Goal: Task Accomplishment & Management: Manage account settings

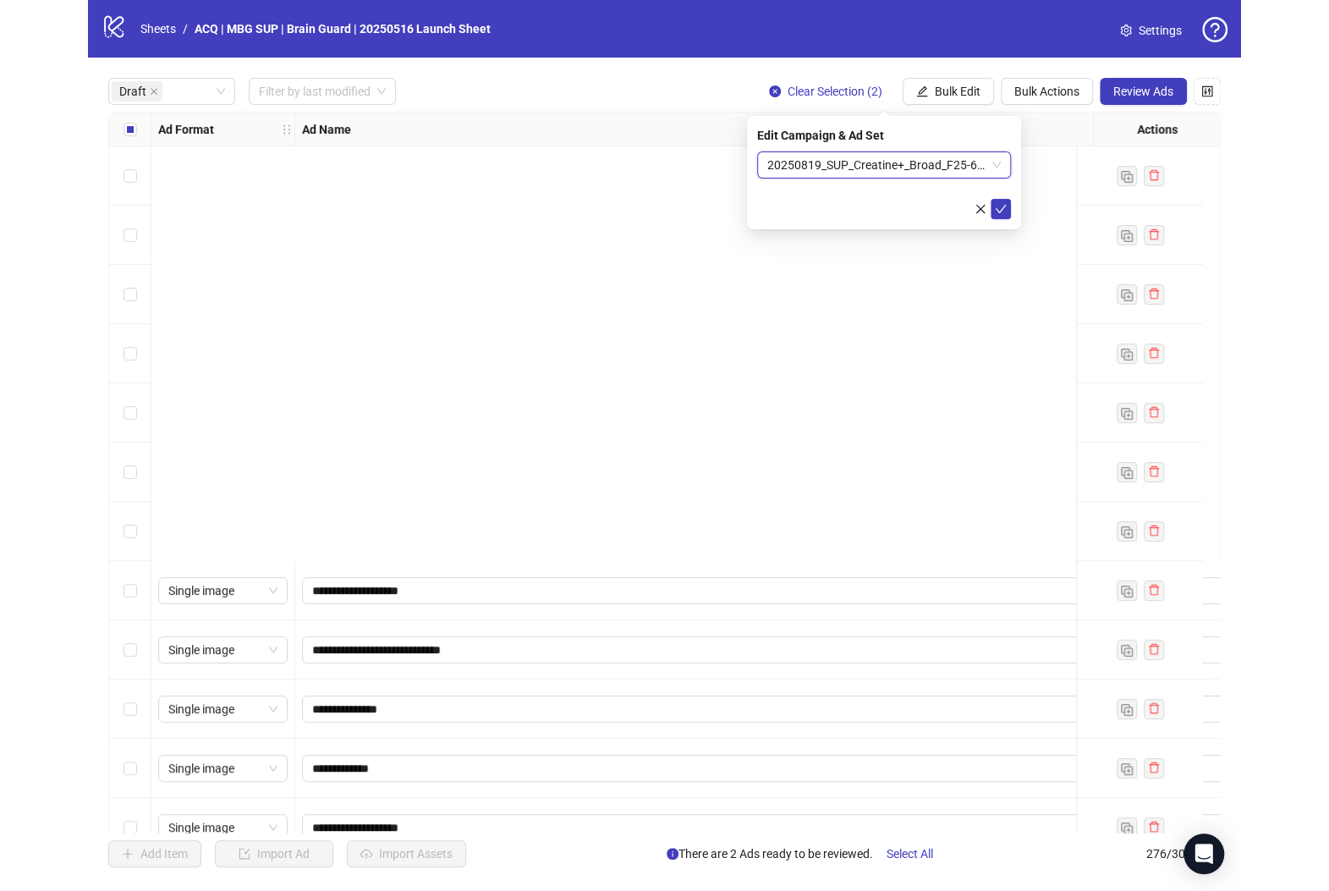
scroll to position [563, 0]
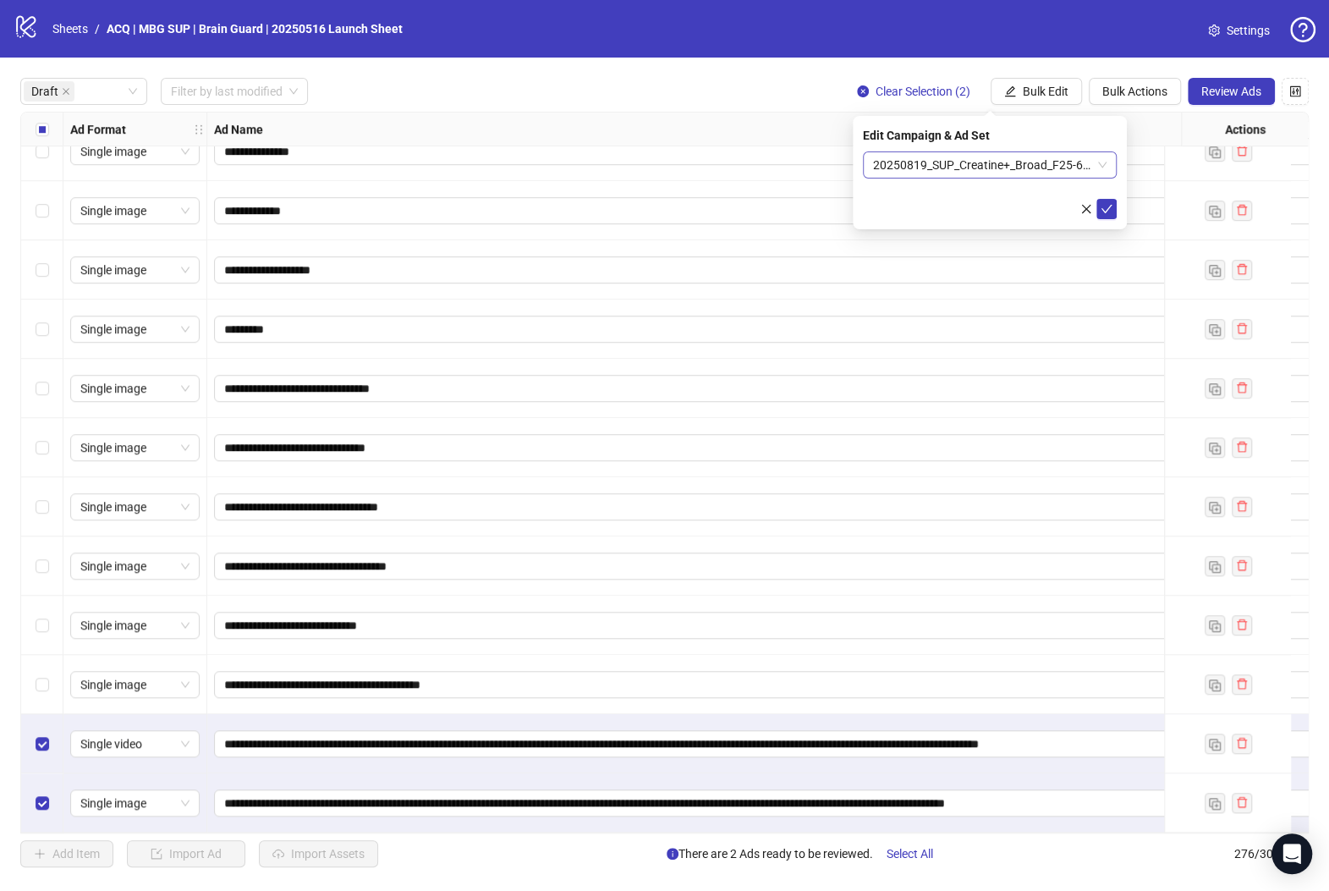
click at [956, 170] on span "20250819_SUP_Creatine+_Broad_F25-65+_General/Women/Moms" at bounding box center [989, 164] width 233 height 25
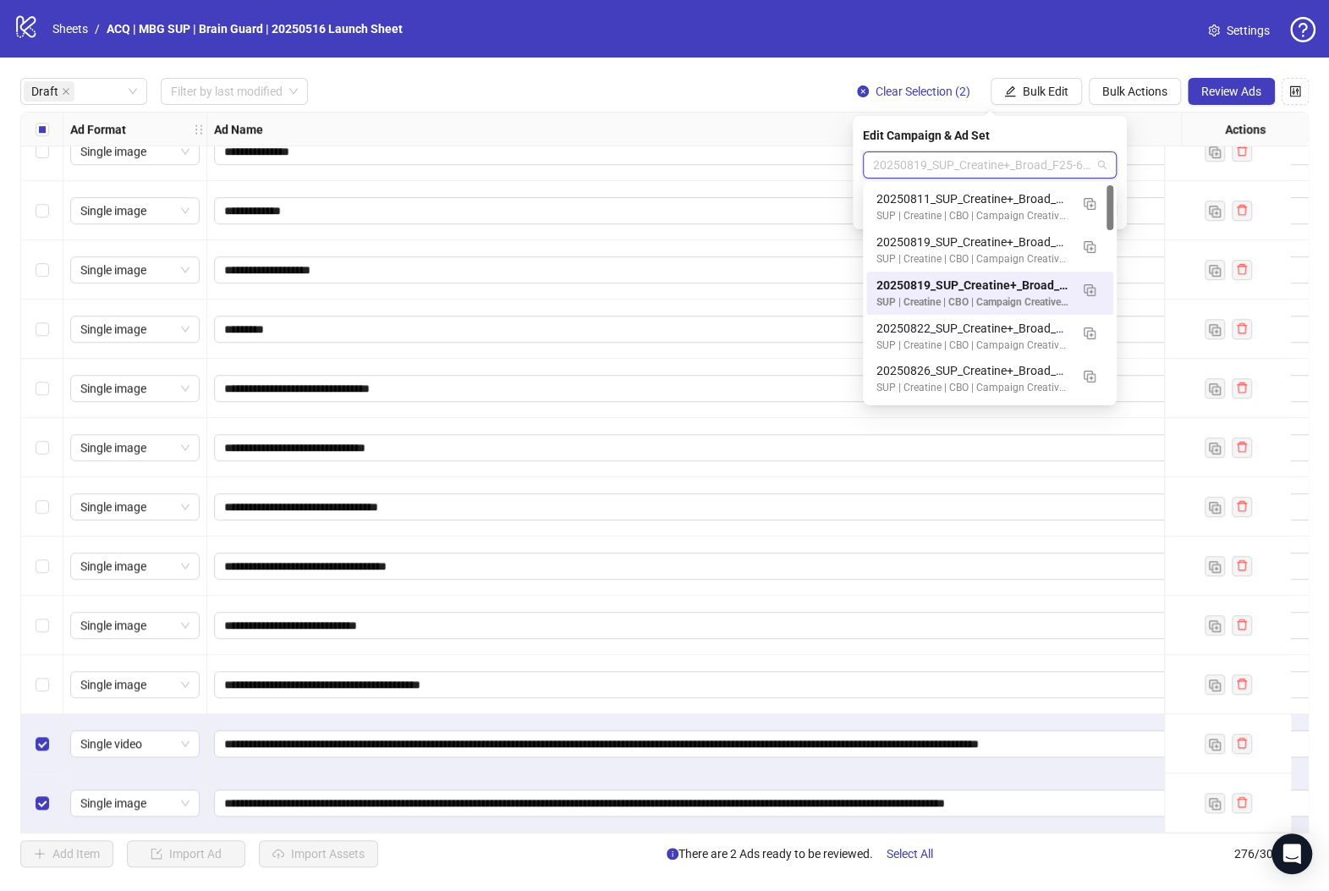
paste input "**********"
type input "**********"
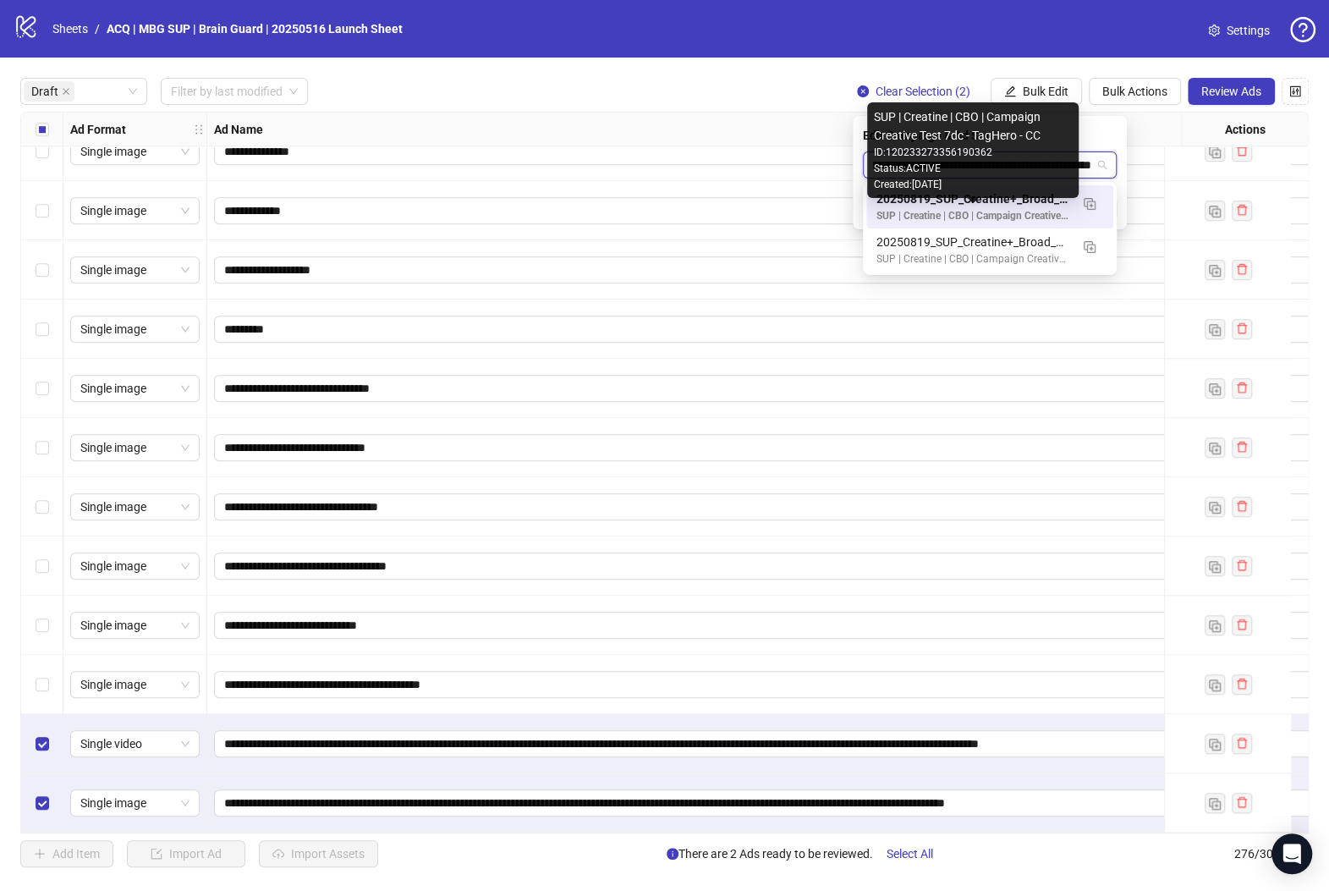
click at [996, 209] on div "SUP | Creatine | CBO | Campaign Creative Test 7dc - TagHero - CC" at bounding box center [972, 216] width 193 height 16
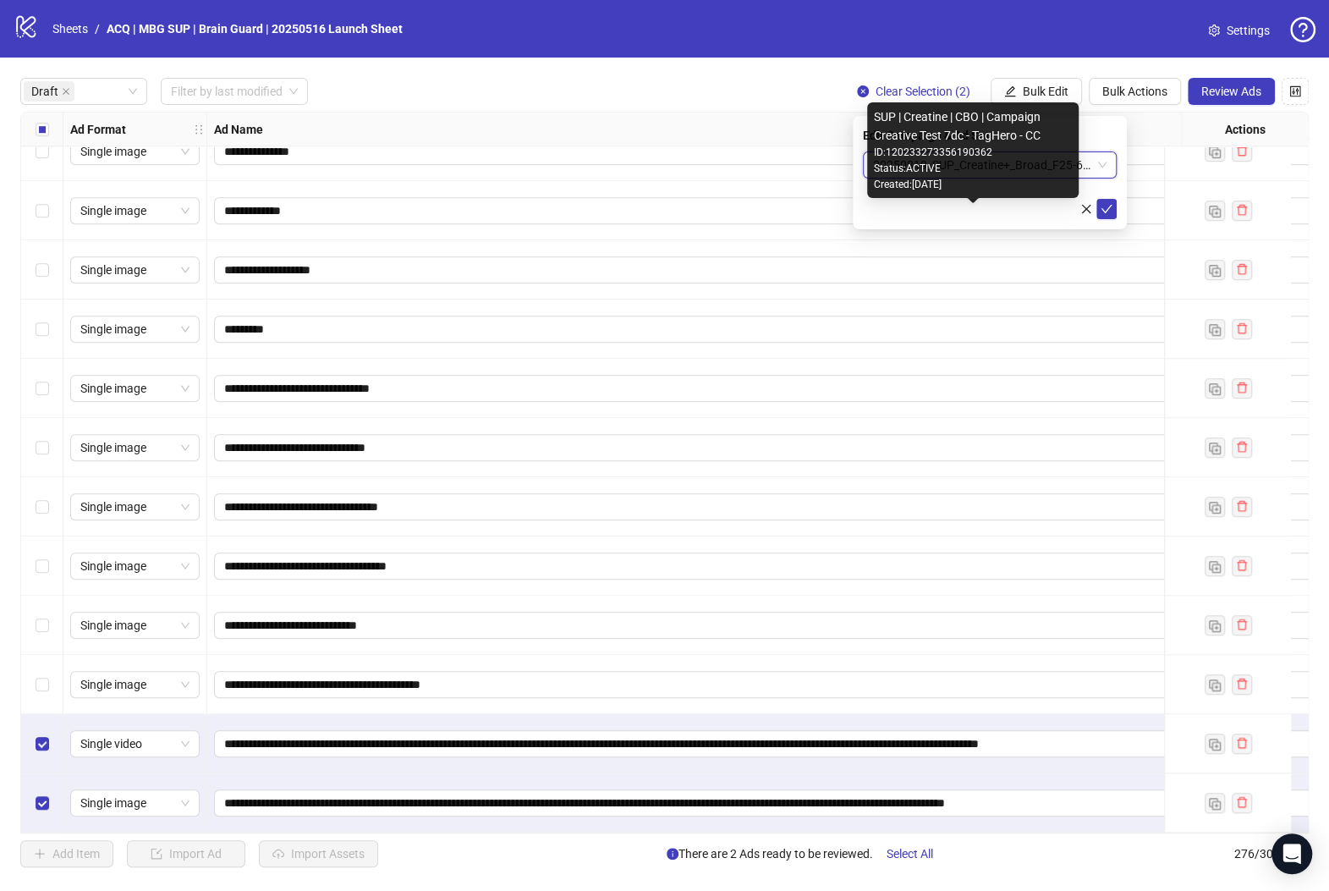
scroll to position [0, 0]
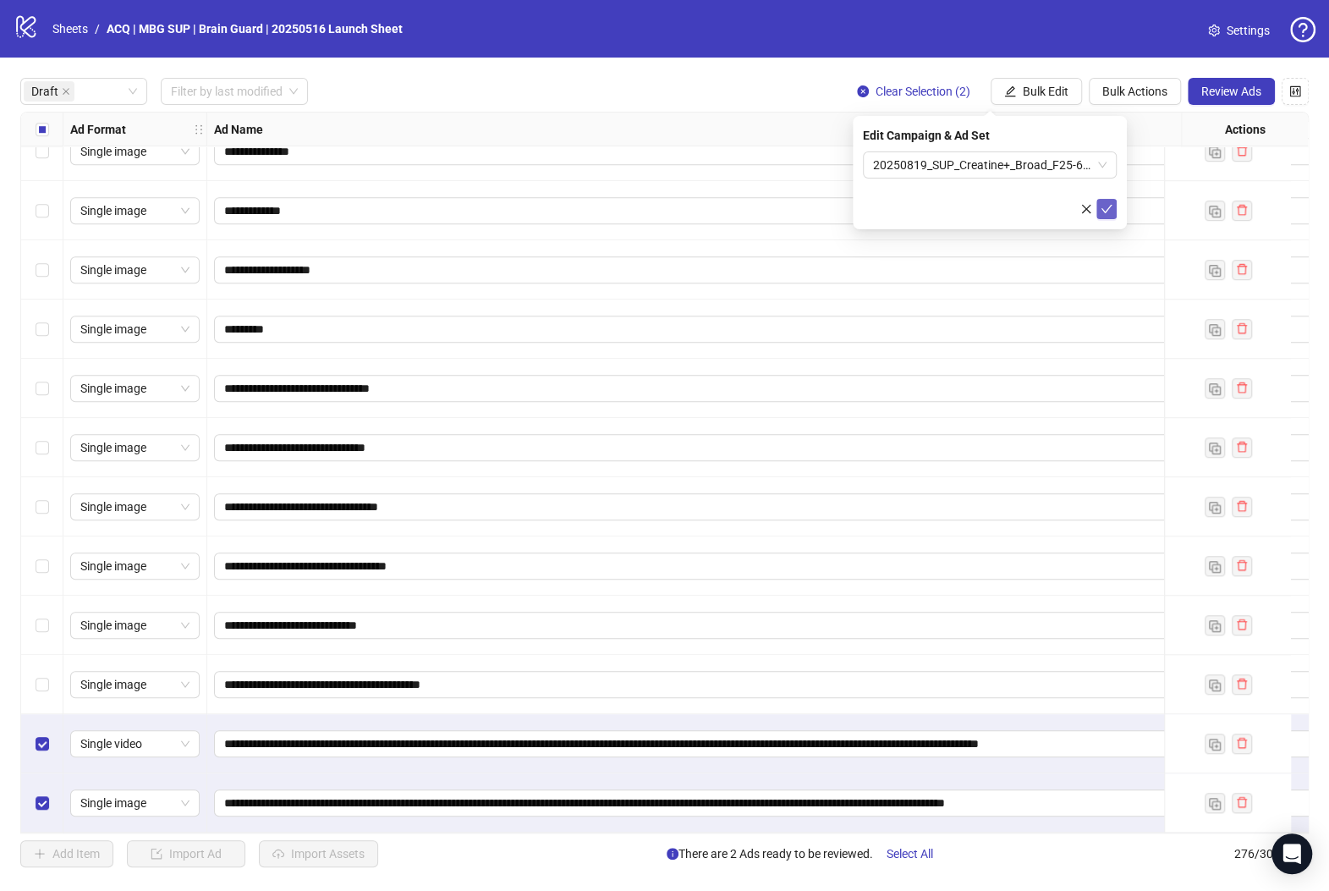
click at [1102, 205] on icon "check" at bounding box center [1106, 209] width 12 height 12
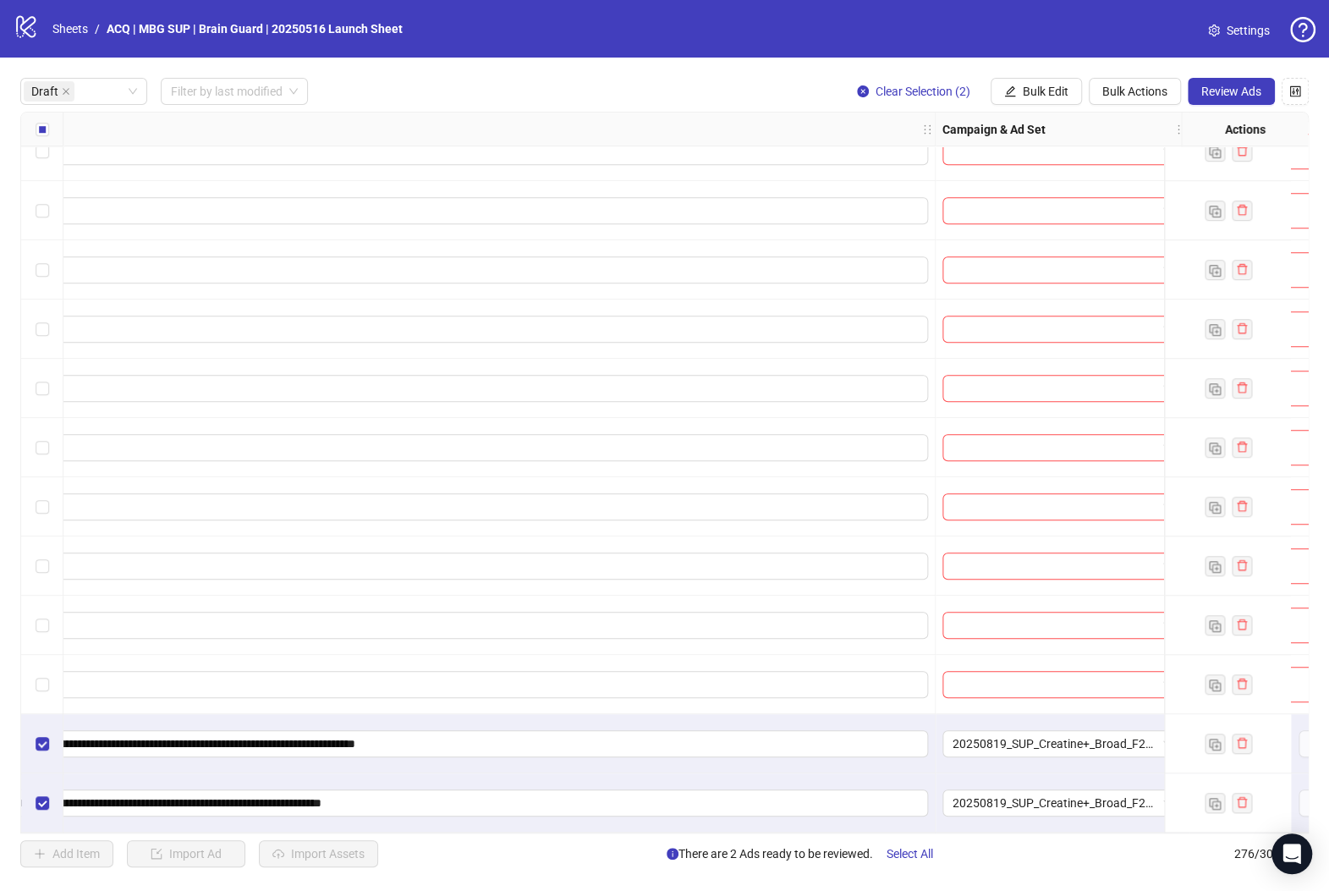
scroll to position [563, 774]
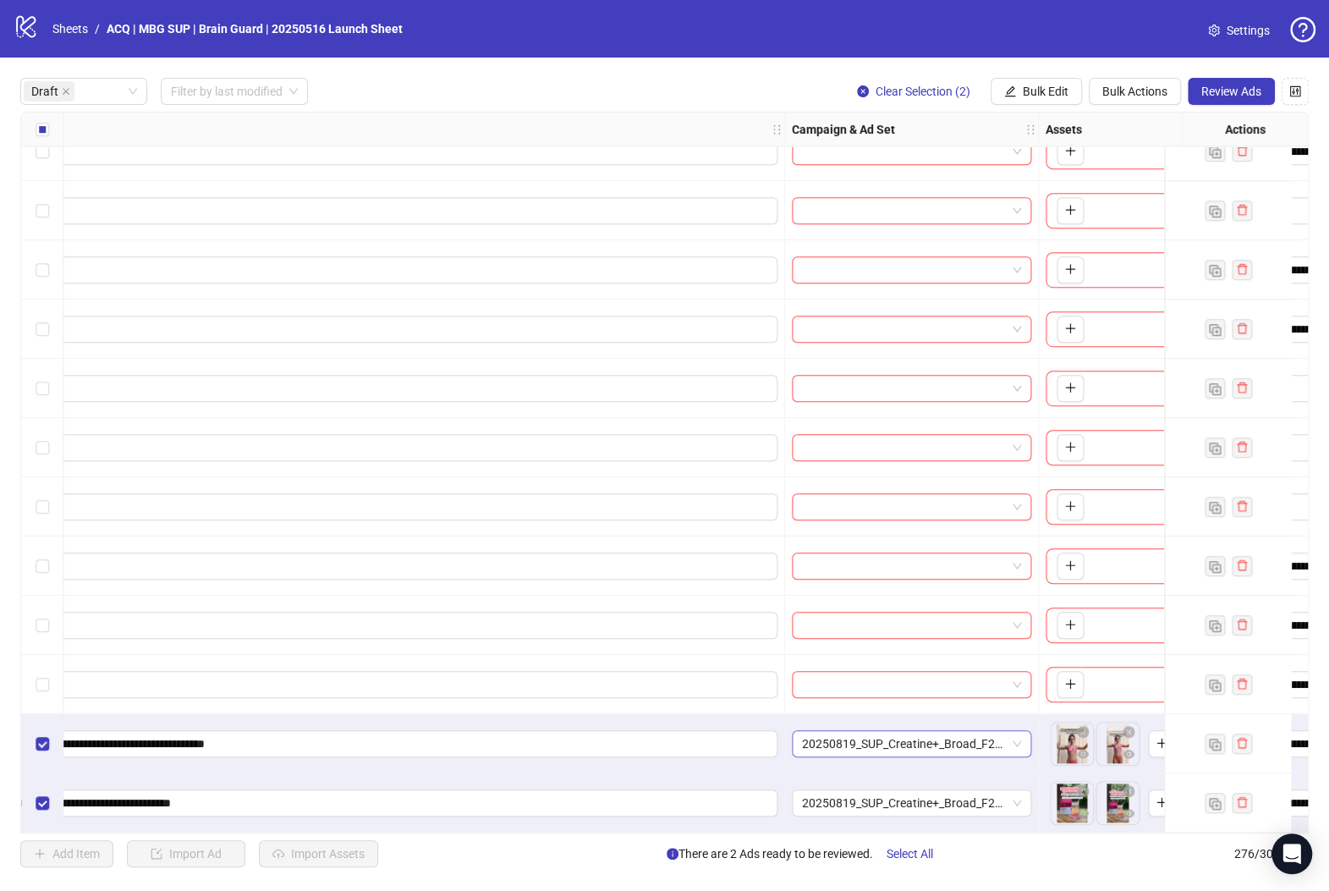
click at [855, 733] on span "20250819_SUP_Creatine+_Broad_F25-65+_General/Women/Moms" at bounding box center [911, 743] width 219 height 25
click at [1152, 97] on span "Review Ads" at bounding box center [1231, 92] width 60 height 14
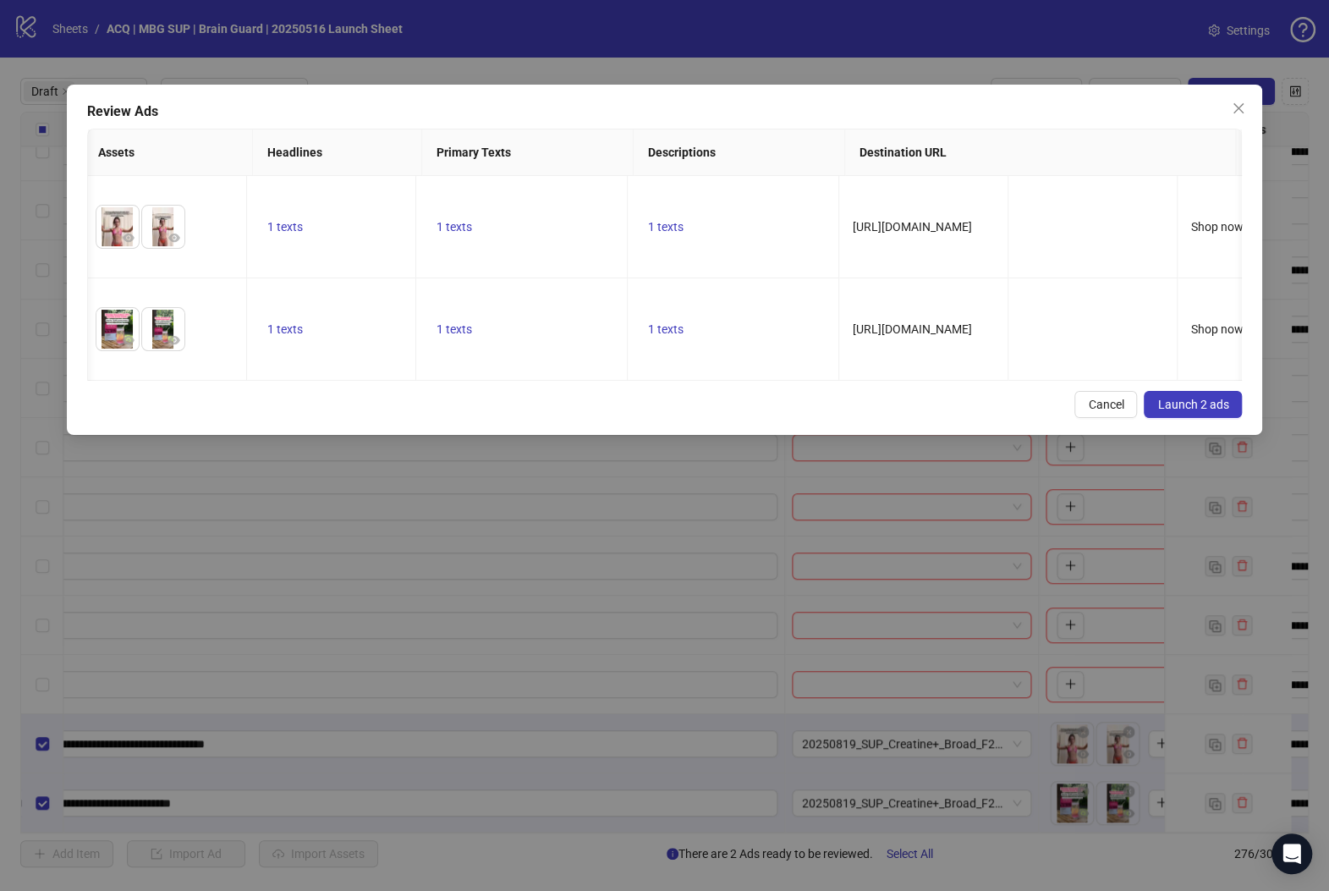
scroll to position [0, 0]
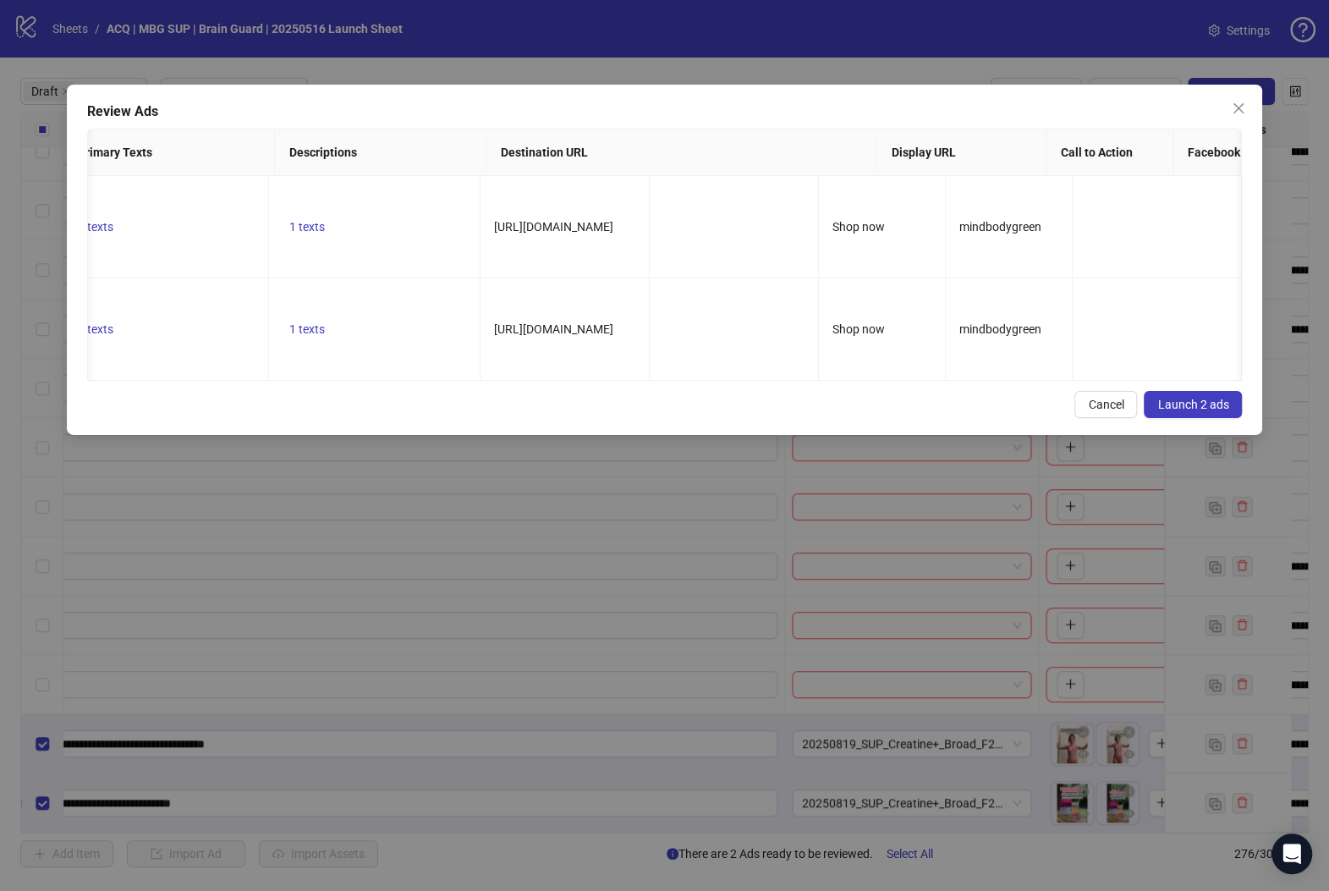
click at [1152, 409] on button "Launch 2 ads" at bounding box center [1193, 404] width 98 height 27
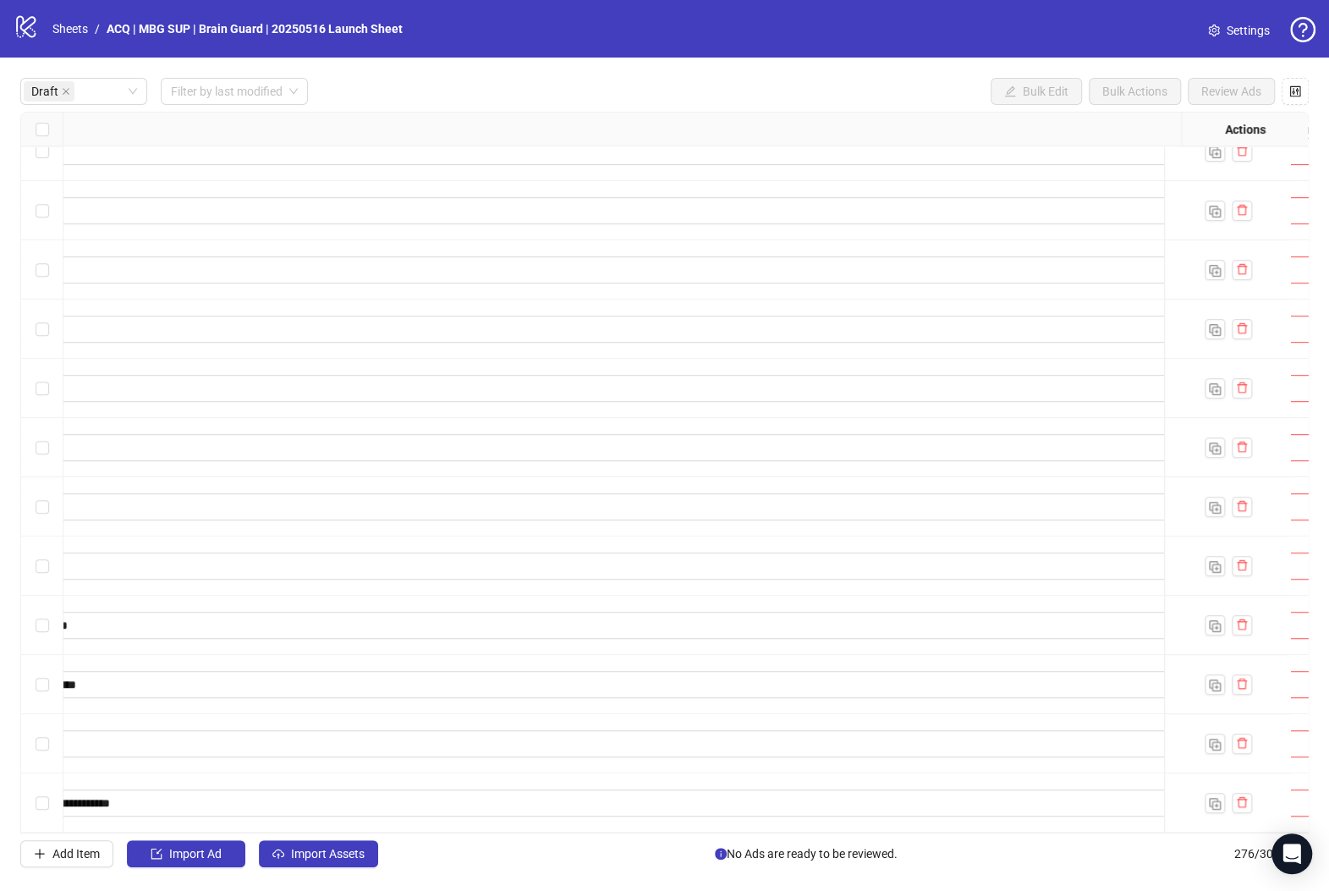
scroll to position [445, 0]
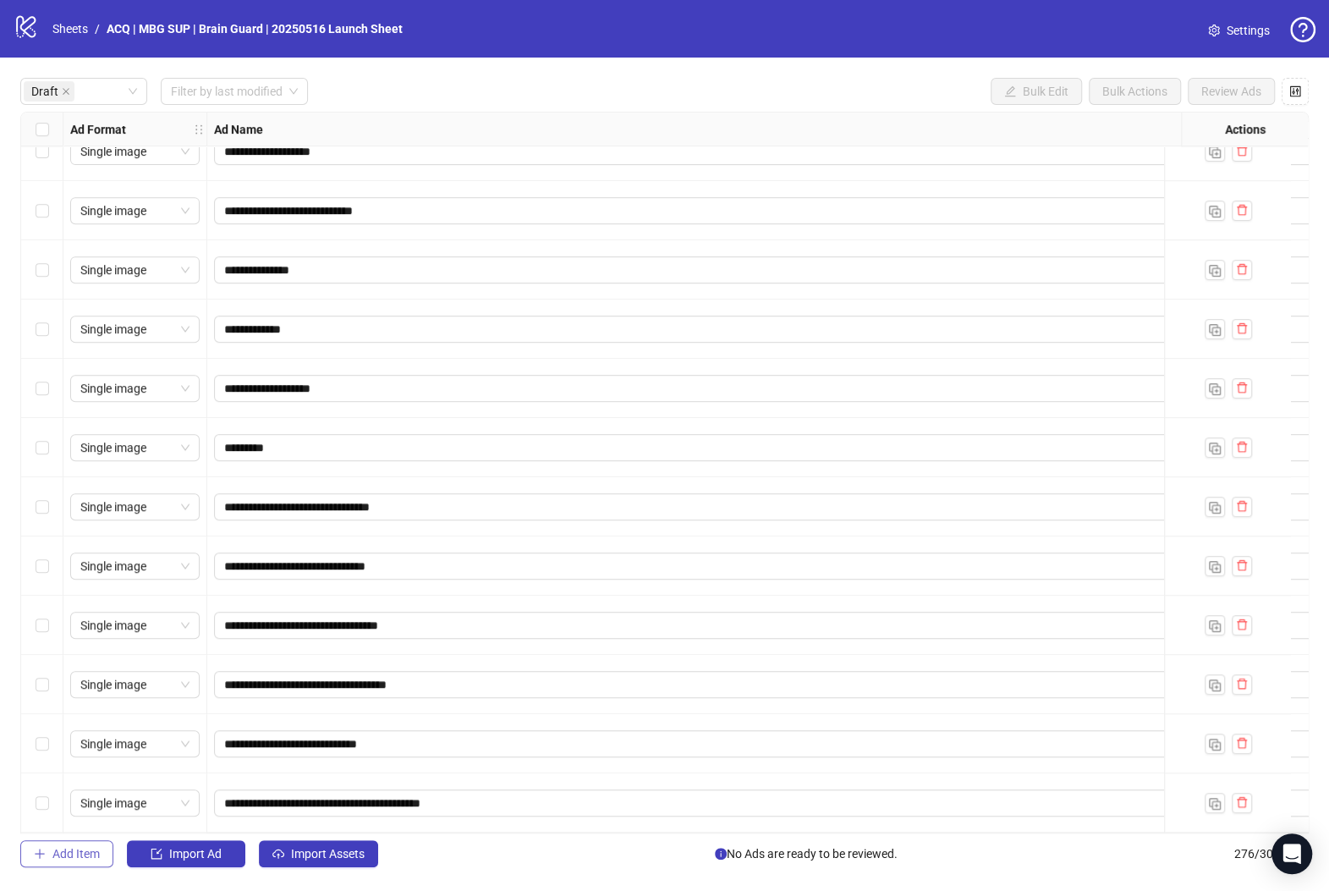
click at [105, 853] on button "Add Item" at bounding box center [66, 853] width 93 height 27
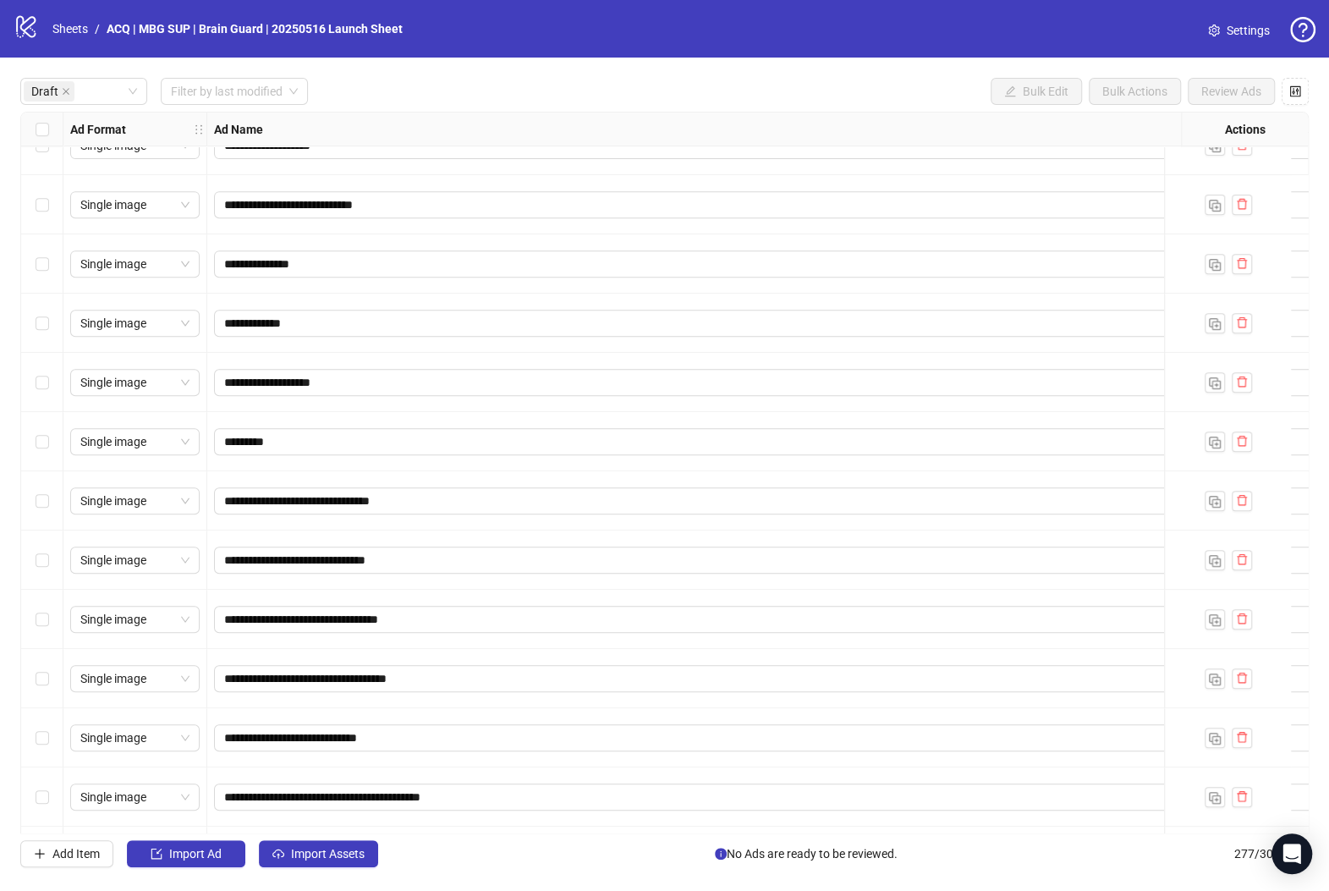
click at [1140, 126] on div "Ad Name" at bounding box center [883, 129] width 1352 height 34
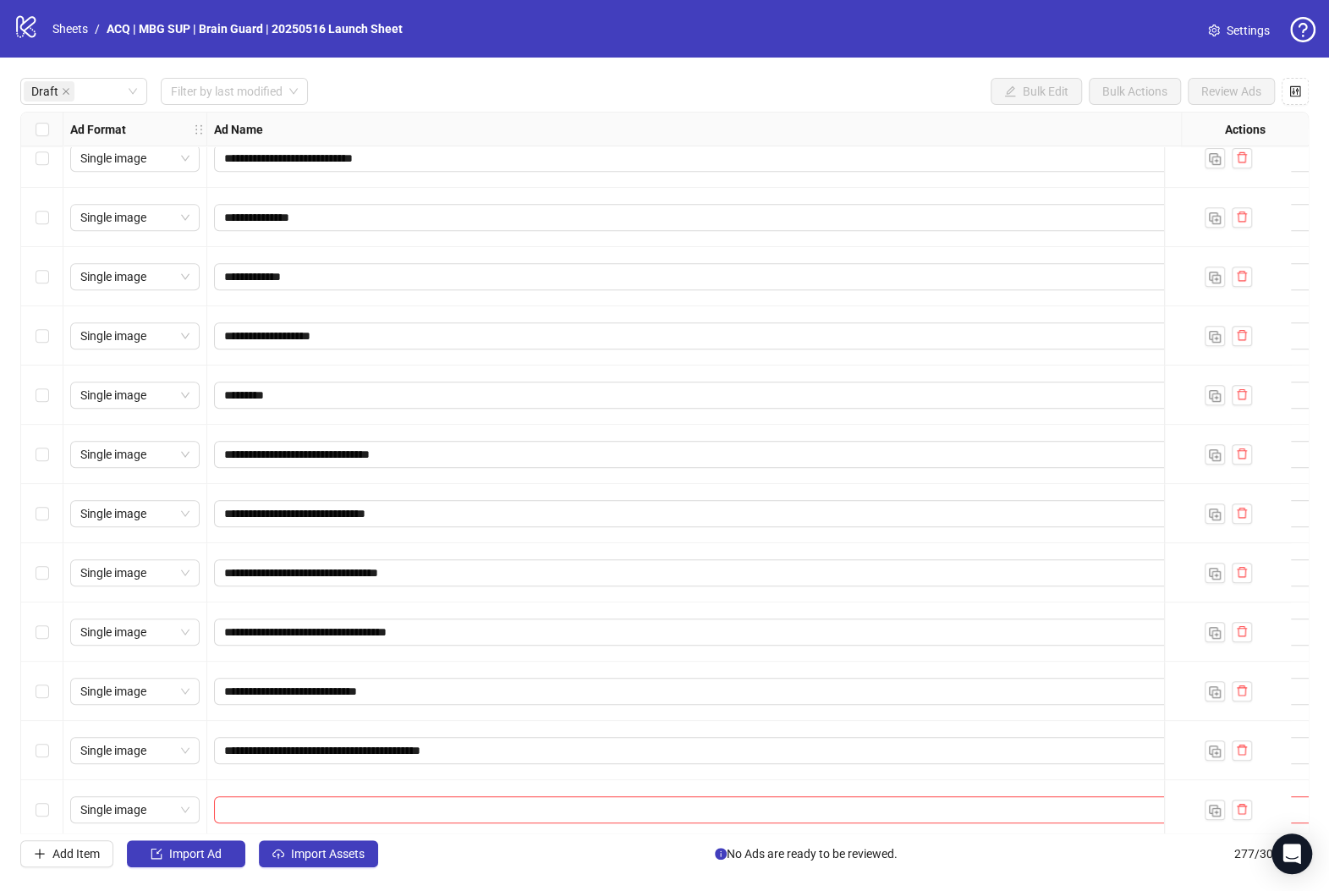
scroll to position [504, 0]
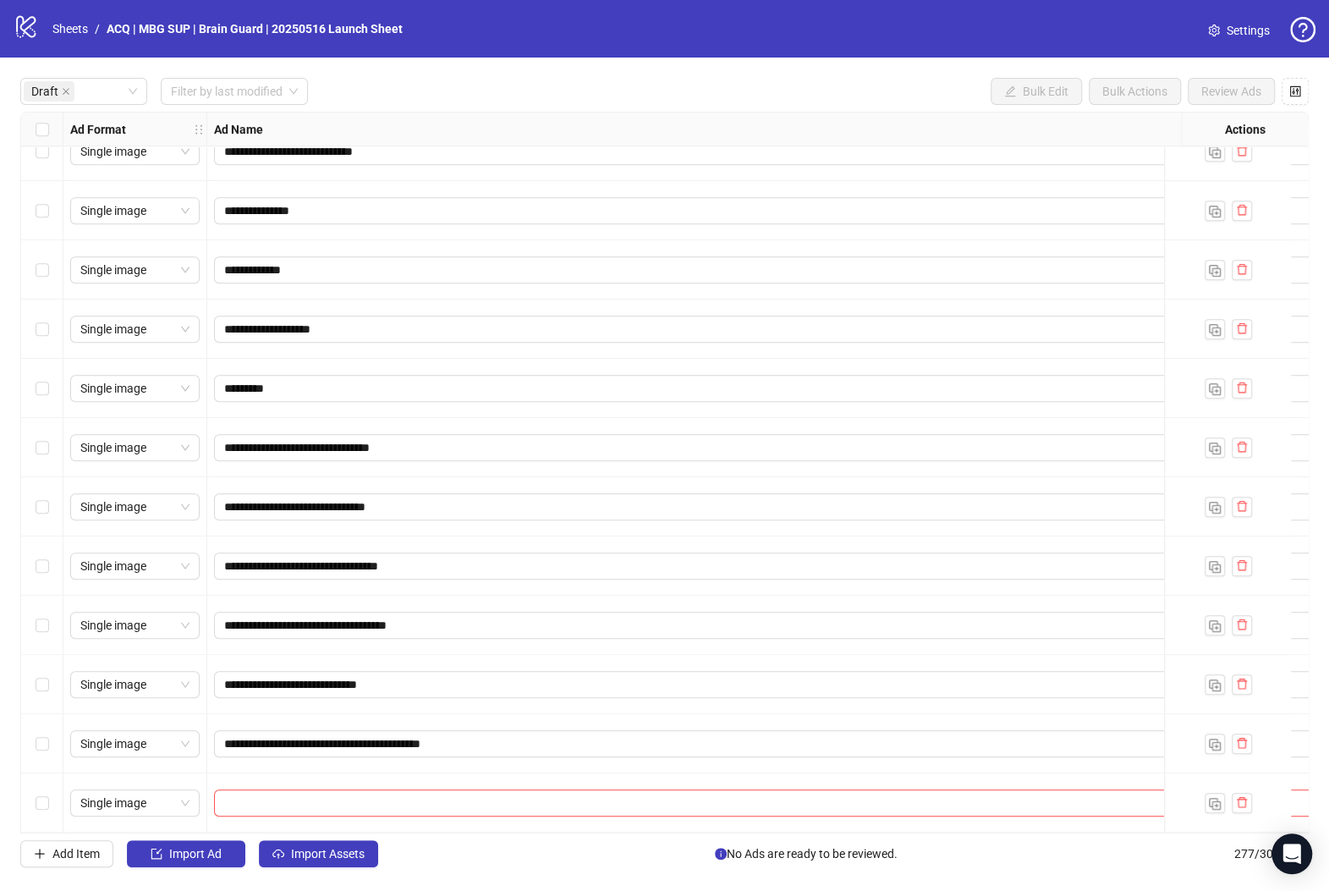
drag, startPoint x: 532, startPoint y: 834, endPoint x: 553, endPoint y: 834, distance: 21.1
click at [553, 833] on div "**********" at bounding box center [664, 472] width 1288 height 721
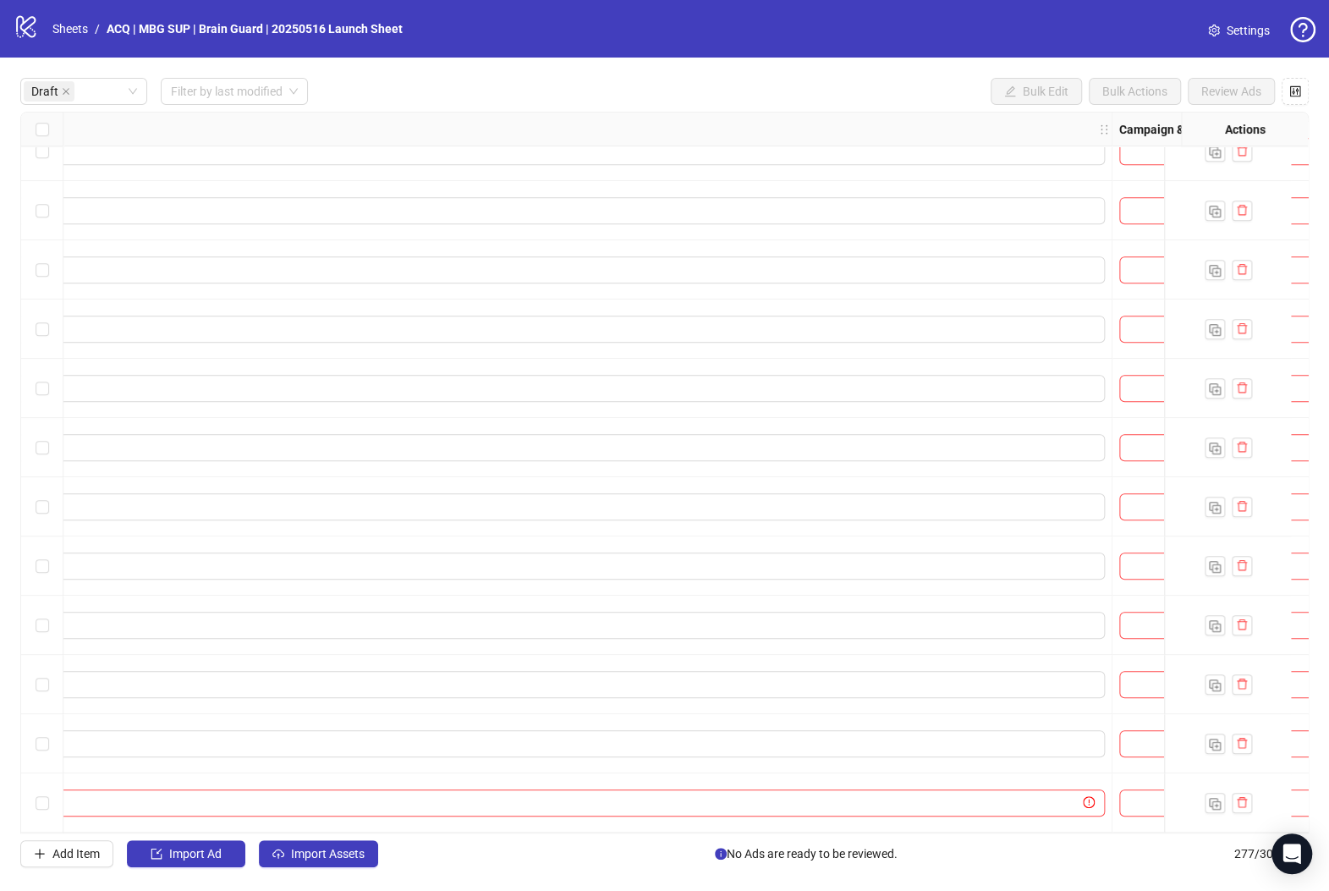
scroll to position [504, 527]
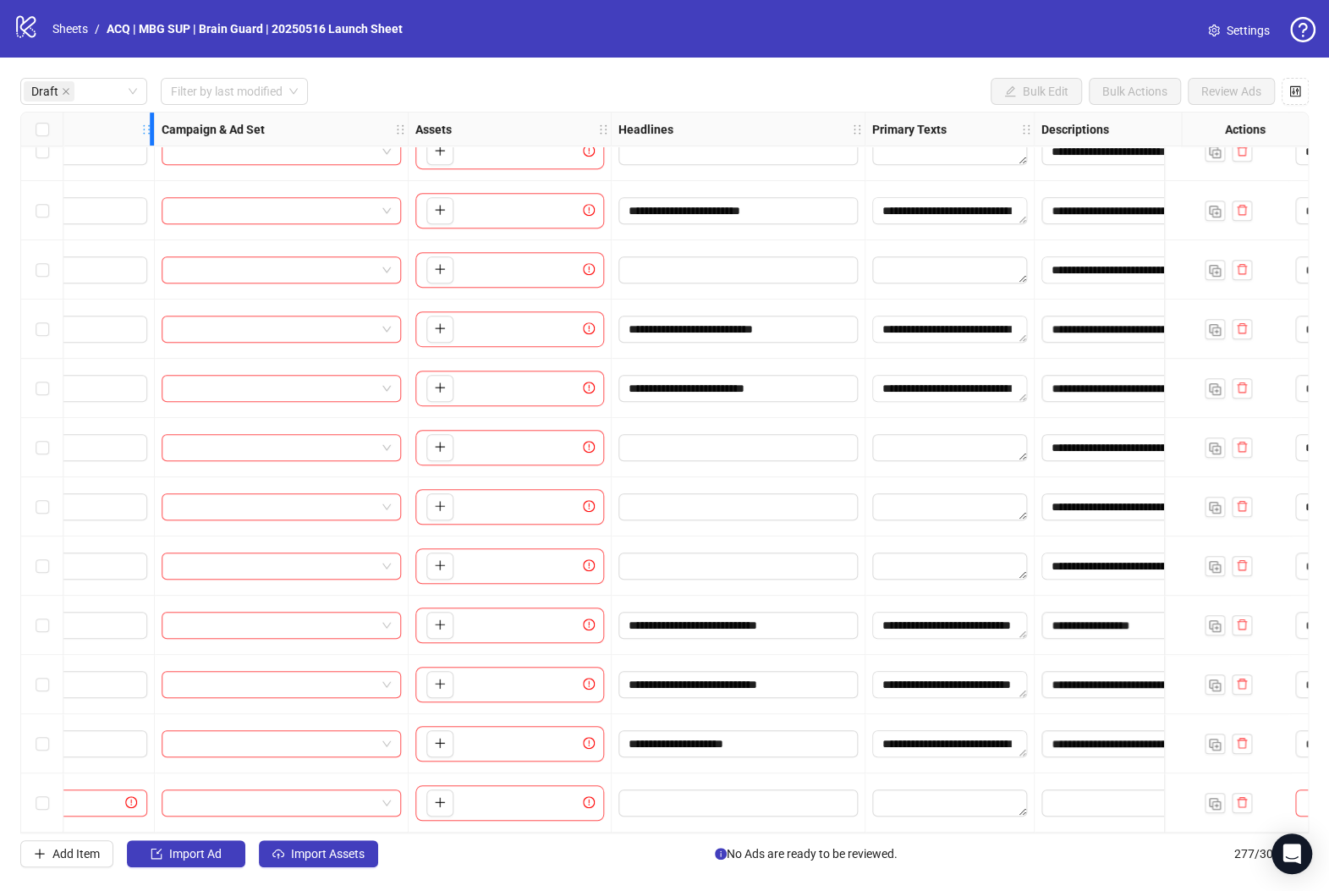
drag, startPoint x: 1026, startPoint y: 130, endPoint x: 148, endPoint y: 120, distance: 878.0
click at [150, 120] on div "Resize Ad Name column" at bounding box center [152, 128] width 4 height 33
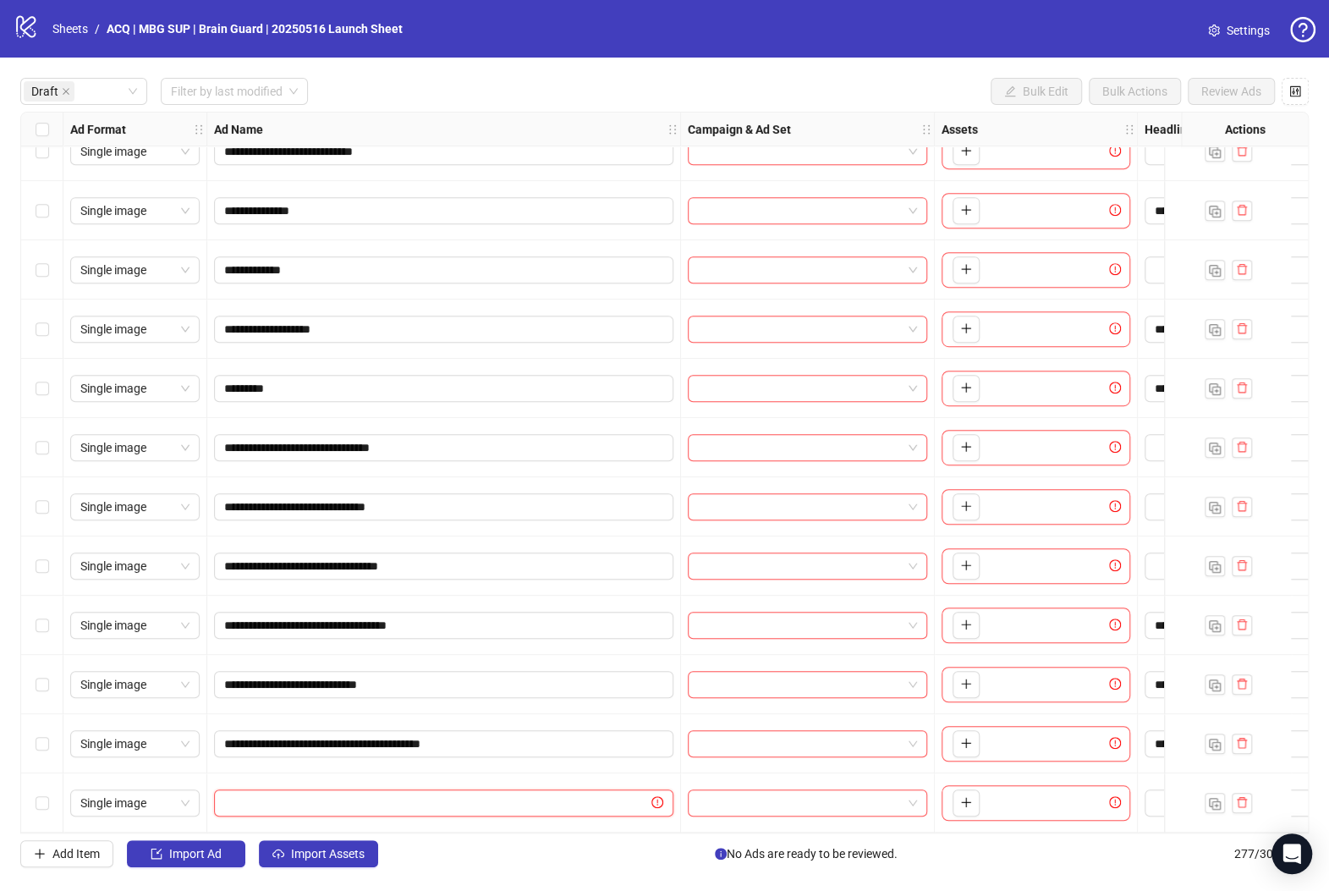
click at [326, 793] on input "text" at bounding box center [436, 802] width 424 height 19
click at [1152, 803] on span "button" at bounding box center [1242, 802] width 12 height 14
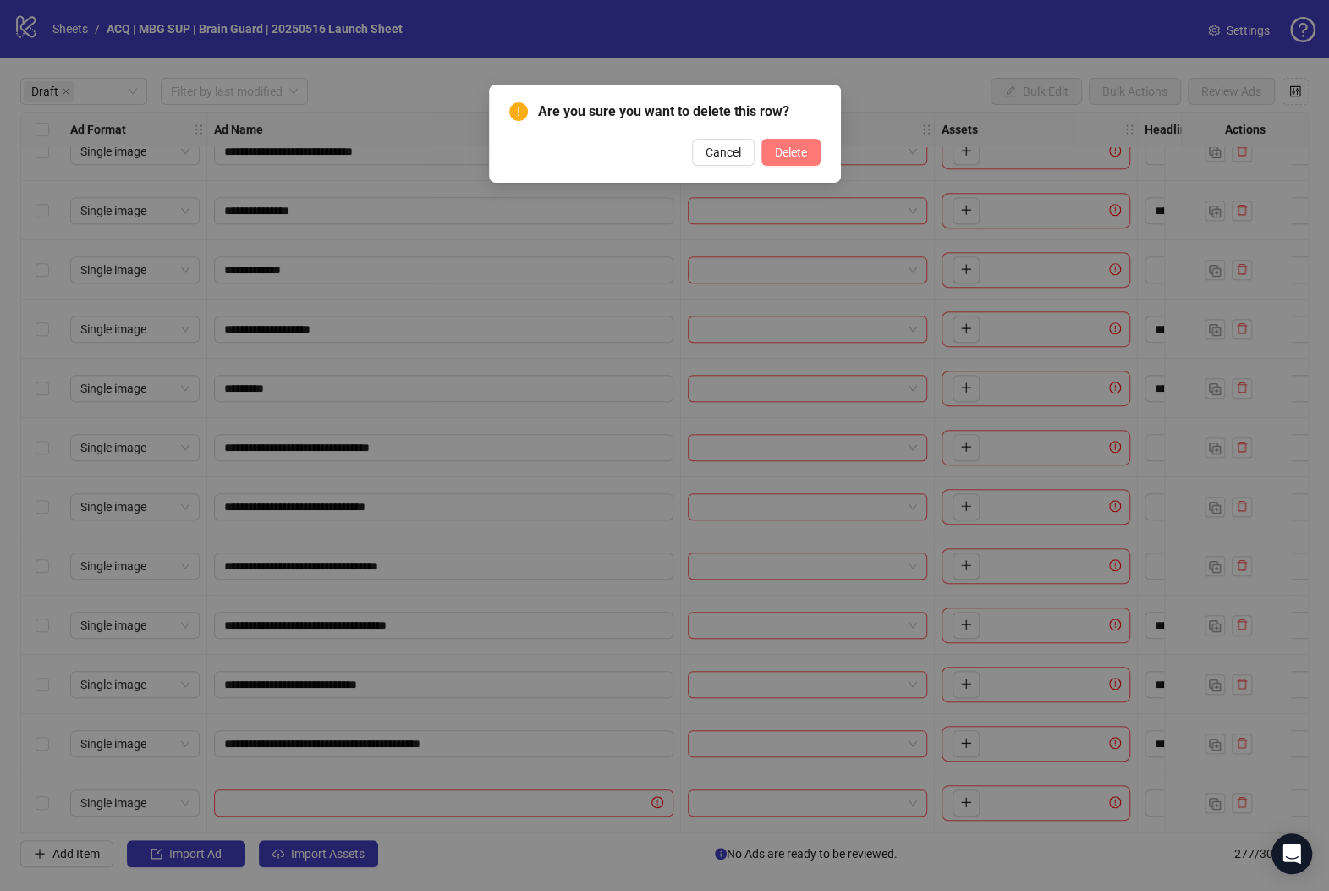
click at [805, 156] on span "Delete" at bounding box center [791, 152] width 32 height 14
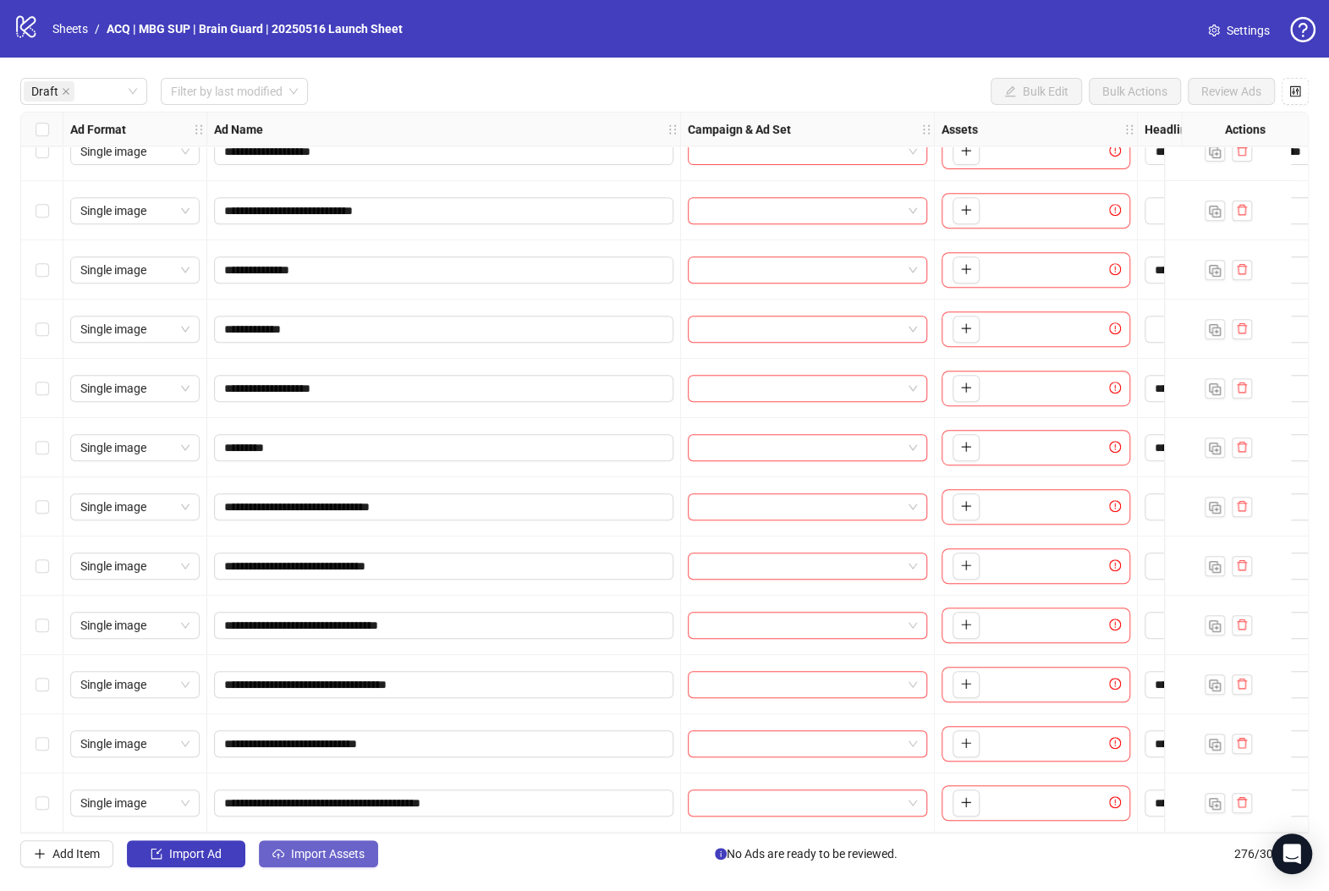
click at [301, 856] on span "Import Assets" at bounding box center [328, 854] width 74 height 14
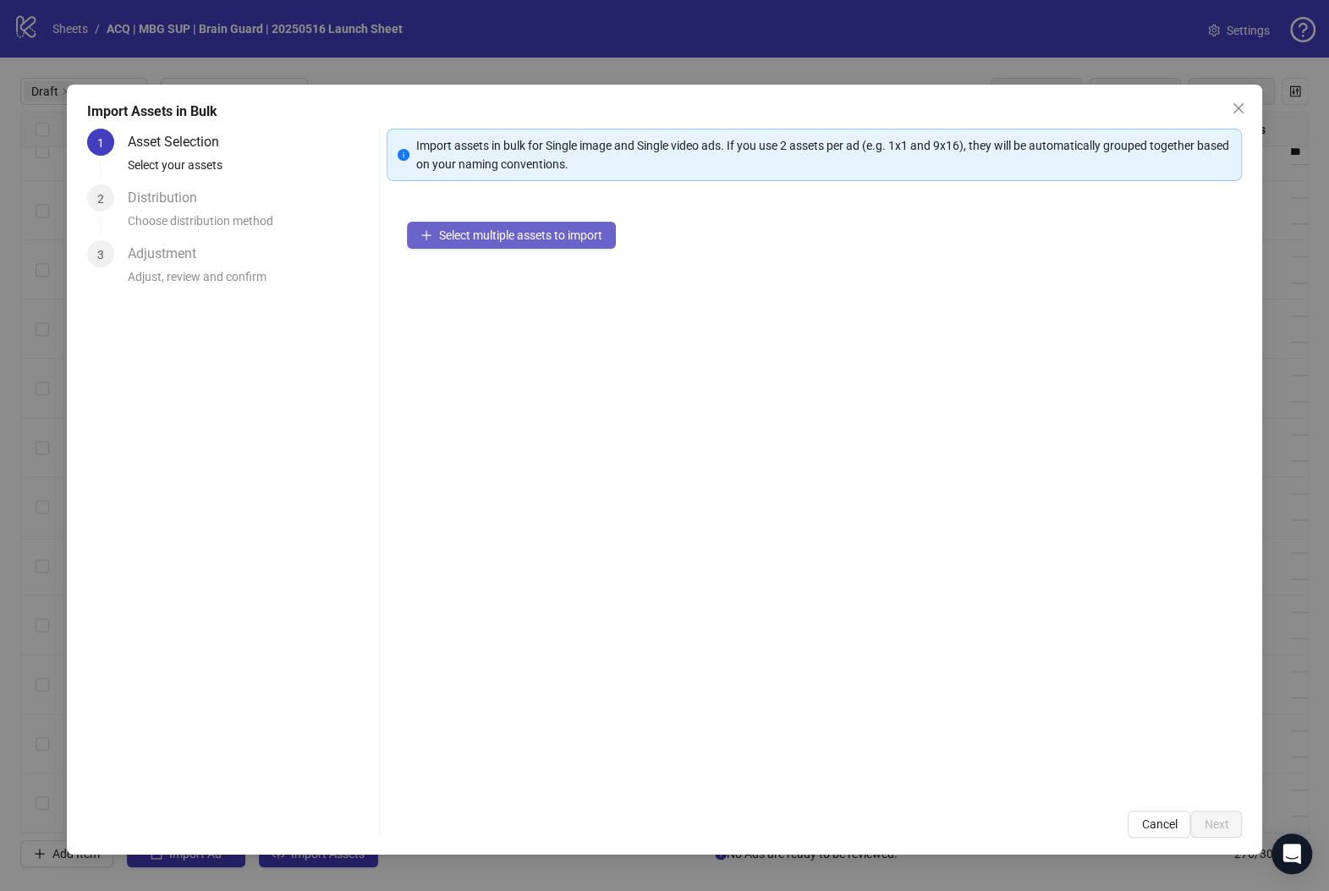
click at [498, 234] on span "Select multiple assets to import" at bounding box center [520, 235] width 163 height 14
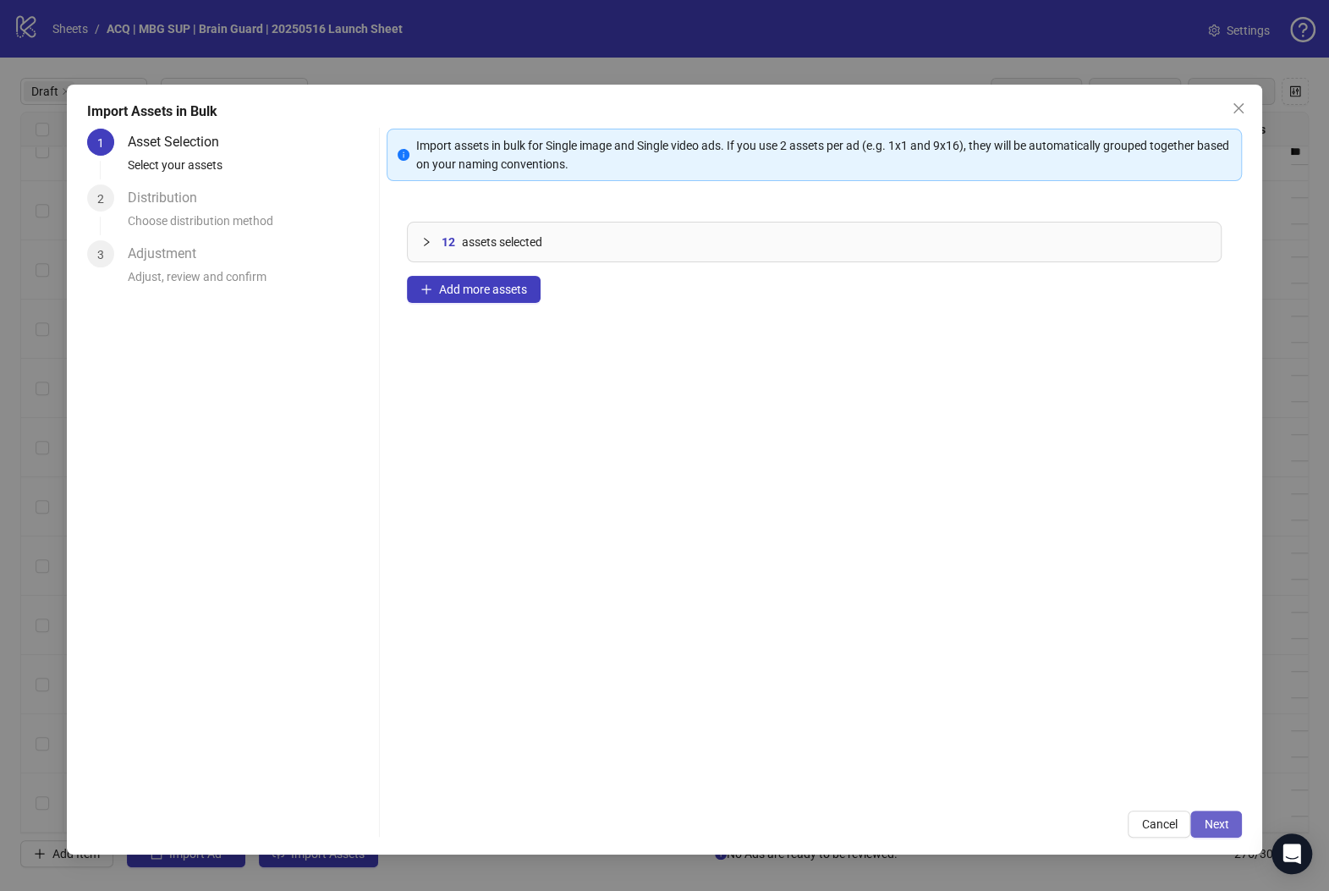
click at [1152, 824] on span "Next" at bounding box center [1216, 824] width 25 height 14
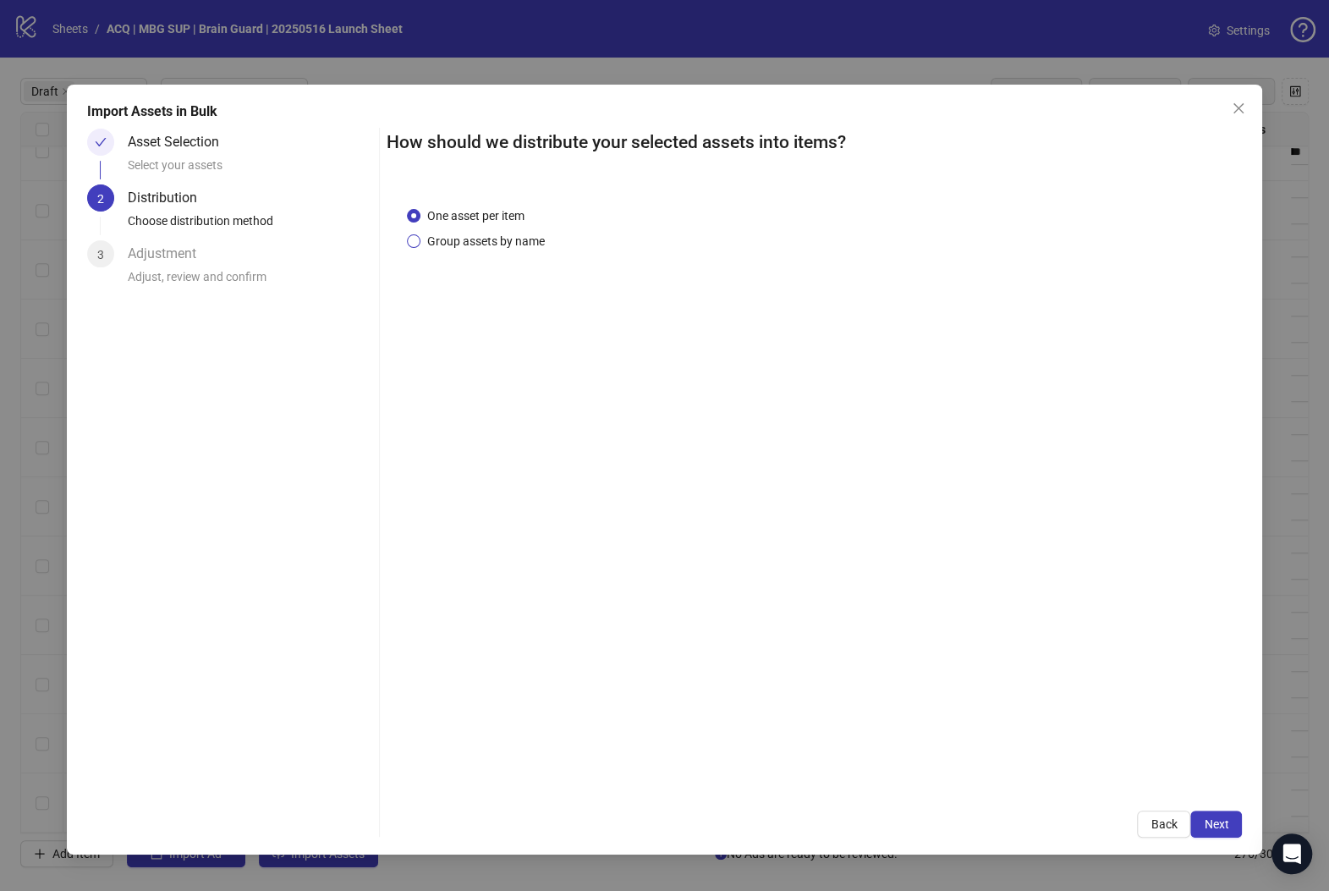
click at [481, 247] on span "Group assets by name" at bounding box center [485, 241] width 131 height 19
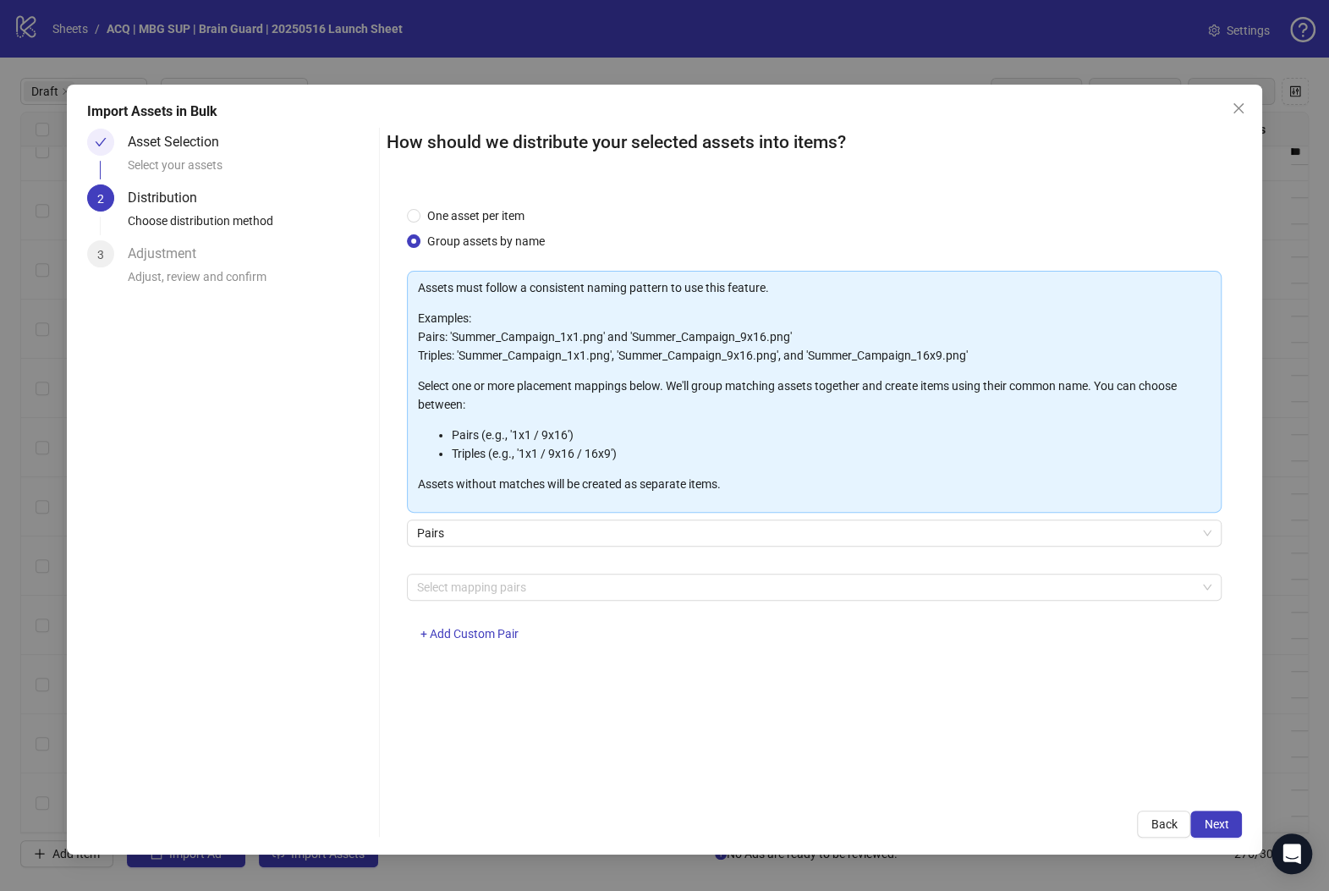
click at [599, 600] on div "Select mapping pairs + Add Custom Pair" at bounding box center [814, 617] width 815 height 88
click at [606, 575] on div at bounding box center [805, 587] width 791 height 24
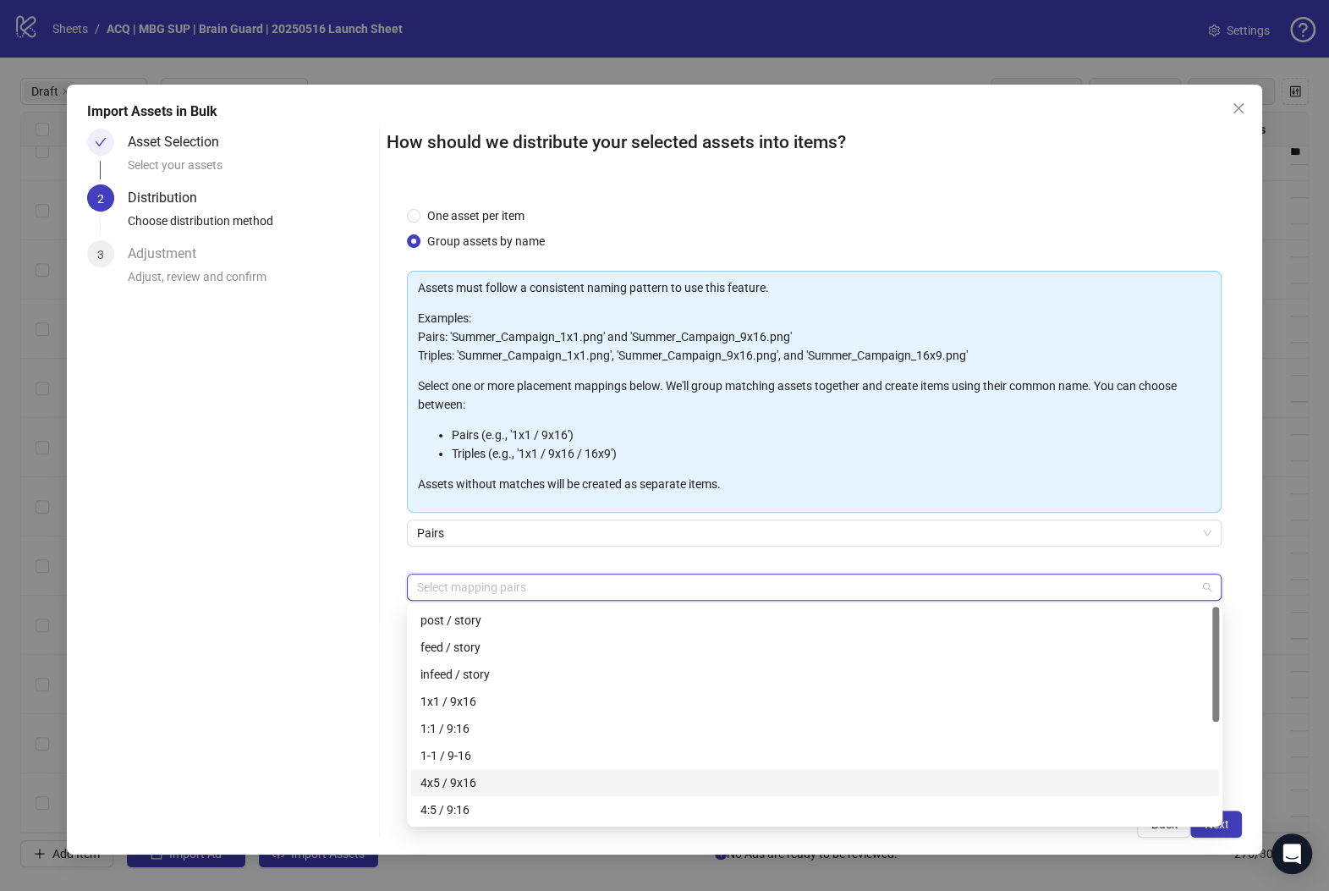
drag, startPoint x: 608, startPoint y: 775, endPoint x: 497, endPoint y: 763, distance: 111.4
click at [608, 775] on div "4x5 / 9x16" at bounding box center [814, 782] width 788 height 19
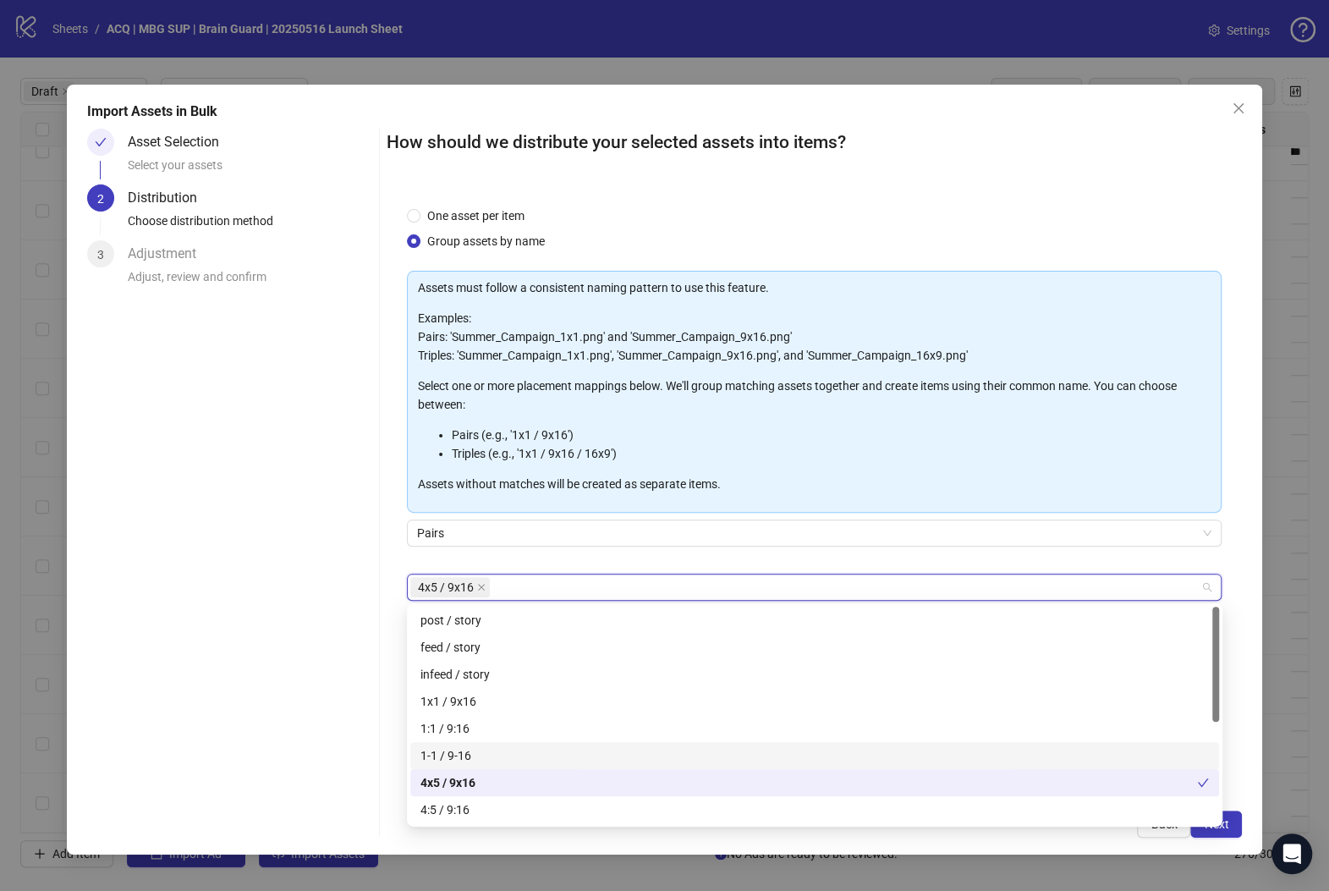
click at [299, 693] on div "Asset Selection Select your assets 2 Distribution Choose distribution method 3 …" at bounding box center [229, 483] width 285 height 709
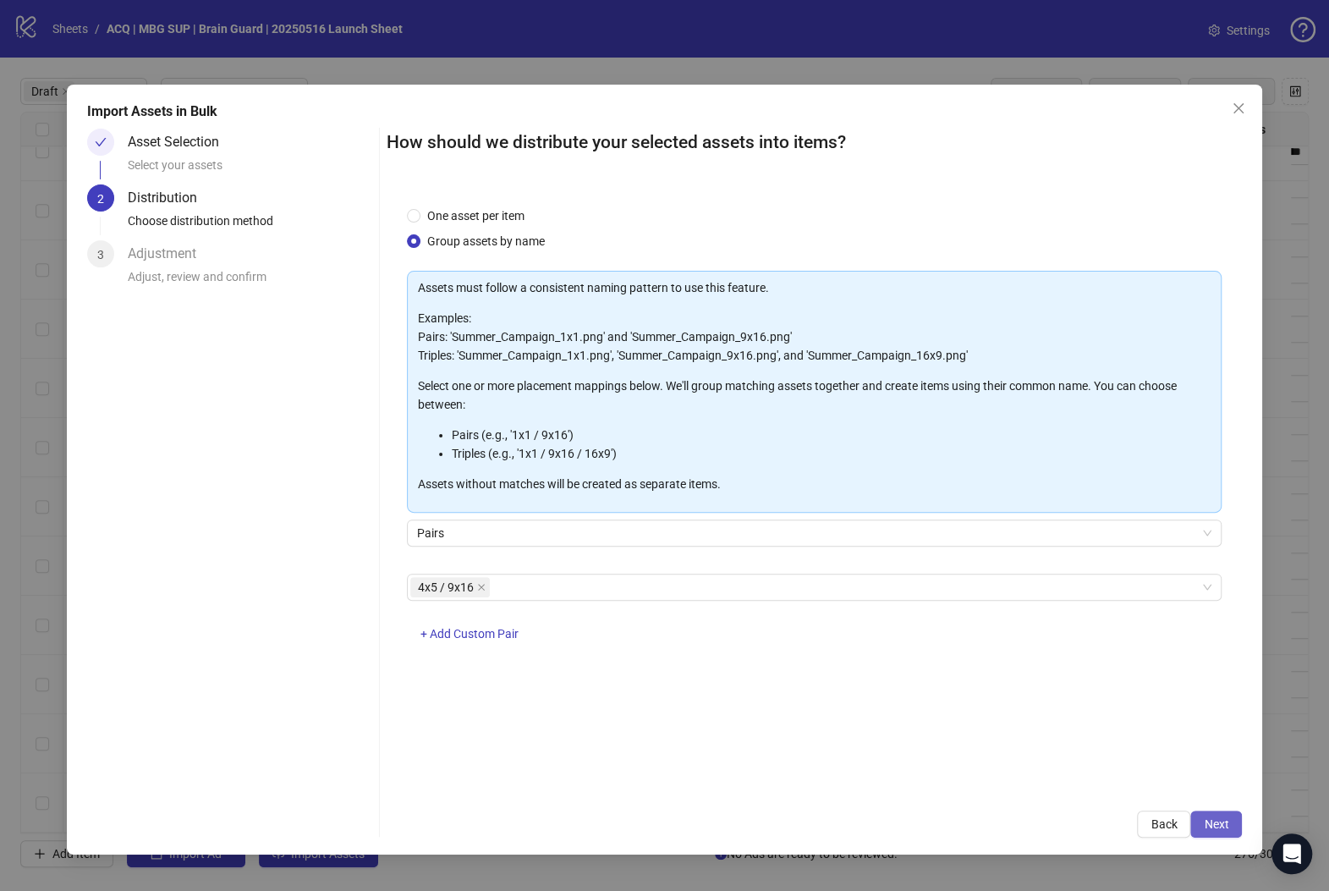
click at [1152, 823] on span "Next" at bounding box center [1216, 824] width 25 height 14
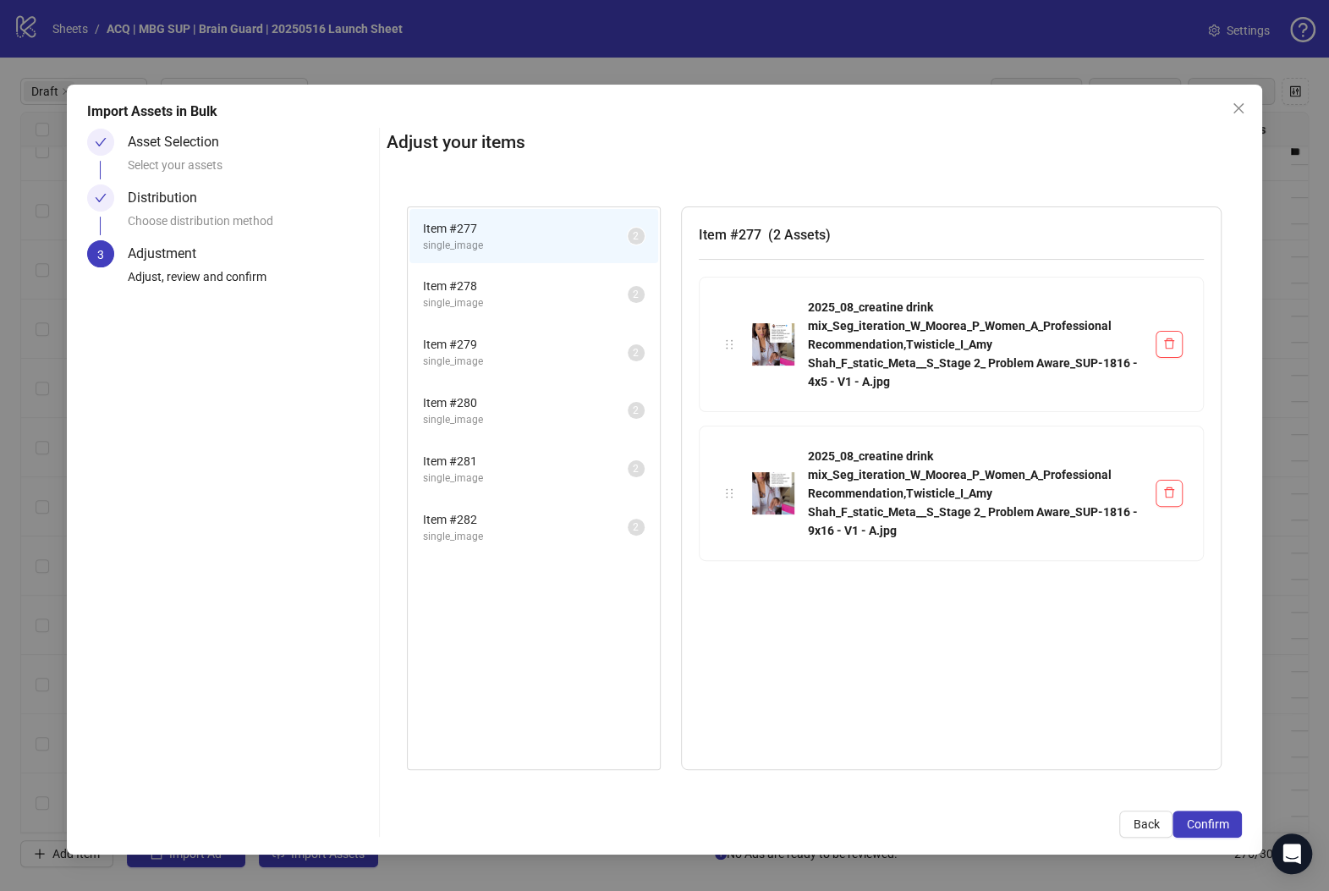
click at [500, 291] on span "Item # 278" at bounding box center [525, 286] width 205 height 19
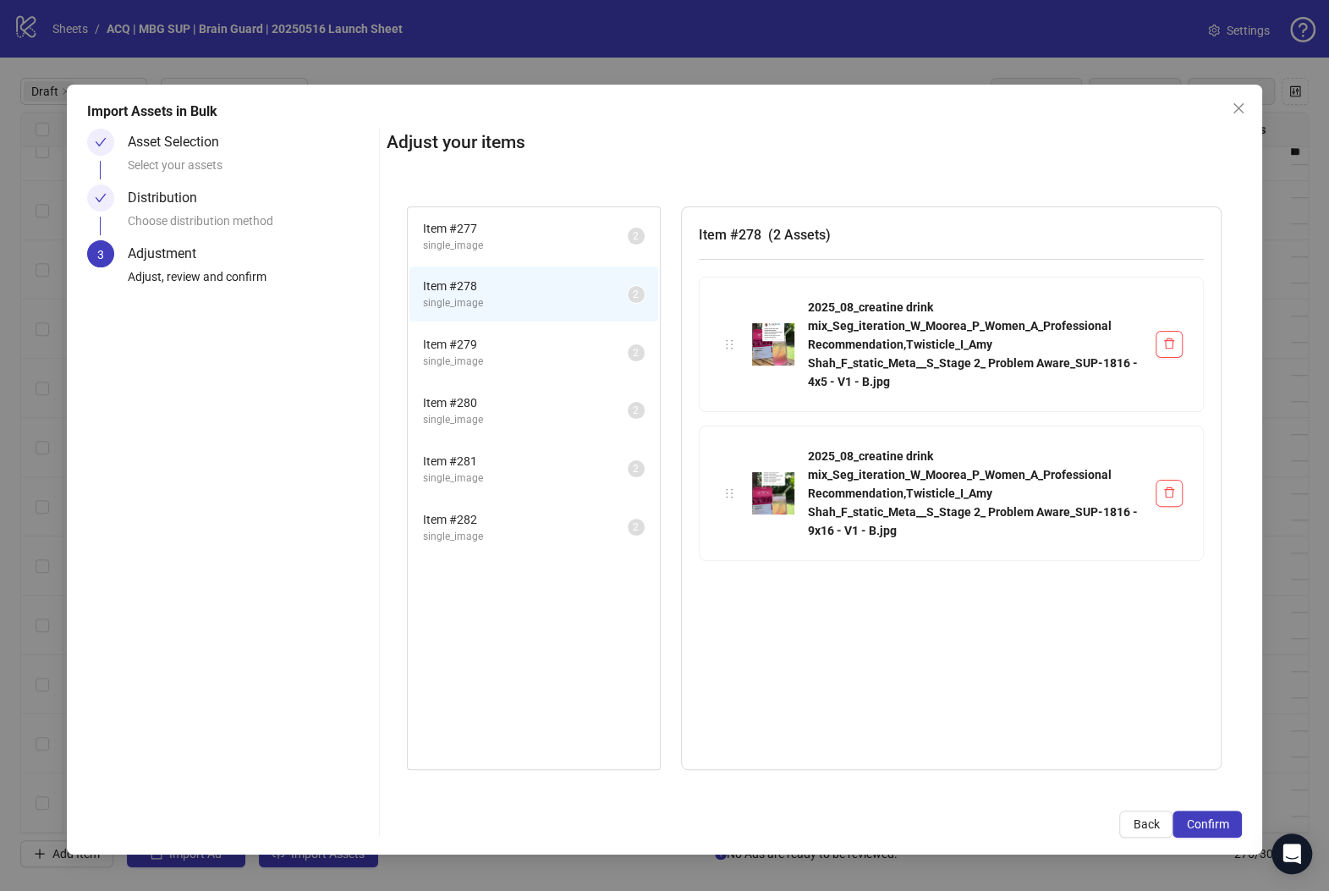
click at [514, 343] on span "Item # 279" at bounding box center [525, 344] width 205 height 19
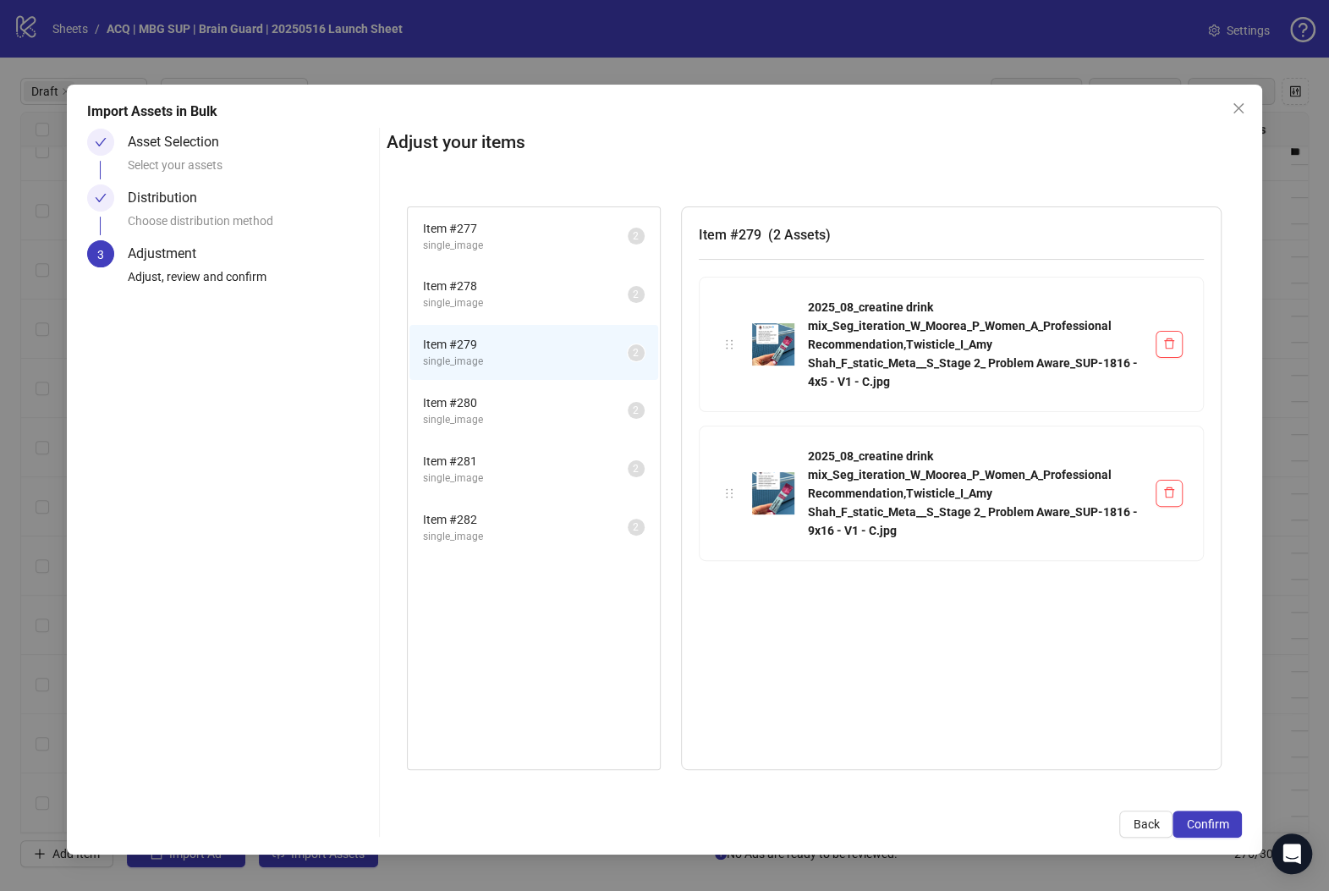
click at [520, 405] on span "Item # 280" at bounding box center [525, 402] width 205 height 19
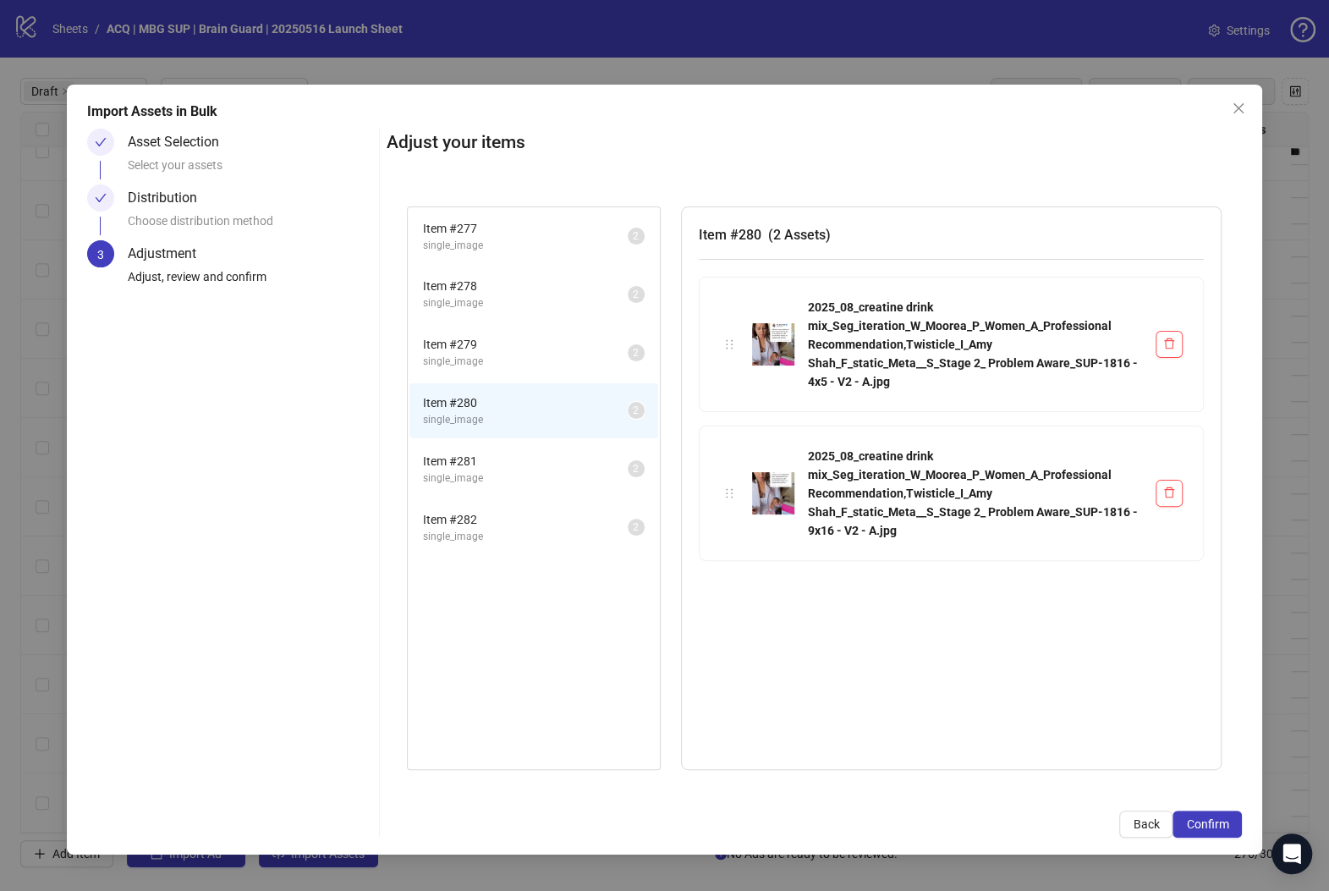
click at [535, 453] on span "Item # 281" at bounding box center [525, 461] width 205 height 19
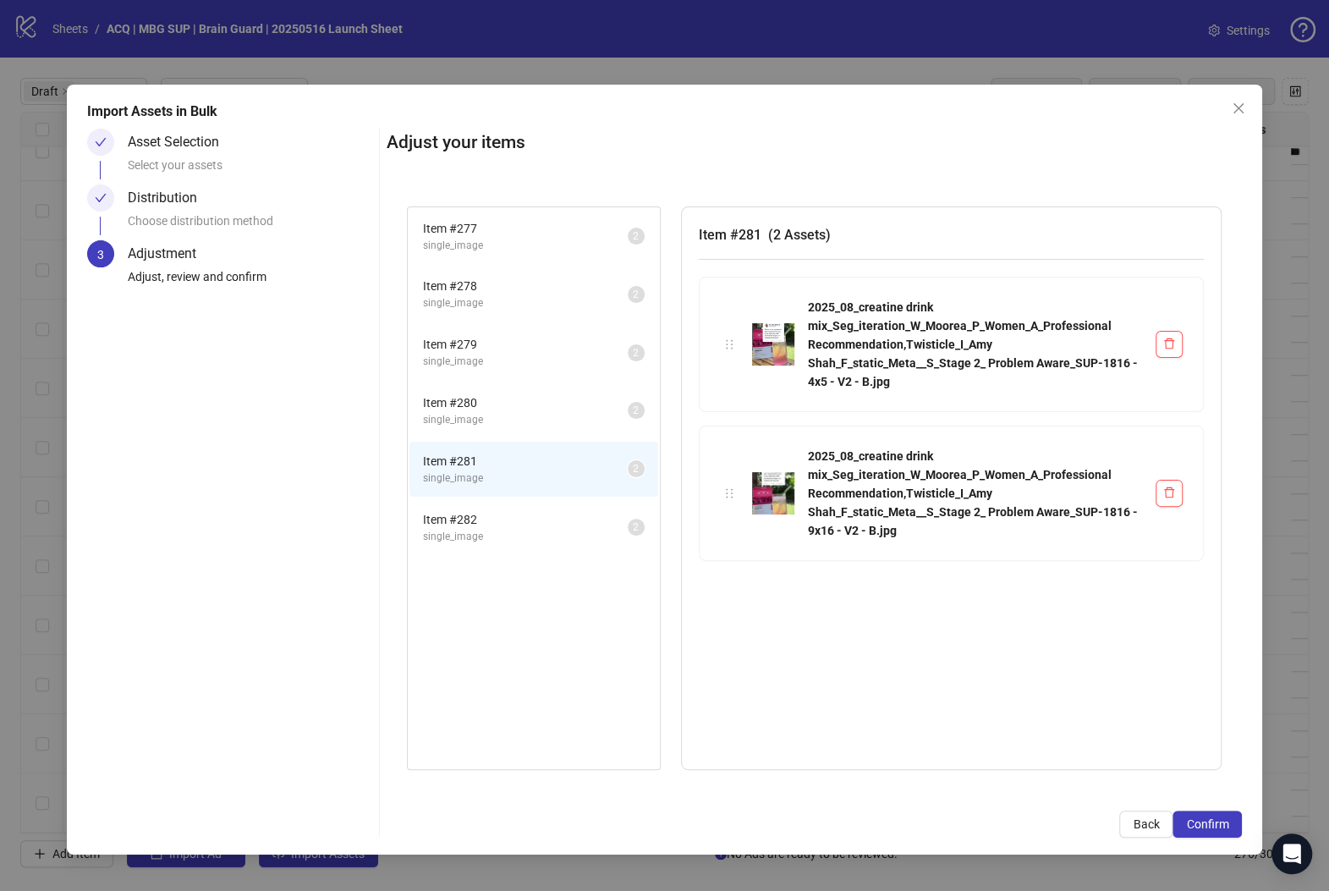
click at [535, 518] on span "Item # 282" at bounding box center [525, 519] width 205 height 19
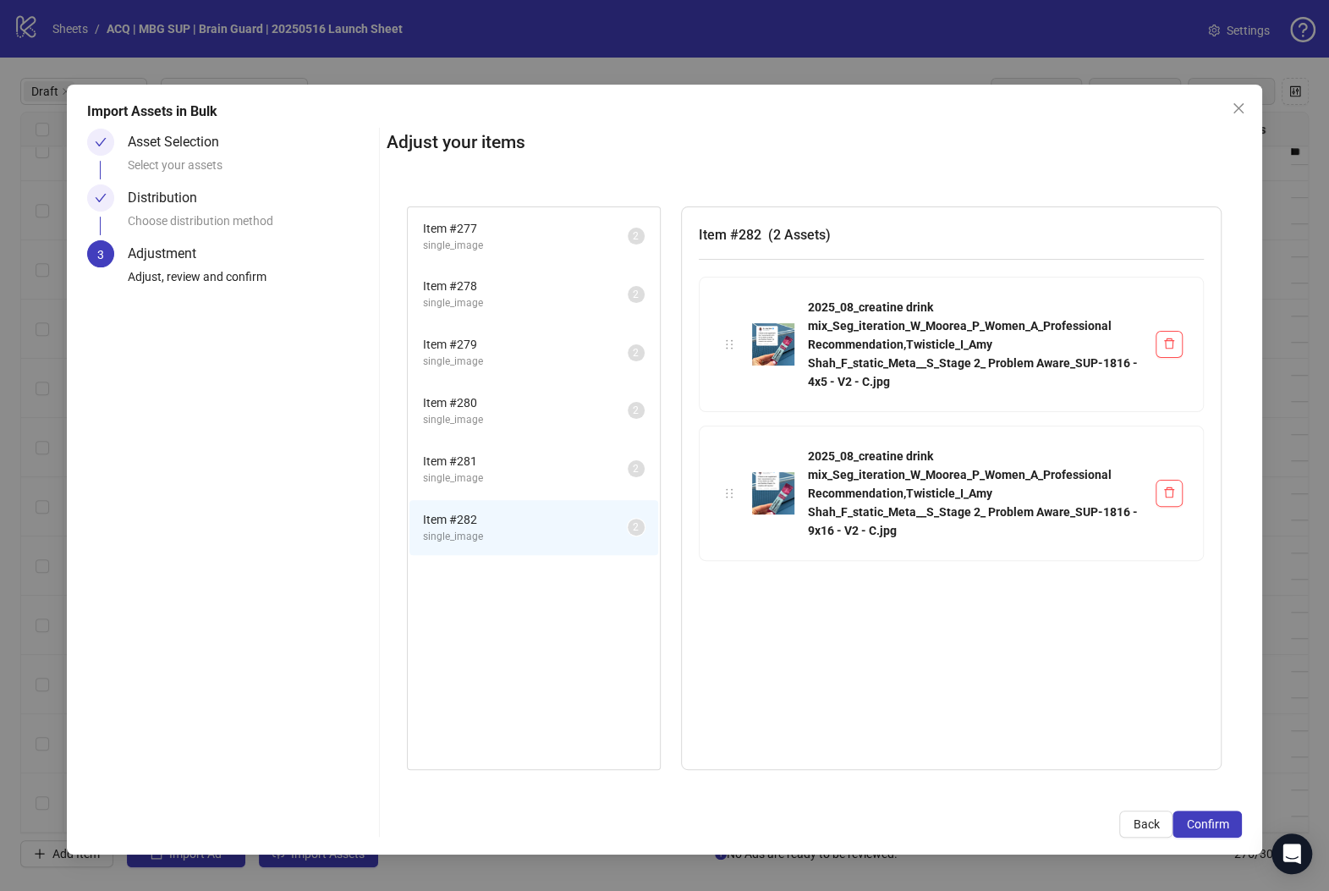
click at [521, 247] on span "single_image" at bounding box center [525, 246] width 205 height 16
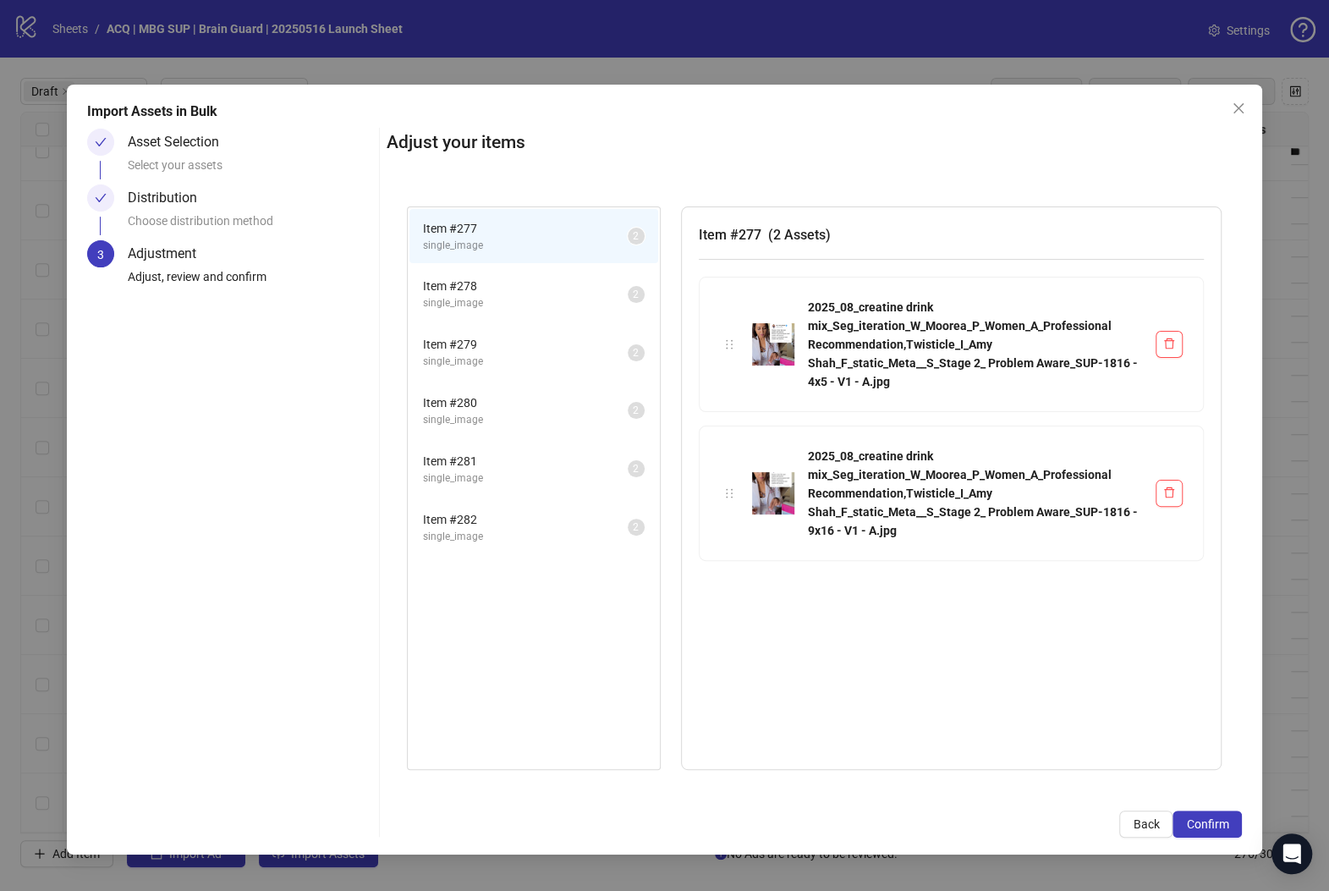
click at [534, 288] on span "Item # 278" at bounding box center [525, 286] width 205 height 19
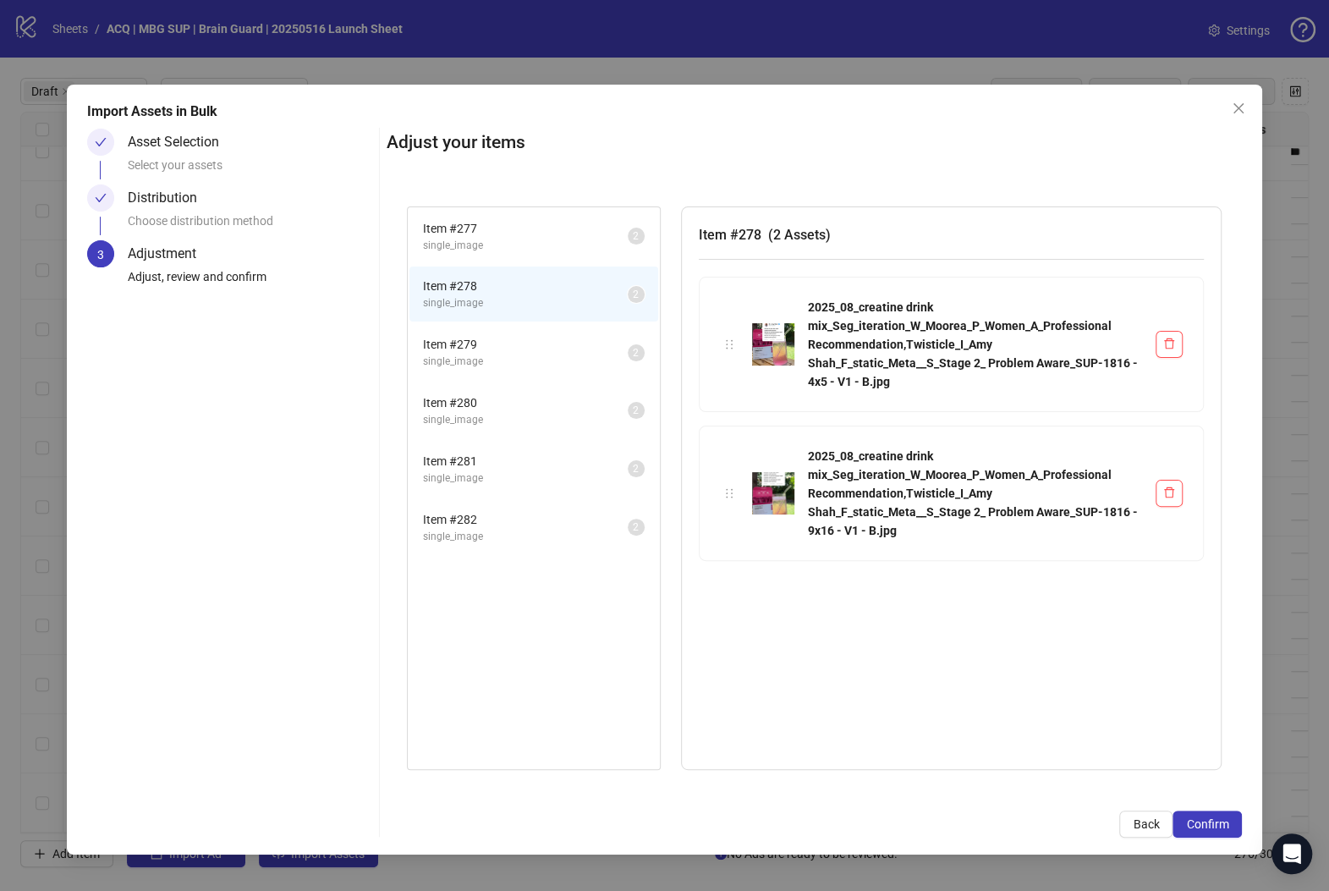
click at [528, 345] on span "Item # 279" at bounding box center [525, 344] width 205 height 19
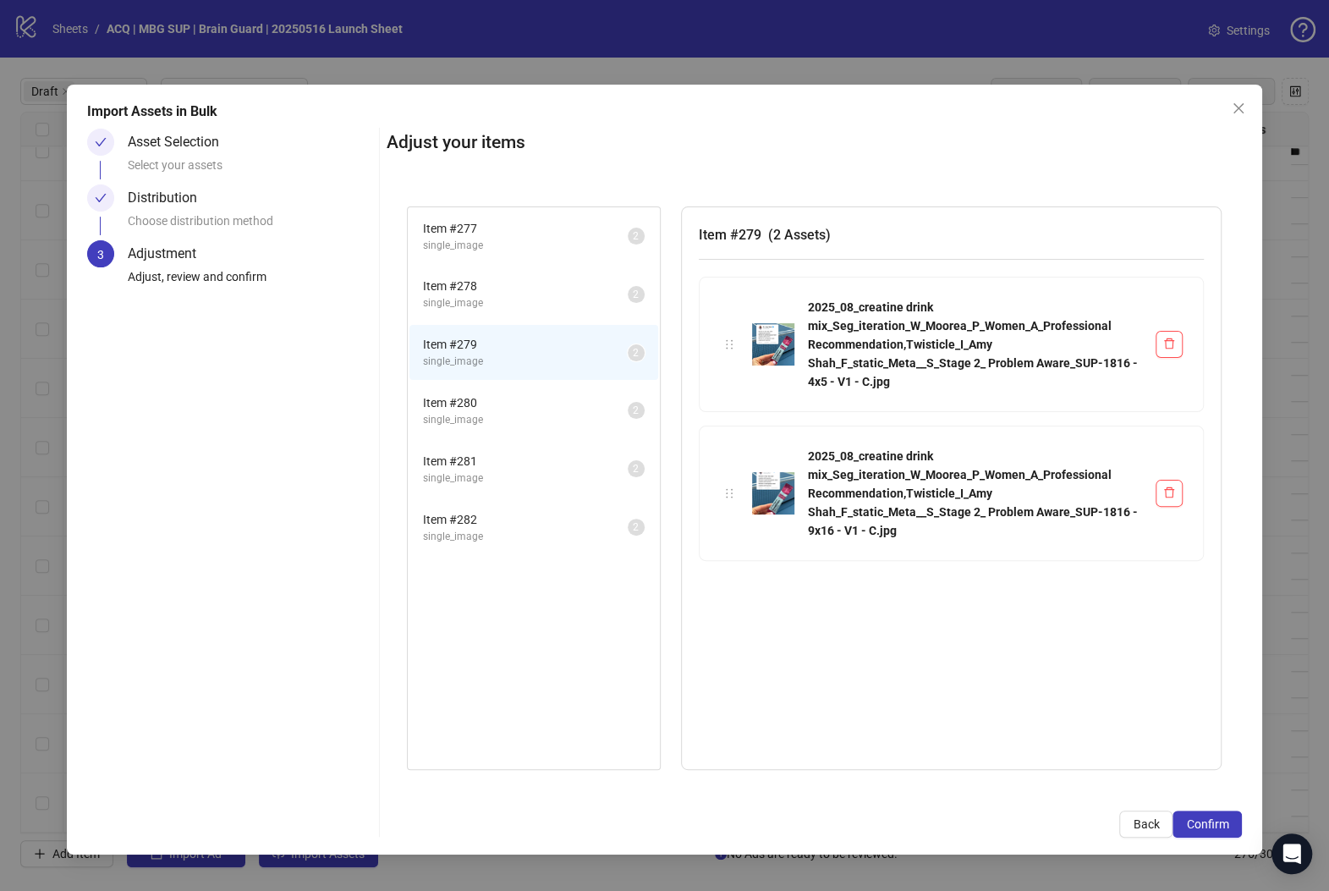
click at [525, 406] on span "Item # 280" at bounding box center [525, 402] width 205 height 19
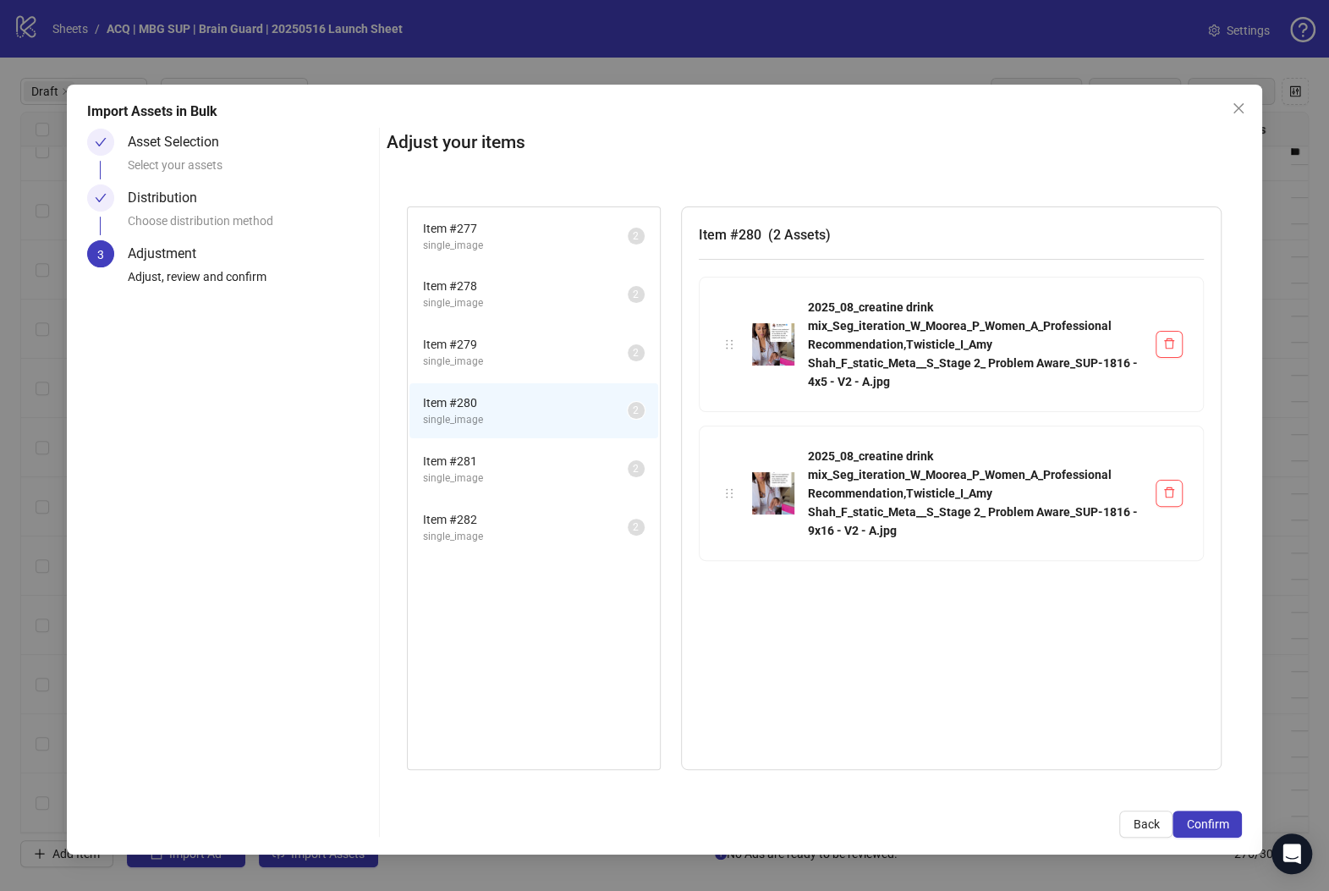
click at [521, 459] on span "Item # 281" at bounding box center [525, 461] width 205 height 19
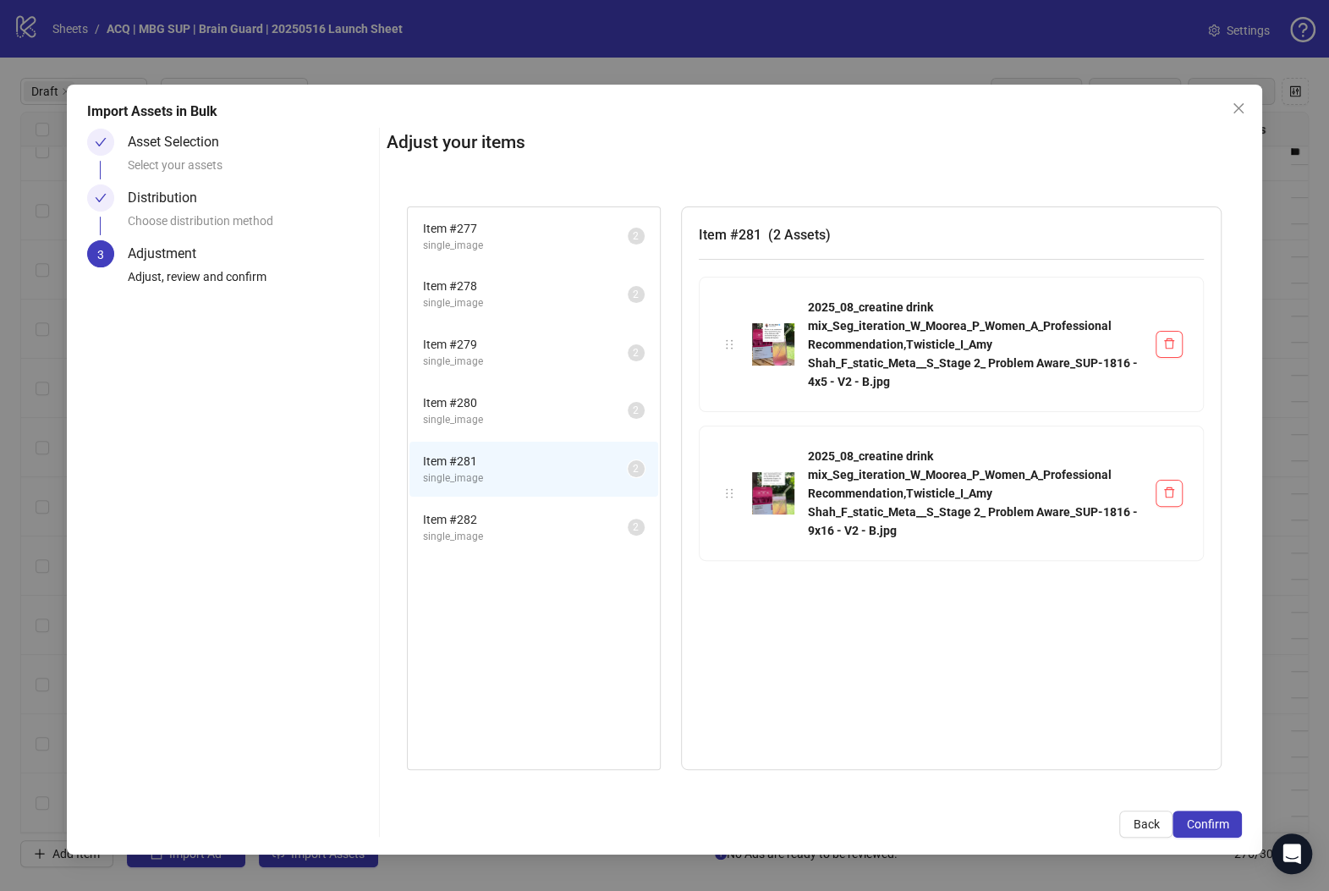
click at [528, 518] on span "Item # 282" at bounding box center [525, 519] width 205 height 19
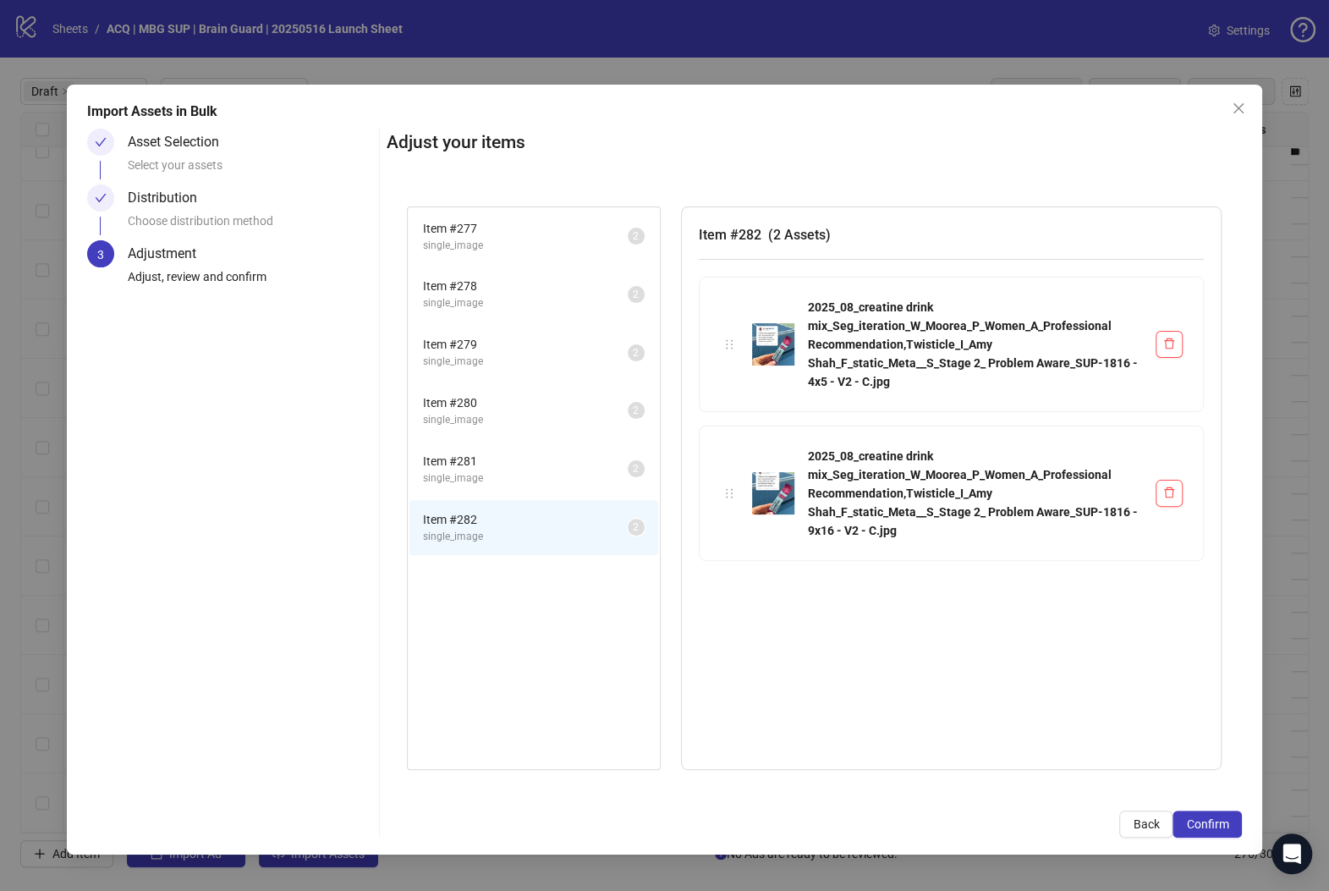
click at [532, 240] on span "single_image" at bounding box center [525, 246] width 205 height 16
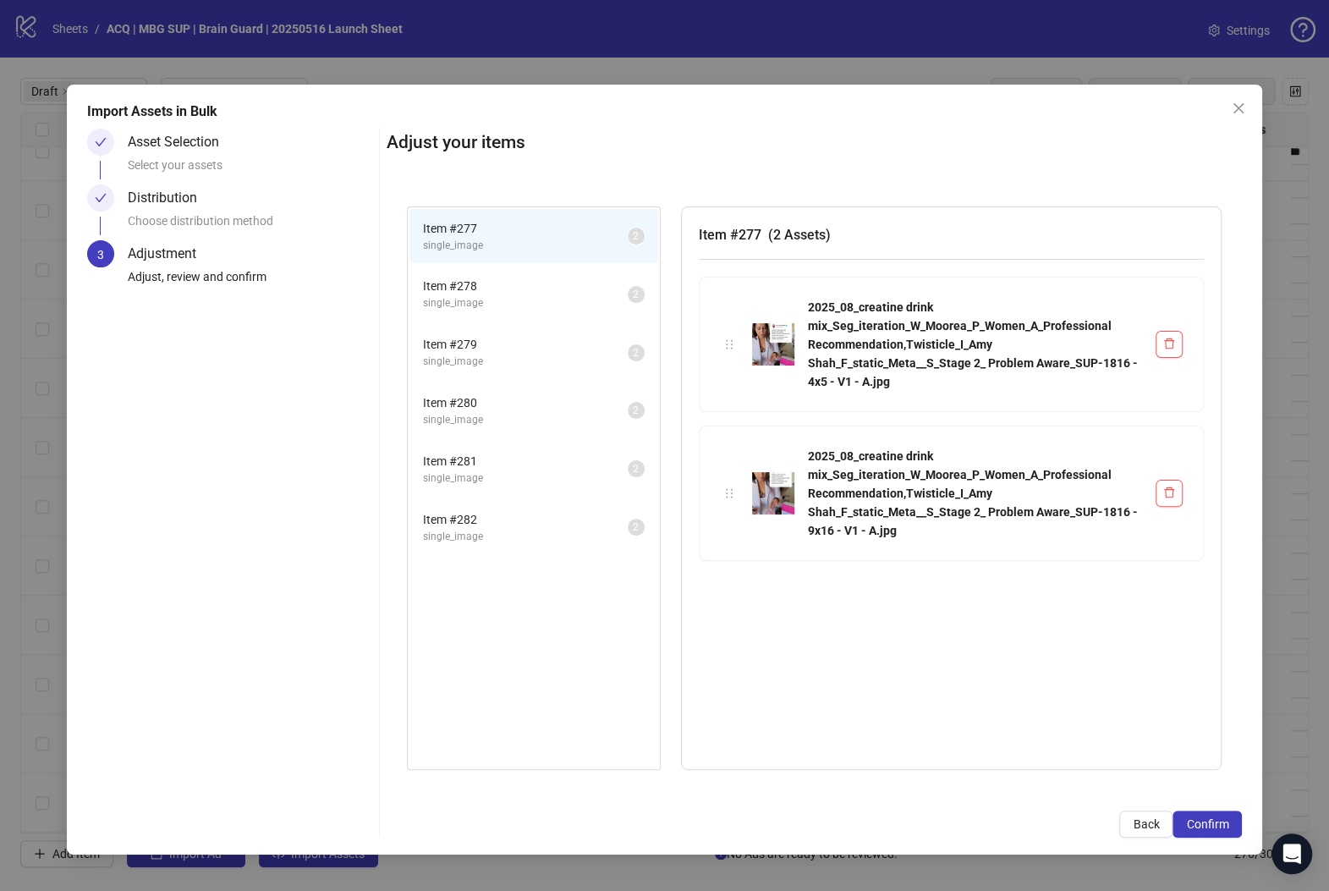
click at [542, 321] on li "Item # 278 single_image 2" at bounding box center [533, 293] width 249 height 55
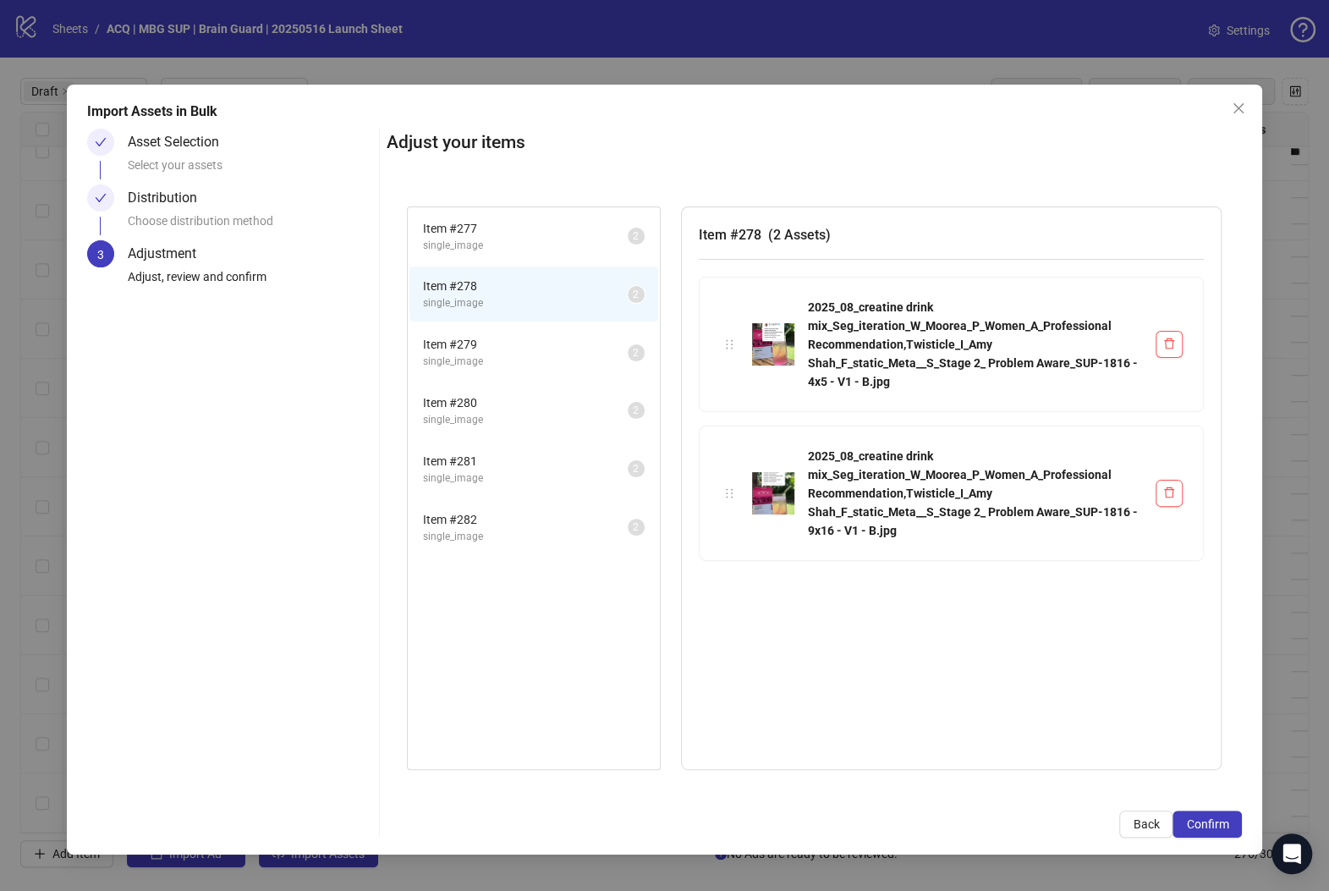
click at [555, 366] on span "single_image" at bounding box center [525, 362] width 205 height 16
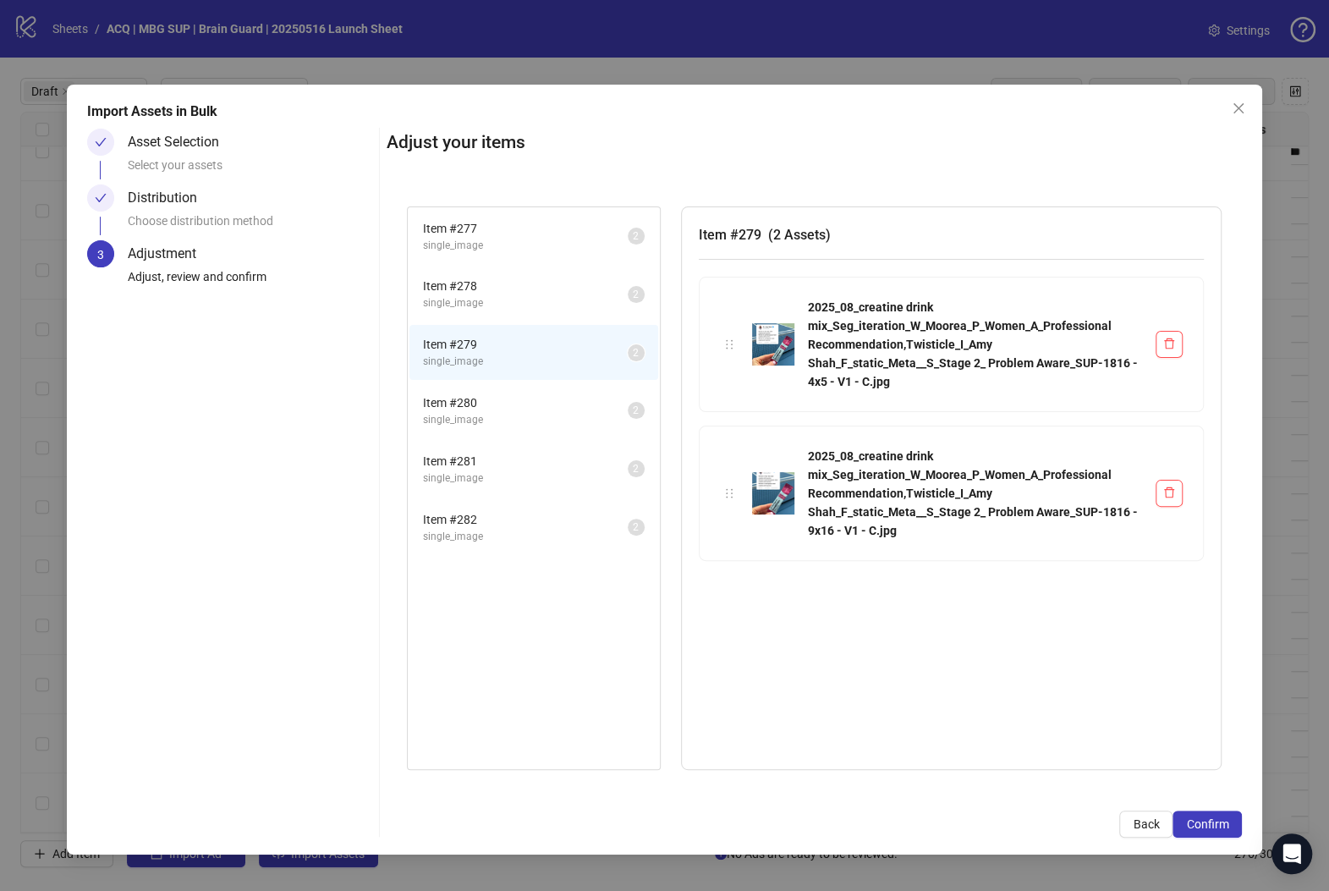
click at [545, 400] on span "Item # 280" at bounding box center [525, 402] width 205 height 19
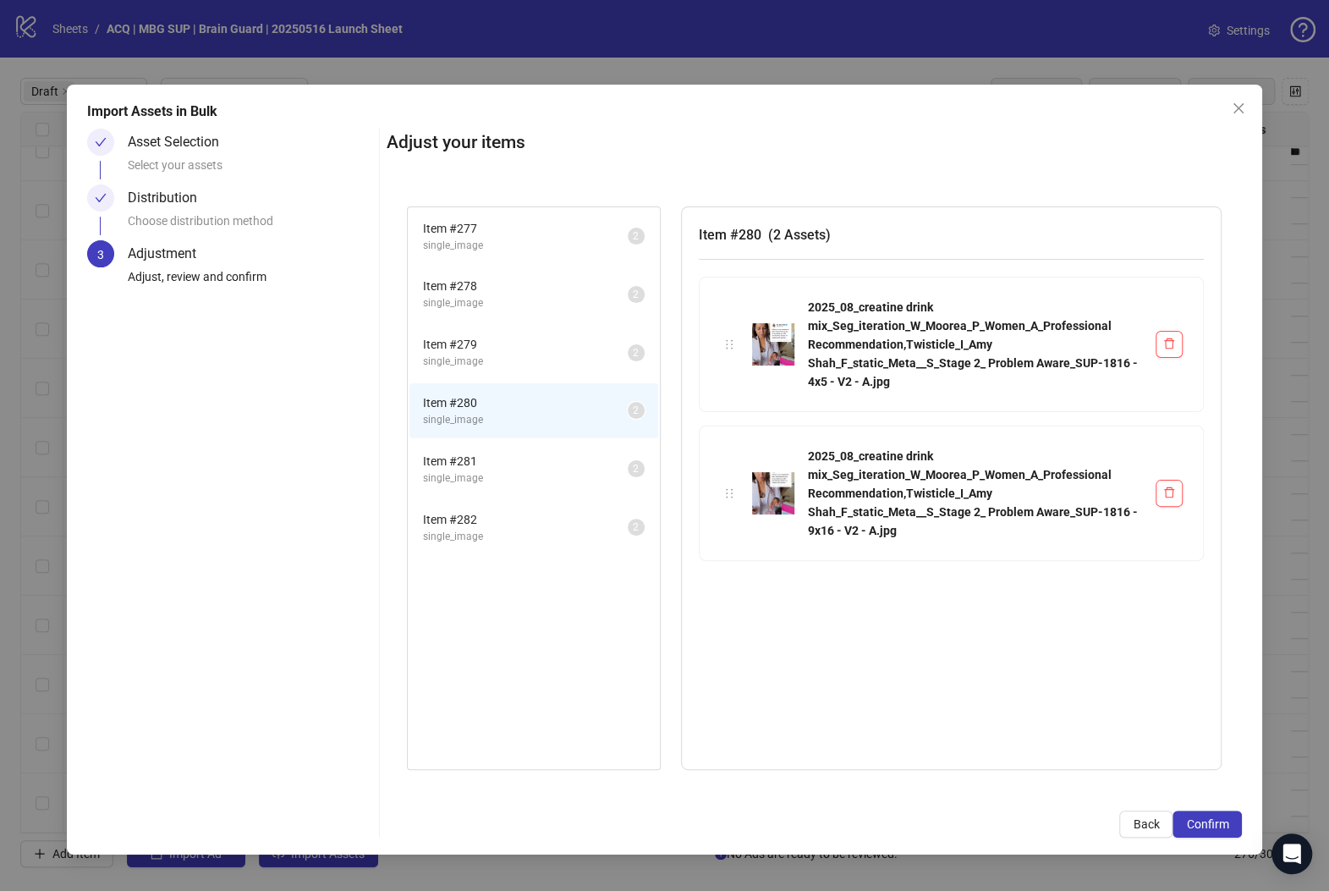
click at [550, 456] on span "Item # 281" at bounding box center [525, 461] width 205 height 19
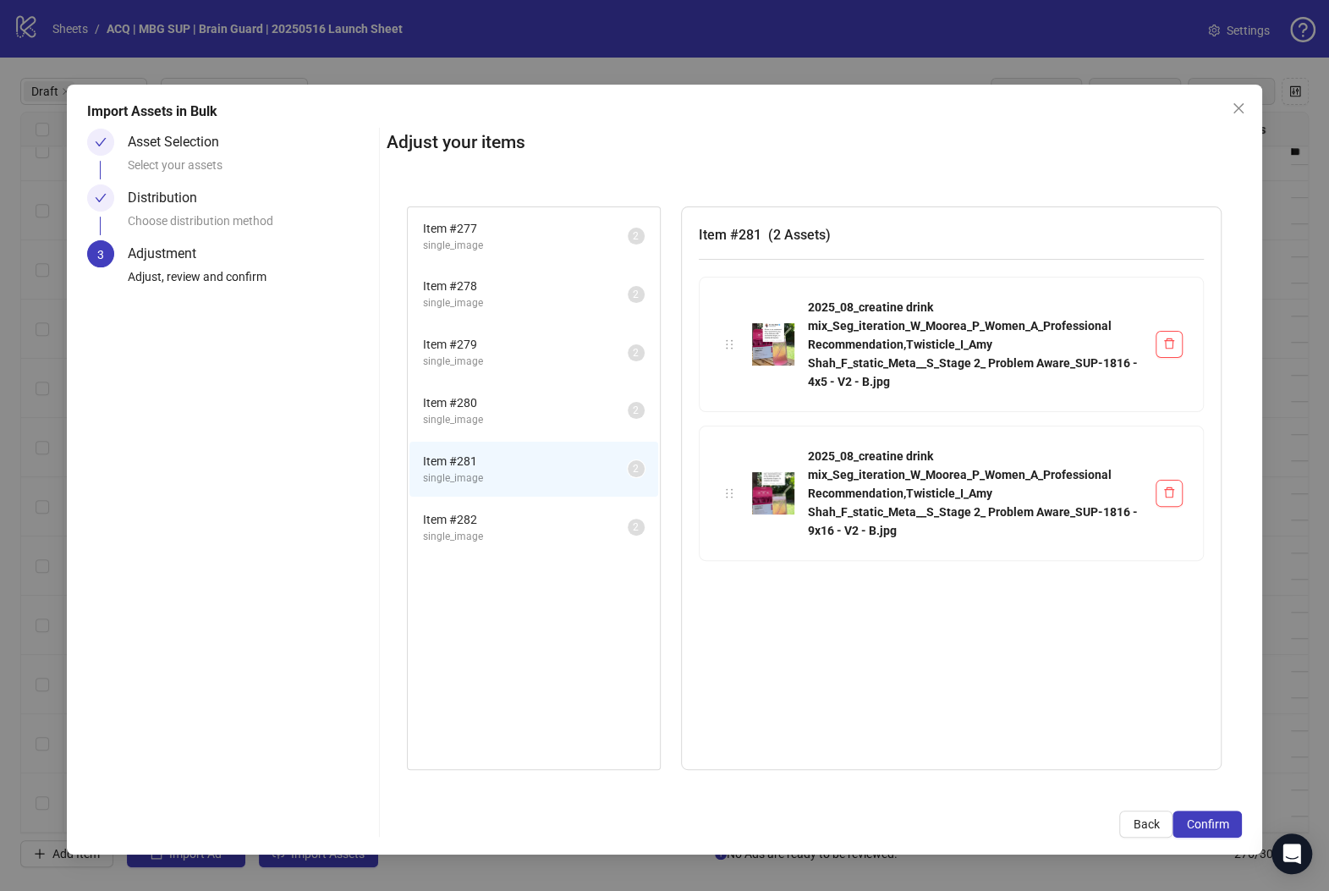
click at [549, 512] on span "Item # 282" at bounding box center [525, 519] width 205 height 19
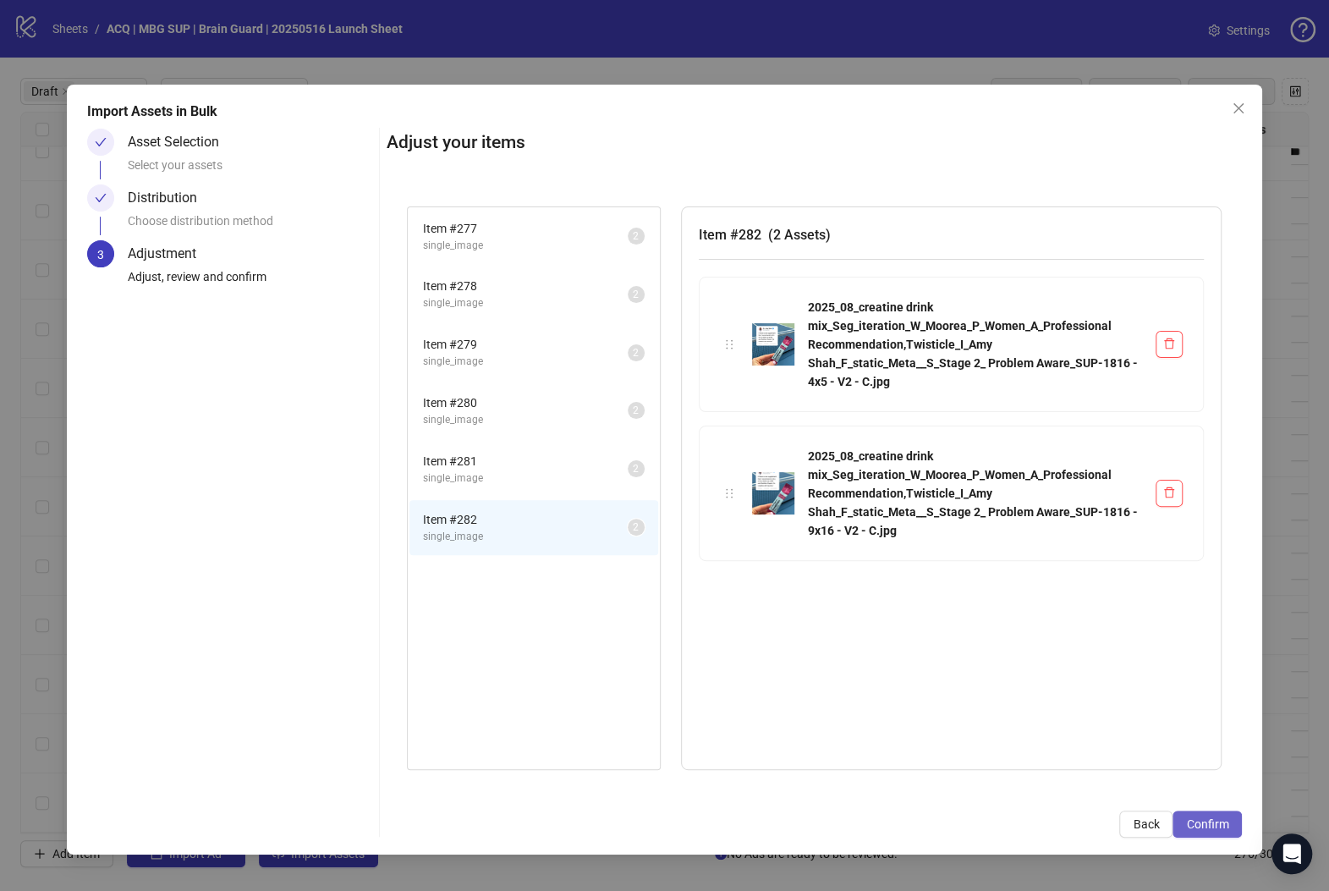
click at [1152, 815] on button "Confirm" at bounding box center [1206, 823] width 69 height 27
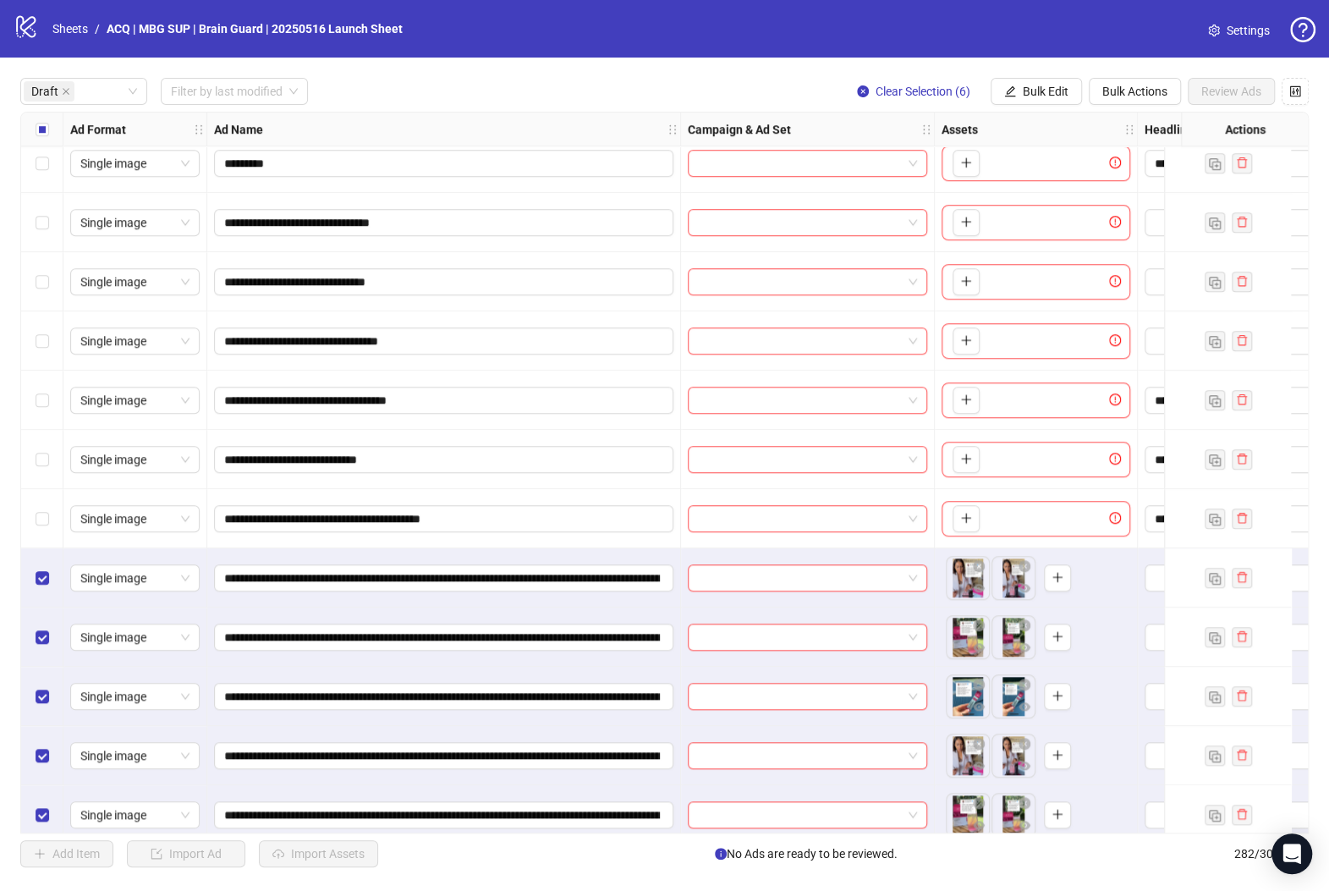
scroll to position [800, 0]
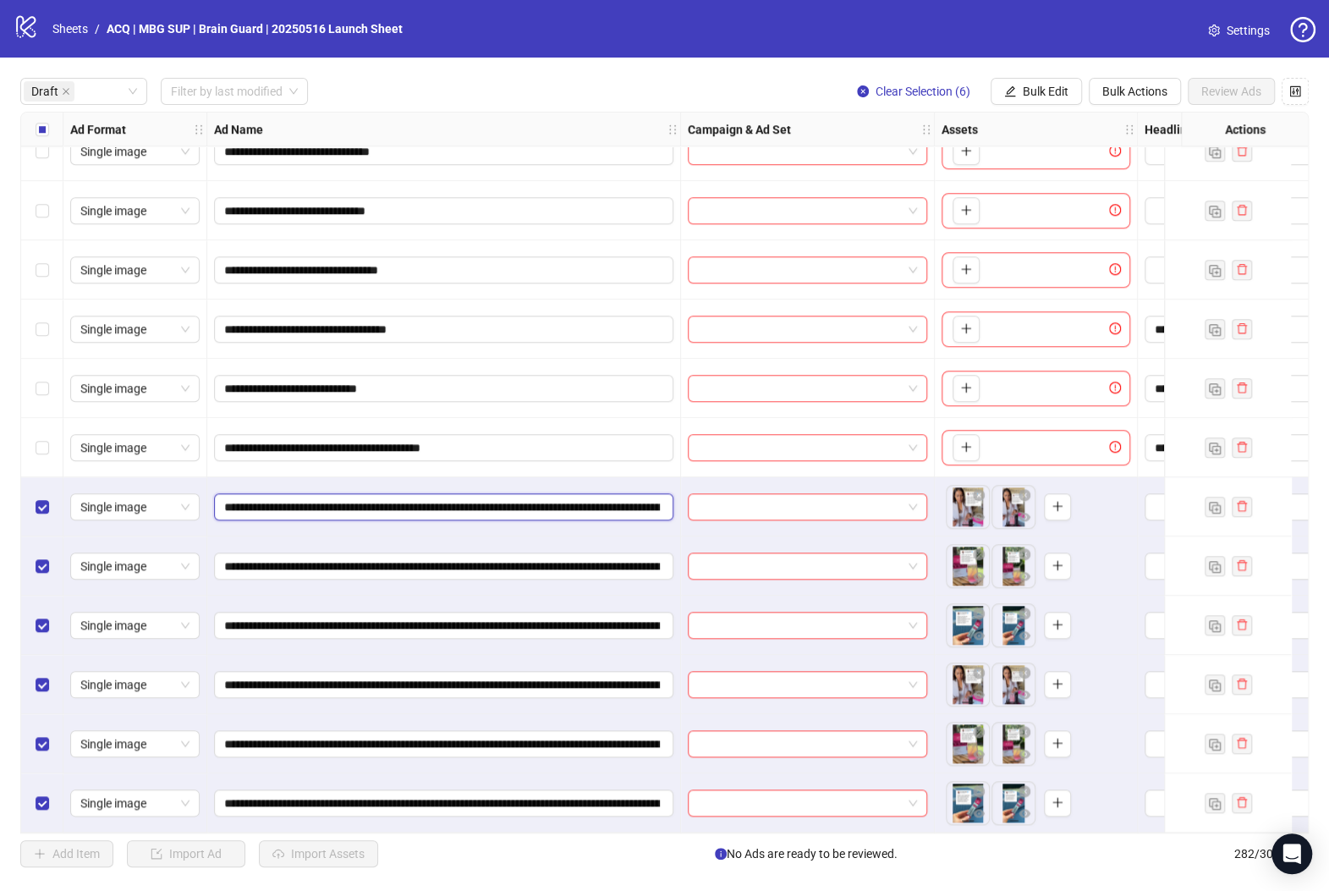
click at [649, 502] on input "**********" at bounding box center [442, 506] width 436 height 19
drag, startPoint x: 658, startPoint y: 502, endPoint x: 636, endPoint y: 504, distance: 22.1
click at [667, 502] on span "**********" at bounding box center [443, 506] width 459 height 27
click at [566, 500] on input "**********" at bounding box center [442, 506] width 436 height 19
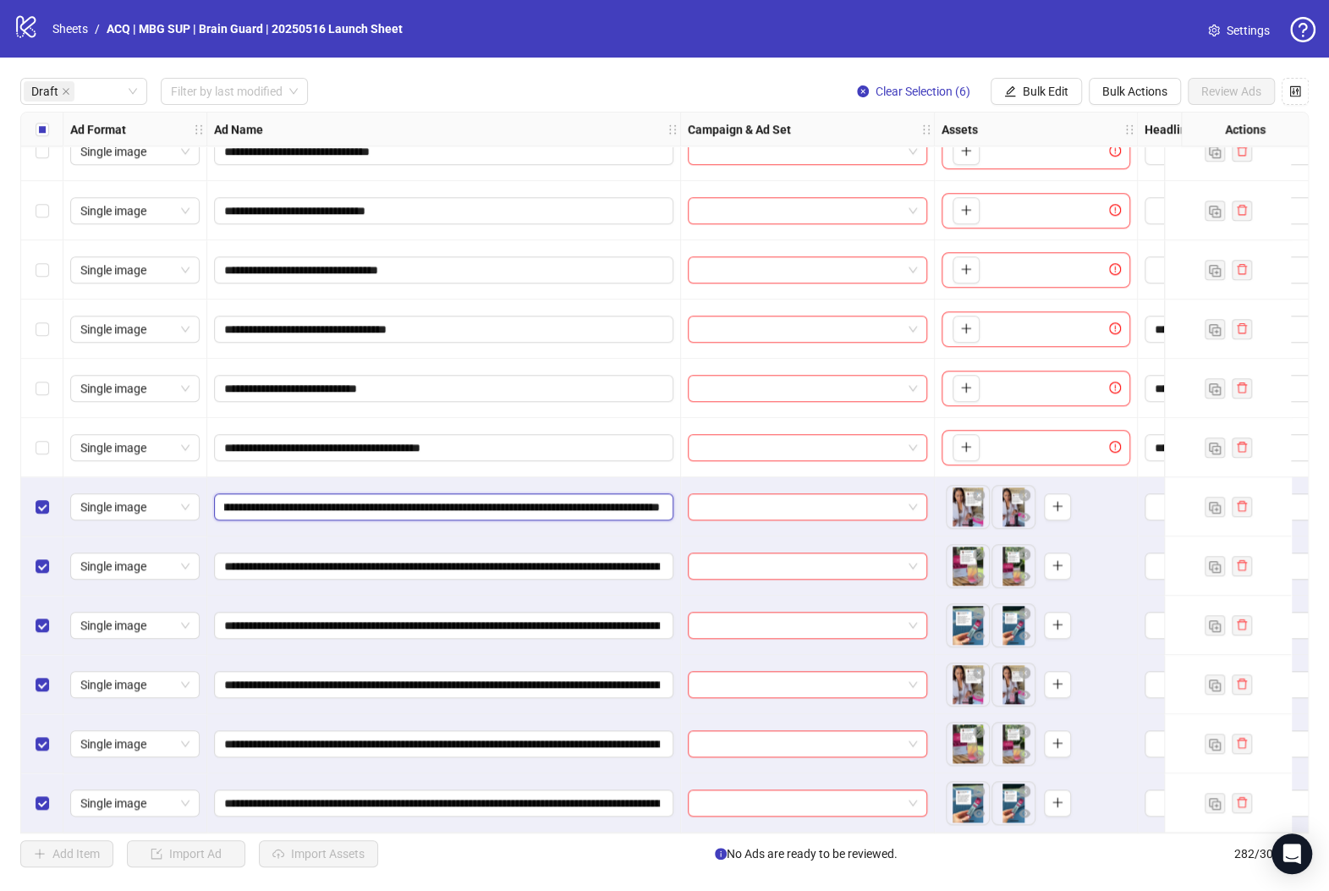
drag, startPoint x: 590, startPoint y: 496, endPoint x: 696, endPoint y: 485, distance: 107.1
click at [633, 503] on input "**********" at bounding box center [442, 506] width 436 height 19
paste input "text"
type input "**********"
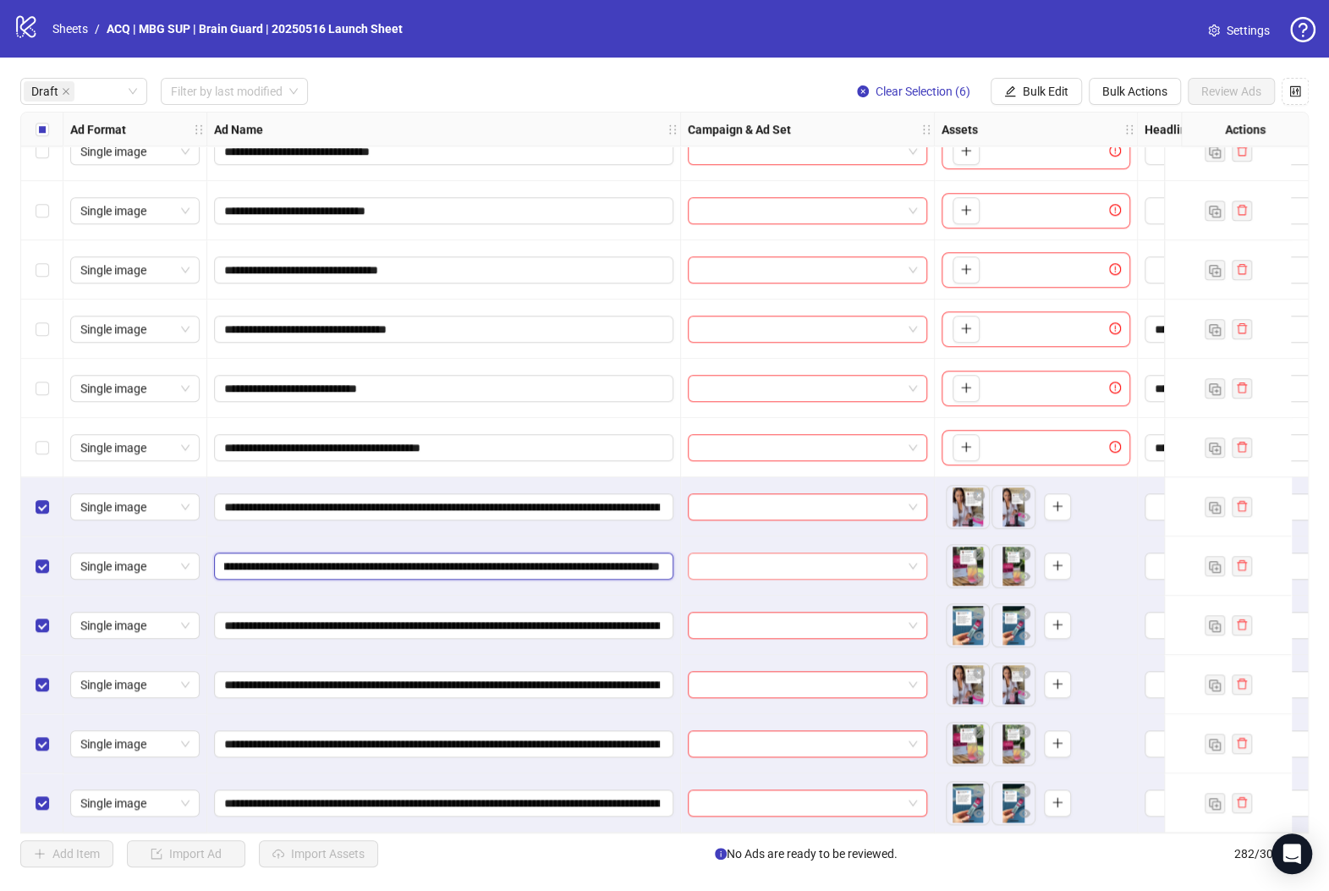
drag, startPoint x: 622, startPoint y: 562, endPoint x: 705, endPoint y: 558, distance: 83.8
paste input "text"
type input "**********"
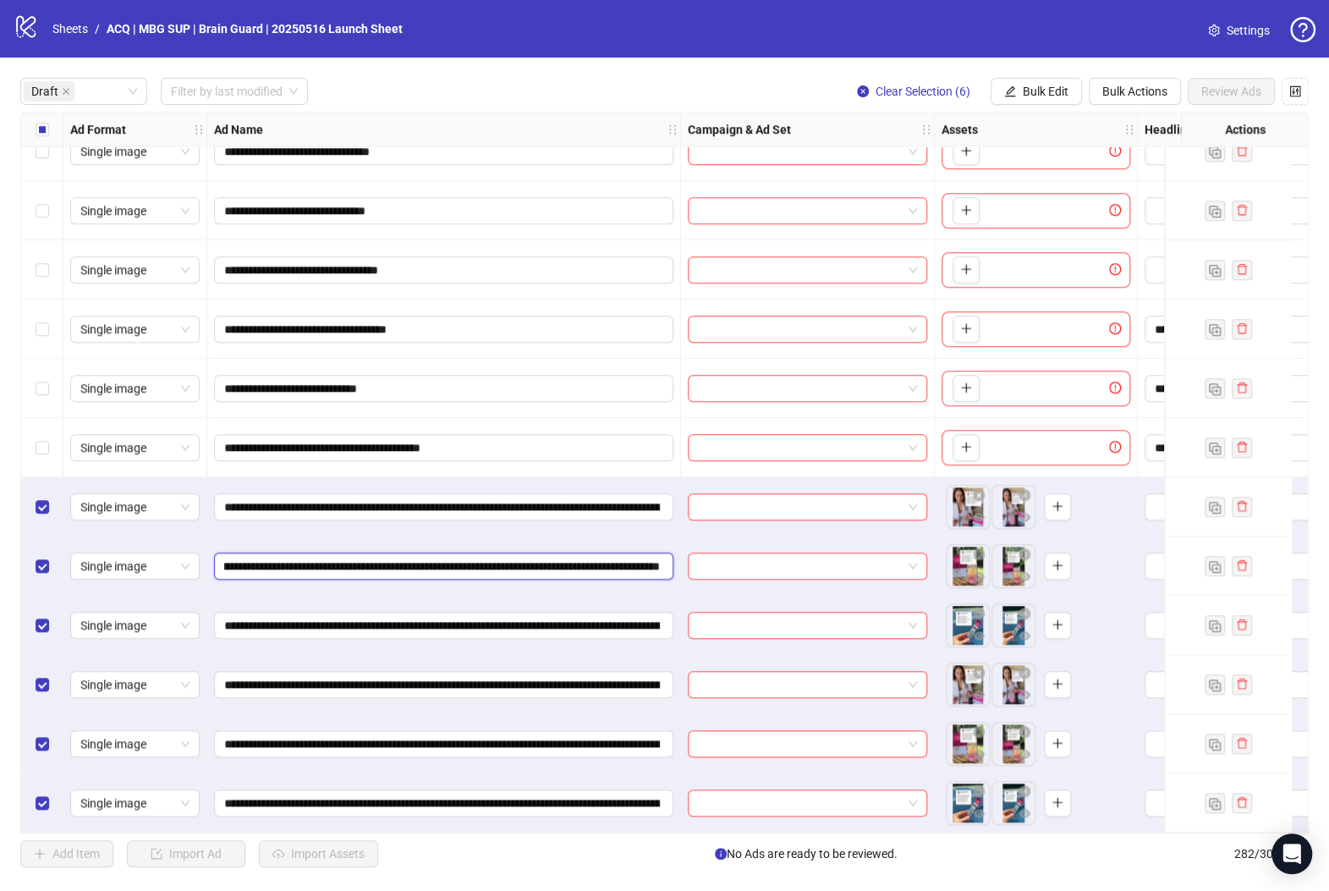
scroll to position [0, 603]
click at [622, 619] on input "**********" at bounding box center [442, 625] width 436 height 19
drag, startPoint x: 634, startPoint y: 626, endPoint x: 675, endPoint y: 631, distance: 40.9
click at [675, 631] on div "**********" at bounding box center [444, 624] width 474 height 59
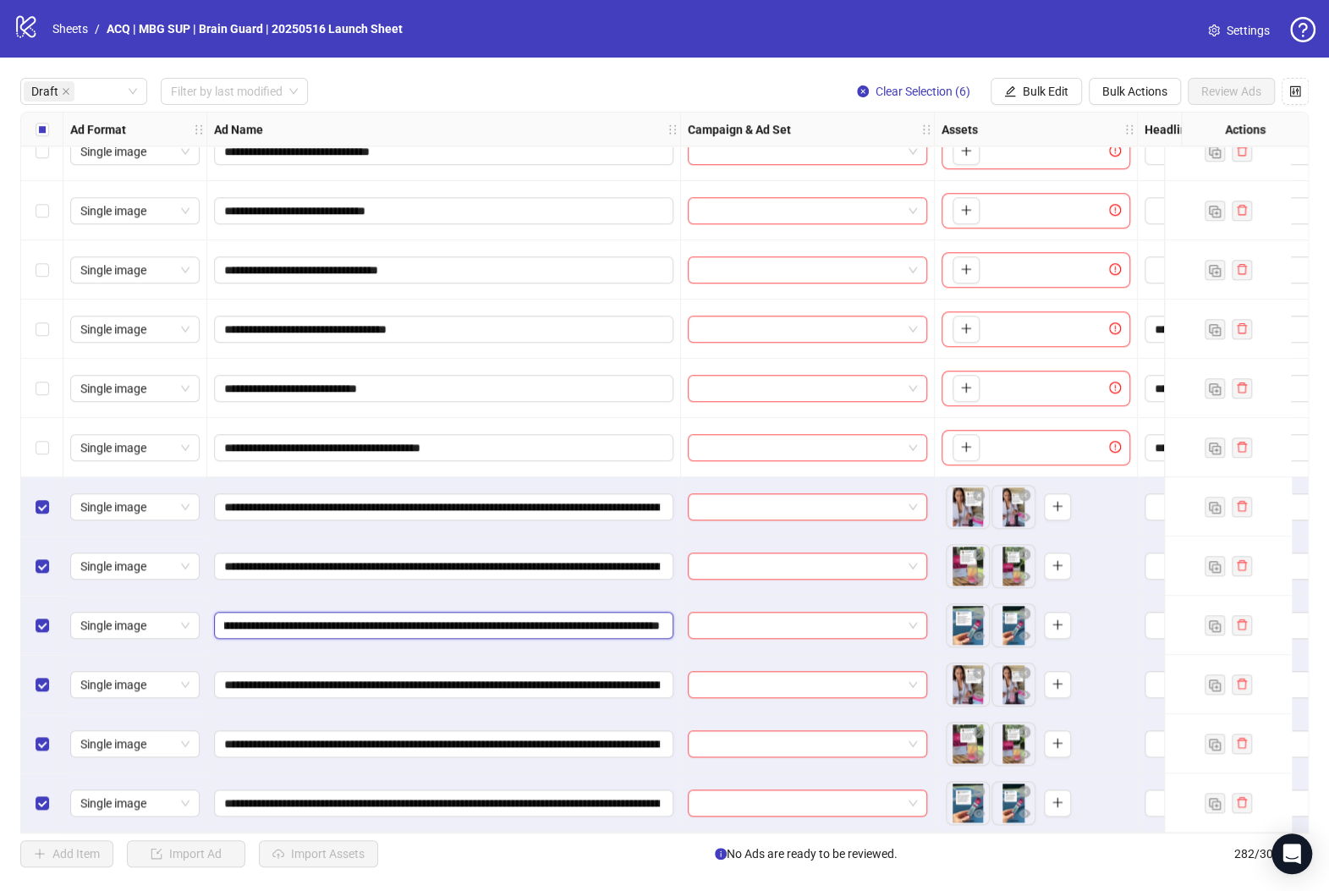
click at [633, 616] on input "**********" at bounding box center [442, 625] width 436 height 19
paste input "text"
type input "**********"
click at [625, 679] on input "**********" at bounding box center [442, 684] width 436 height 19
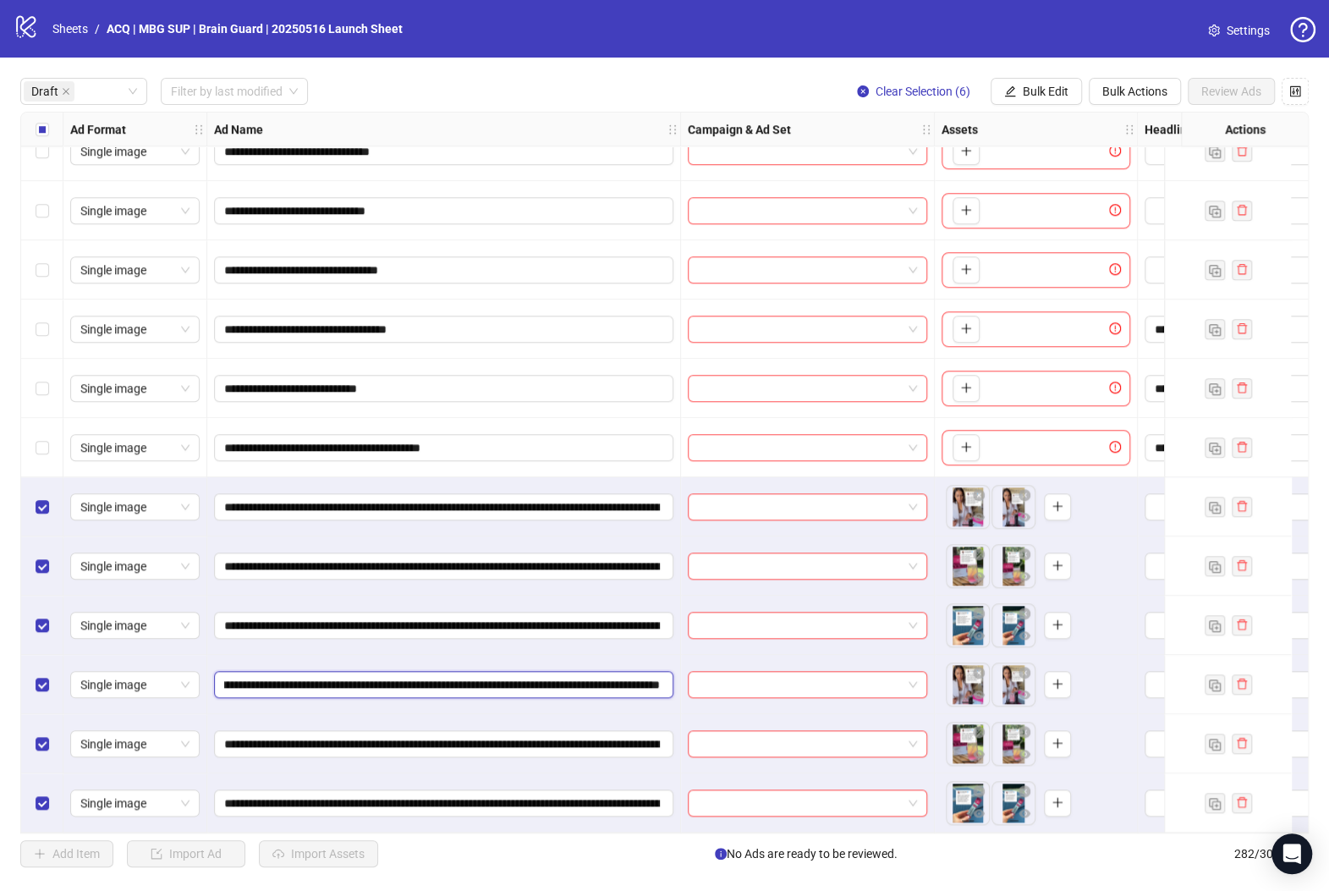
scroll to position [0, 535]
drag, startPoint x: 625, startPoint y: 679, endPoint x: 663, endPoint y: 683, distance: 38.2
click at [663, 683] on span "**********" at bounding box center [443, 684] width 459 height 27
click at [636, 677] on input "**********" at bounding box center [442, 684] width 436 height 19
paste input "text"
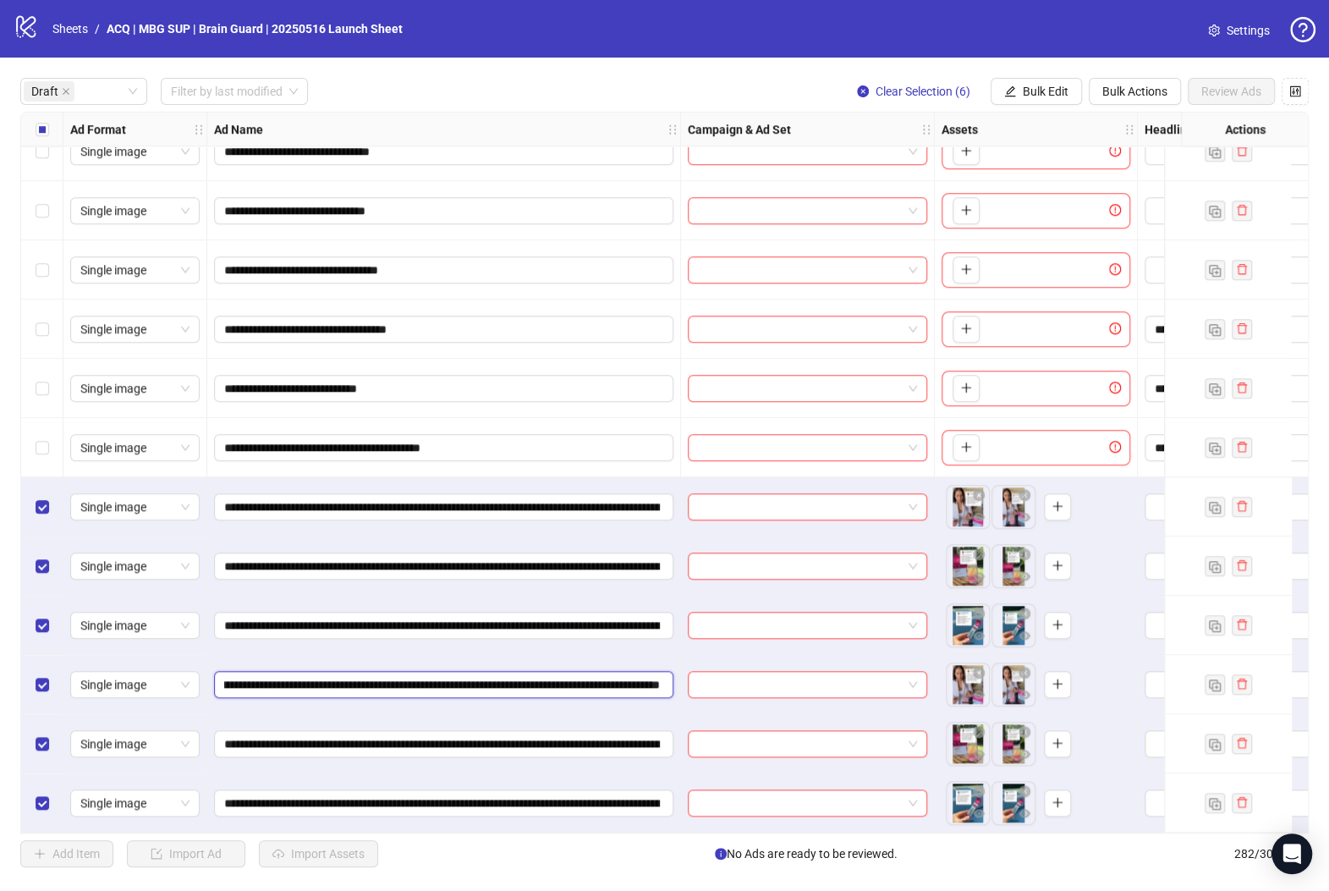
type input "**********"
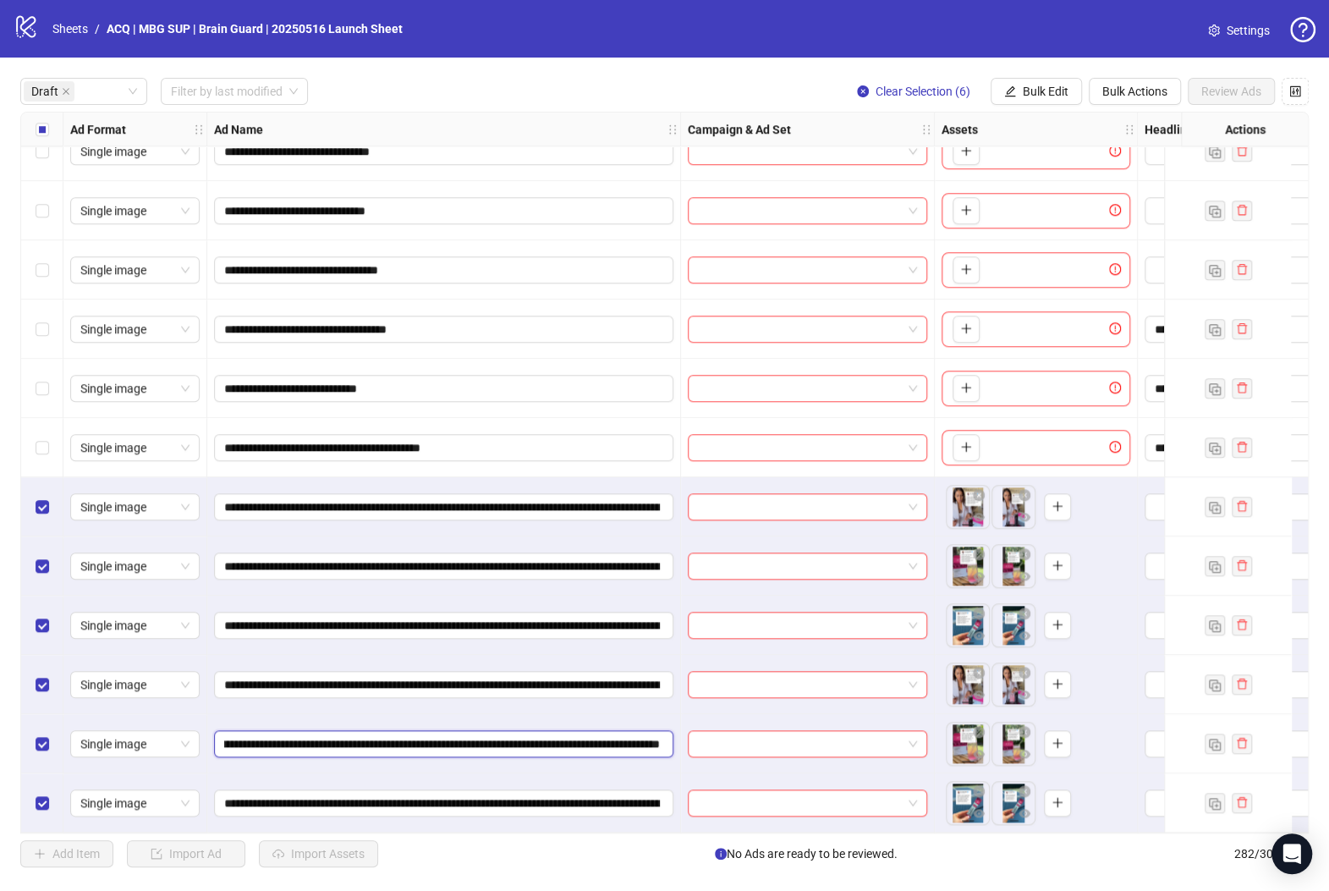
drag, startPoint x: 636, startPoint y: 734, endPoint x: 665, endPoint y: 731, distance: 29.0
click at [665, 731] on span "**********" at bounding box center [443, 743] width 459 height 27
click at [631, 734] on input "**********" at bounding box center [442, 743] width 436 height 19
paste input "text"
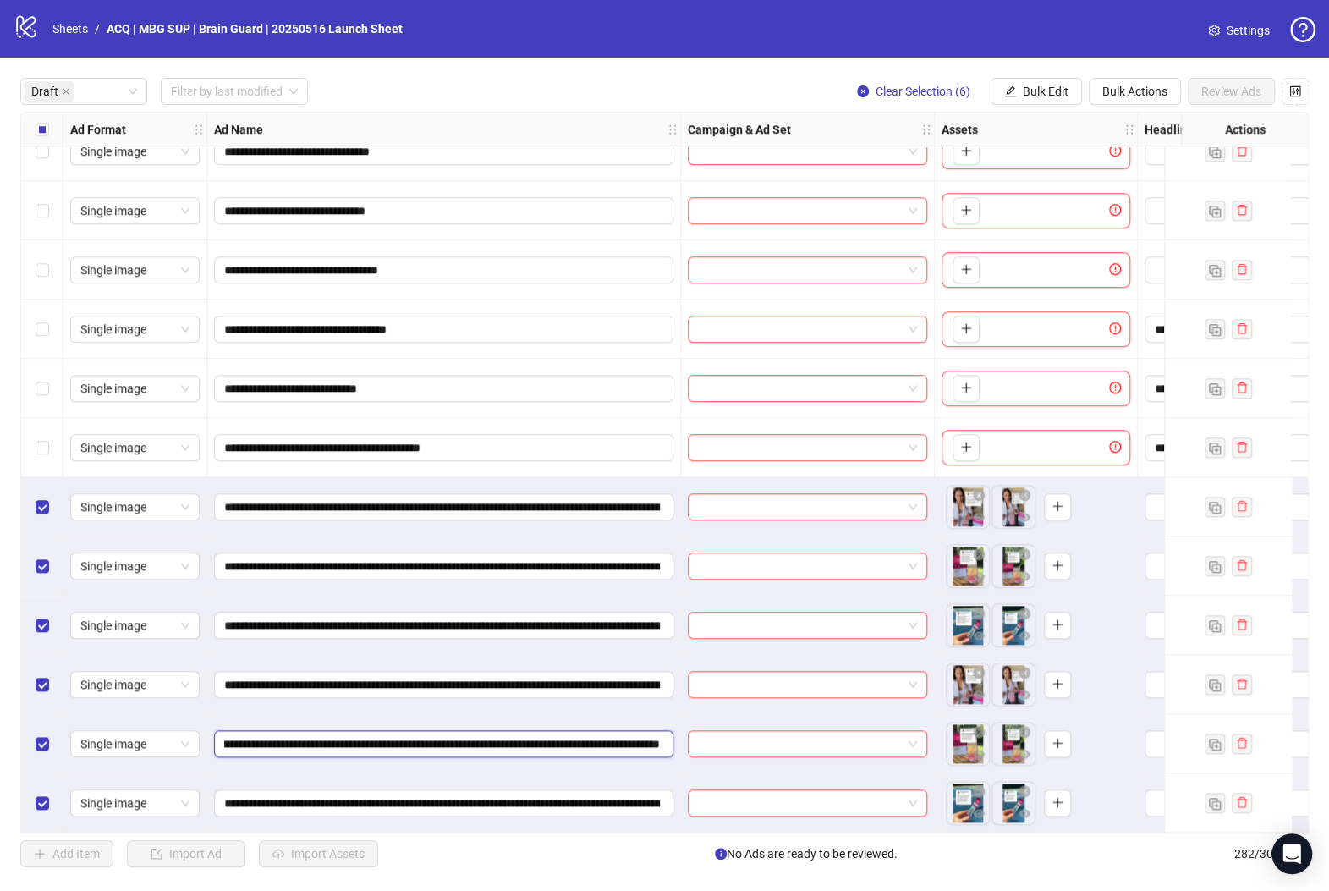
type input "**********"
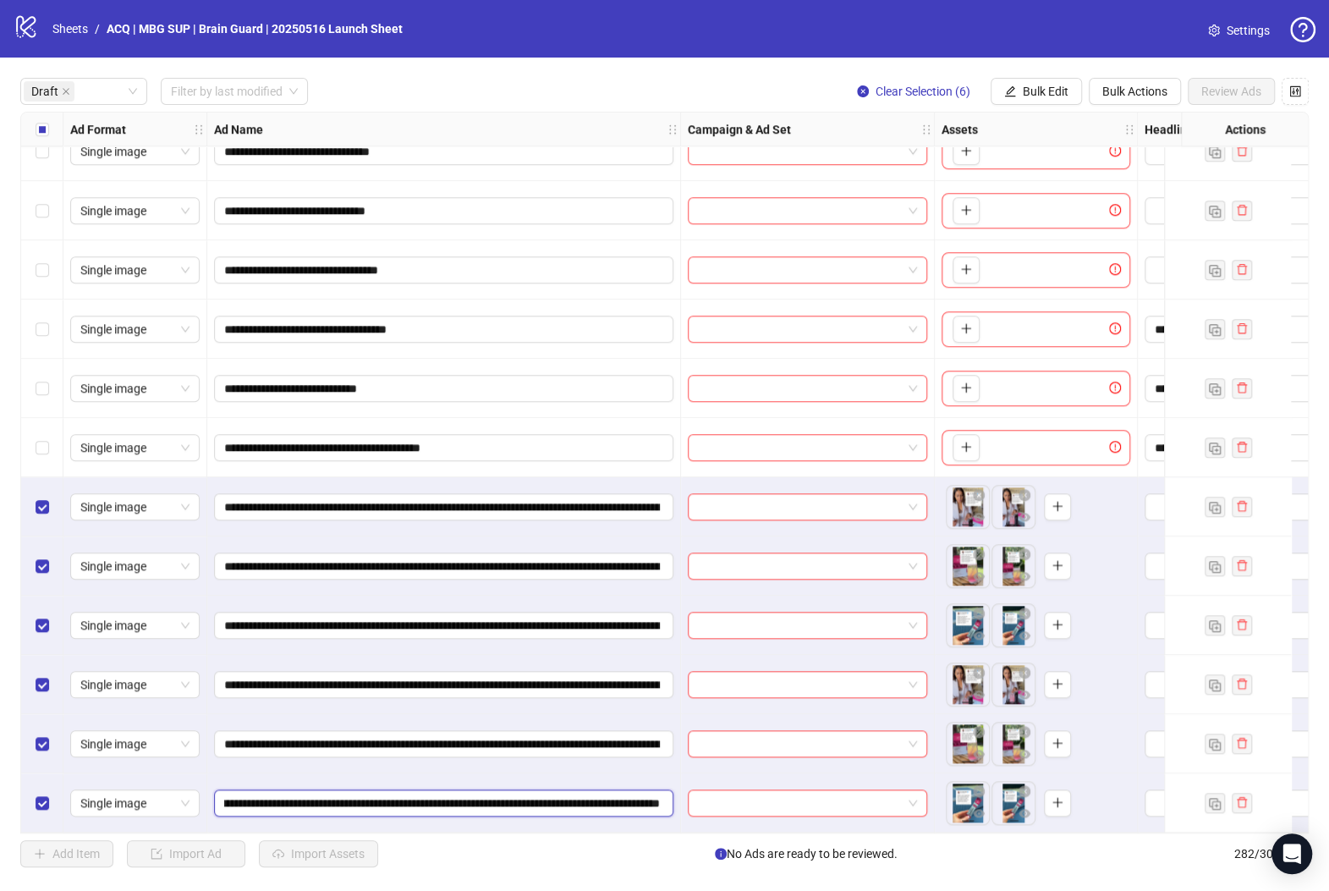
scroll to position [0, 535]
drag, startPoint x: 611, startPoint y: 790, endPoint x: 686, endPoint y: 789, distance: 75.3
click at [634, 793] on input "**********" at bounding box center [442, 802] width 436 height 19
paste input "text"
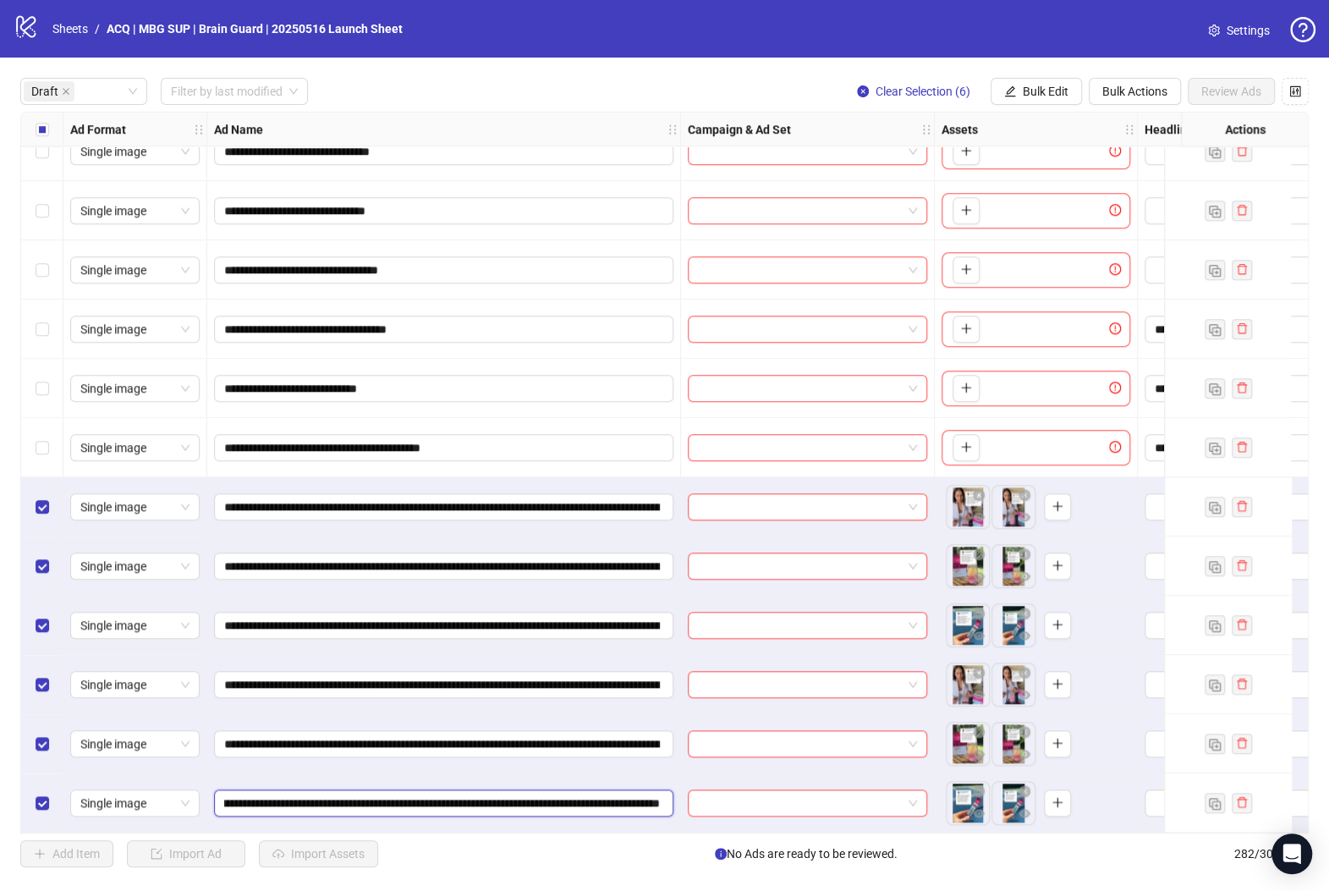
type input "**********"
click at [1056, 91] on span "Bulk Edit" at bounding box center [1046, 92] width 46 height 14
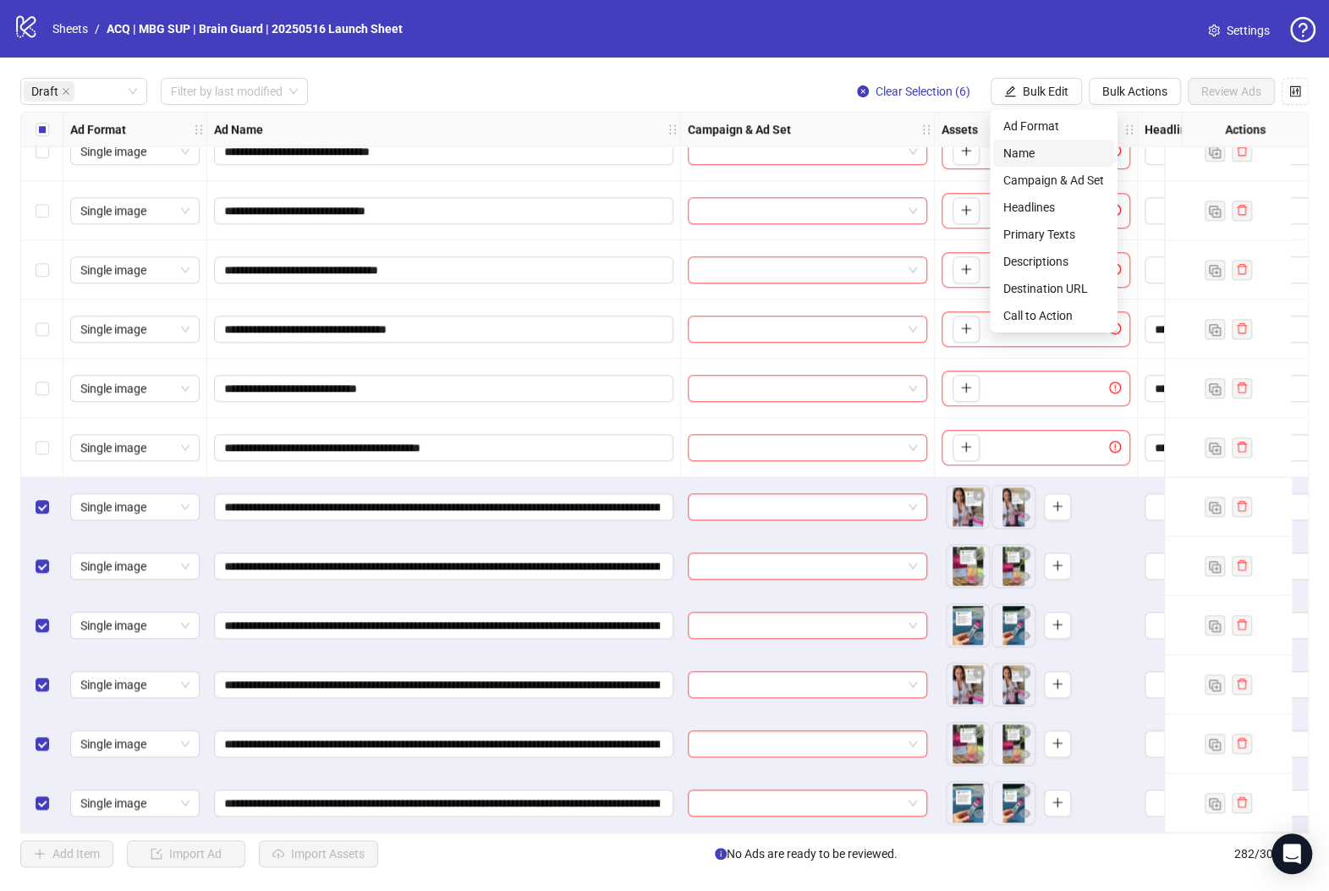
click at [1073, 159] on span "Name" at bounding box center [1053, 153] width 101 height 19
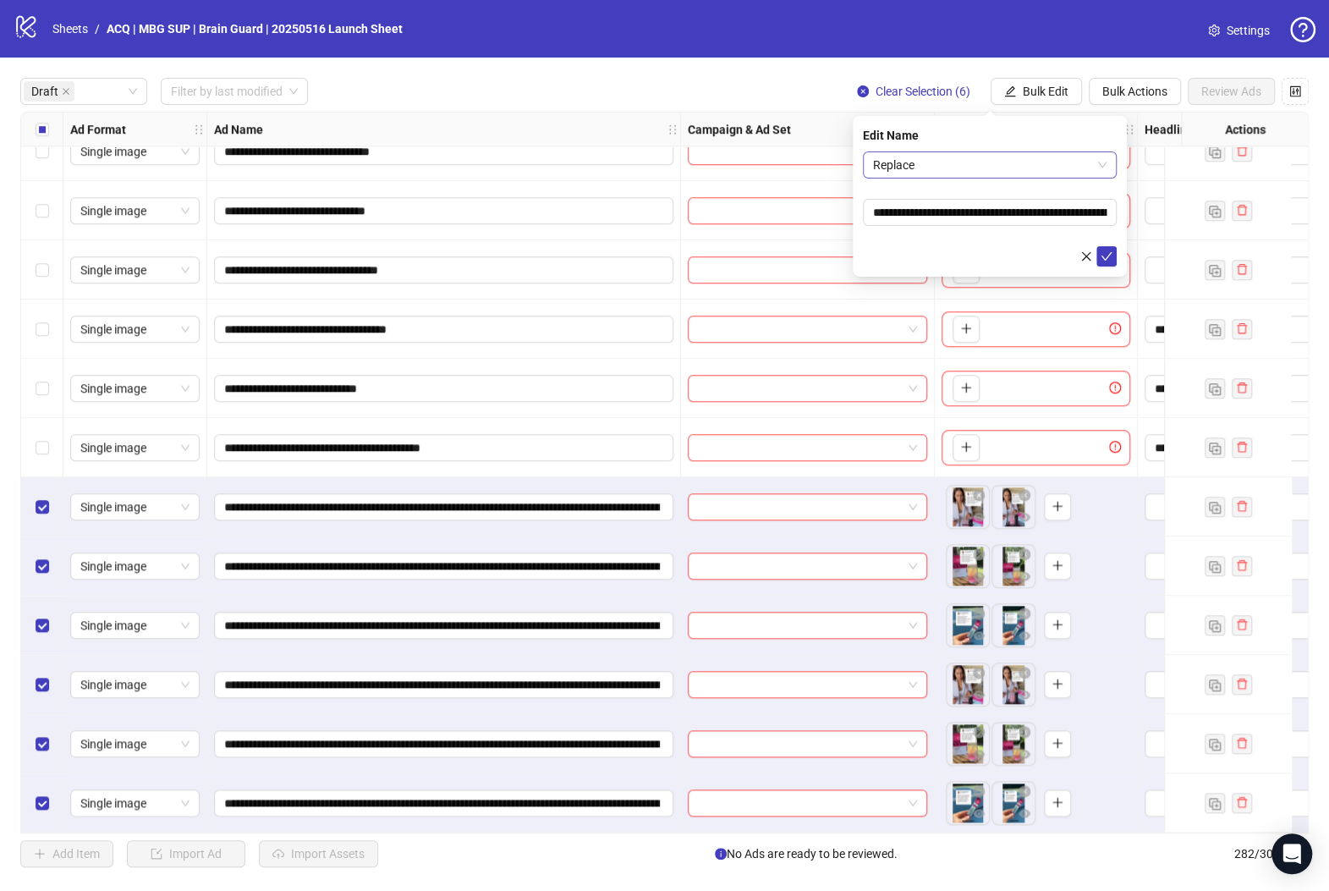
click at [1039, 168] on span "Replace" at bounding box center [989, 164] width 233 height 25
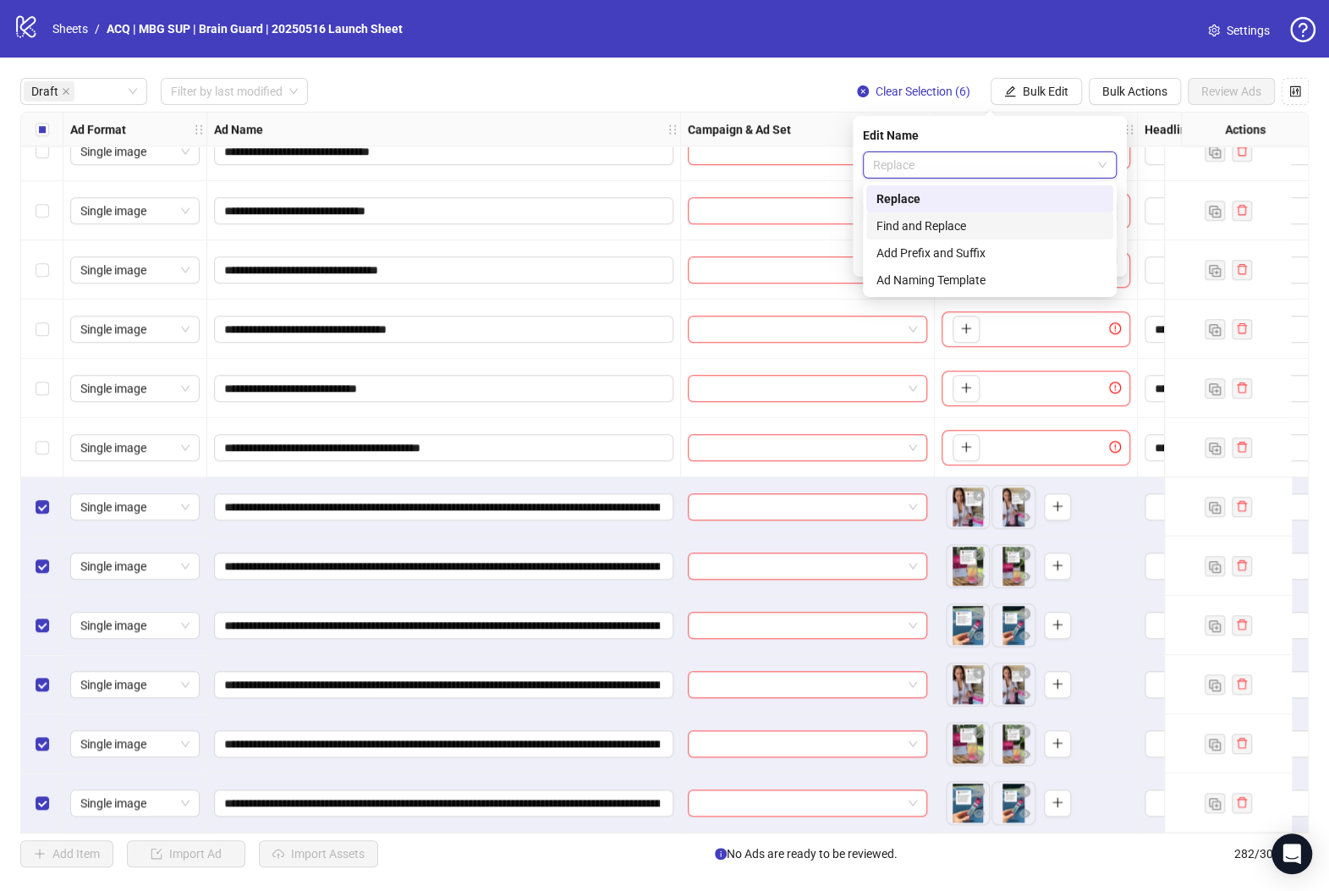
click at [1034, 213] on div "Find and Replace" at bounding box center [989, 225] width 247 height 27
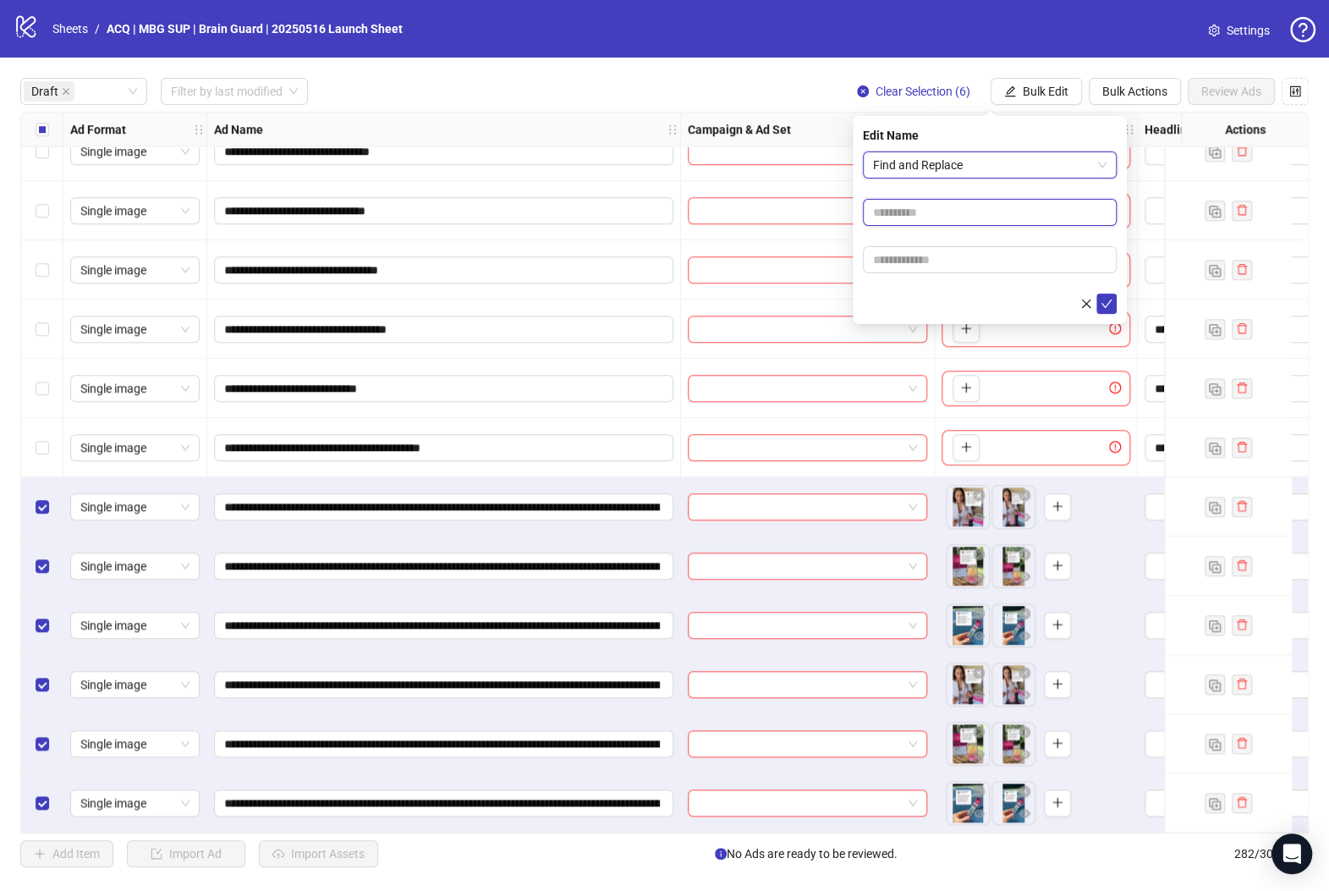
click at [1034, 215] on input "text" at bounding box center [990, 212] width 254 height 27
type input "**********"
click at [1044, 252] on input "text" at bounding box center [990, 259] width 254 height 27
type input "**********"
click at [1115, 298] on button "submit" at bounding box center [1106, 303] width 20 height 20
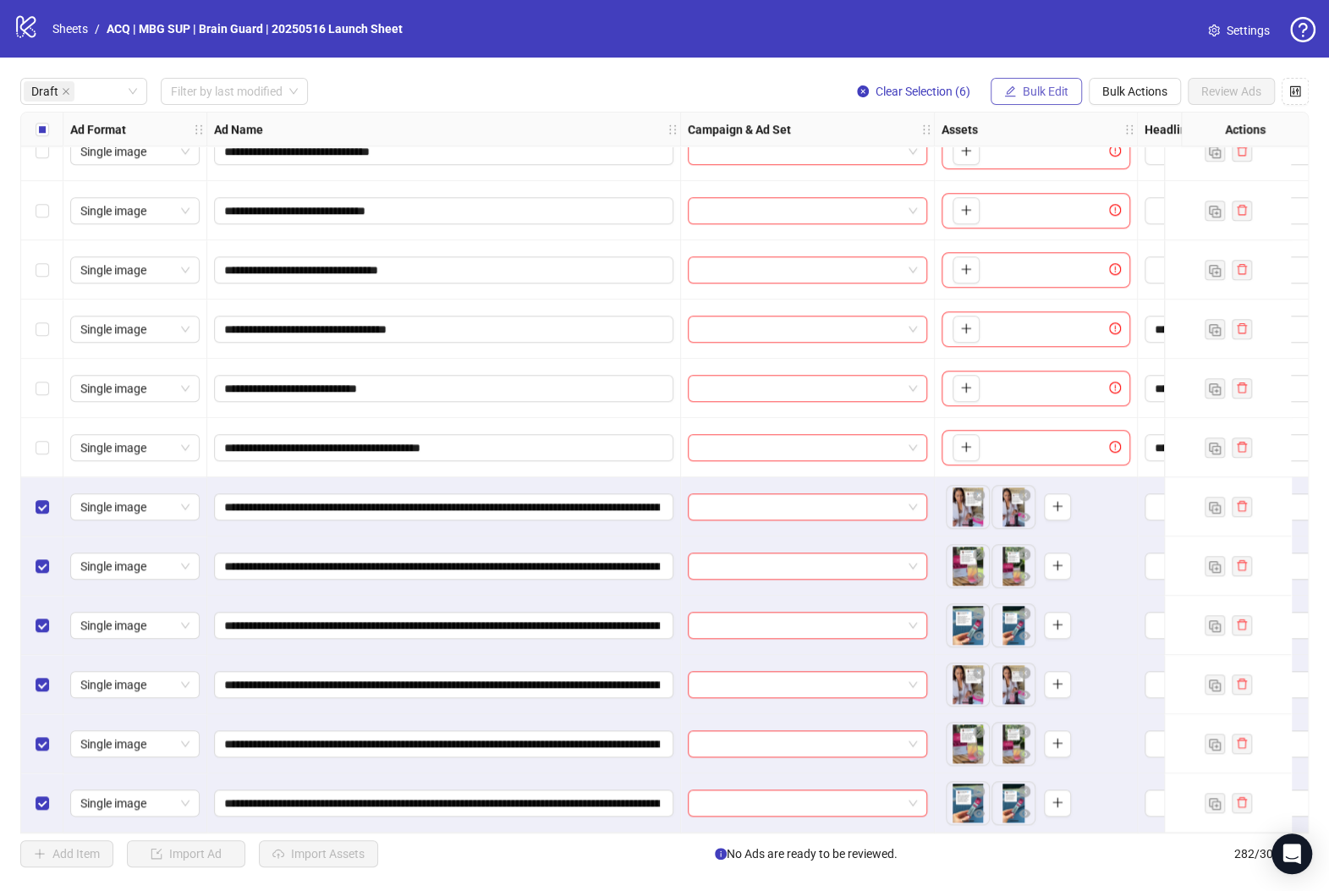
click at [1062, 94] on span "Bulk Edit" at bounding box center [1046, 92] width 46 height 14
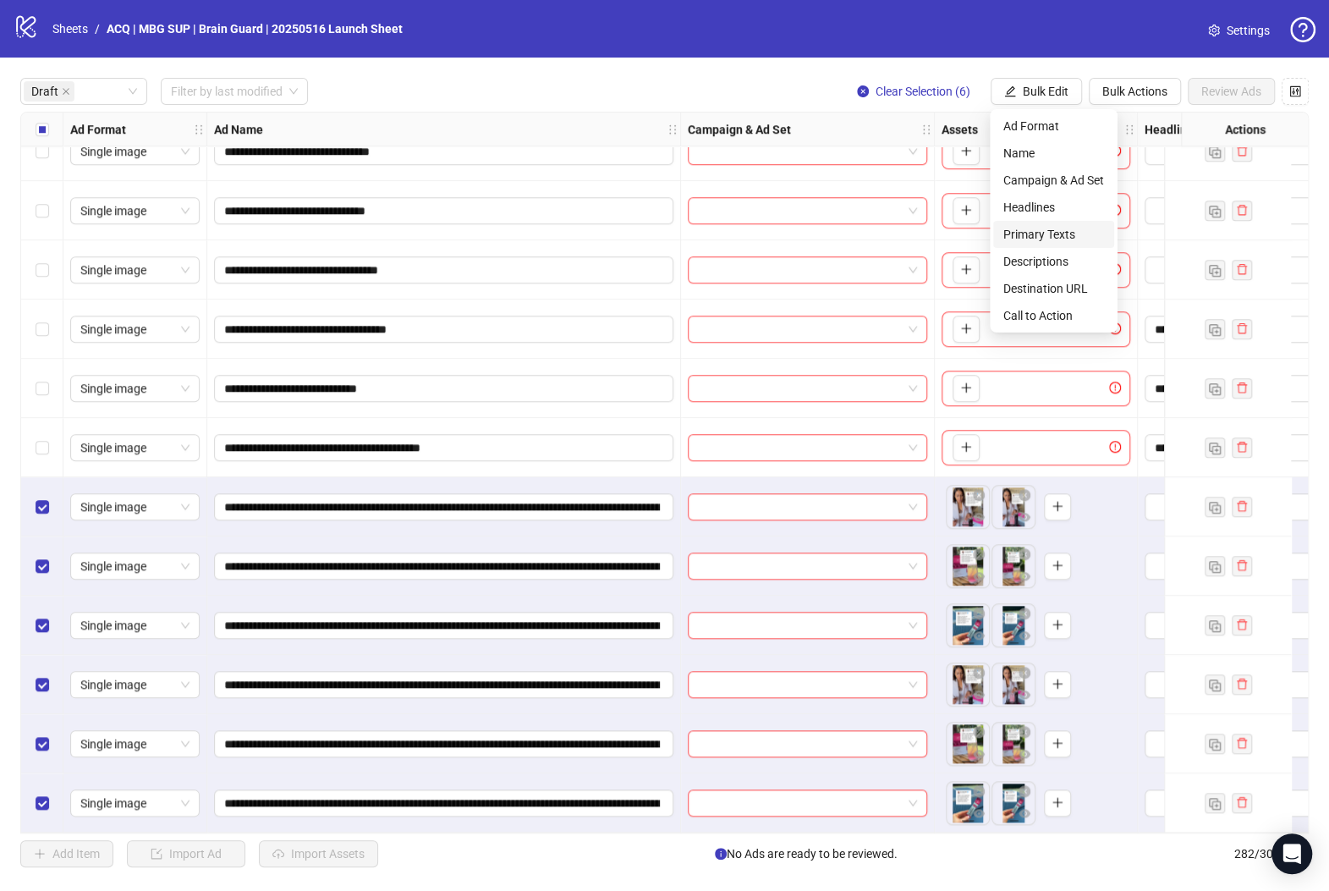
click at [1078, 239] on span "Primary Texts" at bounding box center [1053, 234] width 101 height 19
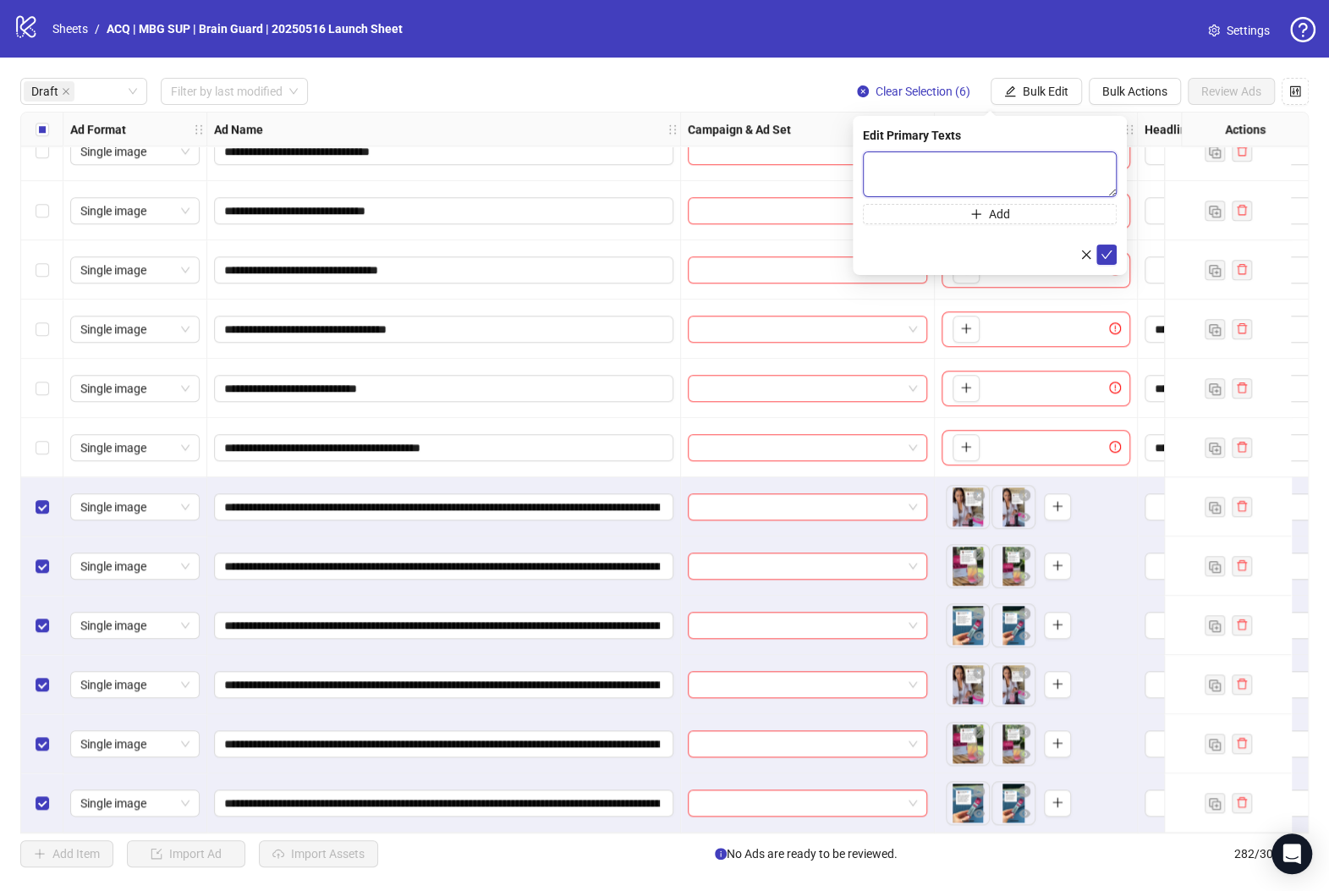
click at [927, 159] on textarea at bounding box center [990, 174] width 254 height 46
paste textarea "**********"
type textarea "**********"
click at [1103, 248] on icon "check" at bounding box center [1106, 254] width 12 height 12
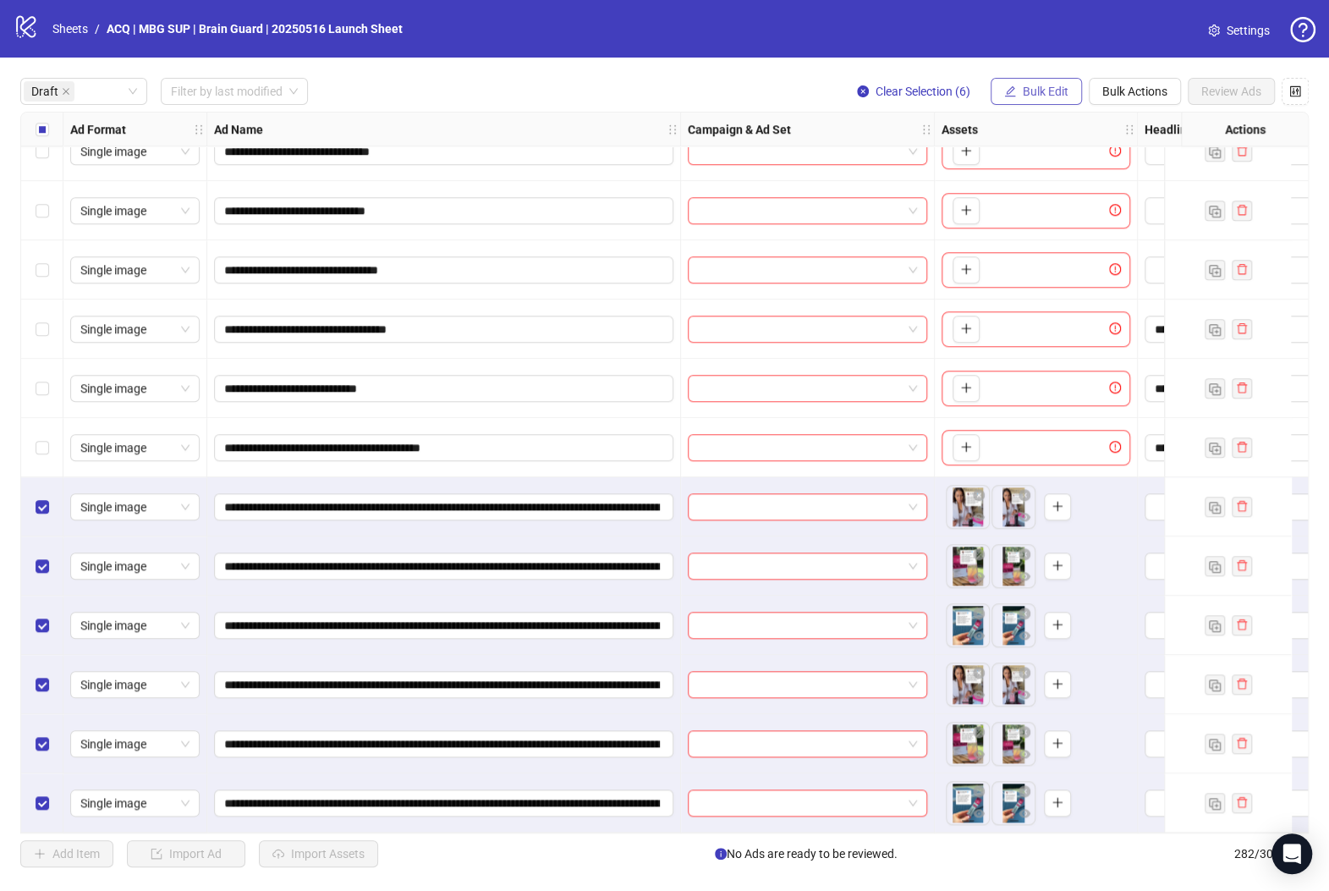
click at [1056, 89] on span "Bulk Edit" at bounding box center [1046, 92] width 46 height 14
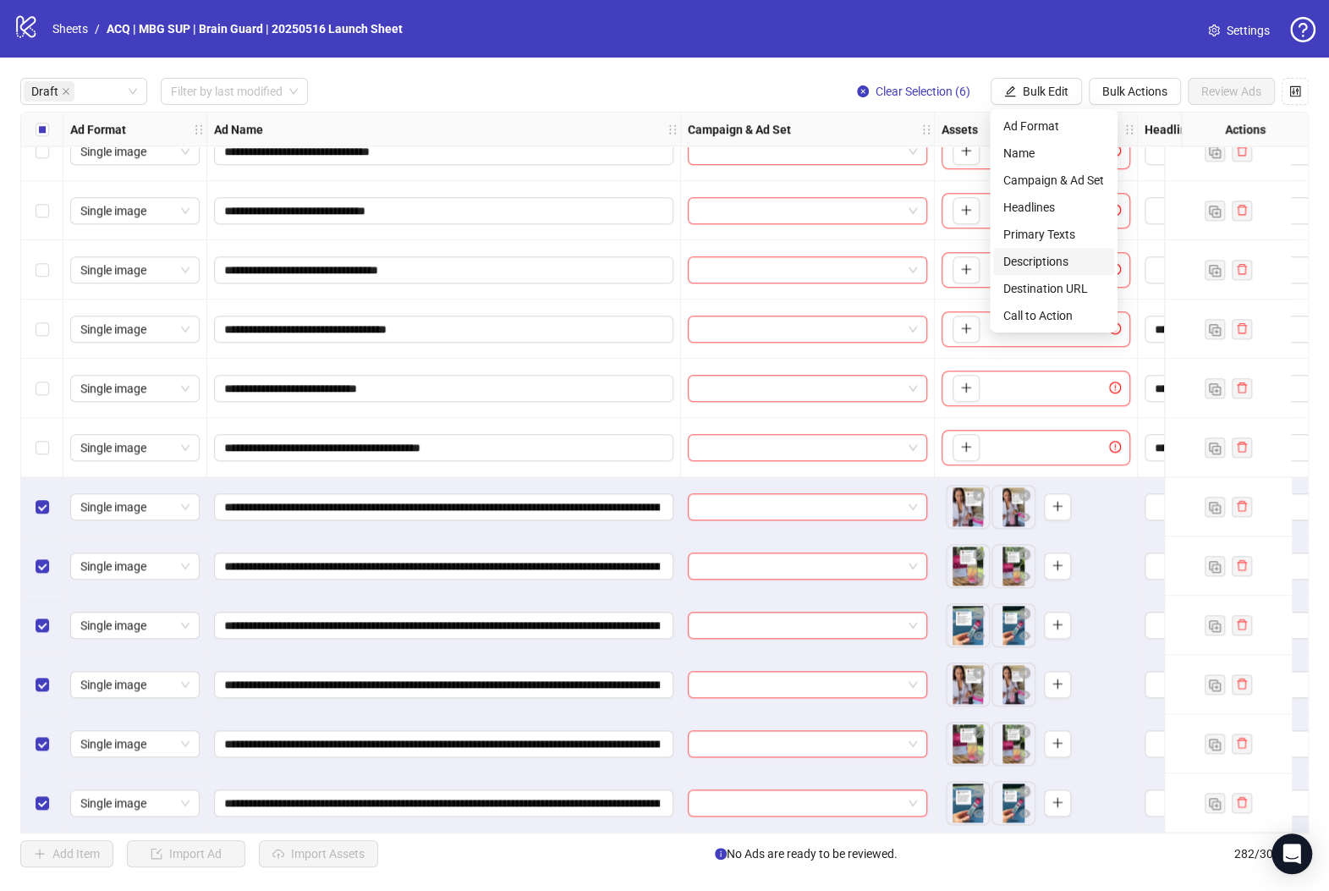
click at [1080, 254] on span "Descriptions" at bounding box center [1053, 261] width 101 height 19
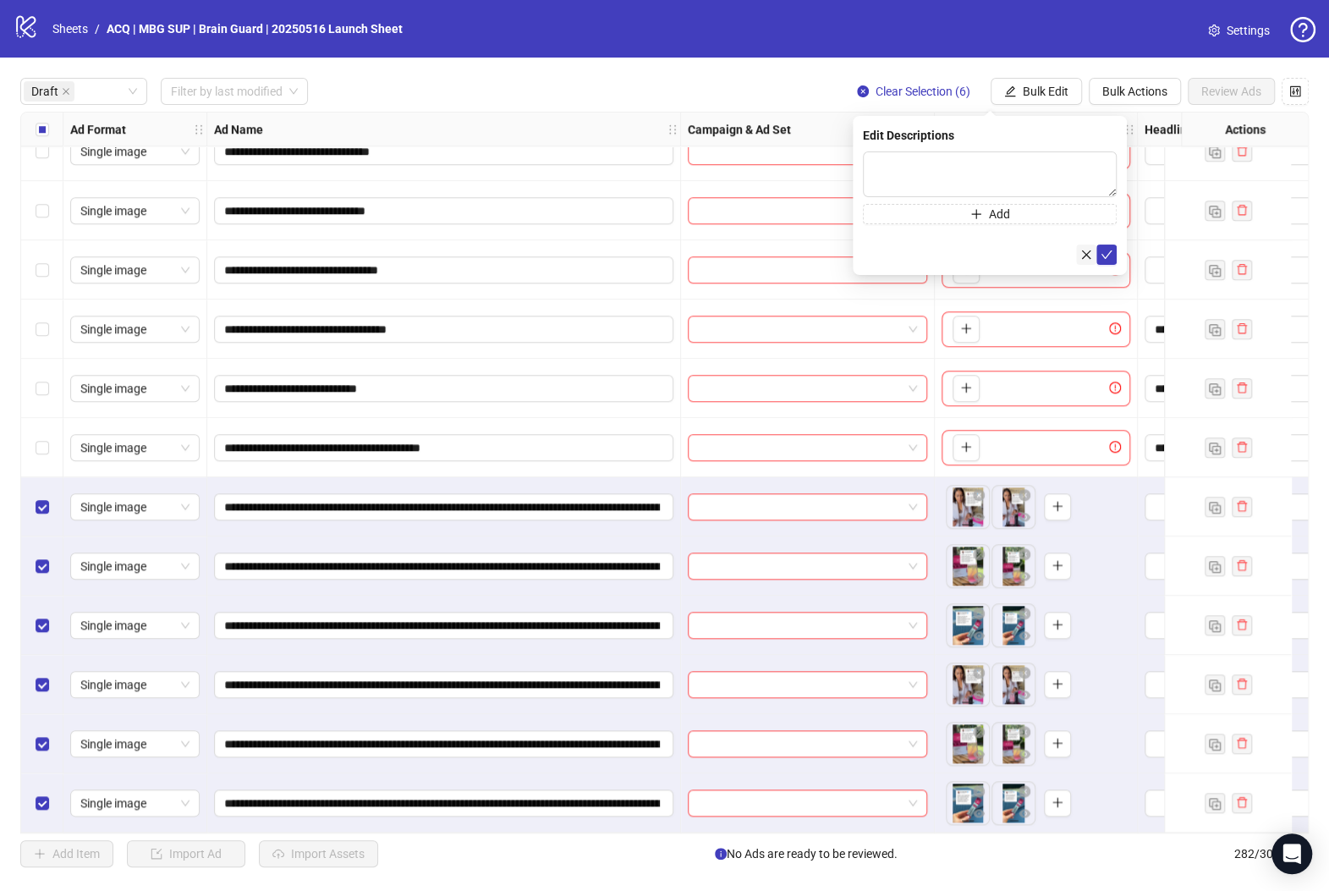
click at [1086, 253] on icon "close" at bounding box center [1086, 254] width 9 height 9
click at [1037, 96] on span "Bulk Edit" at bounding box center [1046, 92] width 46 height 14
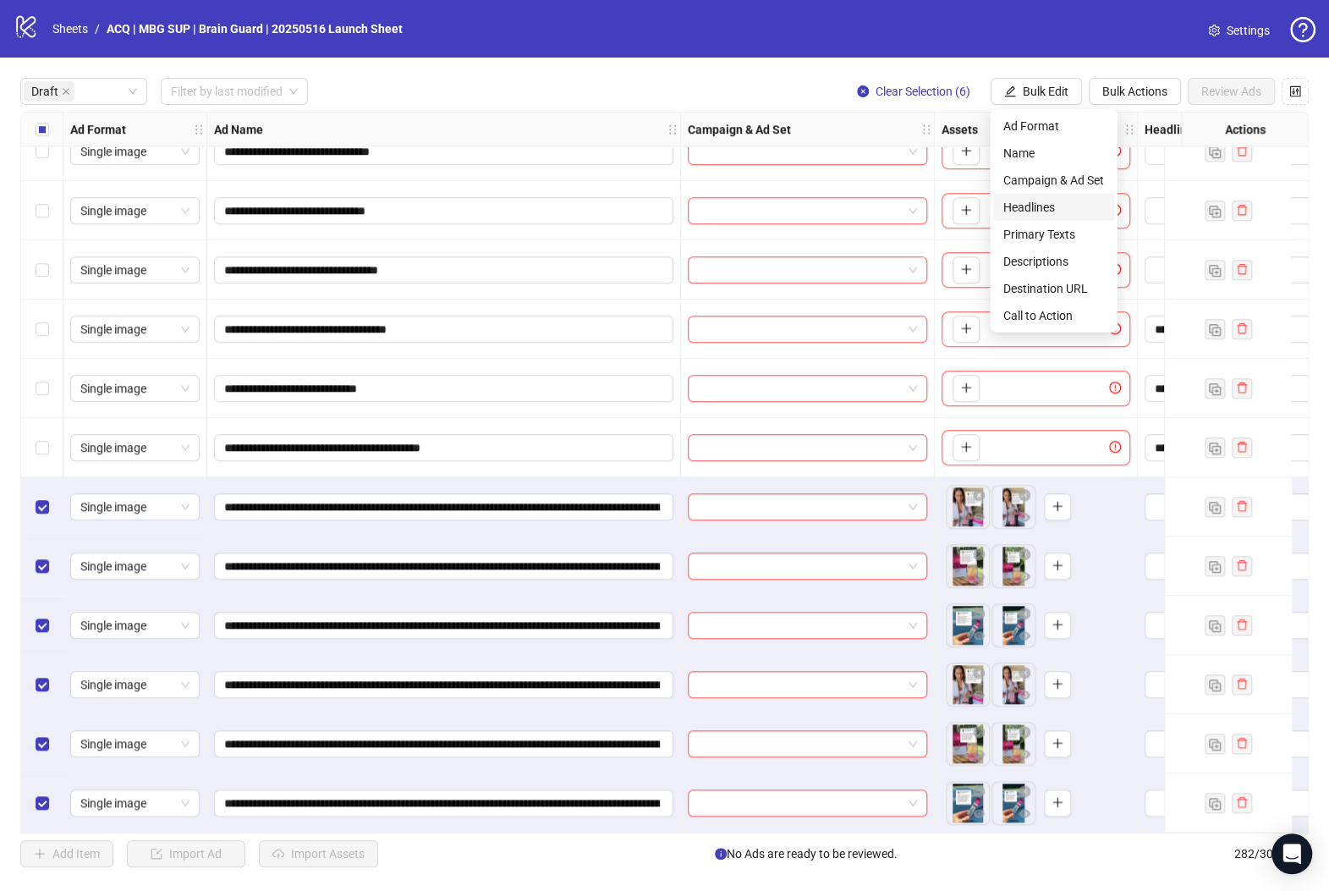
click at [1061, 213] on span "Headlines" at bounding box center [1053, 207] width 101 height 19
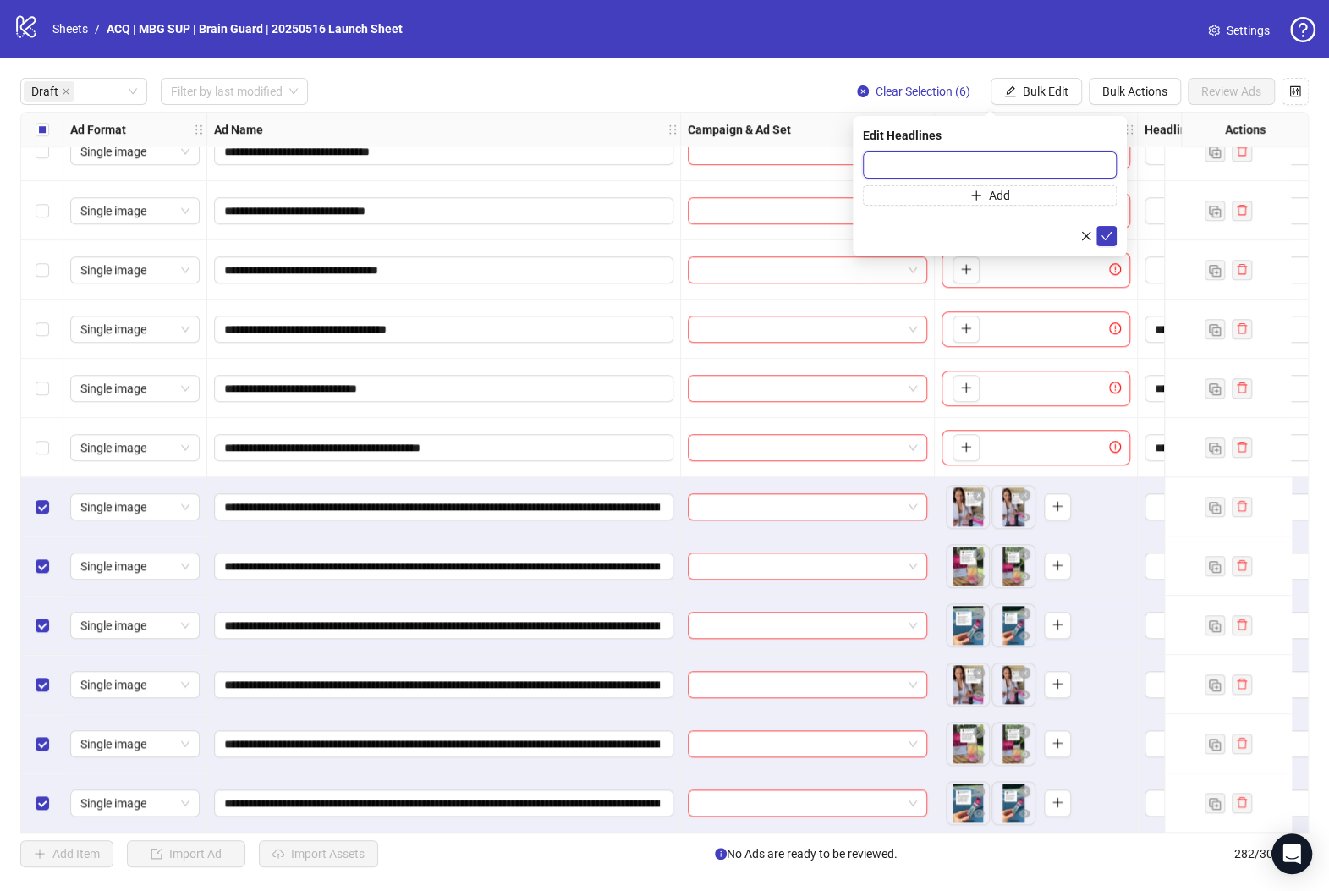
click at [1029, 159] on input "text" at bounding box center [990, 164] width 254 height 27
paste input "**********"
type input "**********"
click at [1109, 227] on button "submit" at bounding box center [1106, 236] width 20 height 20
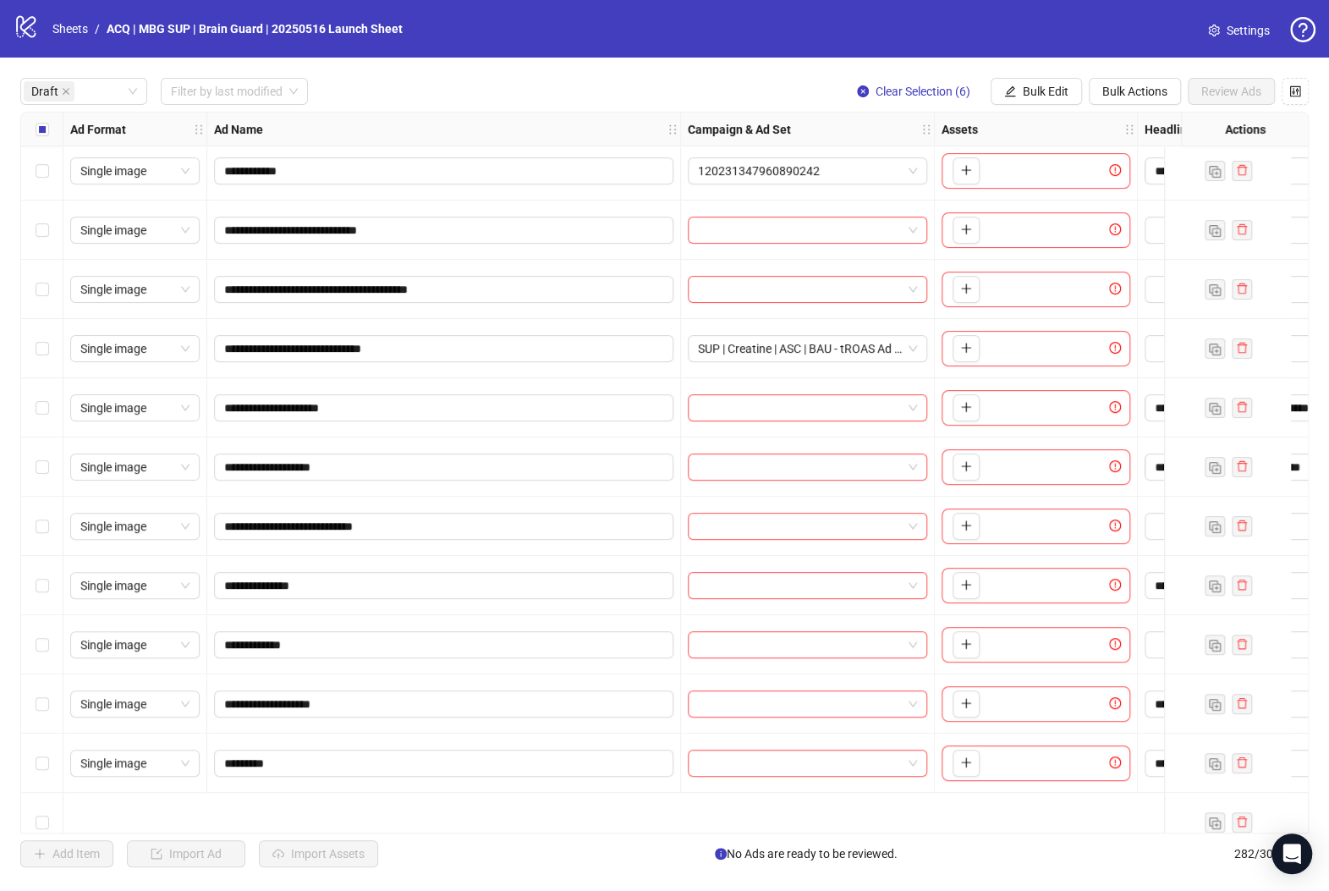
scroll to position [11, 0]
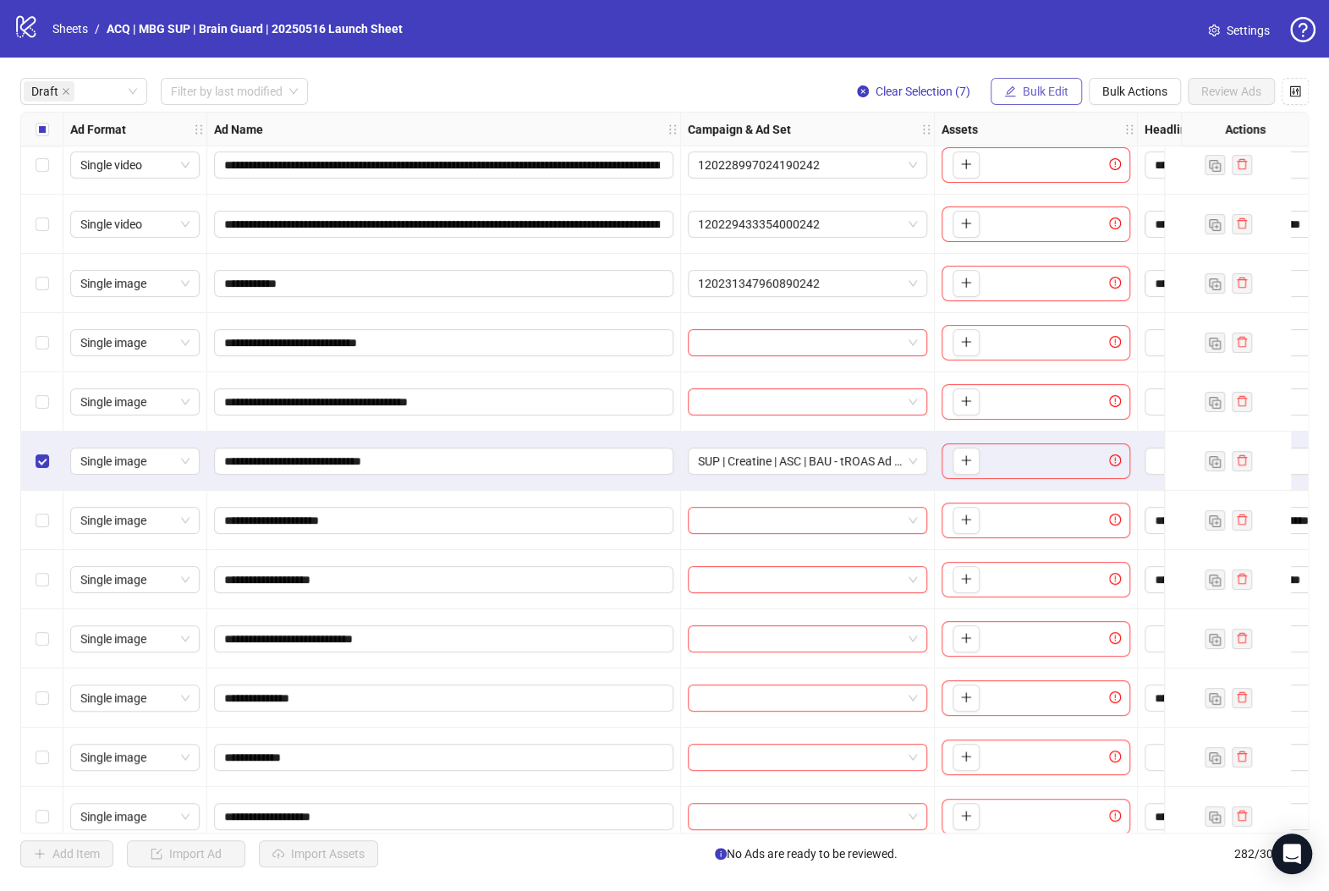
click at [1051, 89] on span "Bulk Edit" at bounding box center [1046, 92] width 46 height 14
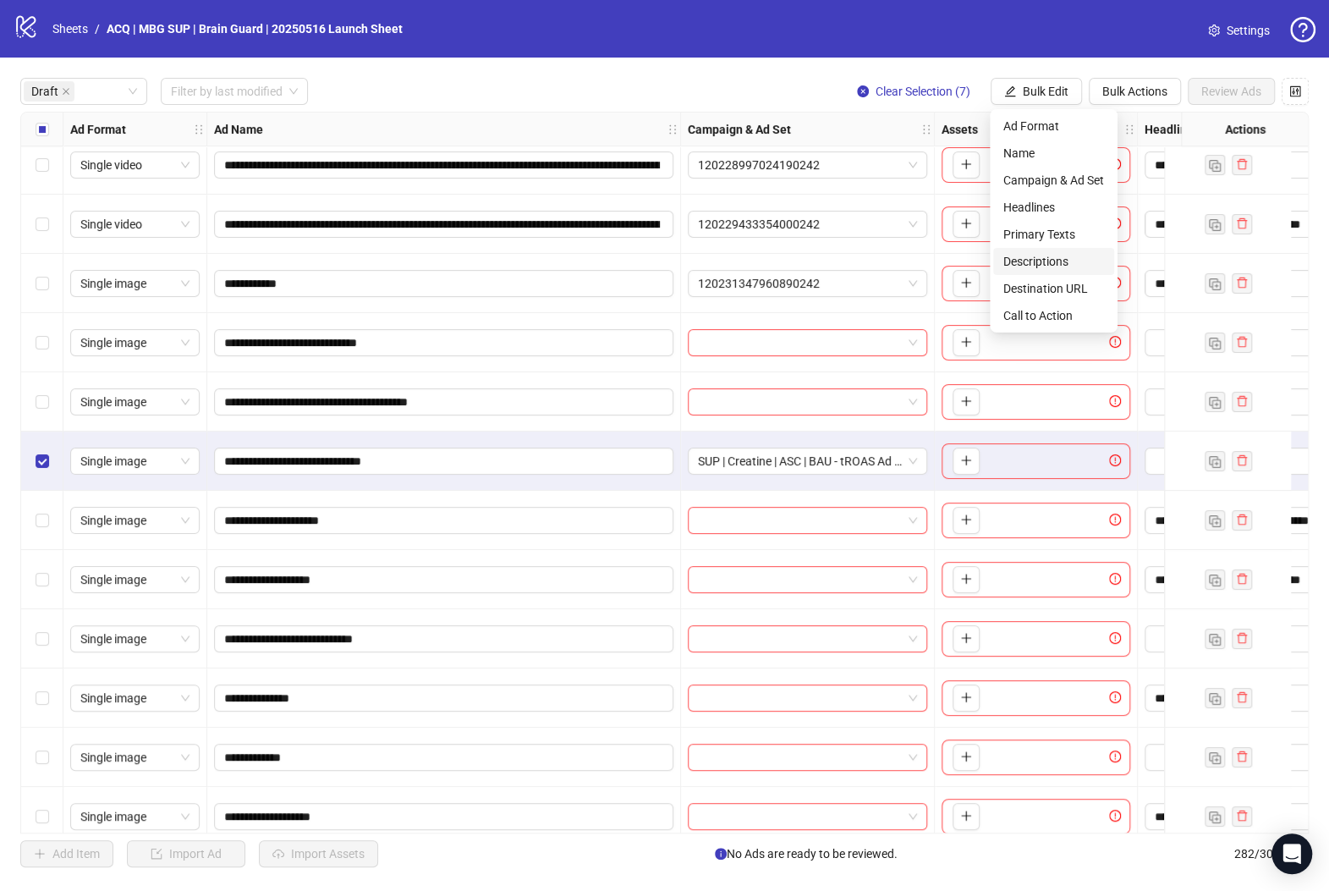
click at [1069, 252] on span "Descriptions" at bounding box center [1053, 261] width 101 height 19
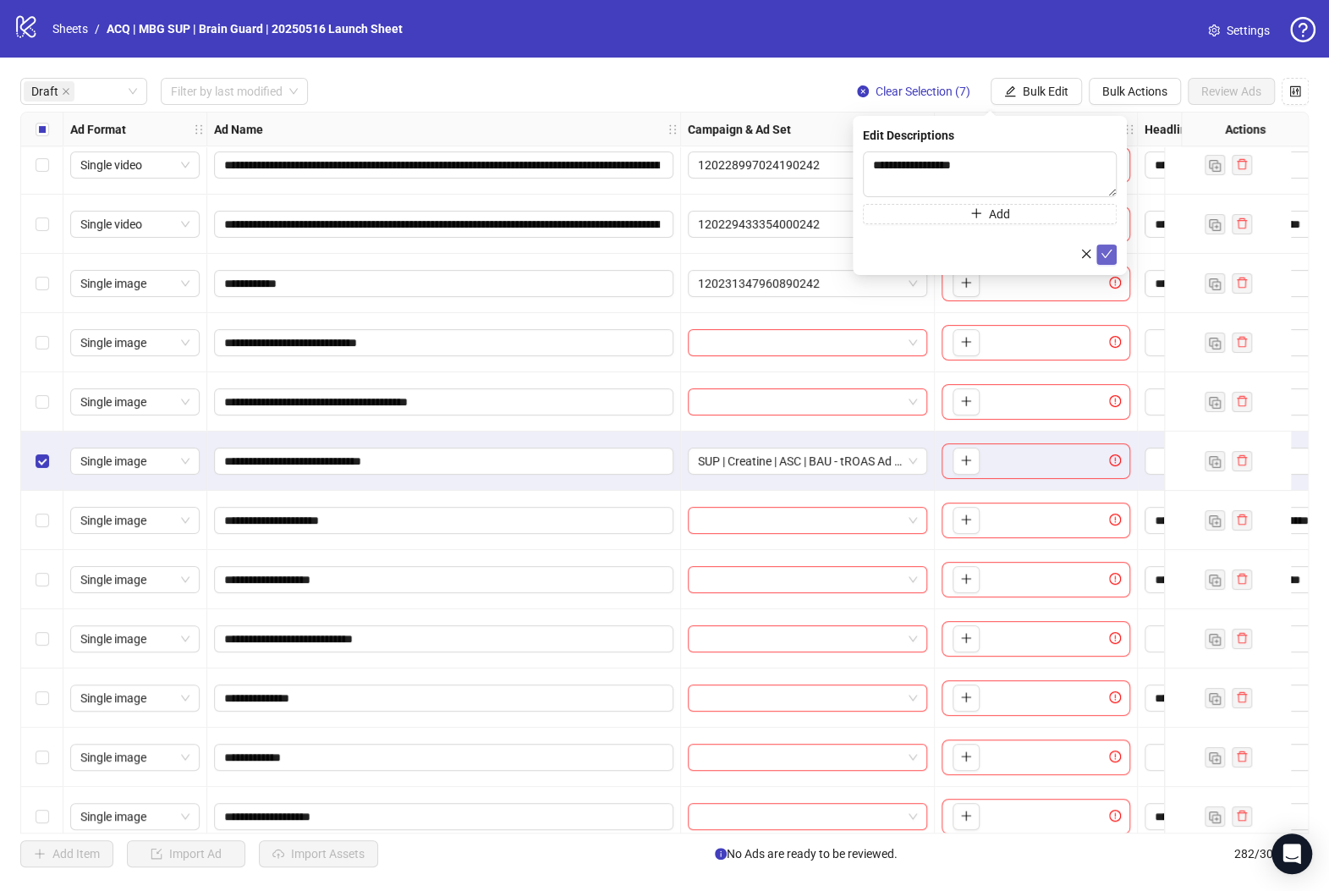
click at [1111, 252] on icon "check" at bounding box center [1106, 254] width 12 height 12
click at [1027, 88] on span "Bulk Edit" at bounding box center [1046, 92] width 46 height 14
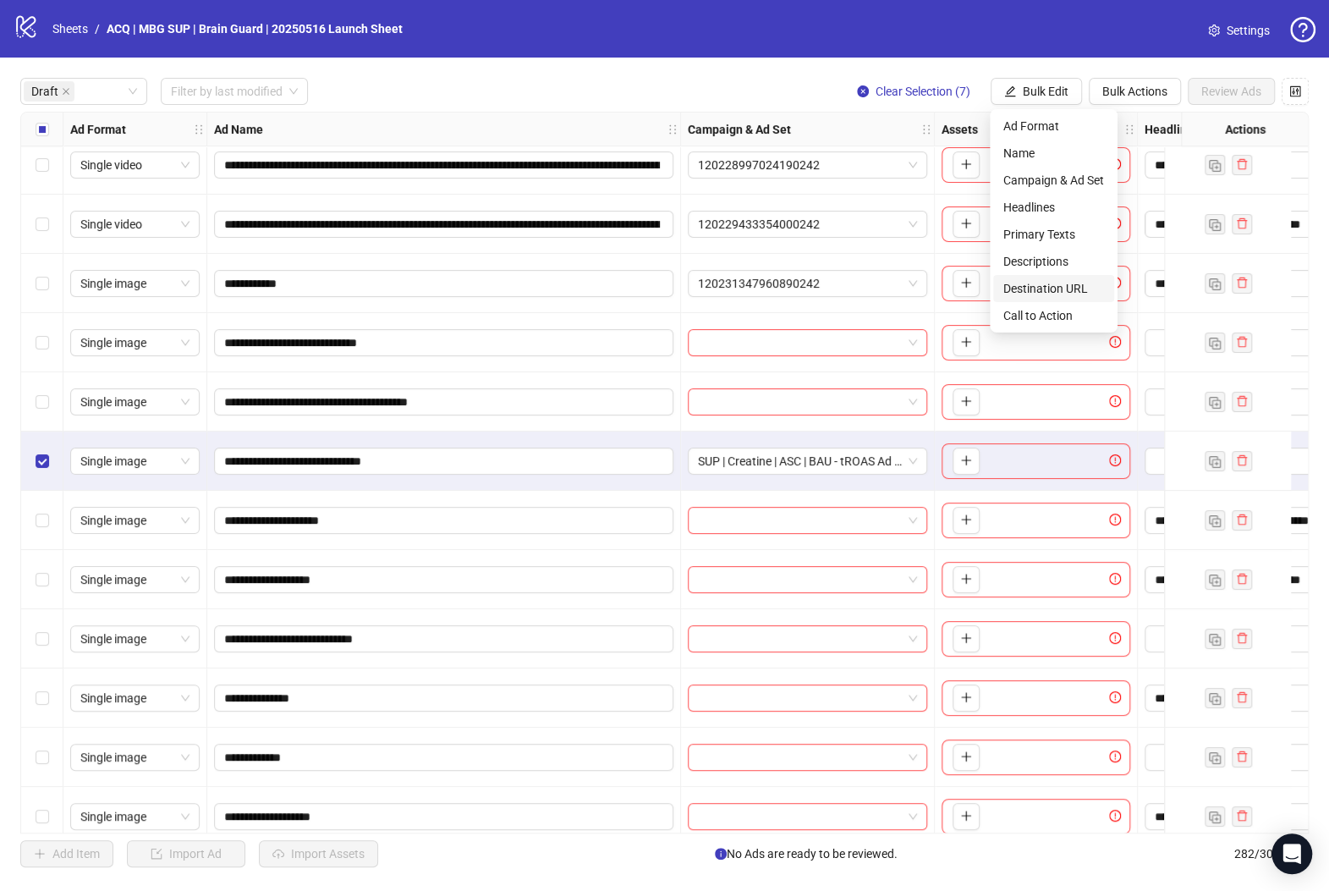
click at [1072, 286] on span "Destination URL" at bounding box center [1053, 288] width 101 height 19
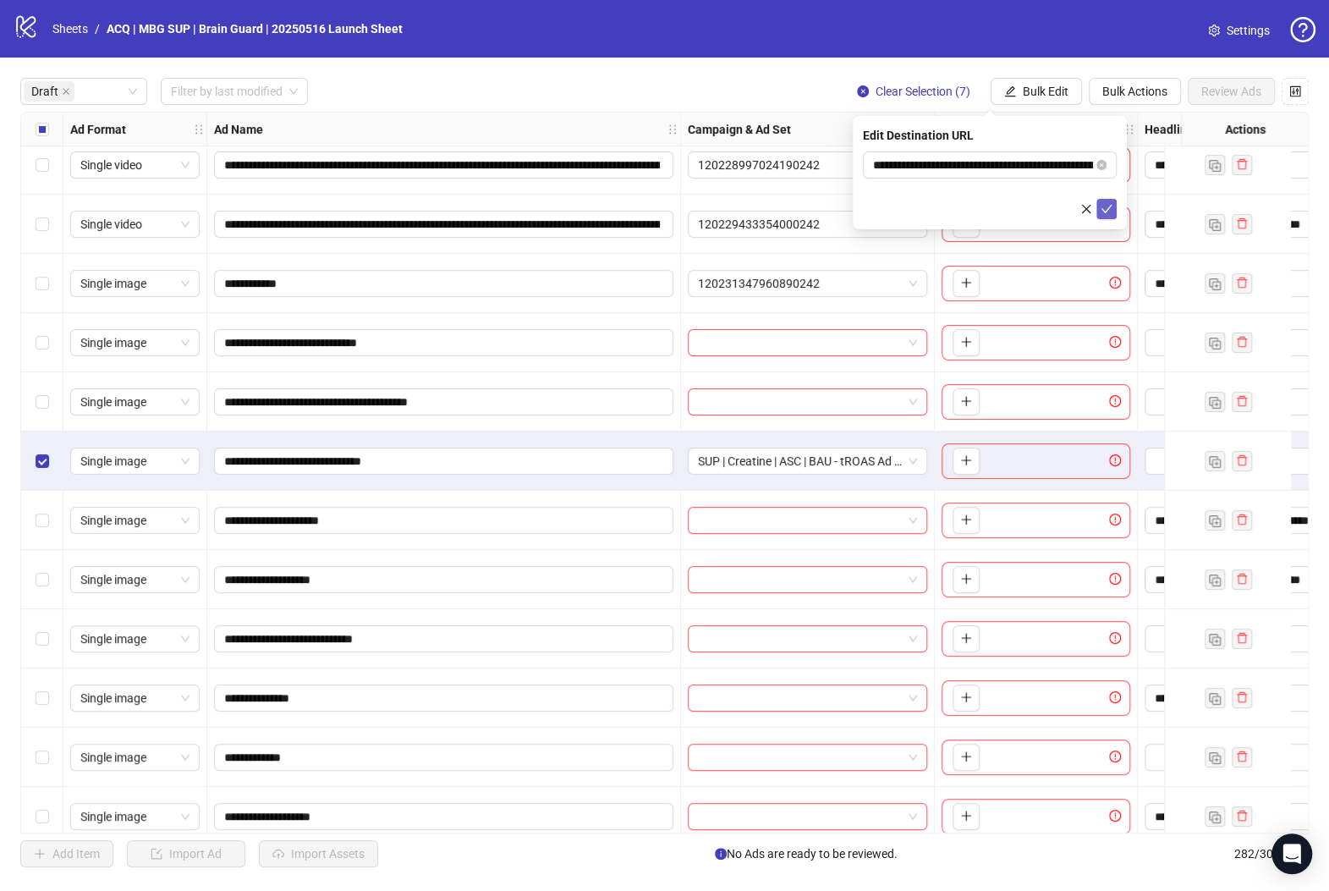
click at [1105, 207] on icon "check" at bounding box center [1106, 209] width 12 height 12
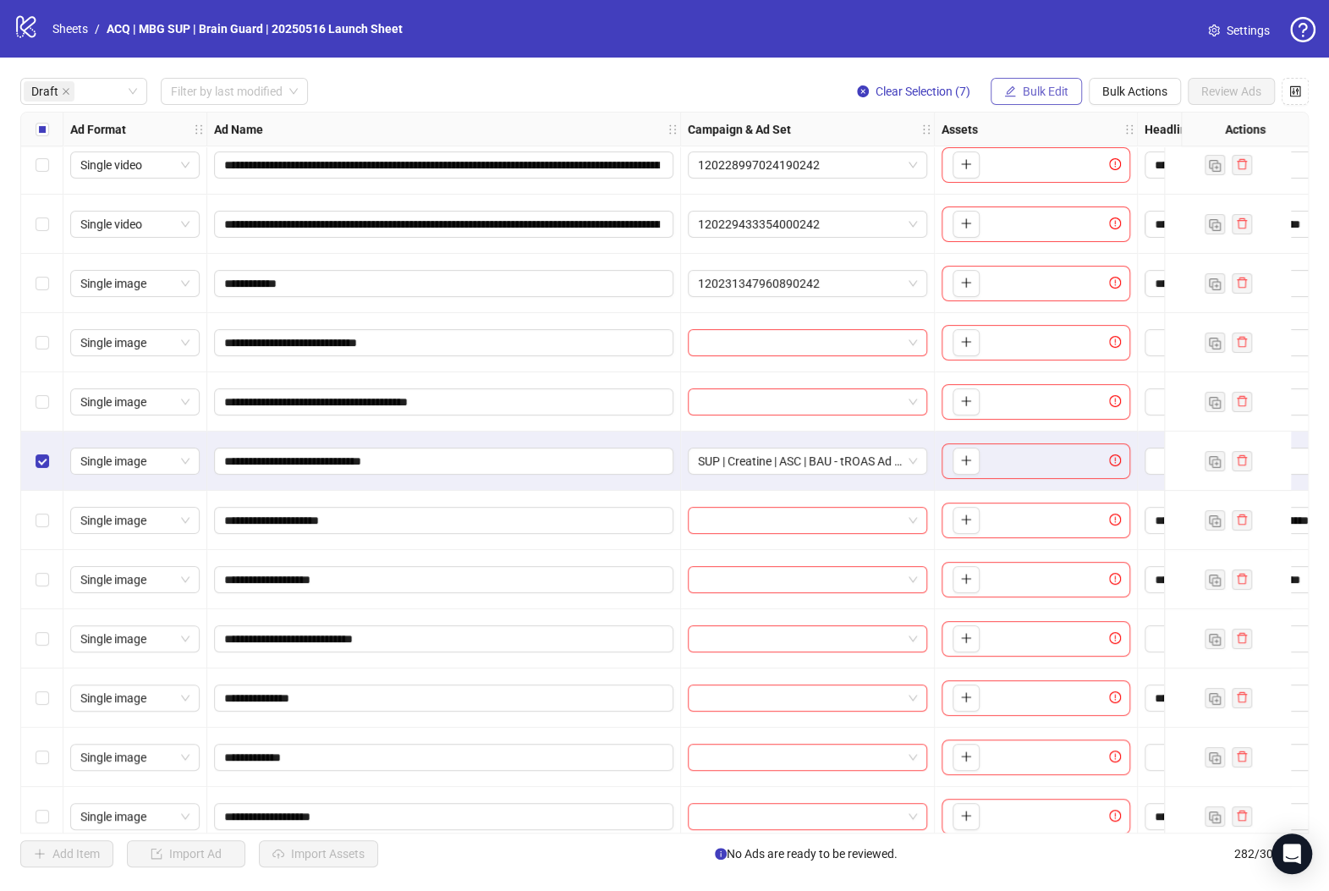
click at [1027, 88] on span "Bulk Edit" at bounding box center [1046, 92] width 46 height 14
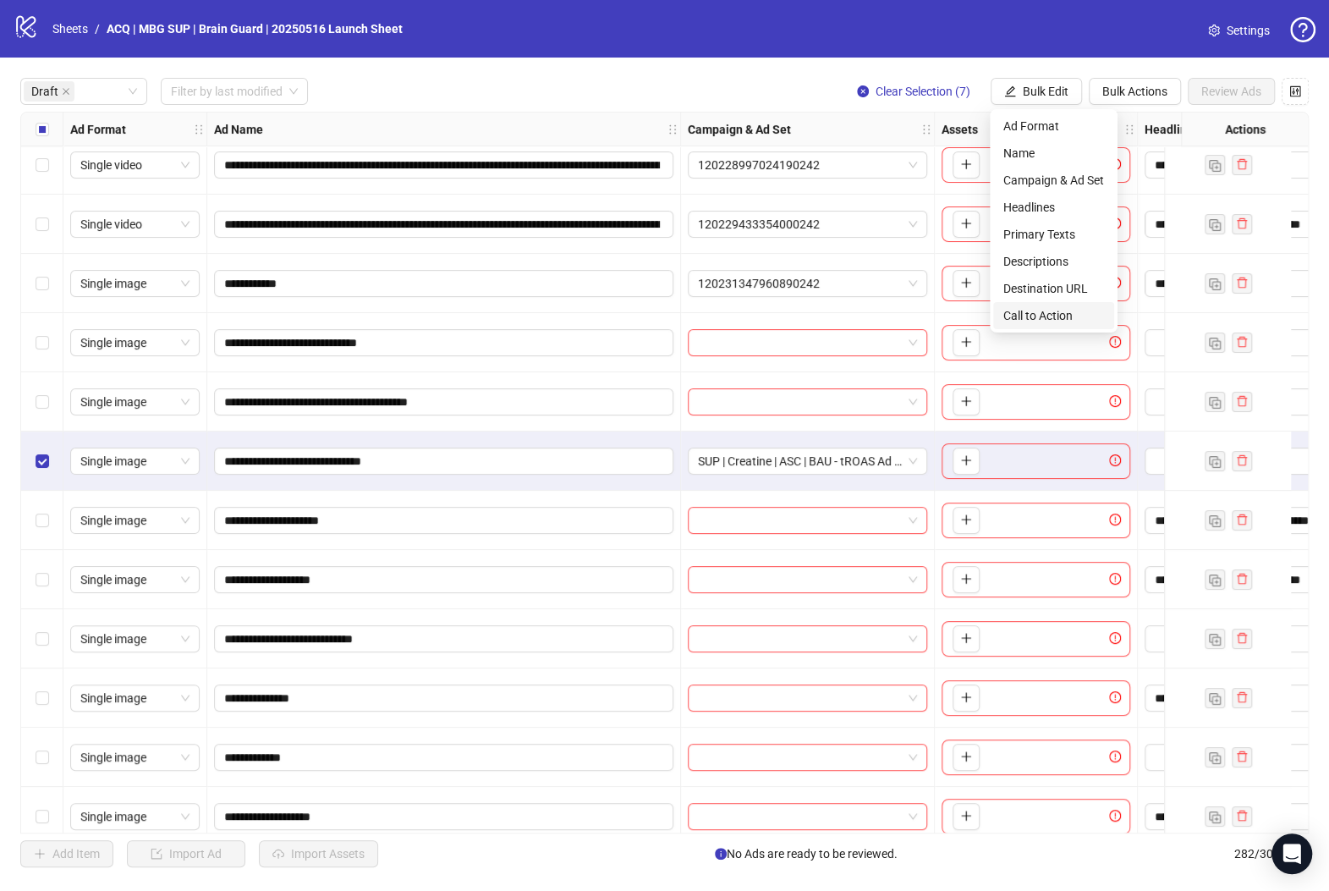
click at [1072, 310] on span "Call to Action" at bounding box center [1053, 315] width 101 height 19
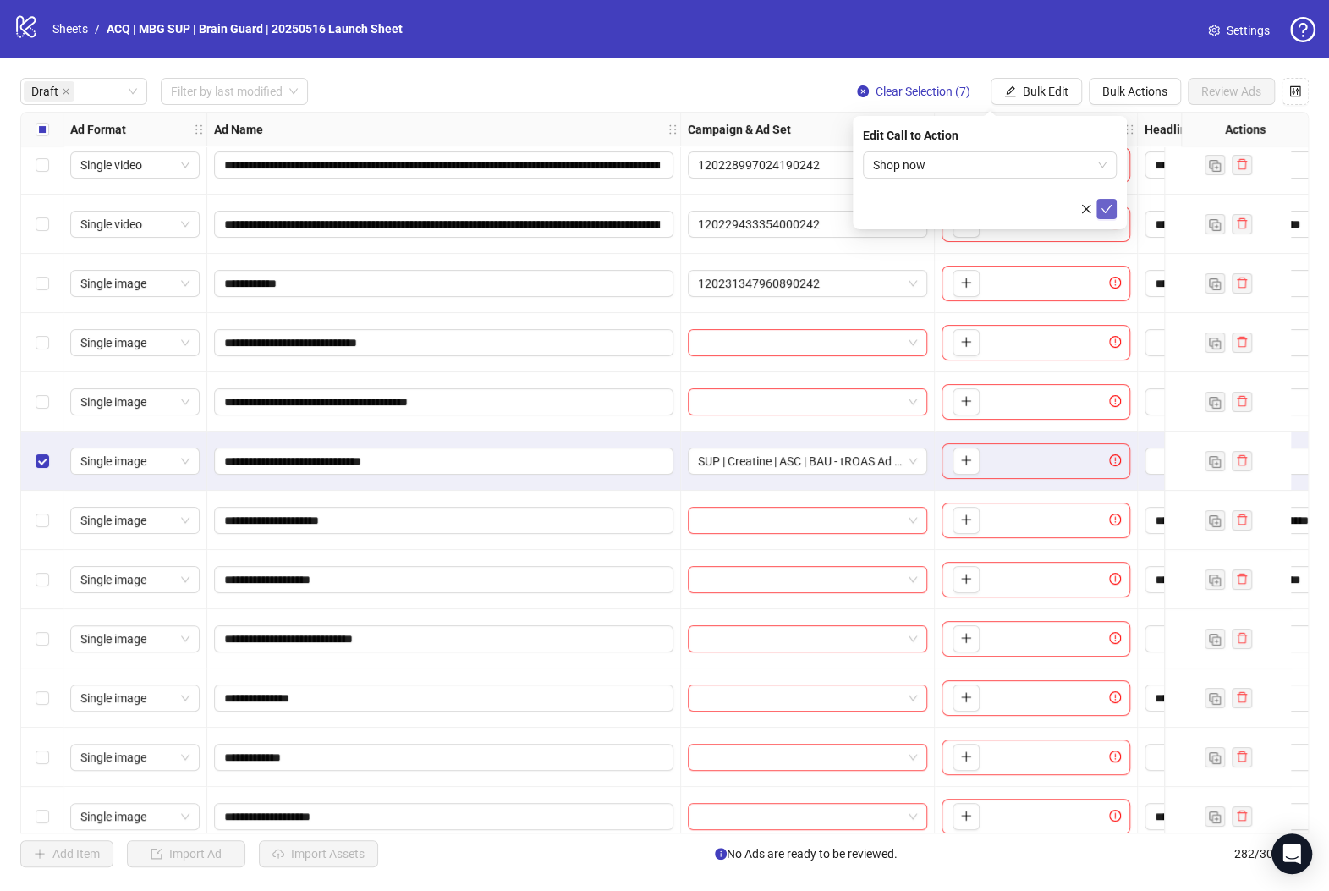
click at [1106, 211] on icon "check" at bounding box center [1106, 209] width 12 height 12
click at [48, 463] on div "Select row 6" at bounding box center [42, 460] width 42 height 59
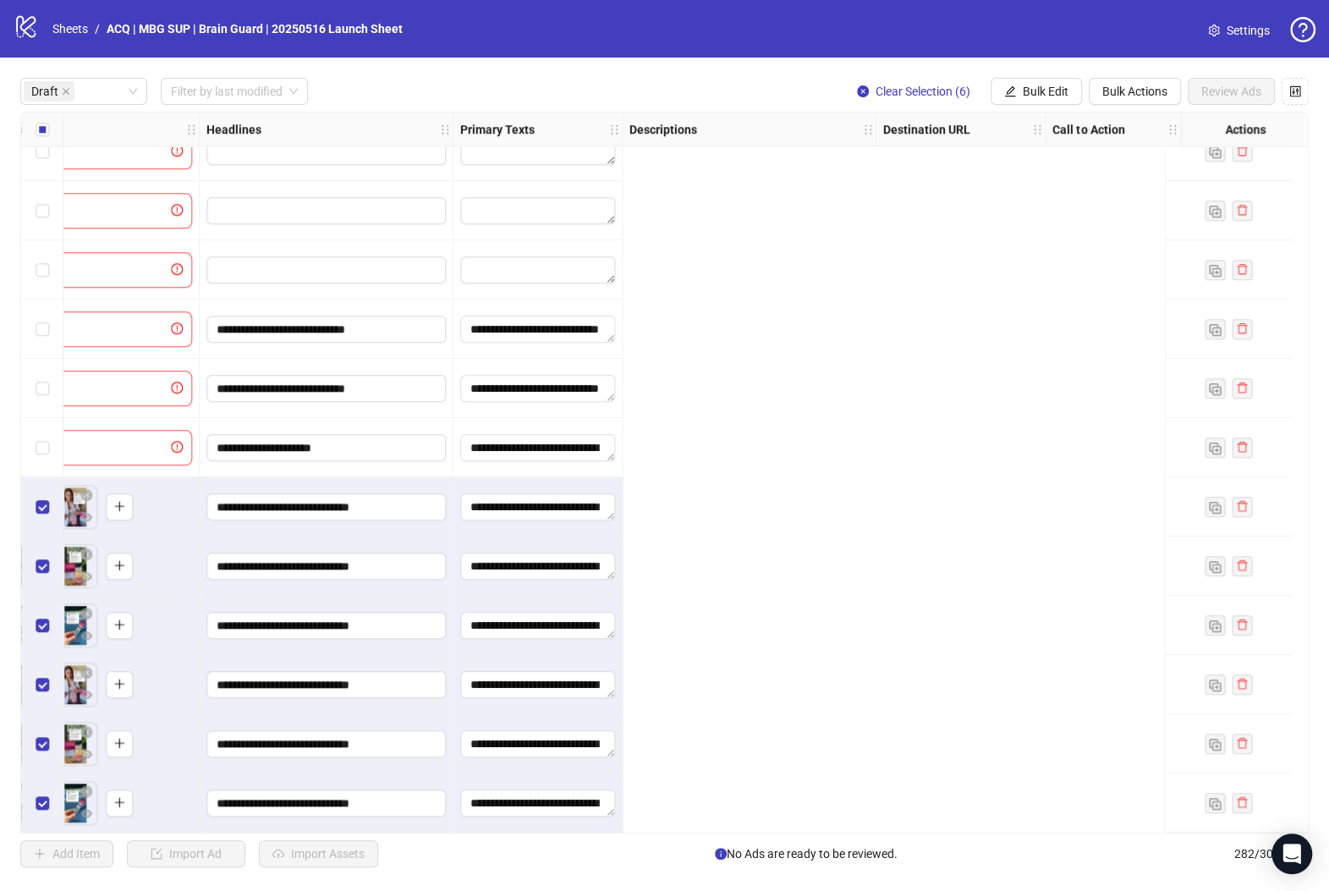
scroll to position [800, 0]
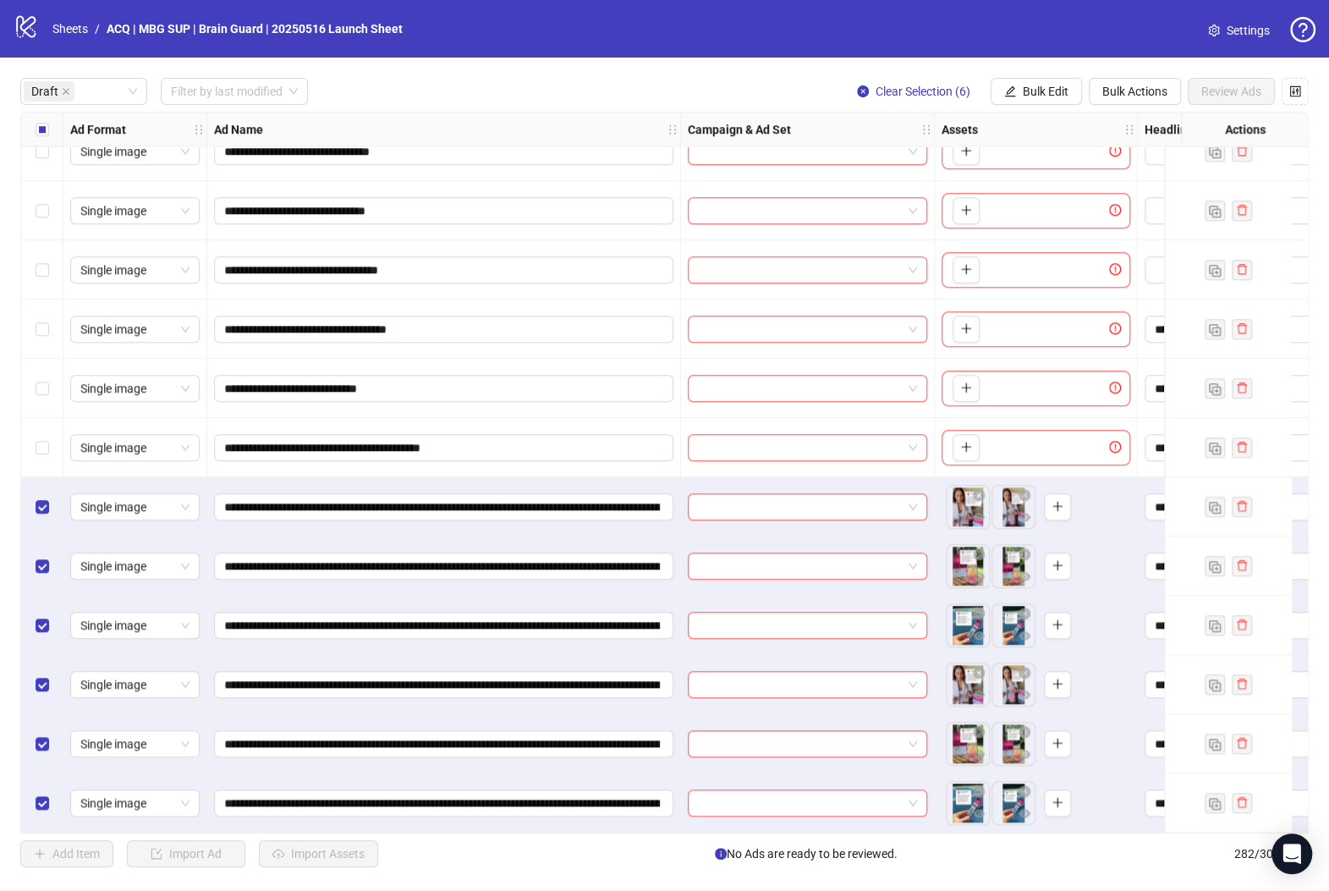
click at [909, 94] on span "Clear Selection (6)" at bounding box center [922, 92] width 95 height 14
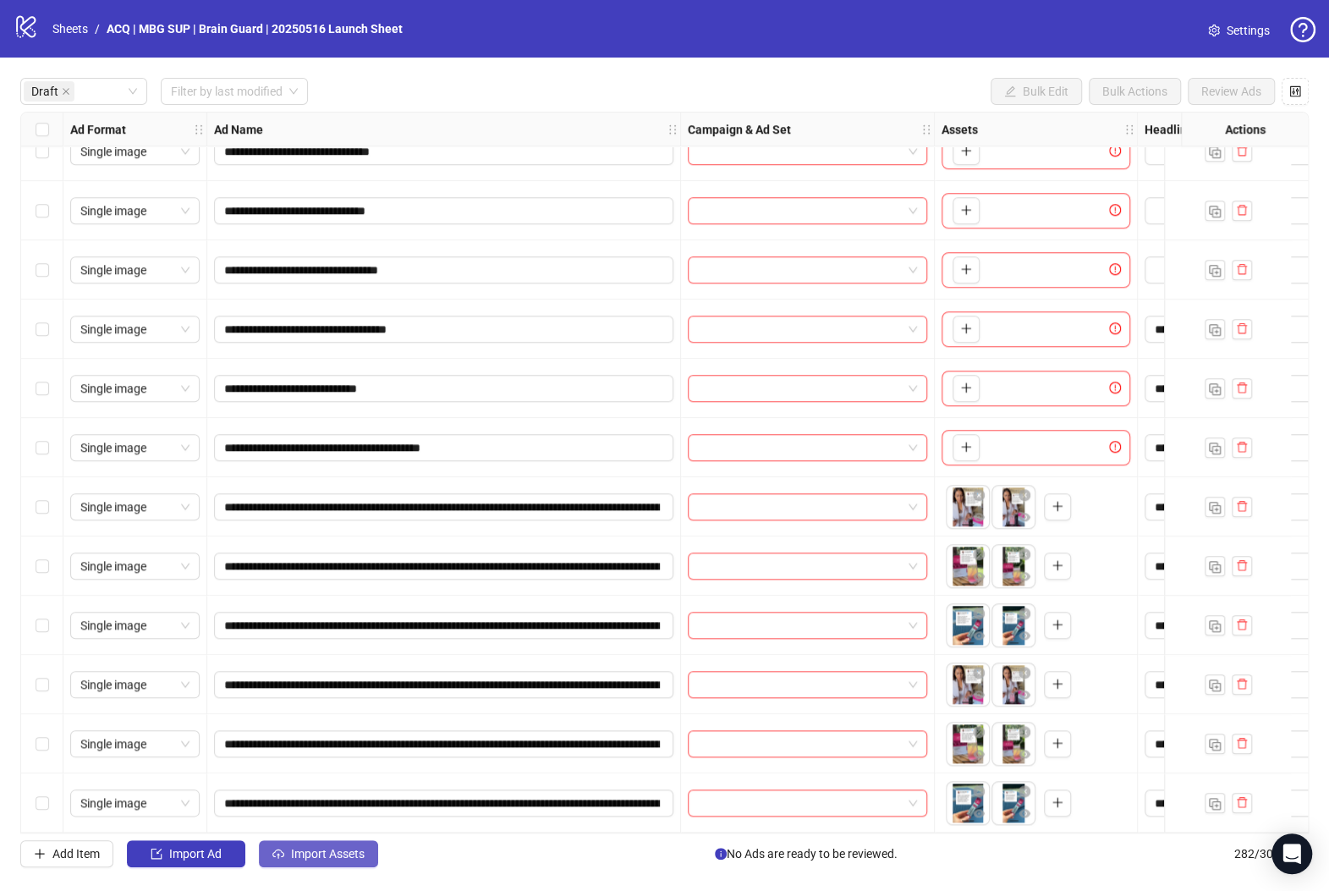
click at [342, 859] on span "Import Assets" at bounding box center [328, 854] width 74 height 14
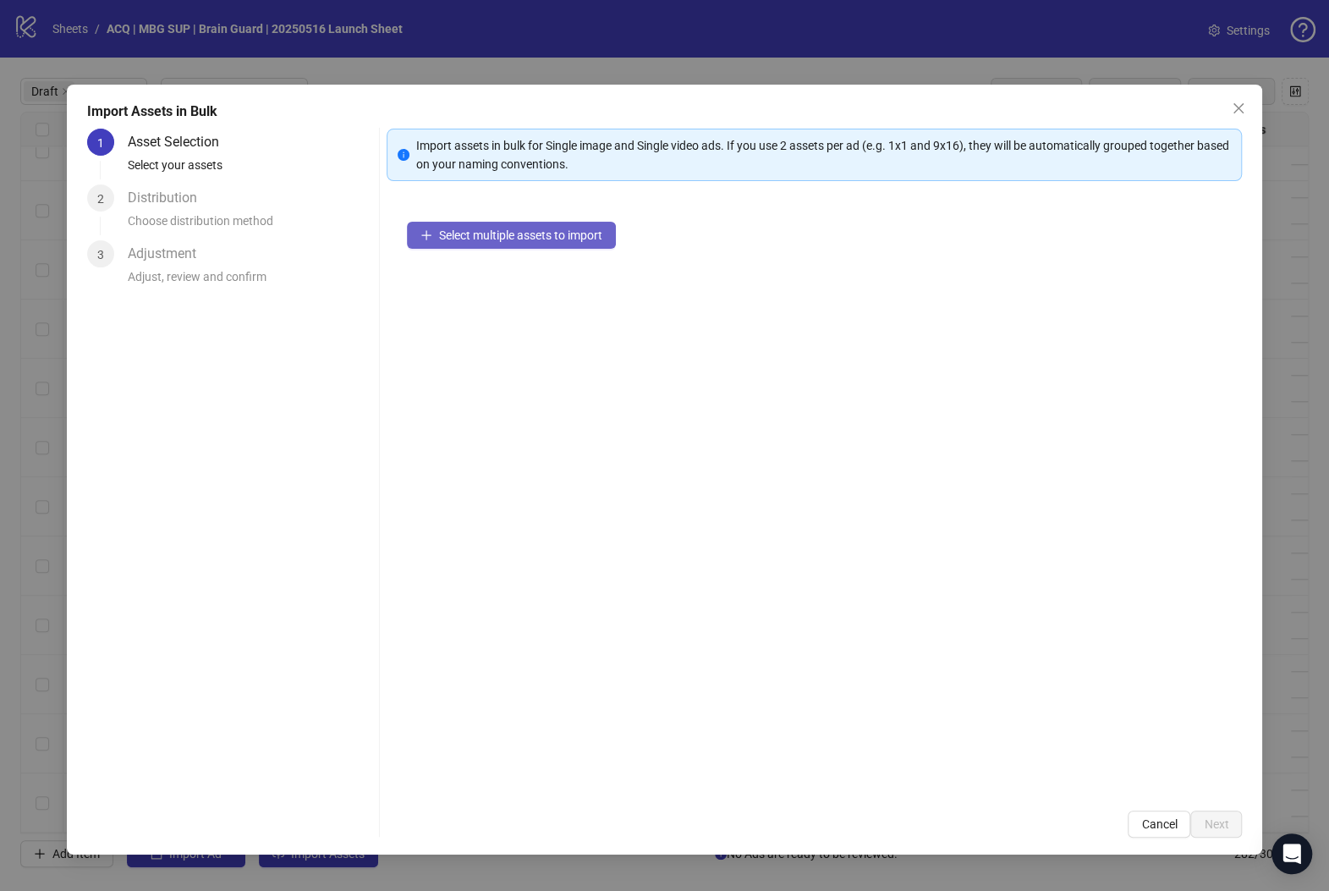
click at [548, 226] on button "Select multiple assets to import" at bounding box center [511, 235] width 209 height 27
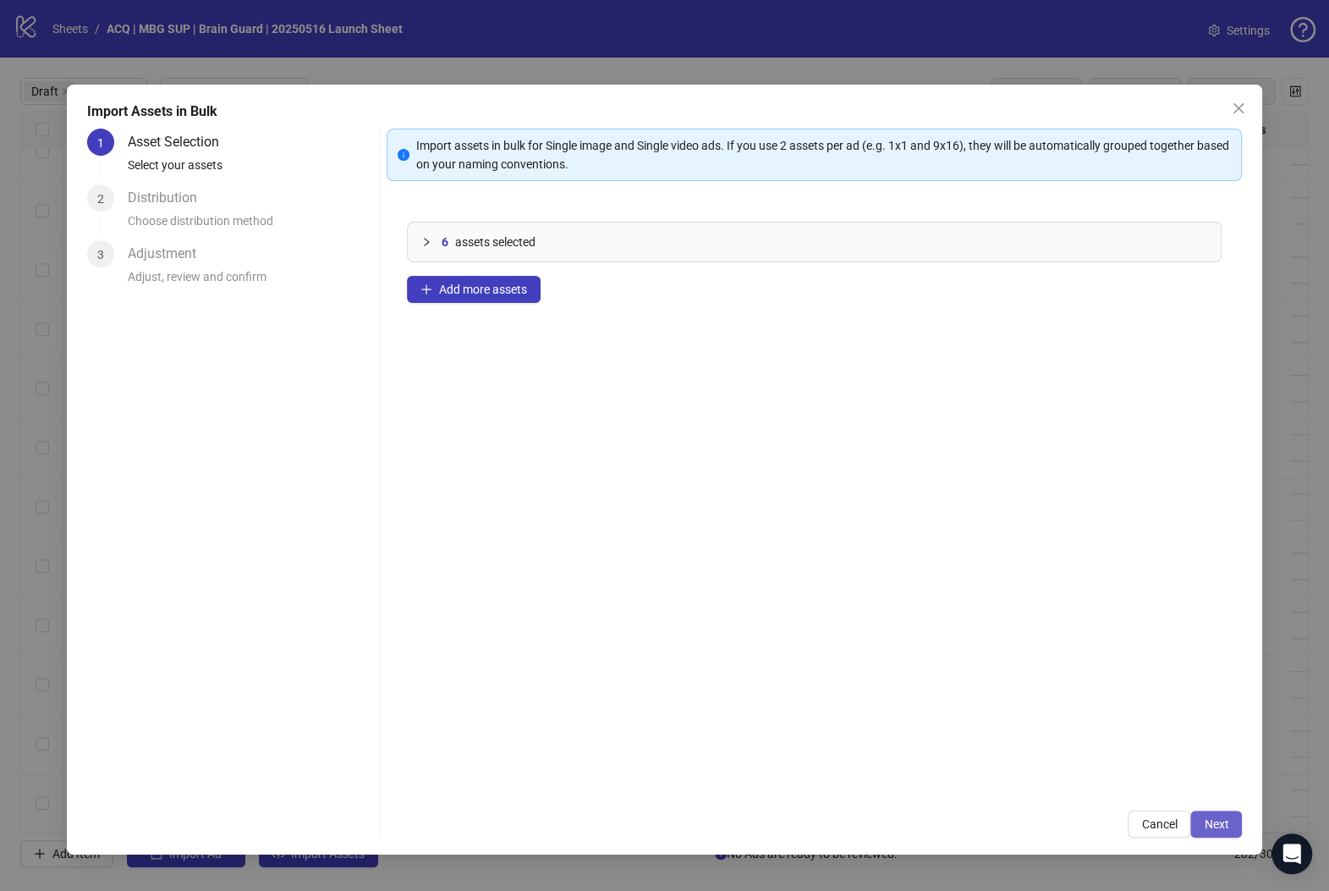
click at [1152, 829] on span "Next" at bounding box center [1216, 824] width 25 height 14
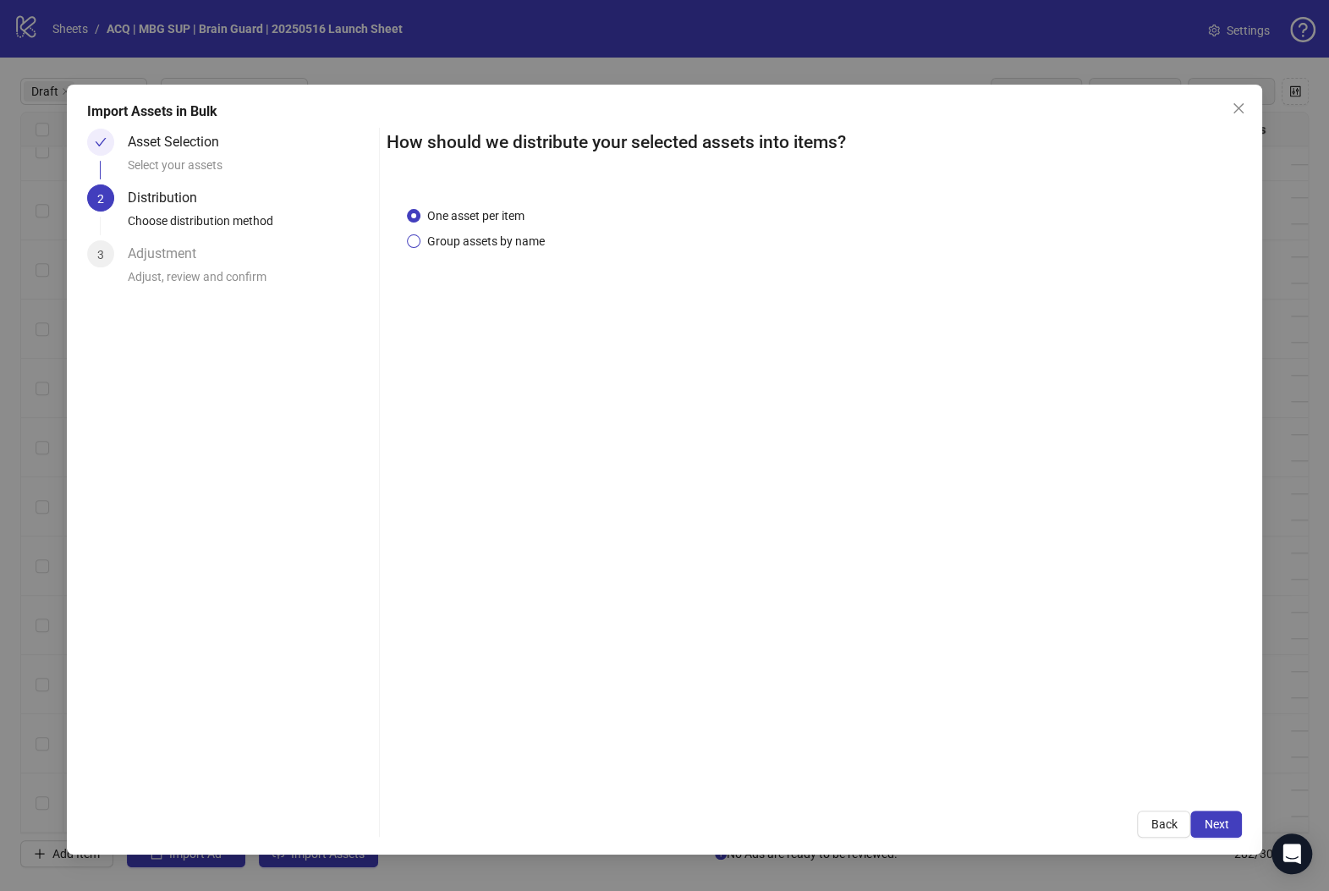
click at [518, 247] on span "Group assets by name" at bounding box center [485, 241] width 131 height 19
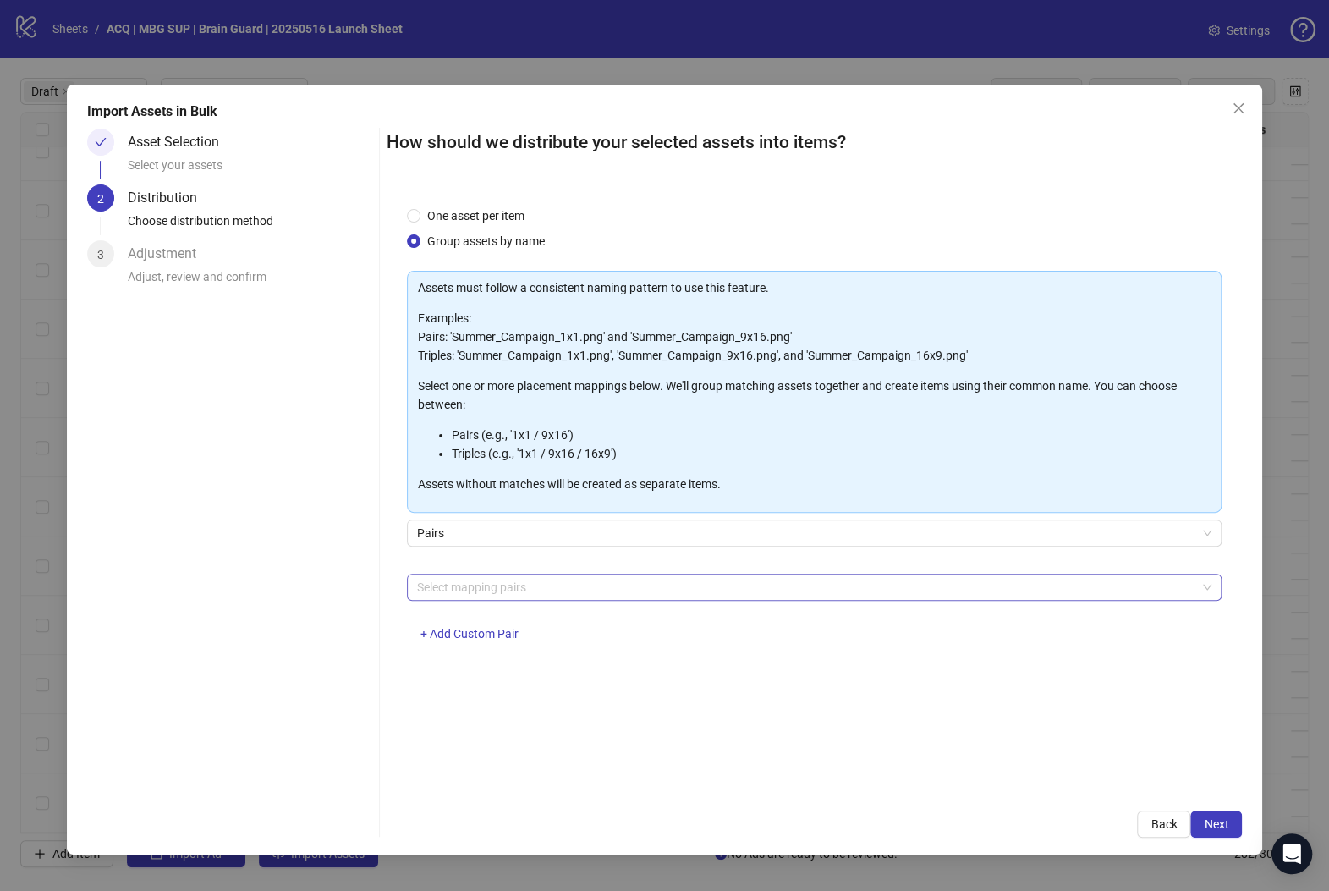
click at [595, 578] on div at bounding box center [805, 587] width 791 height 24
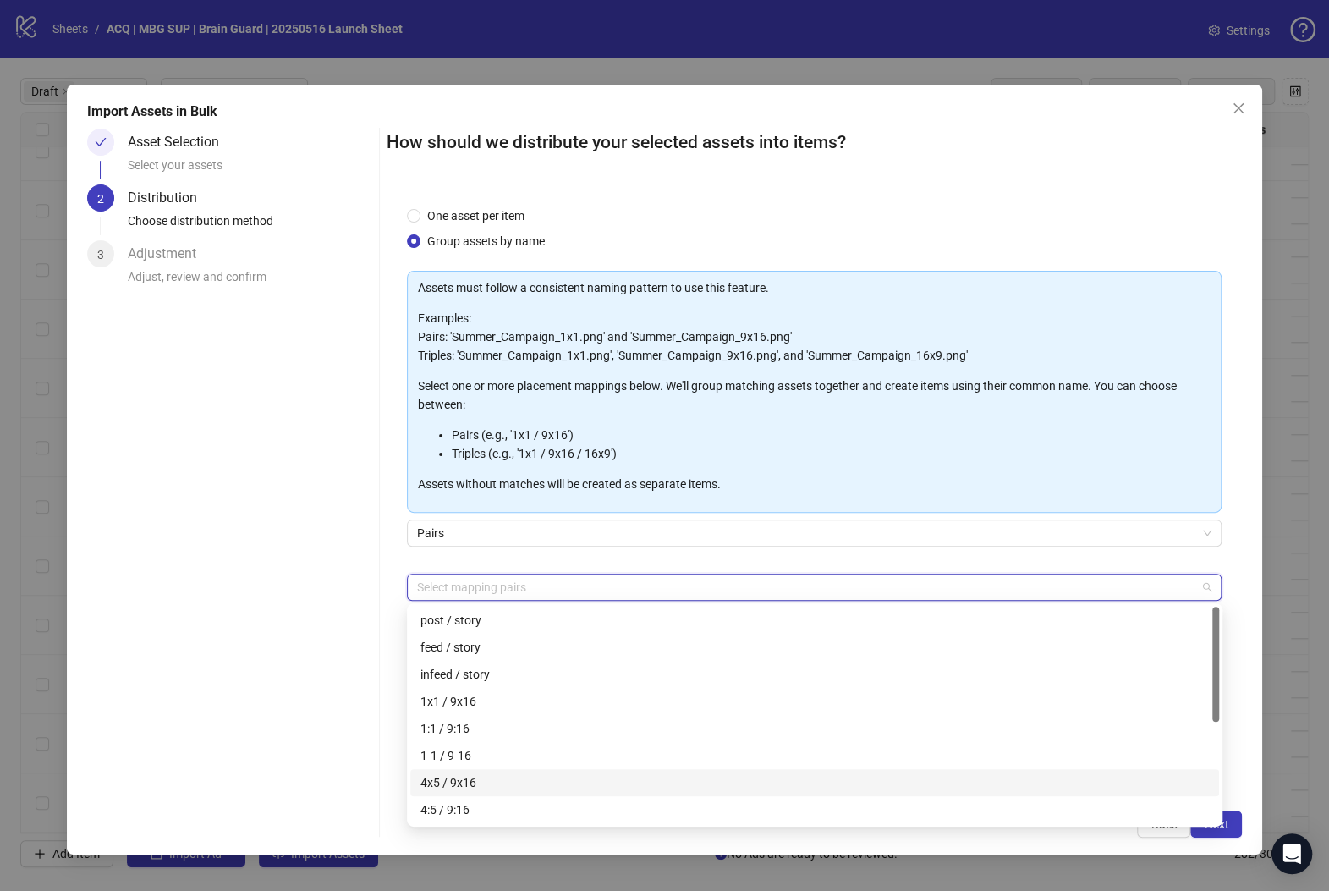
click at [606, 788] on div "4x5 / 9x16" at bounding box center [814, 782] width 788 height 19
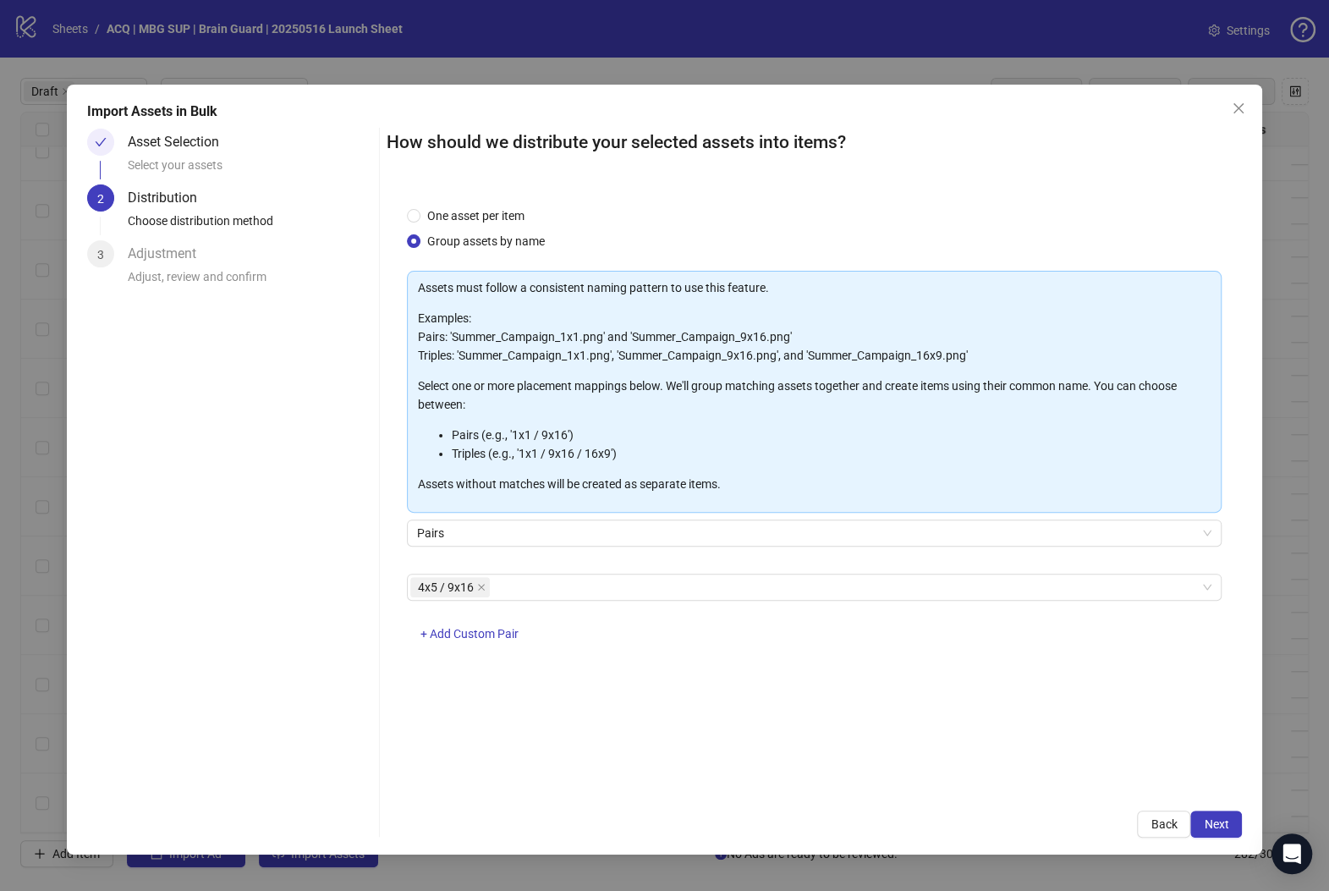
click at [248, 644] on div "Asset Selection Select your assets 2 Distribution Choose distribution method 3 …" at bounding box center [229, 483] width 285 height 709
click at [1152, 814] on button "Next" at bounding box center [1216, 823] width 52 height 27
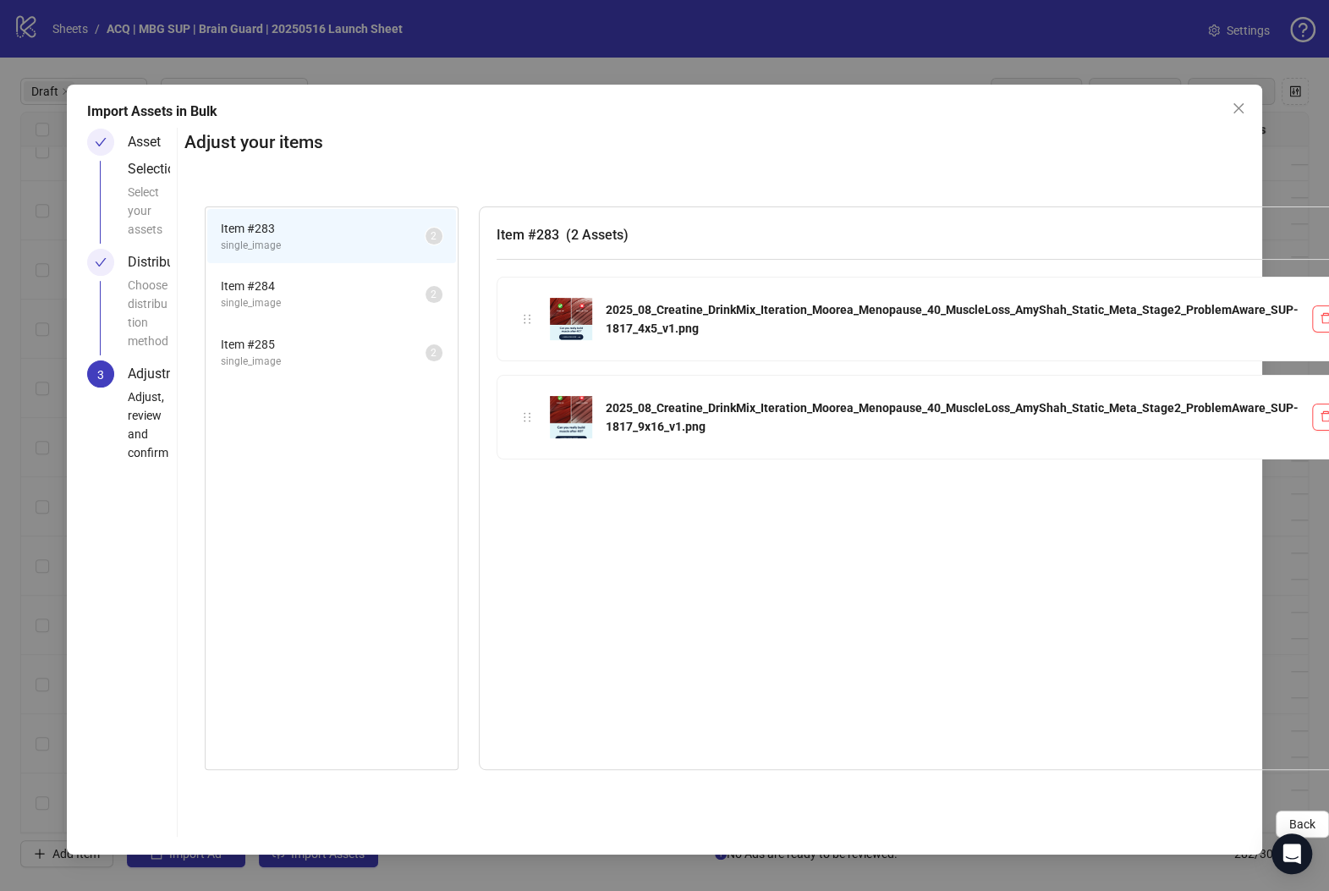
drag, startPoint x: 284, startPoint y: 283, endPoint x: 304, endPoint y: 309, distance: 32.5
click at [285, 283] on span "Item # 284" at bounding box center [323, 286] width 205 height 19
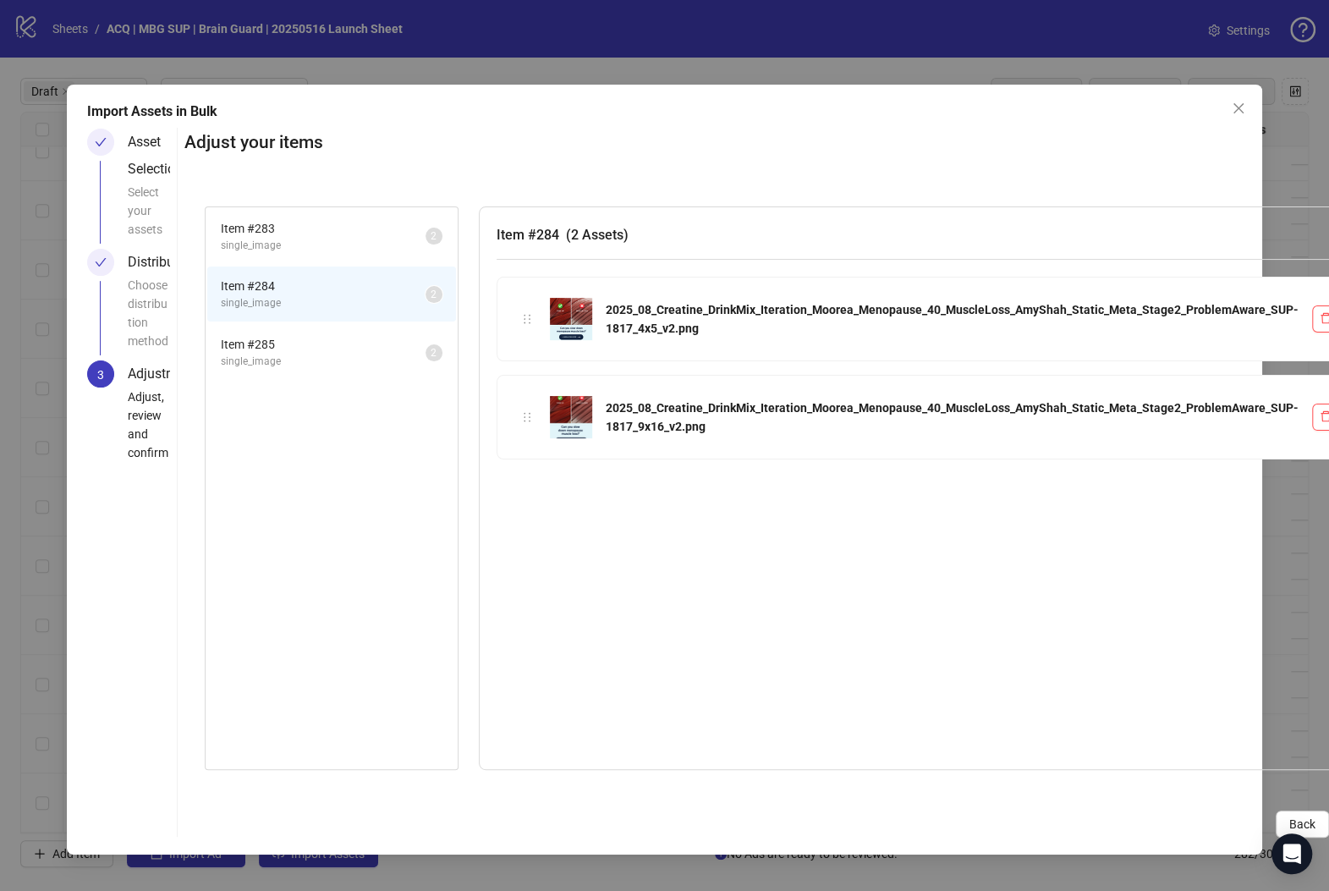
click at [350, 369] on li "Item # 285 single_image 2" at bounding box center [331, 352] width 249 height 55
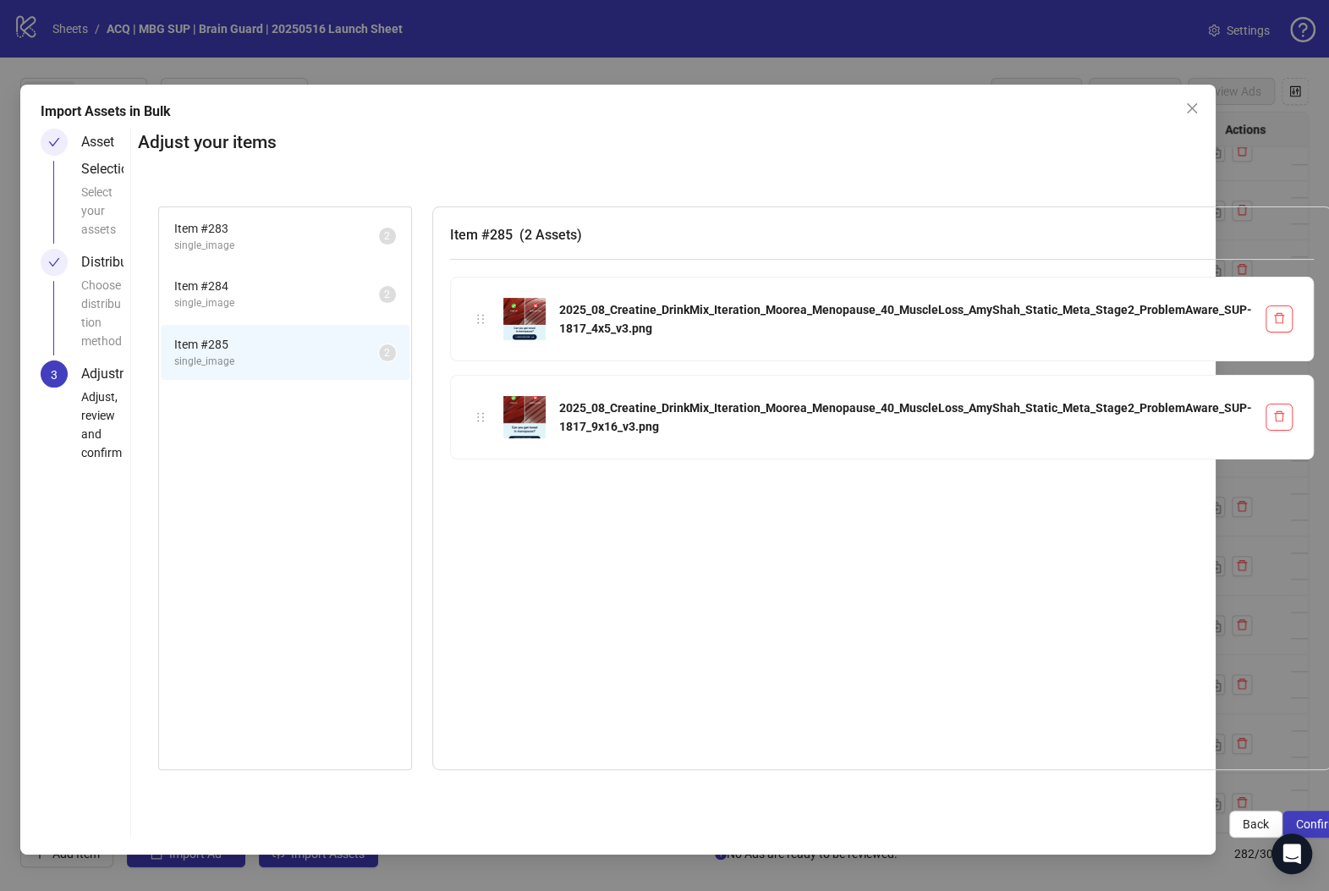
scroll to position [0, 77]
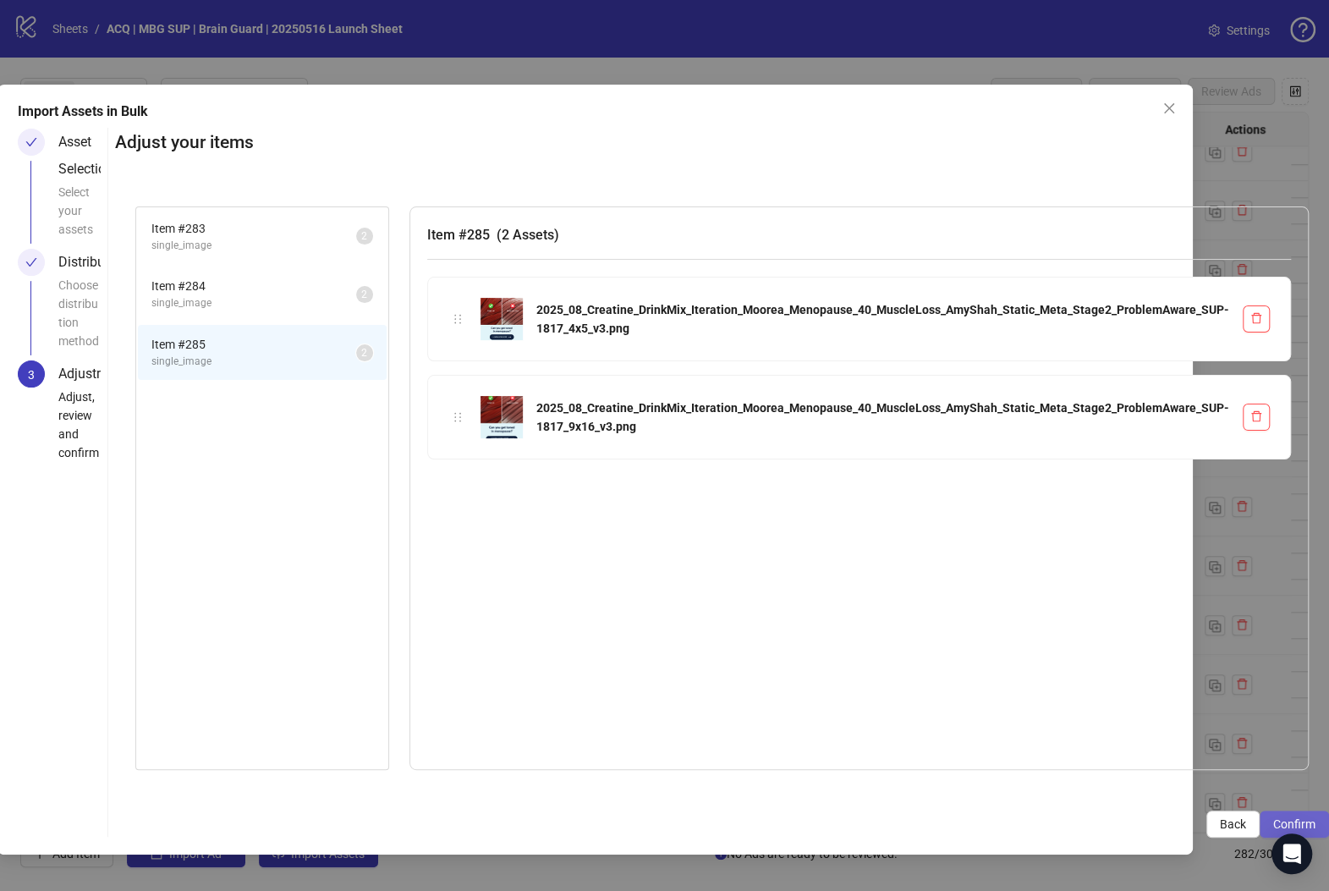
click at [1152, 824] on span "Confirm" at bounding box center [1294, 824] width 42 height 14
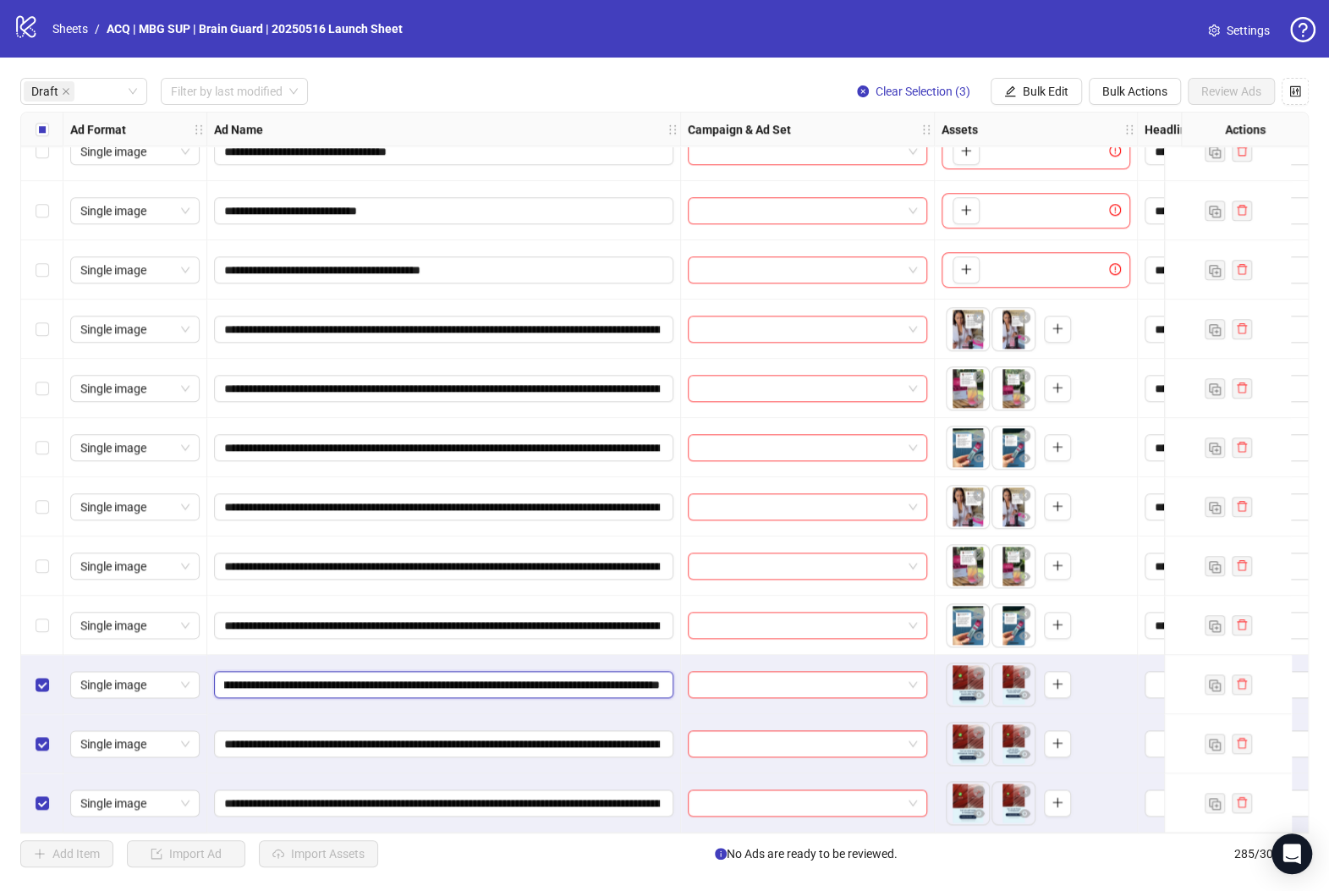
scroll to position [0, 288]
drag, startPoint x: 622, startPoint y: 670, endPoint x: 675, endPoint y: 675, distance: 53.5
click at [573, 675] on input "**********" at bounding box center [442, 684] width 436 height 19
paste input "**********"
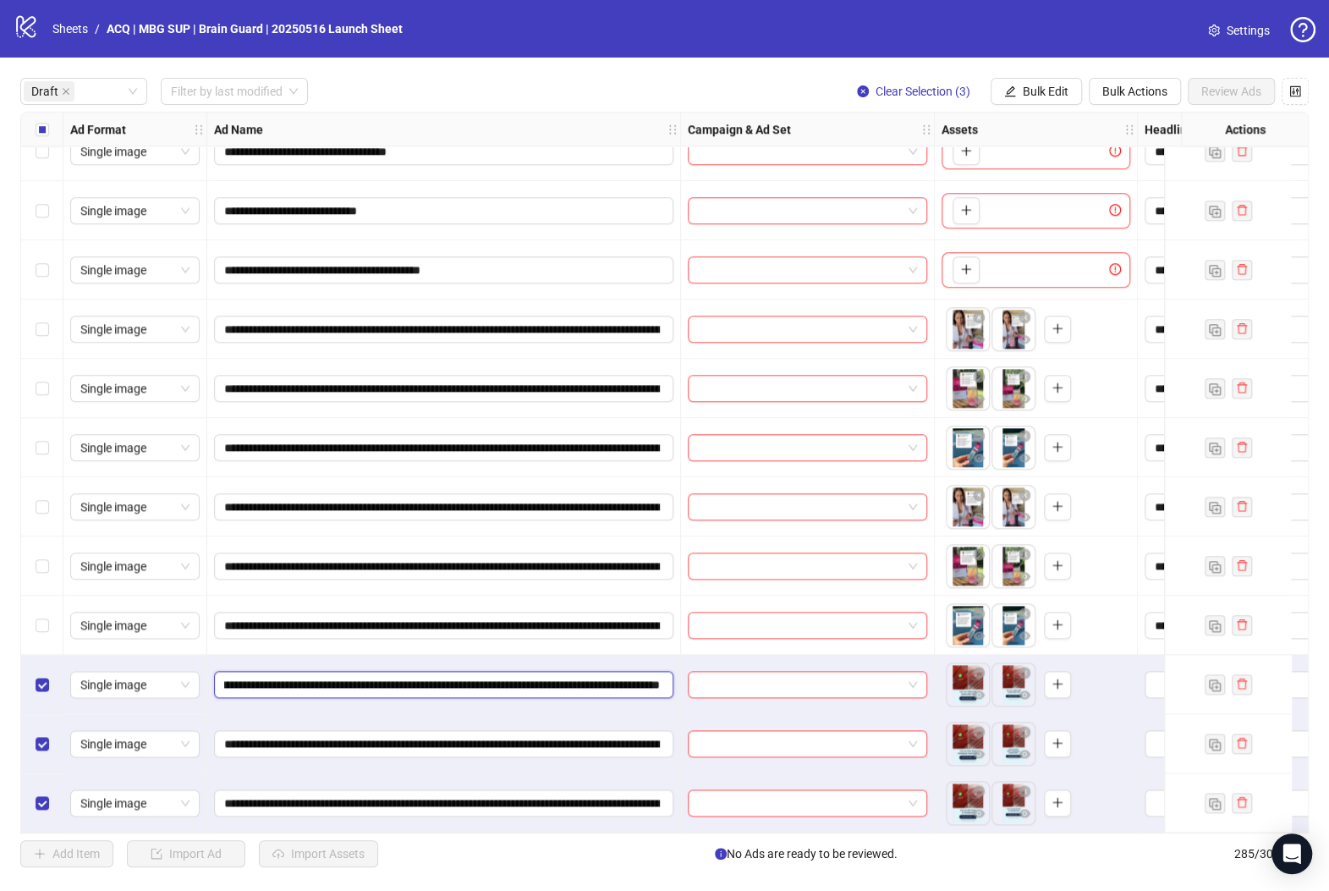
type input "**********"
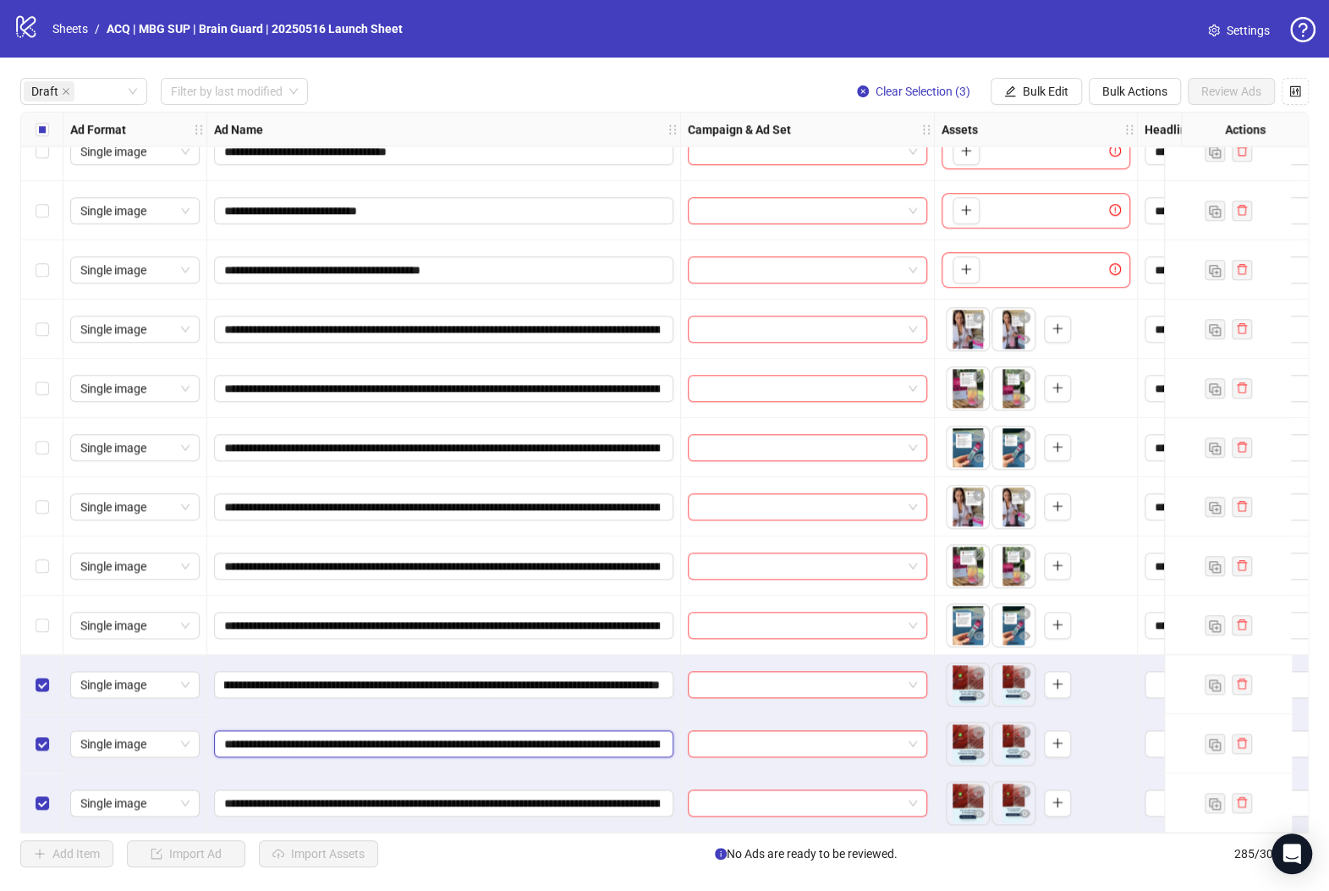
click at [616, 742] on input "**********" at bounding box center [442, 743] width 436 height 19
paste input "**********"
type input "**********"
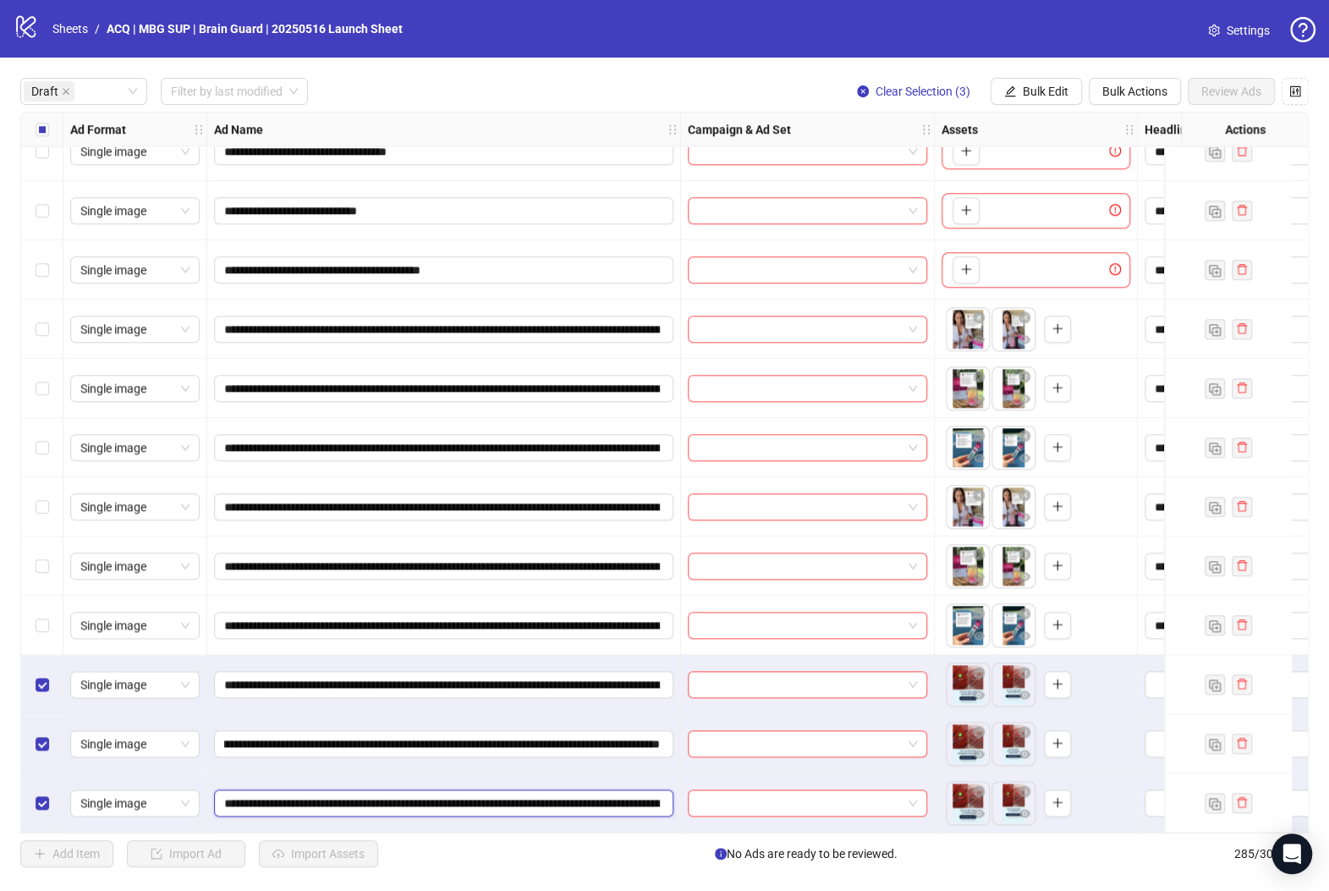
click at [614, 795] on input "**********" at bounding box center [442, 802] width 436 height 19
paste input "**********"
type input "**********"
click at [10, 193] on div "**********" at bounding box center [664, 473] width 1329 height 830
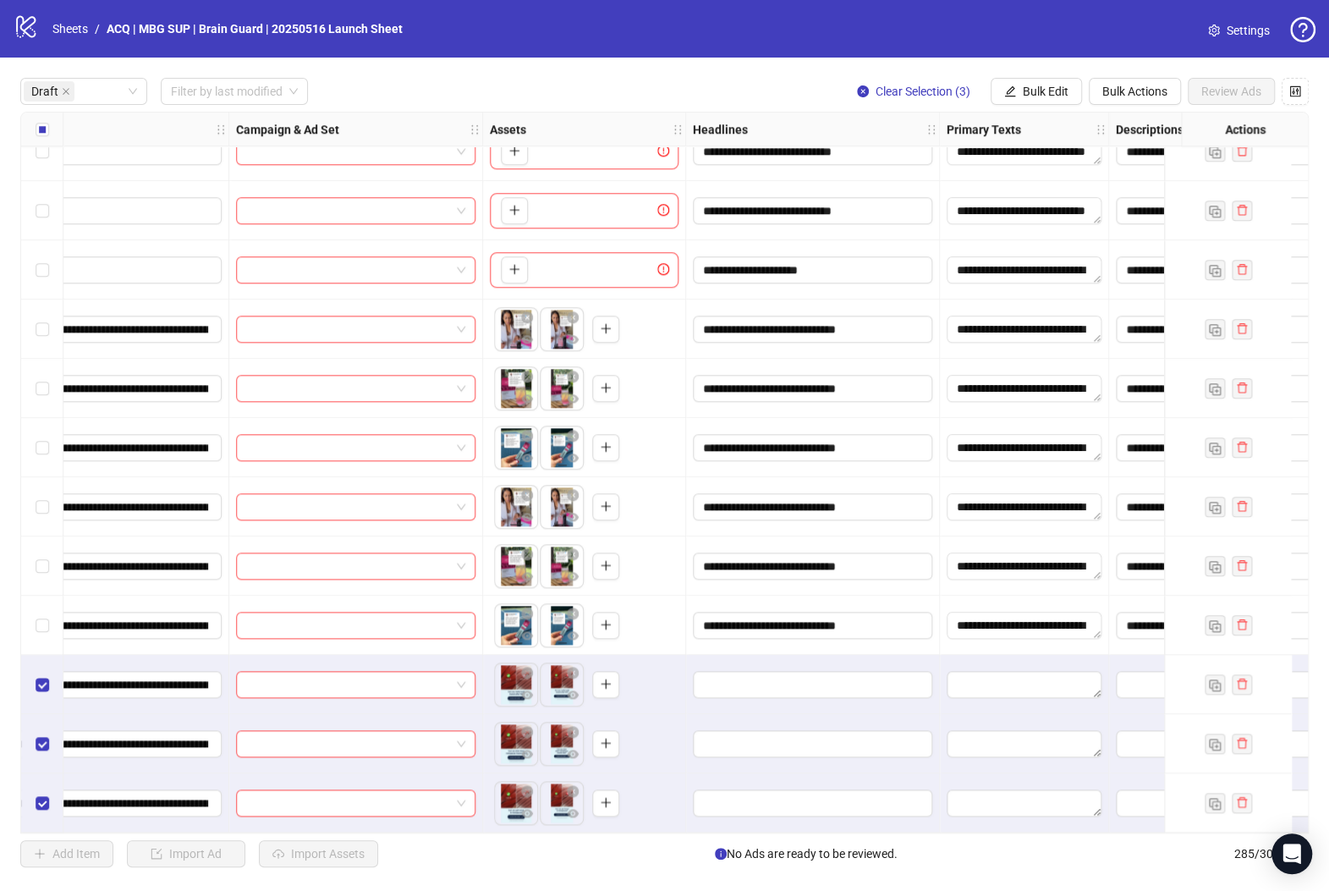
scroll to position [978, 666]
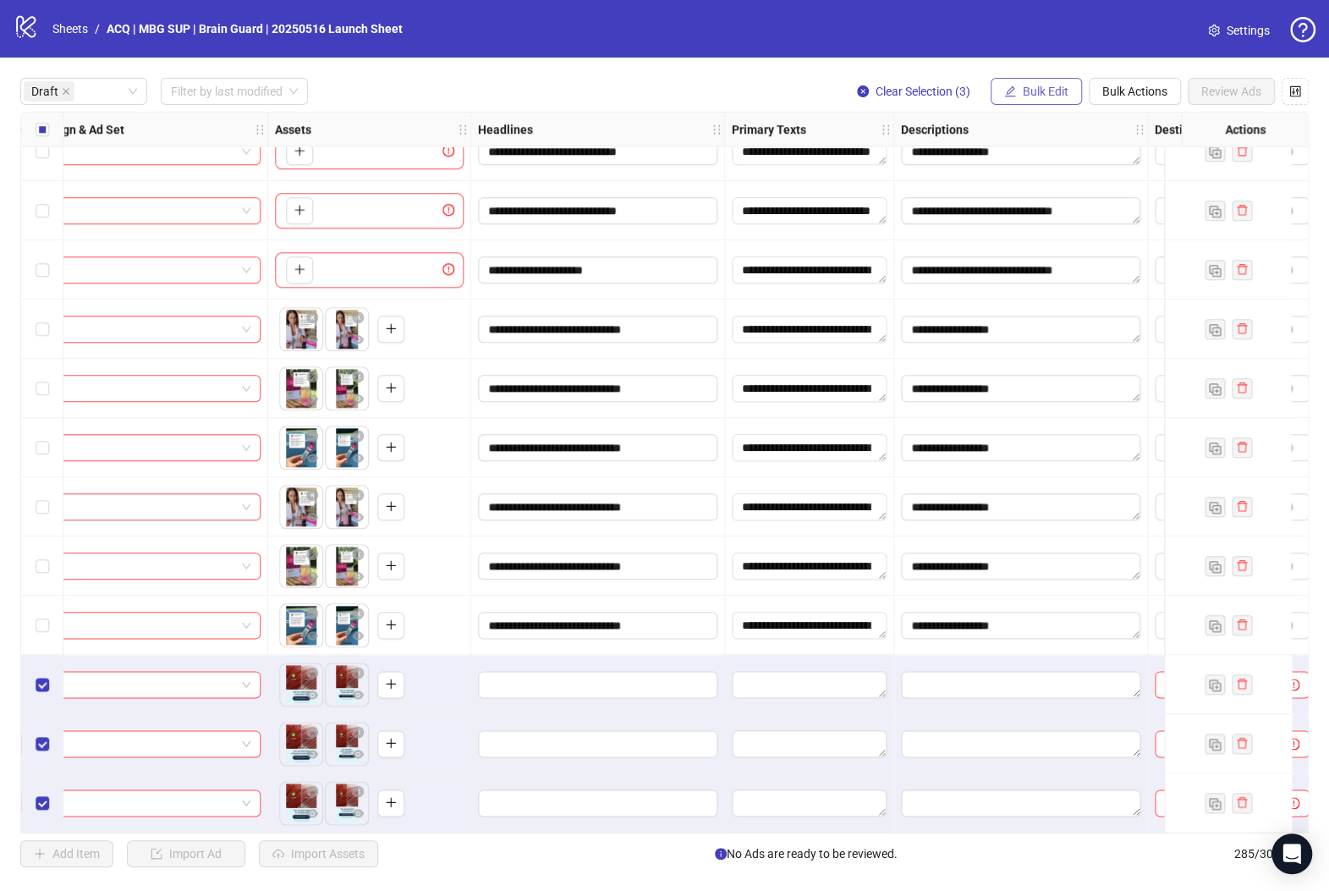
click at [1036, 91] on span "Bulk Edit" at bounding box center [1046, 92] width 46 height 14
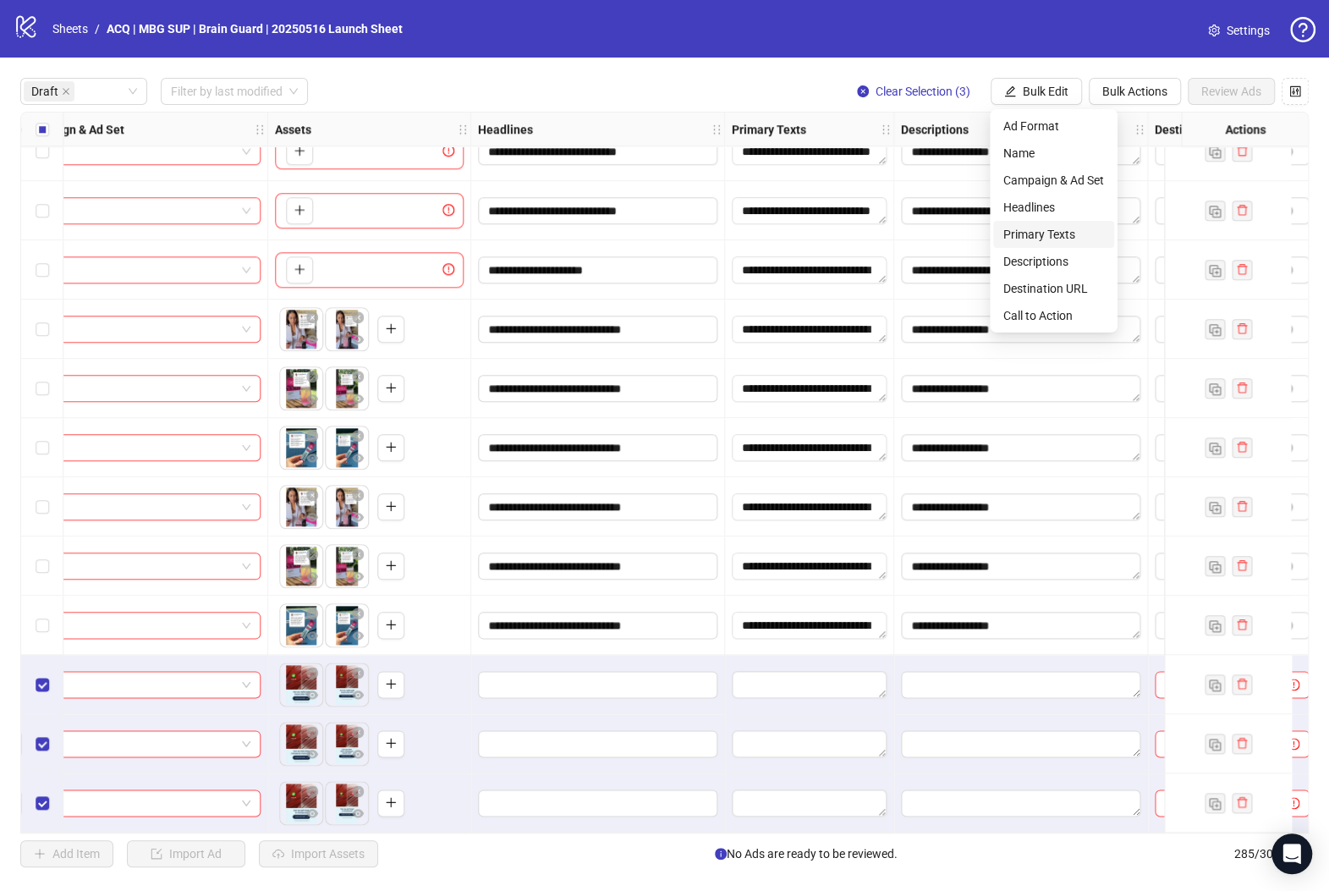
click at [1076, 225] on span "Primary Texts" at bounding box center [1053, 234] width 101 height 19
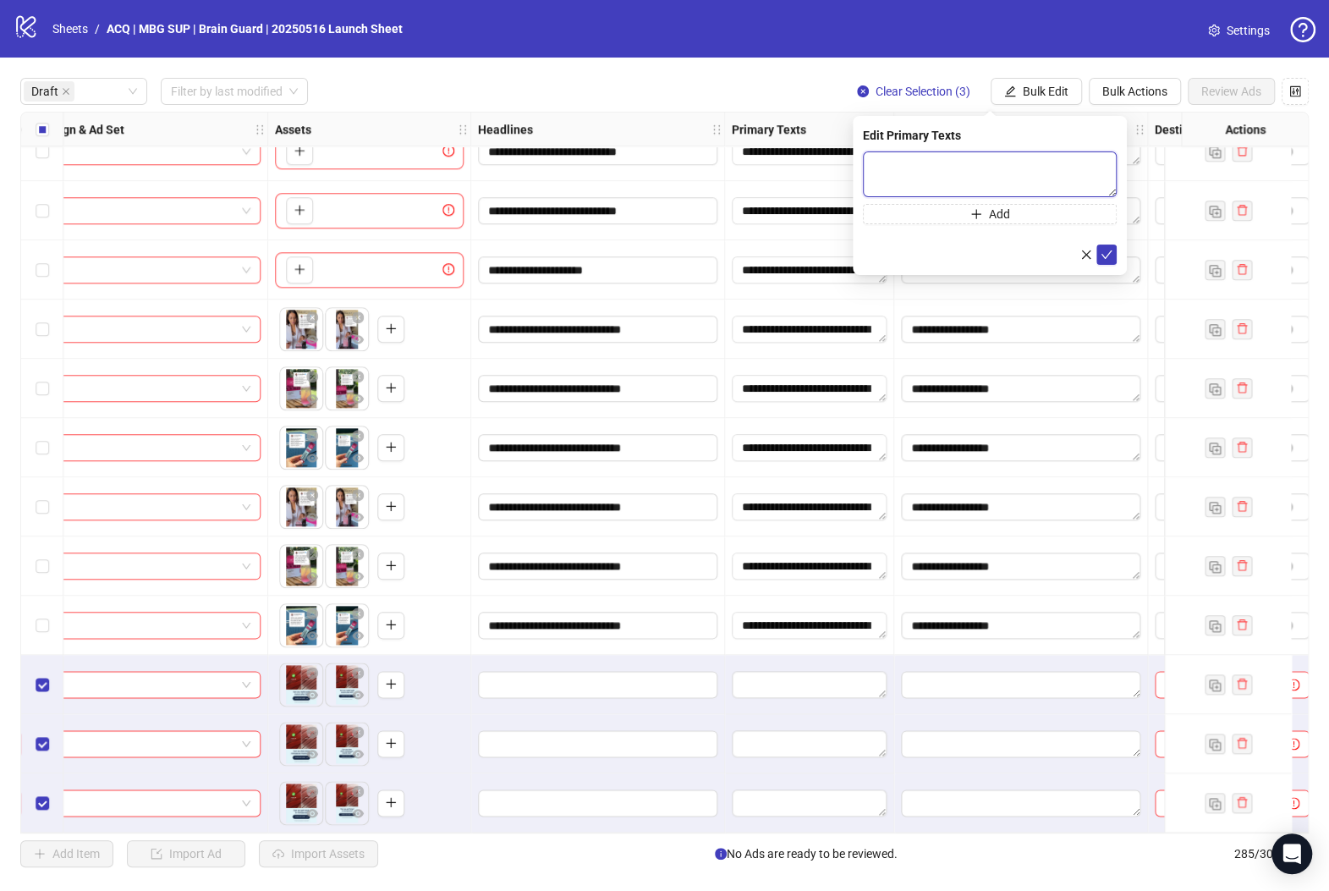
click at [968, 178] on textarea at bounding box center [990, 174] width 254 height 46
paste textarea "**********"
type textarea "**********"
click at [1111, 255] on icon "check" at bounding box center [1106, 254] width 12 height 12
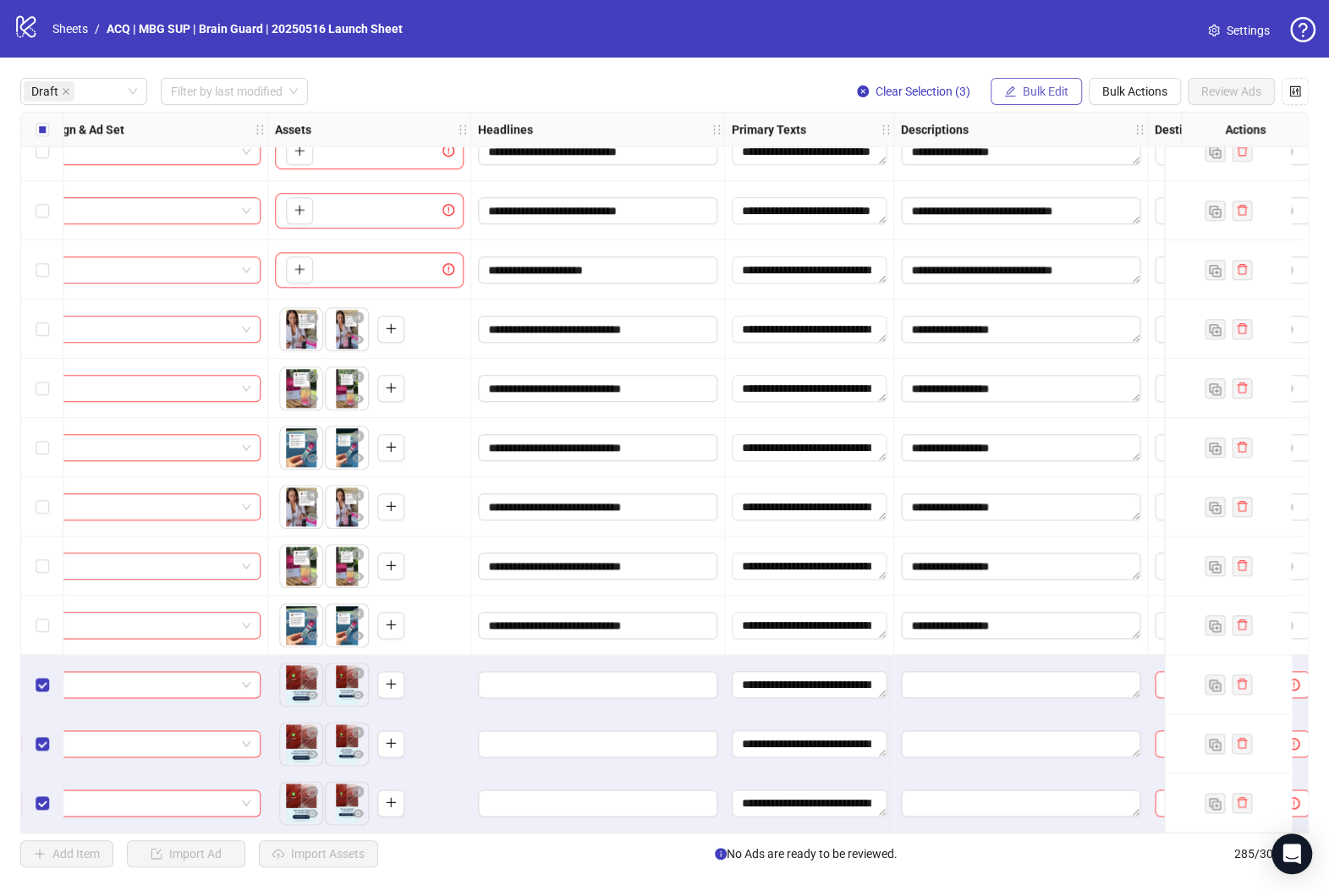
click at [1052, 92] on span "Bulk Edit" at bounding box center [1046, 92] width 46 height 14
click at [1075, 207] on span "Headlines" at bounding box center [1053, 207] width 101 height 19
click at [956, 160] on input "text" at bounding box center [990, 164] width 254 height 27
paste input "**********"
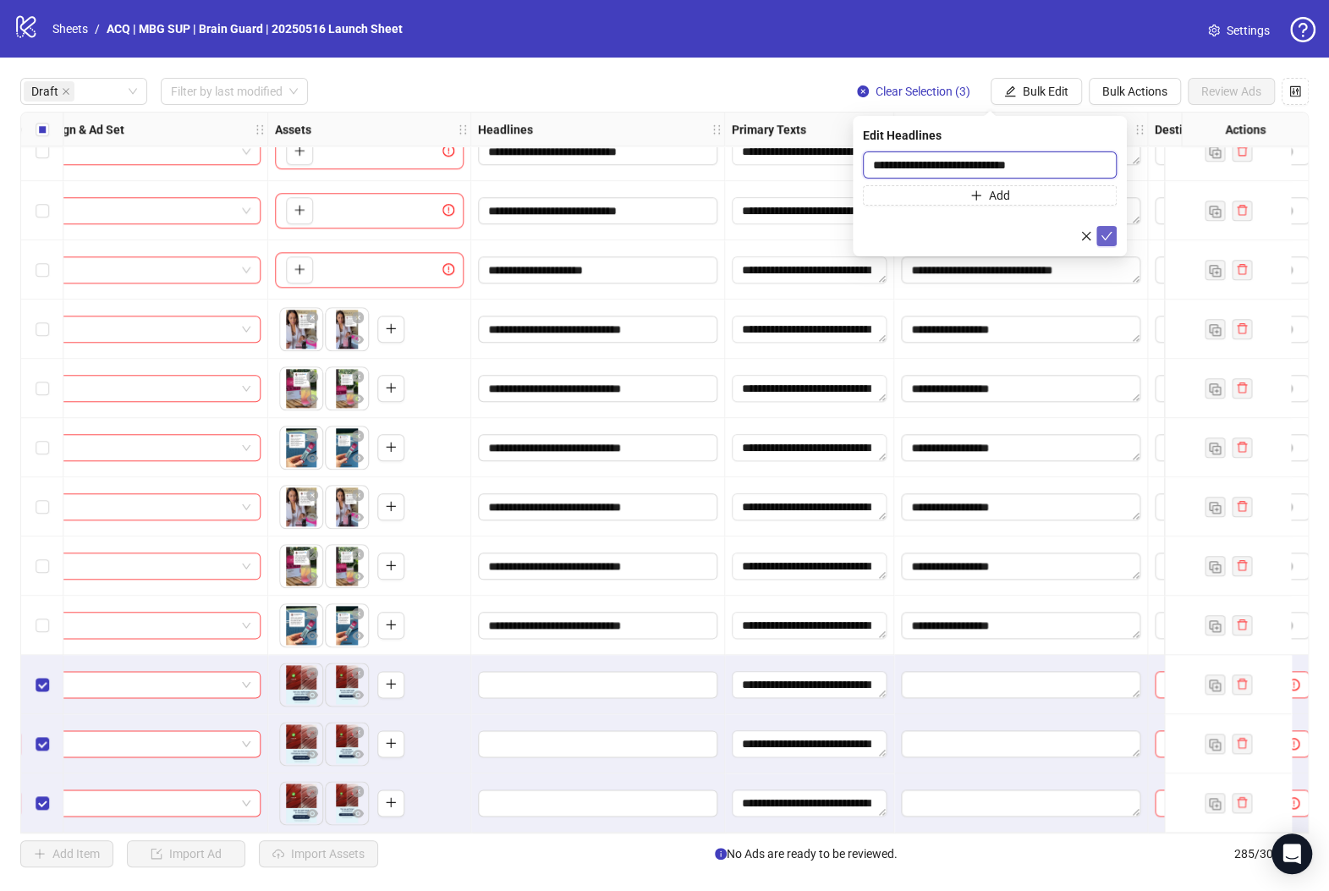
type input "**********"
click at [1115, 231] on button "submit" at bounding box center [1106, 236] width 20 height 20
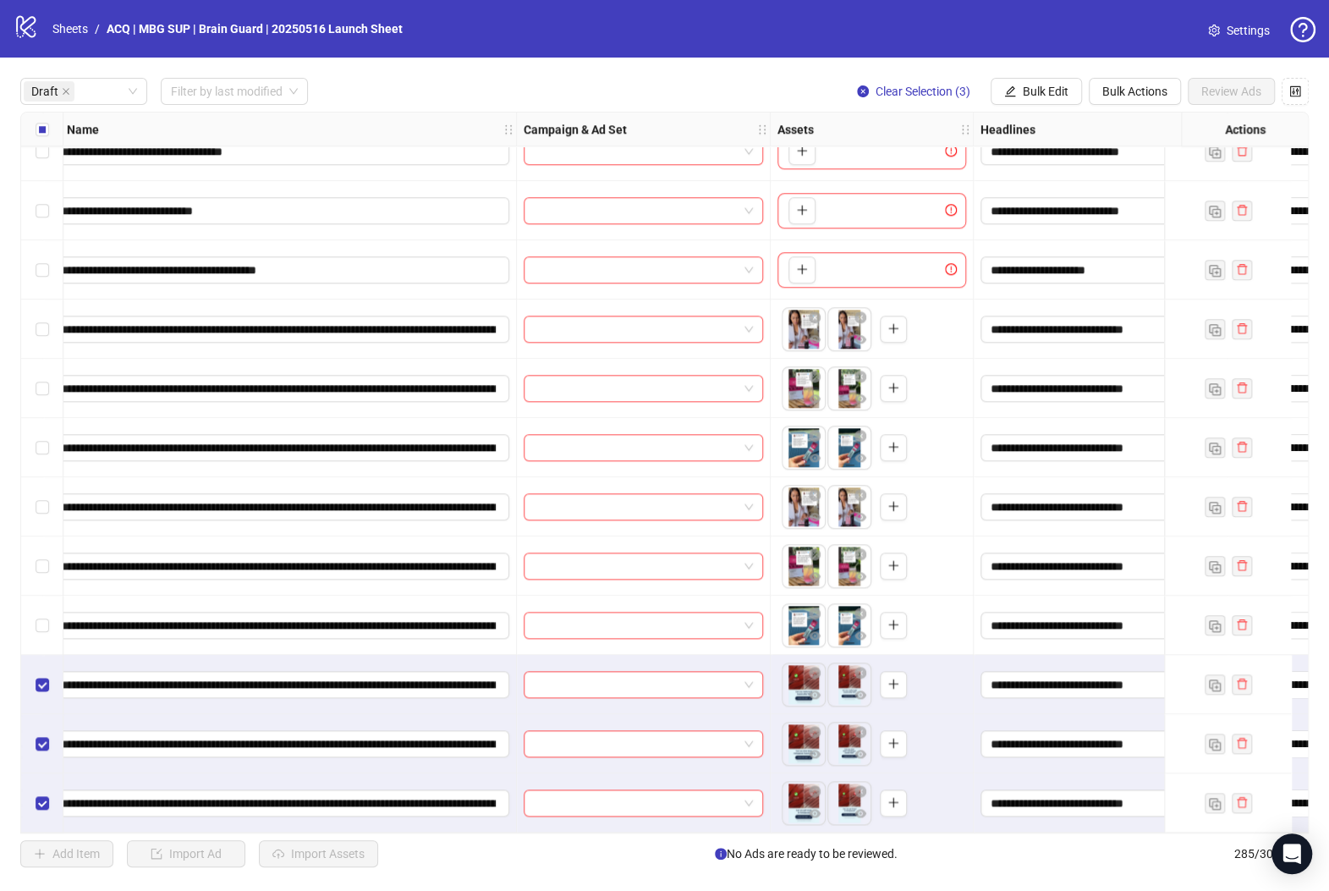
scroll to position [978, 0]
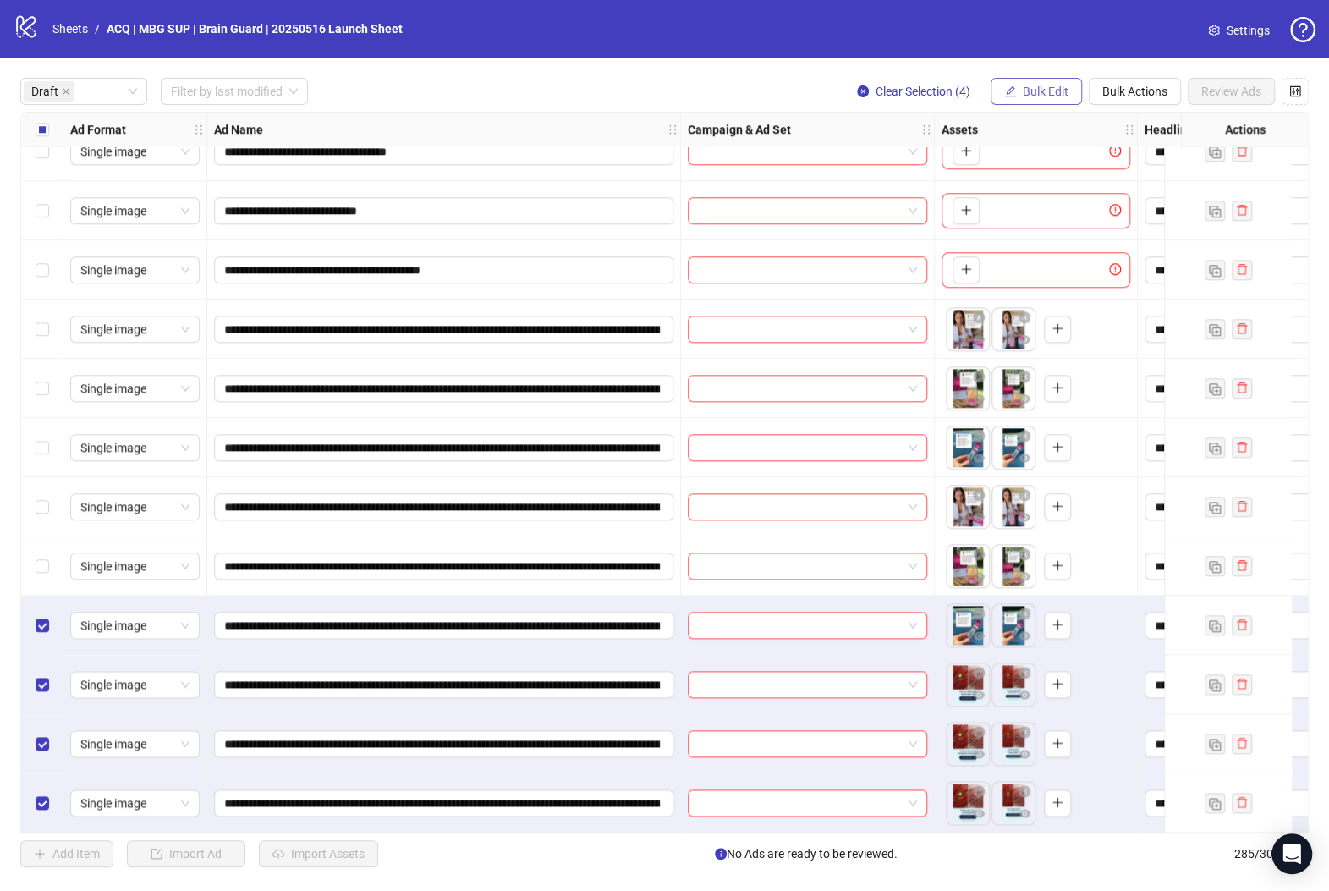
click at [1069, 85] on button "Bulk Edit" at bounding box center [1035, 91] width 91 height 27
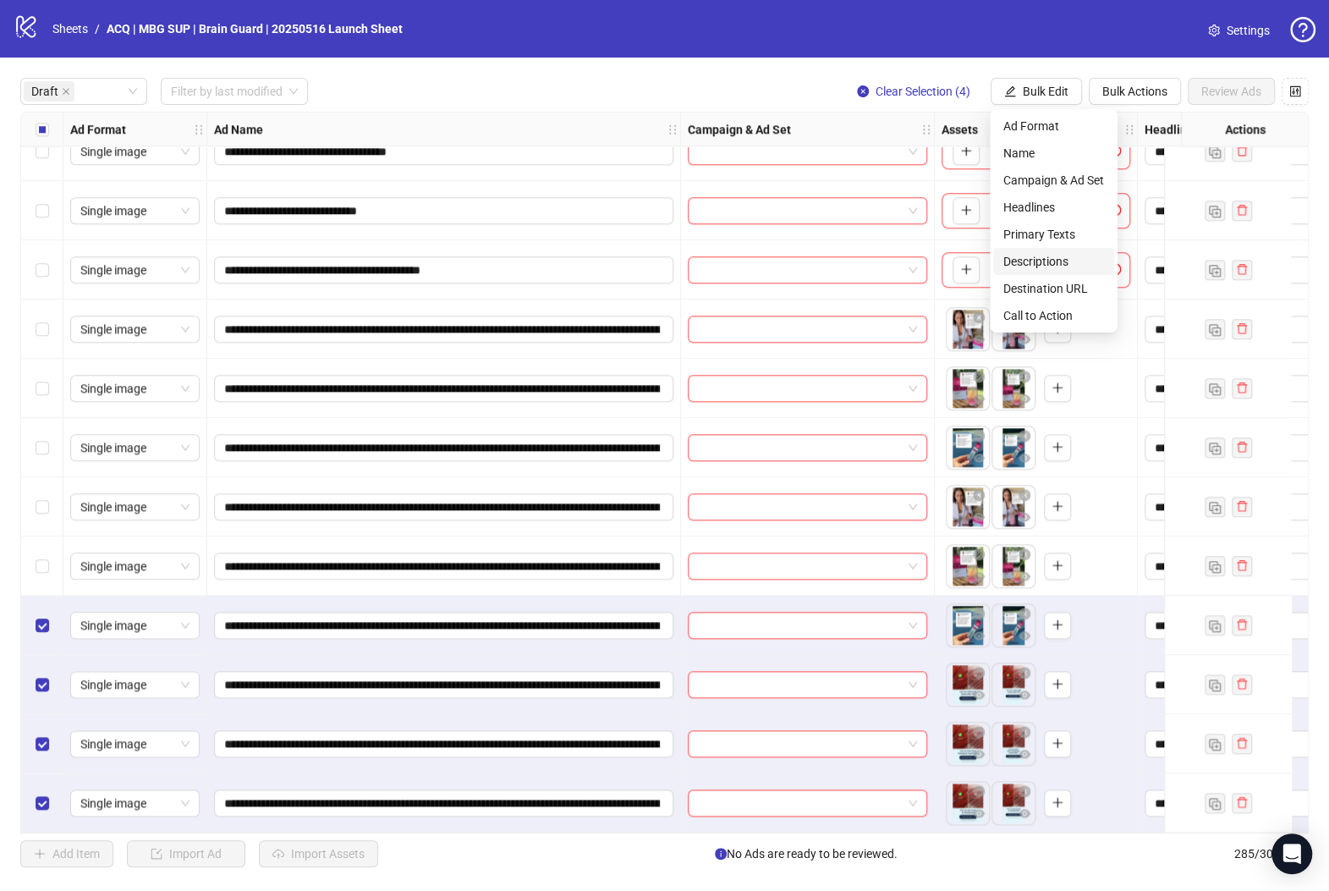
click at [1076, 257] on span "Descriptions" at bounding box center [1053, 261] width 101 height 19
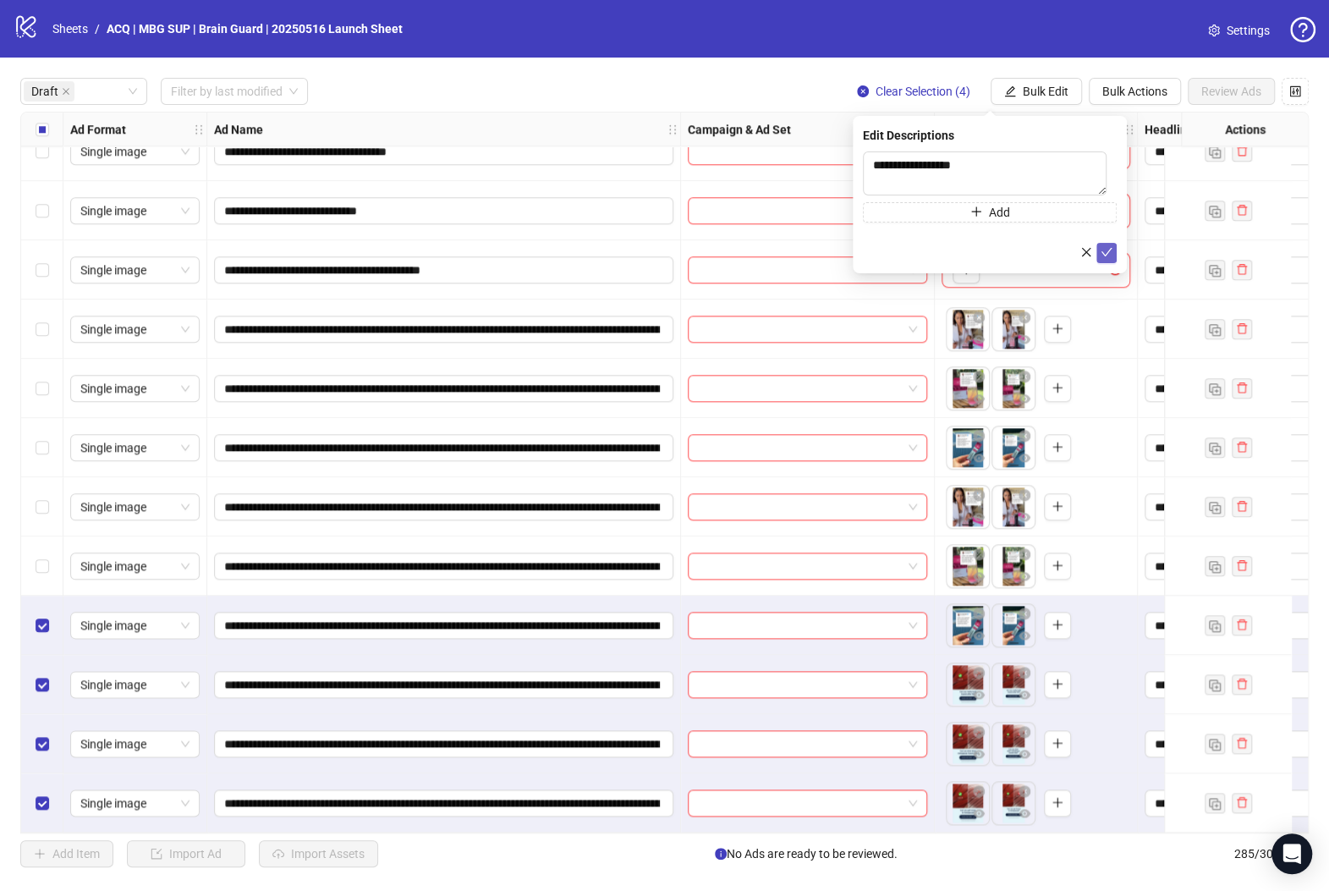
click at [1111, 247] on icon "check" at bounding box center [1106, 252] width 12 height 12
click at [1035, 85] on span "Bulk Edit" at bounding box center [1046, 92] width 46 height 14
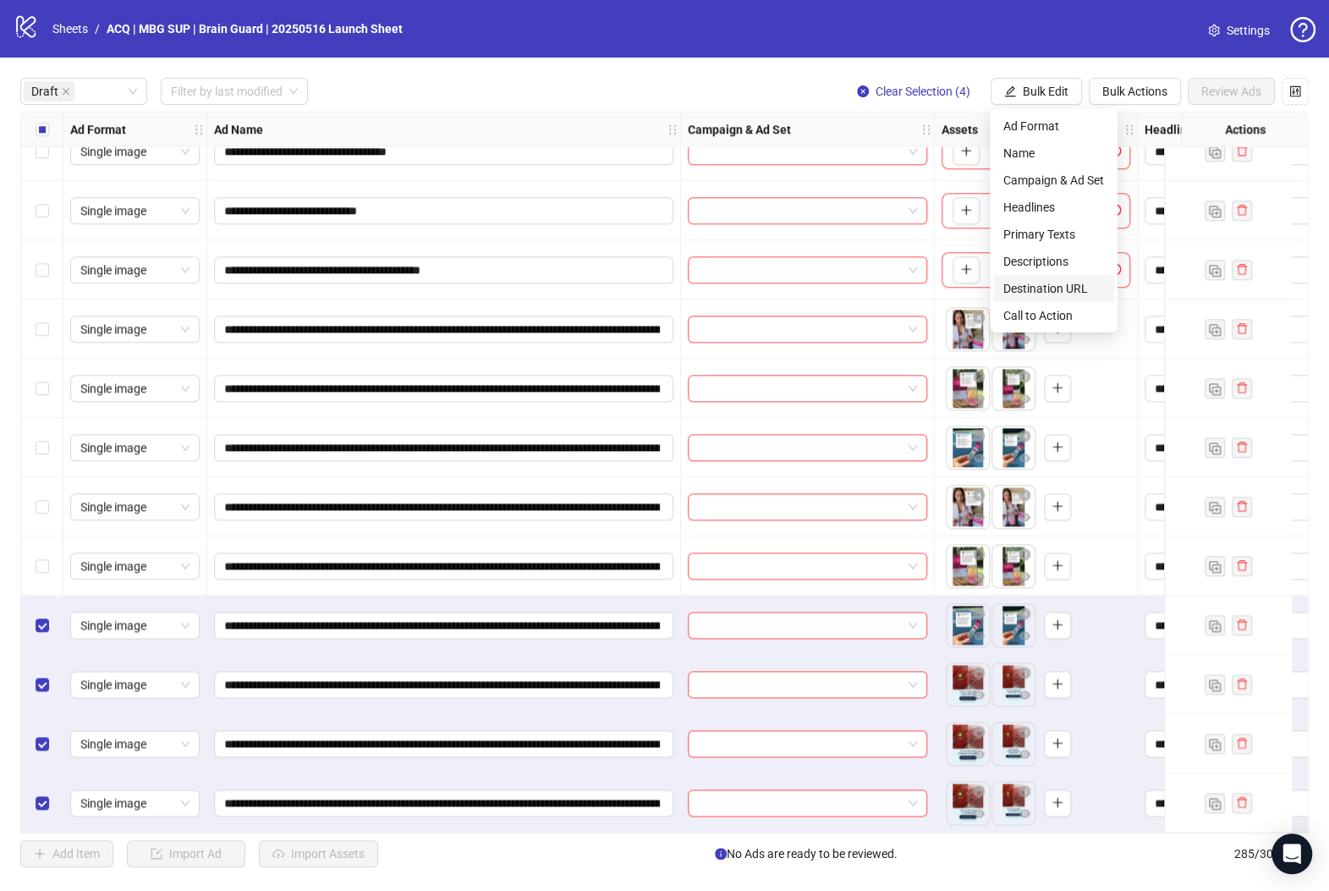
click at [1062, 281] on span "Destination URL" at bounding box center [1053, 288] width 101 height 19
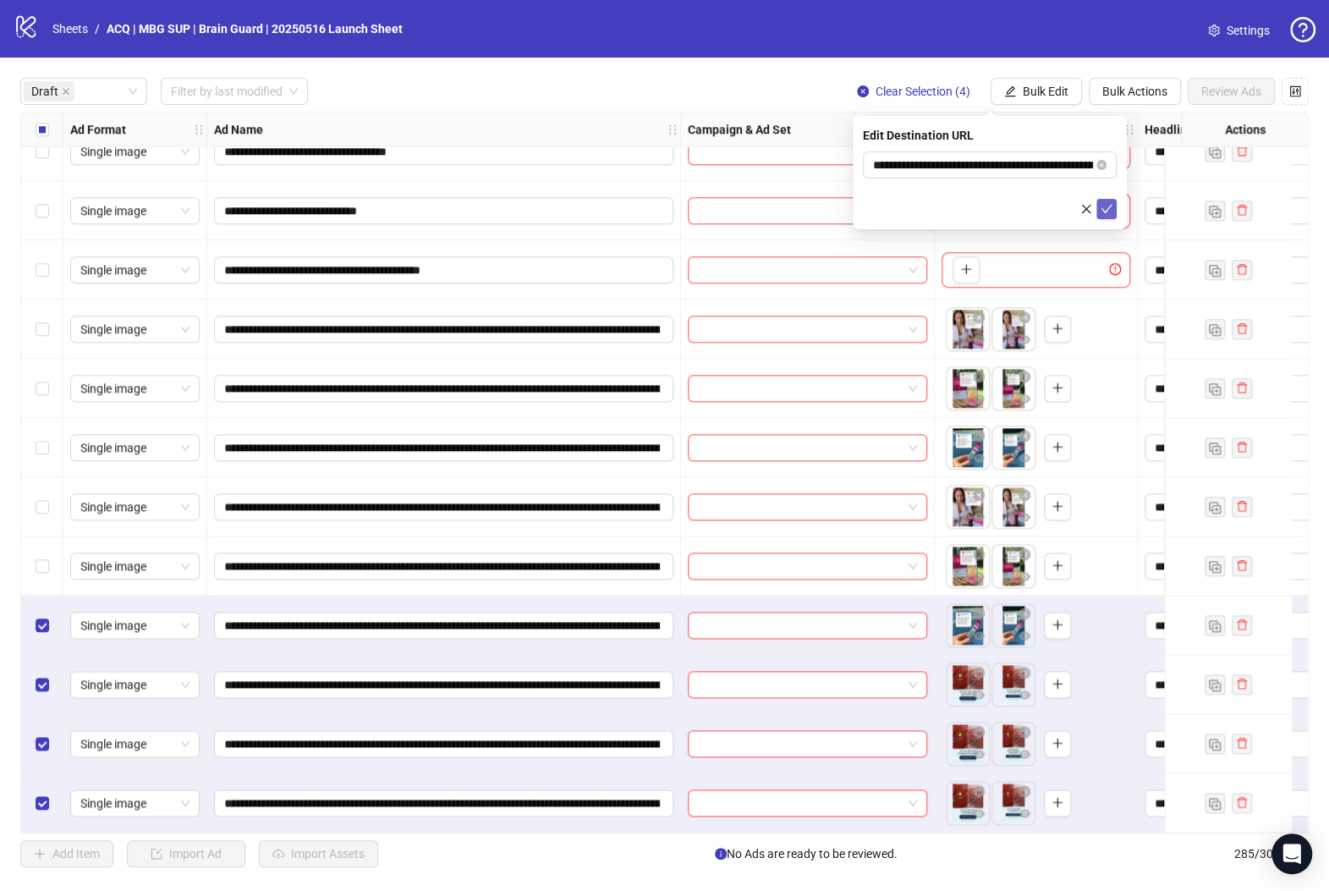
click at [1105, 215] on span "submit" at bounding box center [1106, 209] width 12 height 14
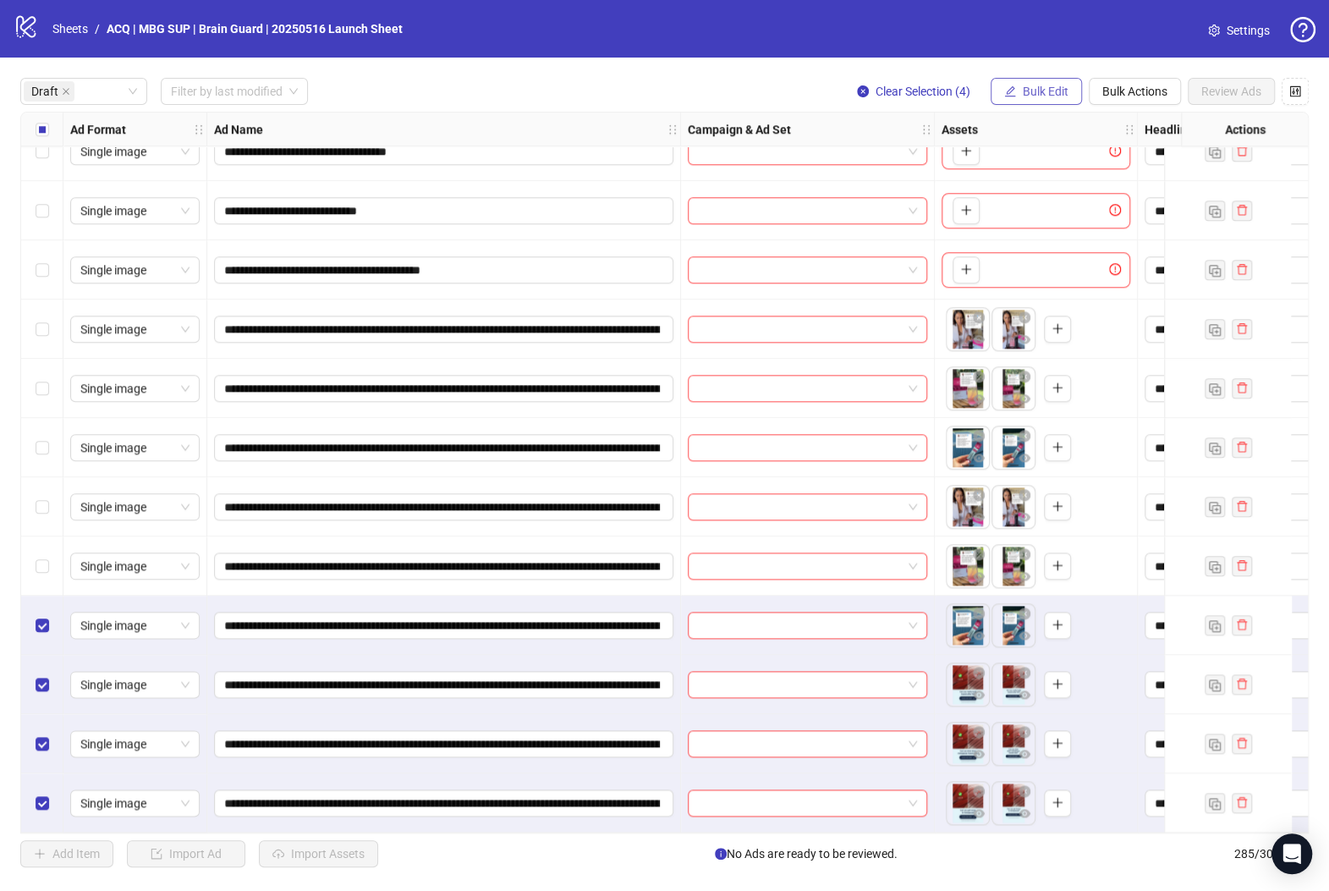
click at [1042, 87] on span "Bulk Edit" at bounding box center [1046, 92] width 46 height 14
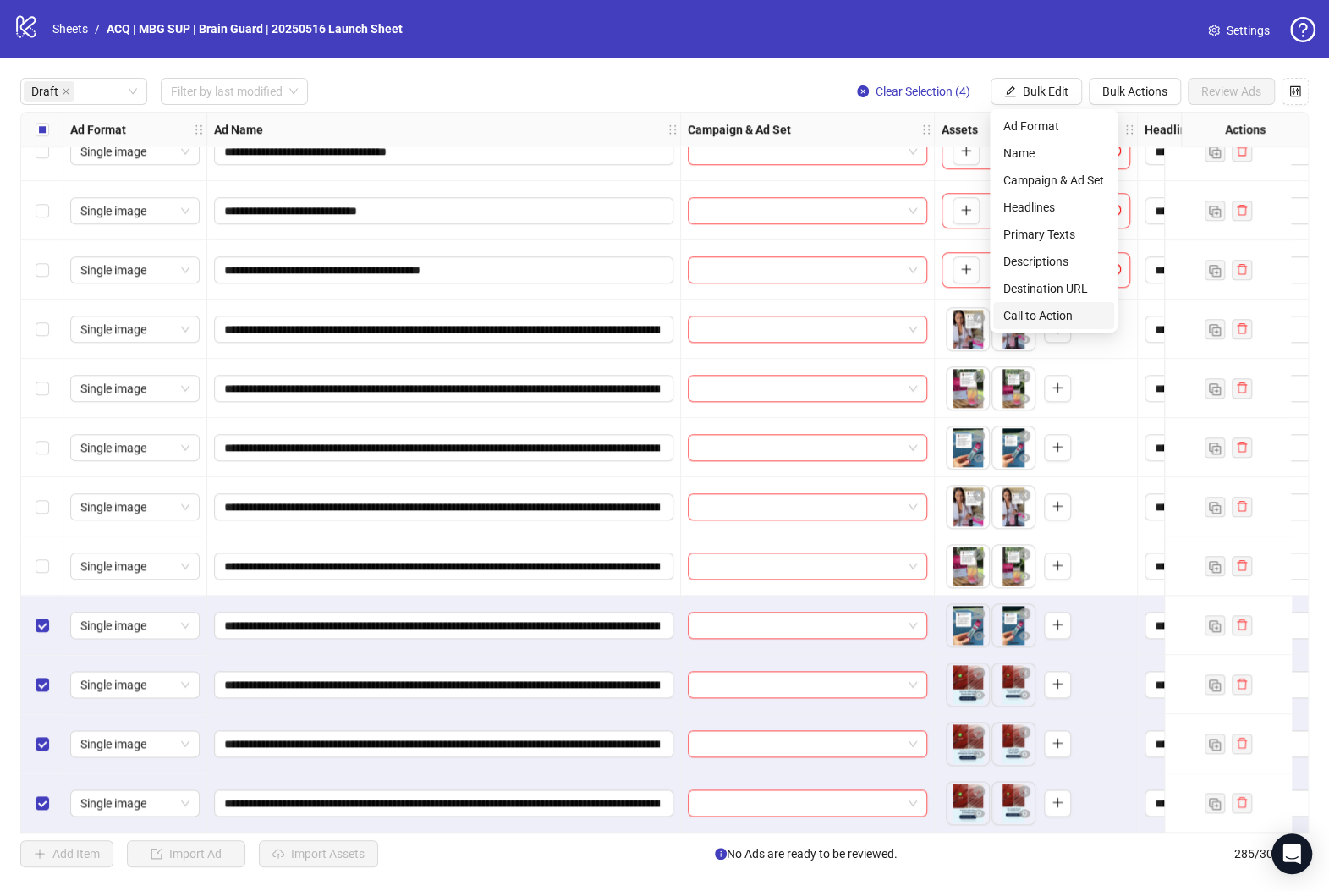
click at [1059, 308] on span "Call to Action" at bounding box center [1053, 315] width 101 height 19
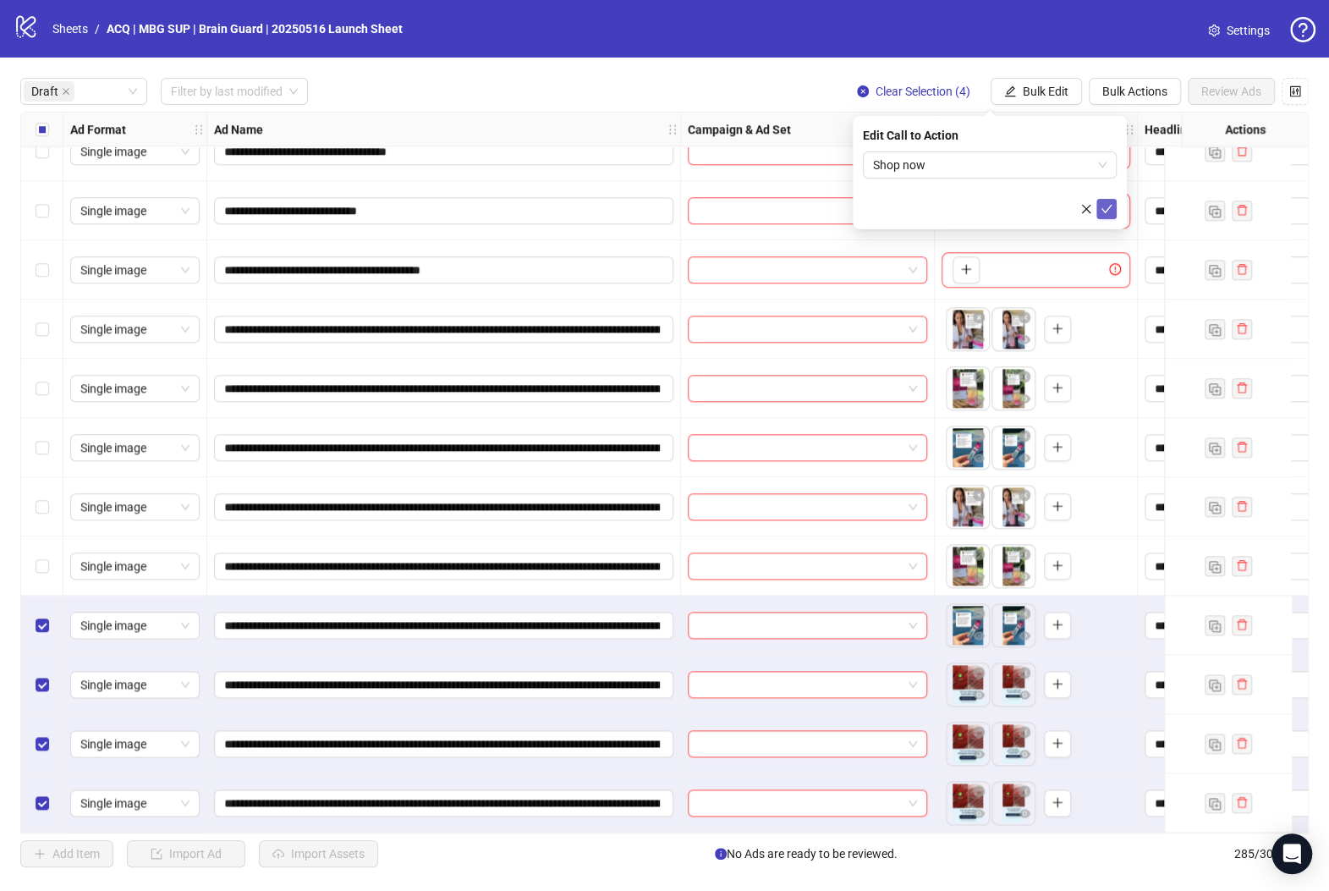
click at [1102, 206] on icon "check" at bounding box center [1106, 209] width 12 height 12
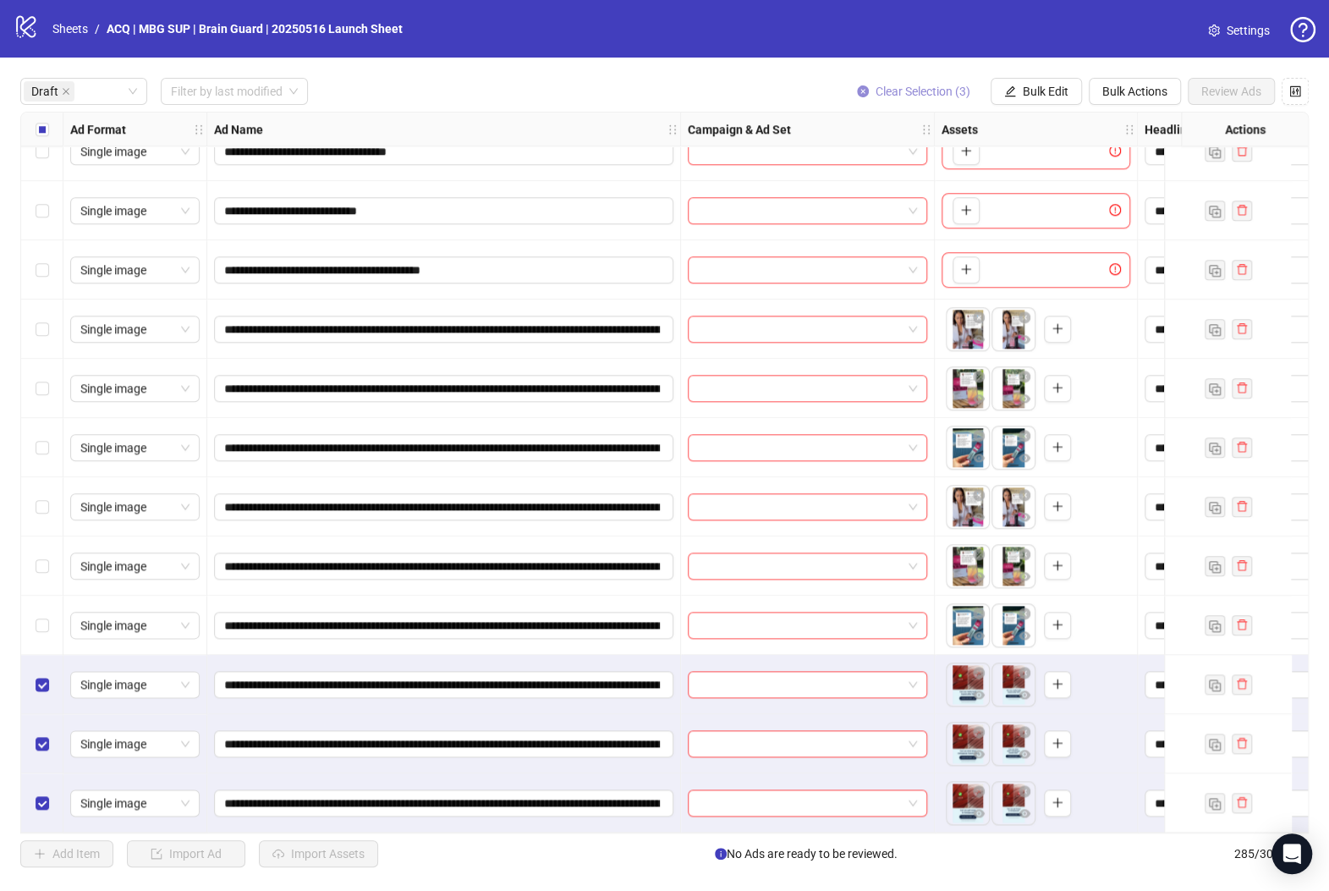
click at [930, 80] on button "Clear Selection (3)" at bounding box center [913, 91] width 140 height 27
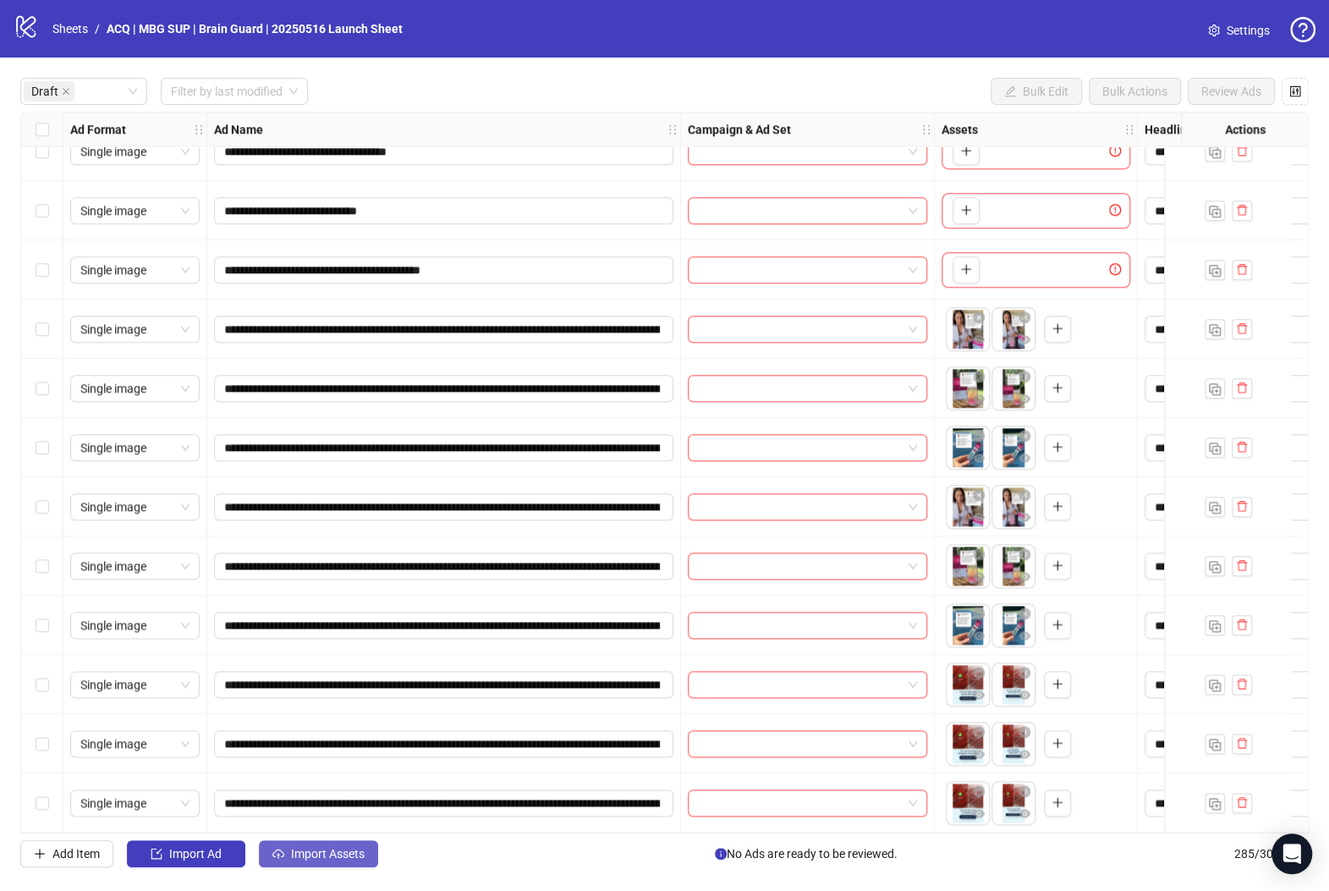
click at [325, 860] on span "Import Assets" at bounding box center [328, 854] width 74 height 14
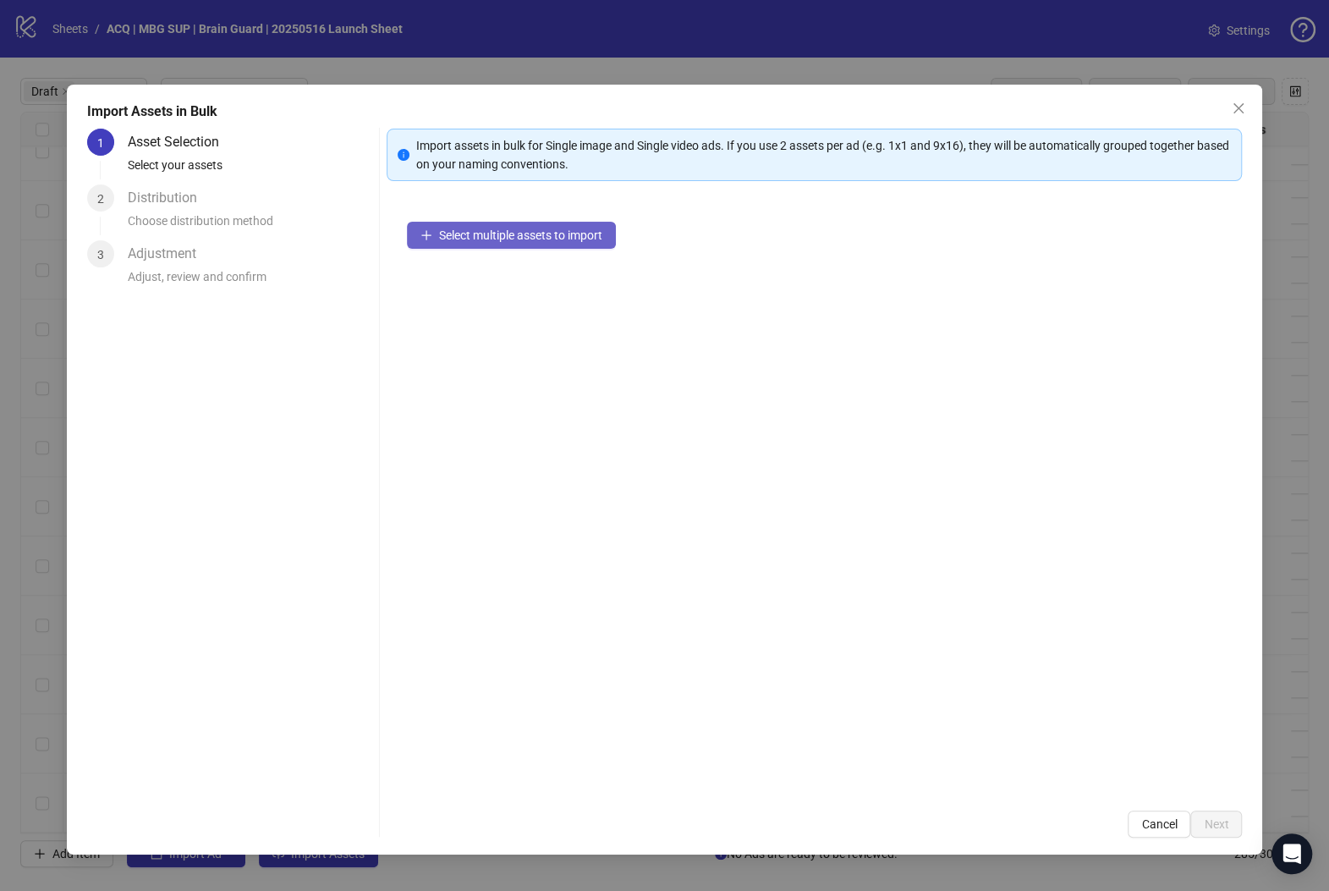
click at [500, 239] on span "Select multiple assets to import" at bounding box center [520, 235] width 163 height 14
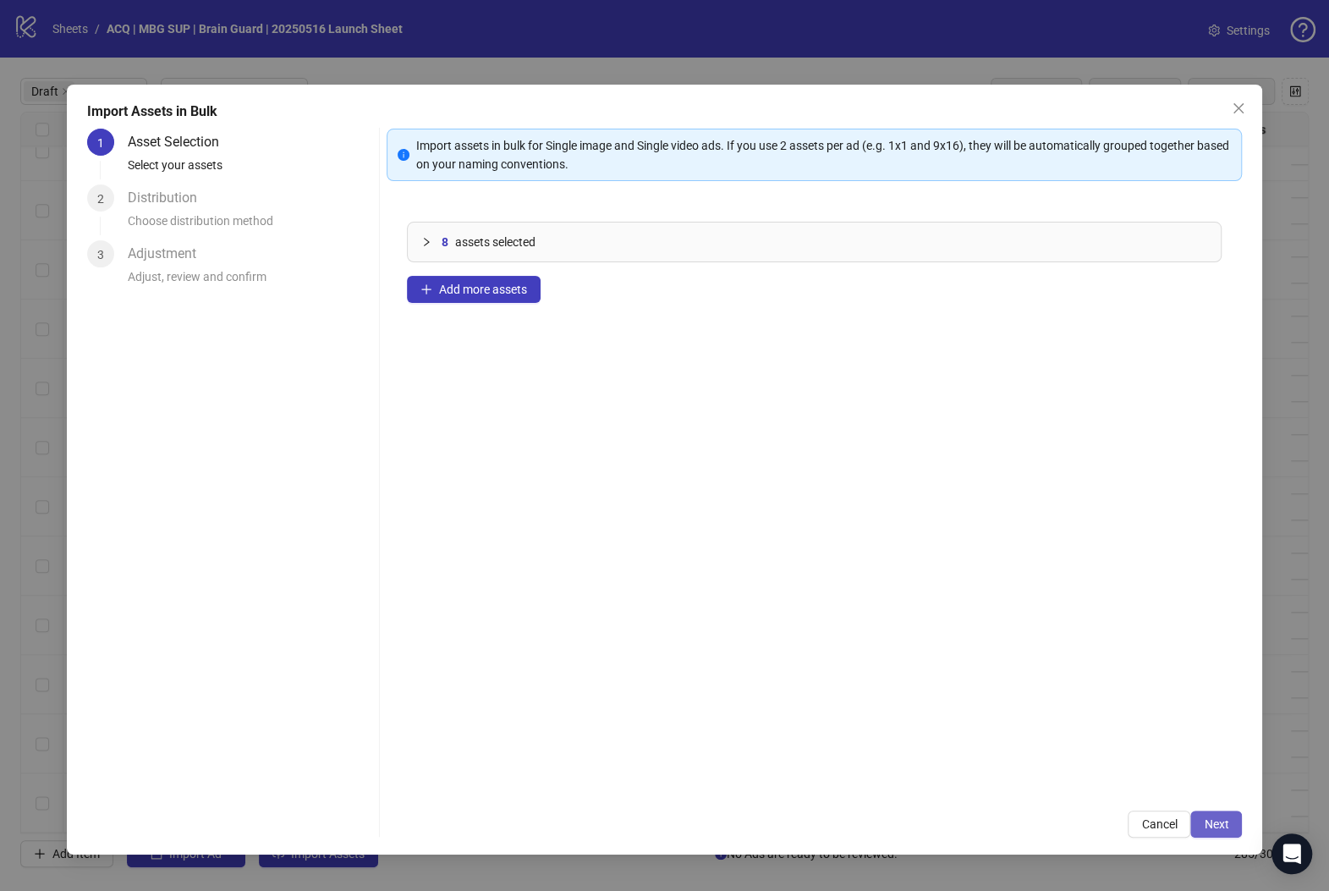
click at [1152, 820] on button "Next" at bounding box center [1216, 823] width 52 height 27
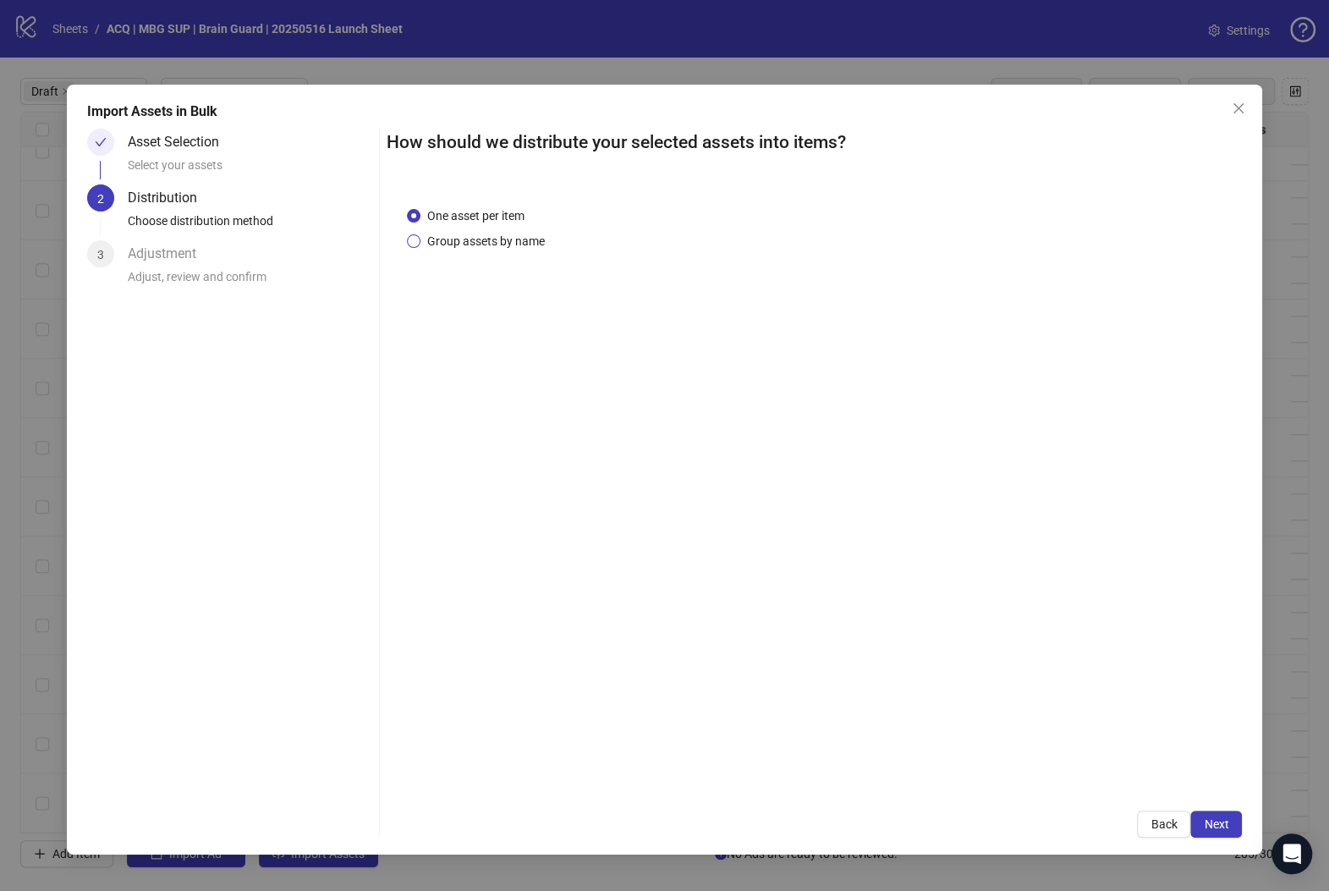
click at [502, 239] on span "Group assets by name" at bounding box center [485, 241] width 131 height 19
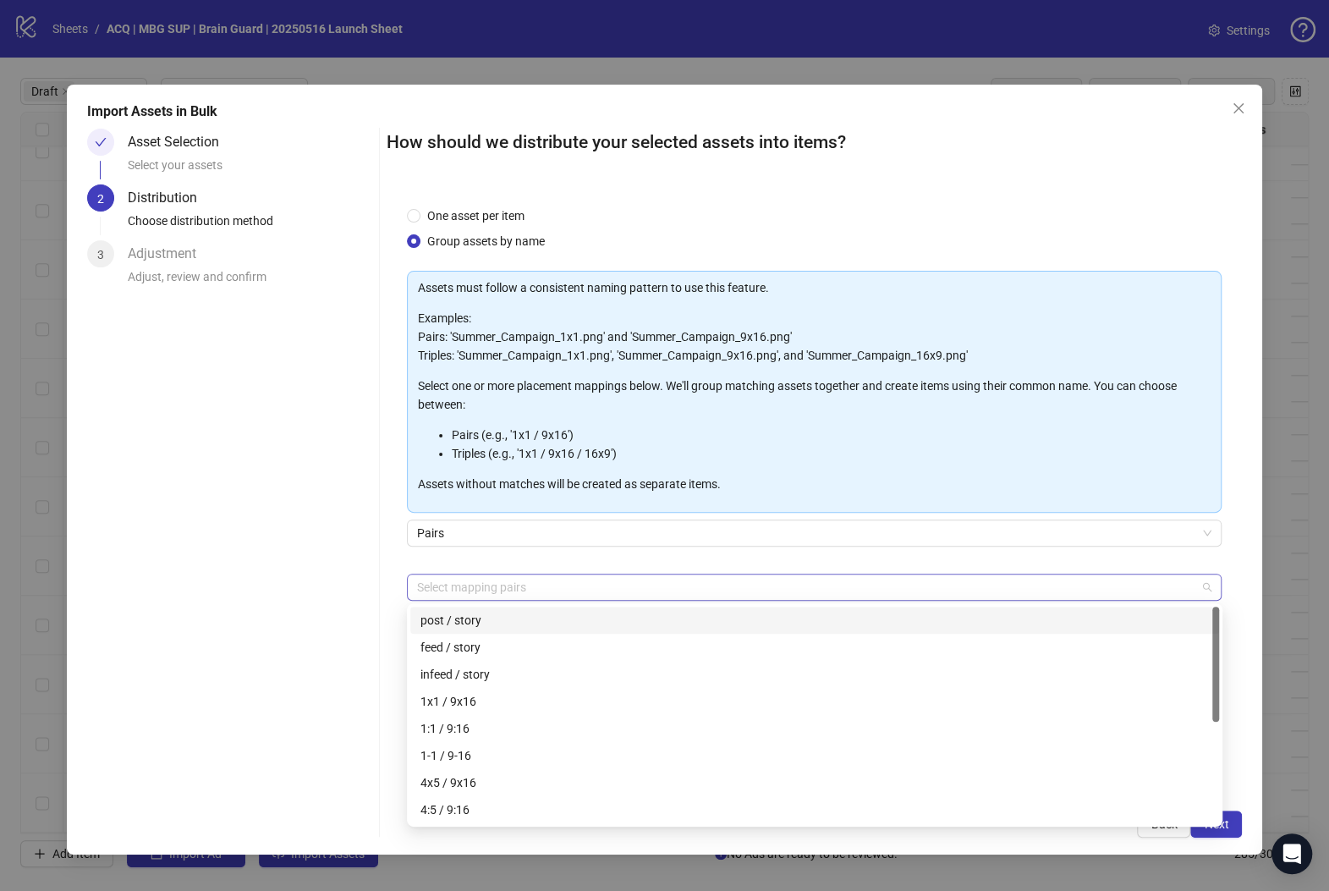
click at [649, 584] on div at bounding box center [805, 587] width 791 height 24
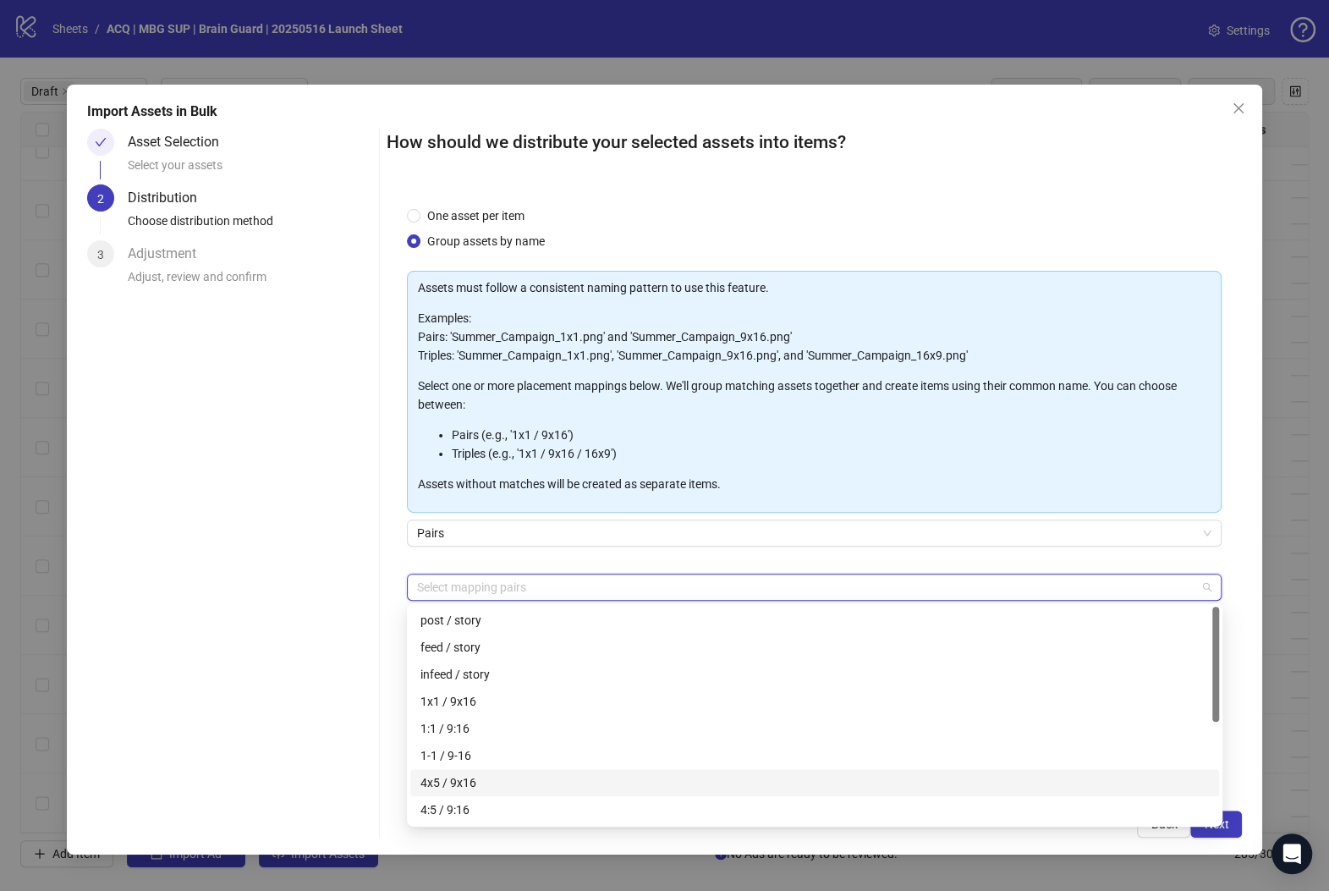
click at [633, 782] on div "4x5 / 9x16" at bounding box center [814, 782] width 788 height 19
click at [321, 623] on div "Asset Selection Select your assets 2 Distribution Choose distribution method 3 …" at bounding box center [229, 483] width 285 height 709
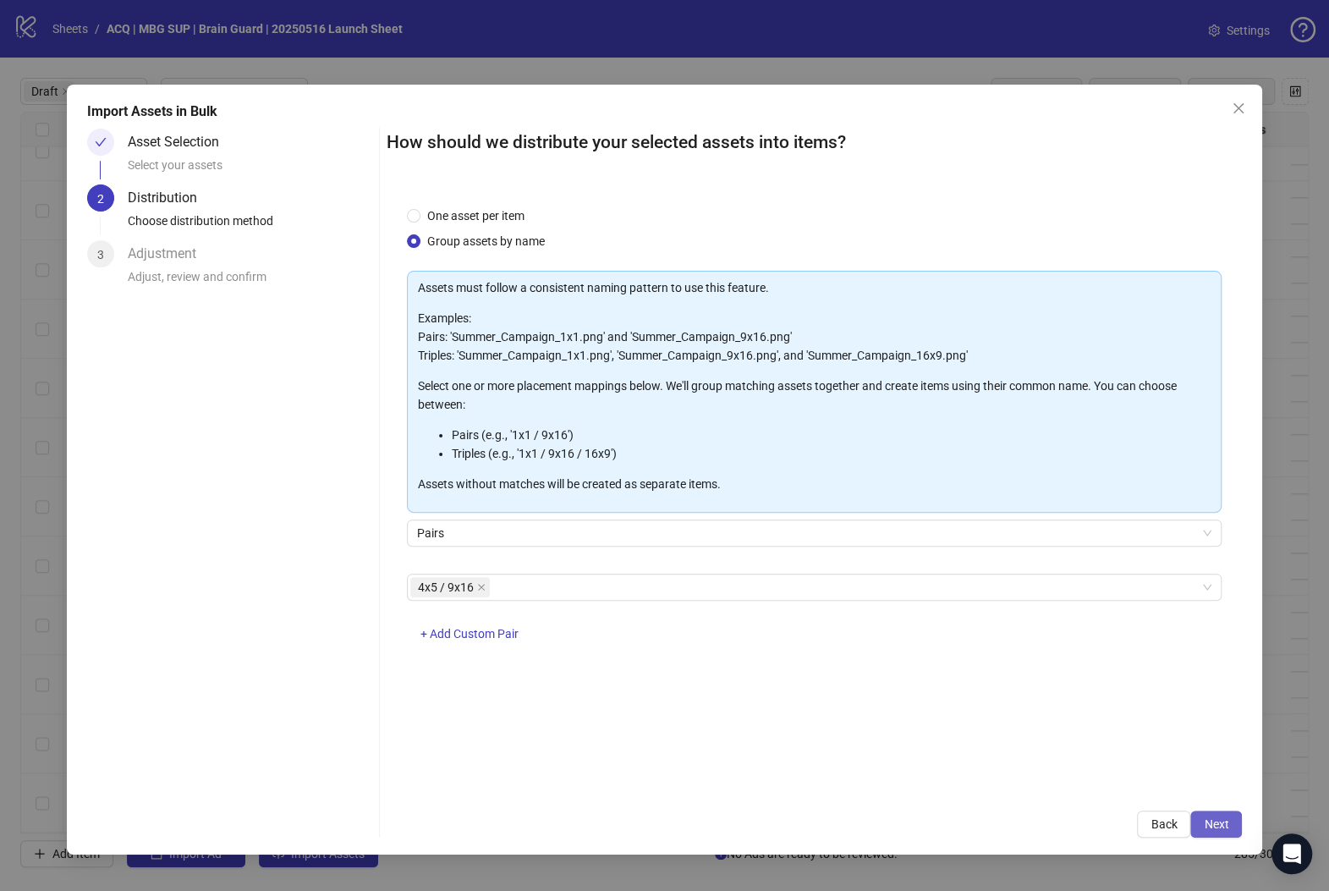
click at [1152, 824] on span "Next" at bounding box center [1216, 824] width 25 height 14
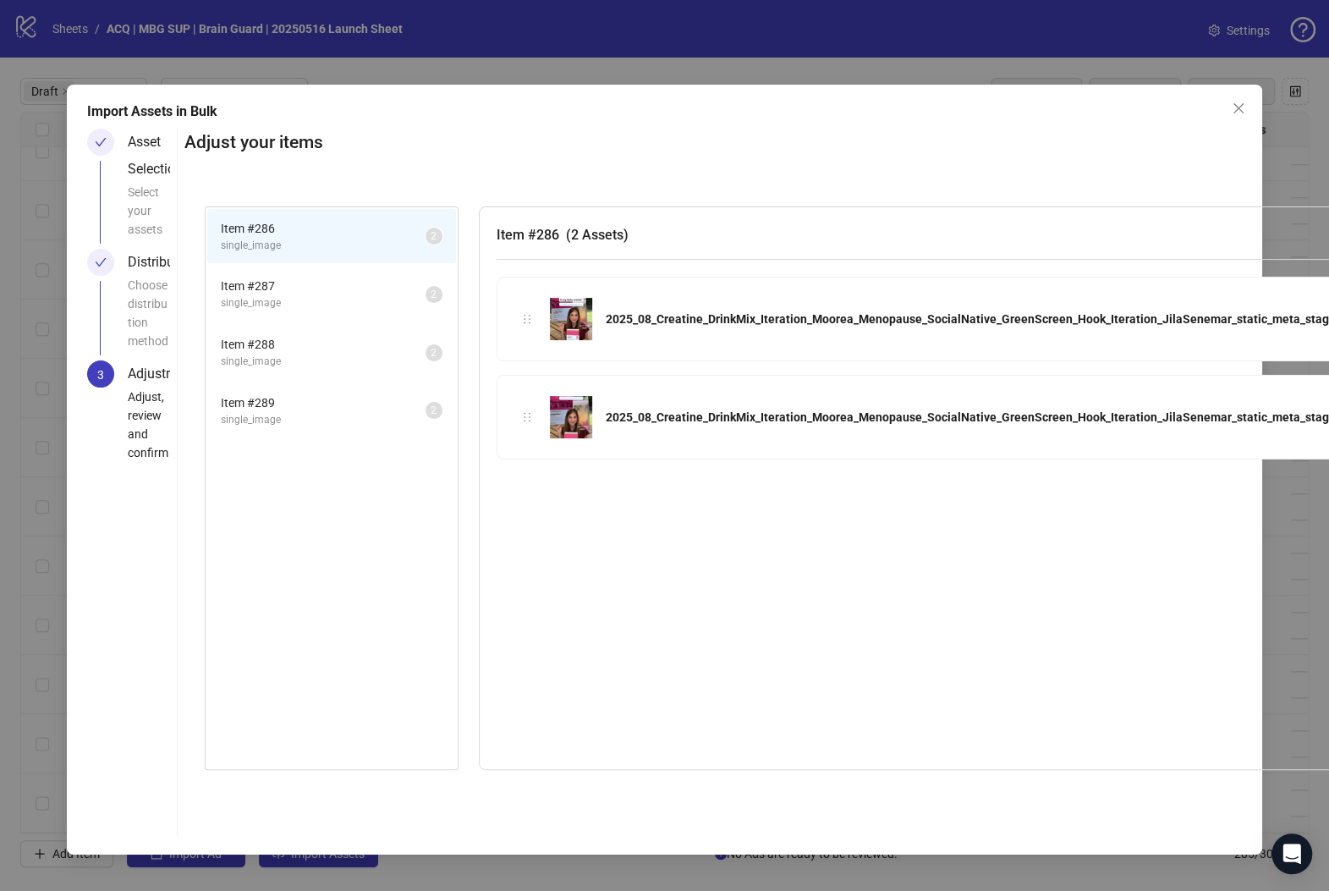
click at [375, 301] on span "single_image" at bounding box center [323, 303] width 205 height 16
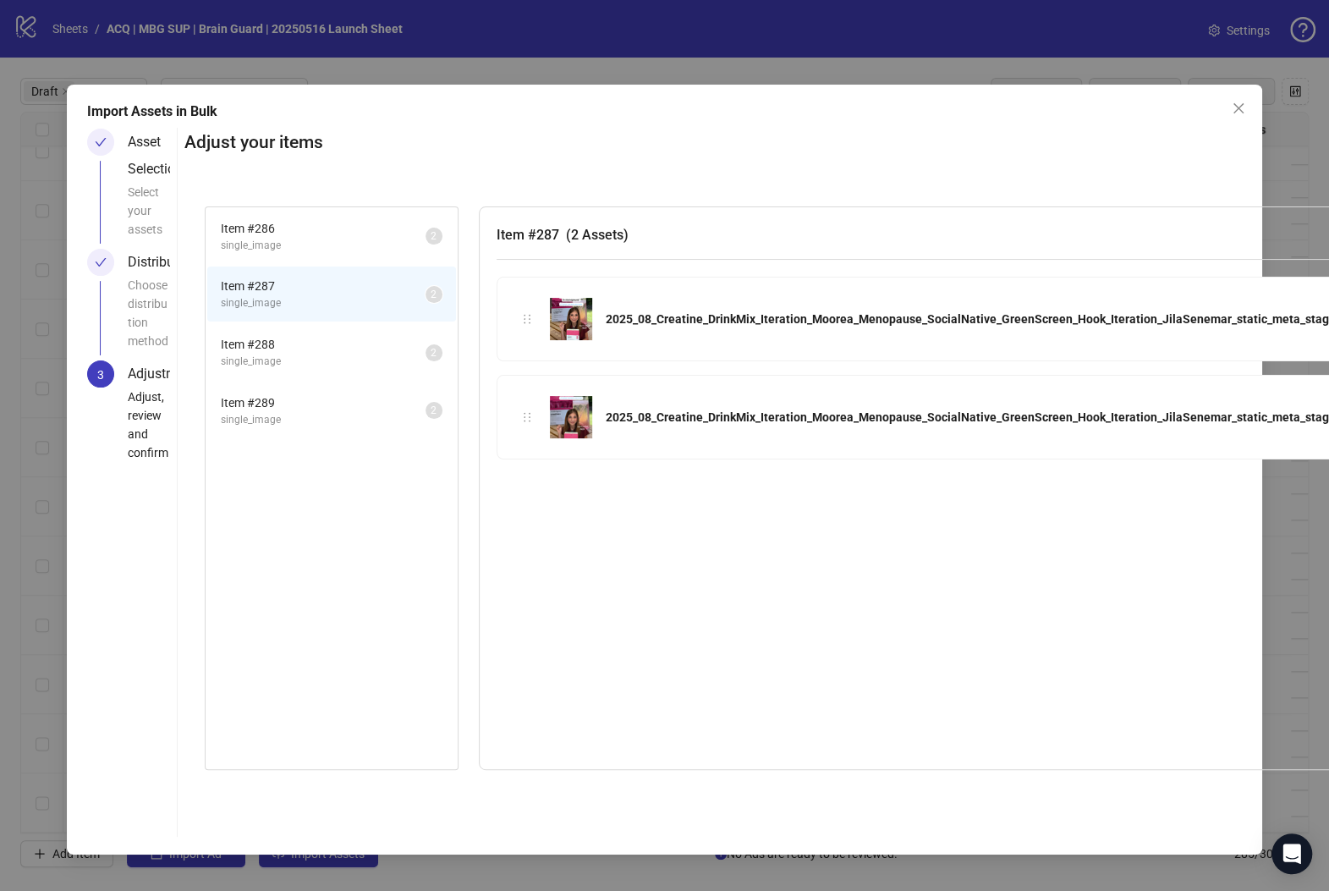
click at [366, 335] on span "Item # 288" at bounding box center [323, 344] width 205 height 19
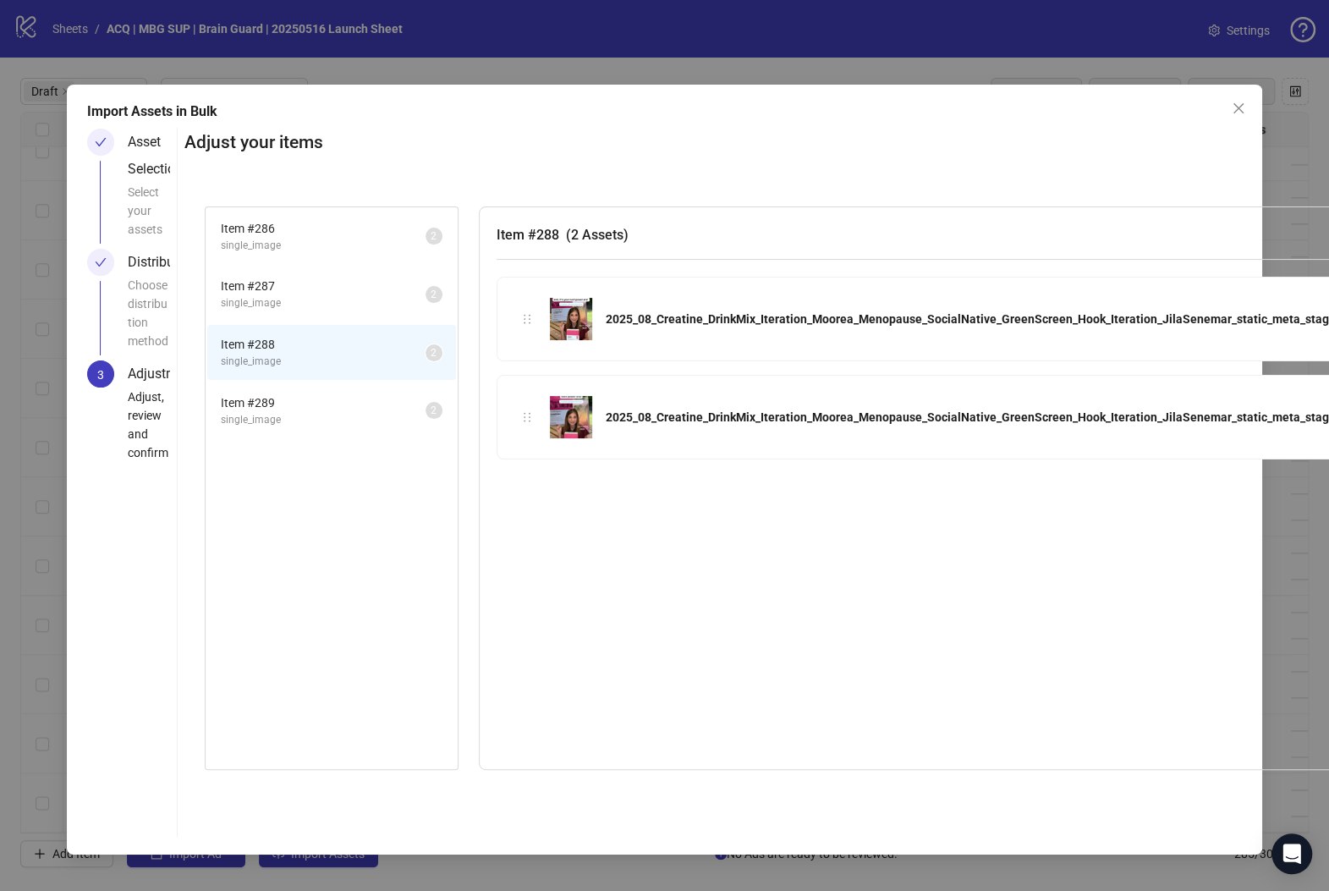
click at [360, 393] on span "Item # 289" at bounding box center [323, 402] width 205 height 19
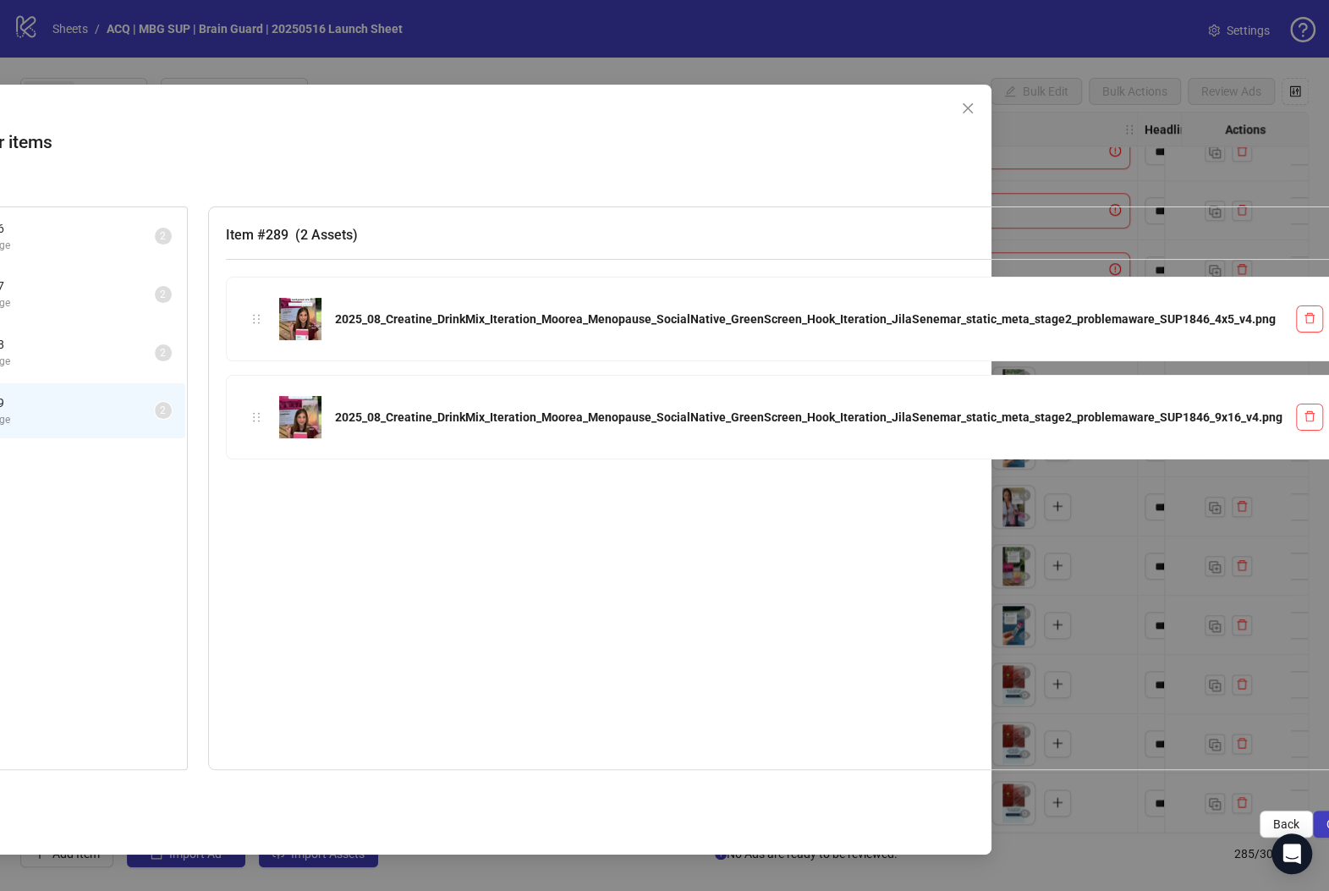
scroll to position [0, 325]
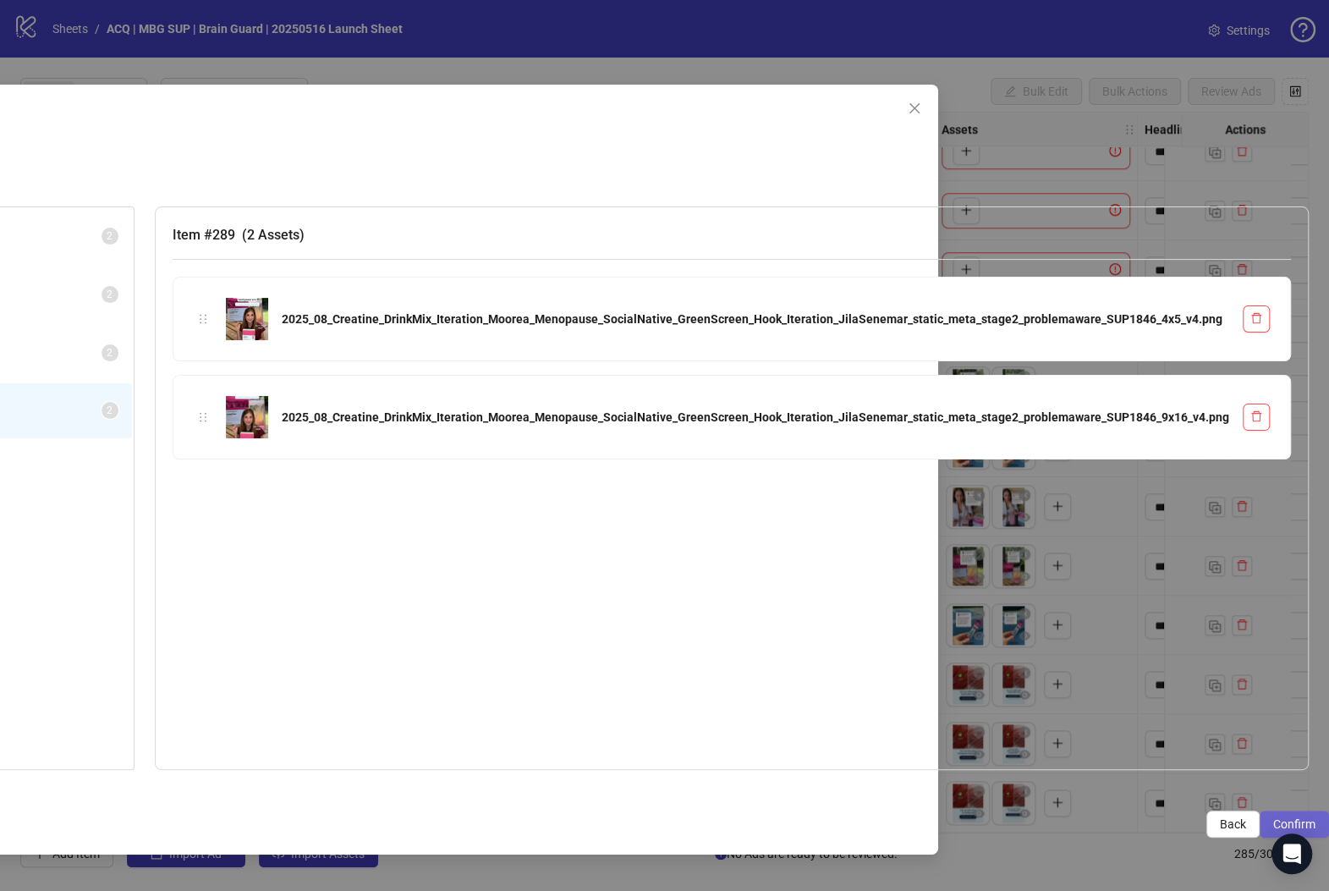
click at [1152, 817] on span "Confirm" at bounding box center [1294, 824] width 42 height 14
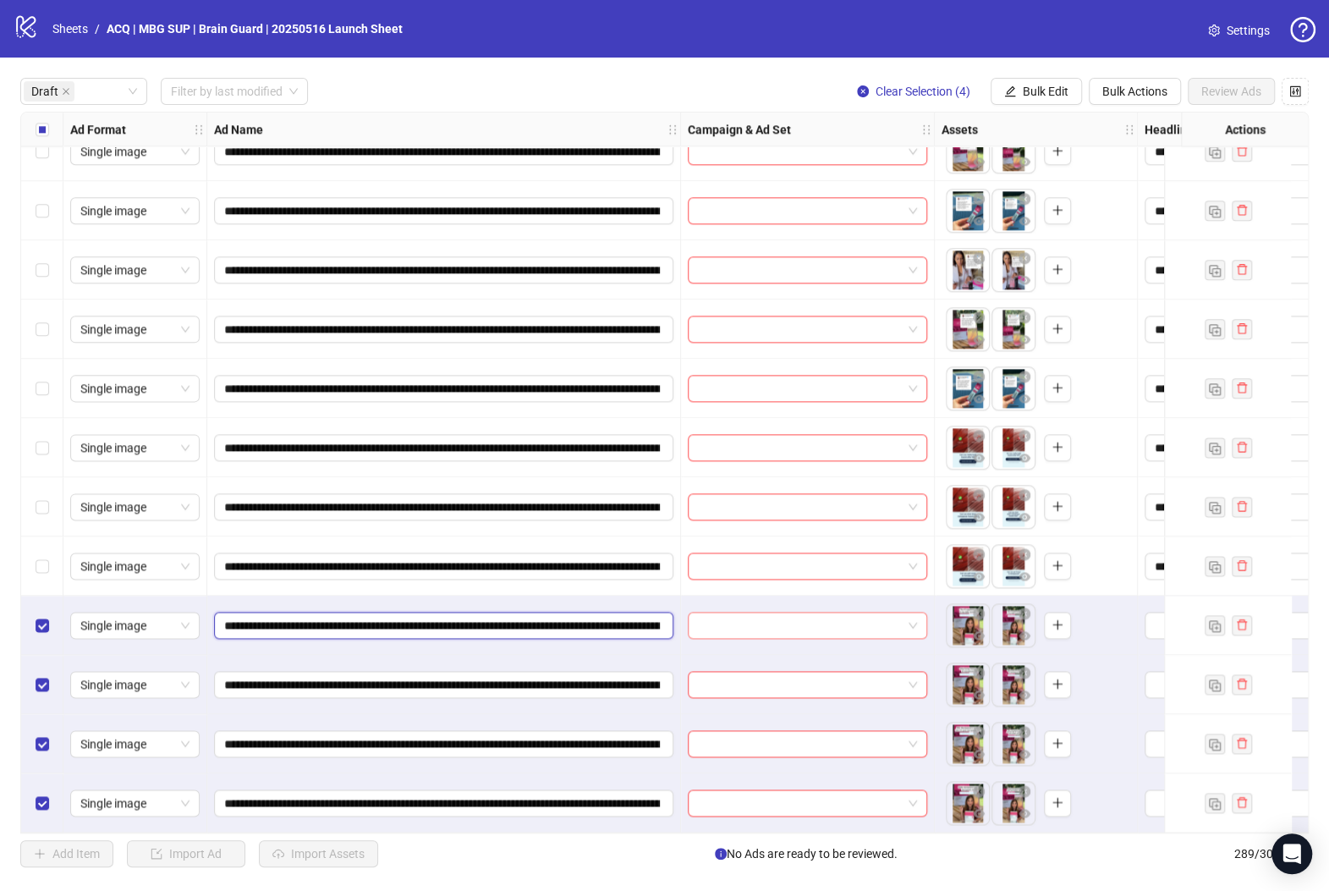
scroll to position [0, 435]
drag, startPoint x: 629, startPoint y: 625, endPoint x: 616, endPoint y: 615, distance: 16.9
click at [610, 616] on input "**********" at bounding box center [442, 625] width 436 height 19
paste input "**********"
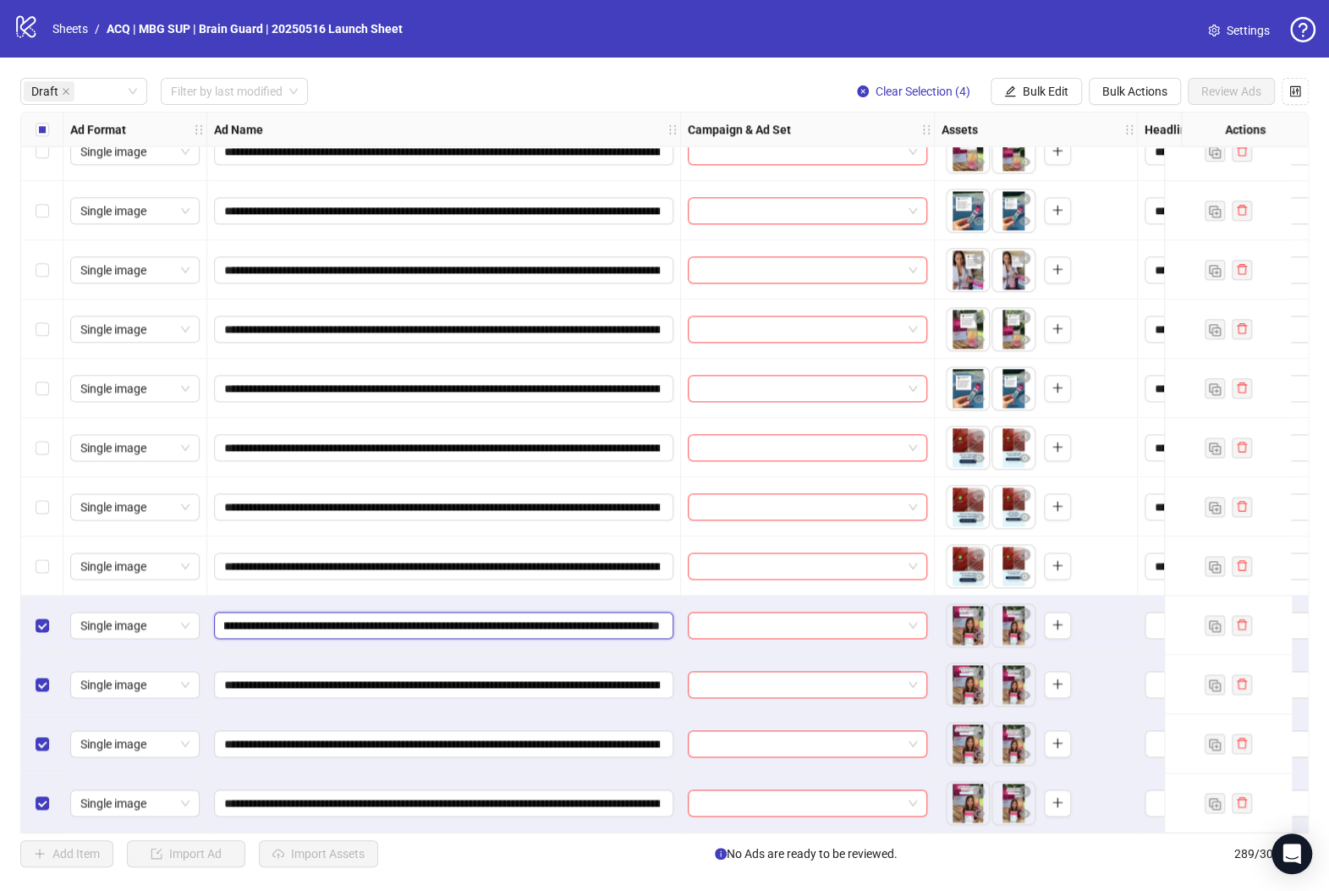
type input "**********"
click at [608, 683] on input "**********" at bounding box center [442, 684] width 436 height 19
paste input "**********"
type input "**********"
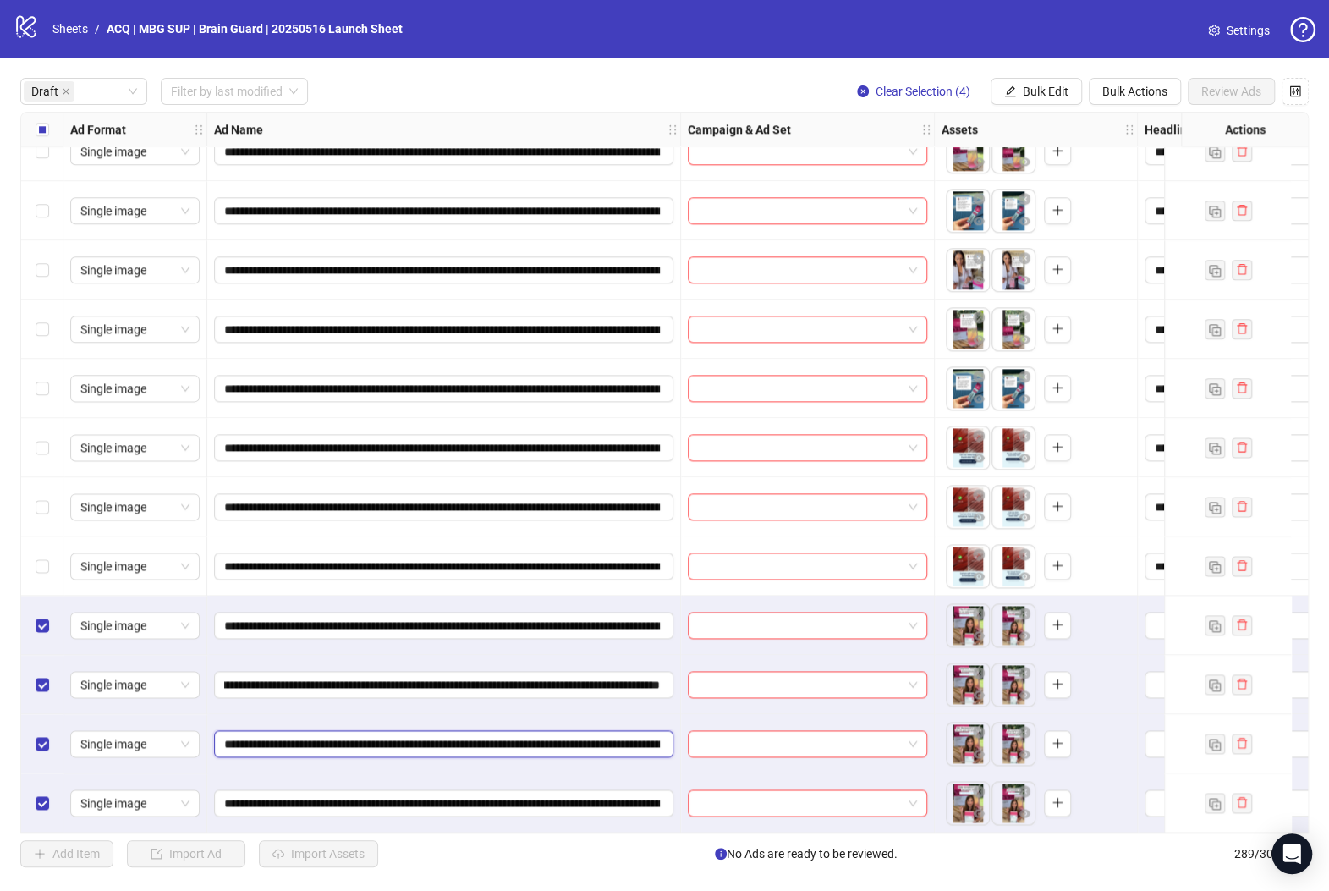
click at [616, 734] on input "**********" at bounding box center [442, 743] width 436 height 19
paste input "**********"
type input "**********"
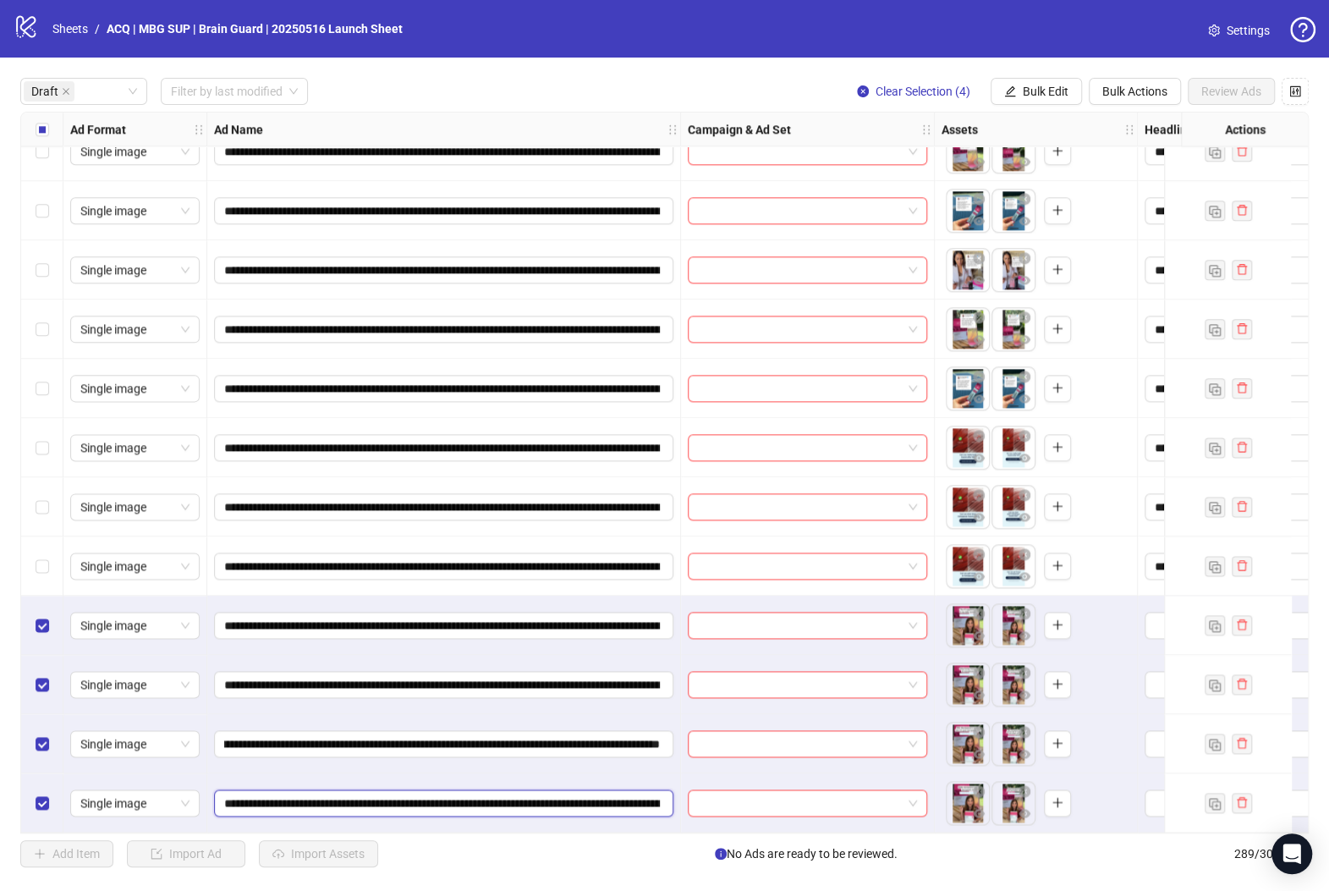
click at [610, 804] on input "**********" at bounding box center [442, 802] width 436 height 19
paste input "**********"
type input "**********"
click at [1066, 92] on span "Bulk Edit" at bounding box center [1046, 92] width 46 height 14
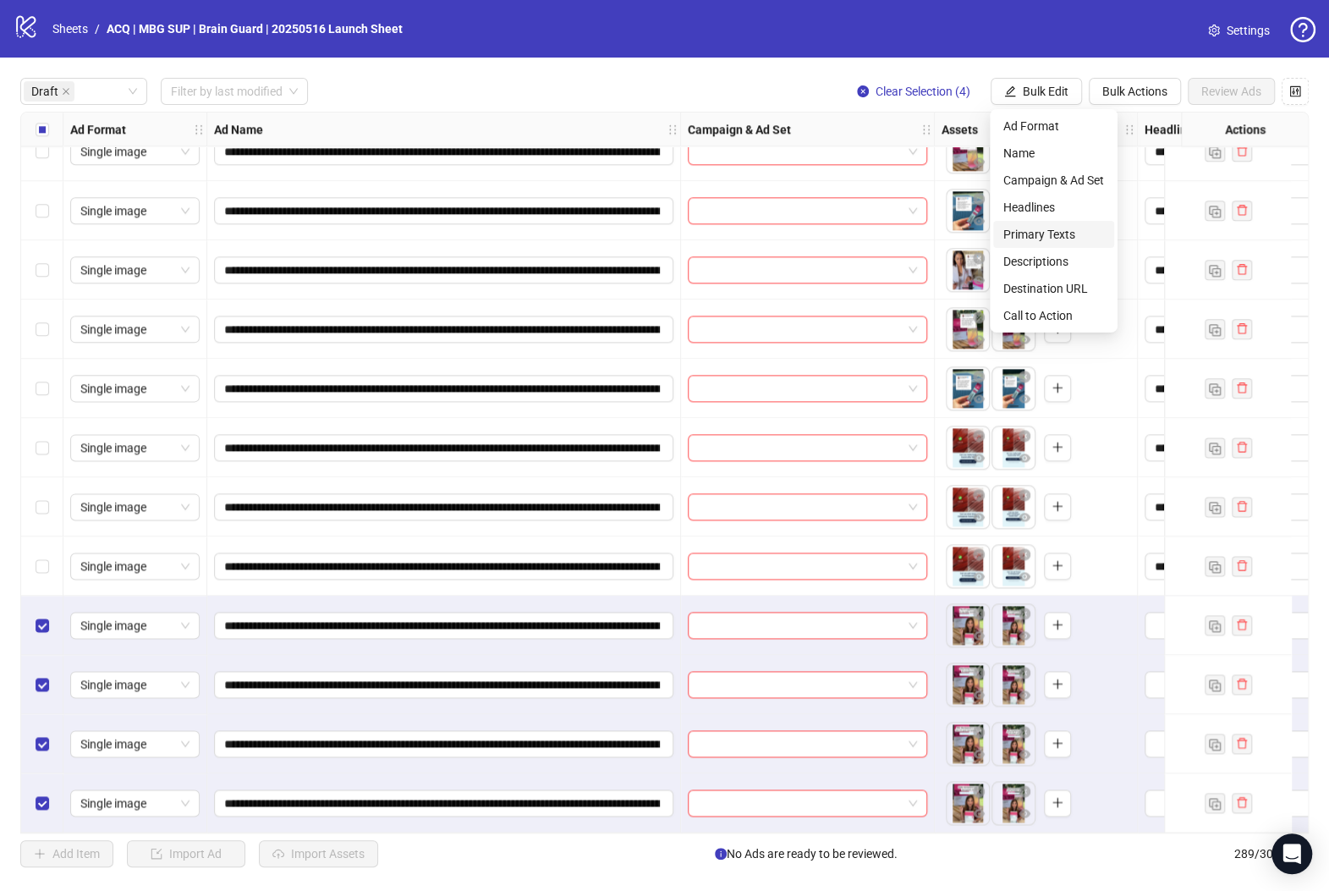
click at [1068, 228] on span "Primary Texts" at bounding box center [1053, 234] width 101 height 19
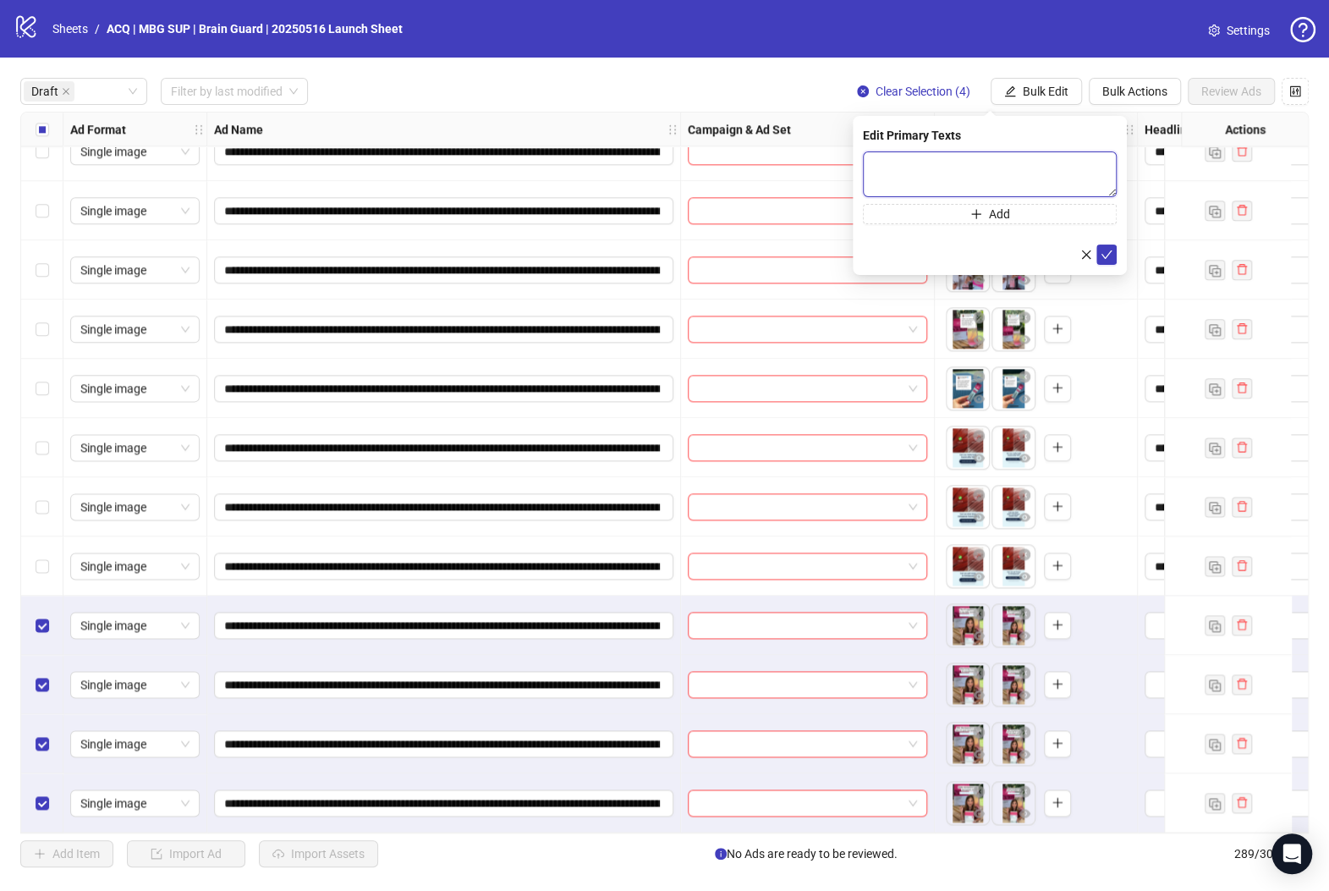
click at [1003, 164] on textarea at bounding box center [990, 174] width 254 height 46
paste textarea "**********"
type textarea "**********"
click at [1101, 256] on icon "check" at bounding box center [1106, 254] width 12 height 12
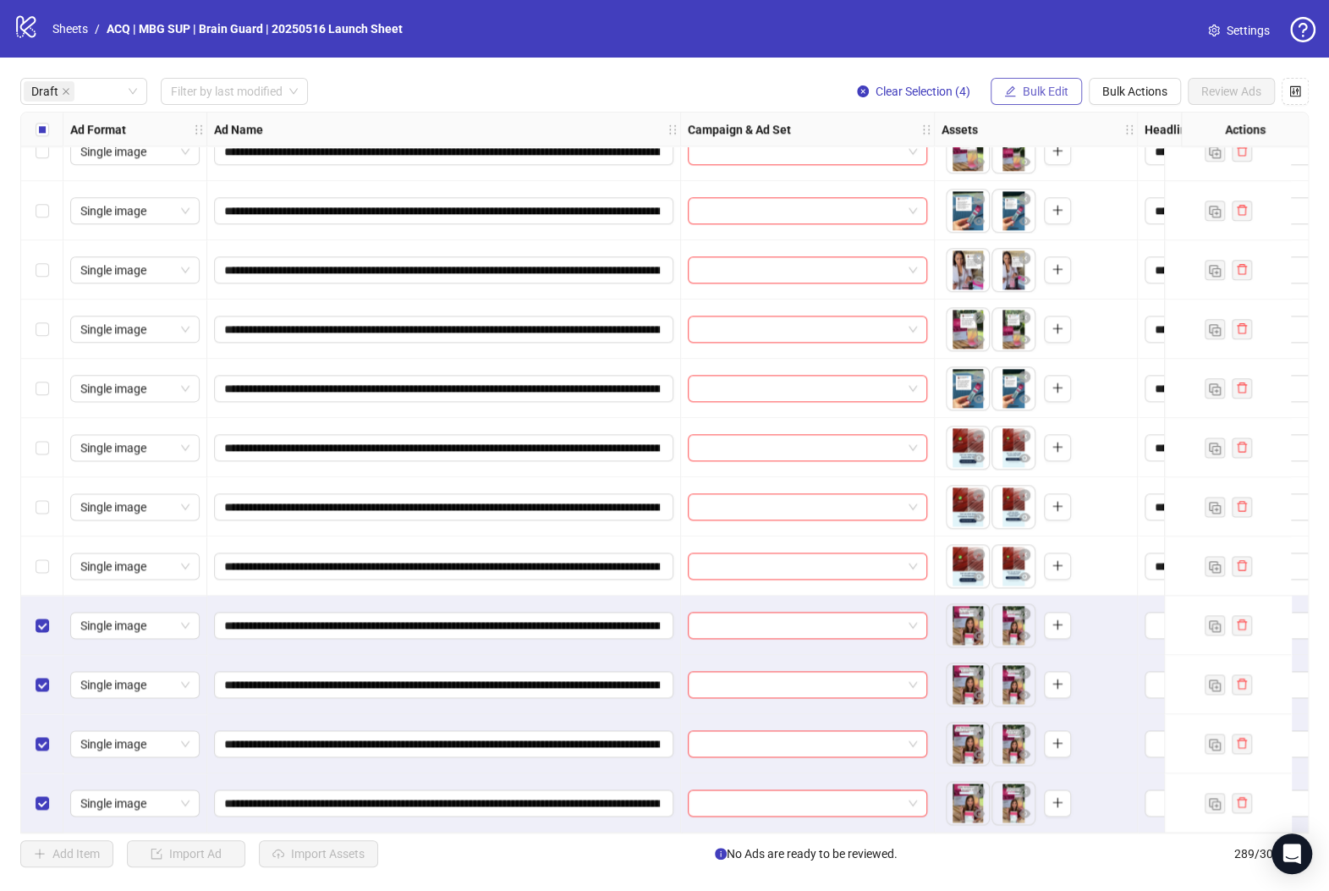
click at [1055, 87] on span "Bulk Edit" at bounding box center [1046, 92] width 46 height 14
click at [1056, 208] on span "Headlines" at bounding box center [1053, 207] width 101 height 19
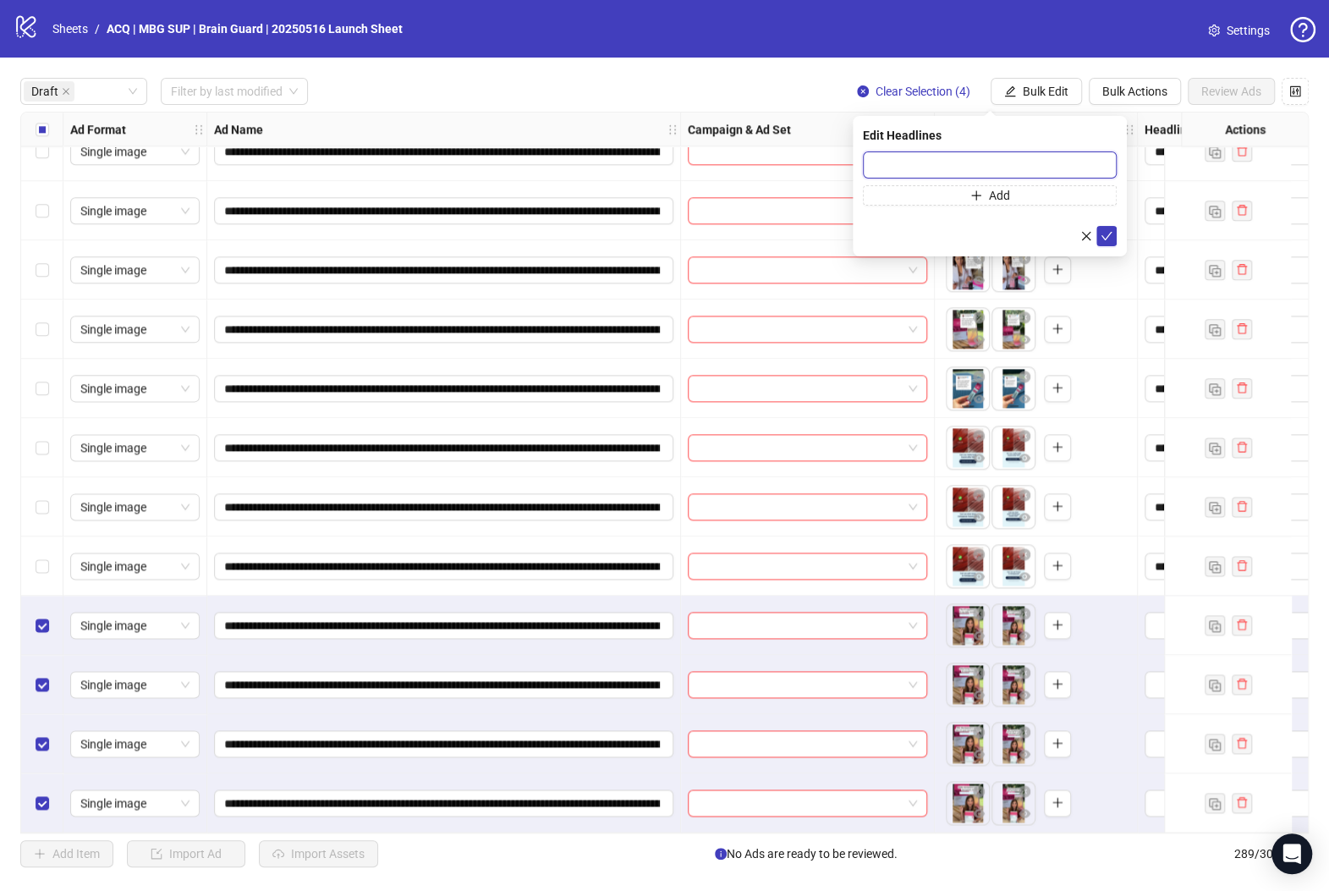
click at [868, 155] on input "text" at bounding box center [990, 164] width 254 height 27
paste input "**********"
type input "**********"
click at [1109, 236] on icon "check" at bounding box center [1106, 236] width 12 height 12
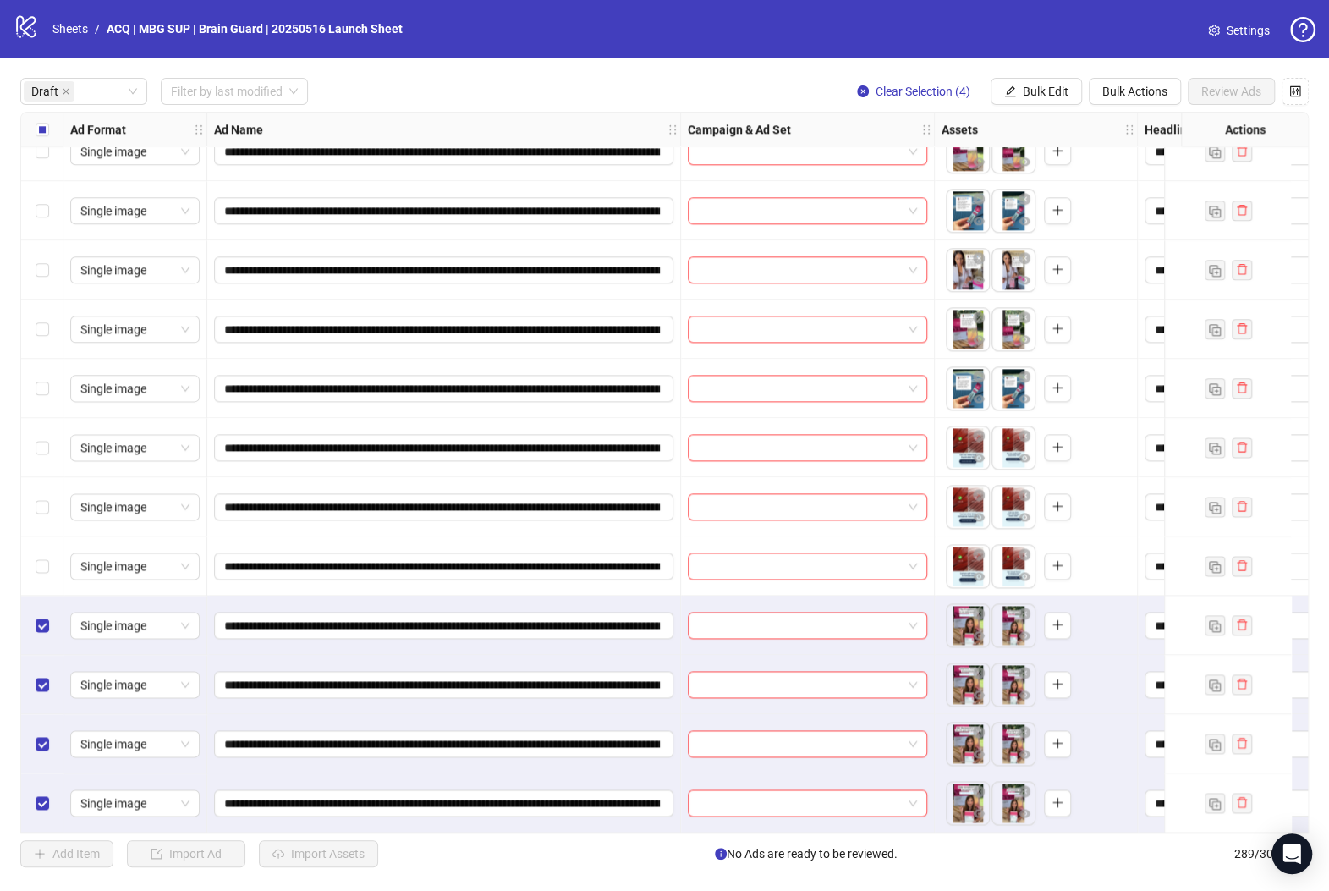
click at [47, 549] on div "Select row 28" at bounding box center [42, 565] width 42 height 59
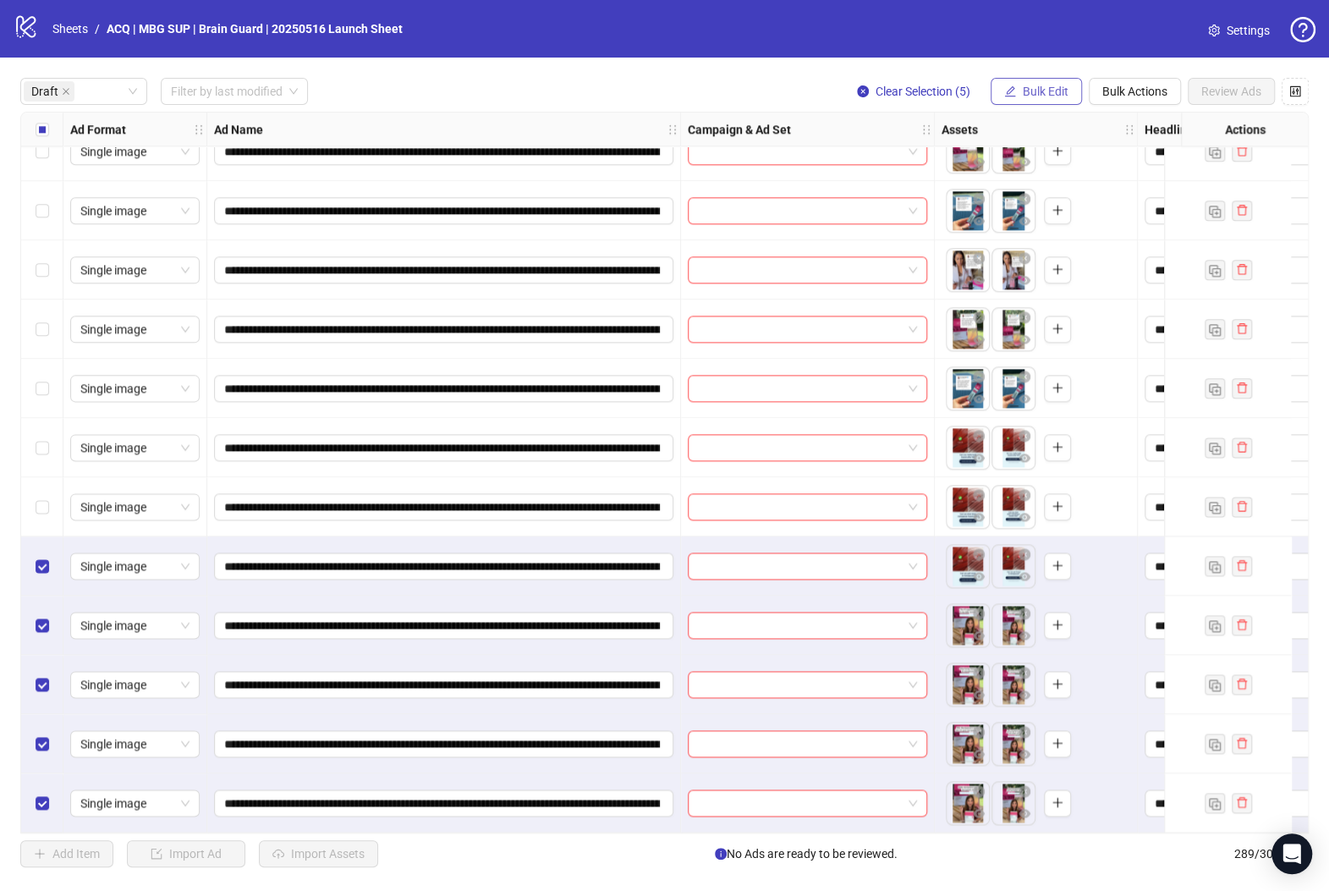
click at [1004, 91] on icon "edit" at bounding box center [1010, 91] width 12 height 12
click at [1056, 267] on span "Descriptions" at bounding box center [1053, 261] width 101 height 19
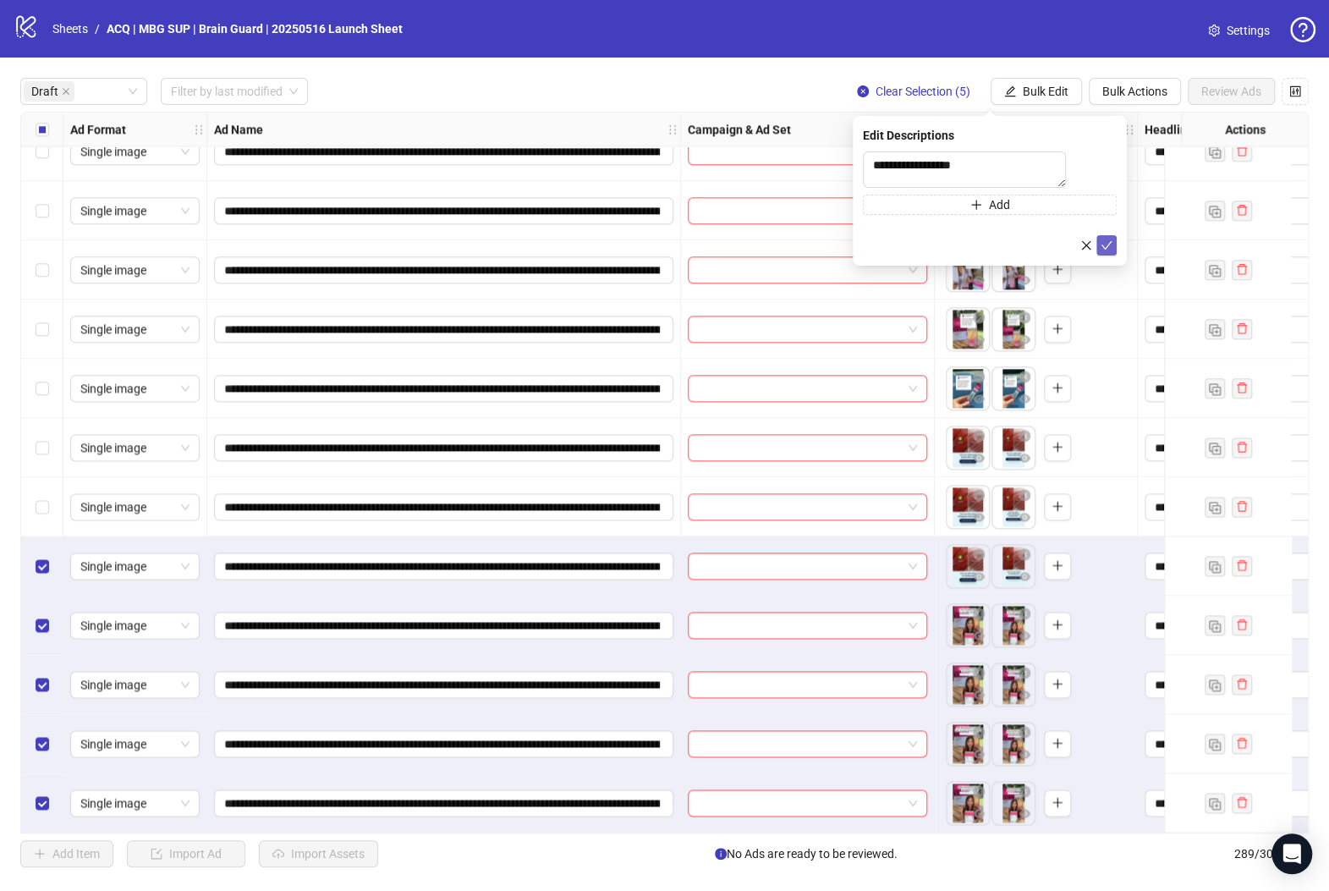
click at [1107, 251] on icon "check" at bounding box center [1106, 245] width 12 height 12
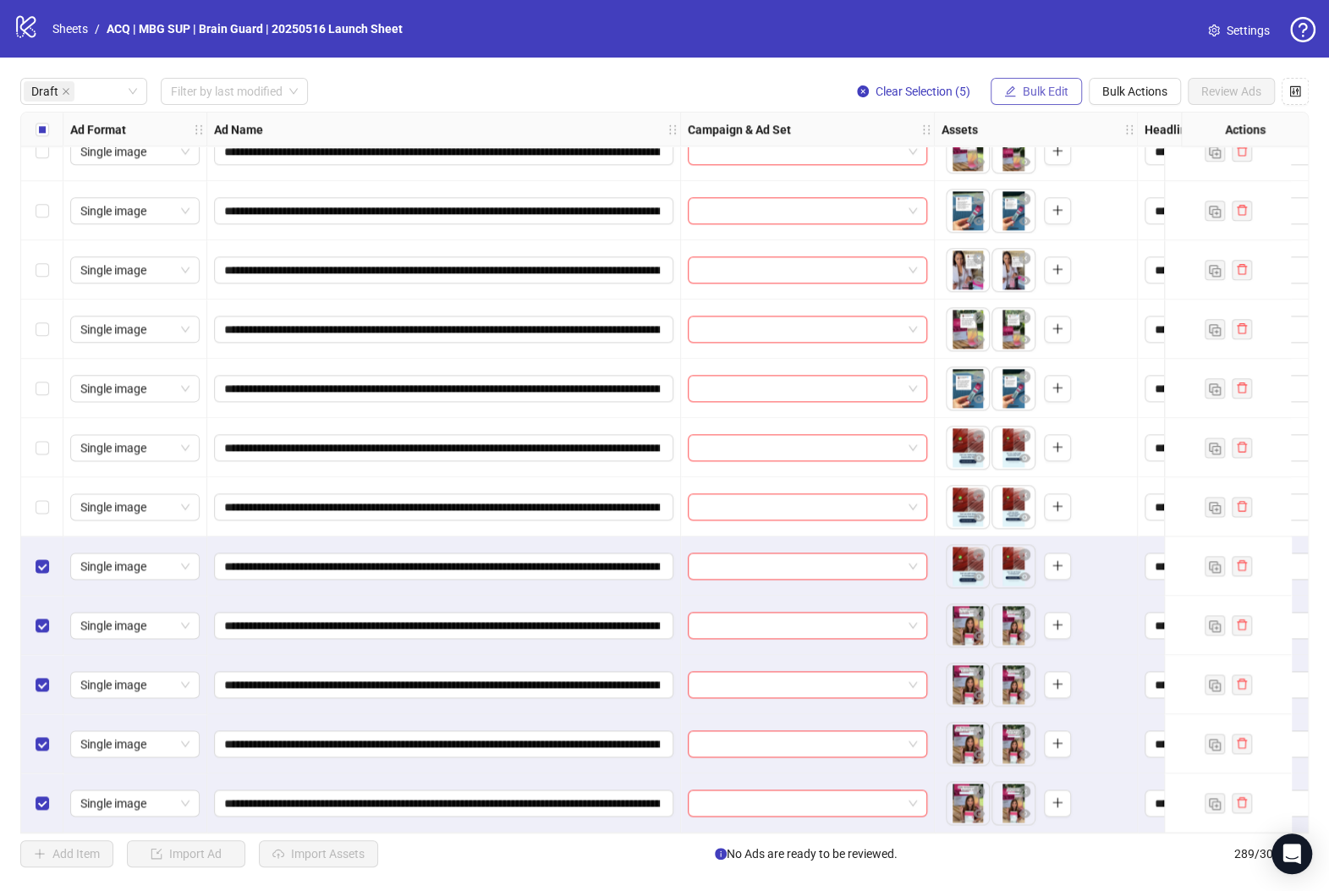
click at [1040, 98] on span "Bulk Edit" at bounding box center [1046, 92] width 46 height 14
click at [1068, 288] on span "Destination URL" at bounding box center [1053, 288] width 101 height 19
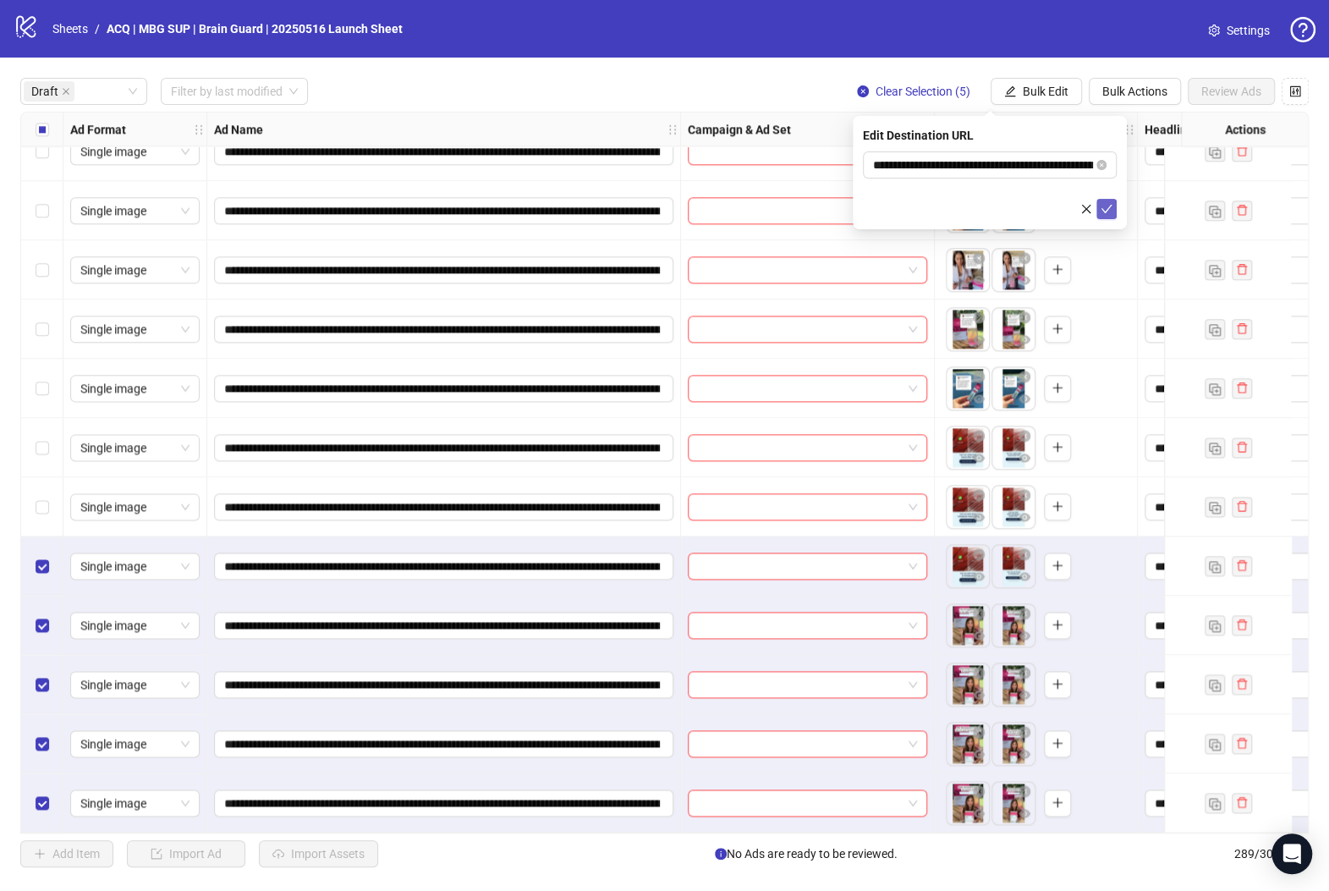
click at [1108, 212] on icon "check" at bounding box center [1106, 209] width 12 height 12
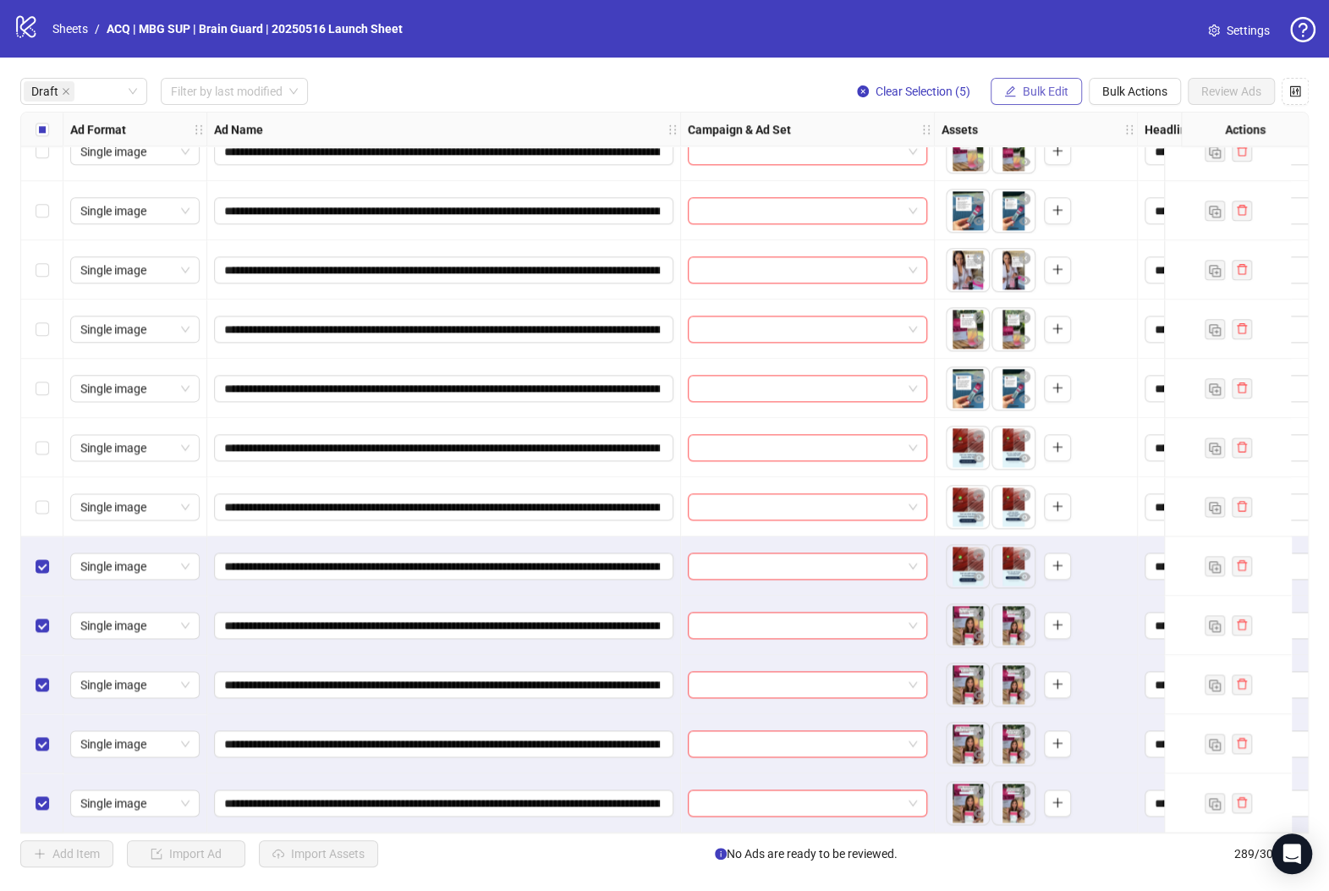
click at [1029, 85] on span "Bulk Edit" at bounding box center [1046, 92] width 46 height 14
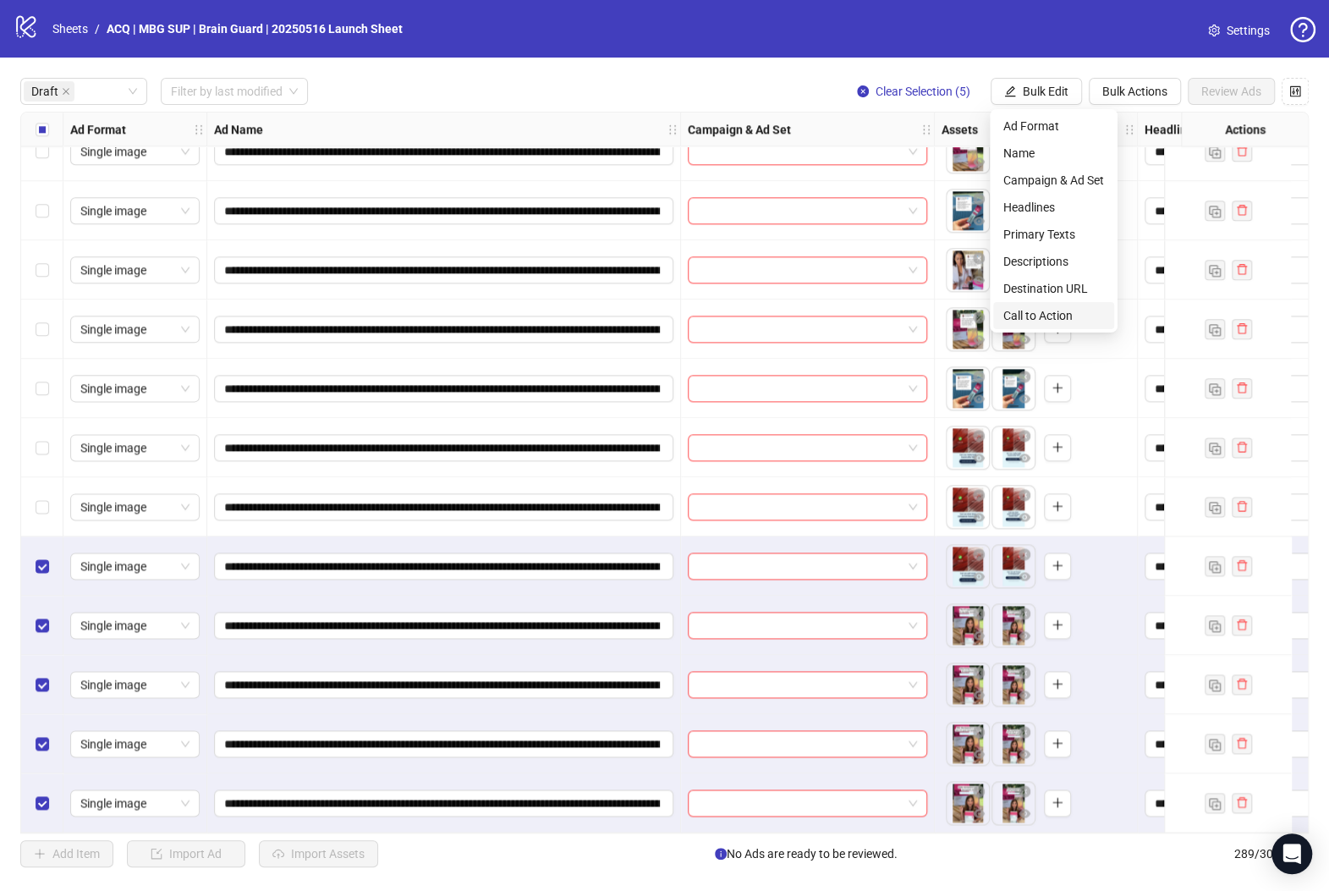
click at [1045, 315] on span "Call to Action" at bounding box center [1053, 315] width 101 height 19
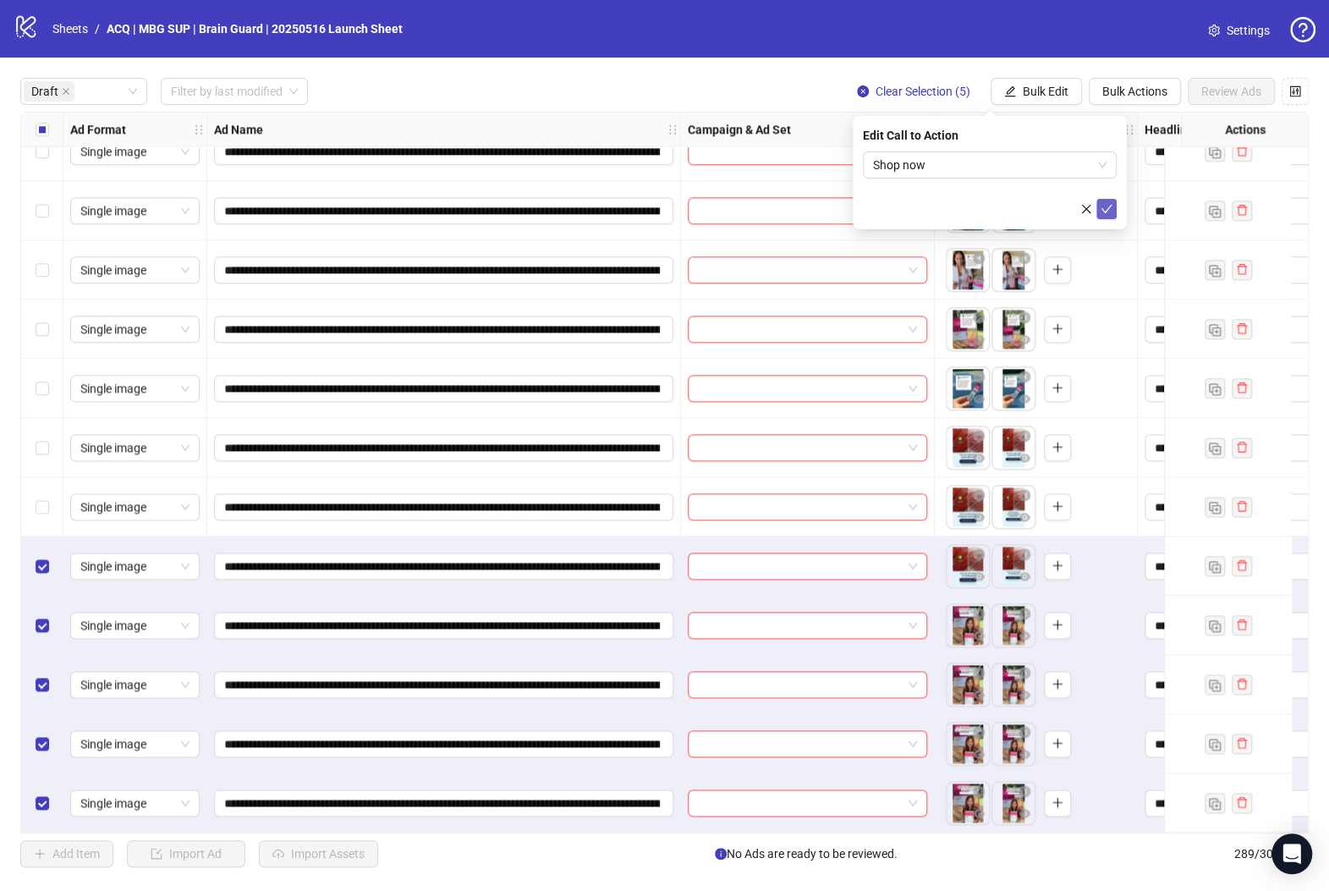
click at [1105, 206] on icon "check" at bounding box center [1106, 209] width 12 height 12
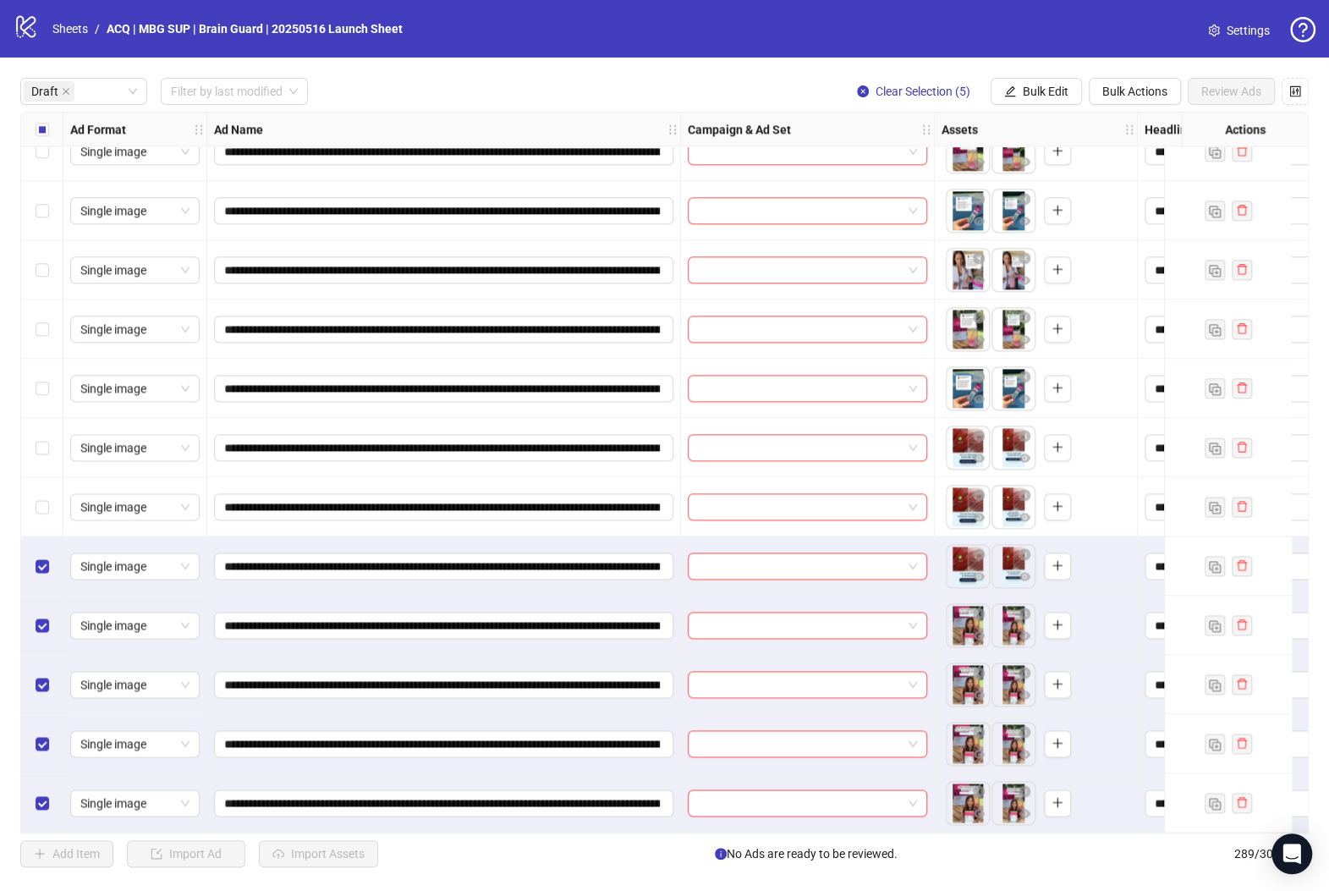
drag, startPoint x: 50, startPoint y: 511, endPoint x: 51, endPoint y: 452, distance: 59.2
click at [49, 511] on div "Select row 27" at bounding box center [42, 506] width 42 height 59
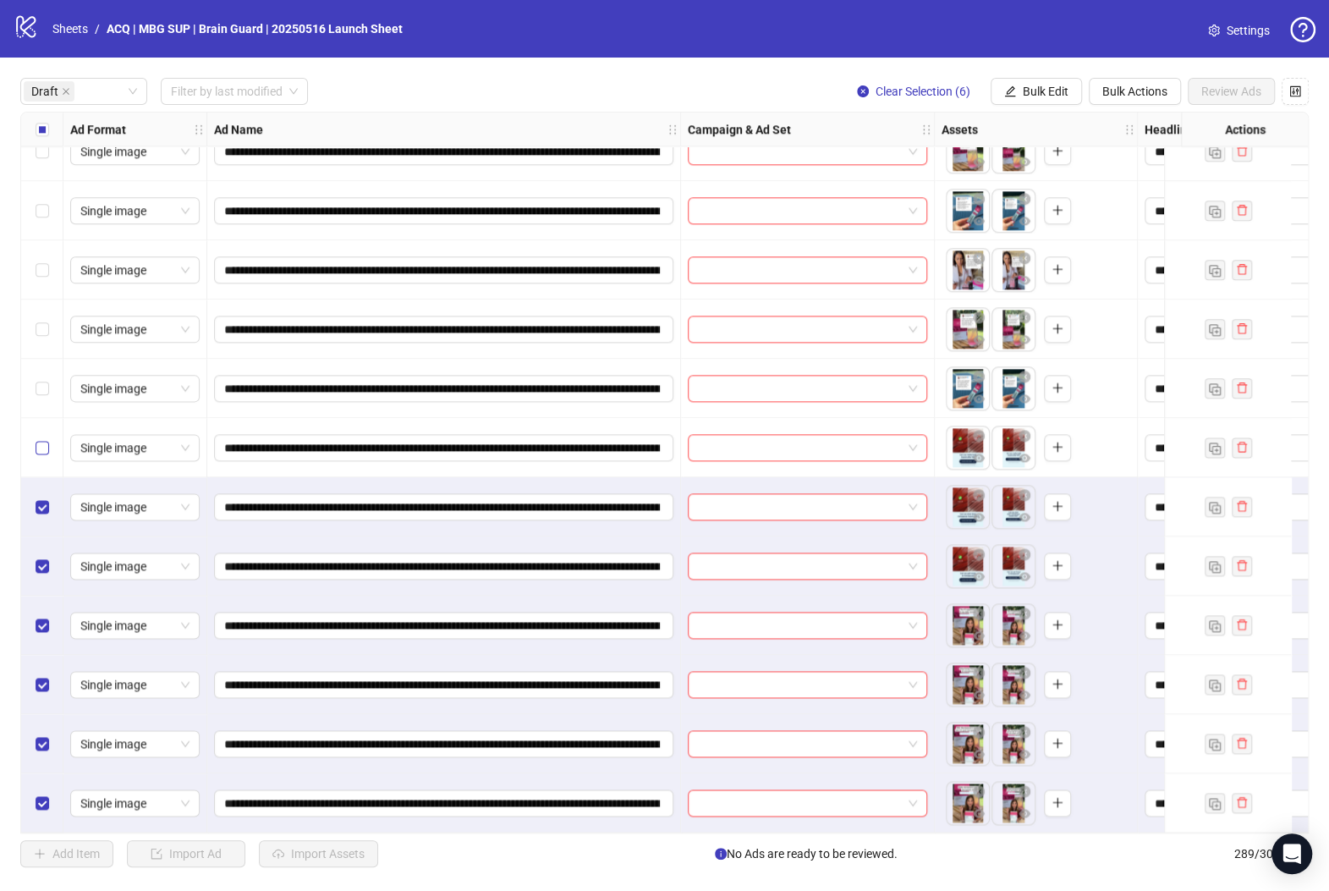
click at [42, 438] on label "Select row 26" at bounding box center [43, 447] width 14 height 19
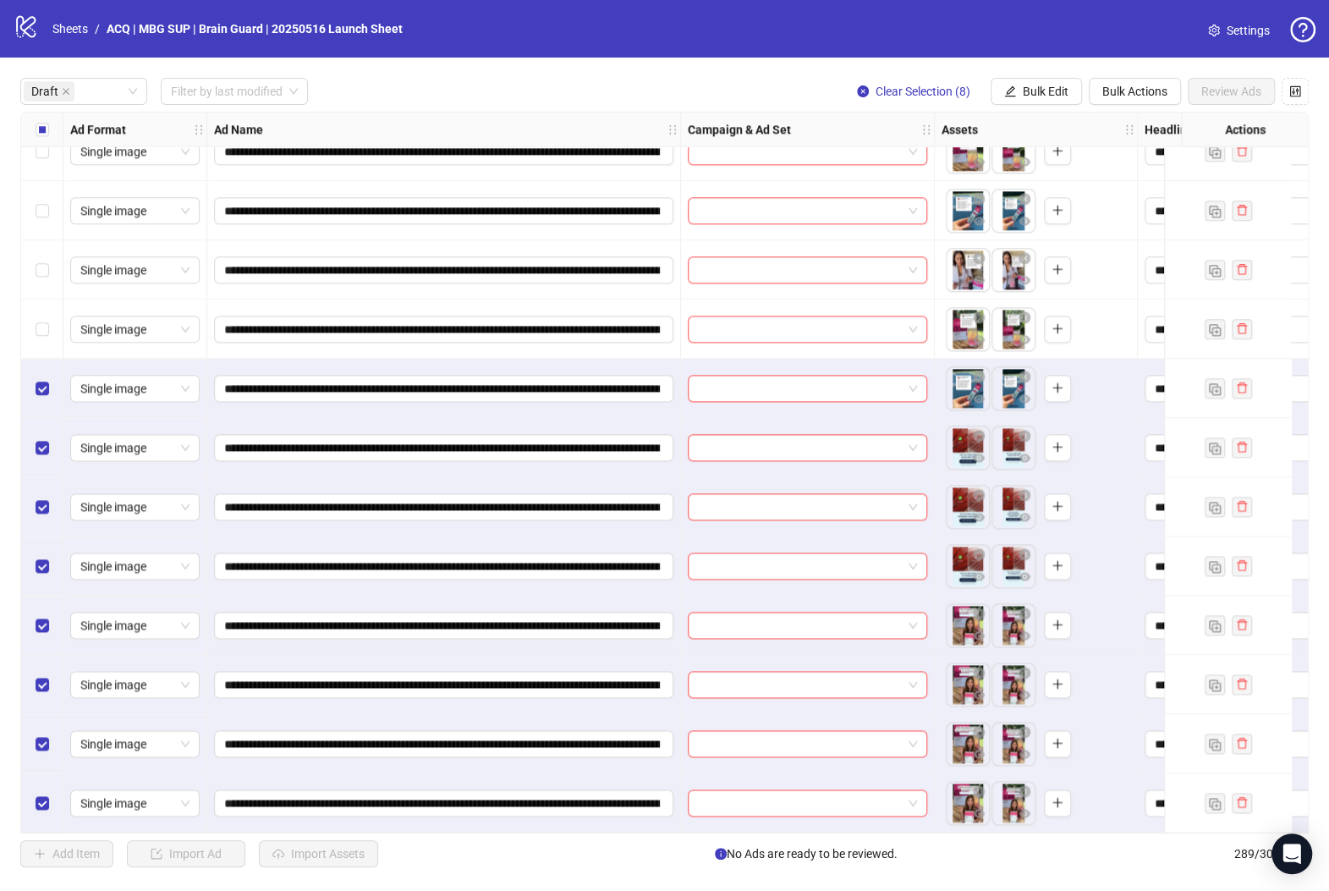
scroll to position [1102, 0]
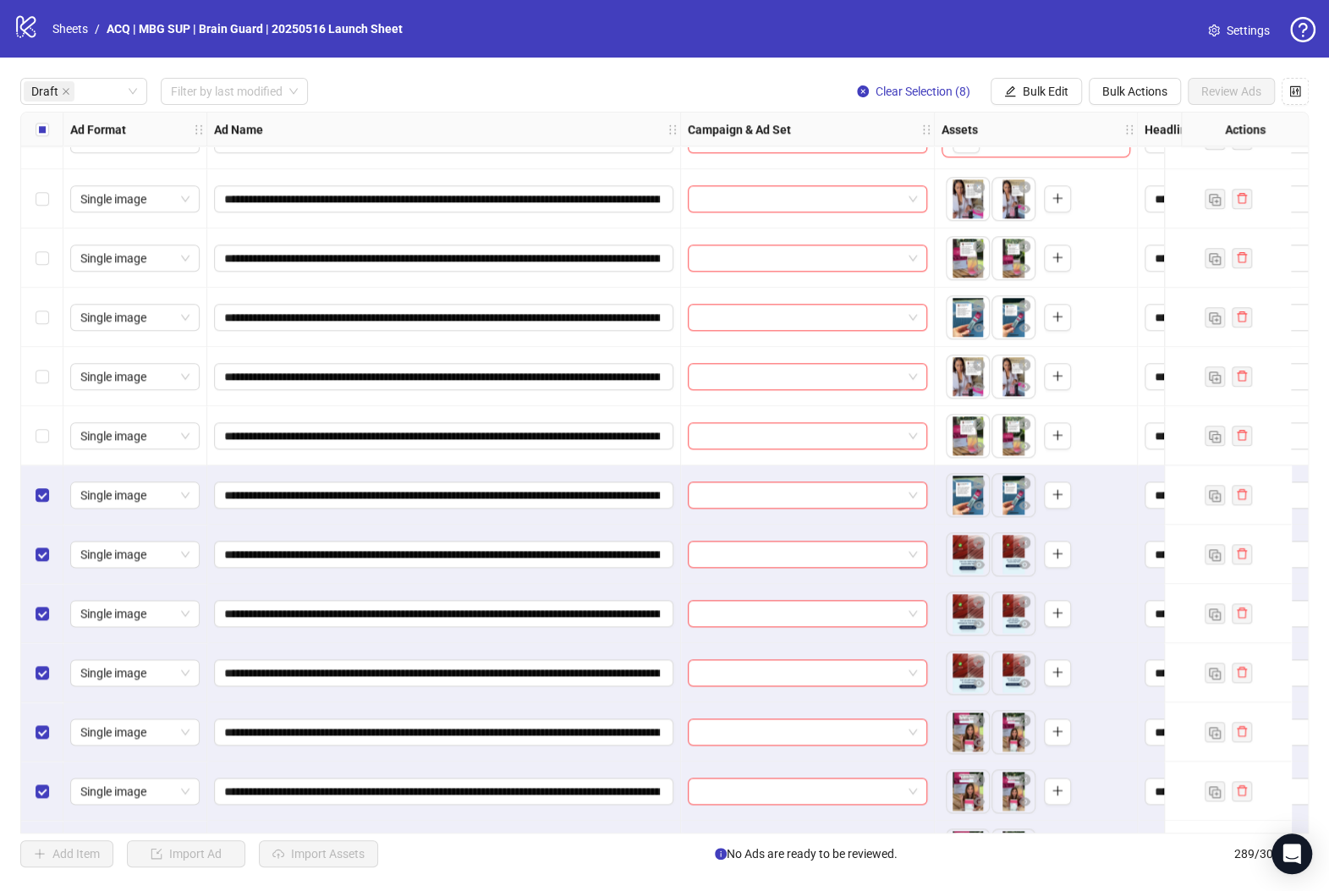
click at [47, 420] on div "Select row 24" at bounding box center [42, 435] width 42 height 59
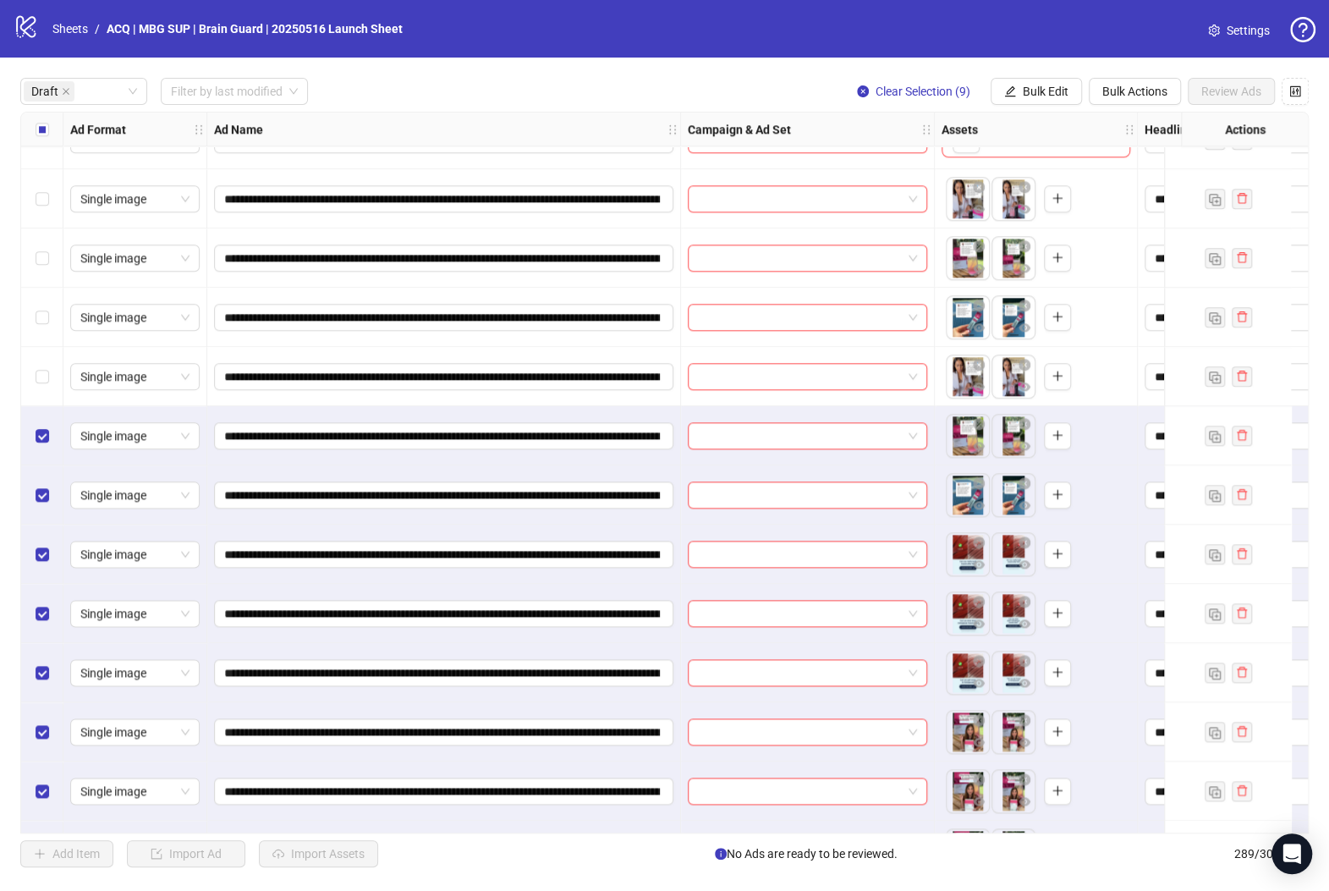
drag, startPoint x: 44, startPoint y: 387, endPoint x: 55, endPoint y: 321, distance: 67.7
click at [44, 385] on div "Select row 23" at bounding box center [42, 376] width 42 height 59
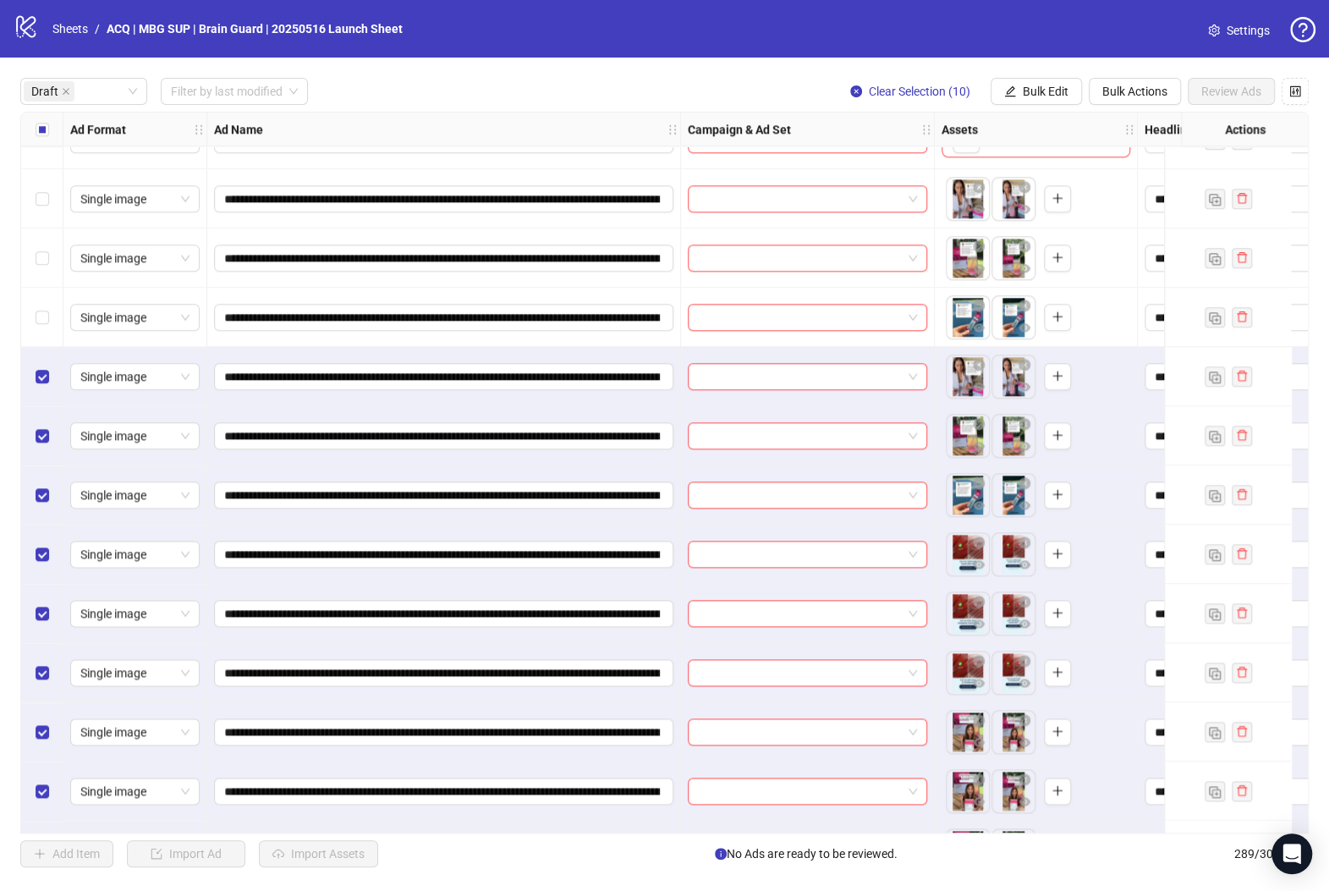
drag, startPoint x: 55, startPoint y: 319, endPoint x: 66, endPoint y: 336, distance: 20.2
click at [54, 317] on div "Select row 22" at bounding box center [42, 317] width 42 height 59
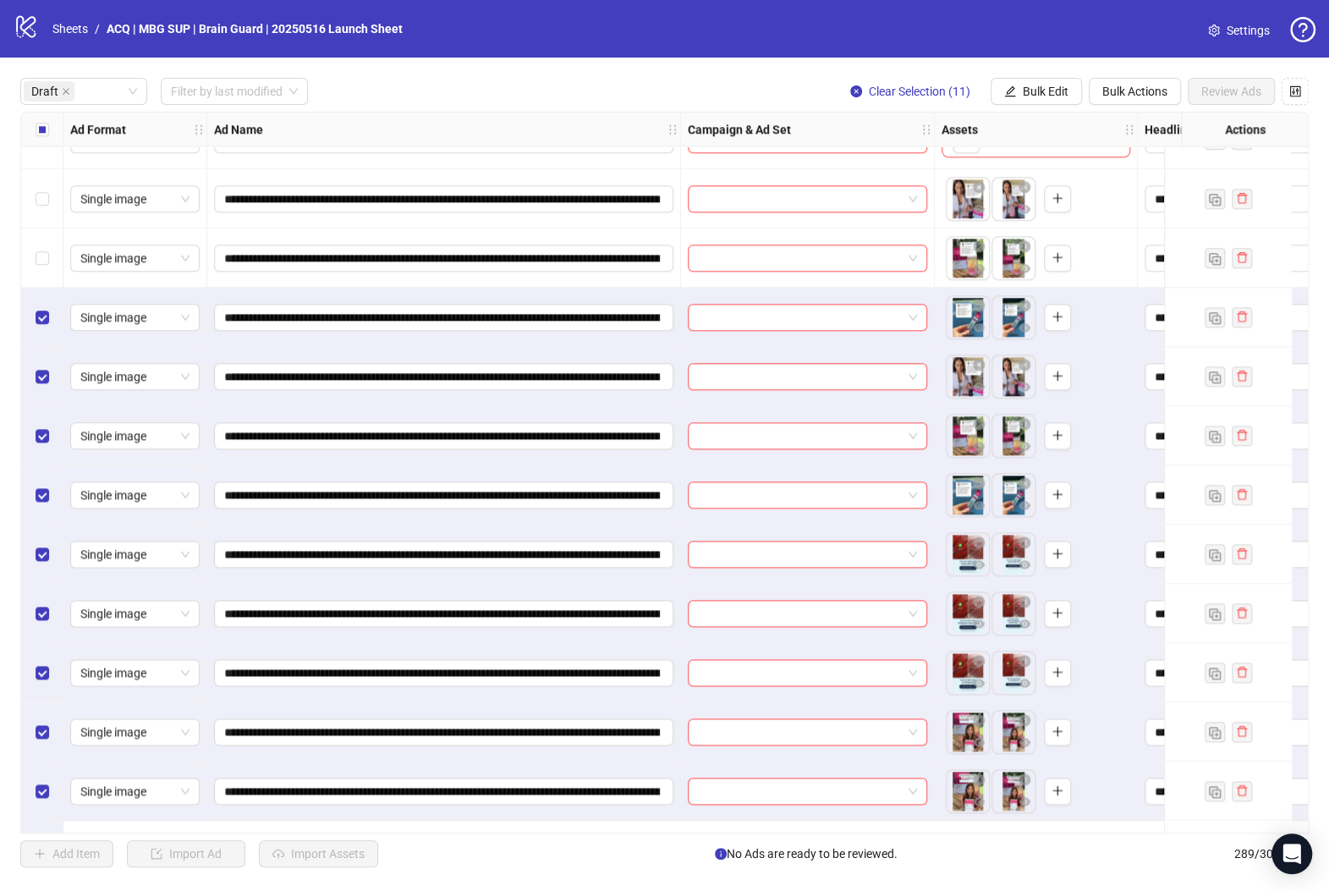
scroll to position [876, 0]
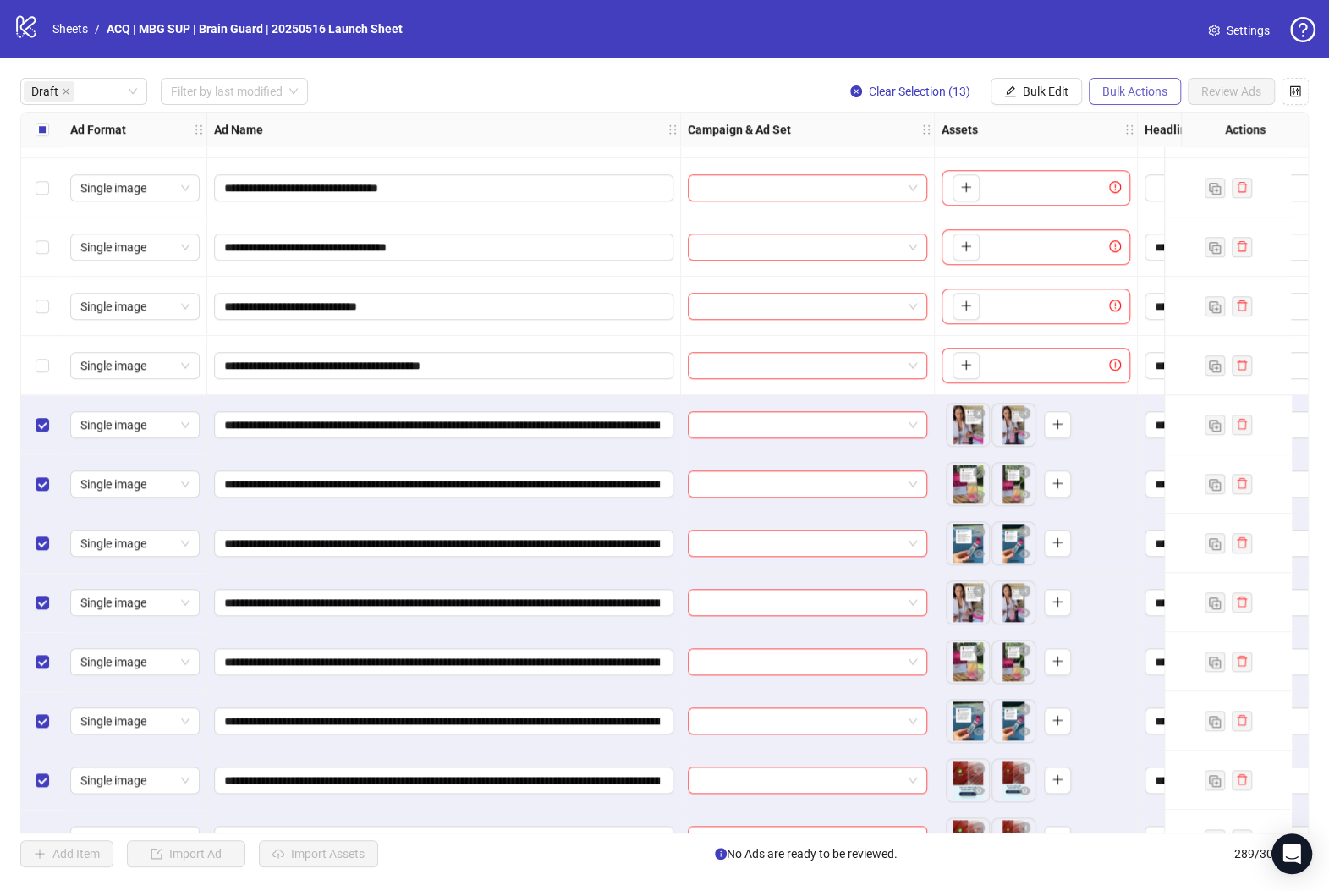
click at [1116, 96] on span "Bulk Actions" at bounding box center [1134, 92] width 65 height 14
click at [1137, 205] on span "Copy to another sheet" at bounding box center [1158, 207] width 116 height 19
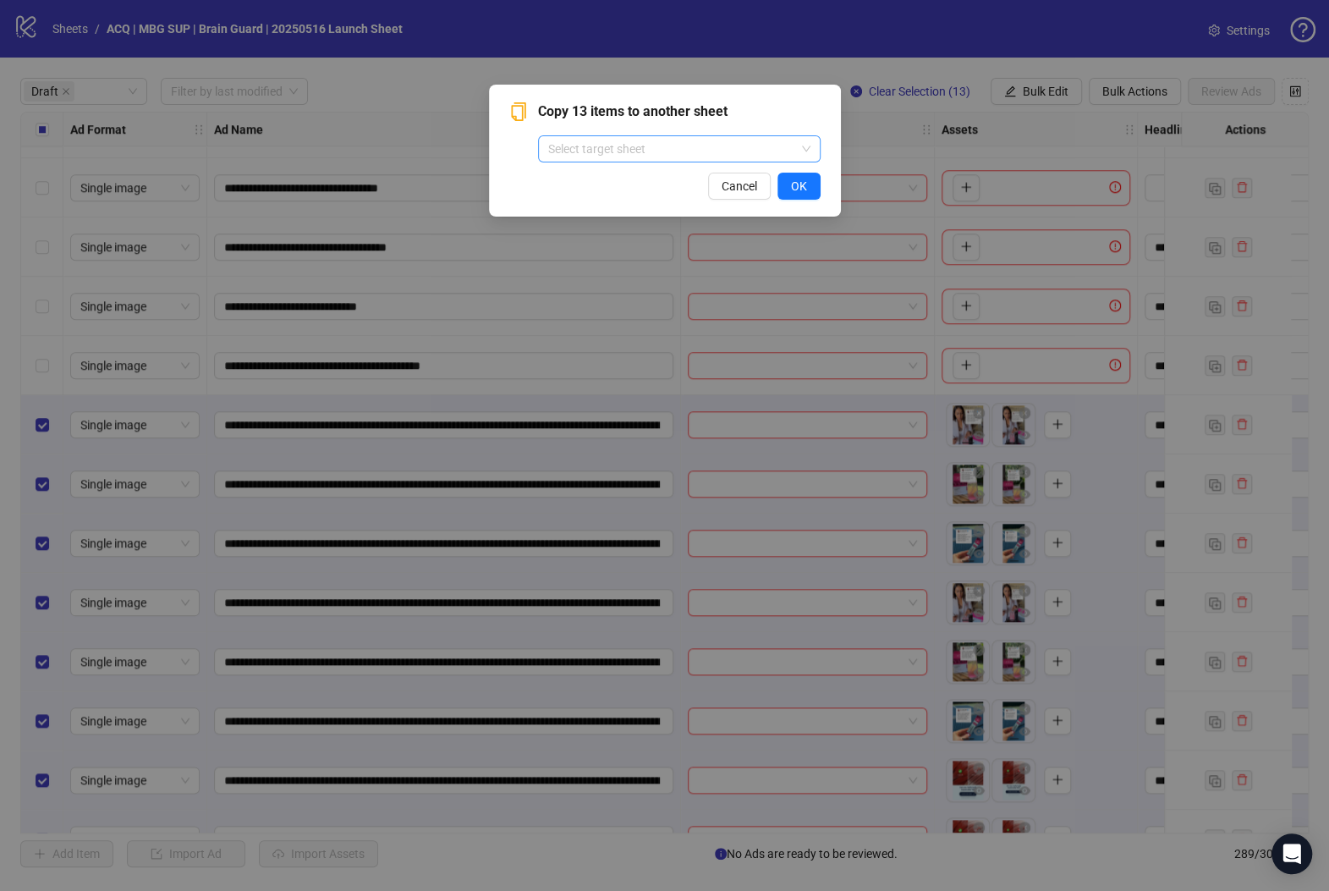
click at [765, 155] on input "search" at bounding box center [671, 148] width 247 height 25
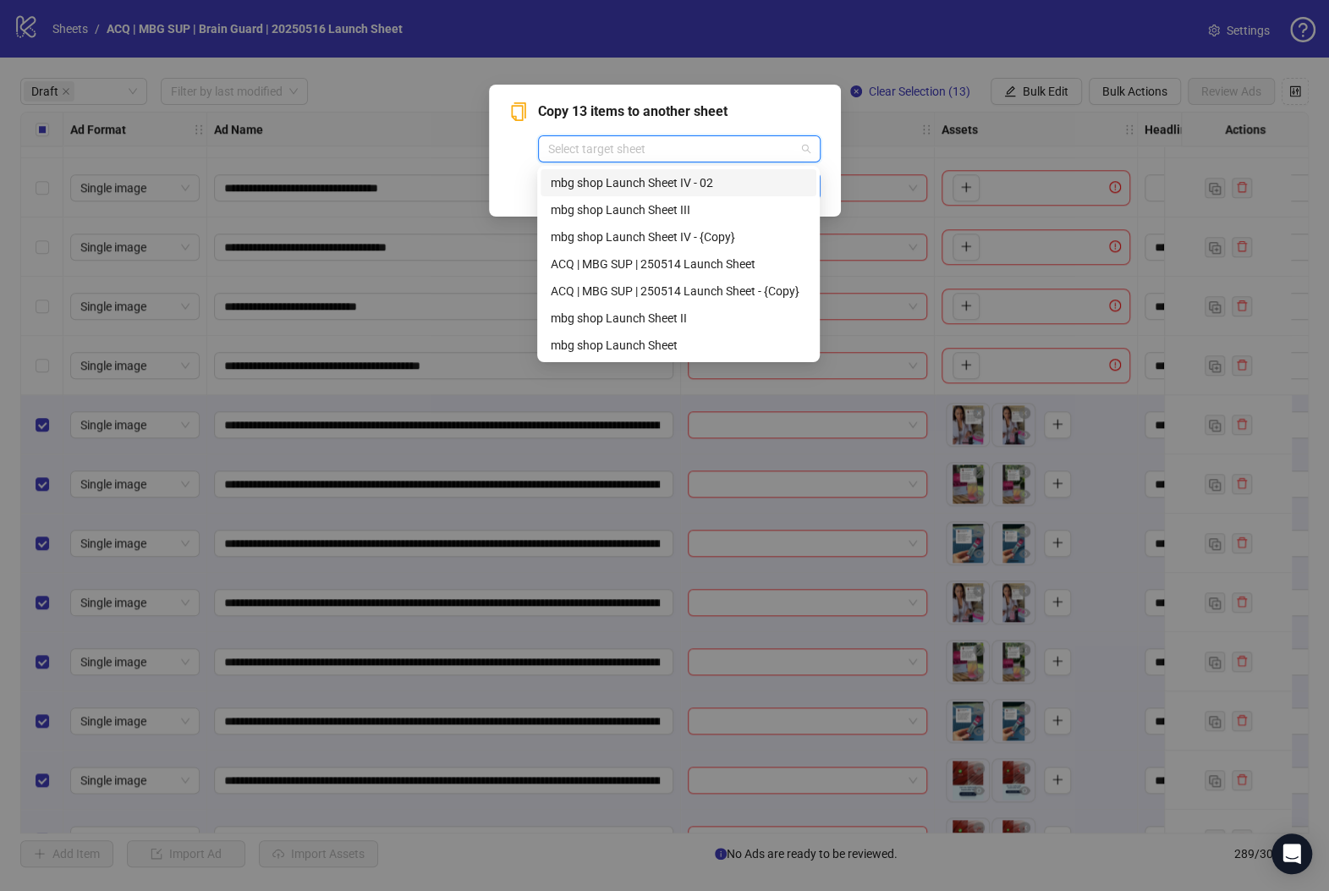
click at [750, 186] on div "mbg shop Launch Sheet IV - 02" at bounding box center [678, 182] width 255 height 19
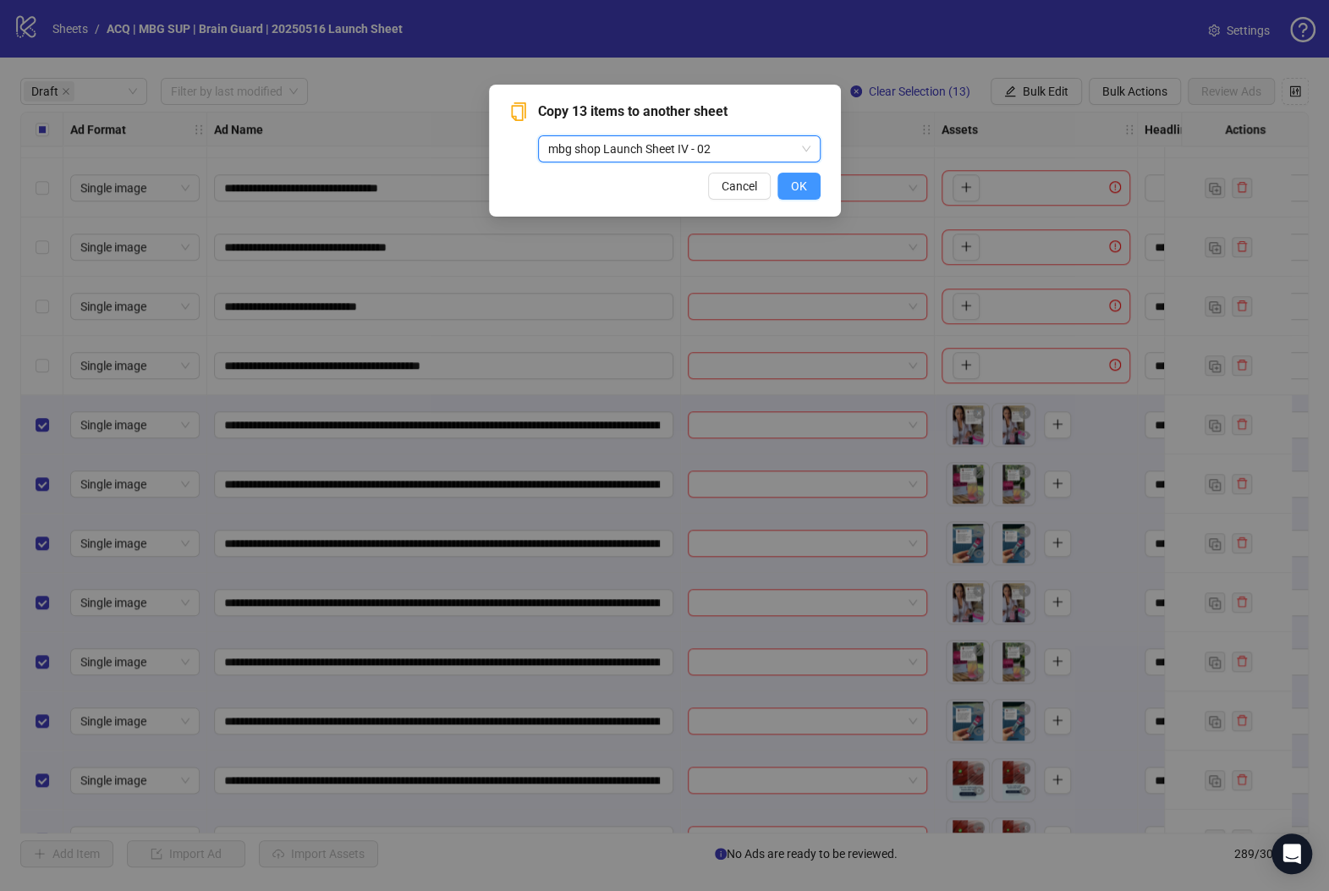
click at [797, 184] on span "OK" at bounding box center [799, 186] width 16 height 14
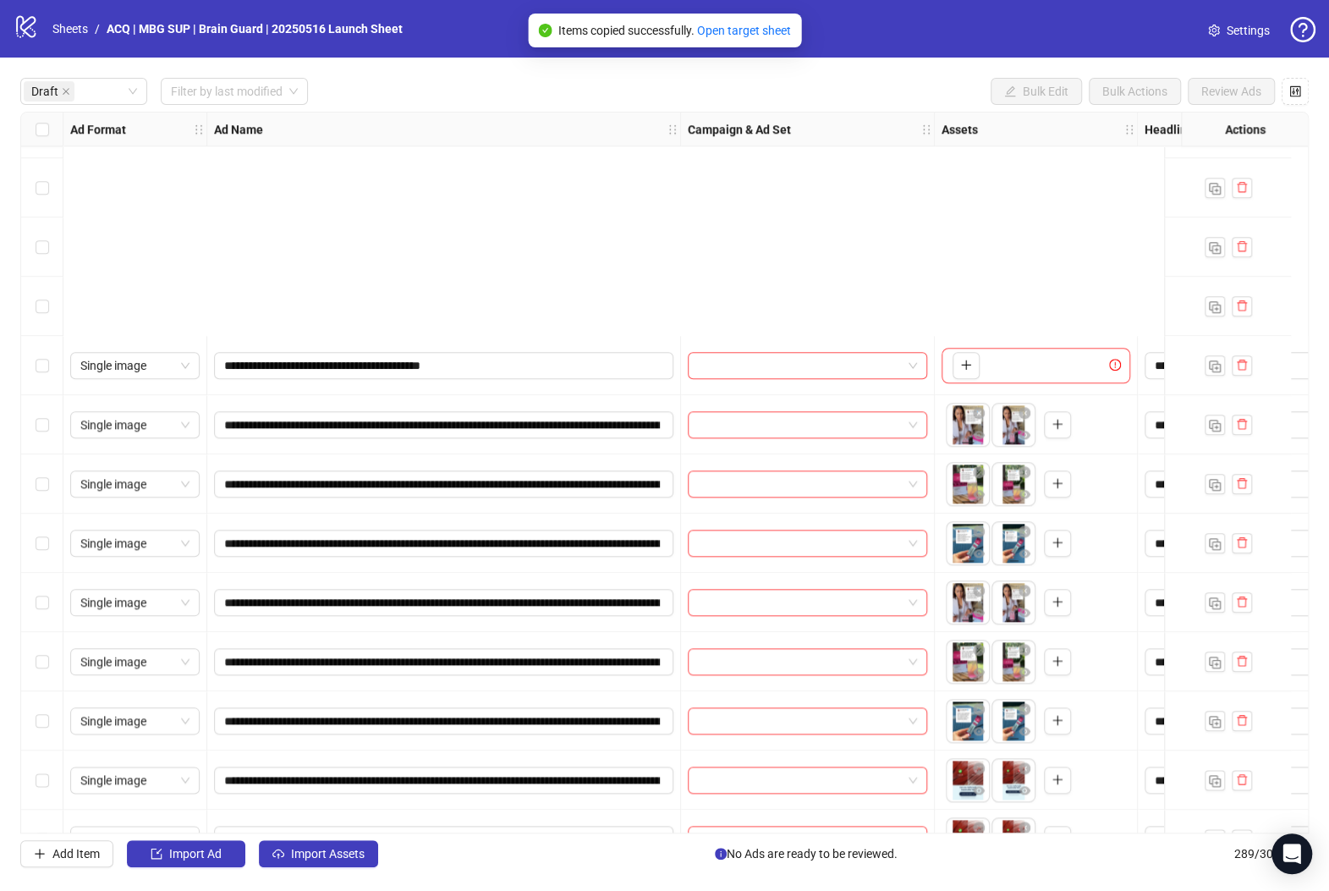
scroll to position [1215, 0]
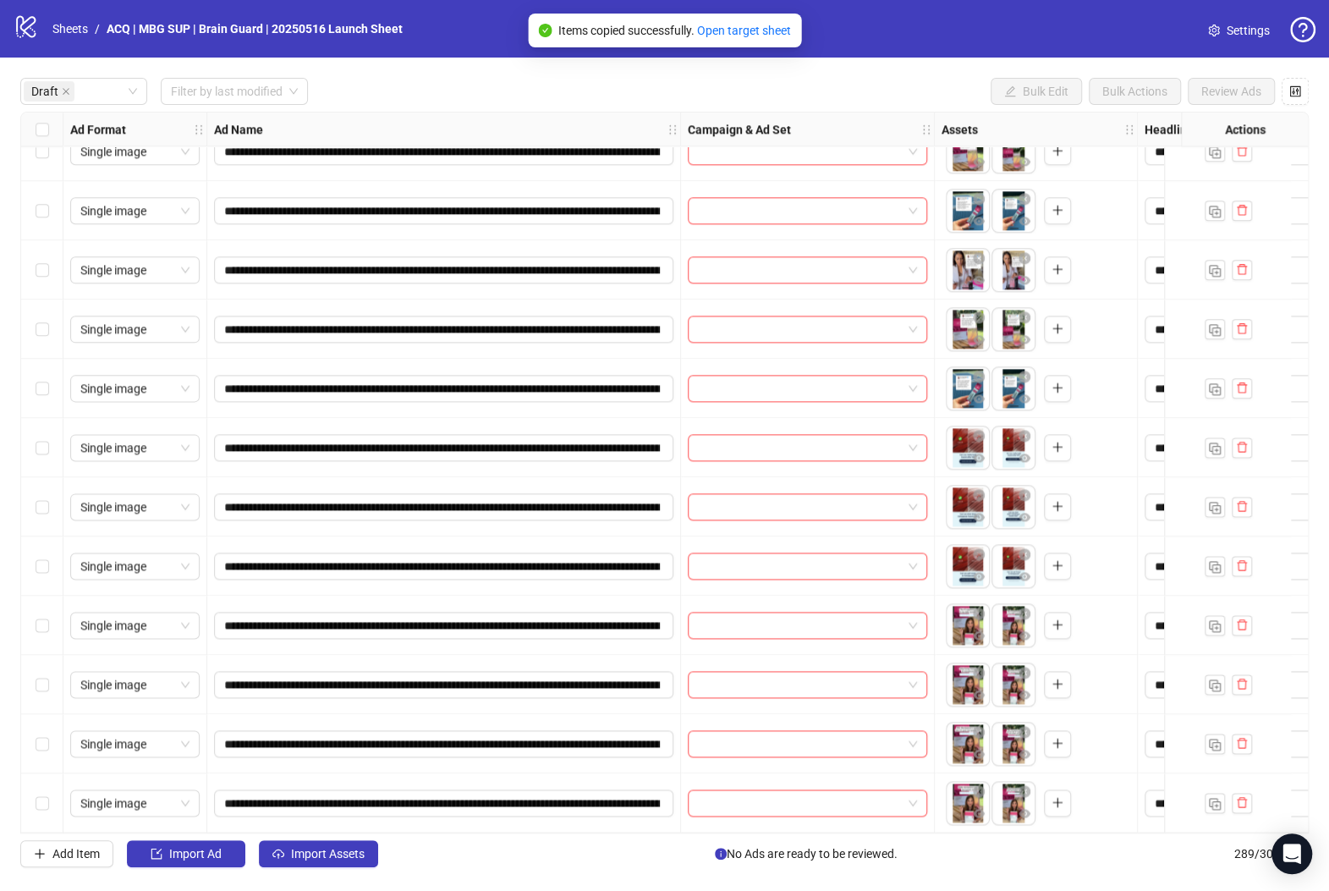
drag, startPoint x: 49, startPoint y: 795, endPoint x: 41, endPoint y: 749, distance: 46.4
click at [32, 793] on div "Select row 32" at bounding box center [42, 802] width 42 height 59
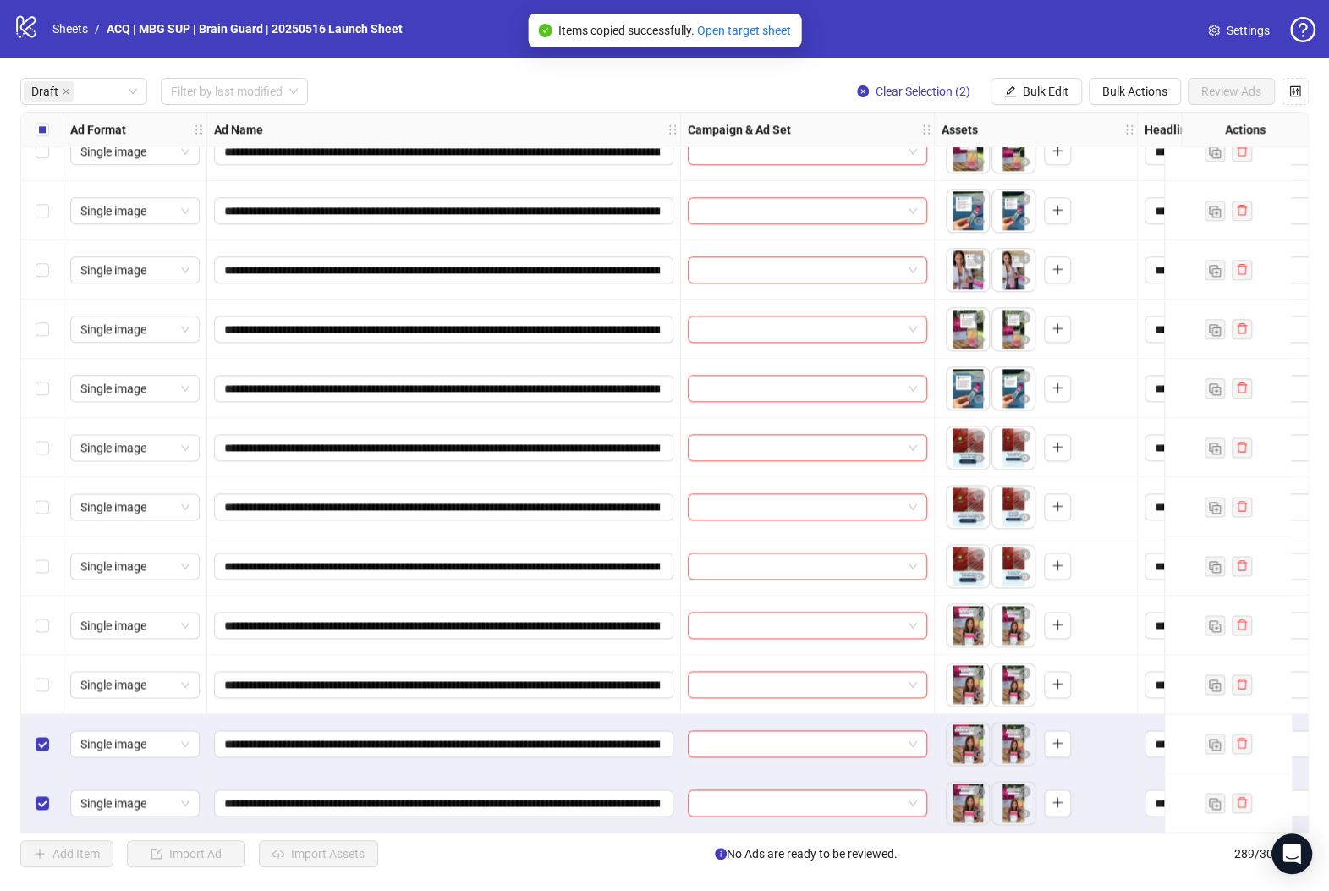
click at [46, 687] on div "Select row 30" at bounding box center [42, 684] width 42 height 59
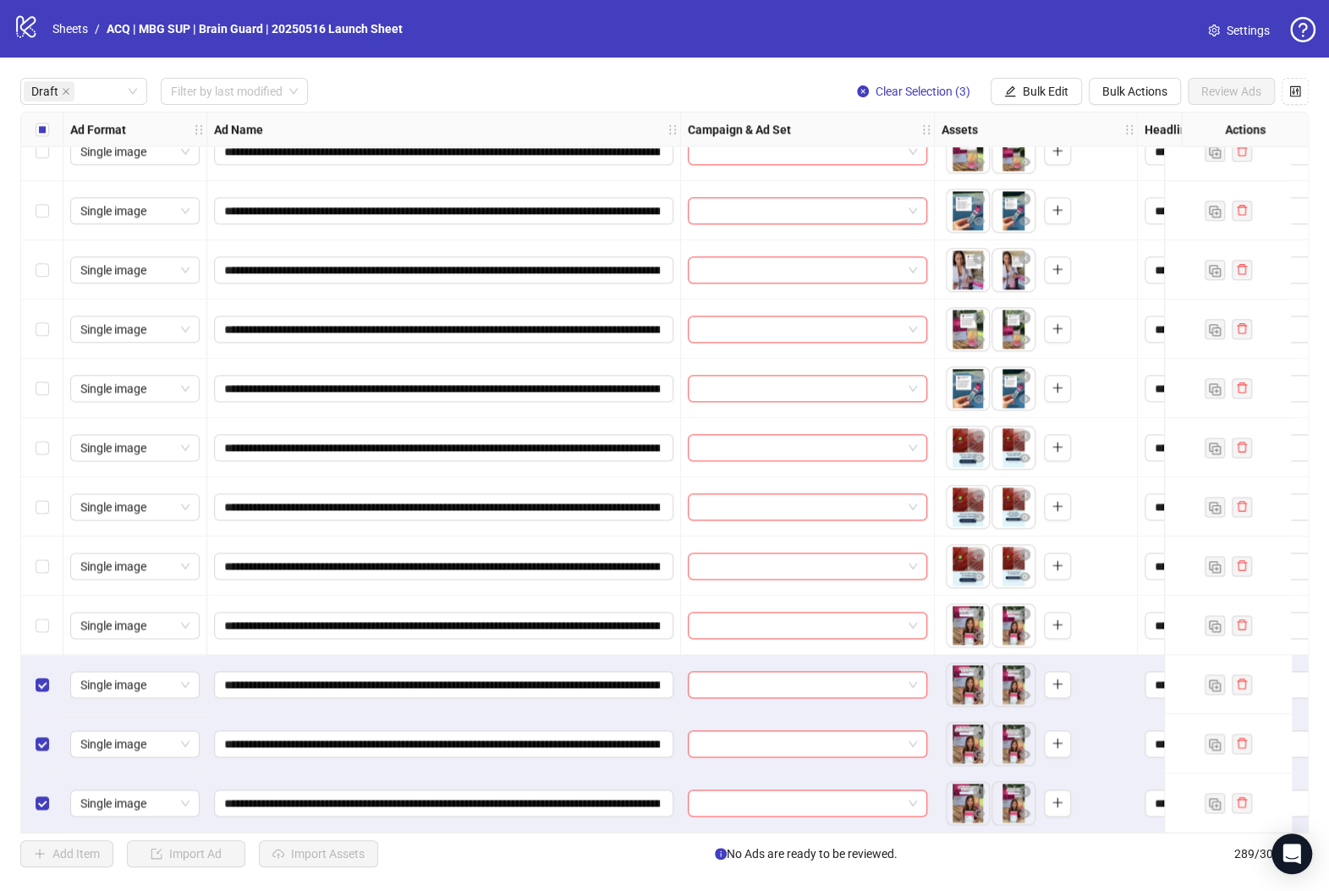
click at [50, 634] on div "Select row 29" at bounding box center [42, 624] width 42 height 59
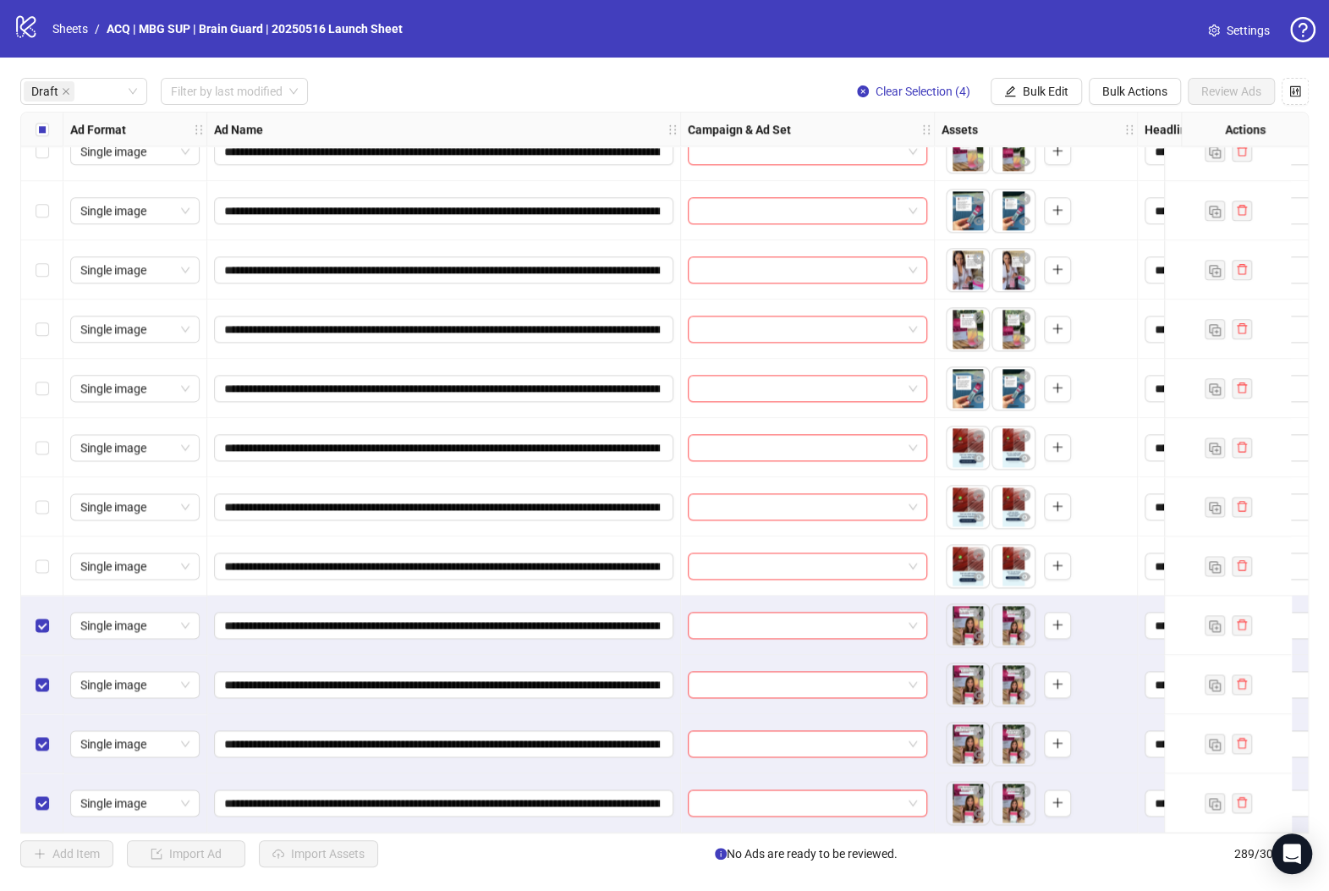
click at [43, 573] on div "Select row 28" at bounding box center [42, 565] width 42 height 59
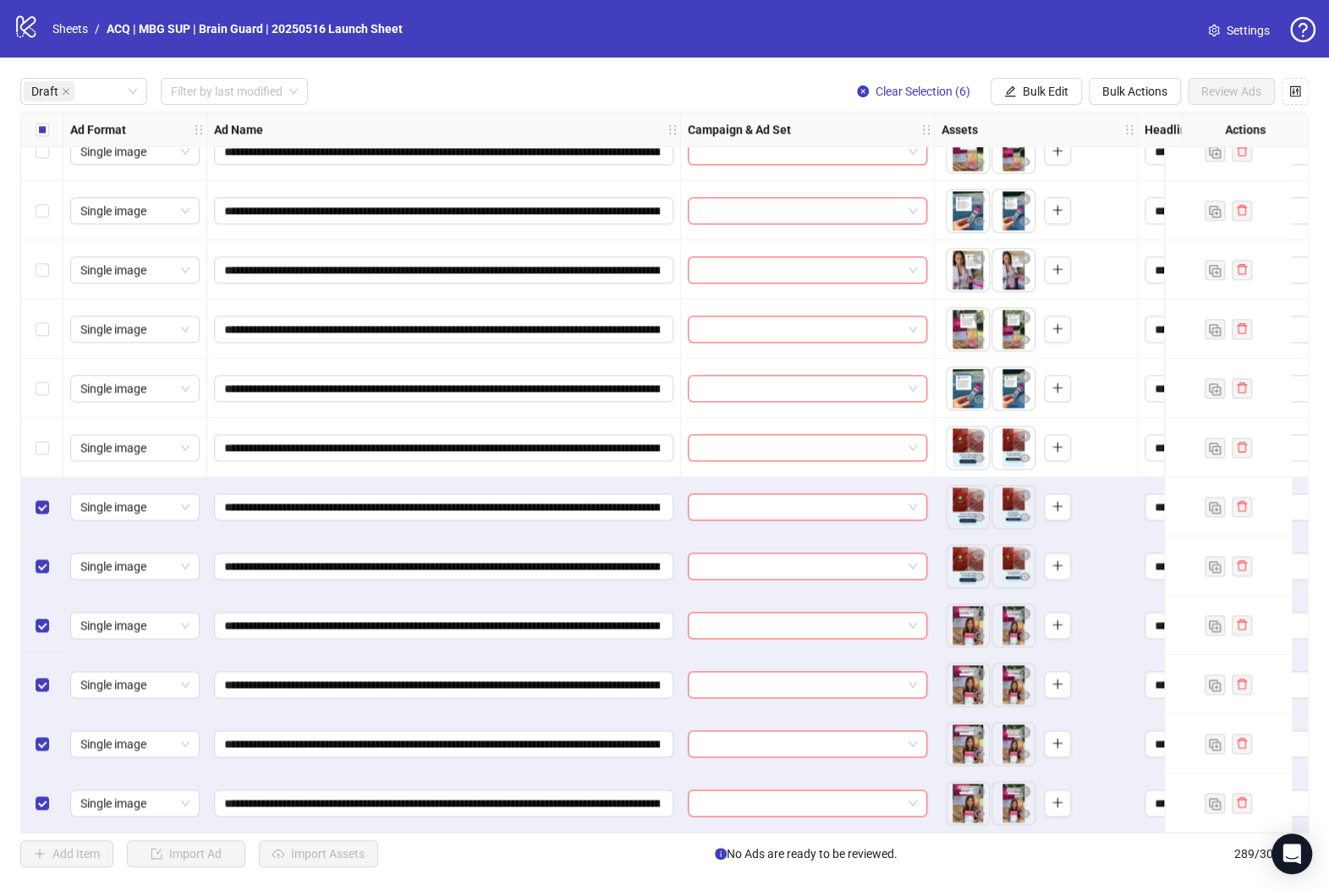
drag, startPoint x: 49, startPoint y: 453, endPoint x: 73, endPoint y: 411, distance: 48.5
click at [49, 452] on div "Select row 26" at bounding box center [42, 447] width 42 height 59
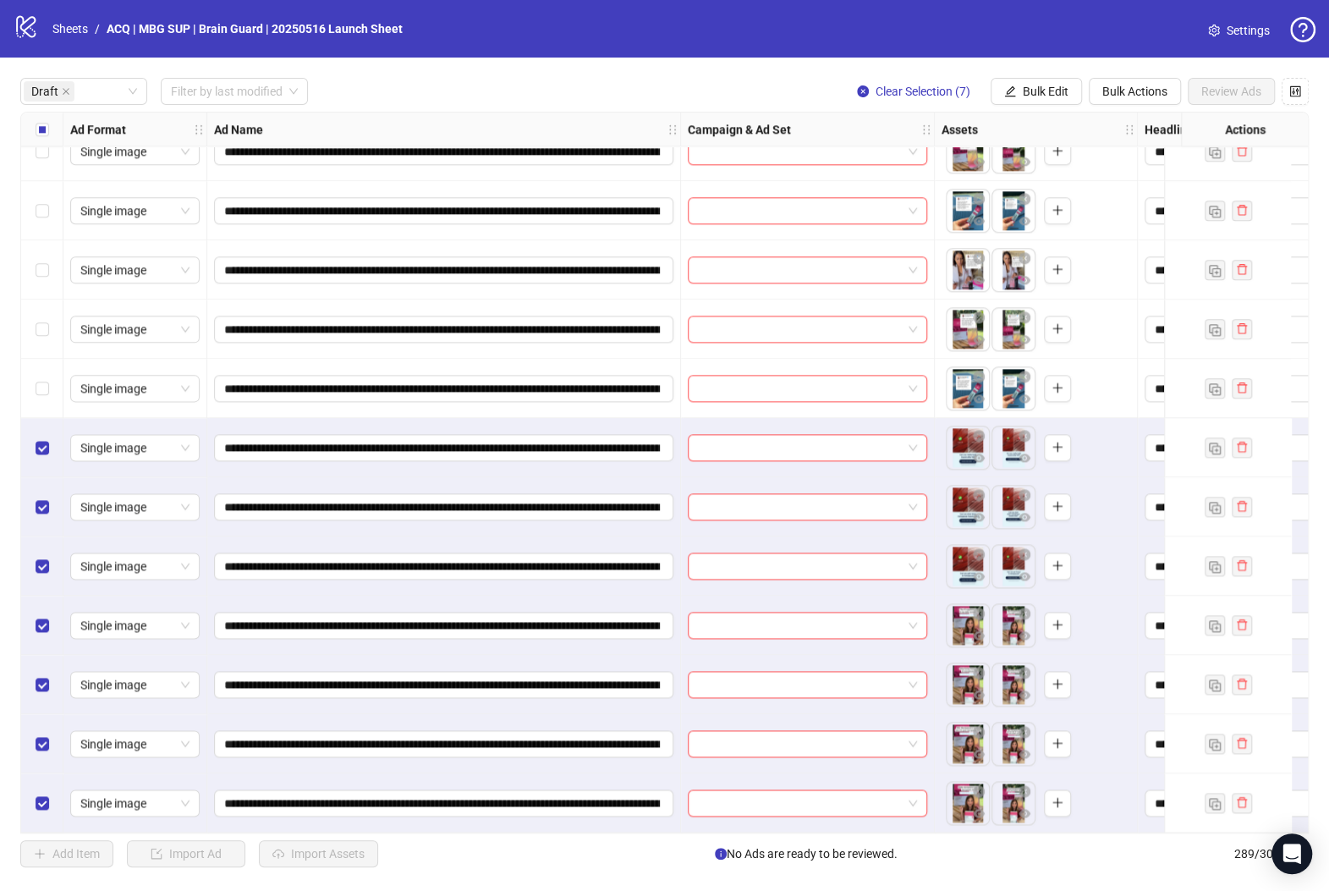
click at [47, 380] on div "Select row 25" at bounding box center [42, 388] width 42 height 59
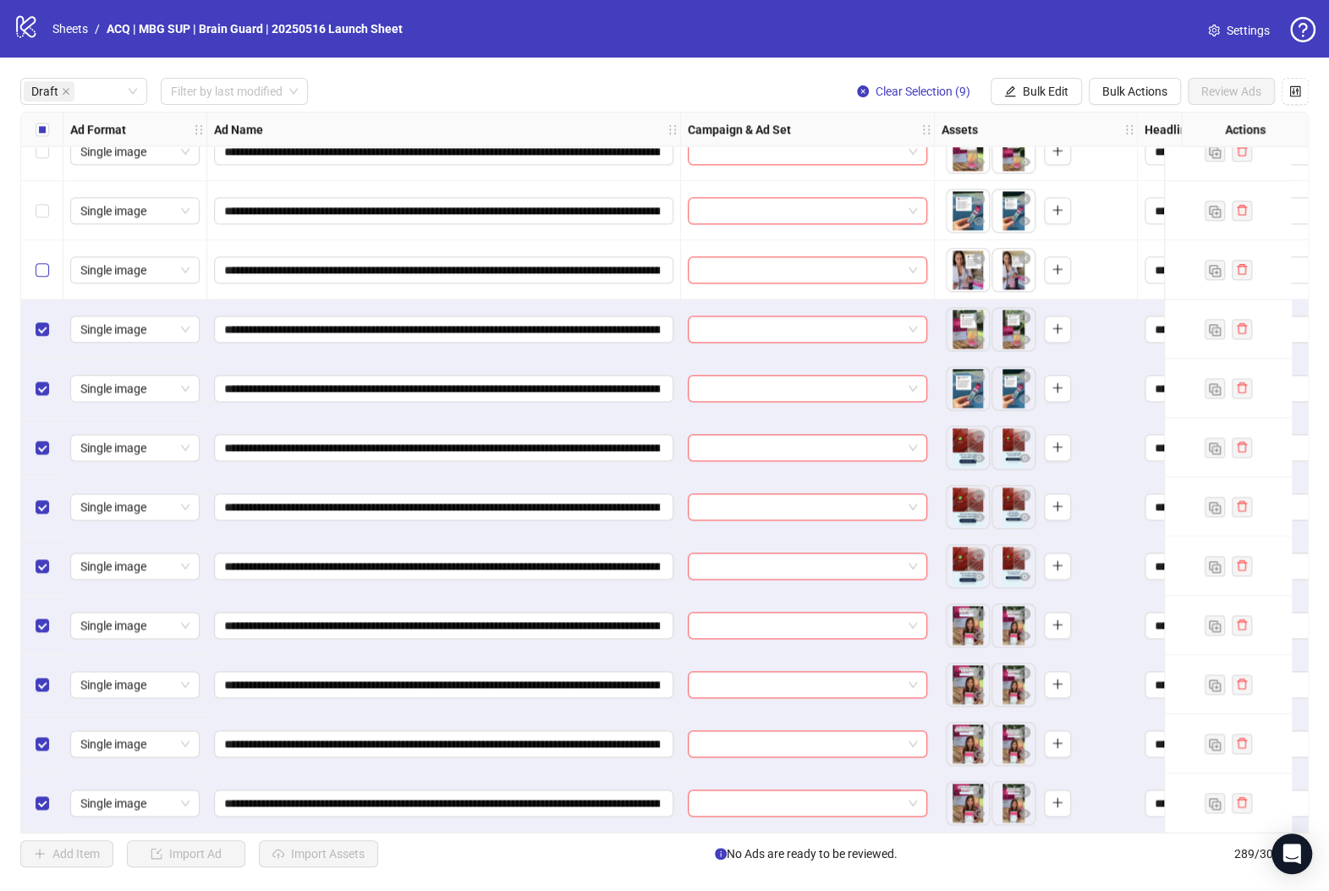
click at [42, 272] on label "Select row 23" at bounding box center [43, 270] width 14 height 19
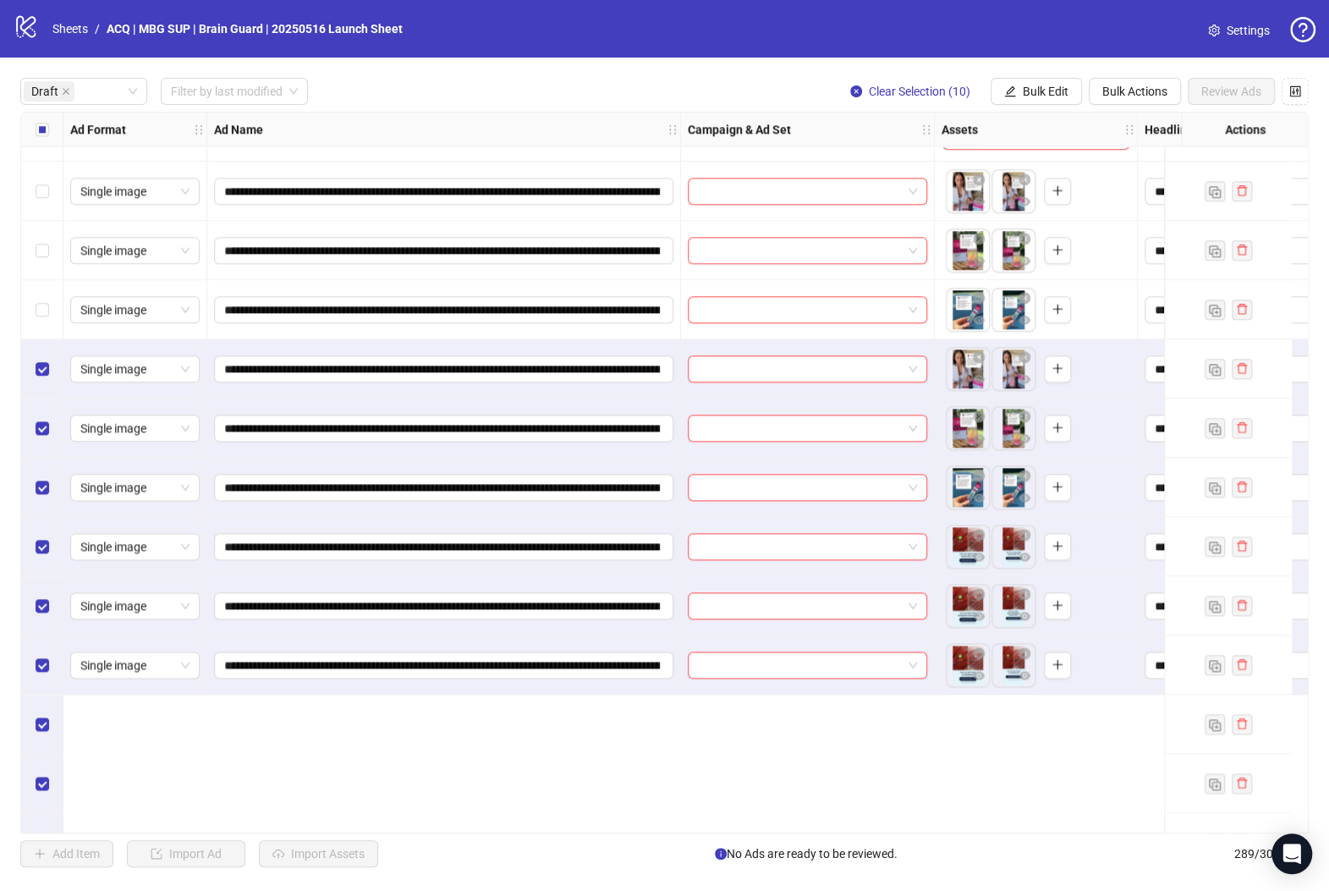
scroll to position [876, 0]
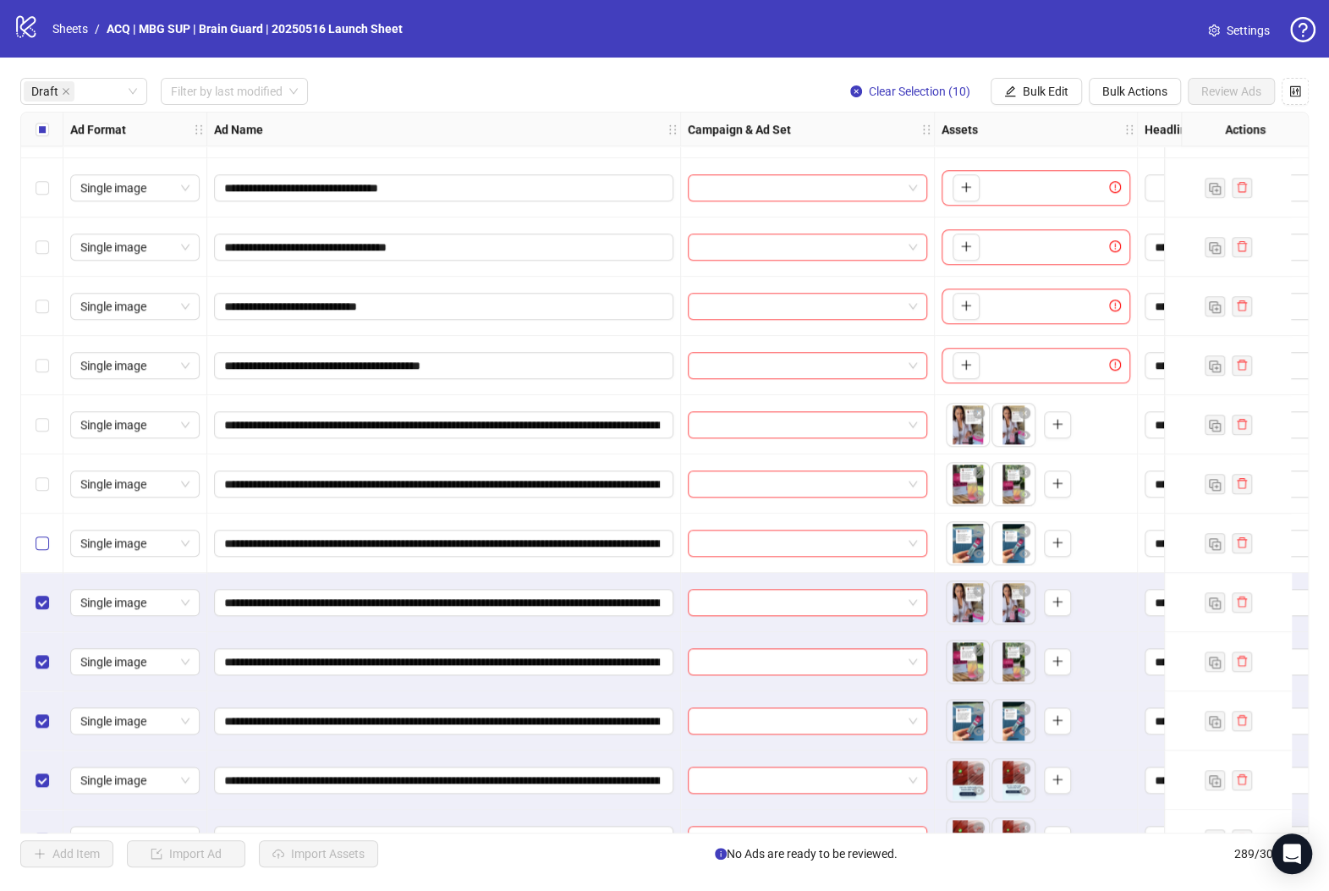
click at [46, 541] on label "Select row 22" at bounding box center [43, 543] width 14 height 19
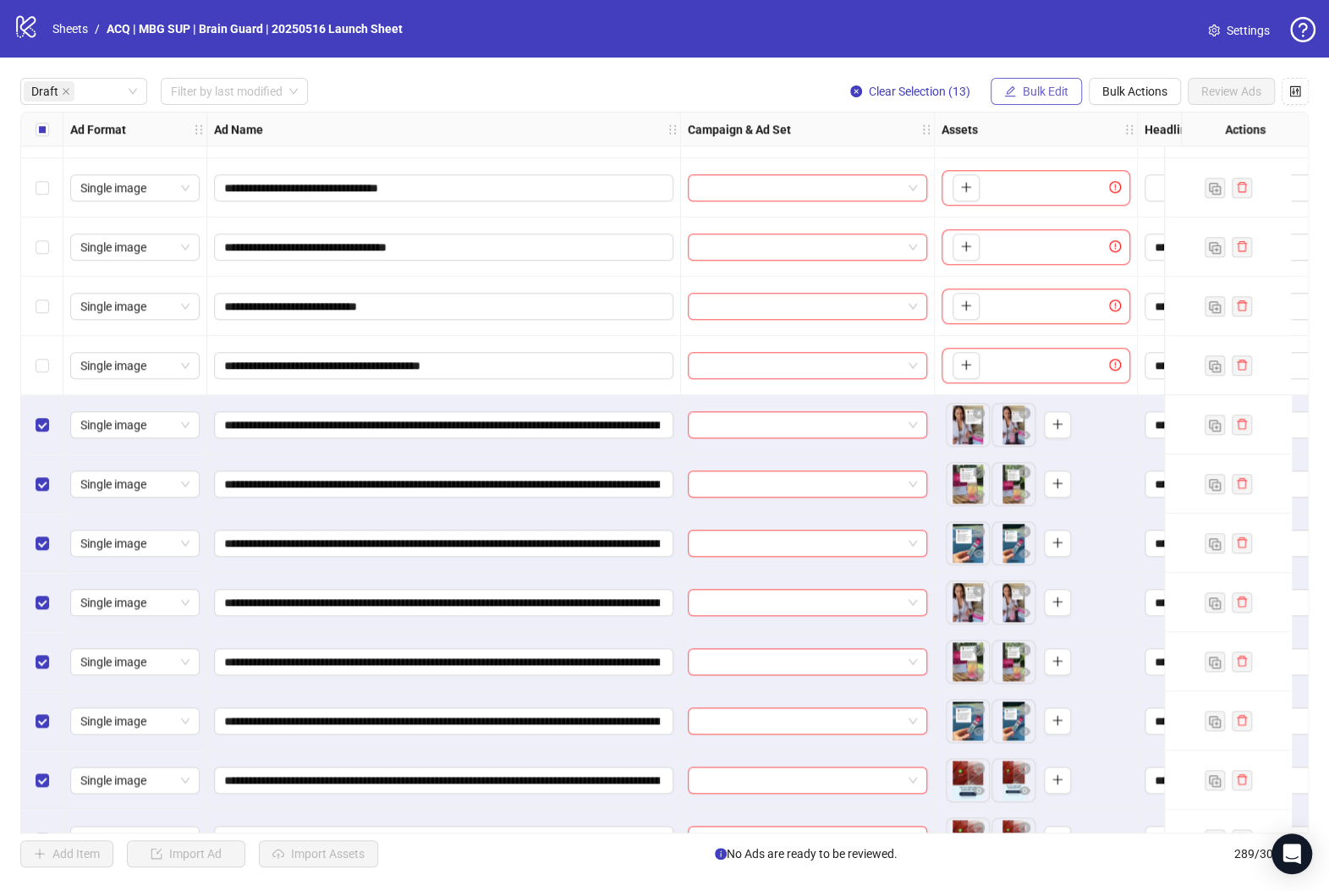
click at [1056, 97] on span "Bulk Edit" at bounding box center [1046, 92] width 46 height 14
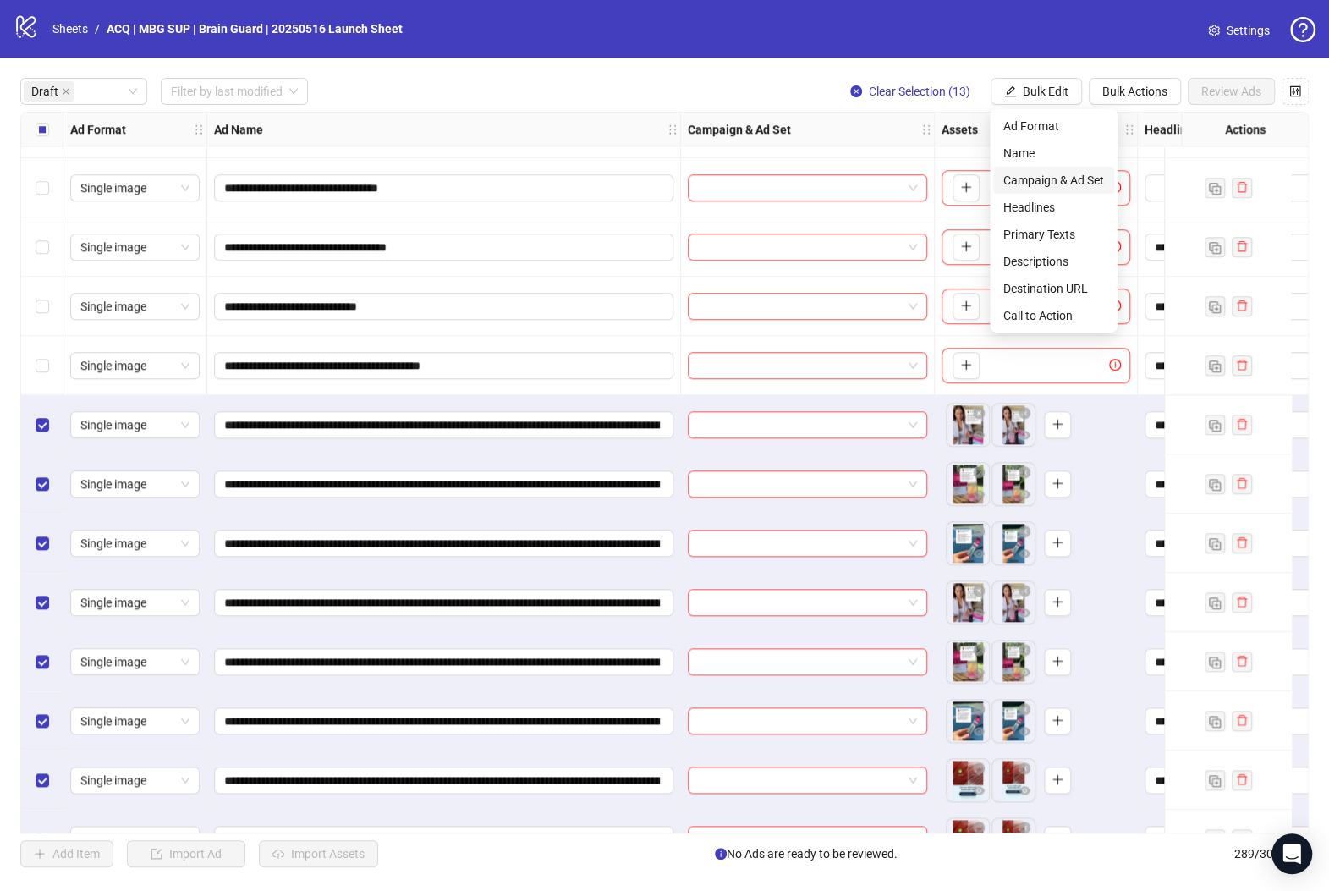
click at [1074, 179] on span "Campaign & Ad Set" at bounding box center [1053, 180] width 101 height 19
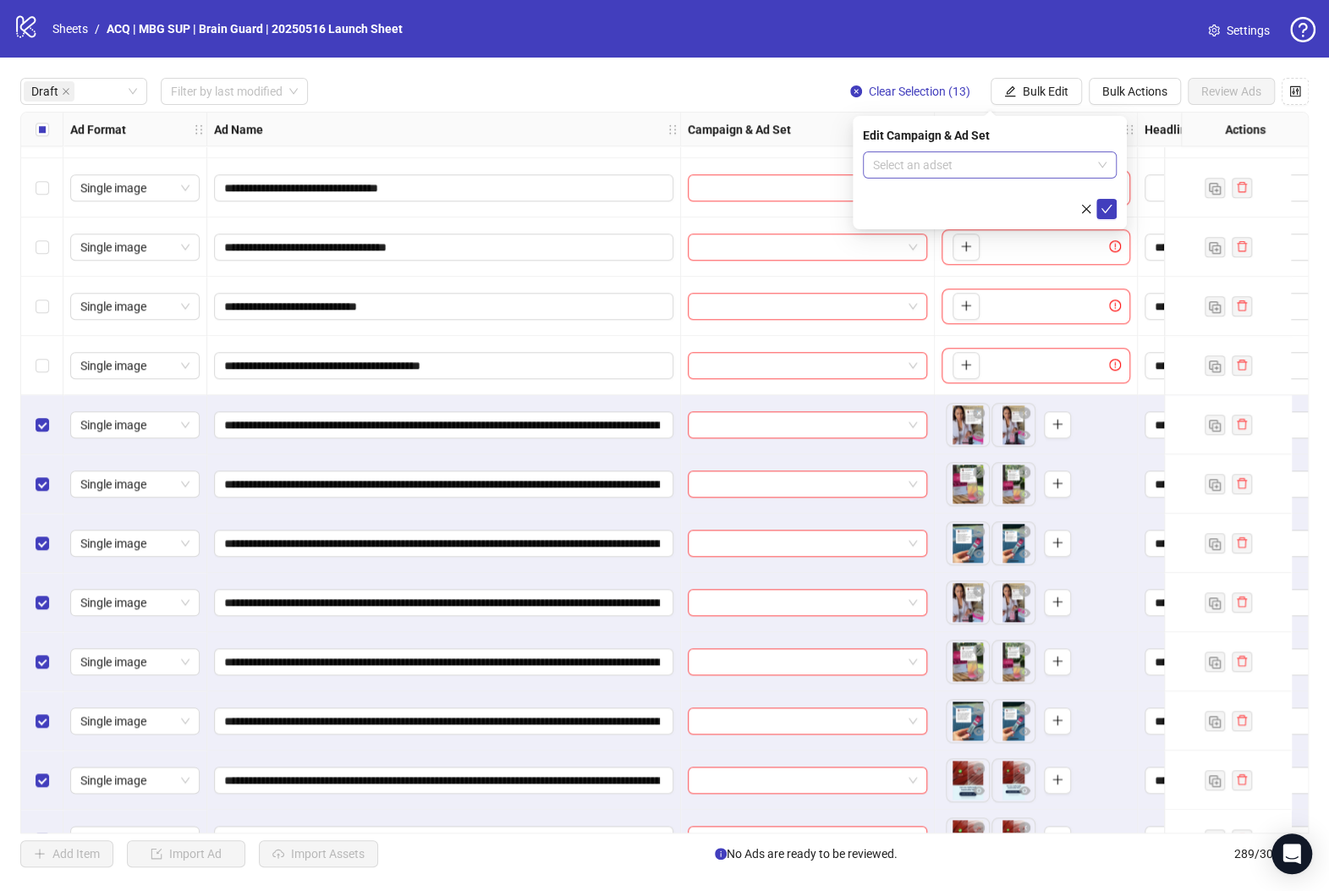
click at [951, 173] on input "search" at bounding box center [982, 164] width 218 height 25
paste input "**********"
type input "**********"
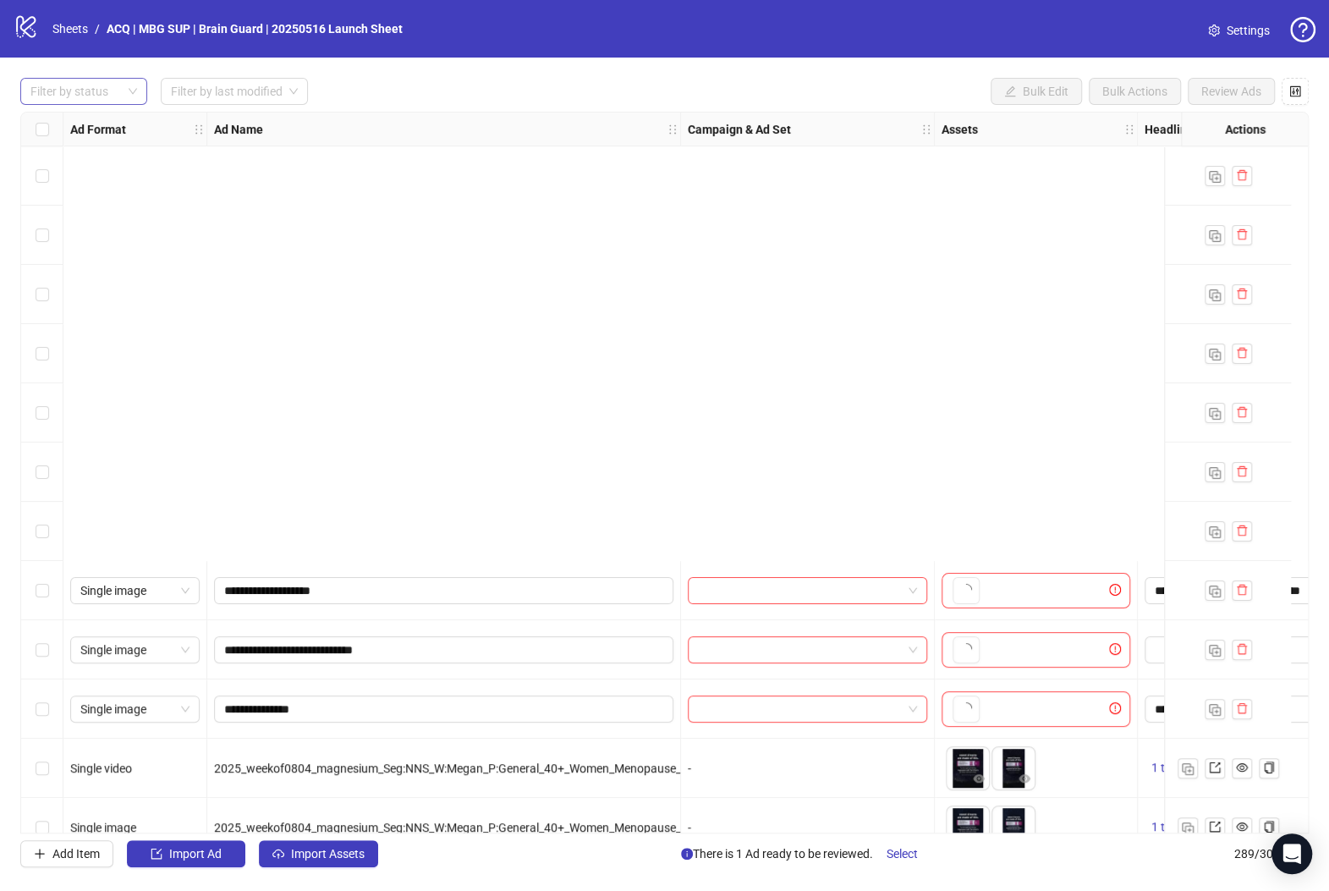
scroll to position [563, 0]
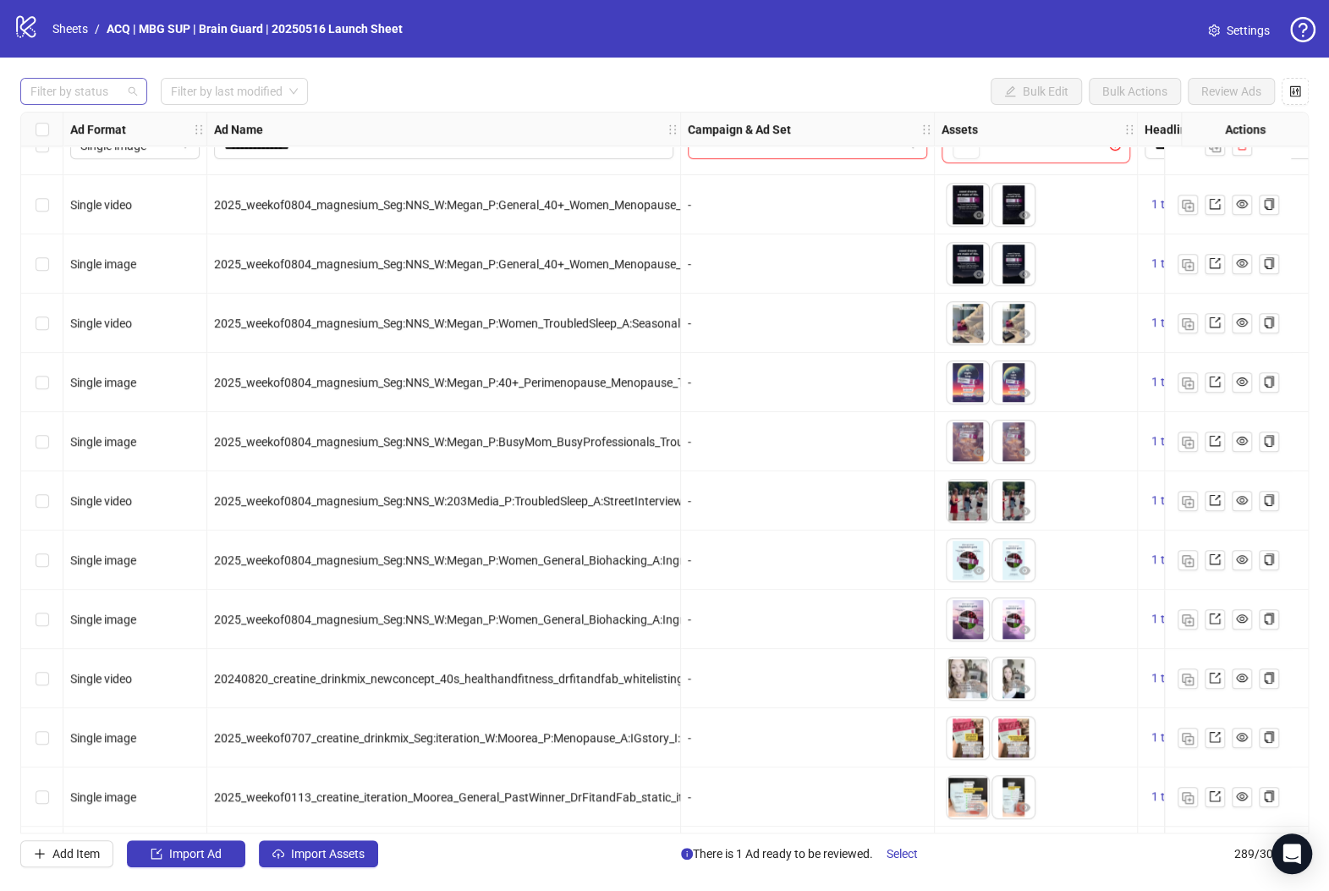
click at [101, 85] on div at bounding box center [75, 92] width 102 height 24
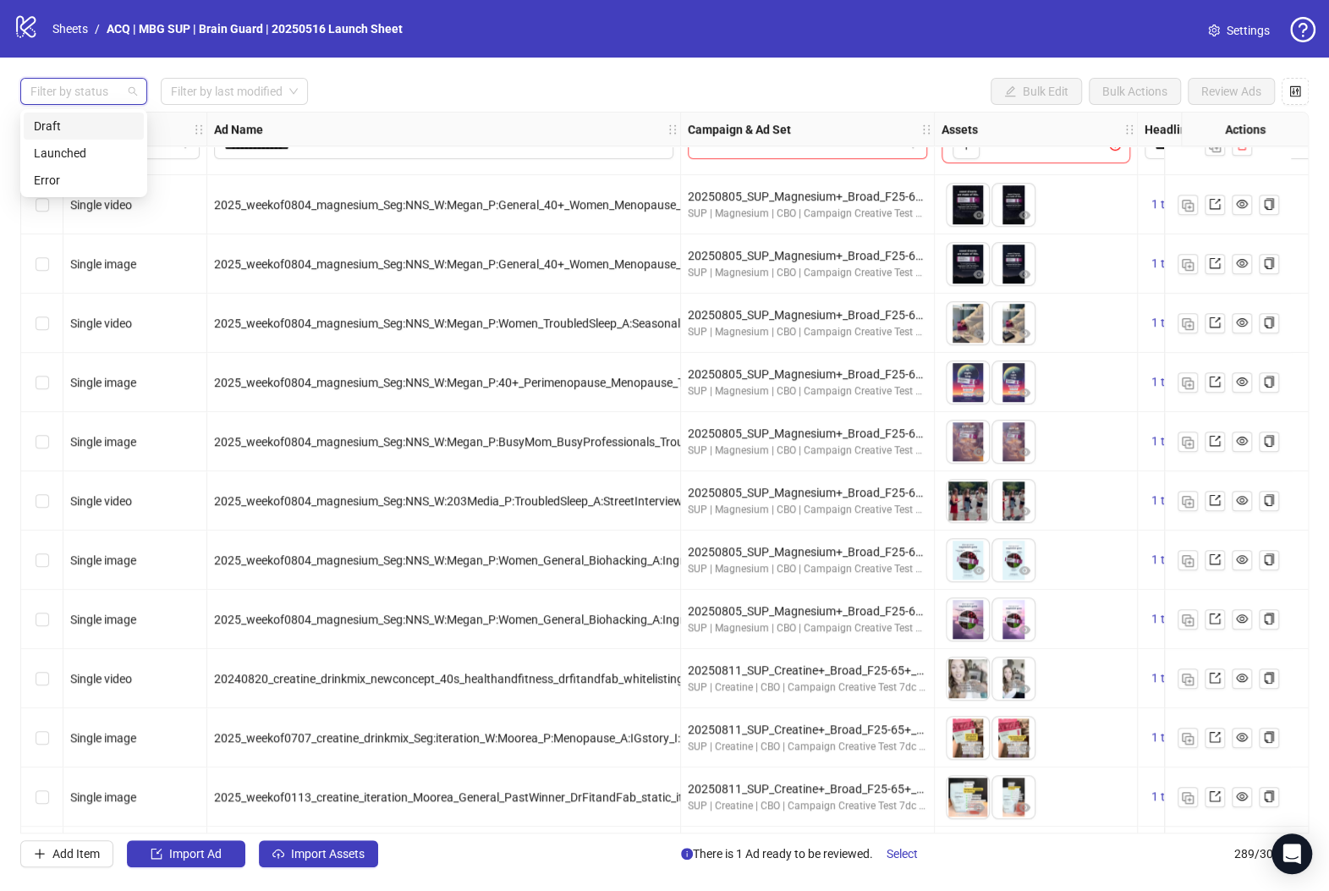
click at [102, 121] on div "Draft" at bounding box center [84, 126] width 100 height 19
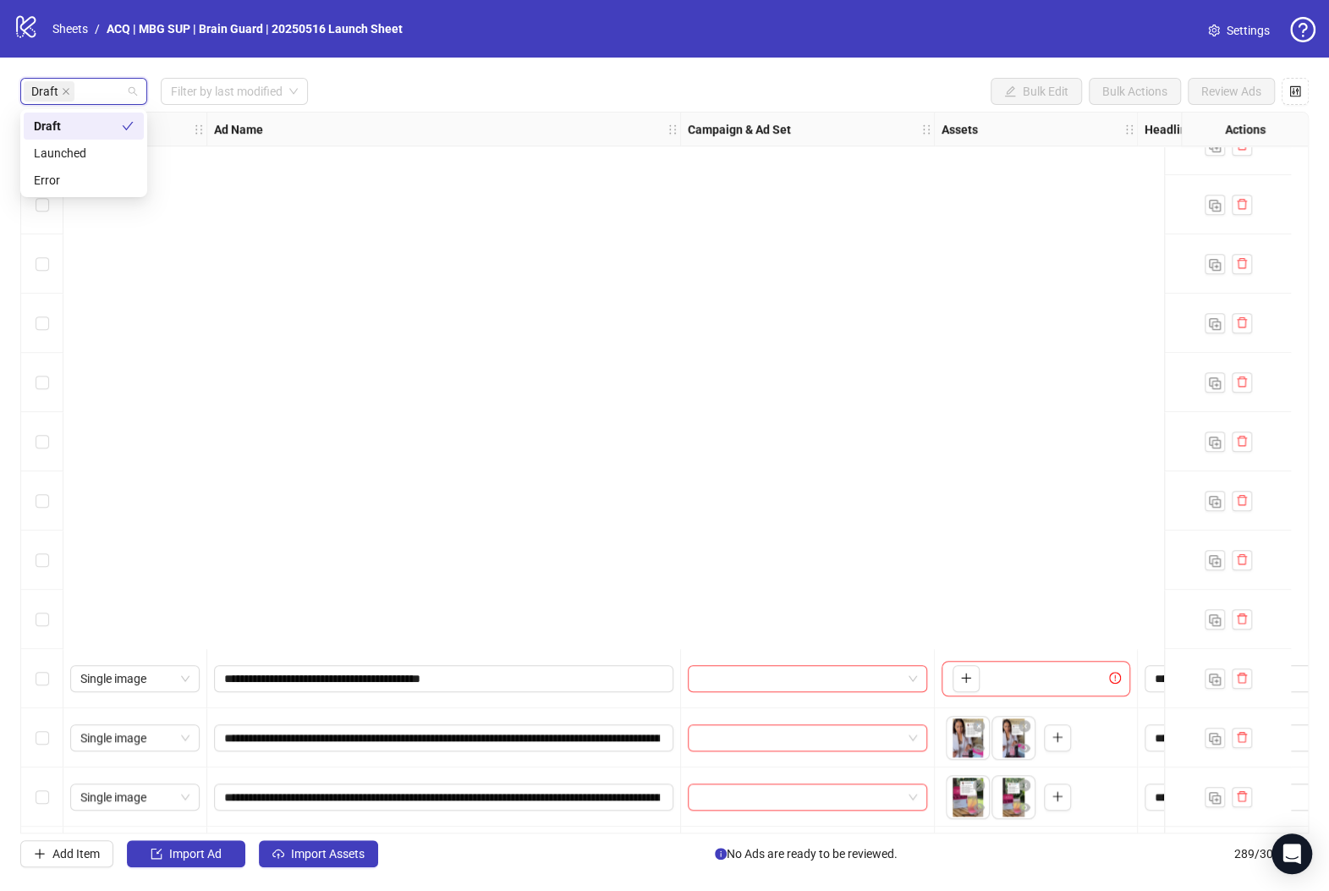
scroll to position [1215, 0]
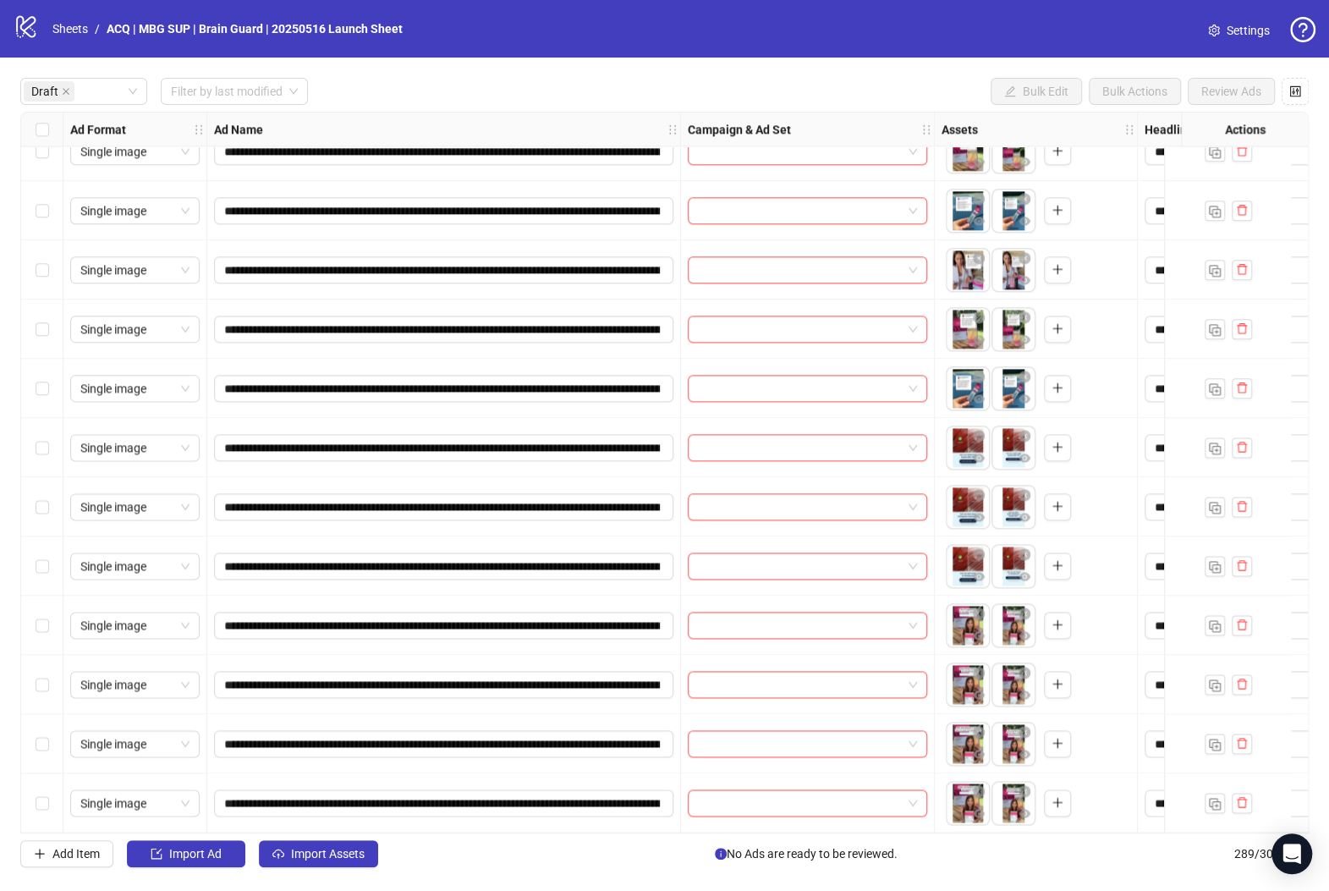
click at [48, 784] on div "Select row 32" at bounding box center [42, 802] width 42 height 59
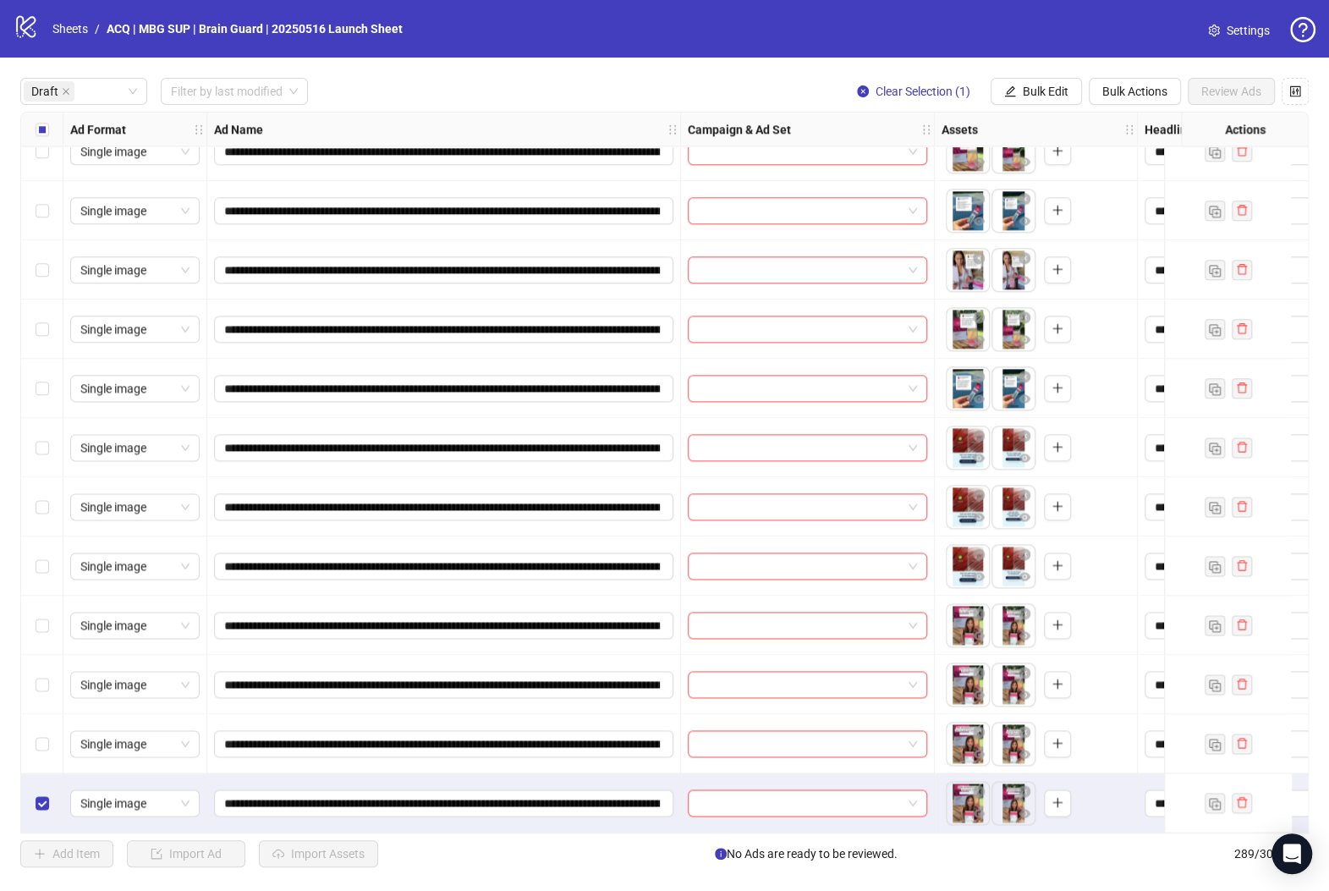
click at [41, 721] on div "Select row 31" at bounding box center [42, 743] width 42 height 59
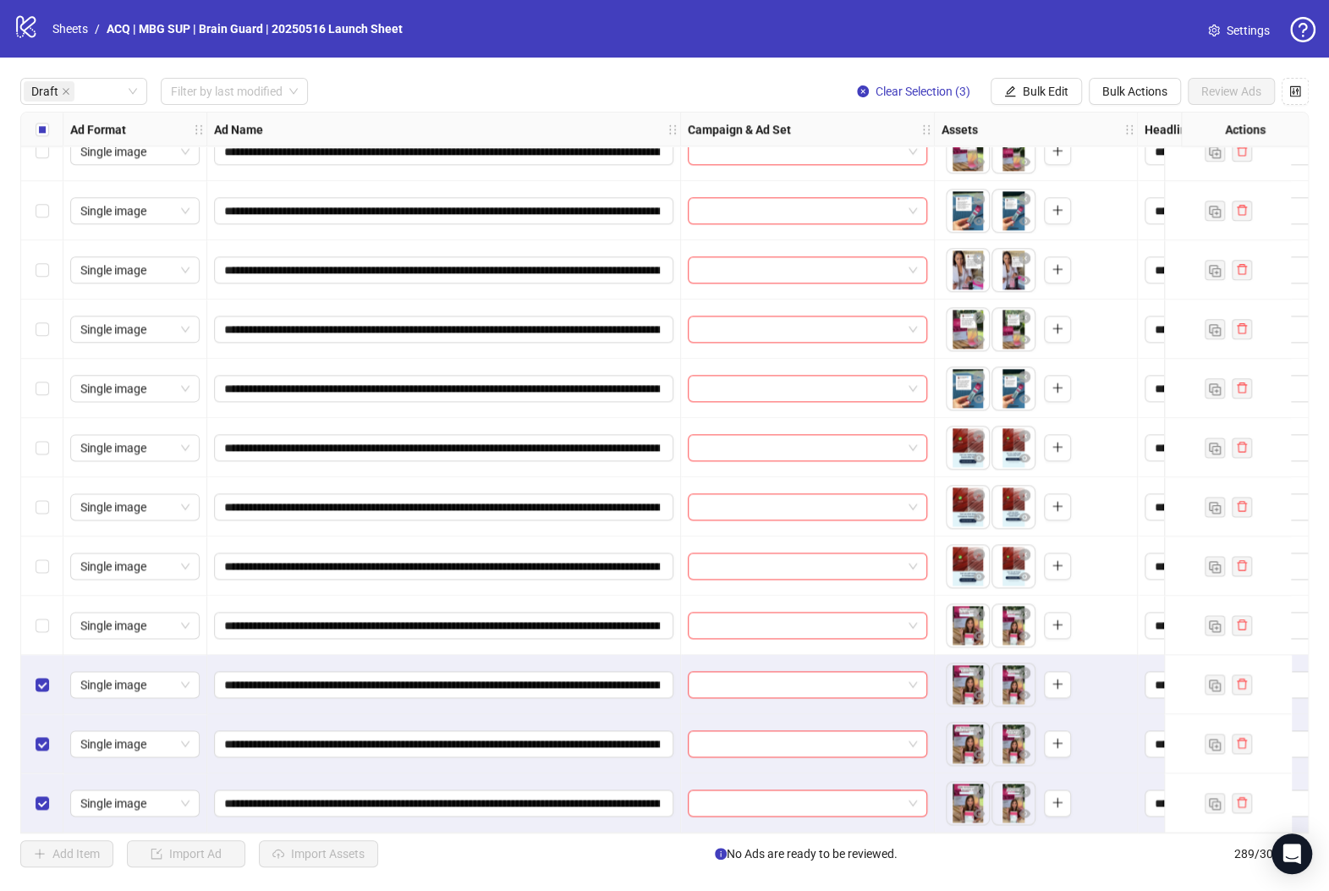
drag, startPoint x: 44, startPoint y: 611, endPoint x: 39, endPoint y: 590, distance: 20.9
click at [43, 616] on label "Select row 29" at bounding box center [43, 625] width 14 height 19
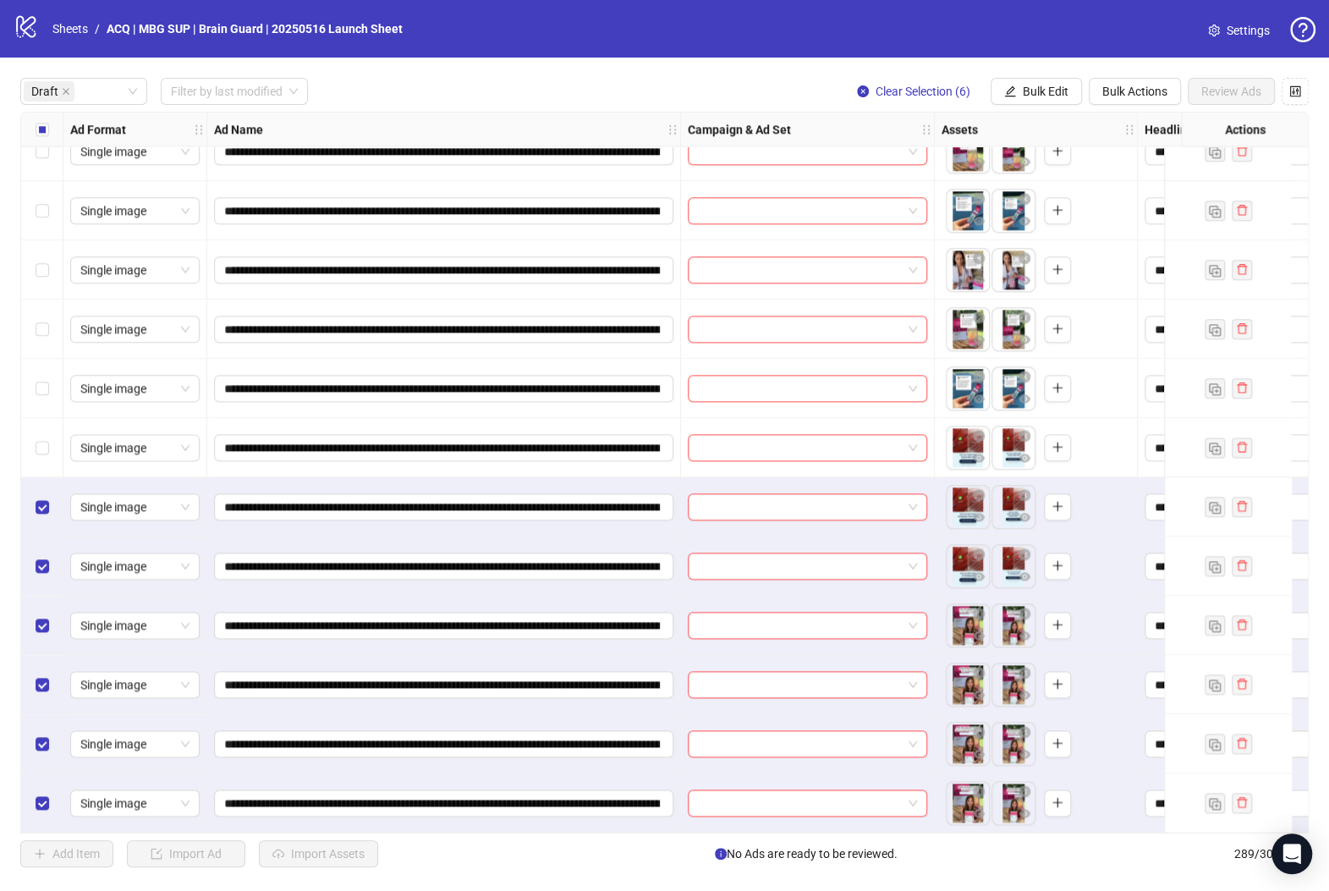
drag, startPoint x: 33, startPoint y: 453, endPoint x: 46, endPoint y: 403, distance: 51.5
click at [33, 450] on div "Select row 26" at bounding box center [42, 447] width 42 height 59
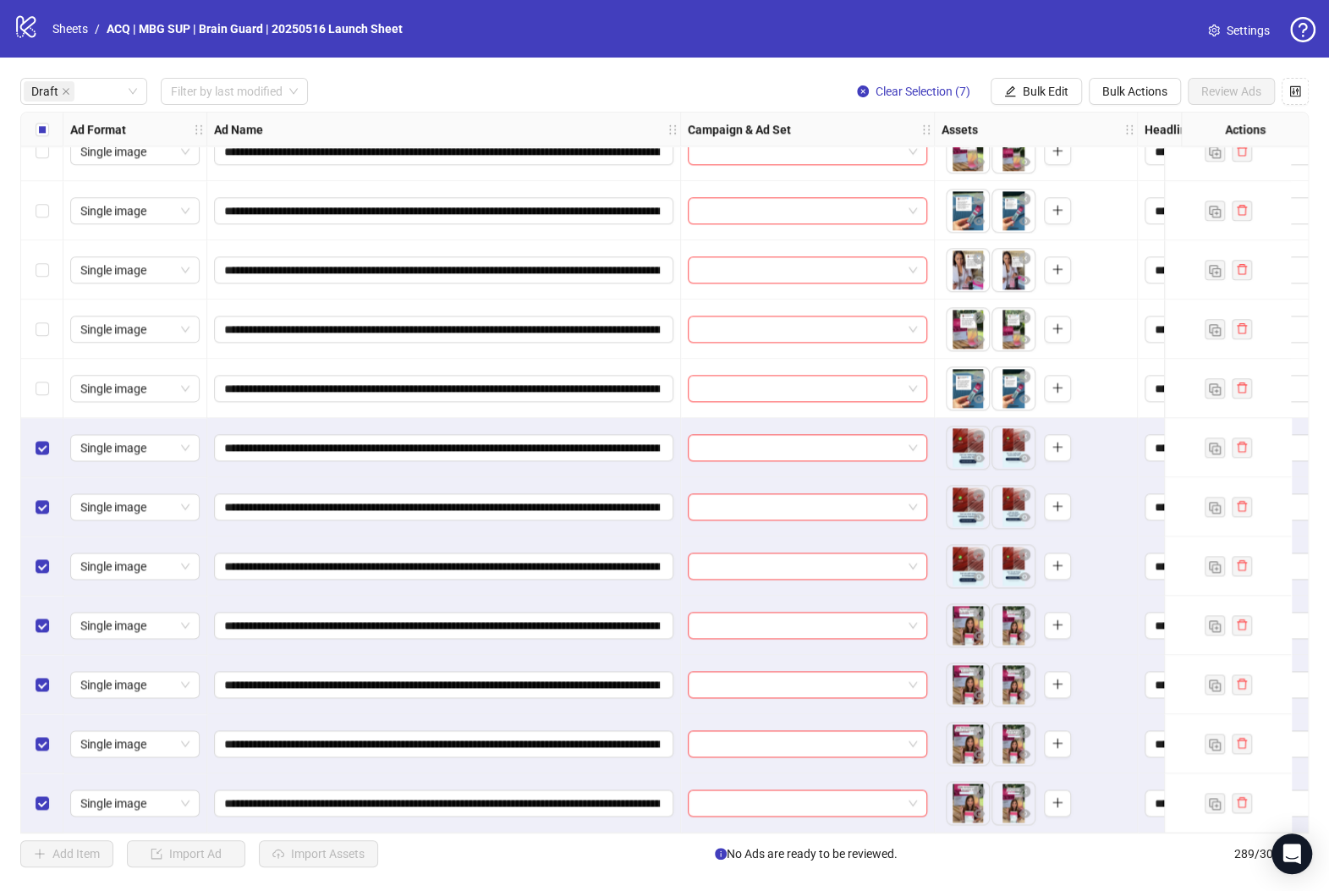
drag, startPoint x: 46, startPoint y: 394, endPoint x: 47, endPoint y: 355, distance: 38.9
click at [44, 392] on div "Select row 25" at bounding box center [42, 388] width 42 height 59
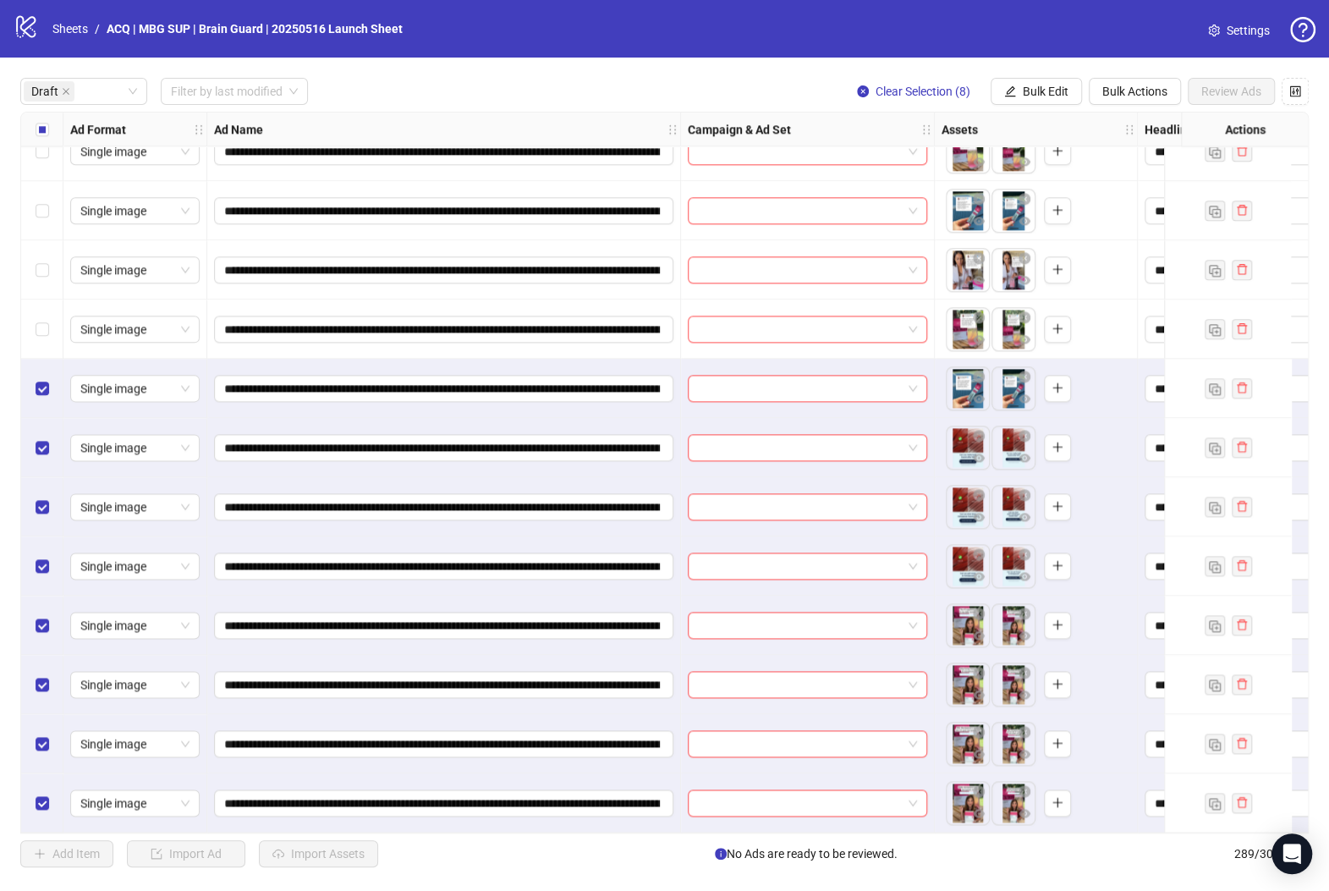
click at [41, 339] on div "Select row 24" at bounding box center [42, 328] width 42 height 59
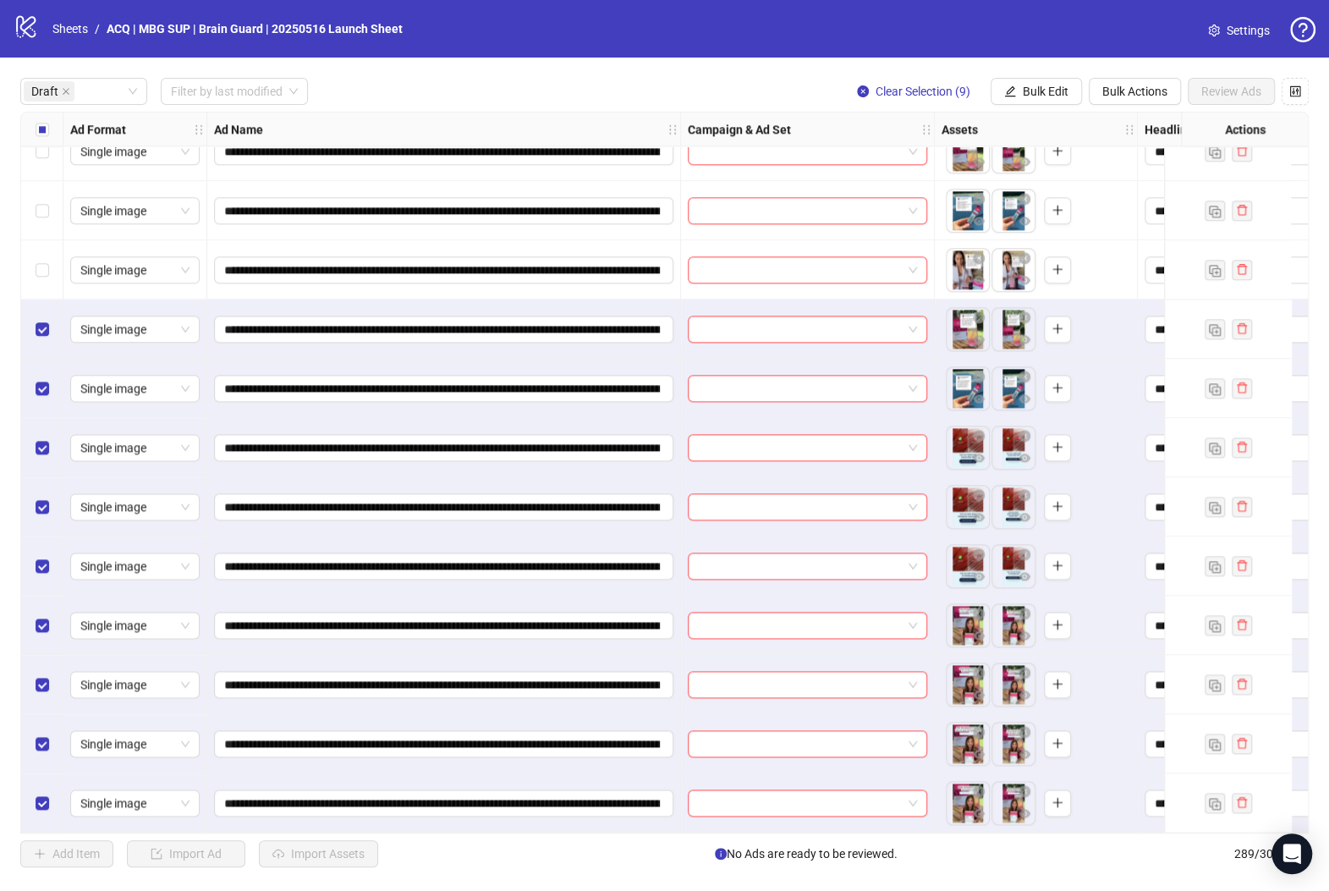
scroll to position [989, 0]
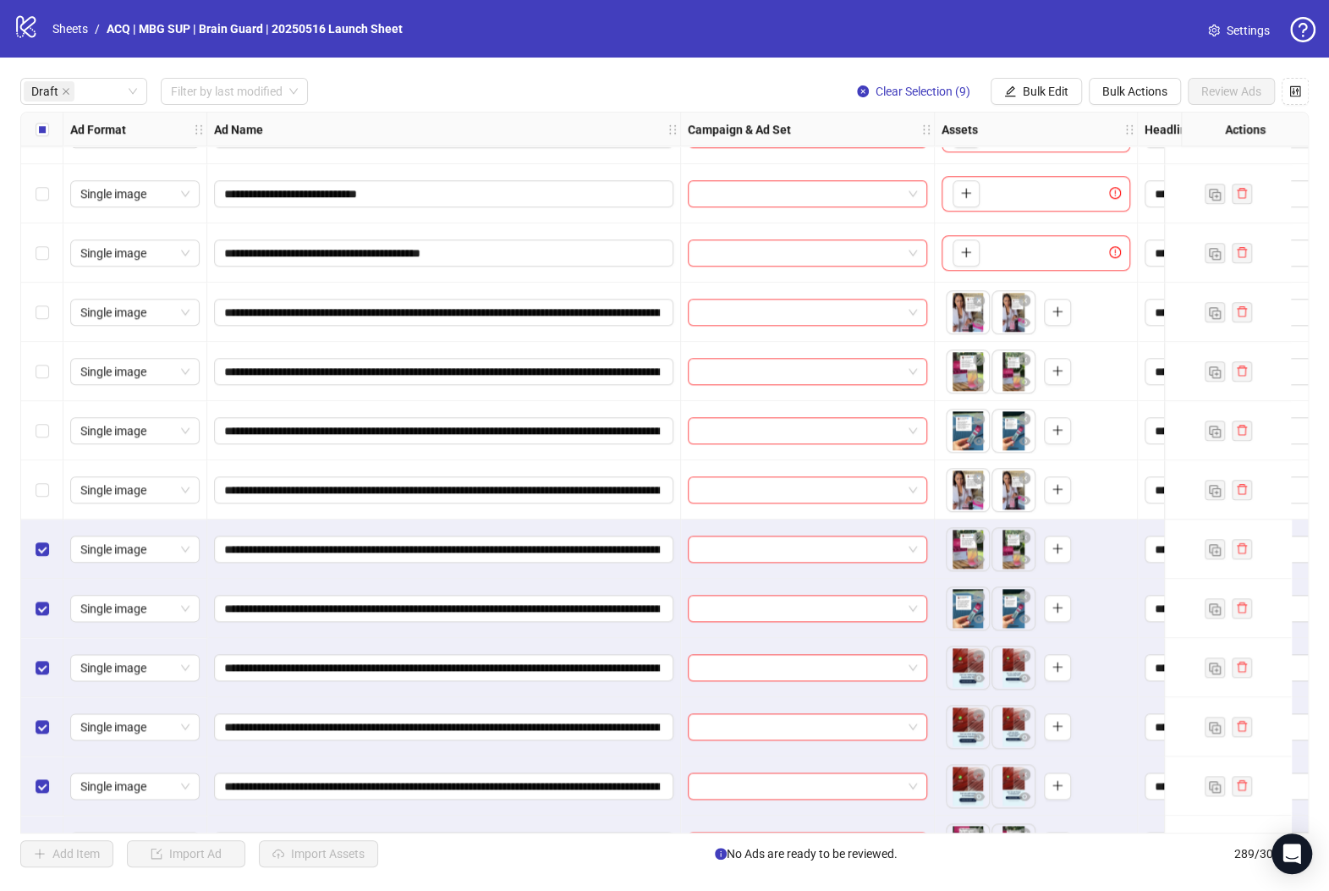
click at [52, 491] on div "Select row 23" at bounding box center [42, 489] width 42 height 59
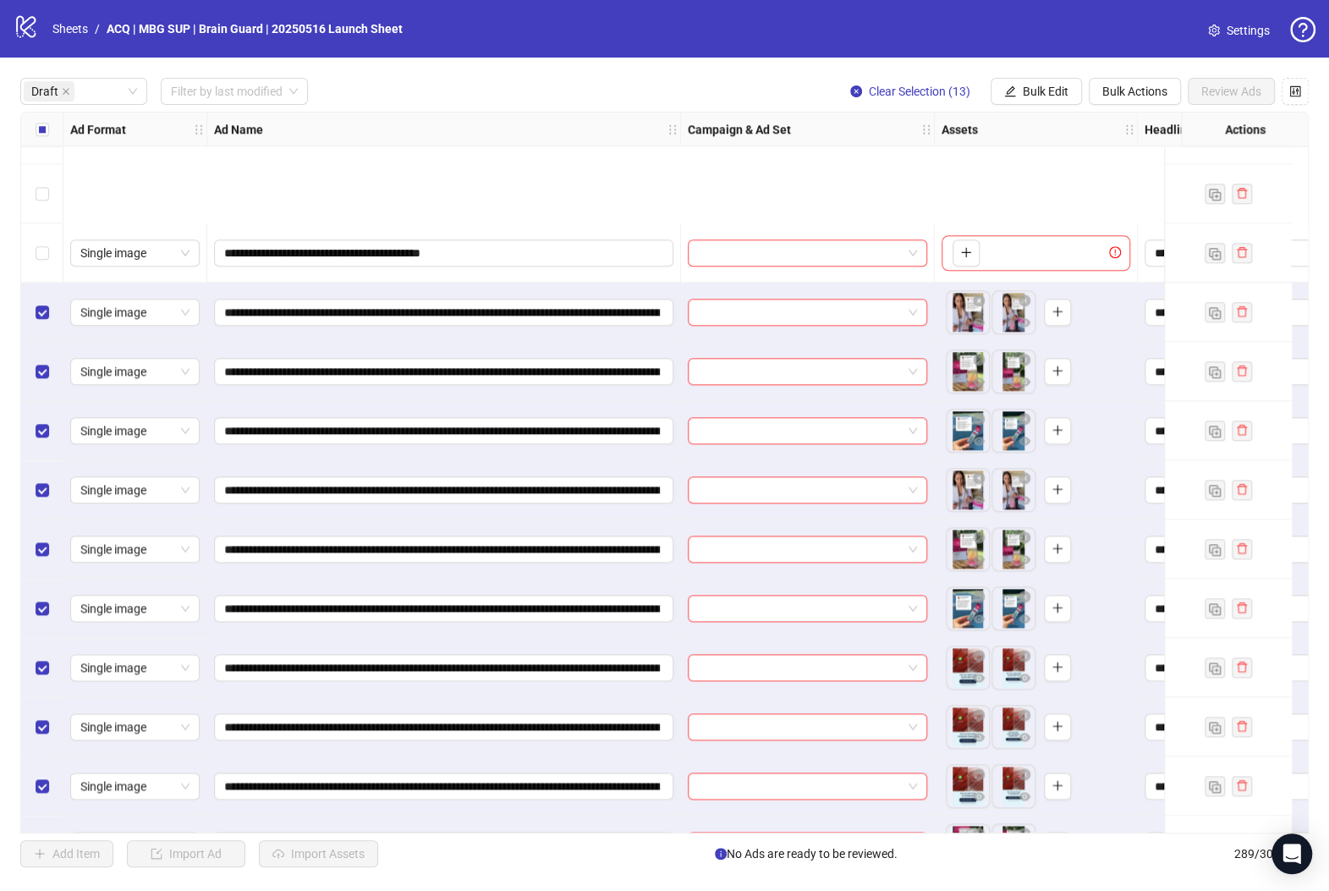
scroll to position [1215, 0]
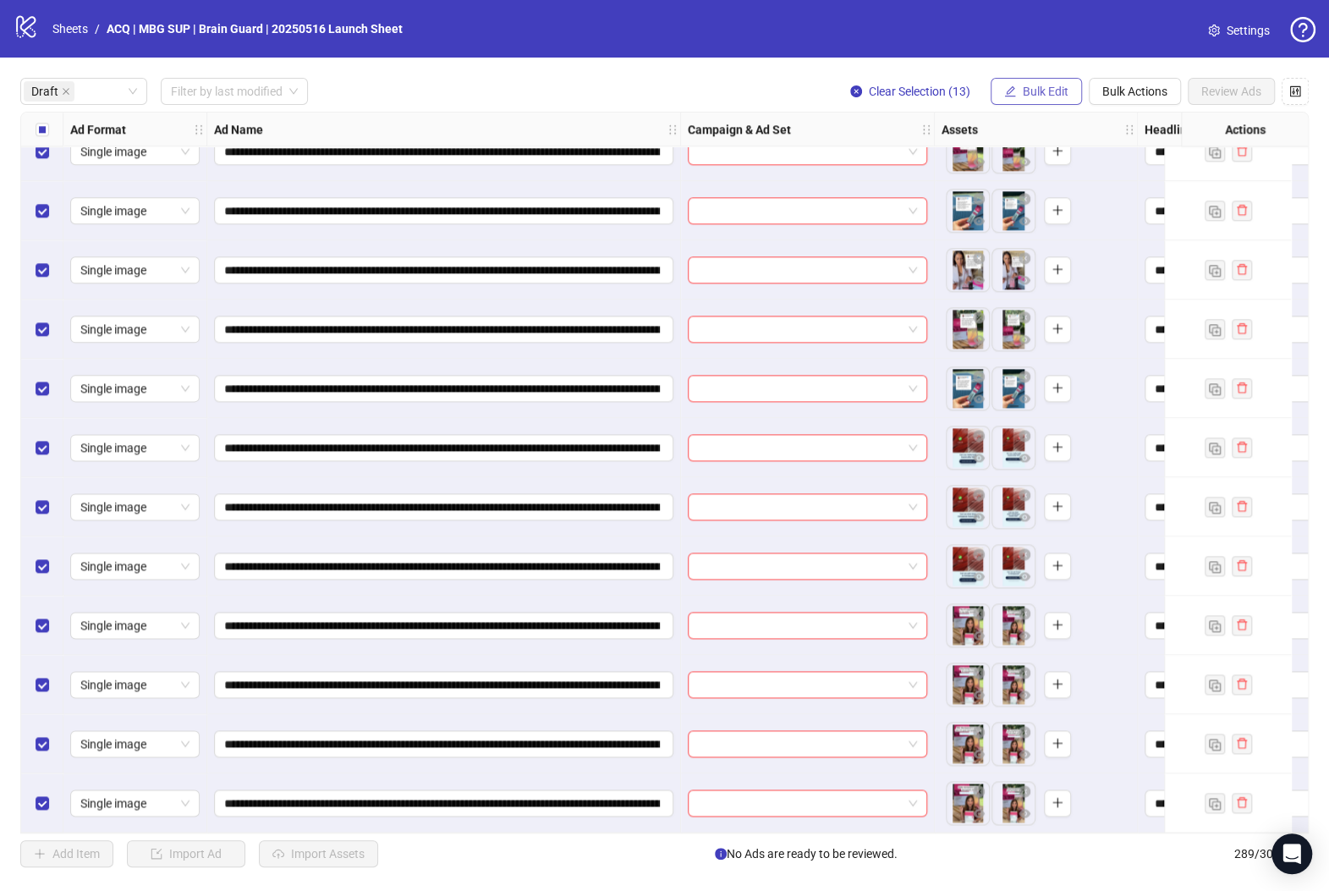
click at [1022, 83] on button "Bulk Edit" at bounding box center [1035, 91] width 91 height 27
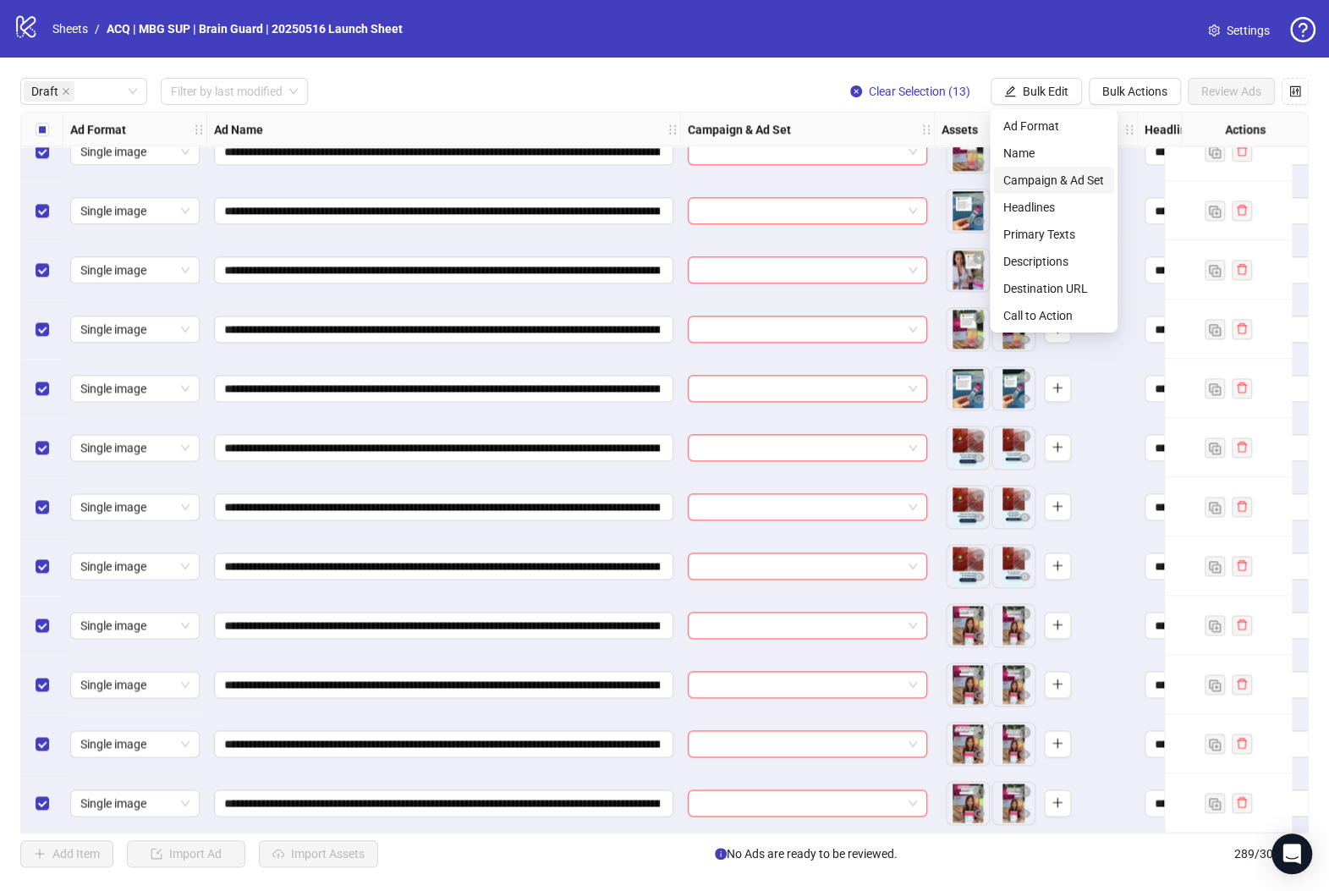
click at [1063, 172] on span "Campaign & Ad Set" at bounding box center [1053, 180] width 101 height 19
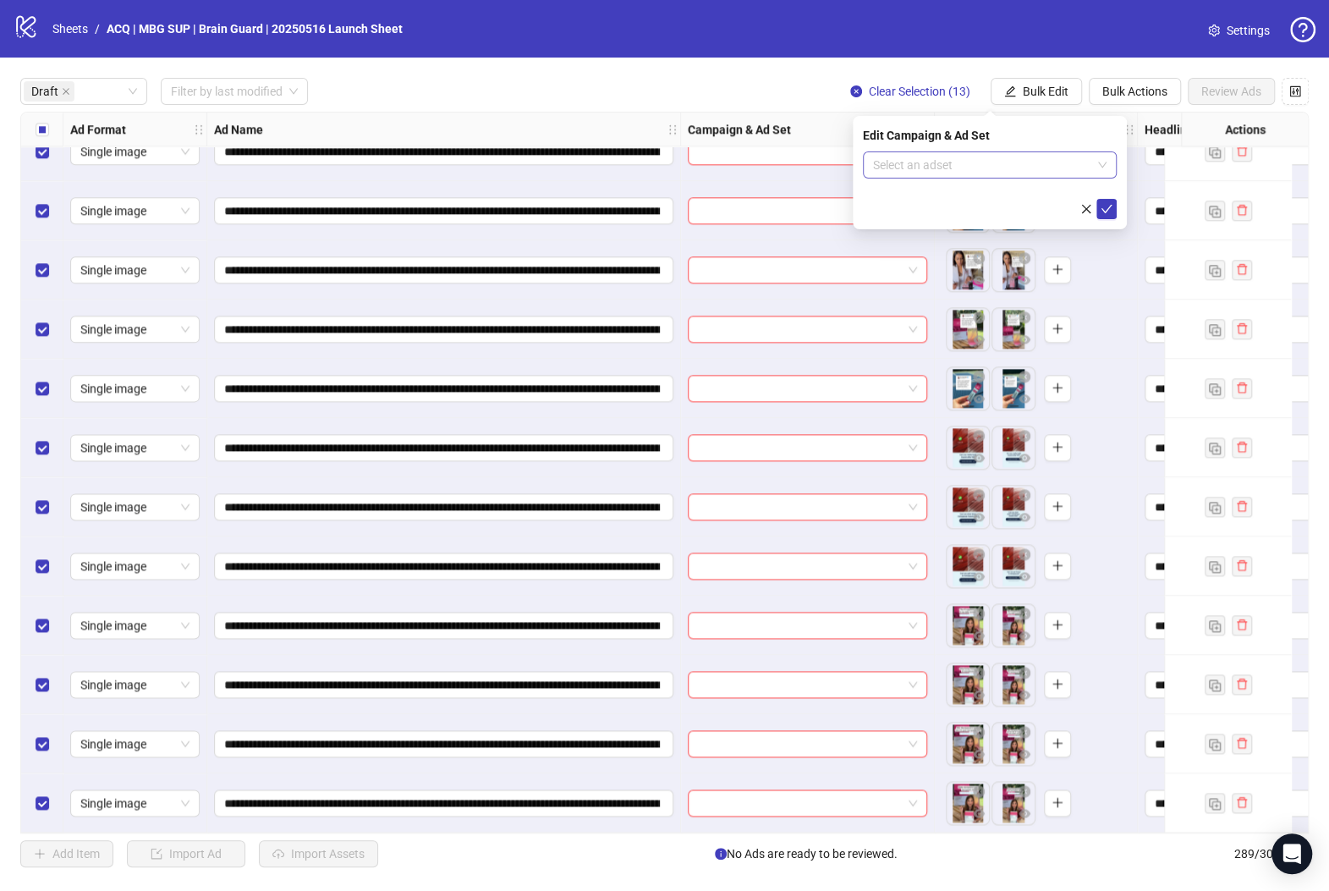
click at [986, 164] on input "search" at bounding box center [982, 164] width 218 height 25
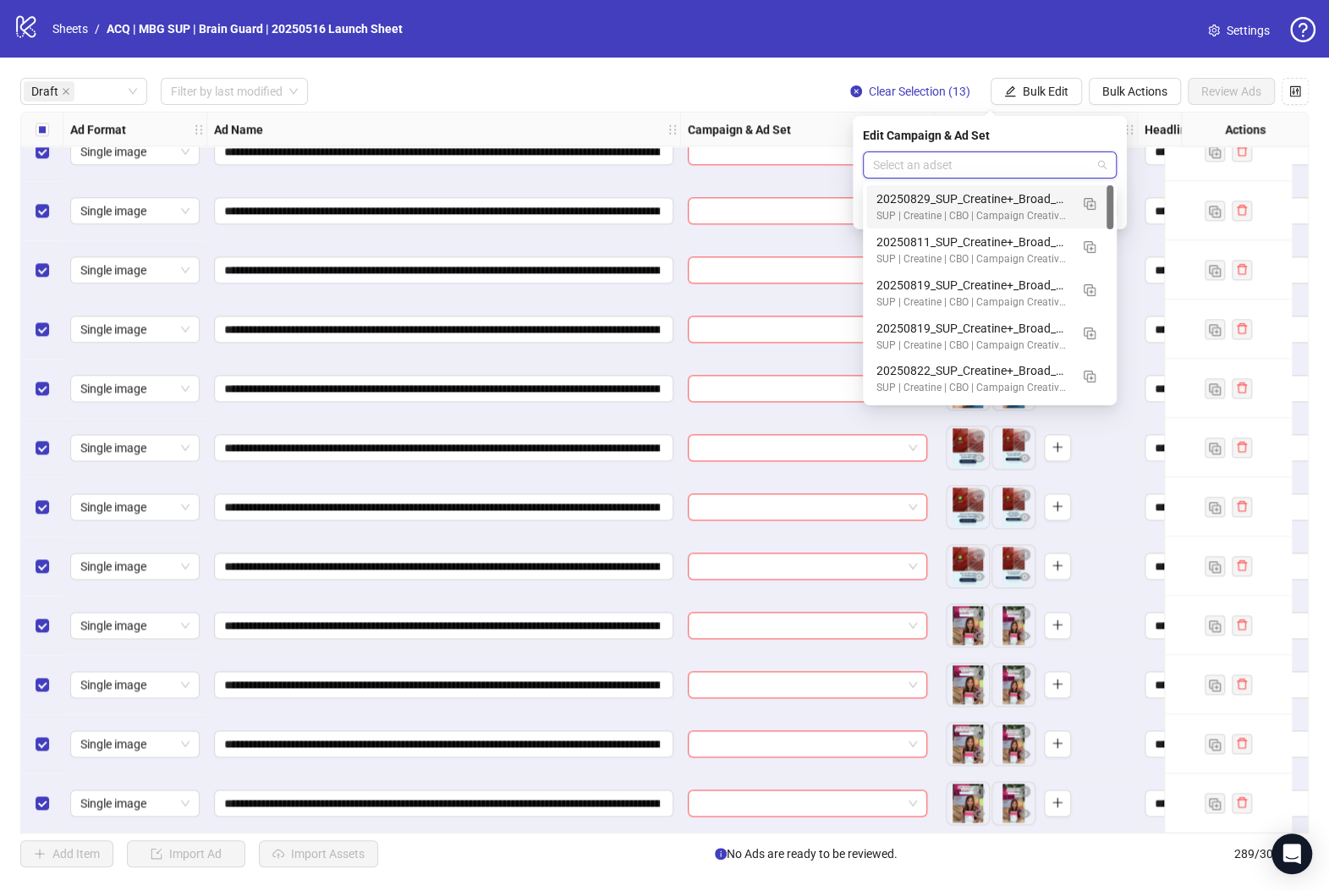
paste input "**********"
type input "**********"
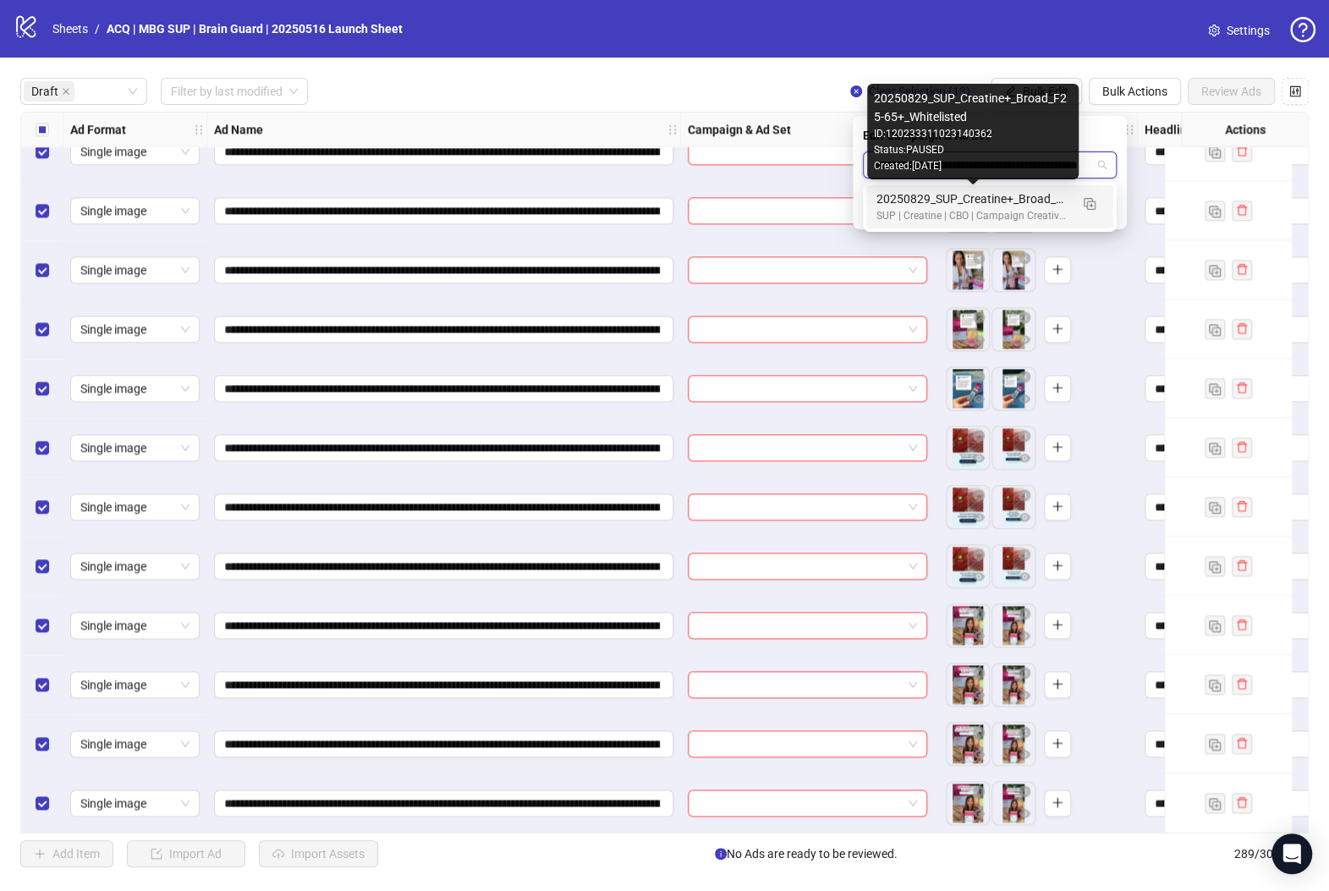
click at [985, 192] on div "20250829_SUP_Creatine+_Broad_F25-65+_Whitelisted" at bounding box center [972, 198] width 193 height 19
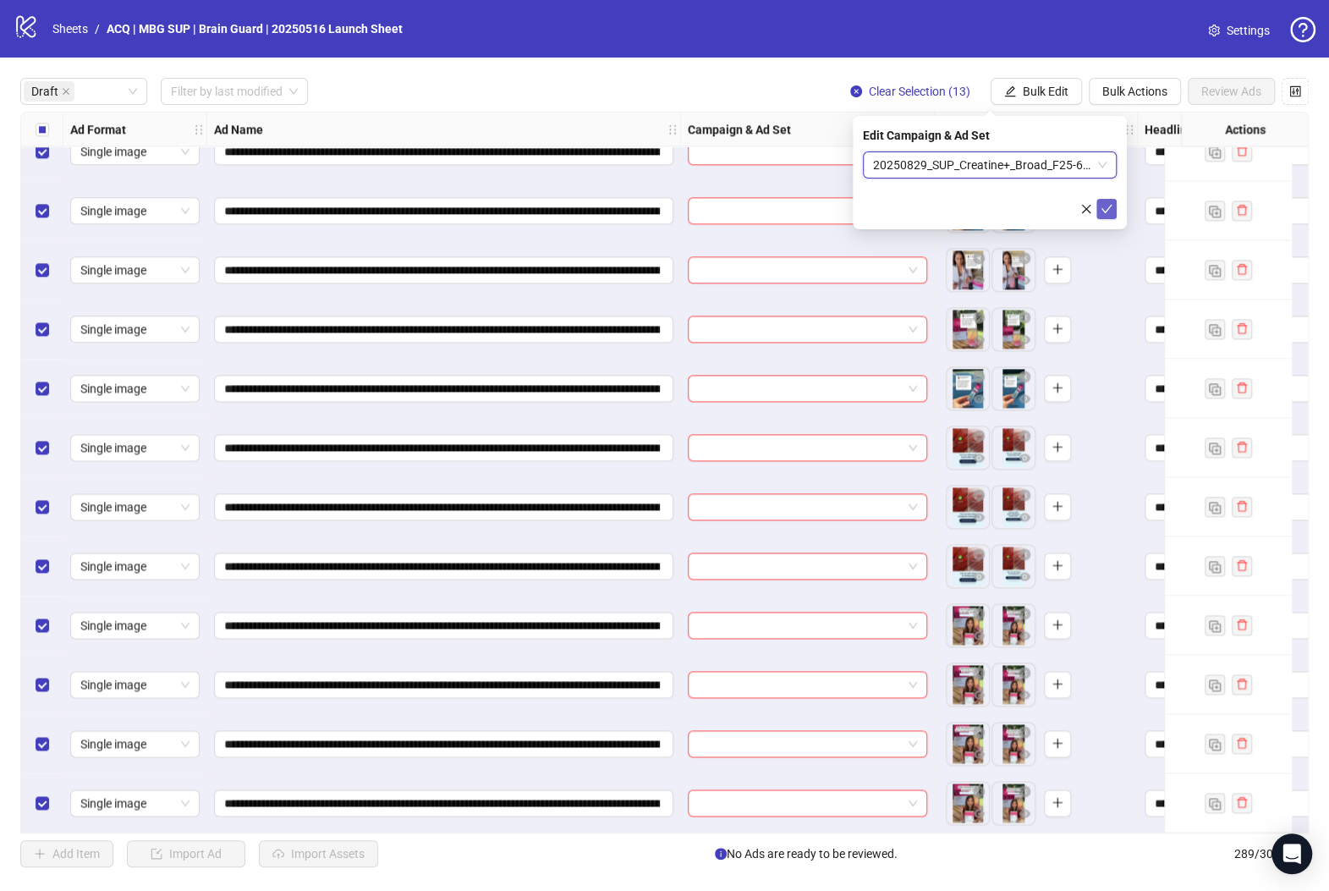
click at [1105, 203] on icon "check" at bounding box center [1106, 209] width 12 height 12
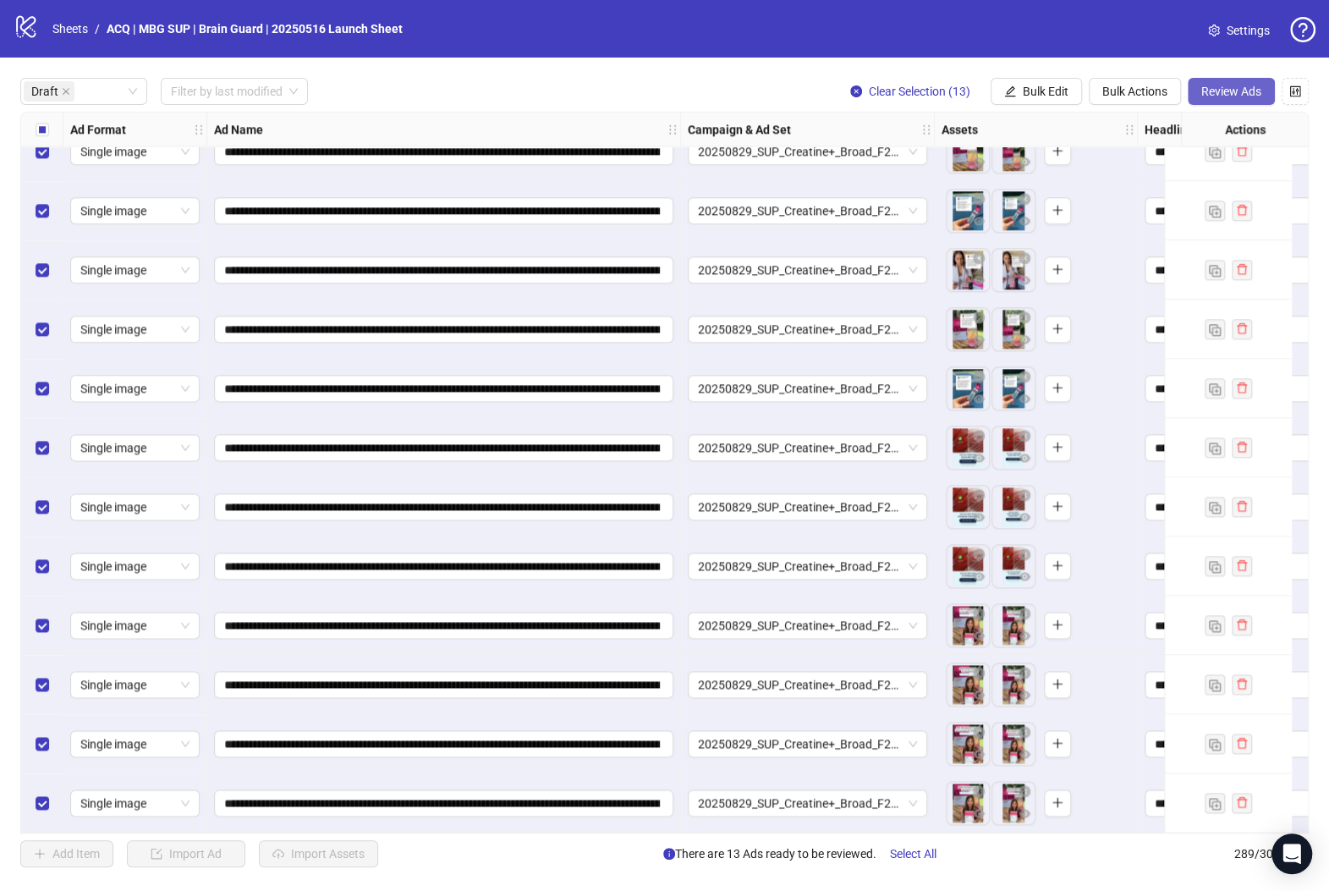
click at [1215, 83] on button "Review Ads" at bounding box center [1231, 91] width 87 height 27
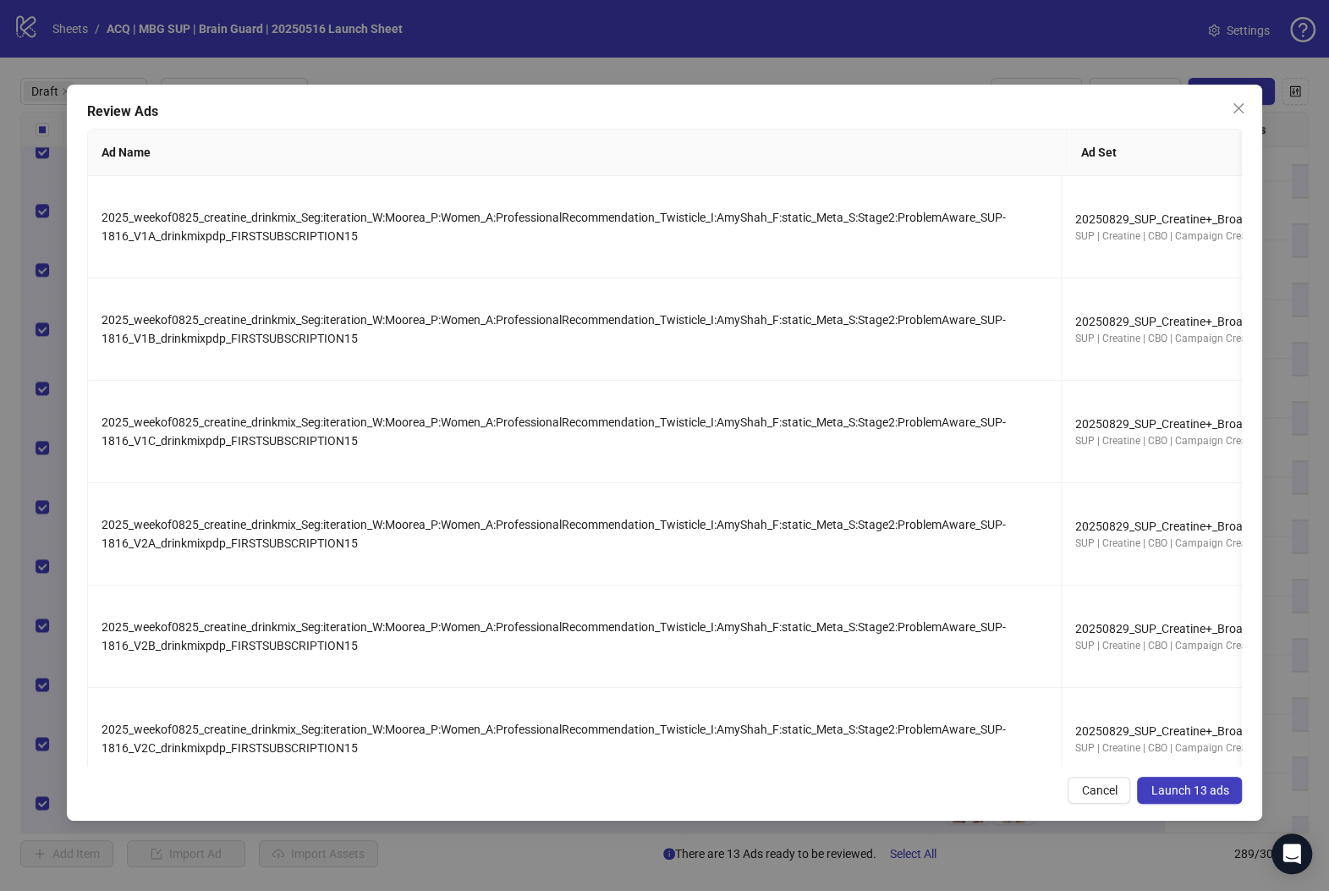
click at [1177, 793] on span "Launch 13 ads" at bounding box center [1189, 790] width 78 height 14
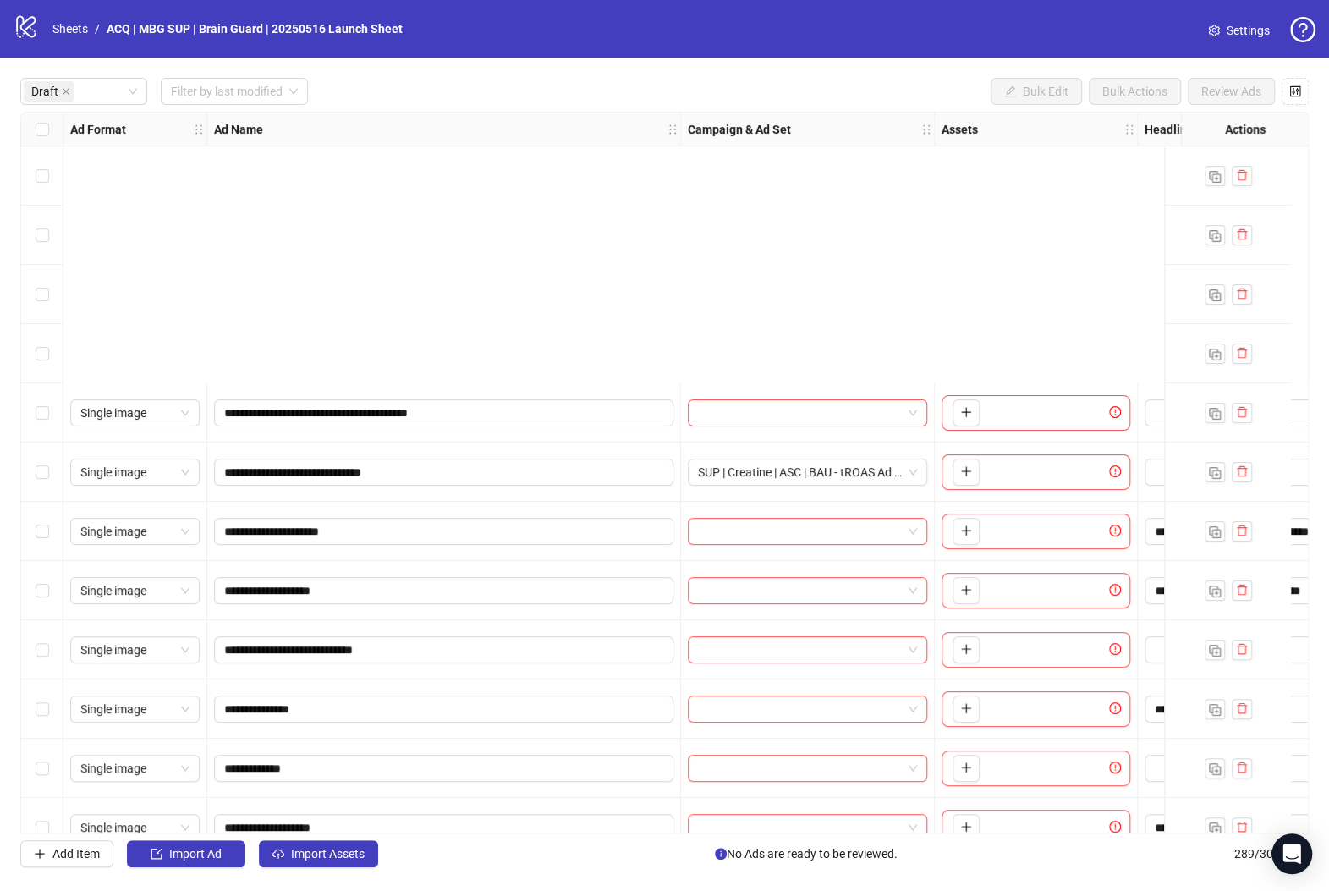
scroll to position [445, 0]
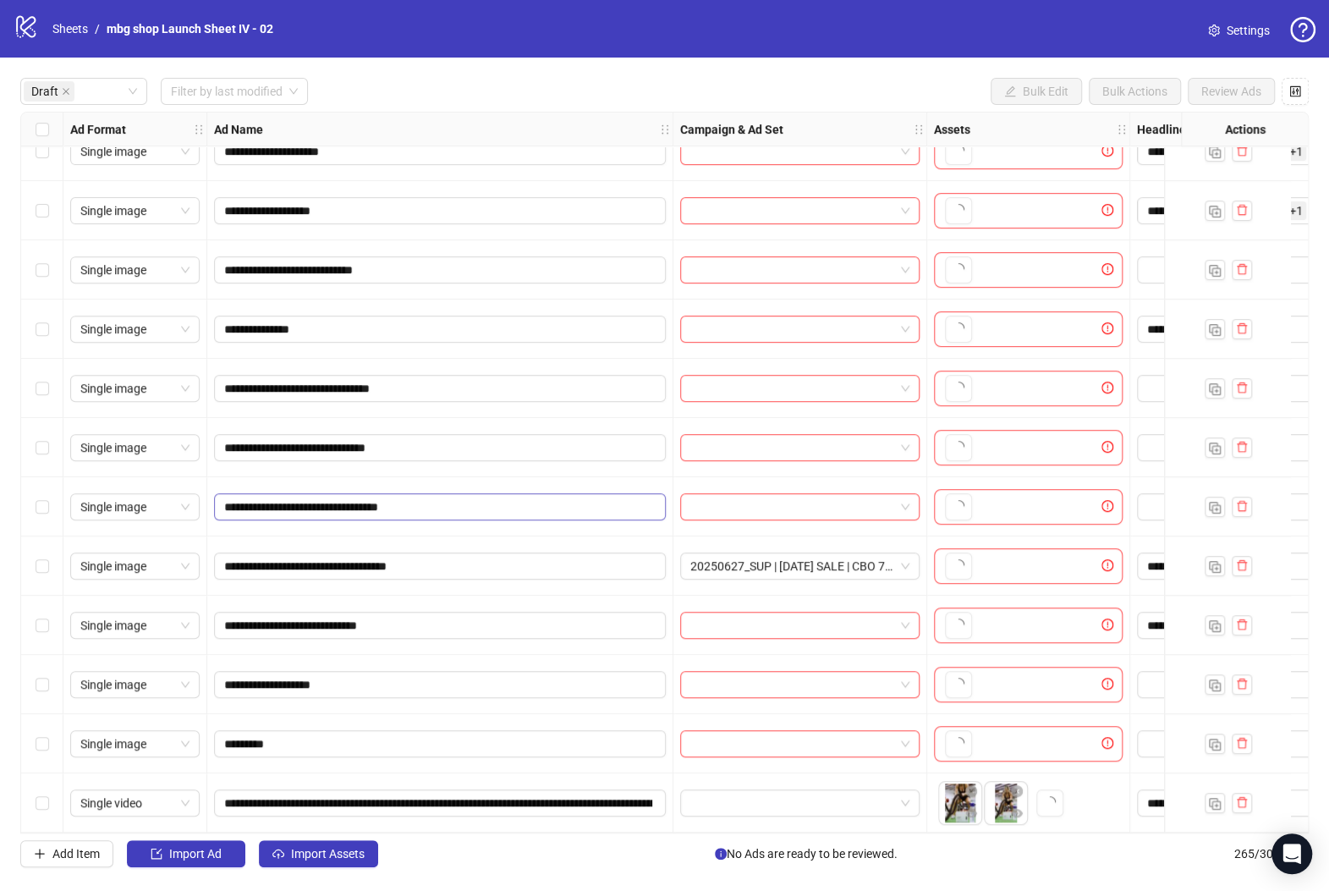
scroll to position [386, 0]
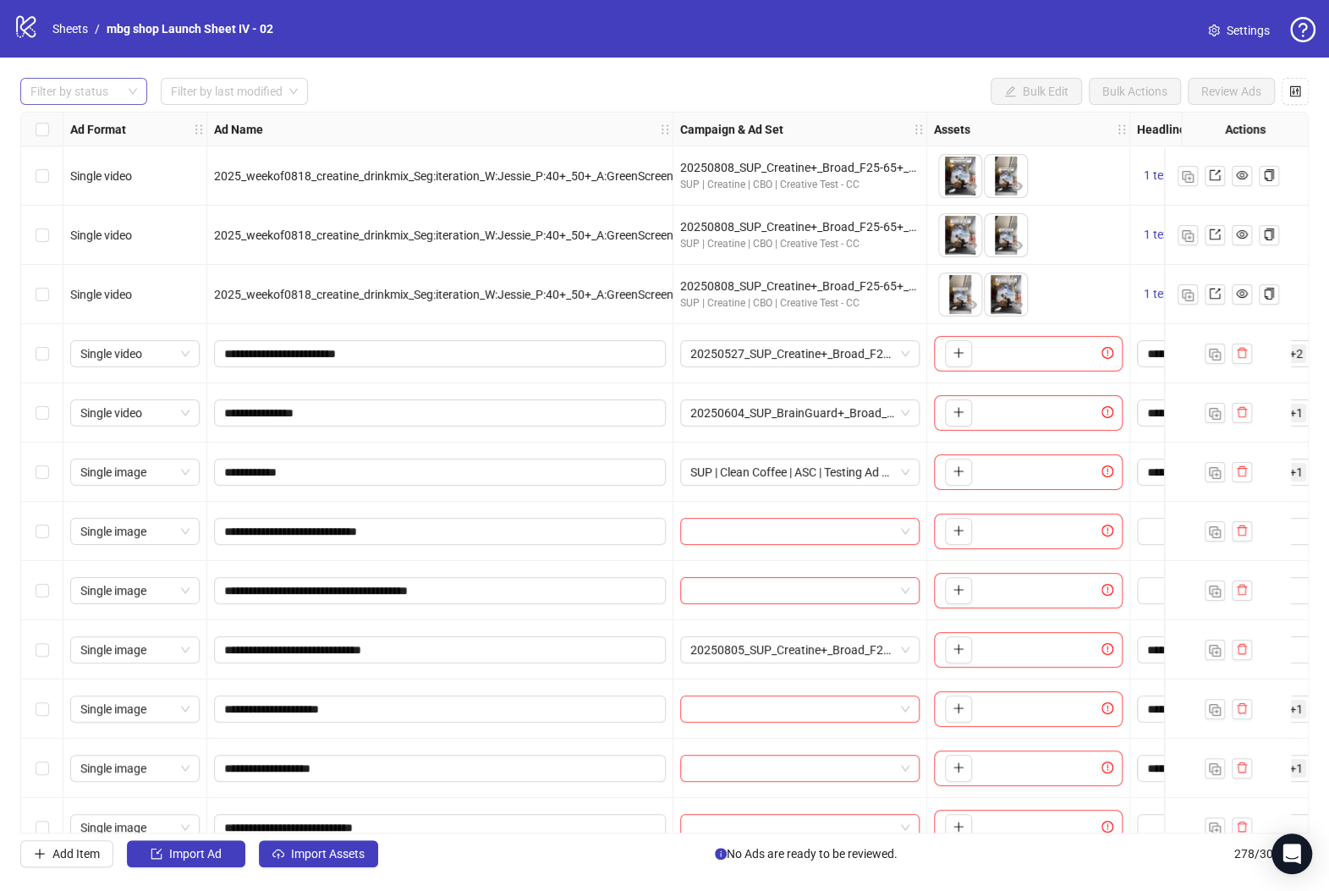
click at [123, 88] on div at bounding box center [75, 92] width 102 height 24
click at [127, 123] on div "Draft" at bounding box center [84, 126] width 100 height 19
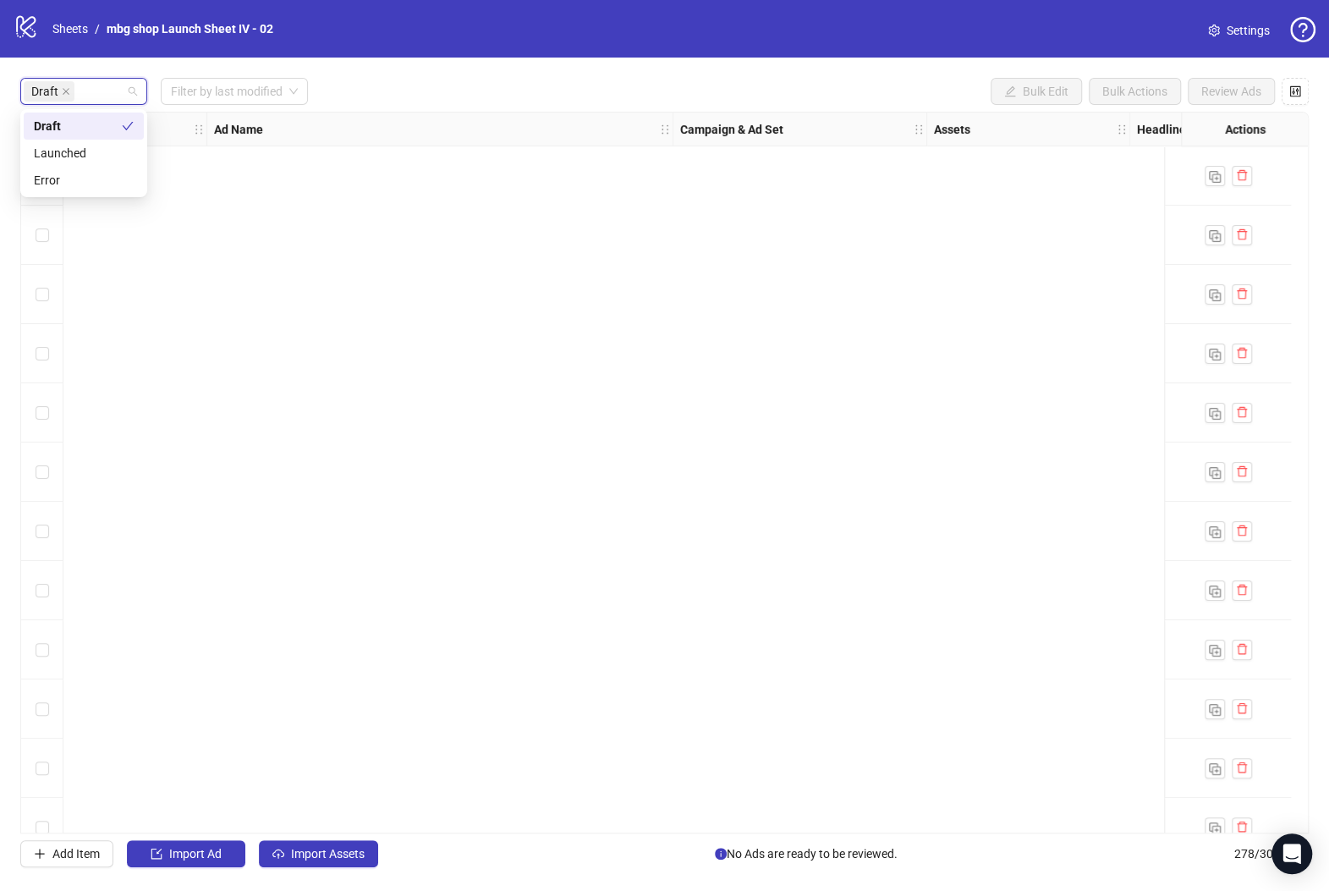
scroll to position [1155, 0]
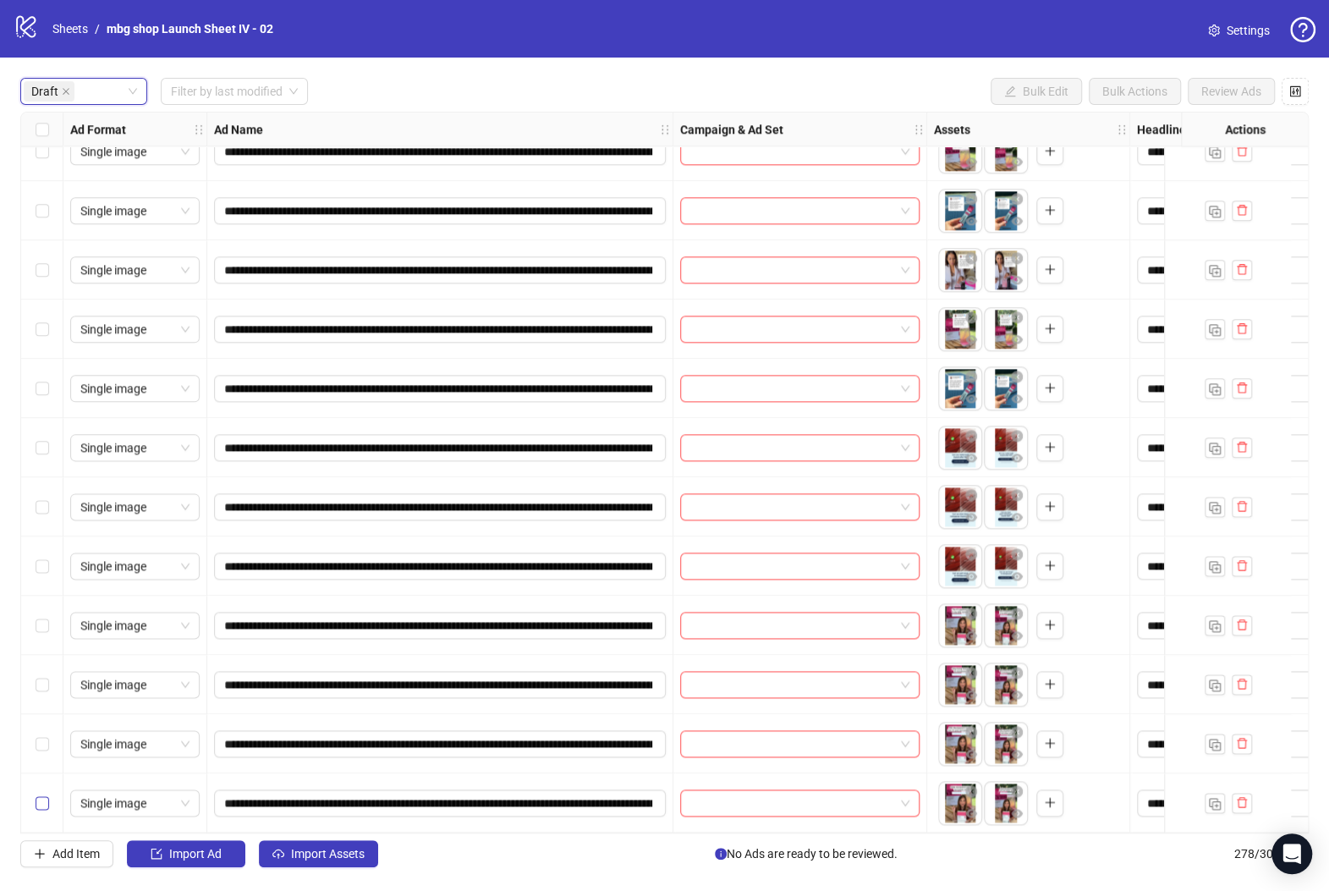
click at [43, 803] on label "Select row 31" at bounding box center [43, 802] width 14 height 19
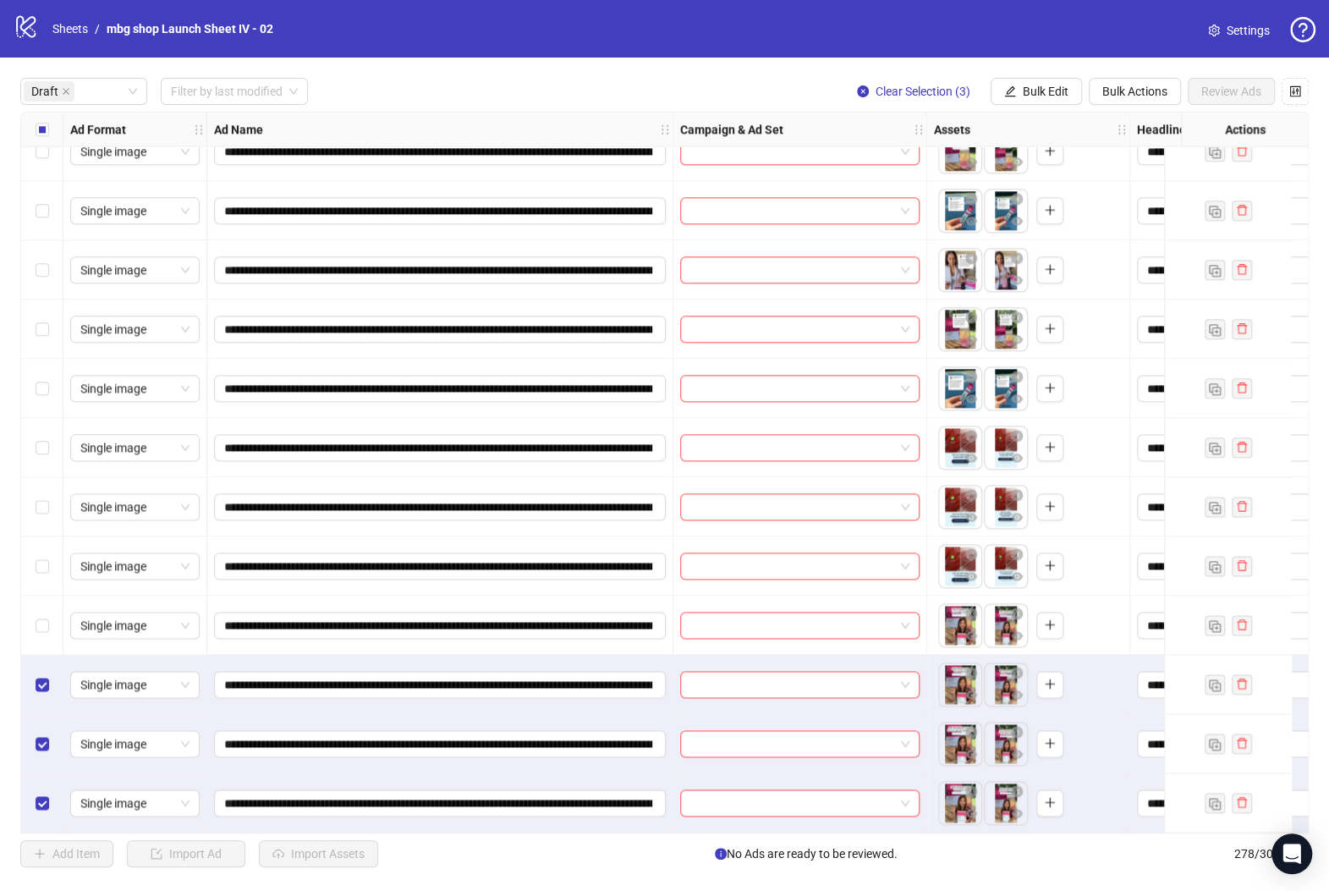
drag, startPoint x: 41, startPoint y: 632, endPoint x: 33, endPoint y: 575, distance: 57.2
click at [40, 630] on div "Select row 28" at bounding box center [42, 624] width 42 height 59
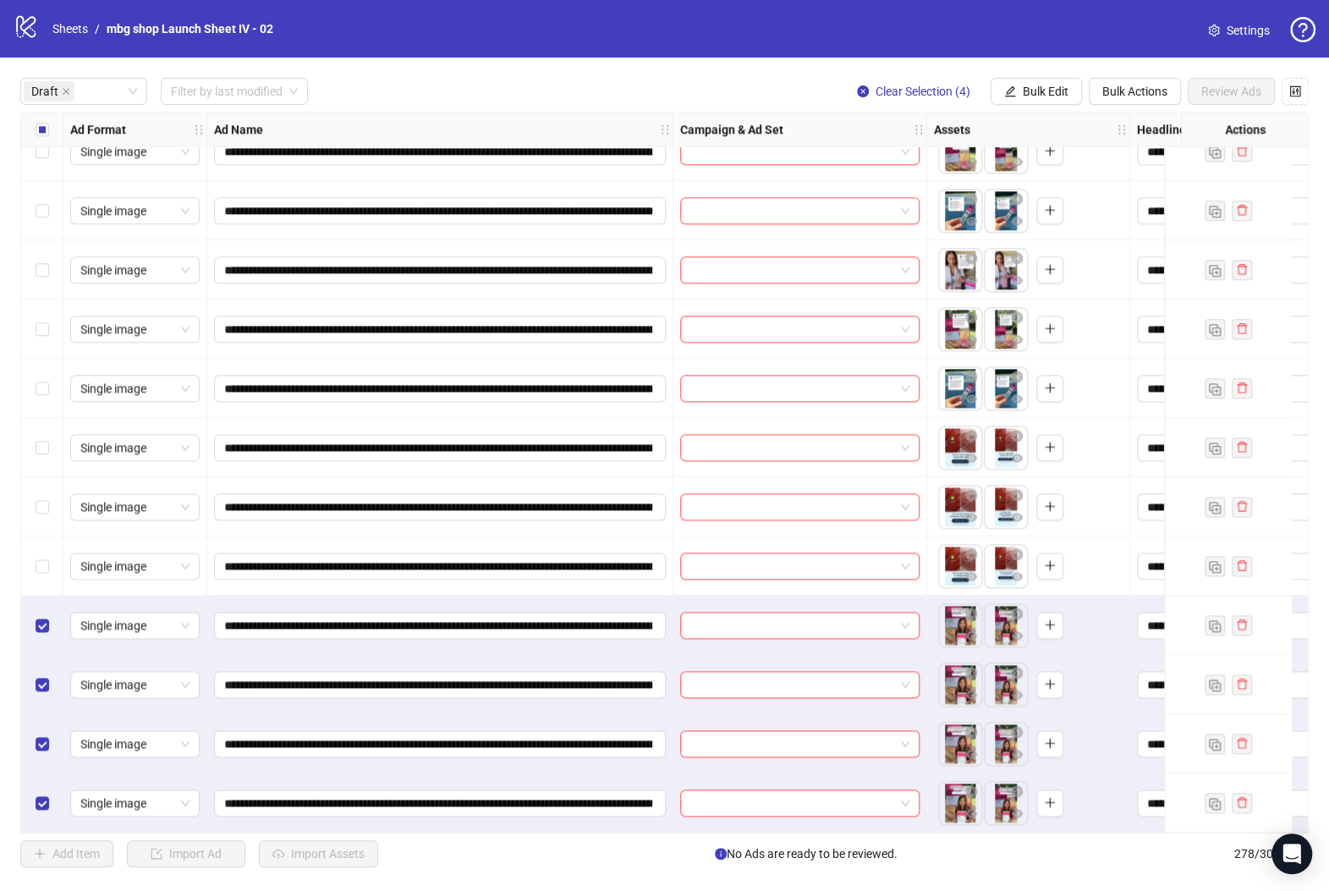
drag, startPoint x: 36, startPoint y: 551, endPoint x: 52, endPoint y: 513, distance: 41.3
click at [39, 547] on div "Select row 27" at bounding box center [42, 565] width 42 height 59
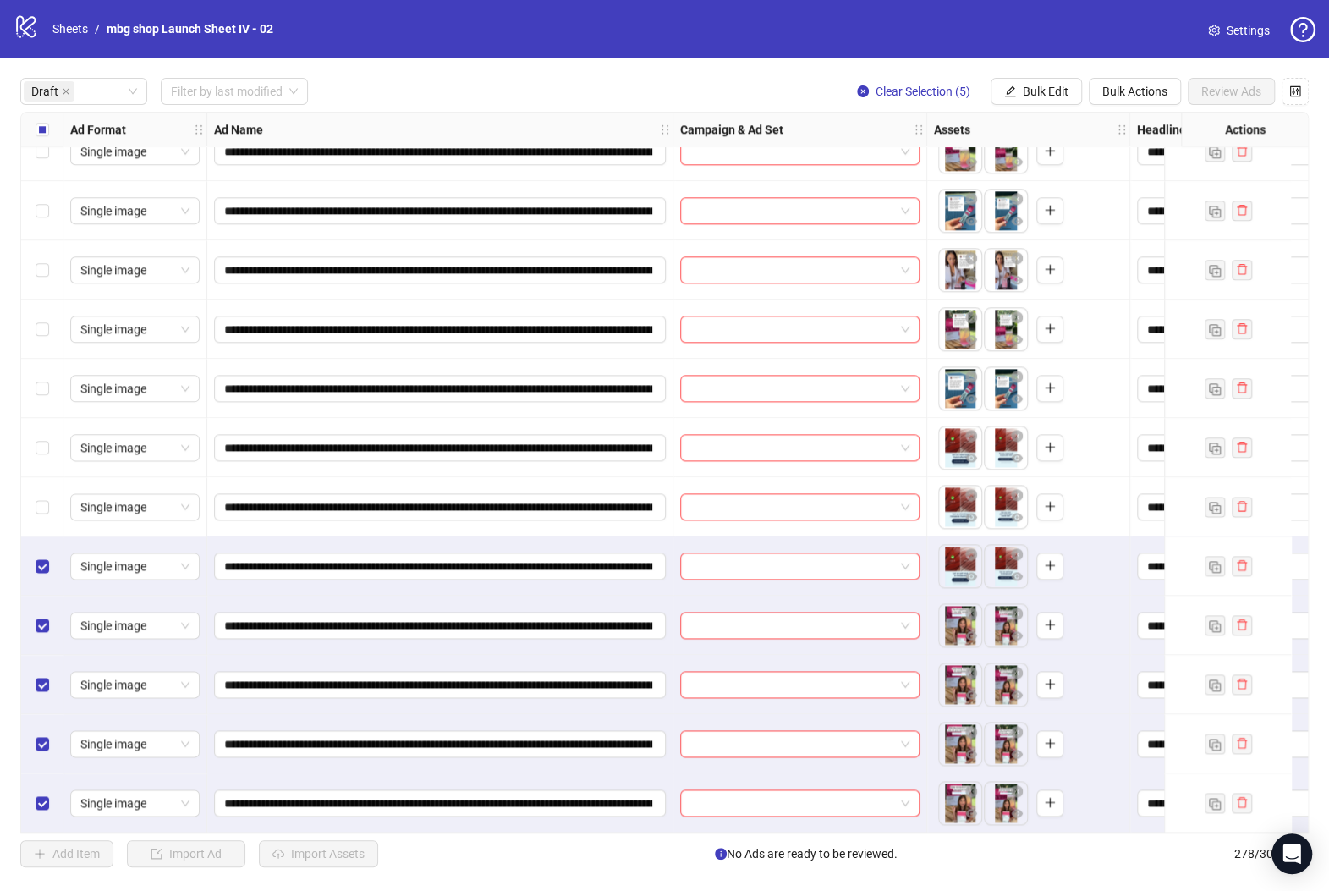
click at [50, 485] on div "Select row 26" at bounding box center [42, 506] width 42 height 59
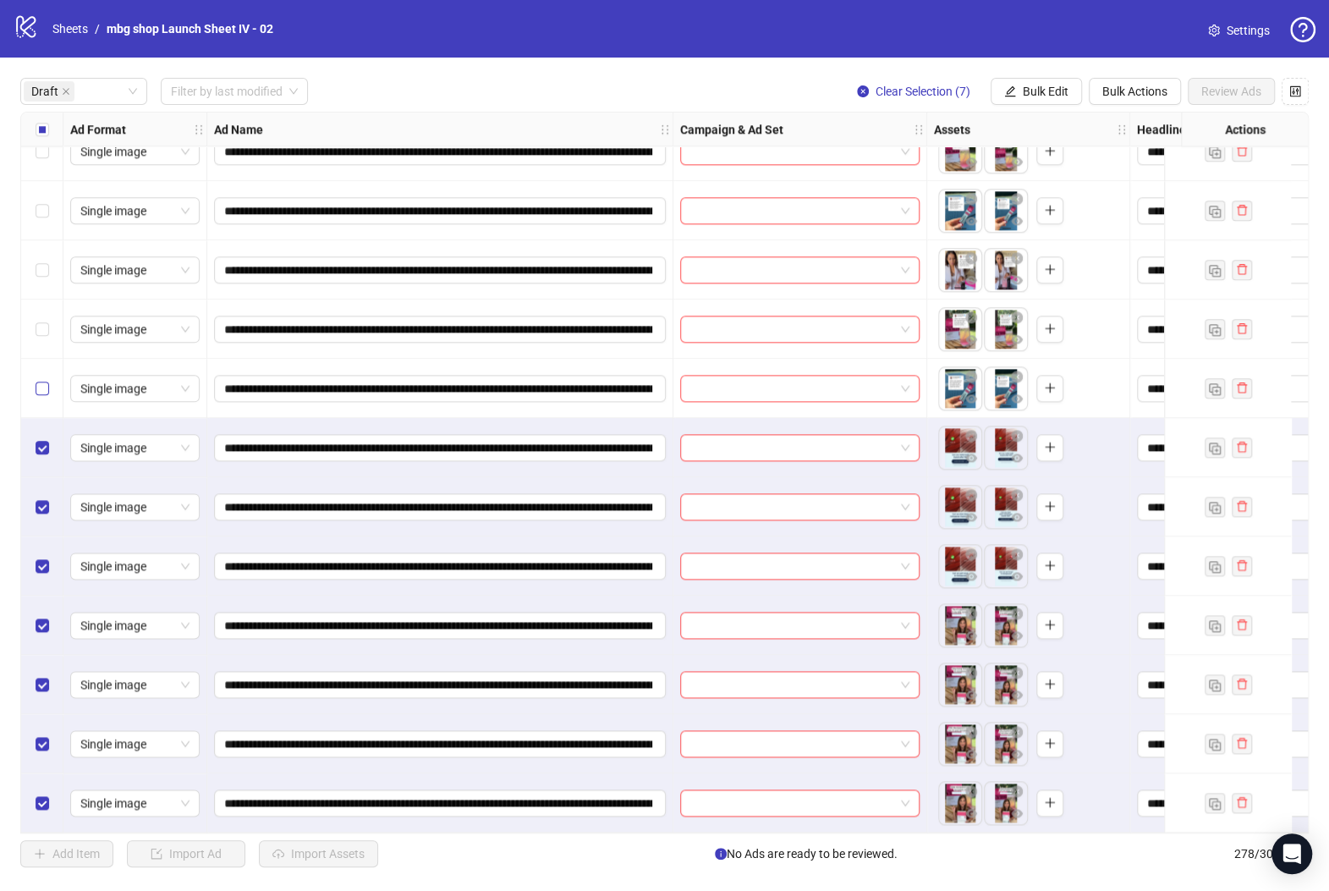
click at [34, 390] on div "Select row 24" at bounding box center [42, 388] width 42 height 59
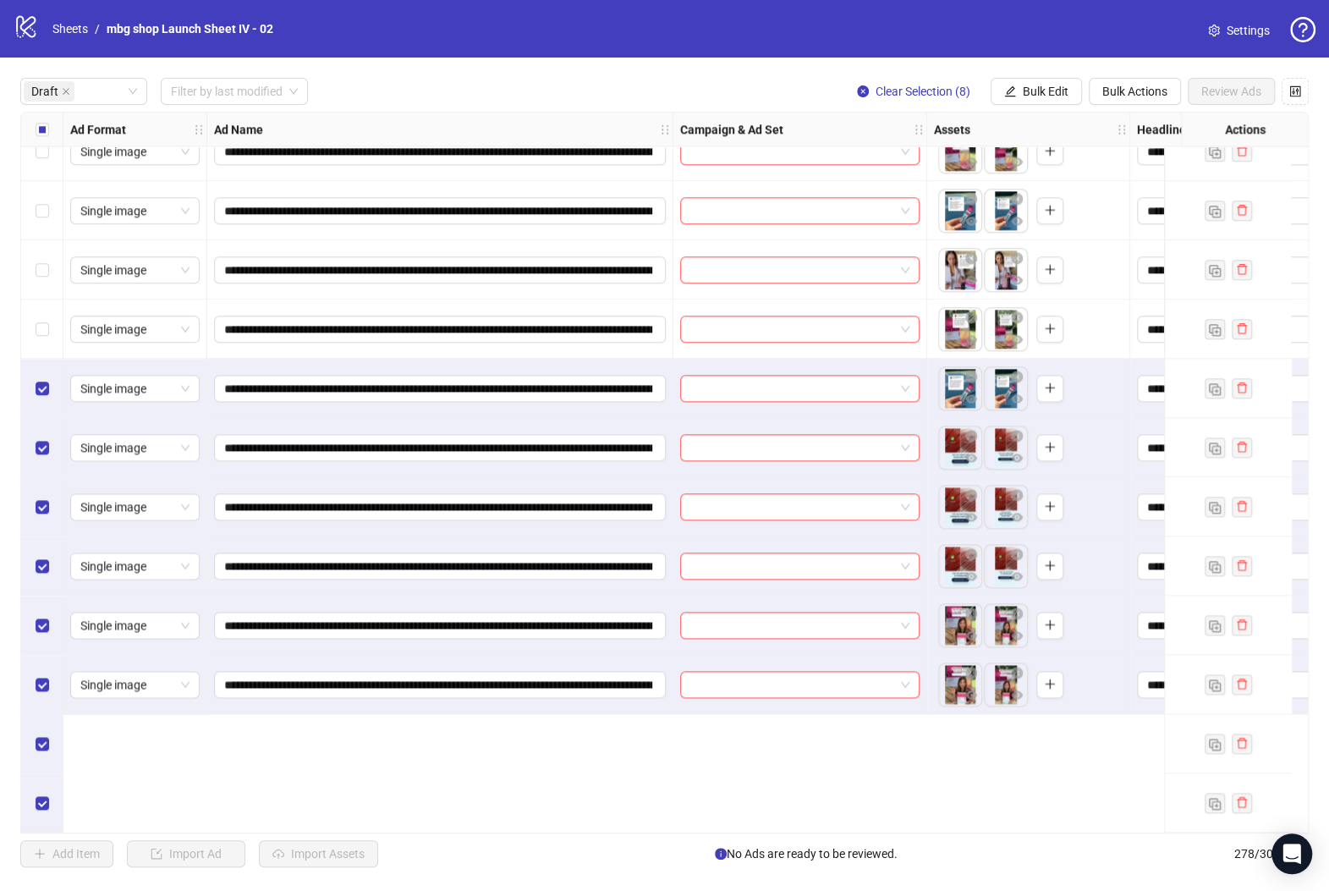
scroll to position [930, 0]
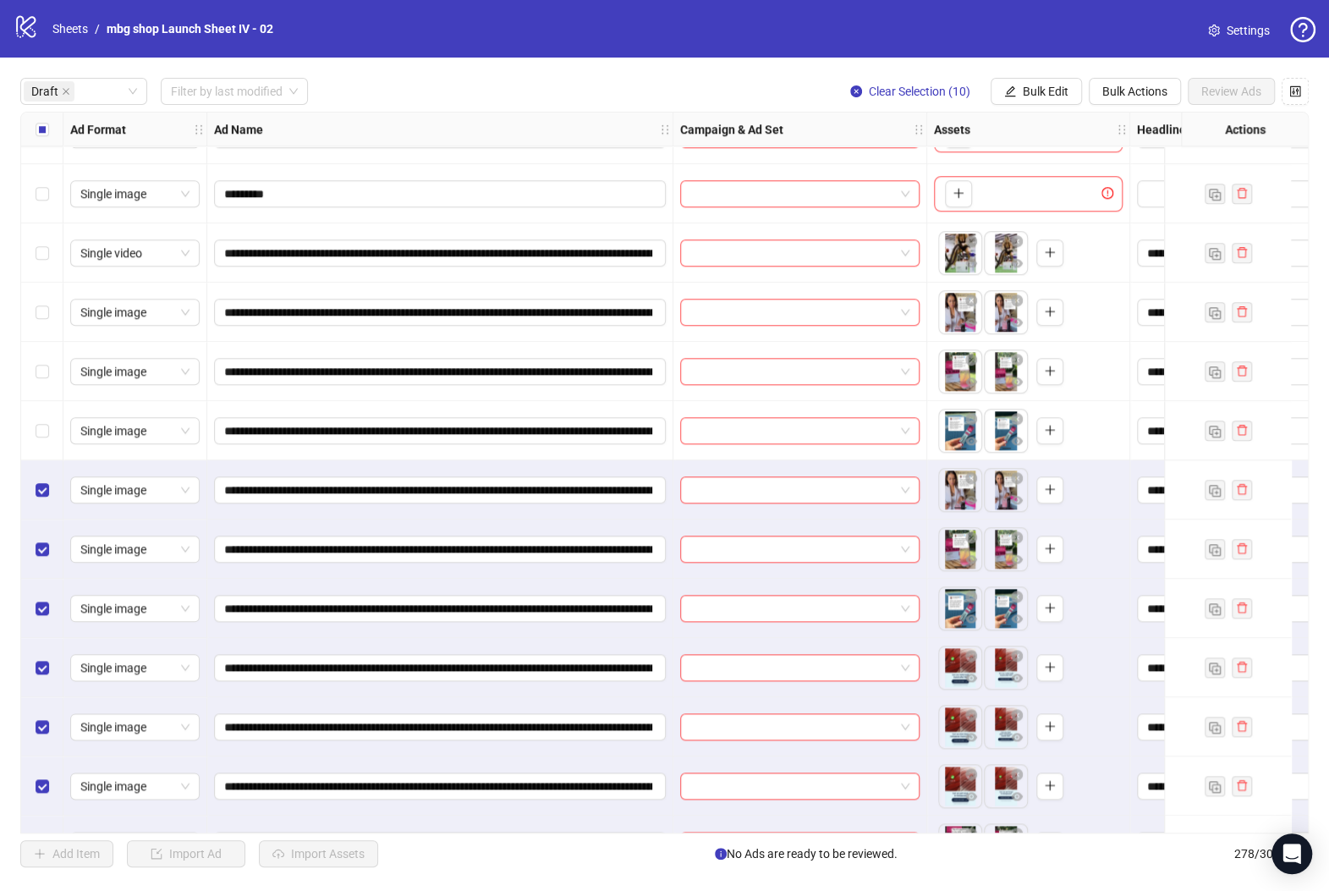
drag, startPoint x: 31, startPoint y: 424, endPoint x: 53, endPoint y: 398, distance: 33.6
click at [31, 423] on div "Select row 21" at bounding box center [42, 430] width 42 height 59
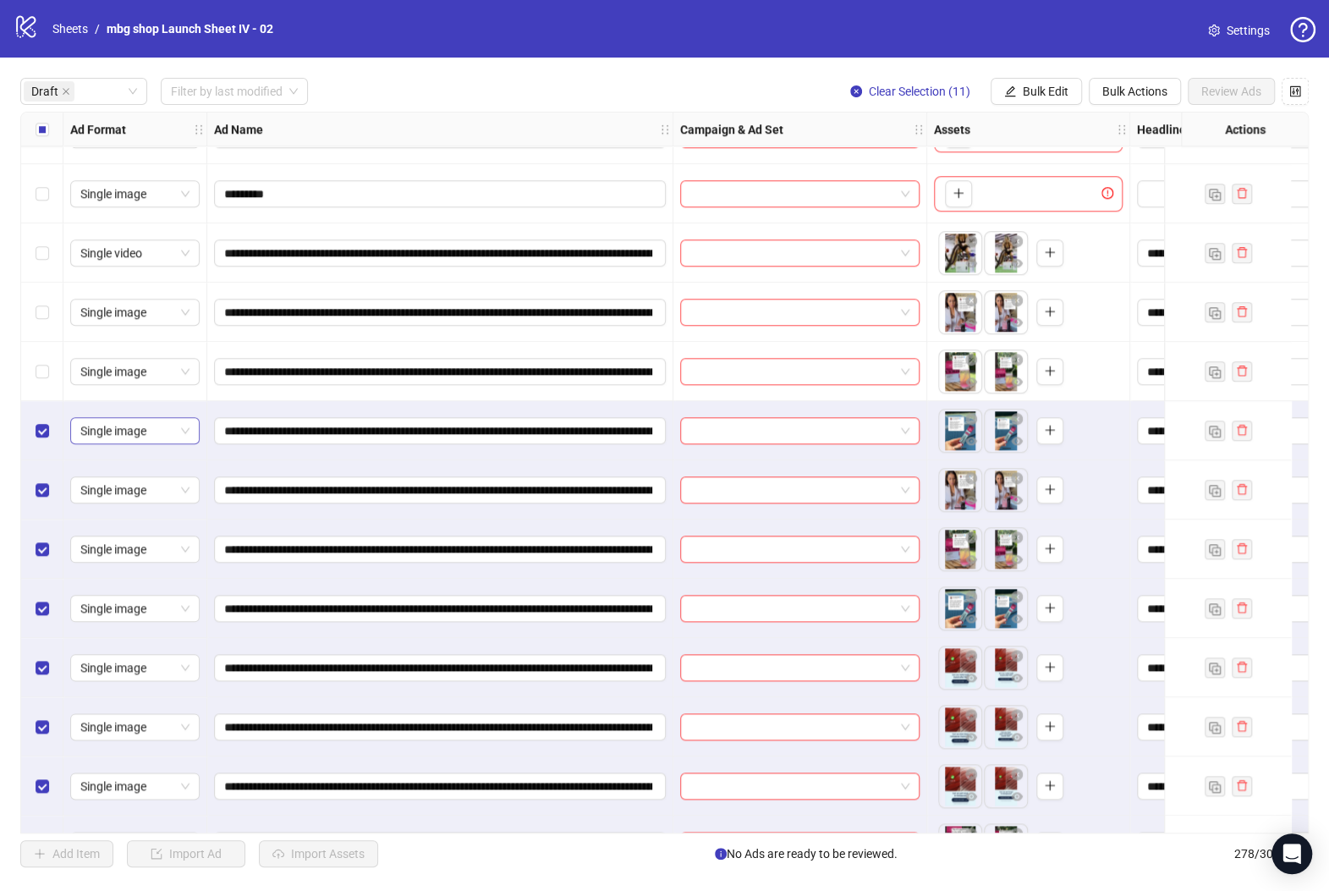
drag, startPoint x: 41, startPoint y: 354, endPoint x: 176, endPoint y: 428, distance: 154.0
click at [41, 354] on div "Select row 20" at bounding box center [42, 371] width 42 height 59
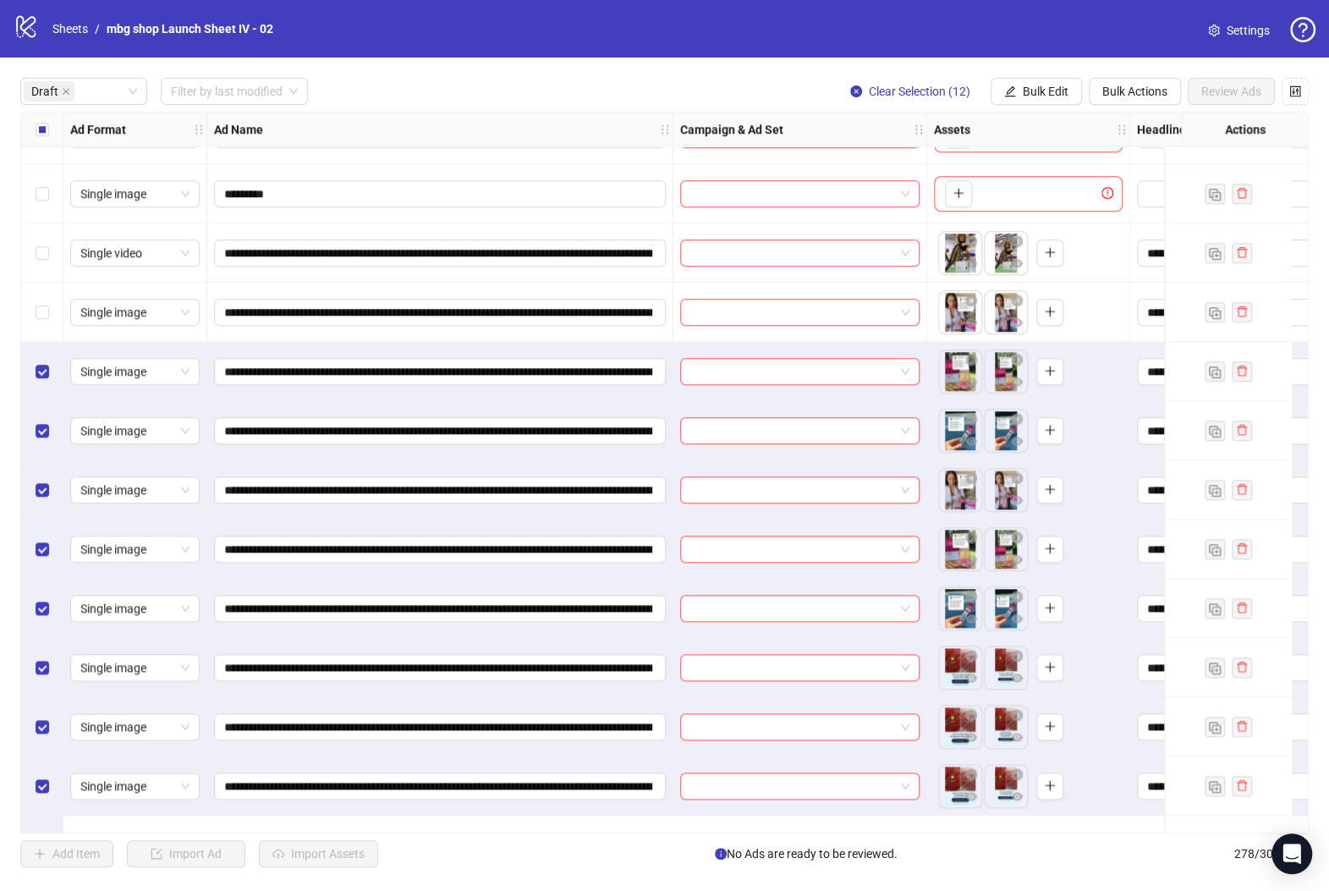
scroll to position [817, 0]
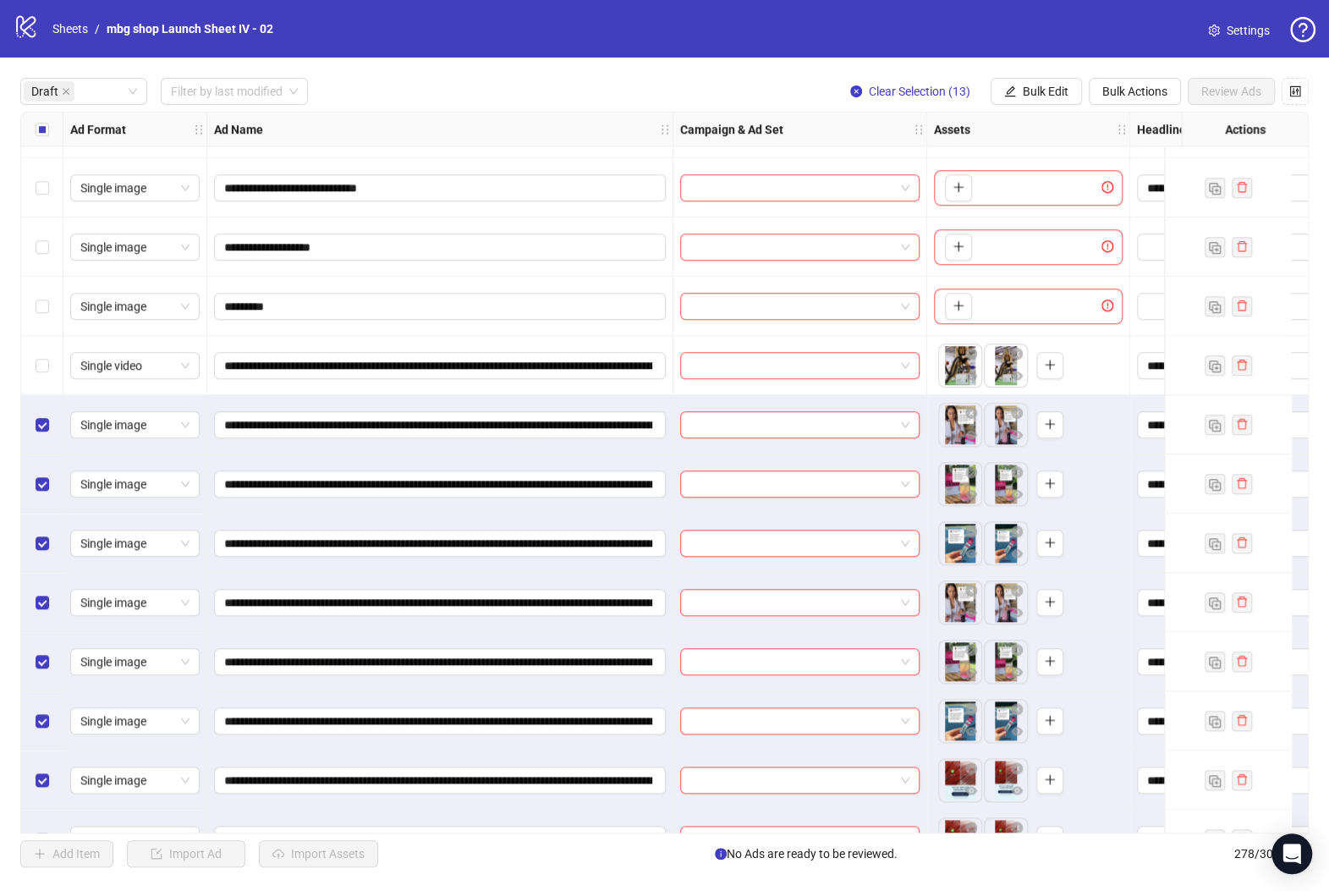
click at [59, 361] on div "Select row 18" at bounding box center [42, 365] width 42 height 59
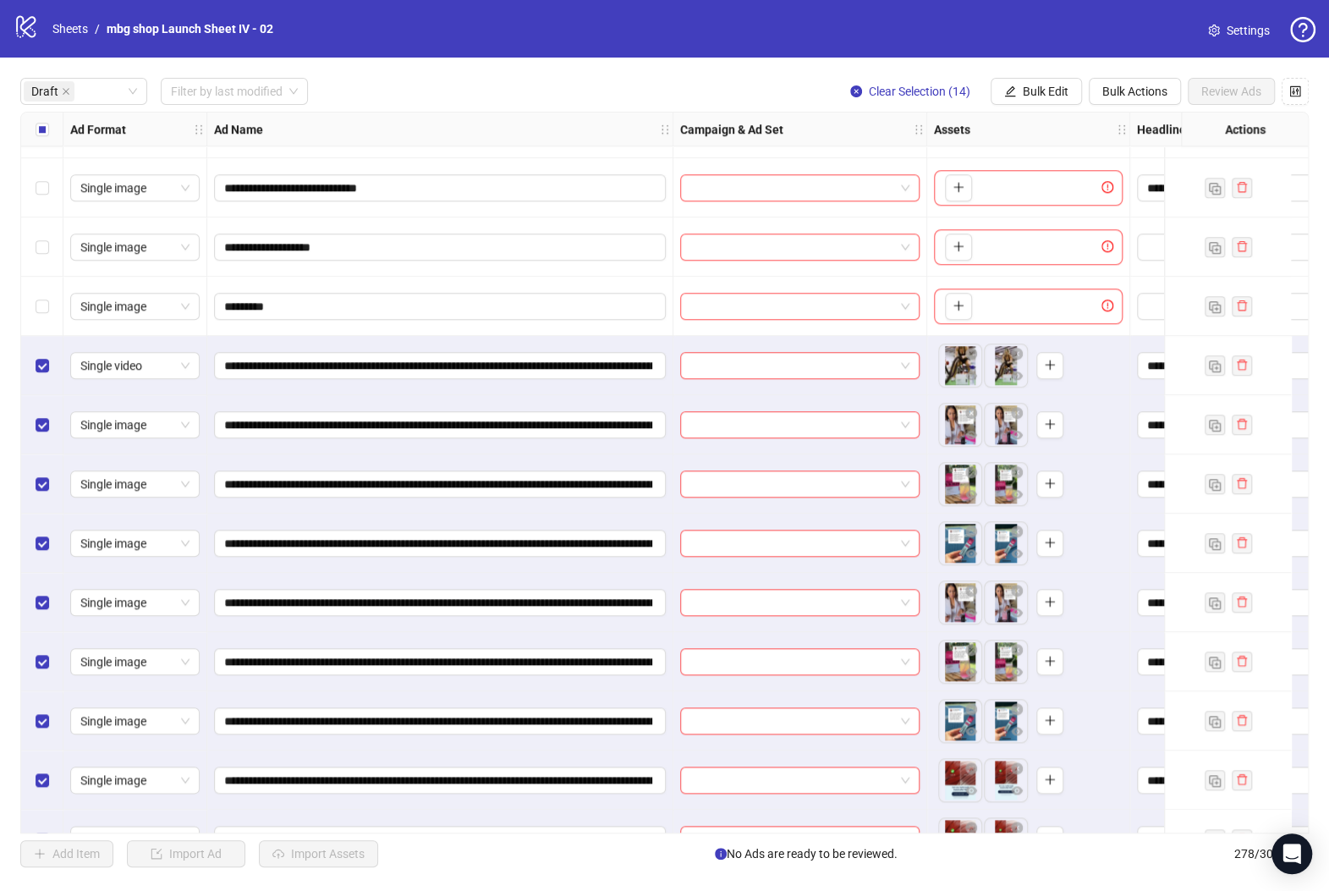
click at [48, 364] on div "Select row 18" at bounding box center [42, 365] width 42 height 59
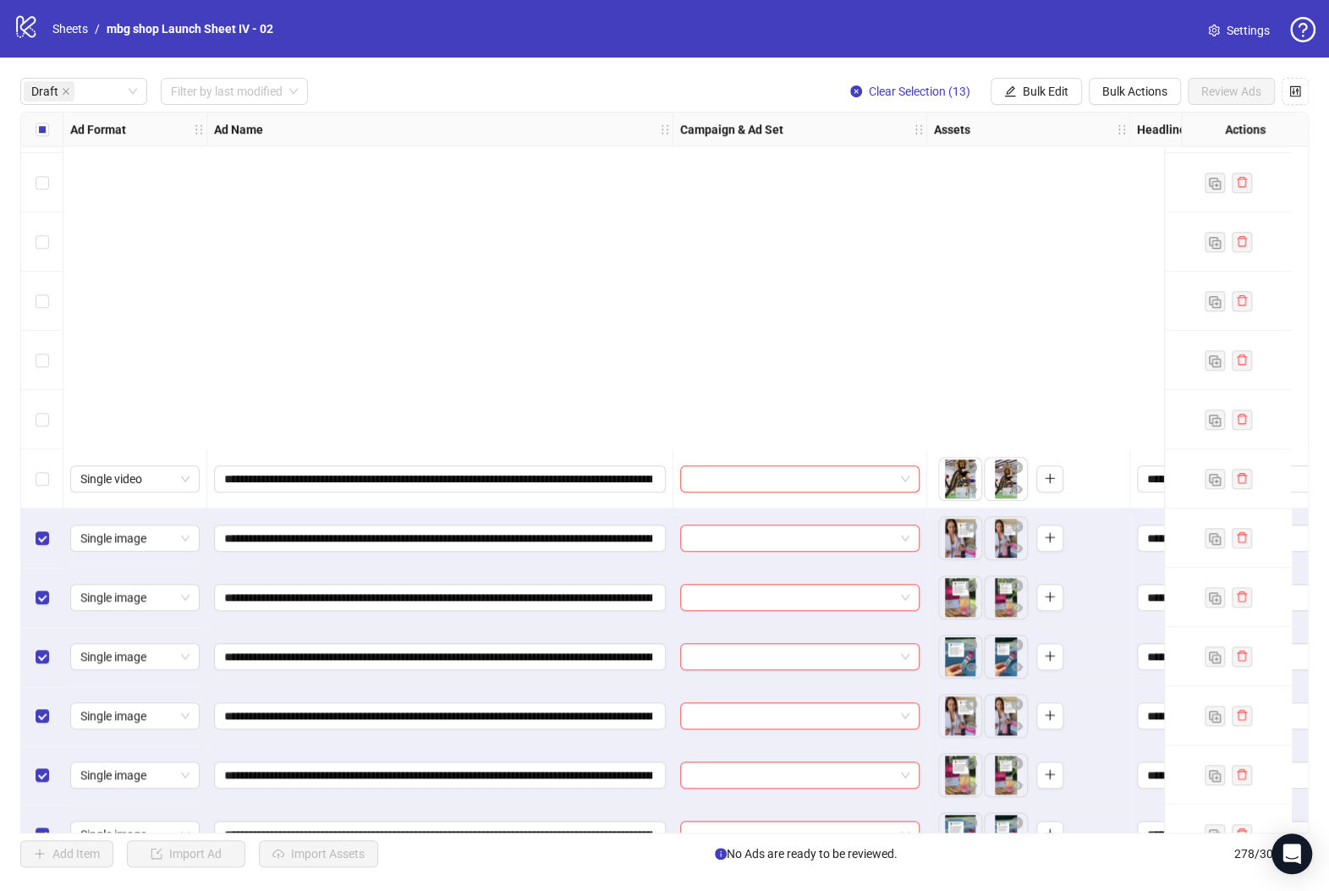
scroll to position [1155, 0]
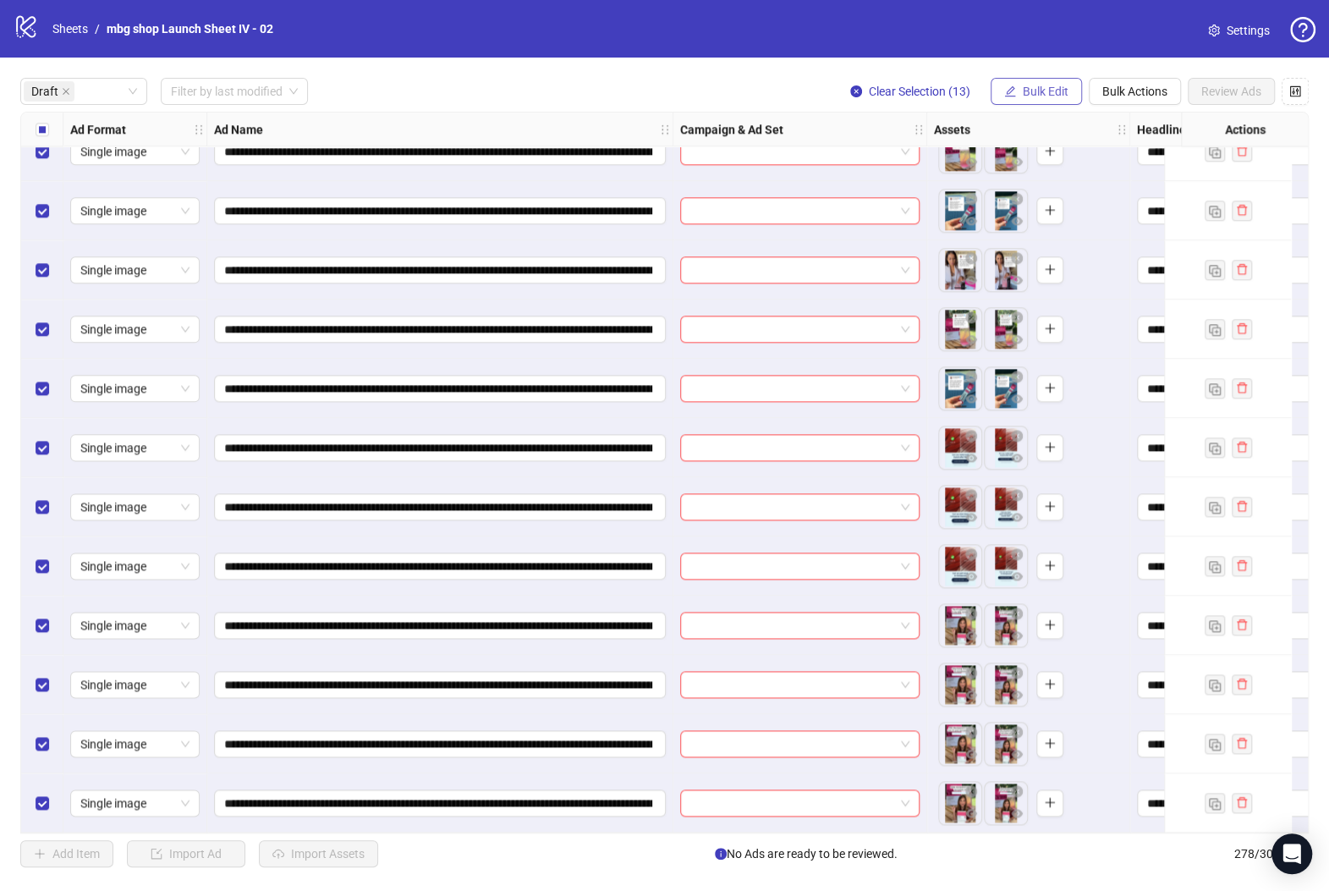
click at [1070, 82] on button "Bulk Edit" at bounding box center [1035, 91] width 91 height 27
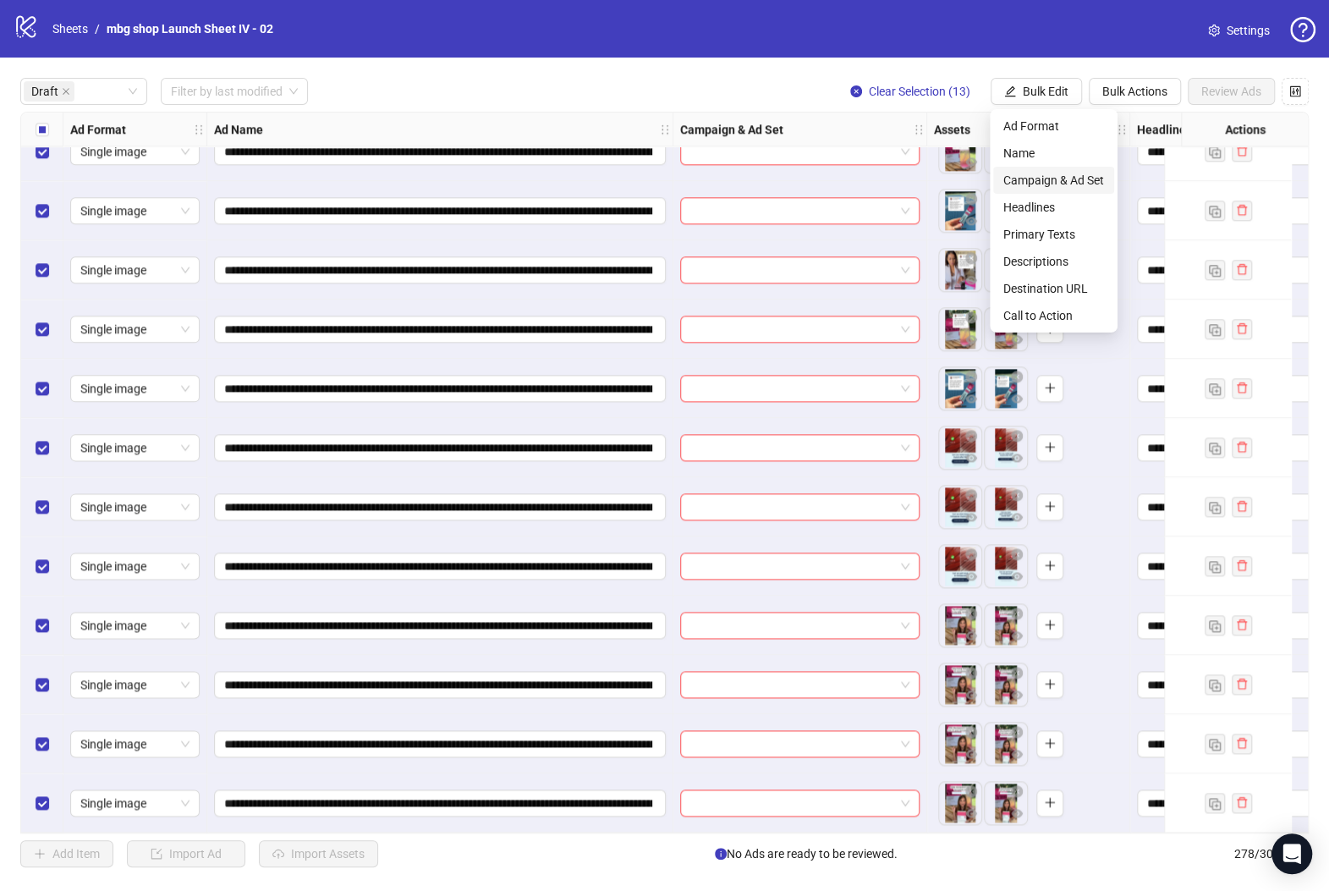
drag, startPoint x: 1069, startPoint y: 173, endPoint x: 1004, endPoint y: 173, distance: 65.1
click at [1069, 174] on span "Campaign & Ad Set" at bounding box center [1053, 180] width 101 height 19
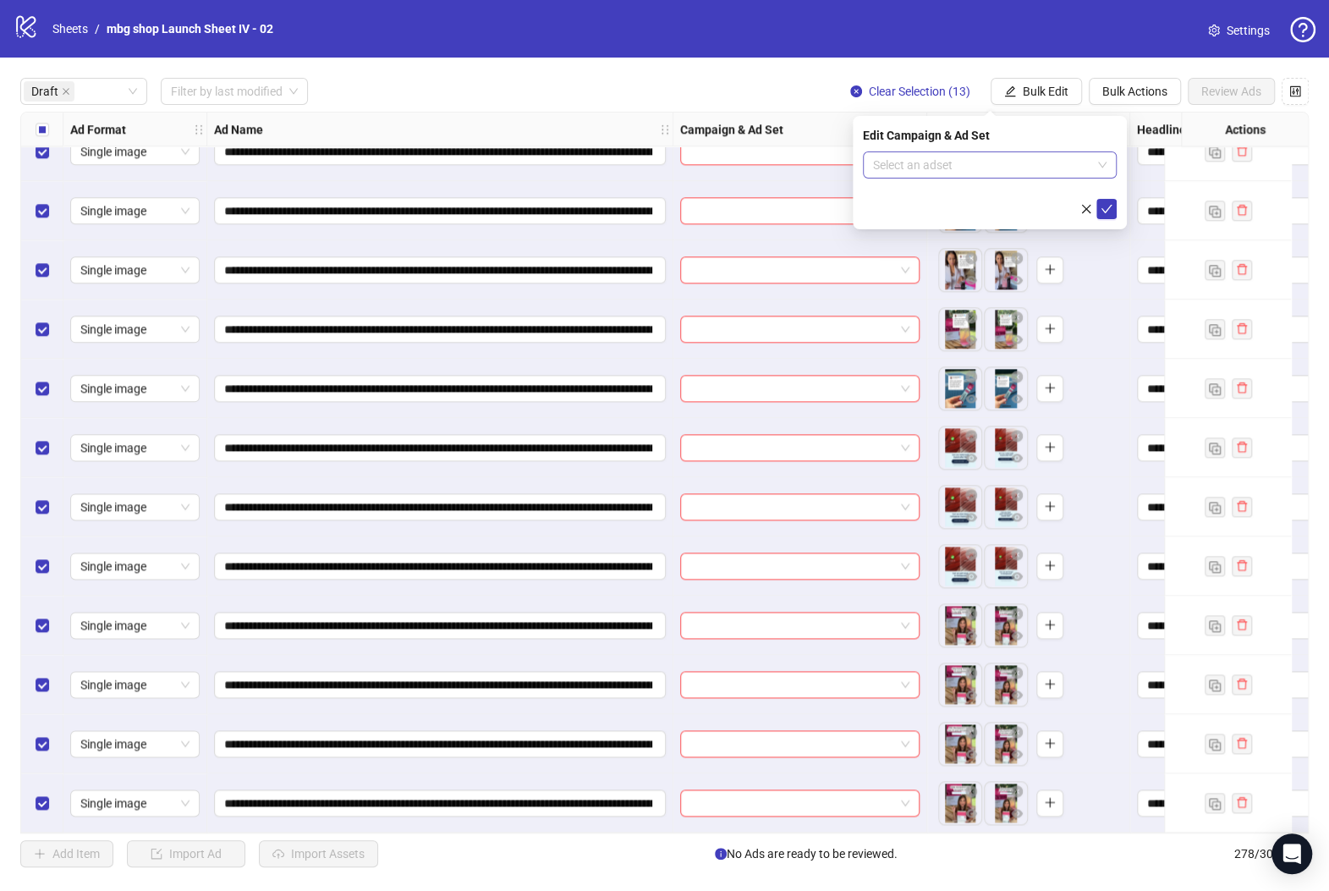
click at [917, 159] on input "search" at bounding box center [982, 164] width 218 height 25
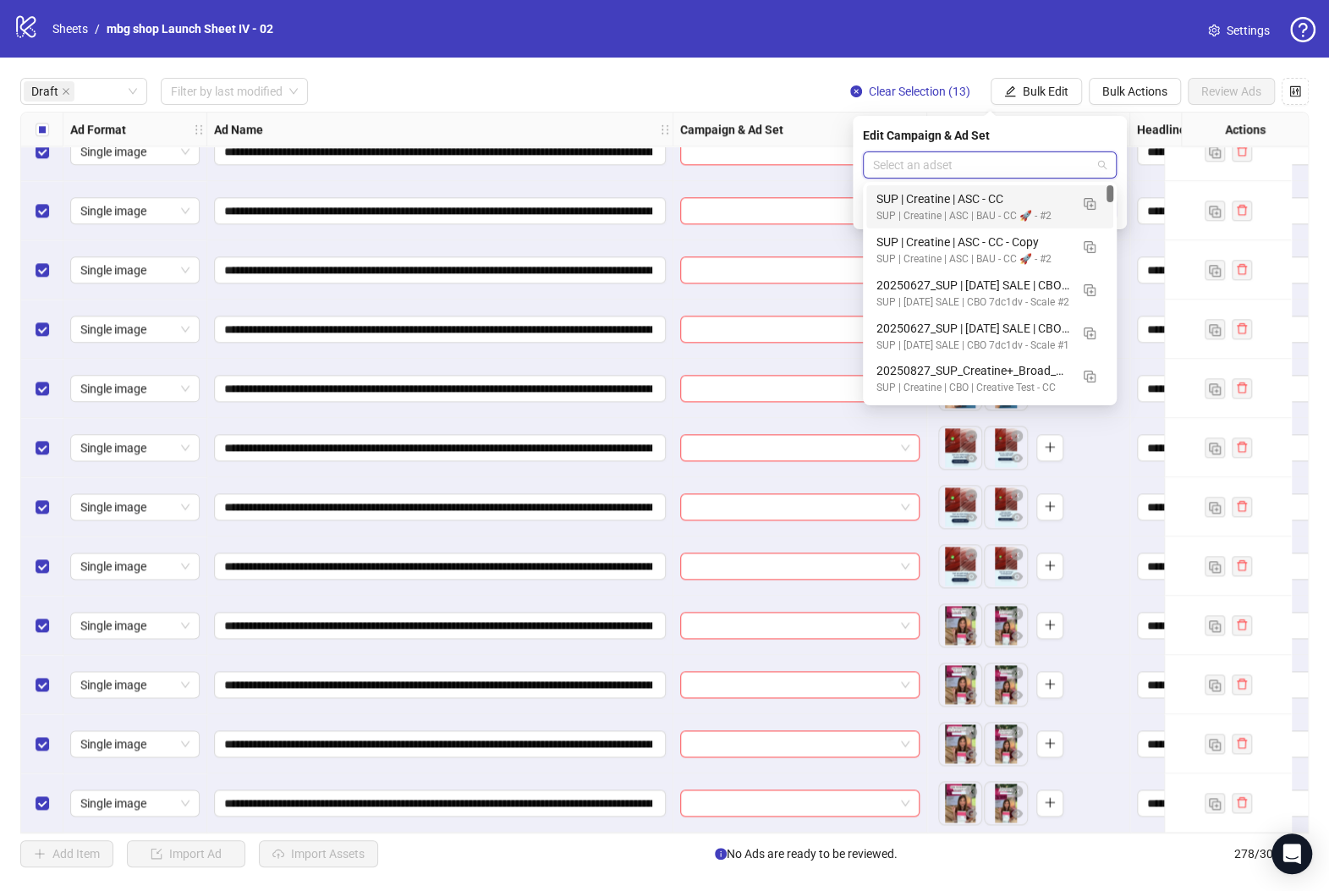
paste input "**********"
type input "**********"
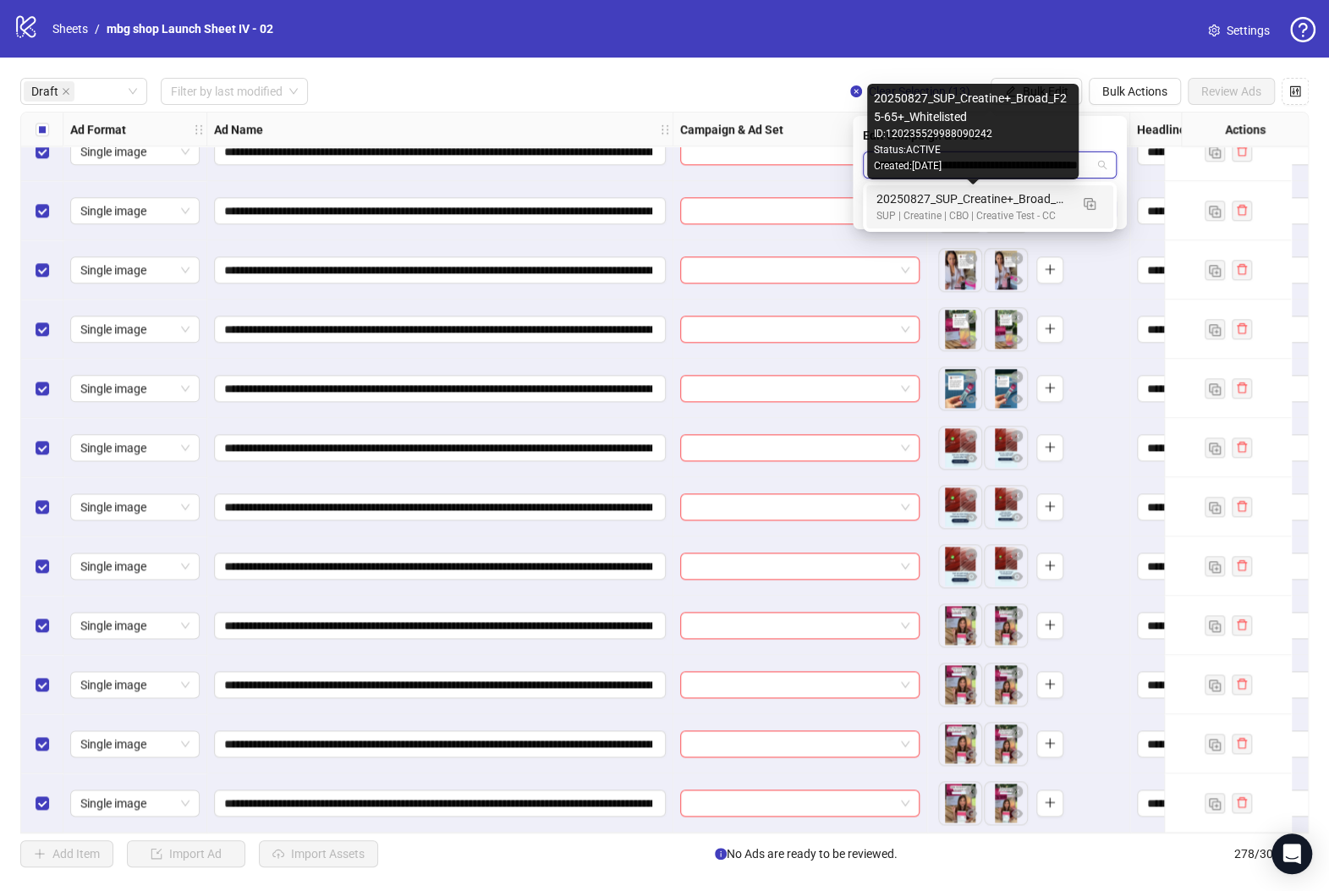
click at [949, 199] on div "20250827_SUP_Creatine+_Broad_F25-65+_Whitelisted" at bounding box center [972, 198] width 193 height 19
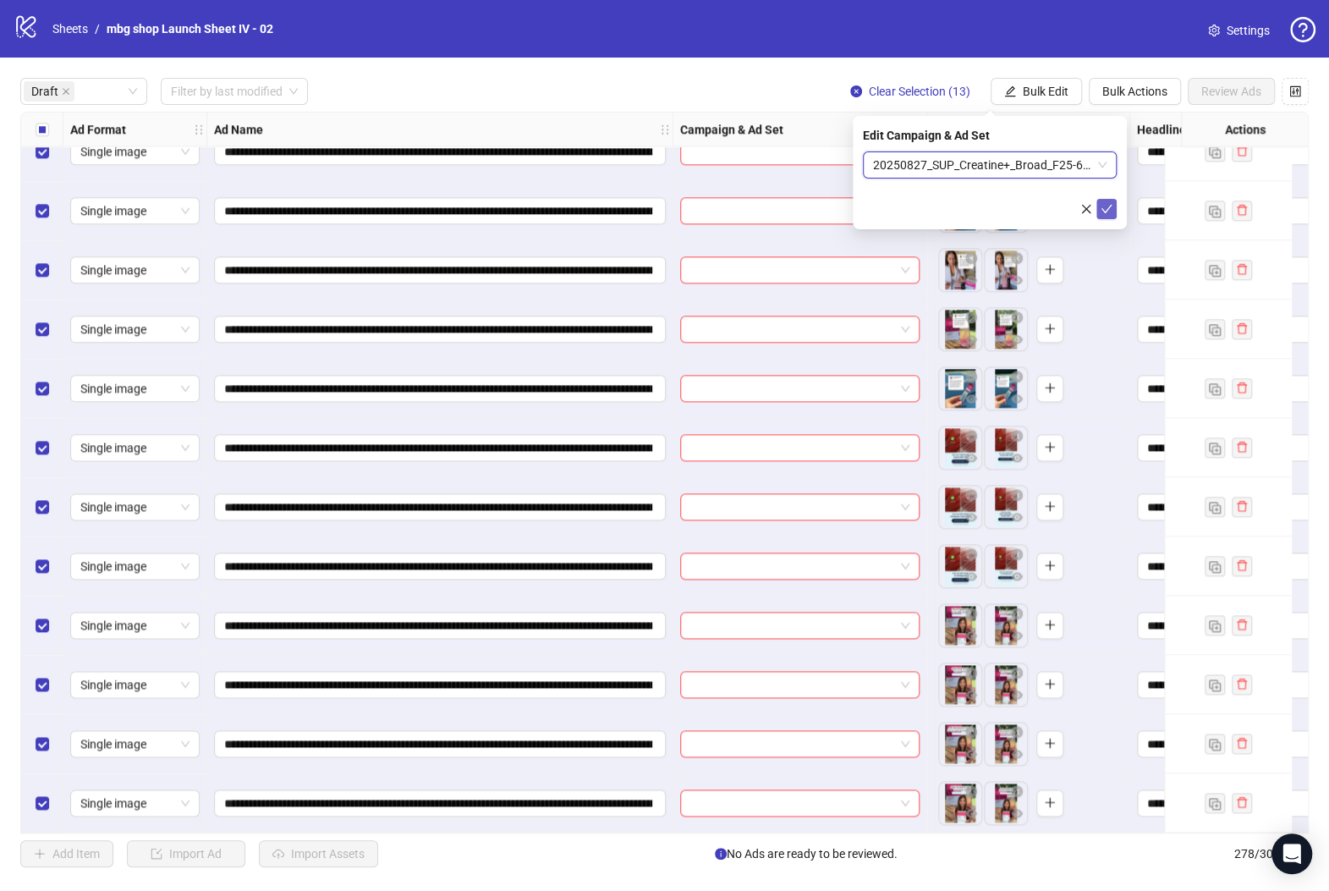
click at [1104, 208] on icon "check" at bounding box center [1106, 209] width 12 height 12
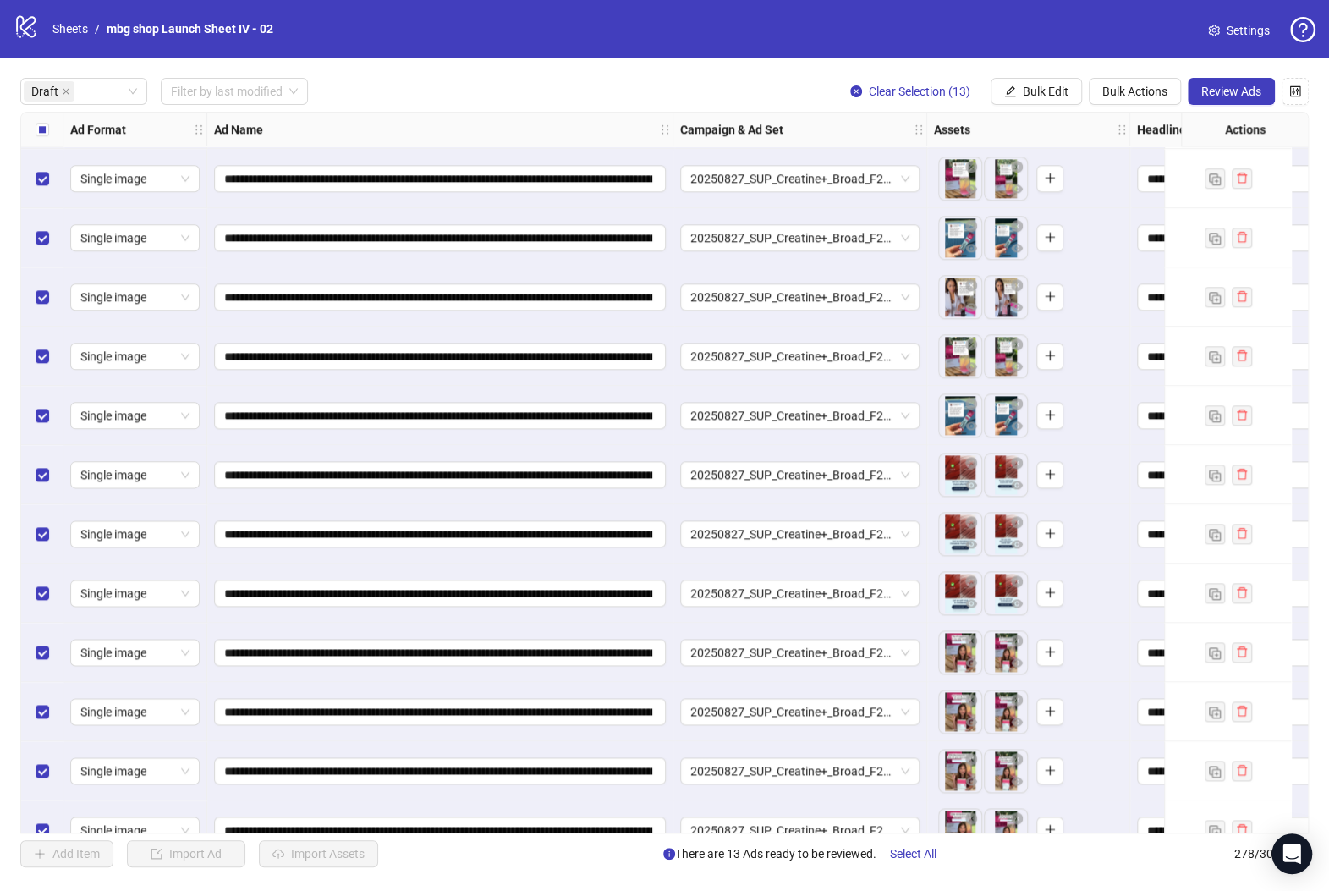
scroll to position [1155, 0]
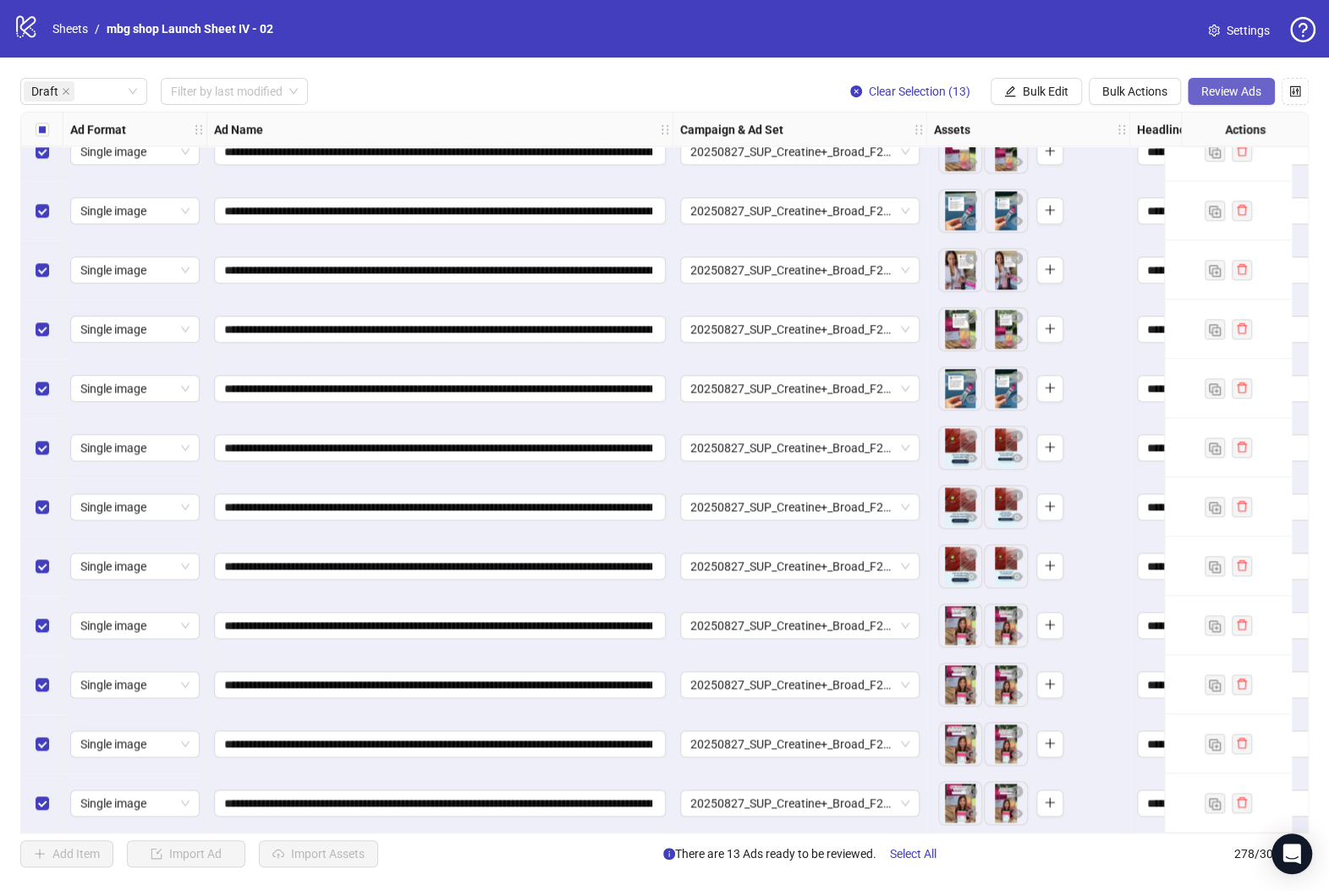
click at [1248, 98] on span "Review Ads" at bounding box center [1231, 92] width 60 height 14
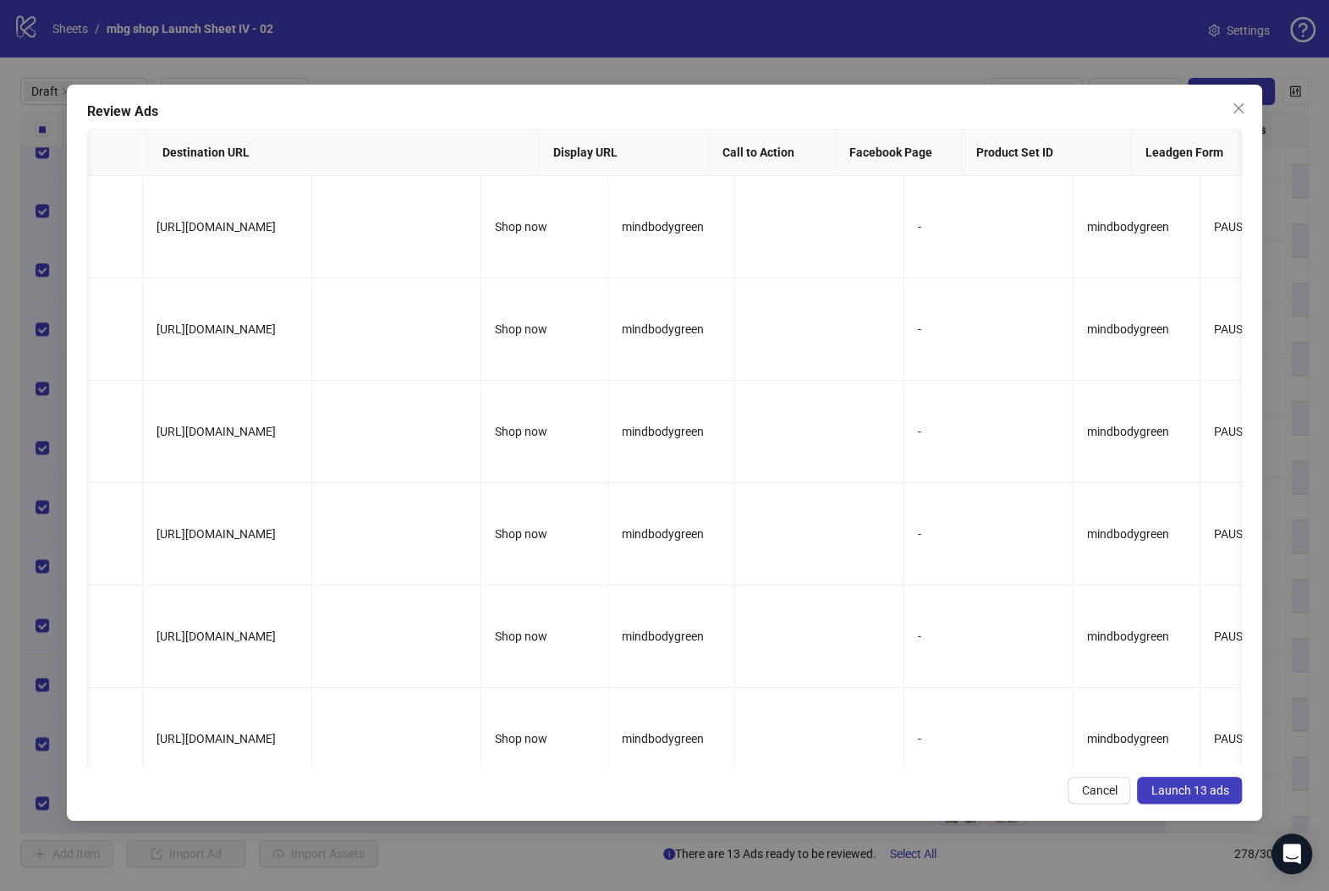
scroll to position [0, 1718]
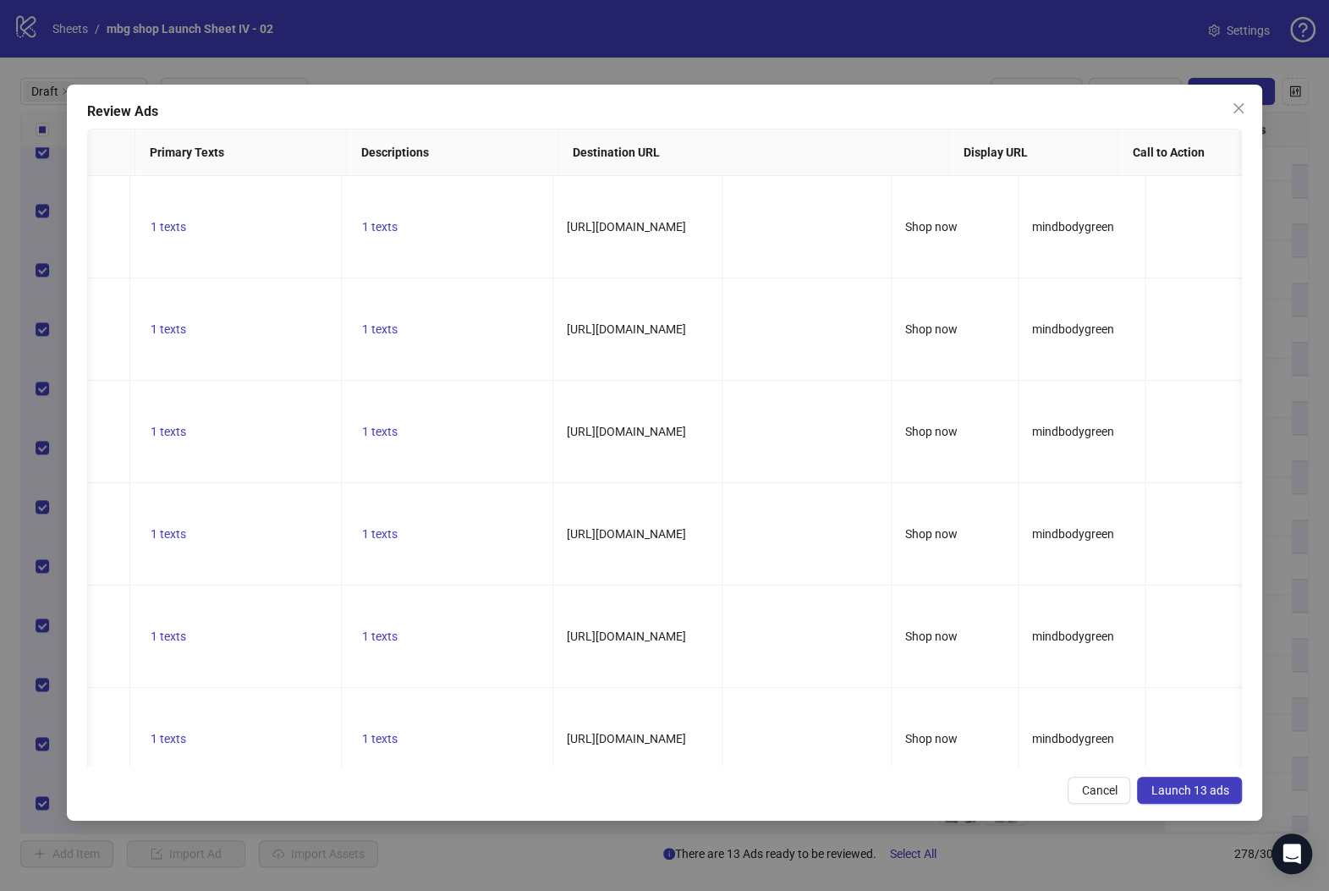
click at [1182, 786] on span "Launch 13 ads" at bounding box center [1189, 790] width 78 height 14
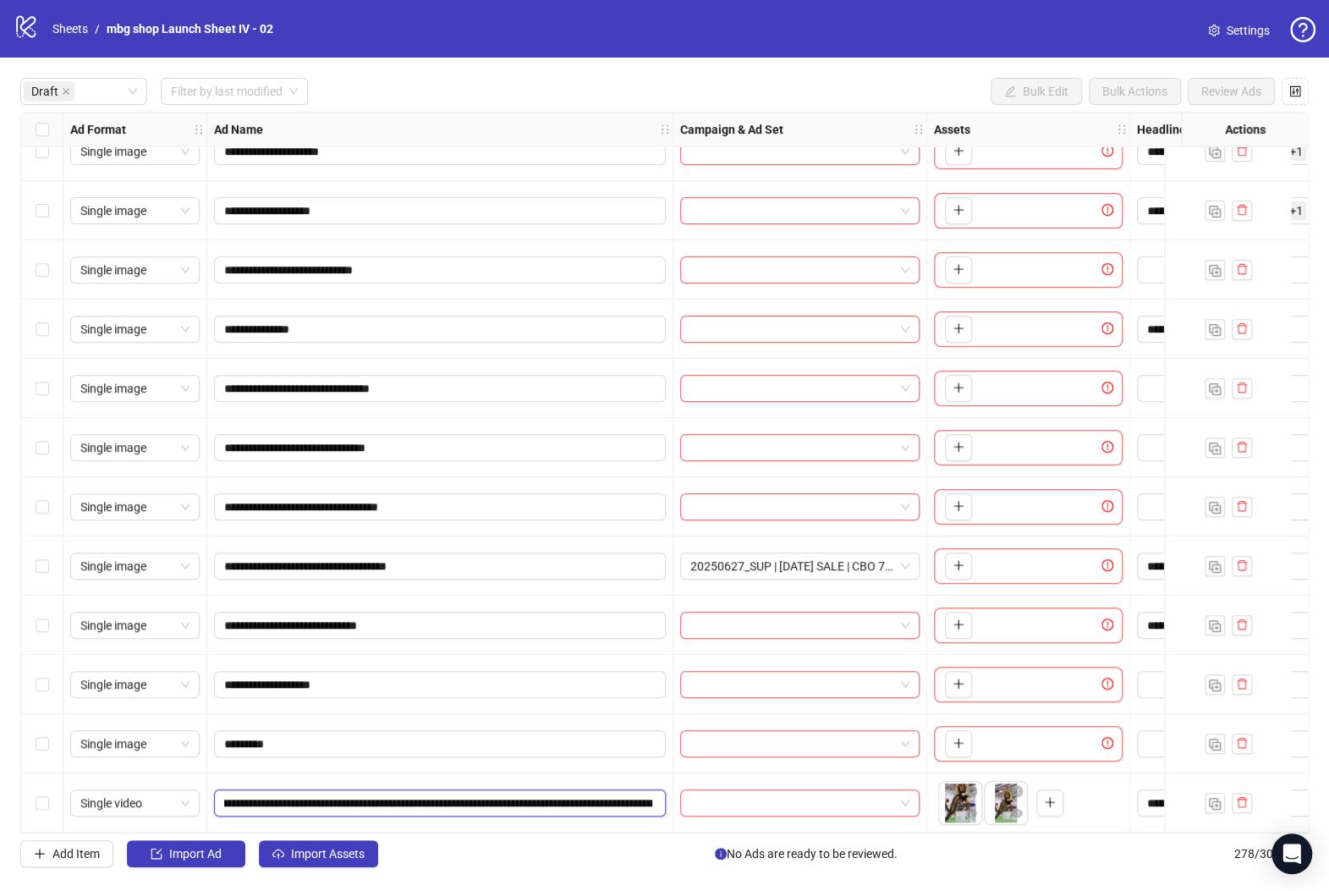
scroll to position [0, 108]
drag, startPoint x: 563, startPoint y: 796, endPoint x: 634, endPoint y: 790, distance: 71.3
click at [636, 793] on input "**********" at bounding box center [438, 802] width 428 height 19
click at [582, 795] on input "**********" at bounding box center [438, 802] width 428 height 19
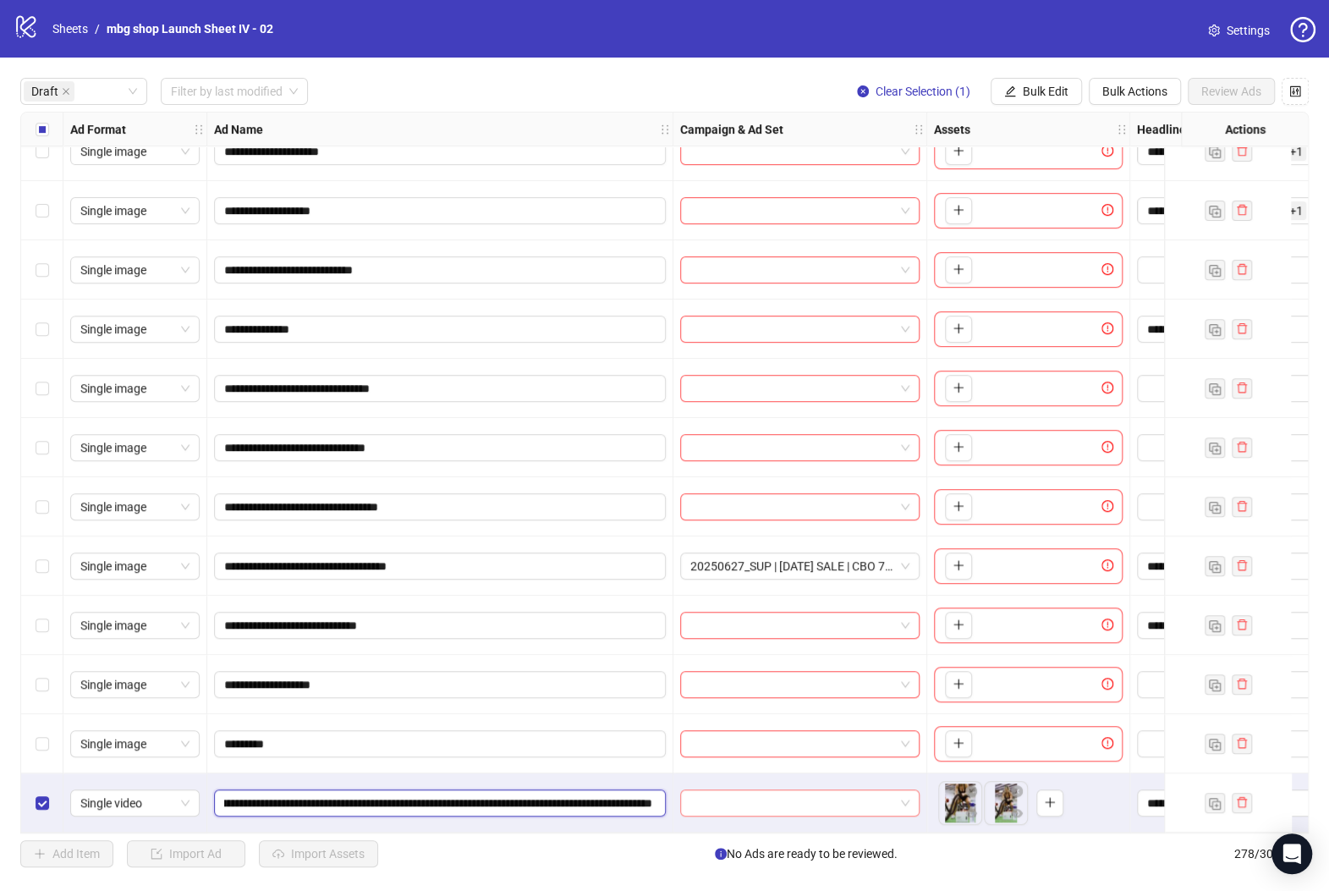
scroll to position [0, 251]
drag, startPoint x: 632, startPoint y: 793, endPoint x: 684, endPoint y: 795, distance: 52.5
click at [612, 798] on input "**********" at bounding box center [438, 802] width 428 height 19
click at [1023, 89] on span "Bulk Edit" at bounding box center [1046, 92] width 46 height 14
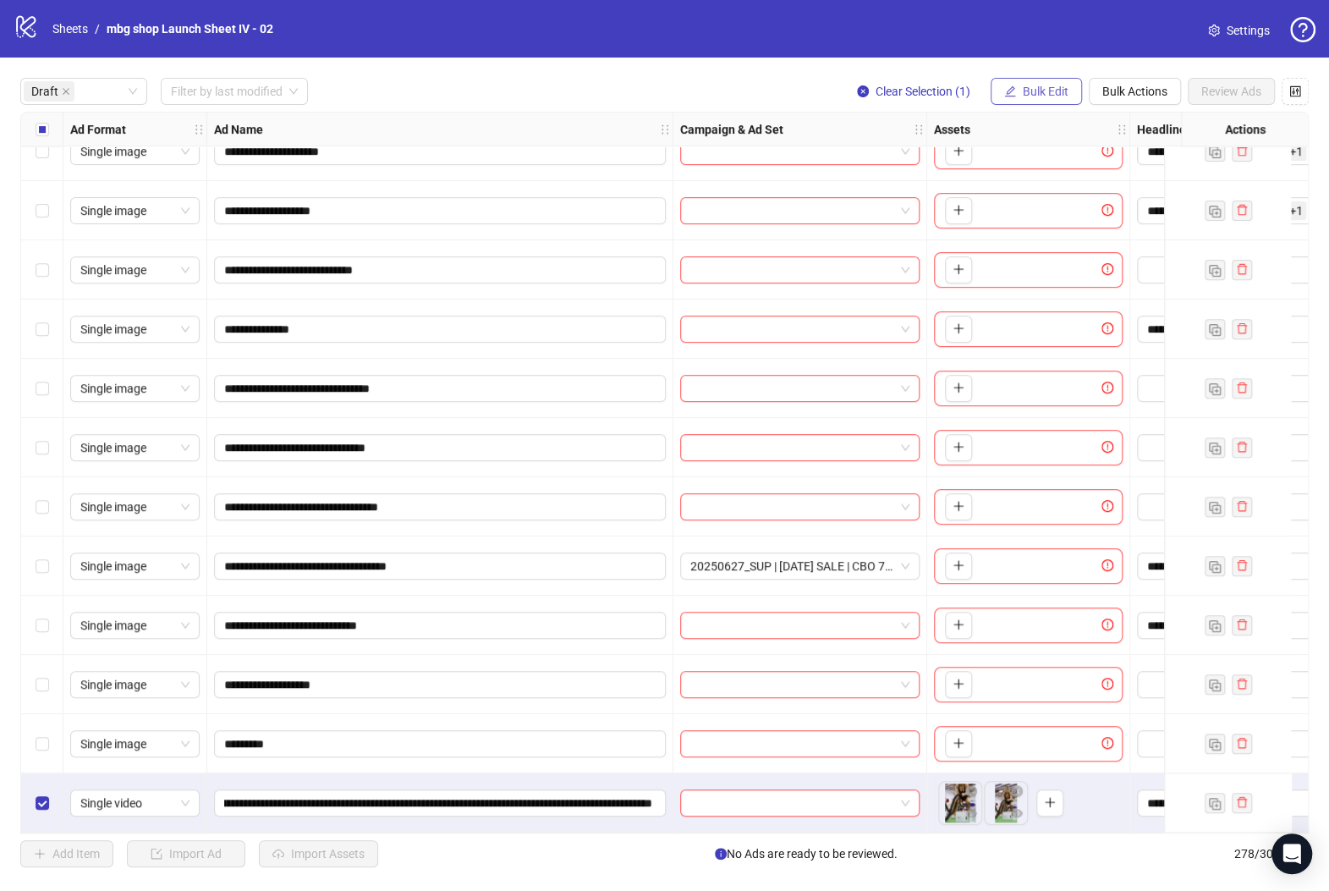
scroll to position [0, 0]
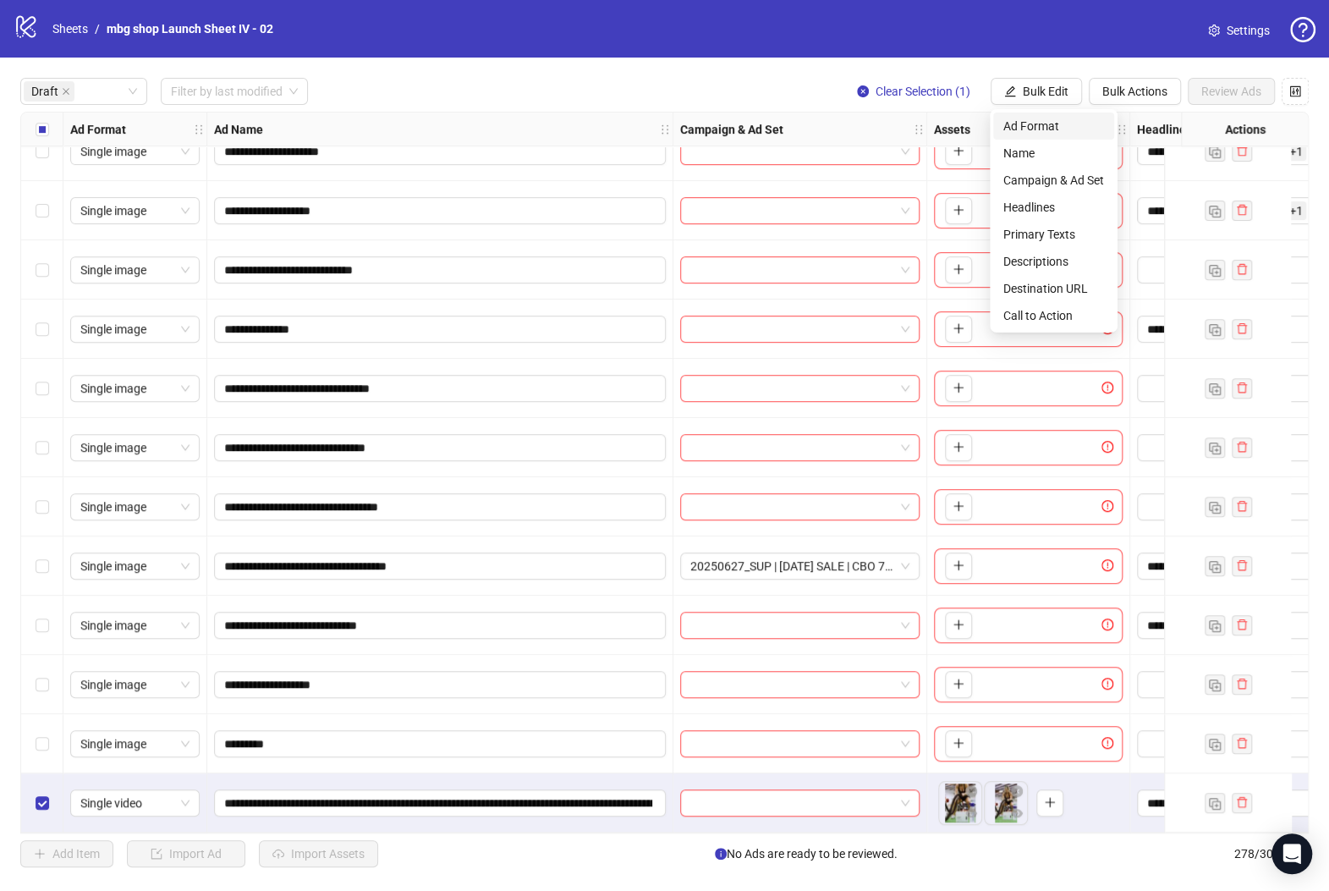
click at [1056, 138] on li "Ad Format" at bounding box center [1053, 125] width 121 height 27
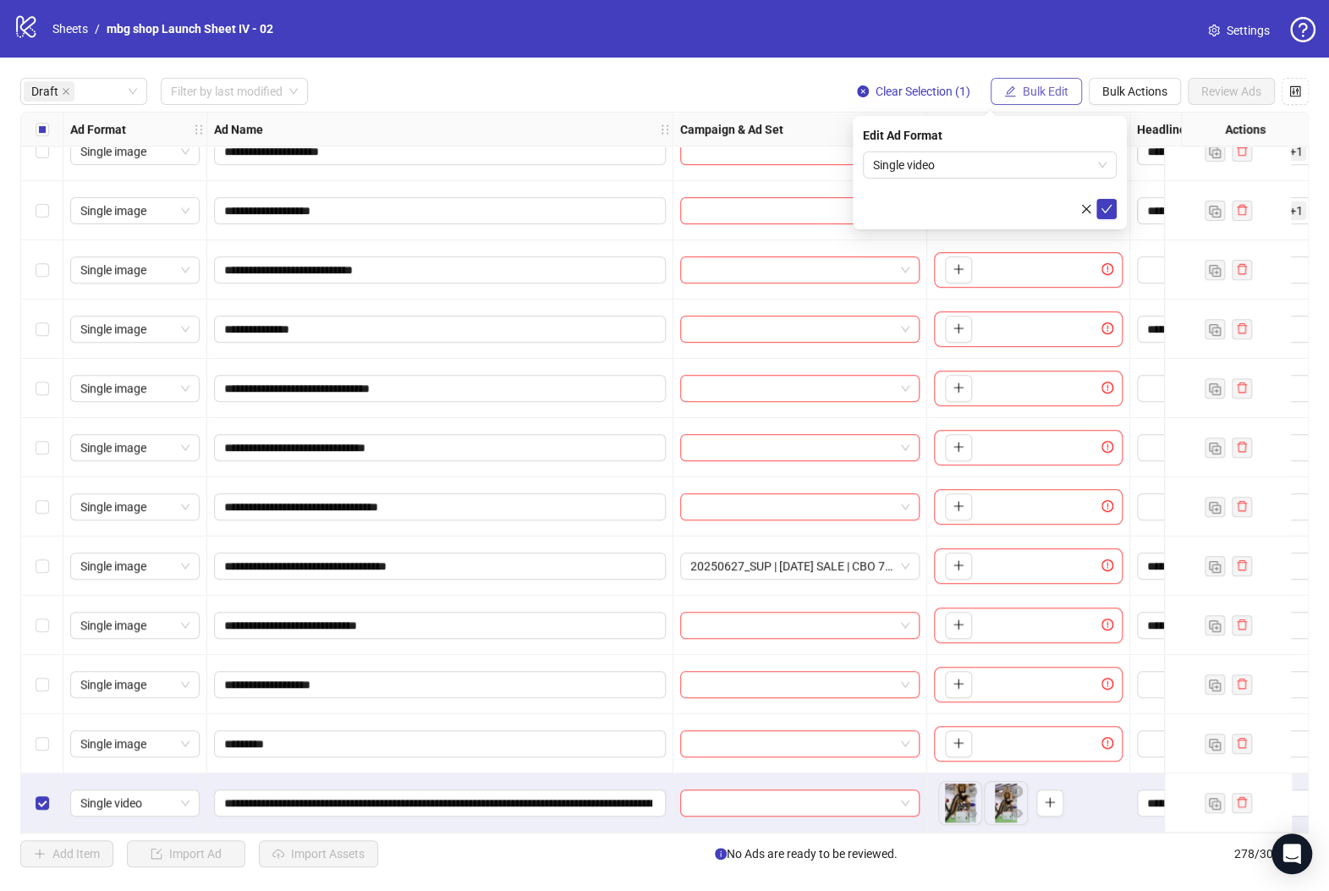
click at [1049, 95] on span "Bulk Edit" at bounding box center [1046, 92] width 46 height 14
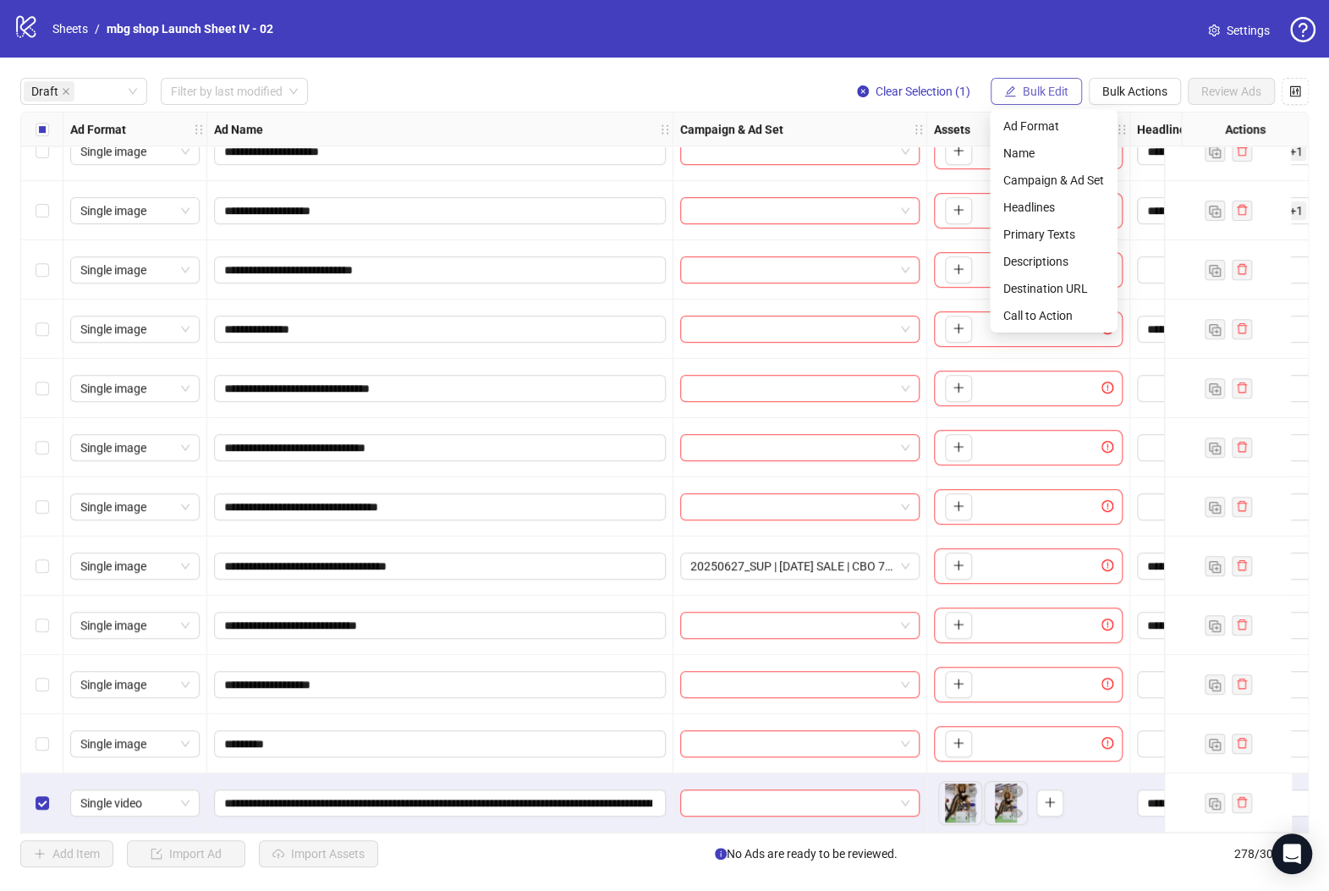
click at [1047, 94] on span "Bulk Edit" at bounding box center [1046, 92] width 46 height 14
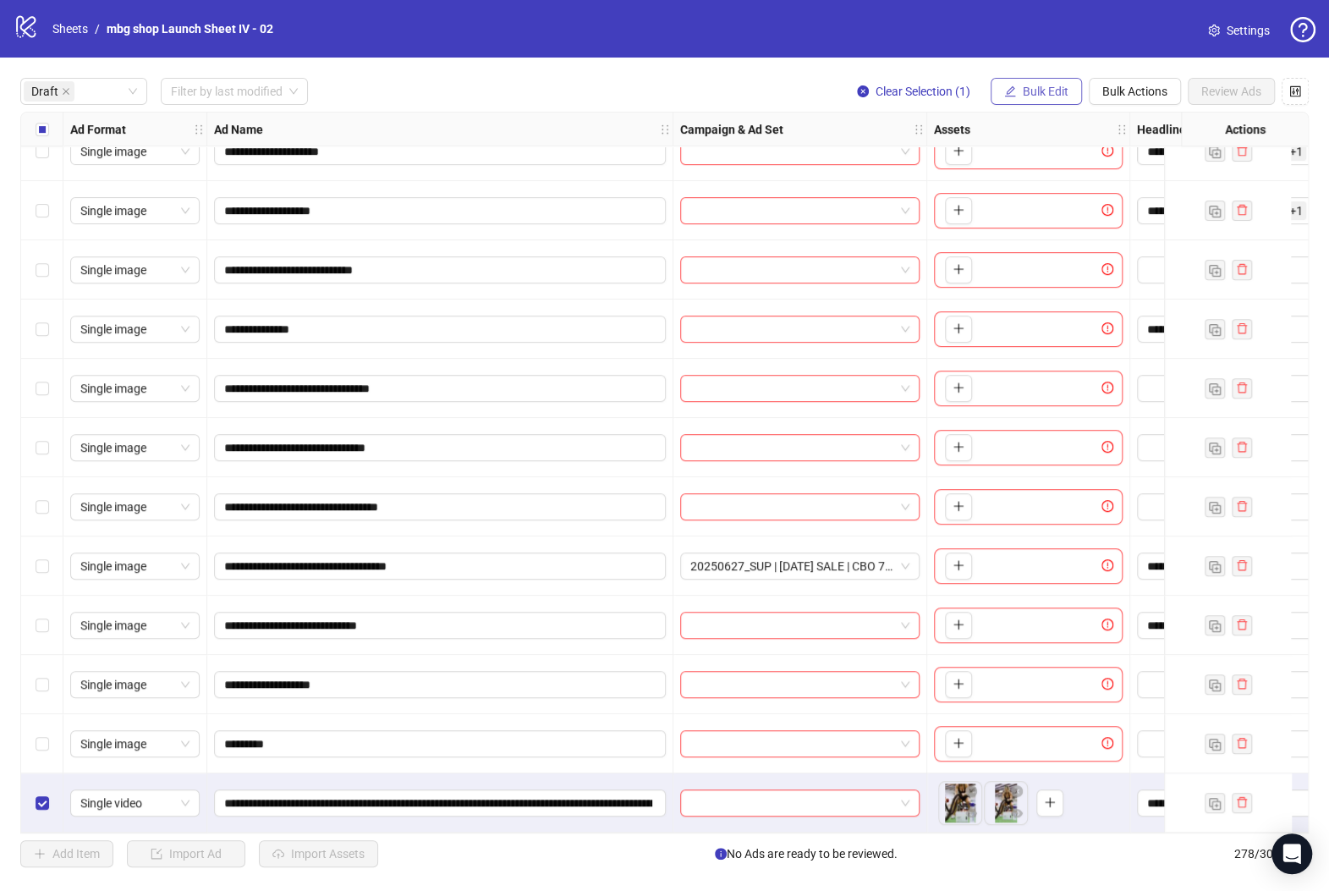
click at [1048, 95] on span "Bulk Edit" at bounding box center [1046, 92] width 46 height 14
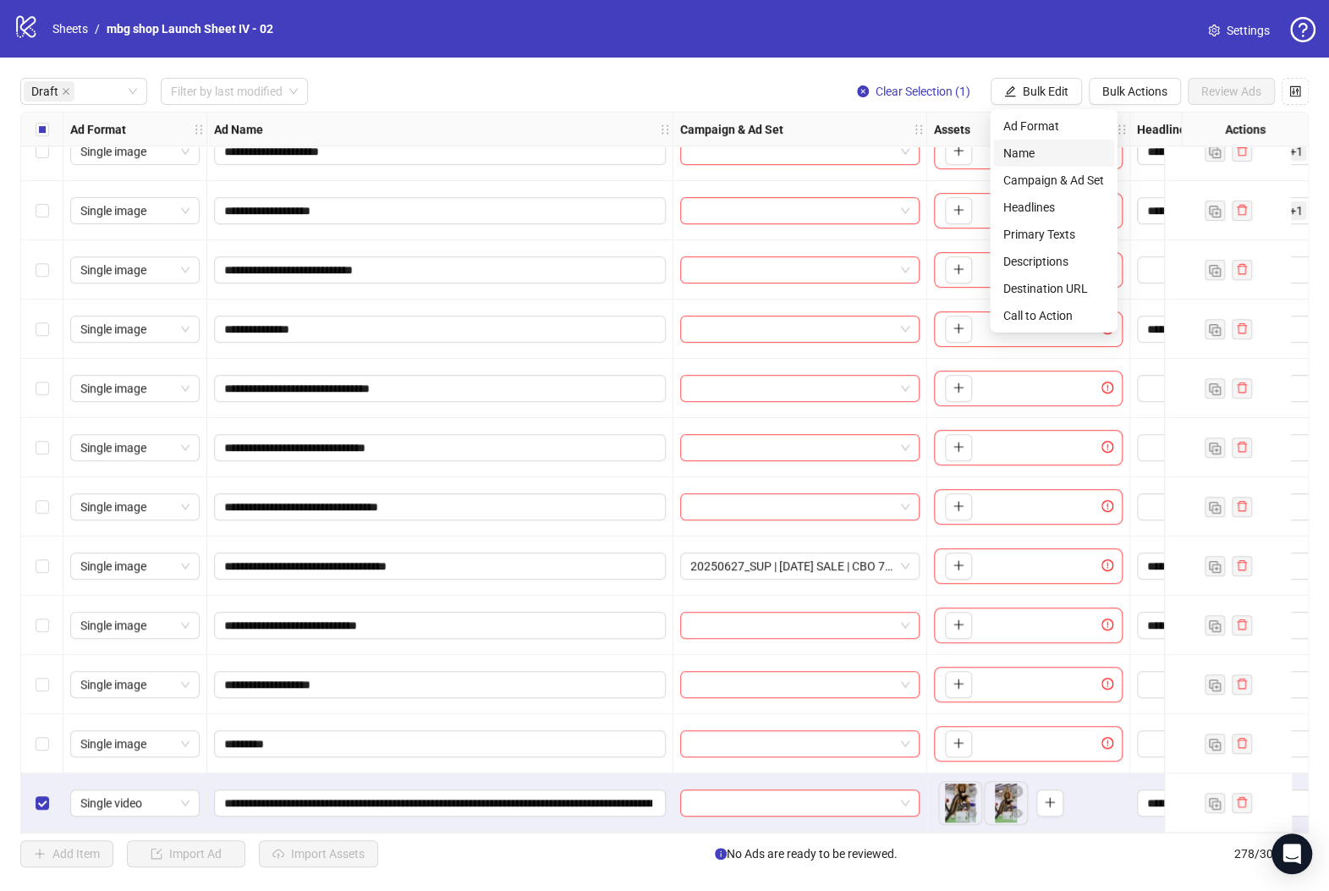
click at [1086, 153] on span "Name" at bounding box center [1053, 153] width 101 height 19
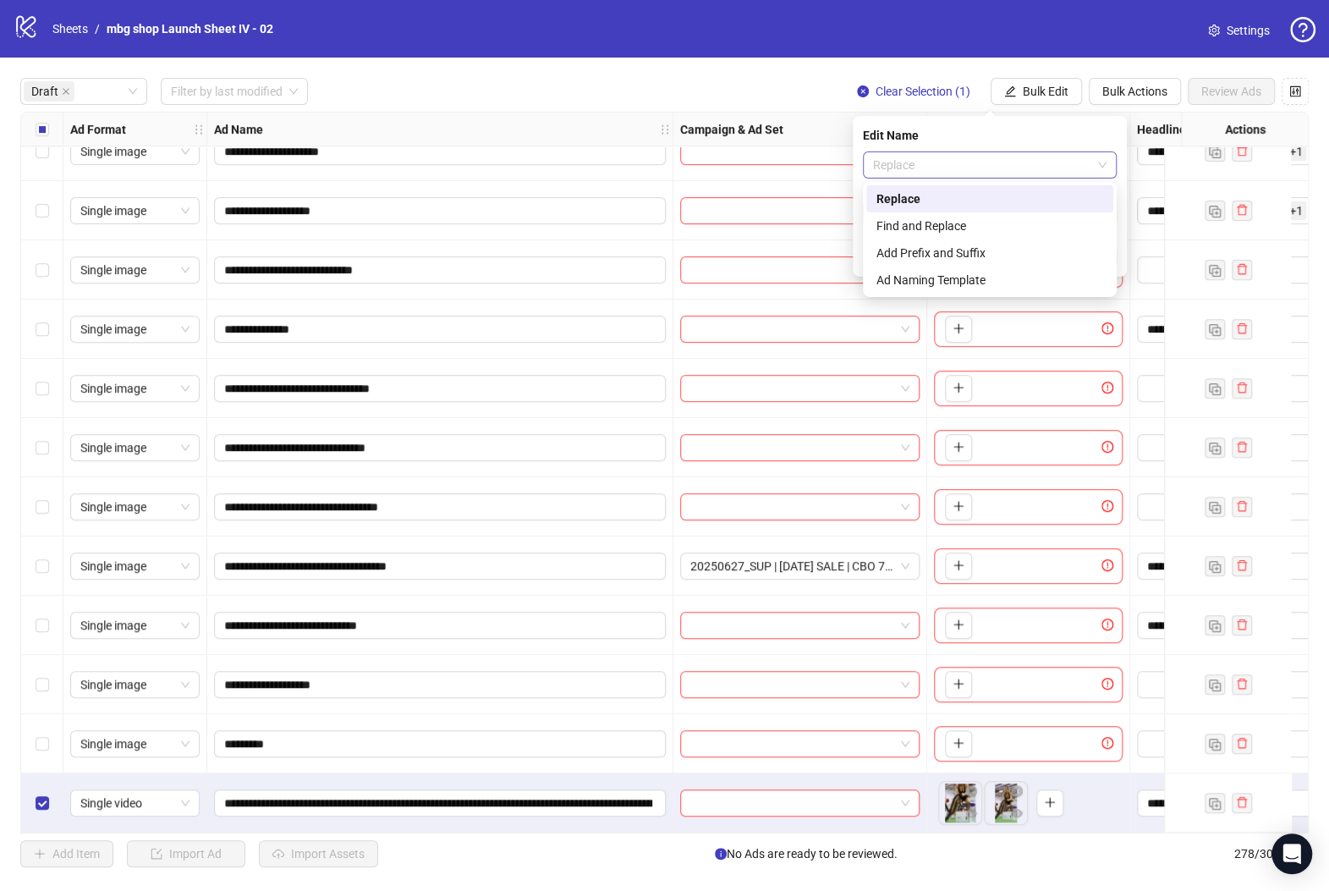
click at [1072, 162] on span "Replace" at bounding box center [989, 164] width 233 height 25
click at [1043, 221] on div "Find and Replace" at bounding box center [989, 226] width 227 height 19
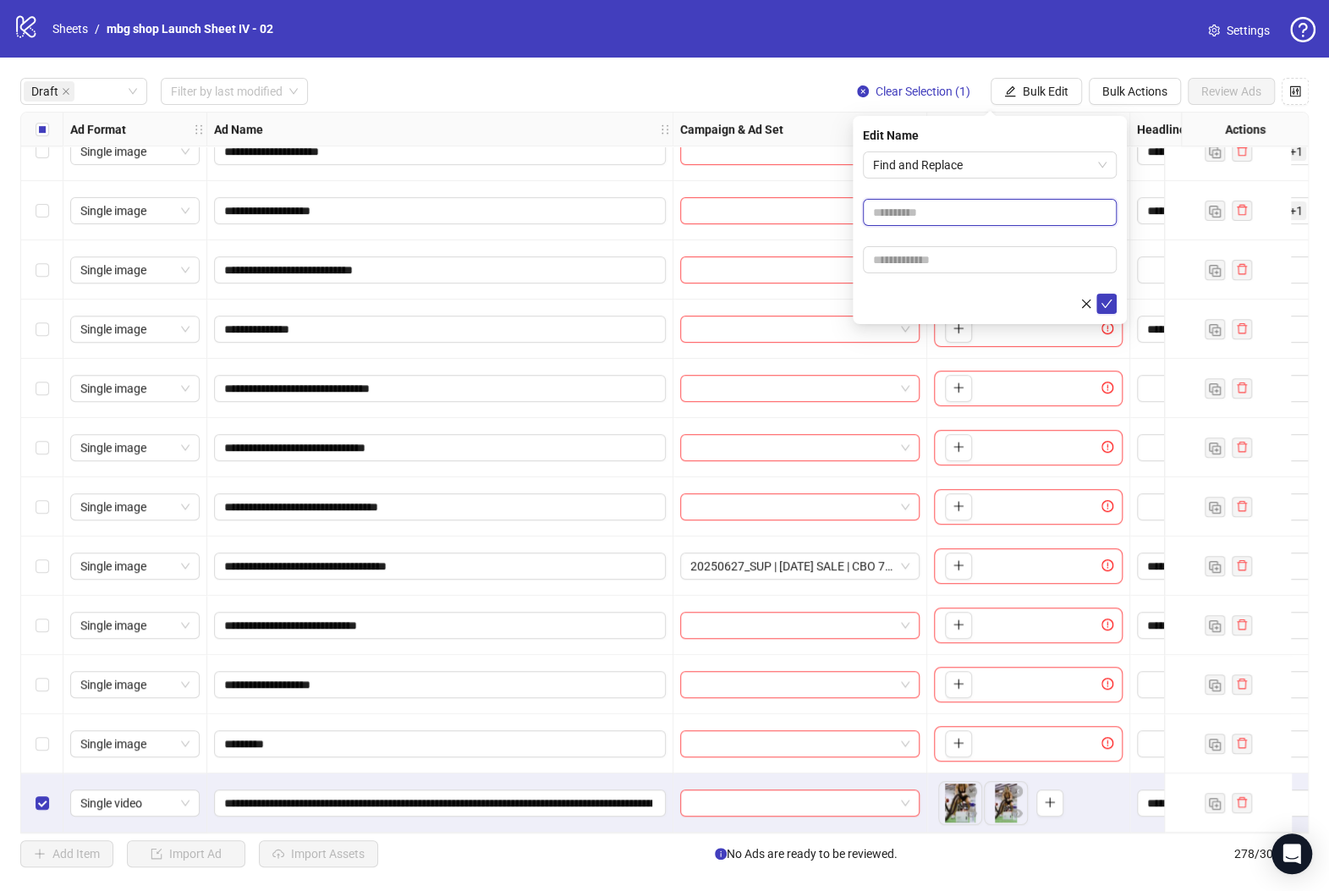
drag, startPoint x: 1037, startPoint y: 211, endPoint x: 1034, endPoint y: 222, distance: 11.3
click at [1036, 211] on input "text" at bounding box center [990, 212] width 254 height 27
type input "**********"
click at [1018, 274] on form "**********" at bounding box center [990, 232] width 254 height 162
click at [1017, 255] on input "text" at bounding box center [990, 259] width 254 height 27
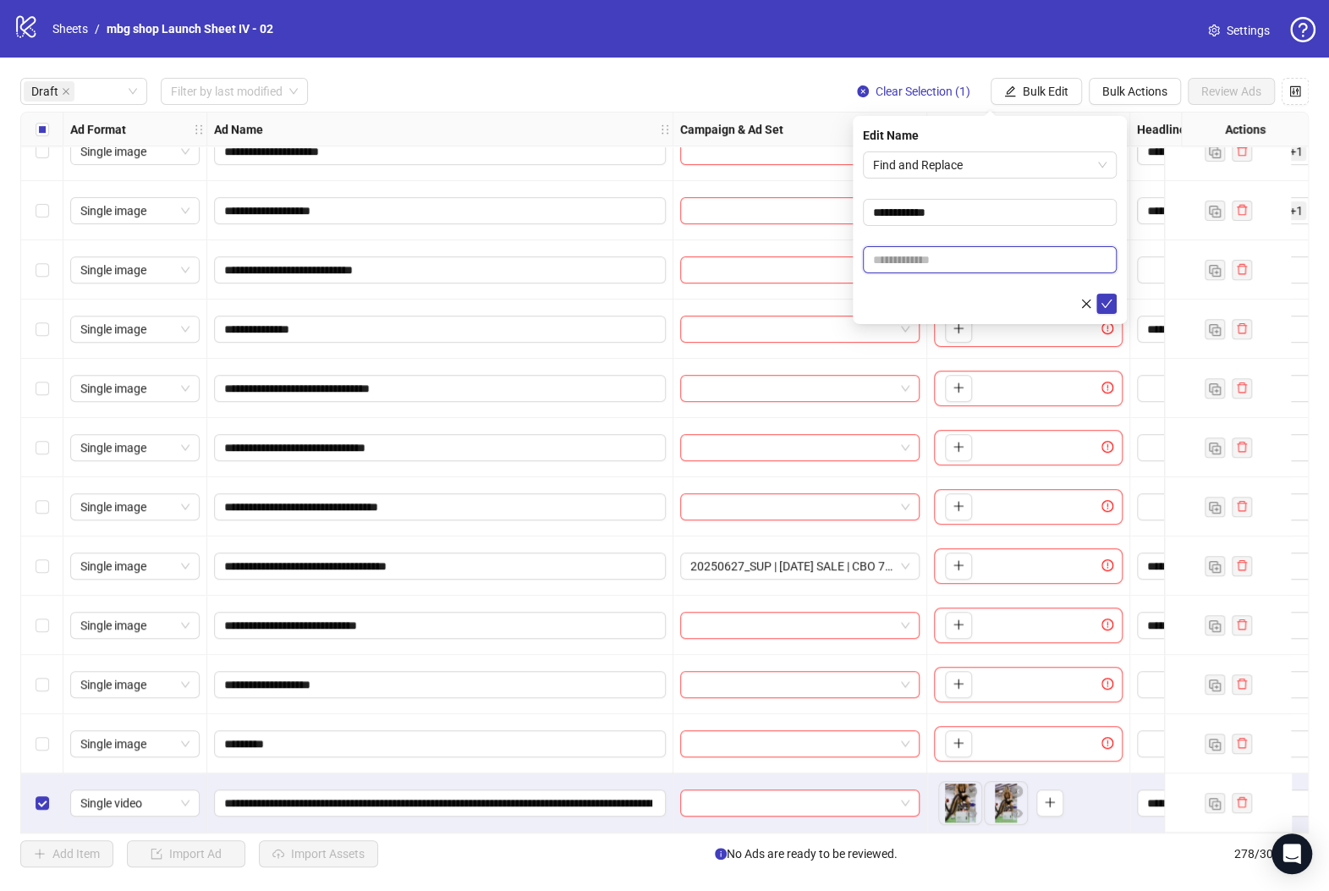
type input "**********"
click at [1105, 298] on icon "check" at bounding box center [1106, 304] width 12 height 12
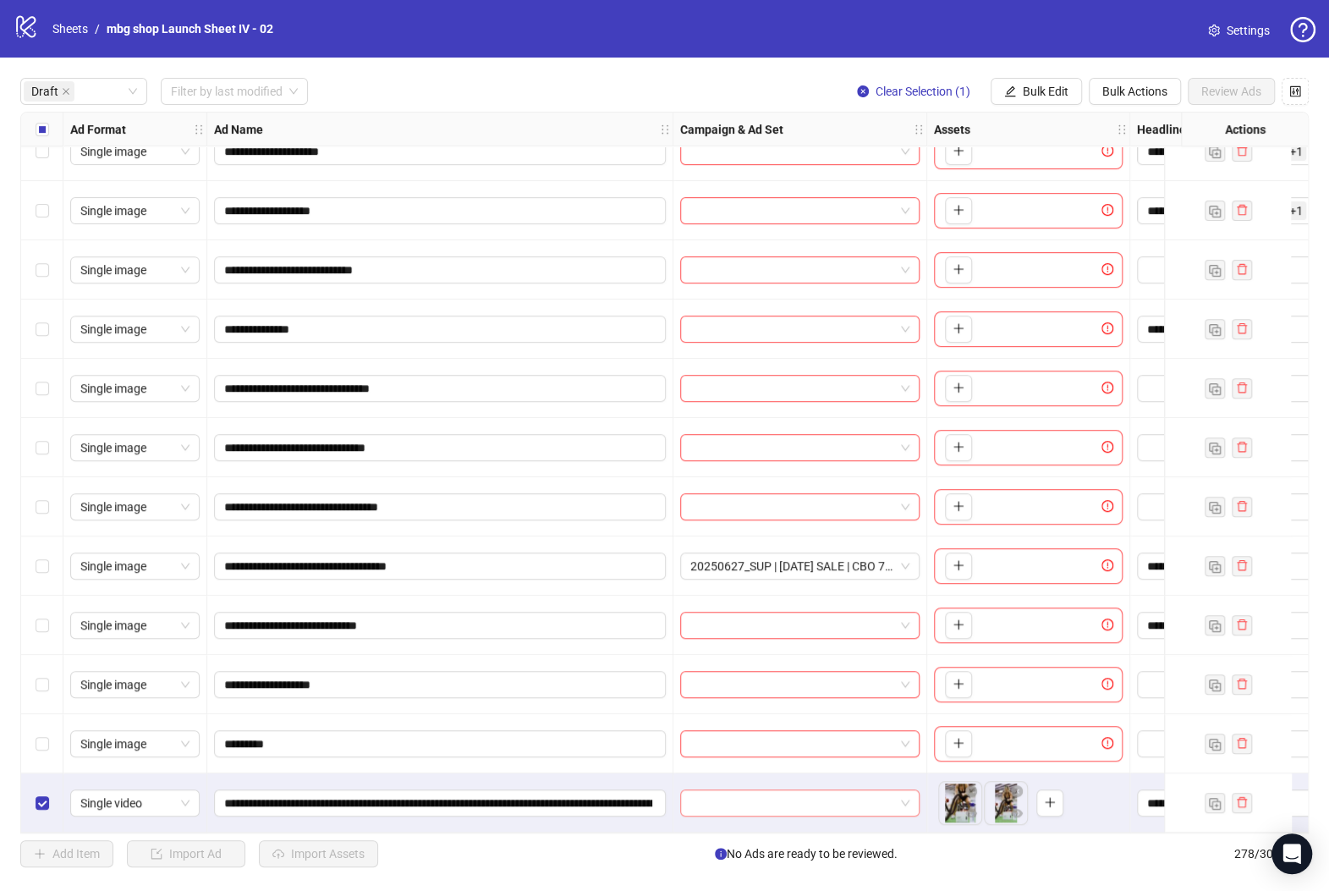
click at [745, 805] on input "search" at bounding box center [792, 802] width 204 height 25
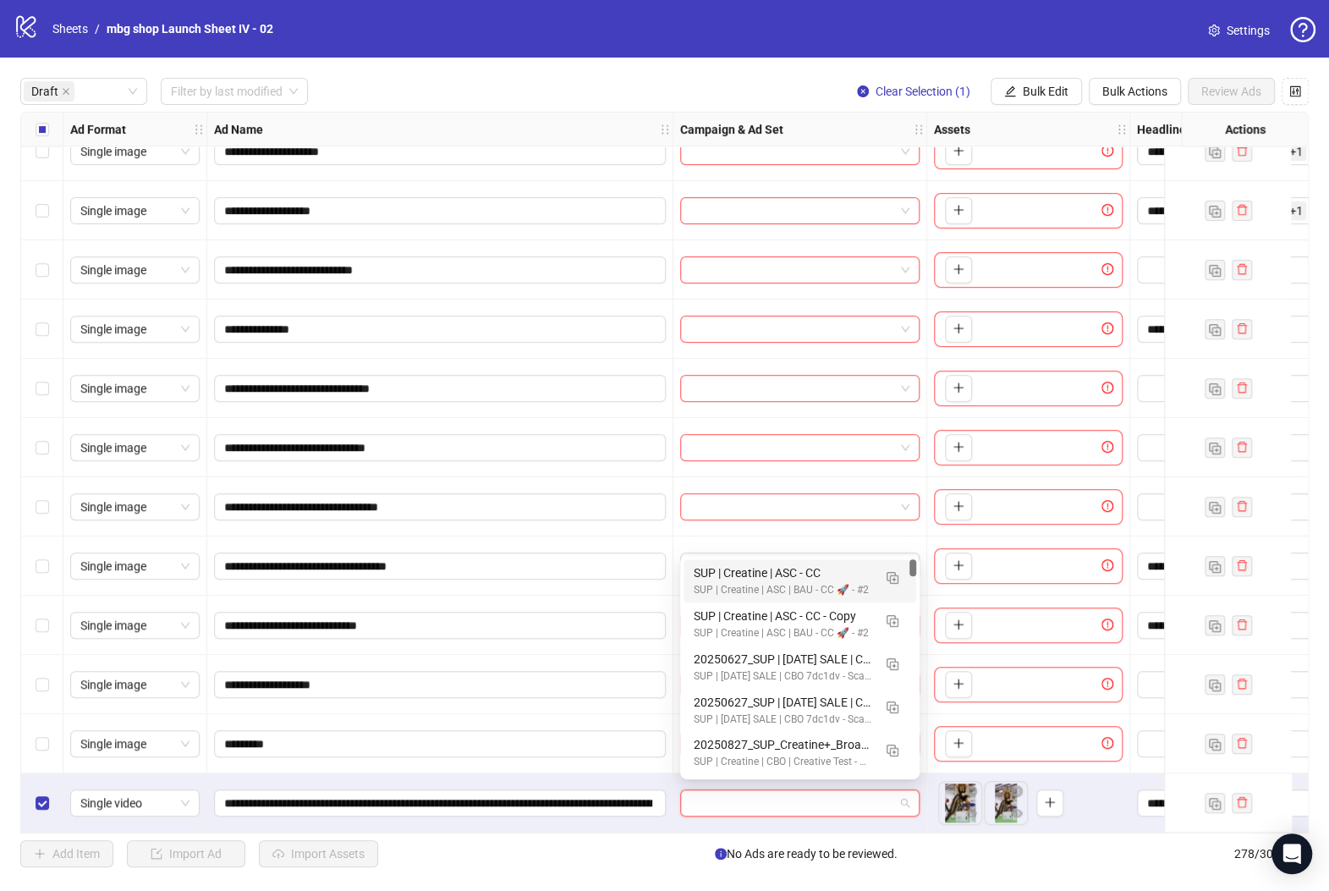
paste input "**********"
type input "**********"
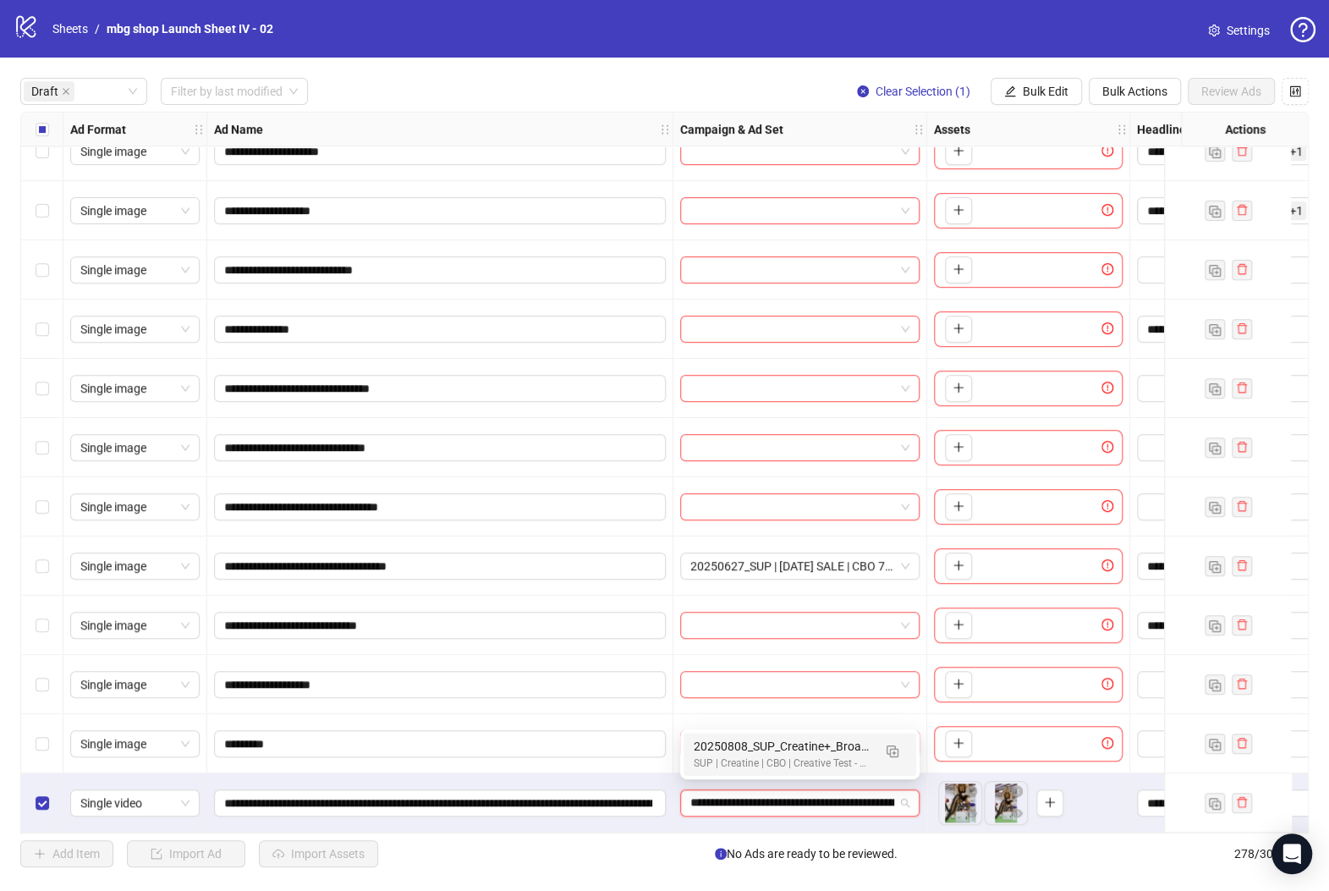
scroll to position [0, 106]
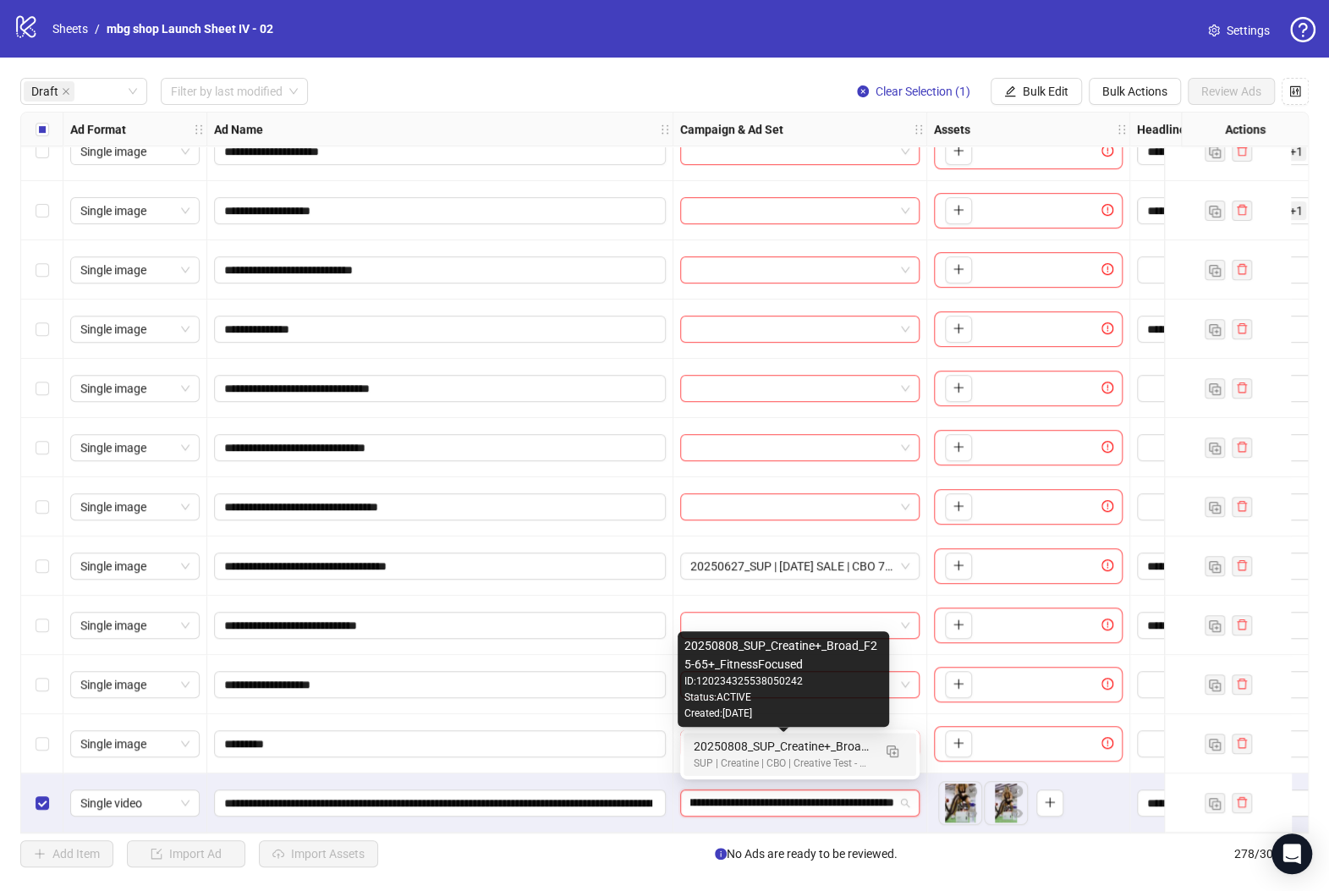
click at [751, 753] on div "20250808_SUP_Creatine+_Broad_F25-65+_FitnessFocused" at bounding box center [783, 746] width 178 height 19
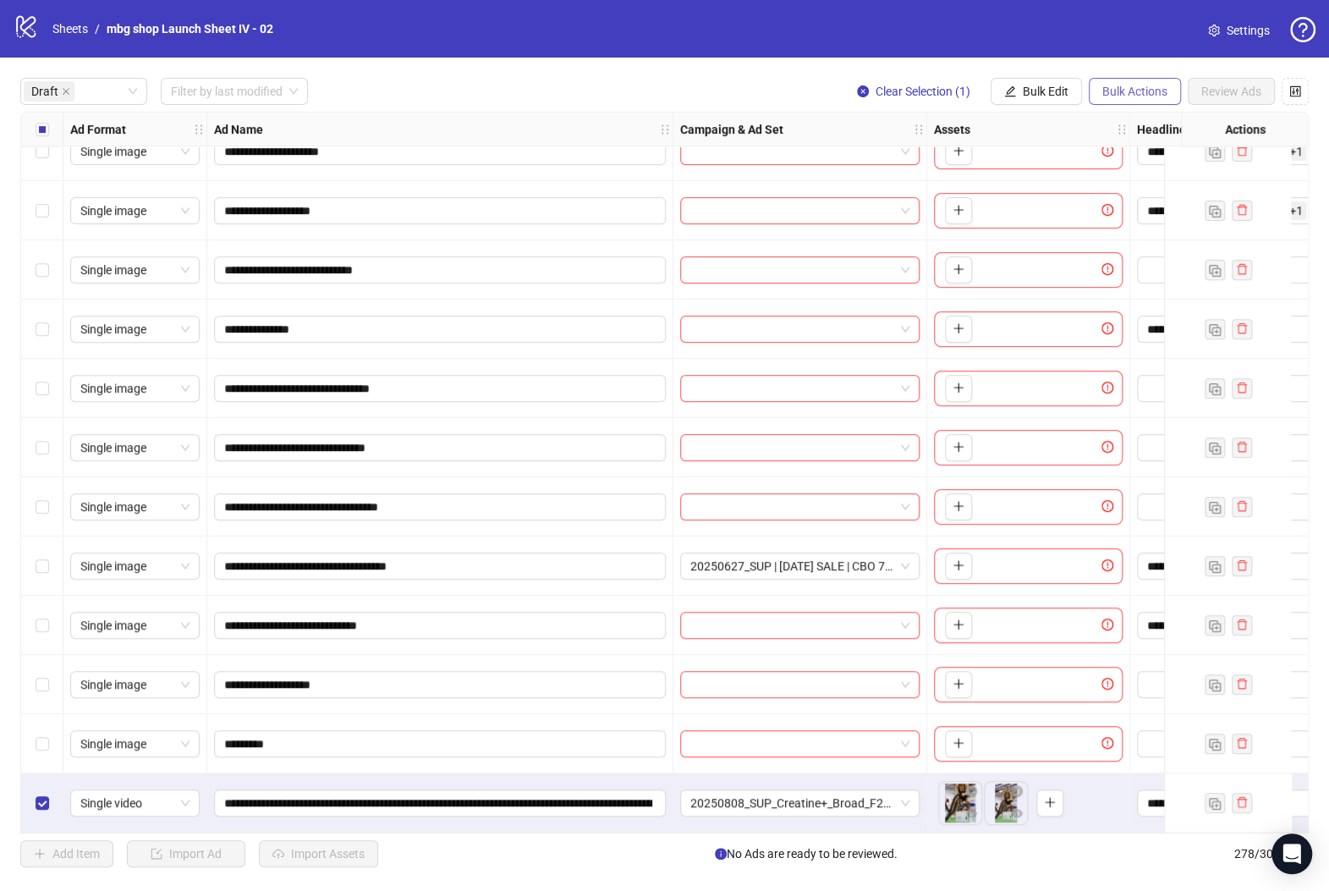
click at [1110, 97] on span "Bulk Actions" at bounding box center [1134, 92] width 65 height 14
click at [1149, 200] on span "Copy to another sheet" at bounding box center [1158, 207] width 116 height 19
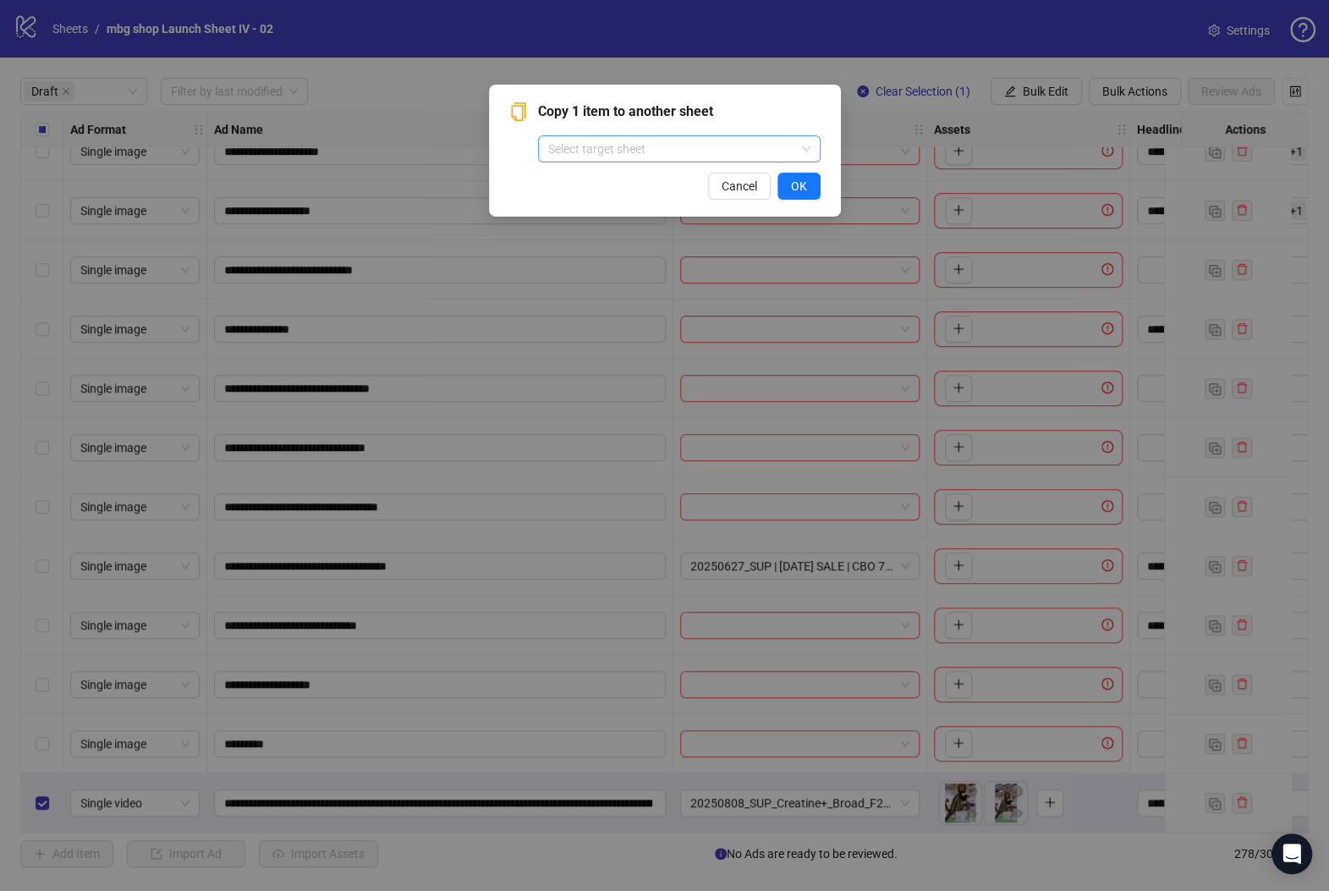
click at [645, 144] on input "search" at bounding box center [671, 148] width 247 height 25
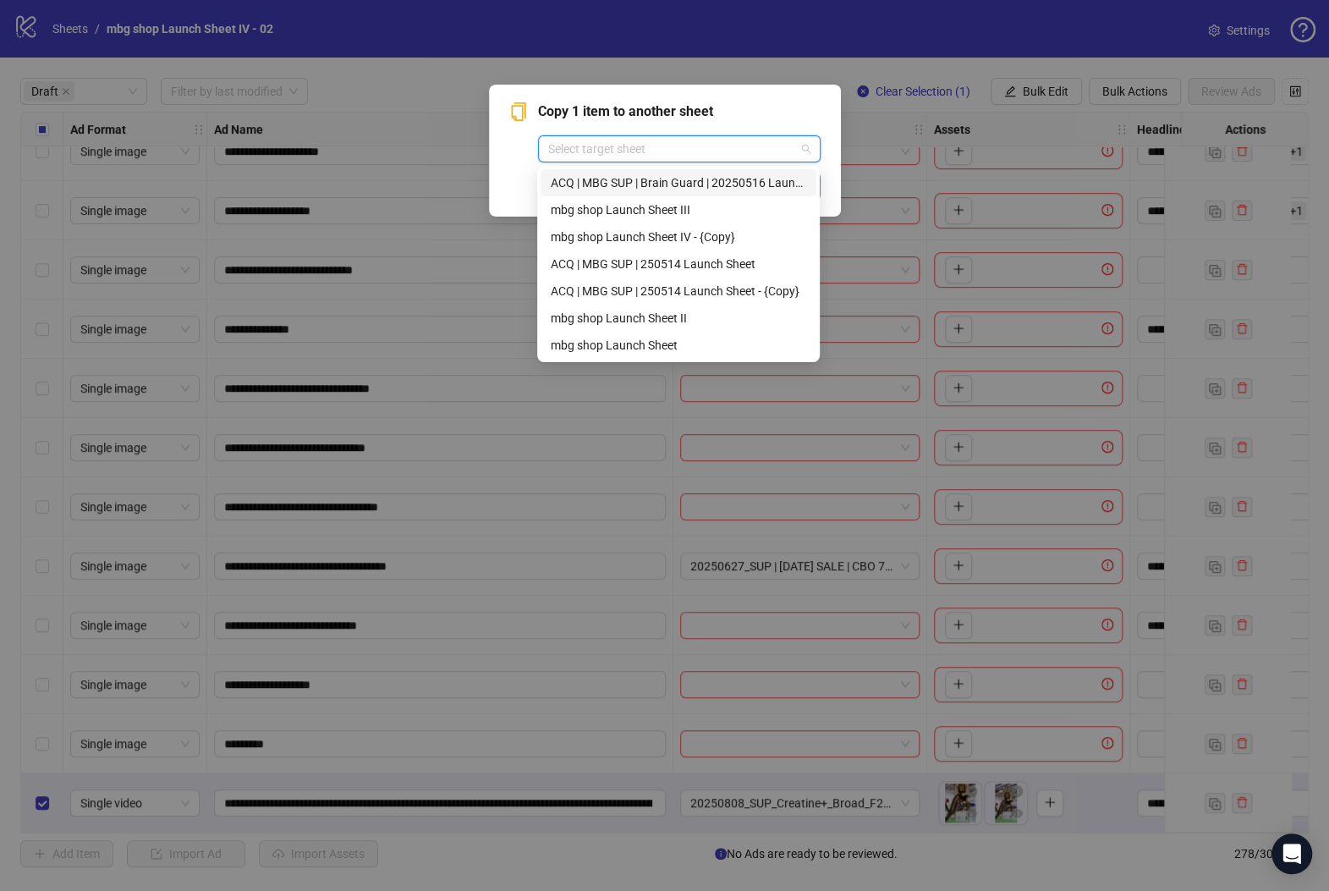
click at [651, 178] on div "ACQ | MBG SUP | Brain Guard | 20250516 Launch Sheet" at bounding box center [678, 182] width 255 height 19
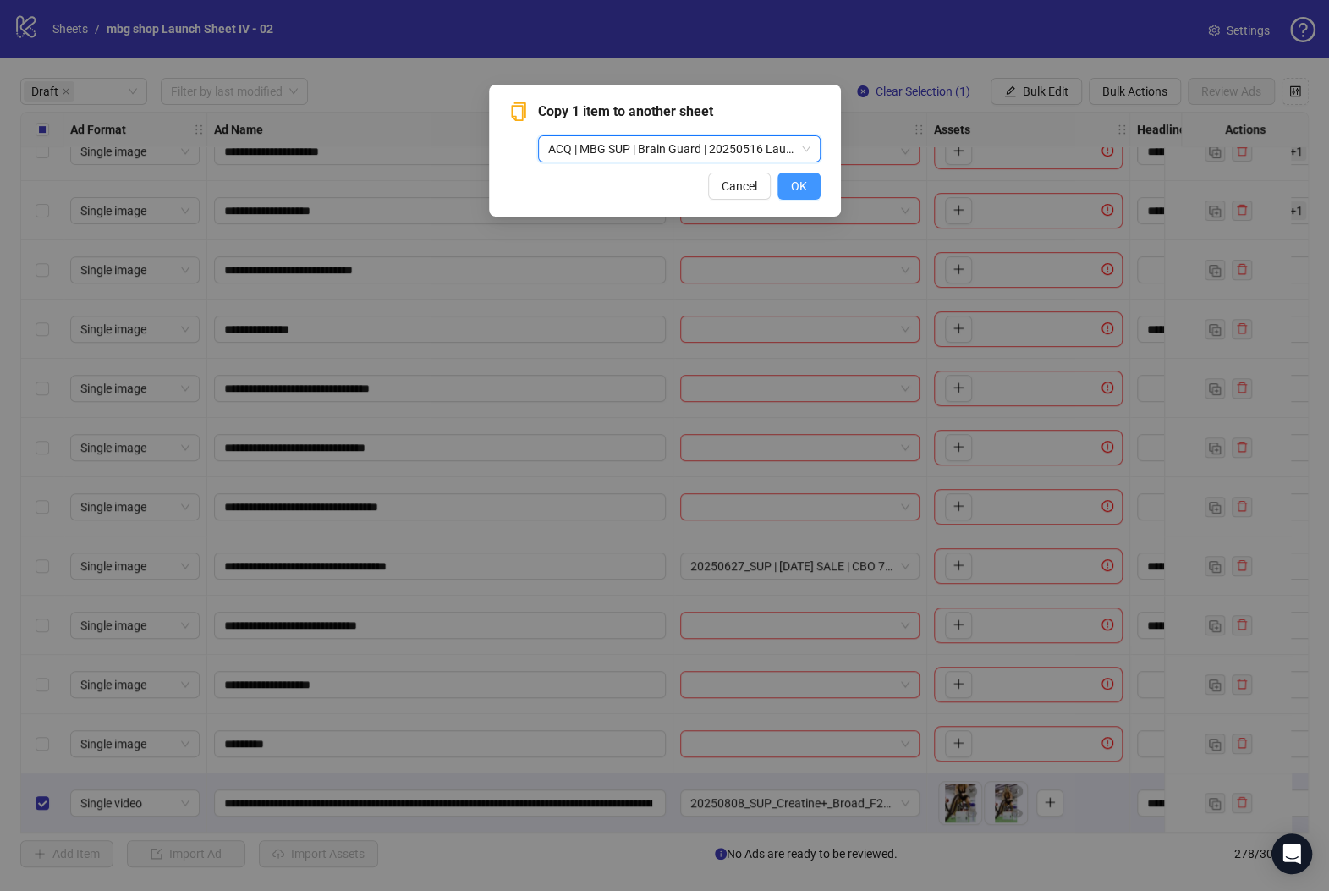
click at [803, 185] on span "OK" at bounding box center [799, 186] width 16 height 14
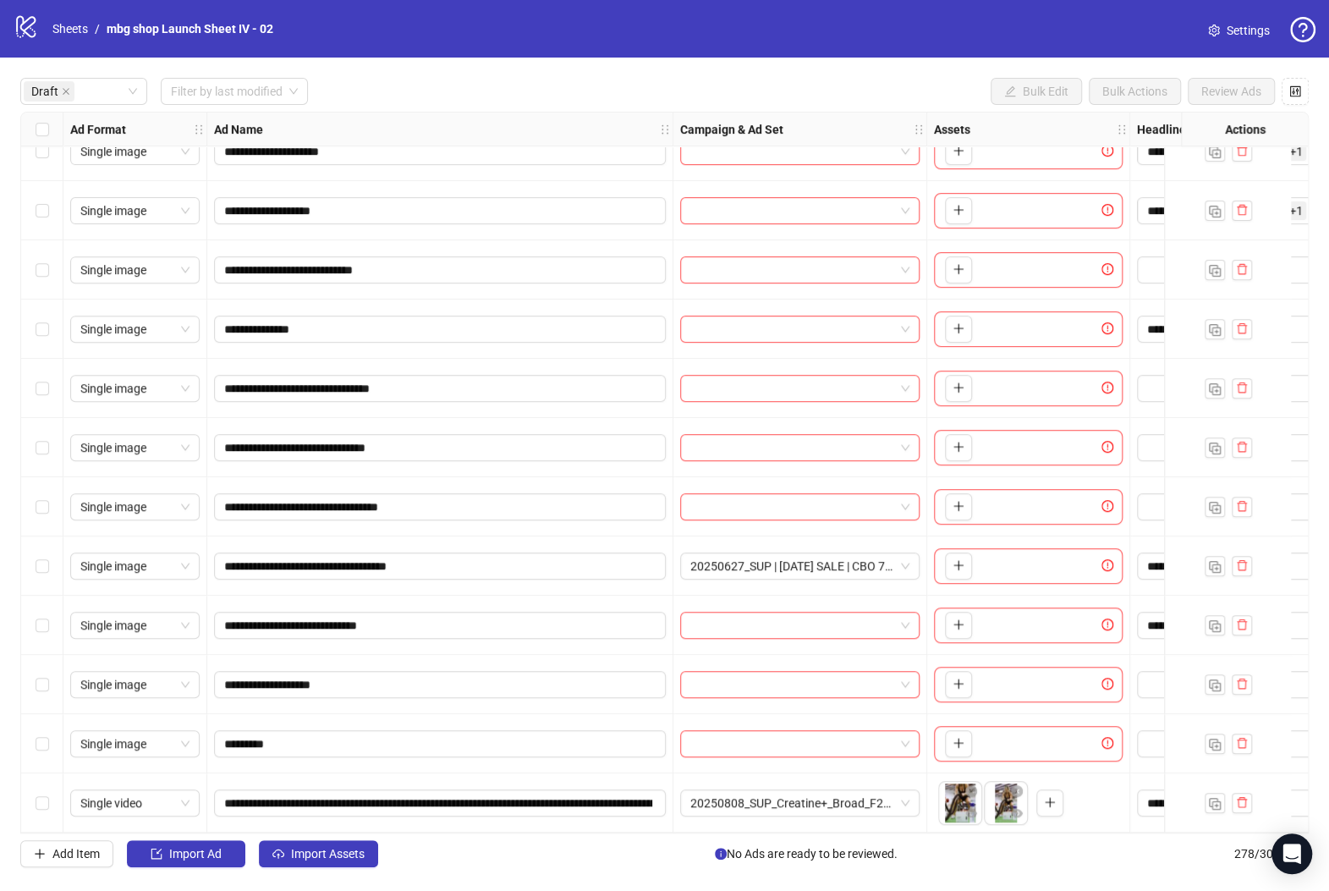
click at [54, 794] on div "Select row 18" at bounding box center [42, 802] width 42 height 59
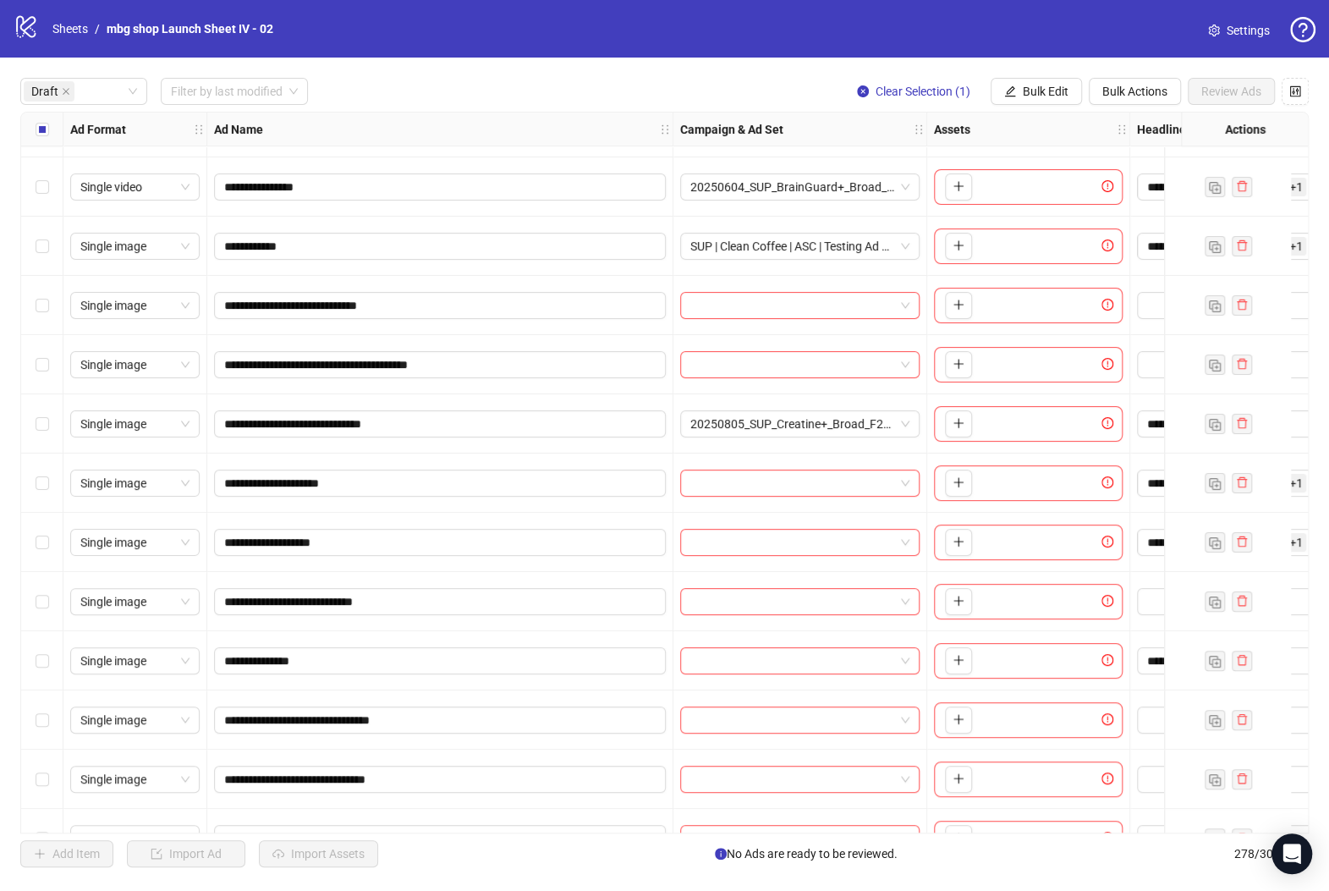
scroll to position [0, 0]
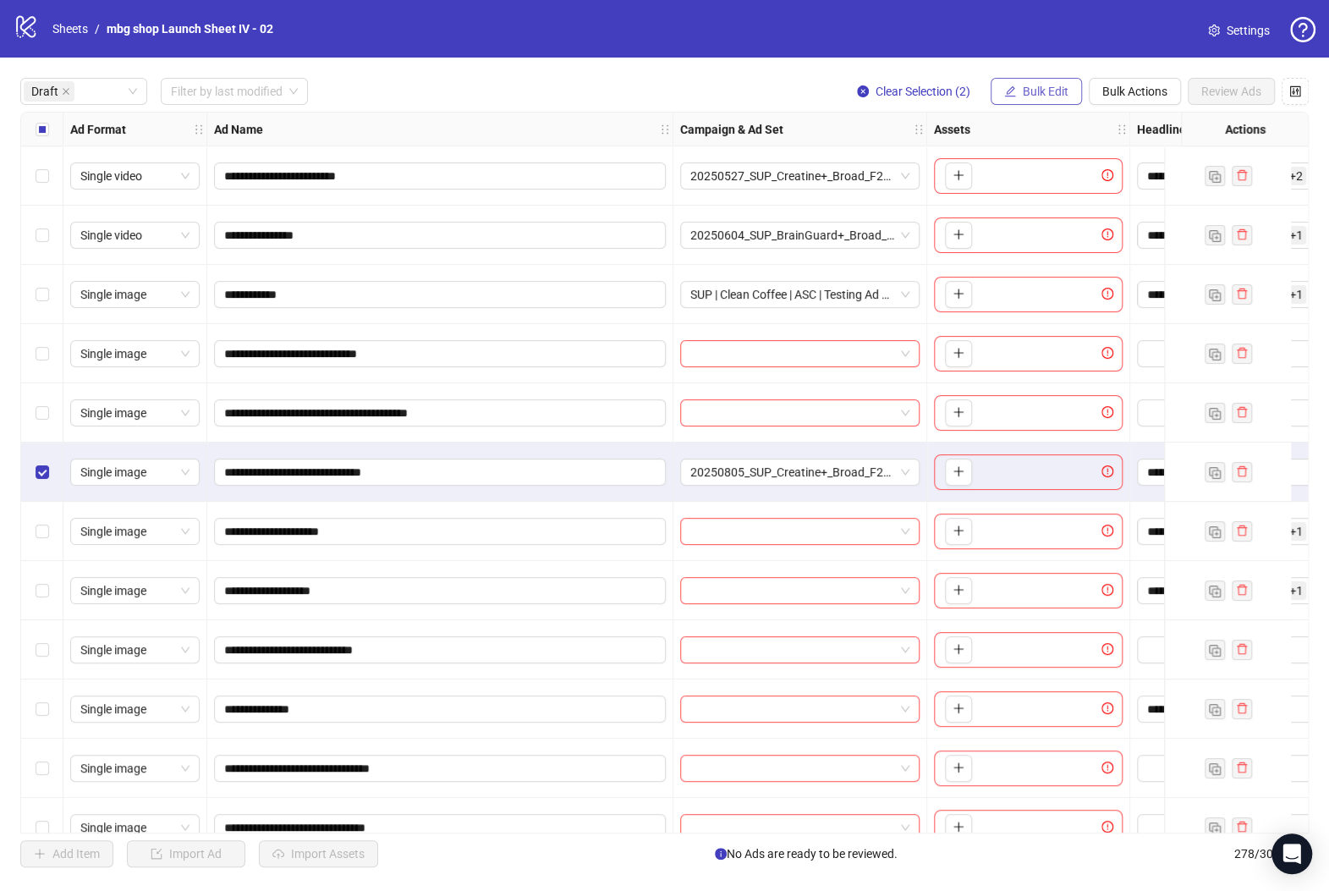
click at [1007, 93] on icon "edit" at bounding box center [1010, 90] width 11 height 11
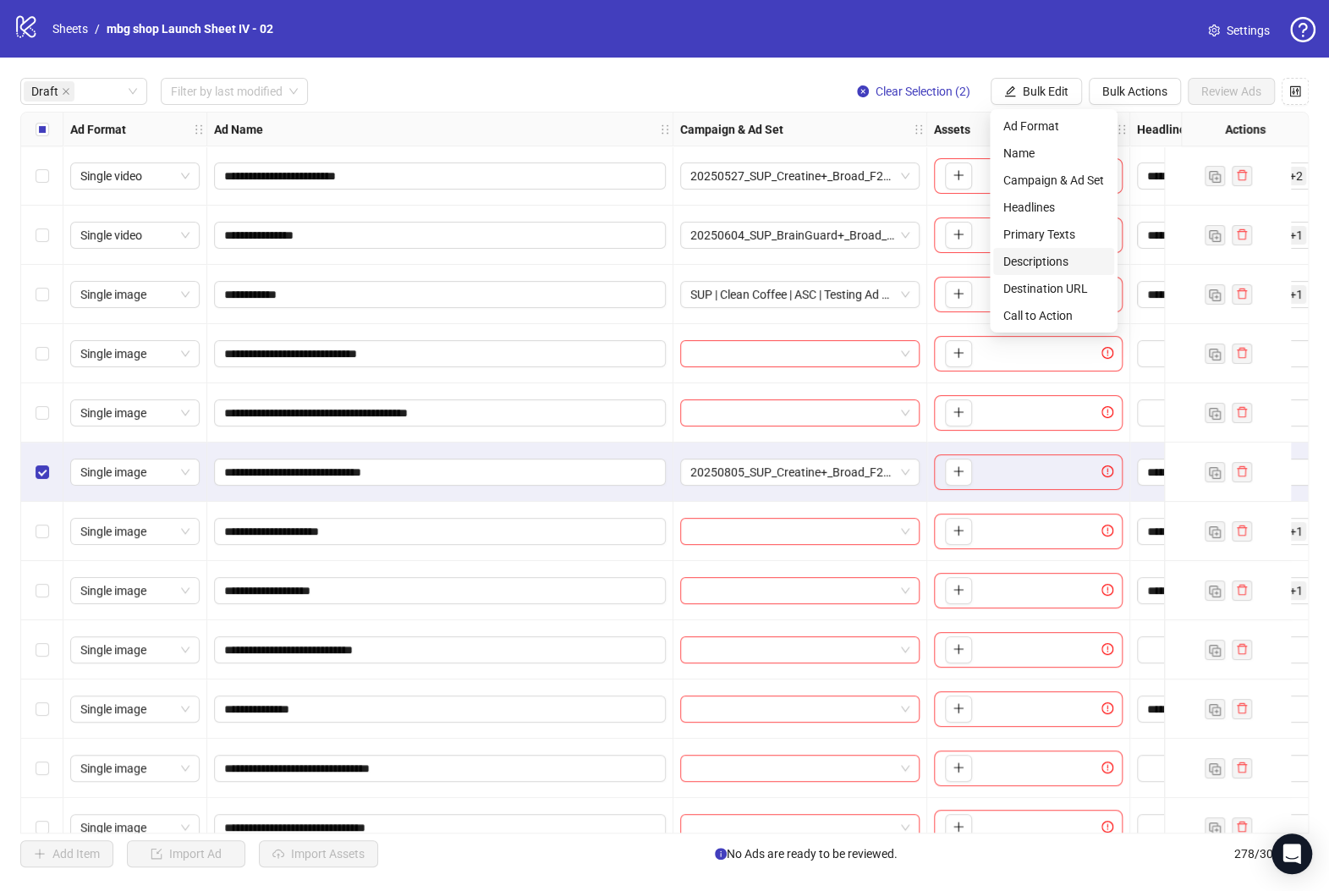
click at [1056, 259] on span "Descriptions" at bounding box center [1053, 261] width 101 height 19
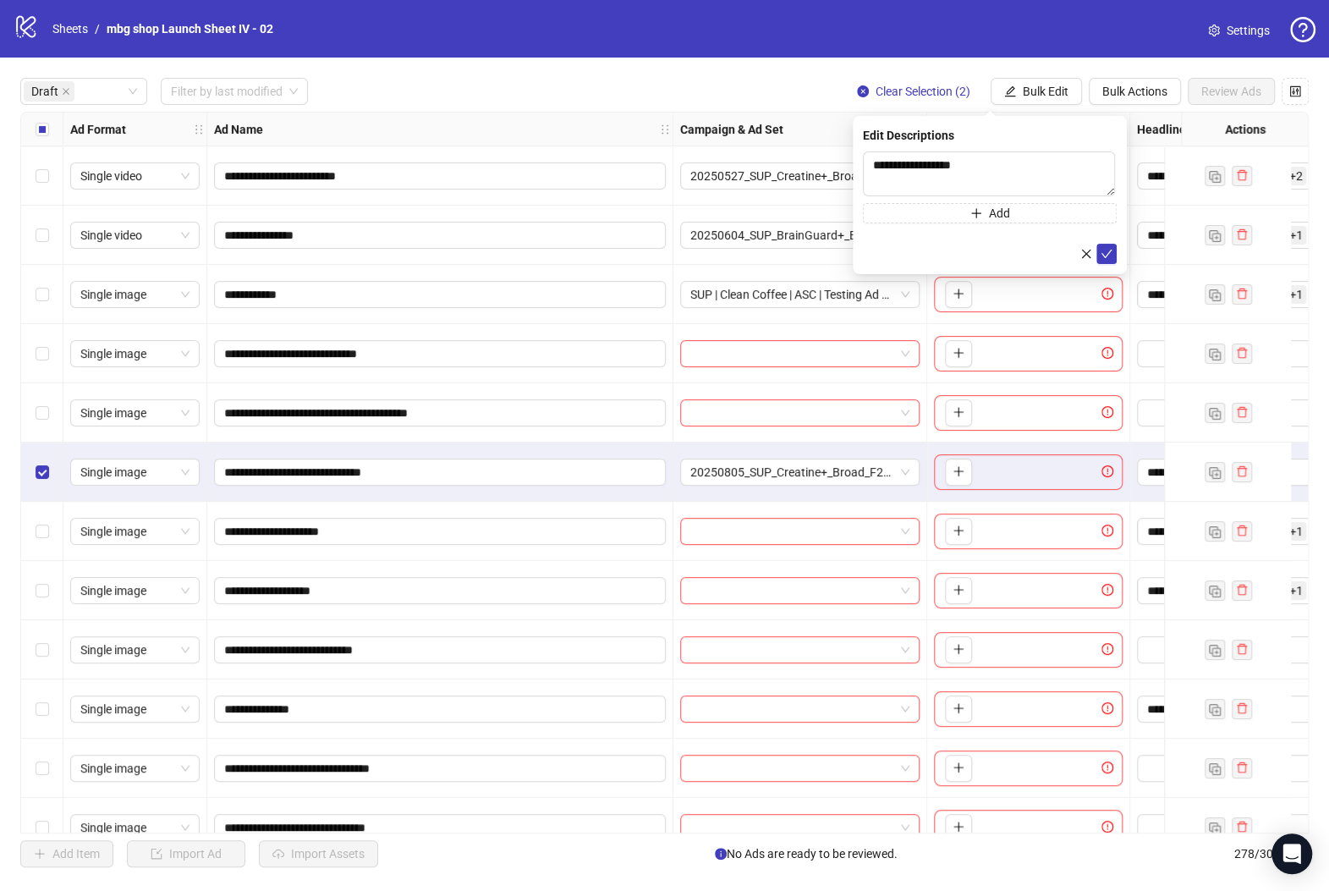
click at [1116, 255] on div "**********" at bounding box center [990, 195] width 274 height 158
click at [1109, 254] on icon "check" at bounding box center [1106, 254] width 12 height 12
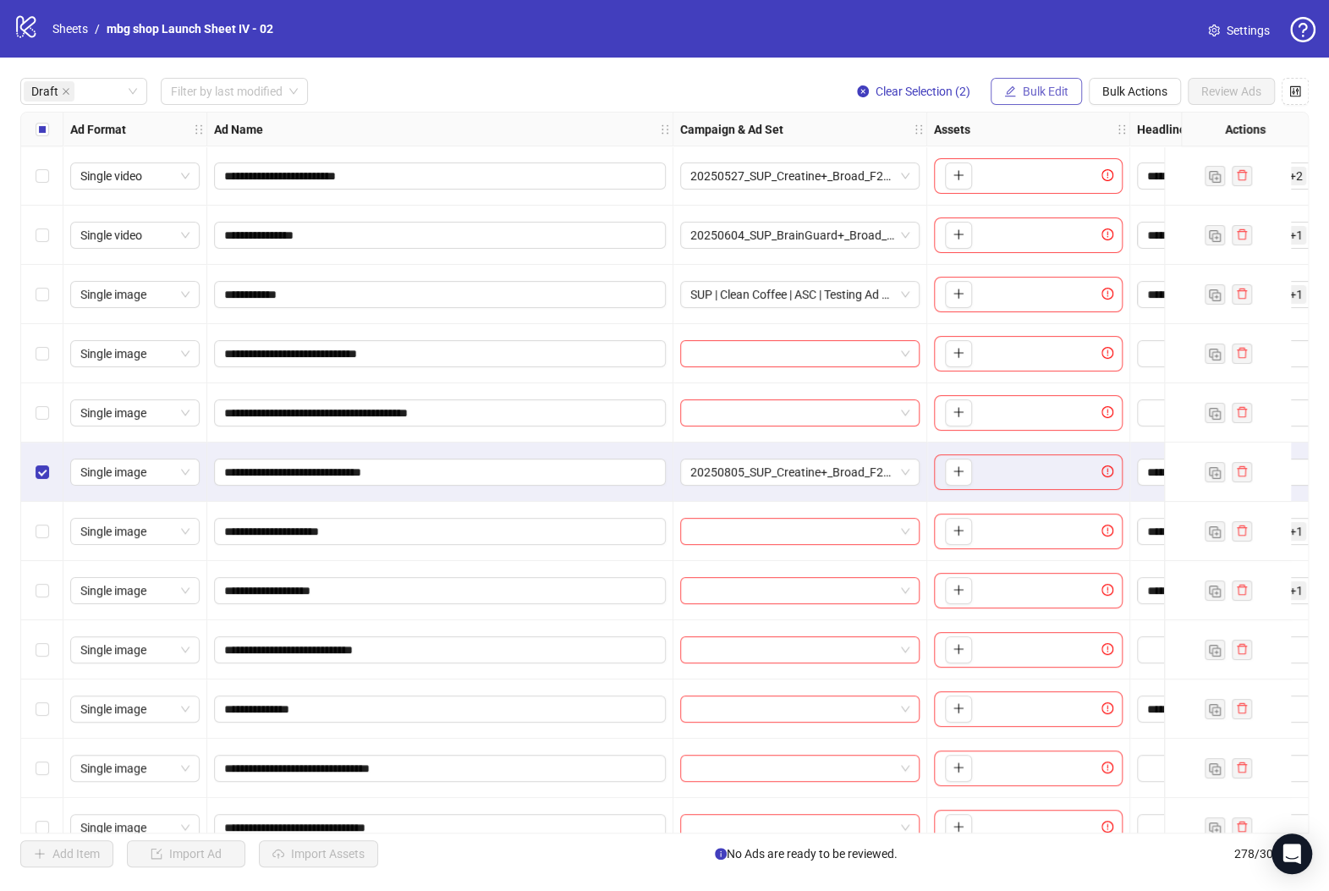
click at [1035, 97] on span "Bulk Edit" at bounding box center [1046, 92] width 46 height 14
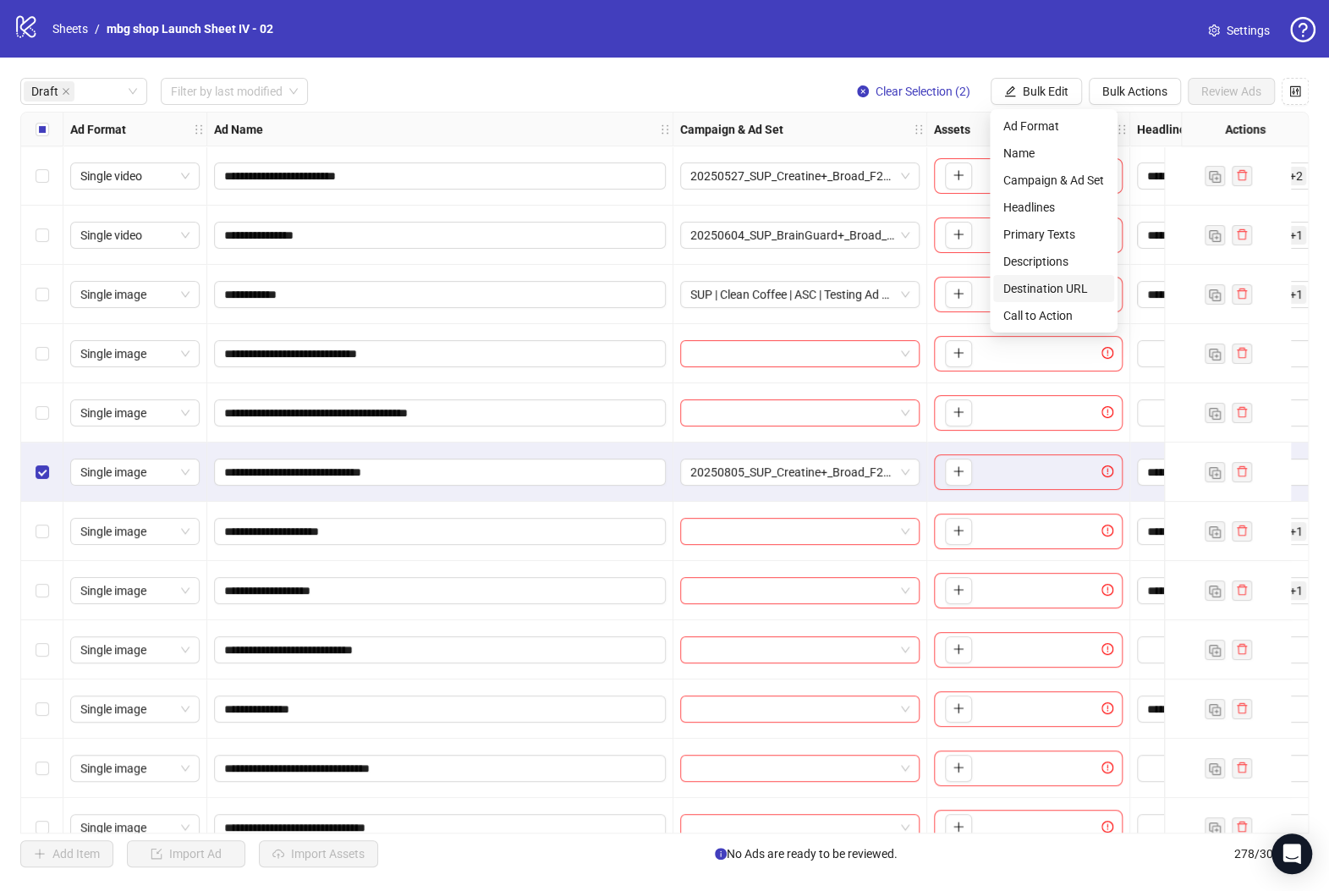
click at [1054, 285] on span "Destination URL" at bounding box center [1053, 288] width 101 height 19
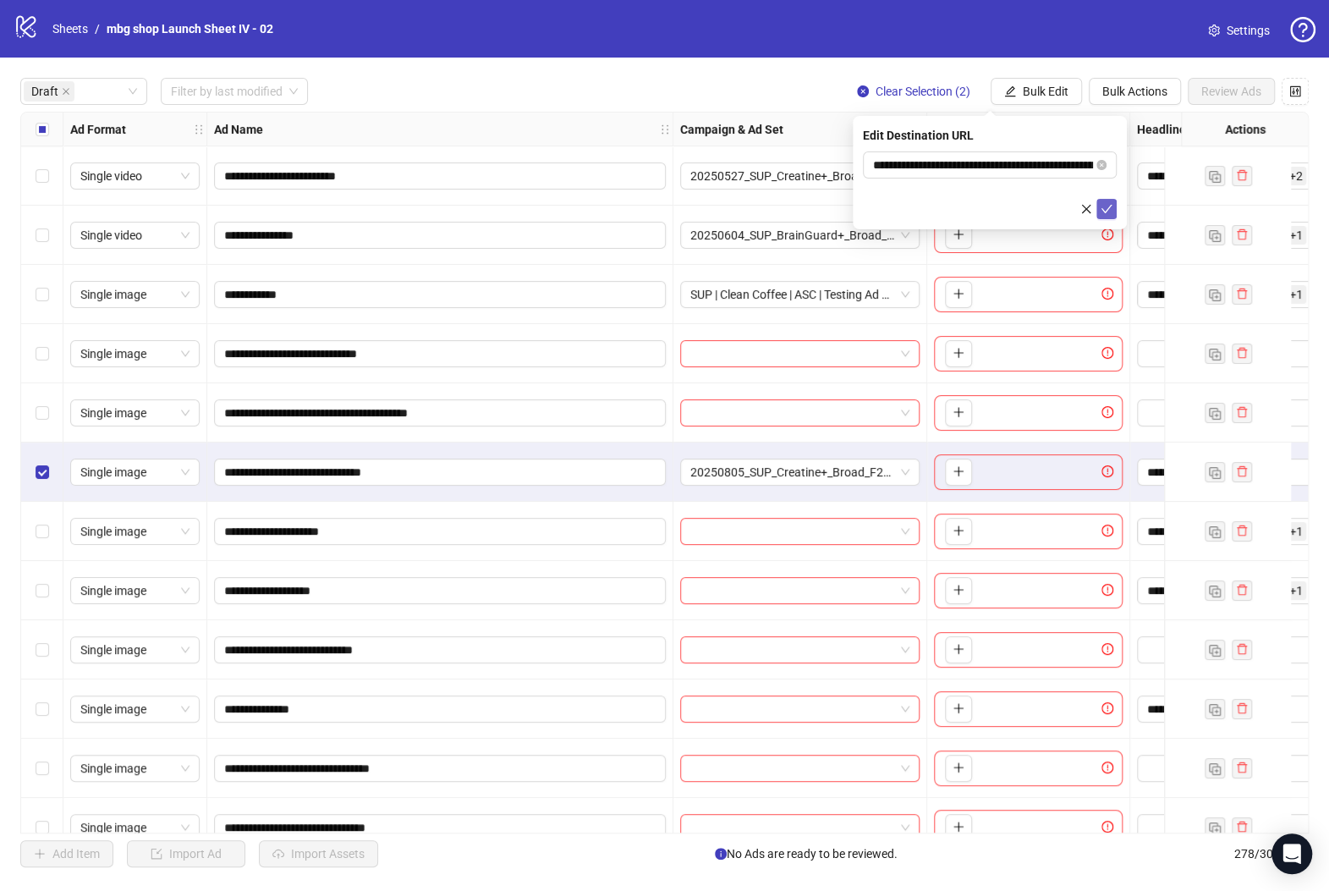
click at [1114, 207] on button "submit" at bounding box center [1106, 209] width 20 height 20
click at [1033, 91] on span "Bulk Edit" at bounding box center [1046, 92] width 46 height 14
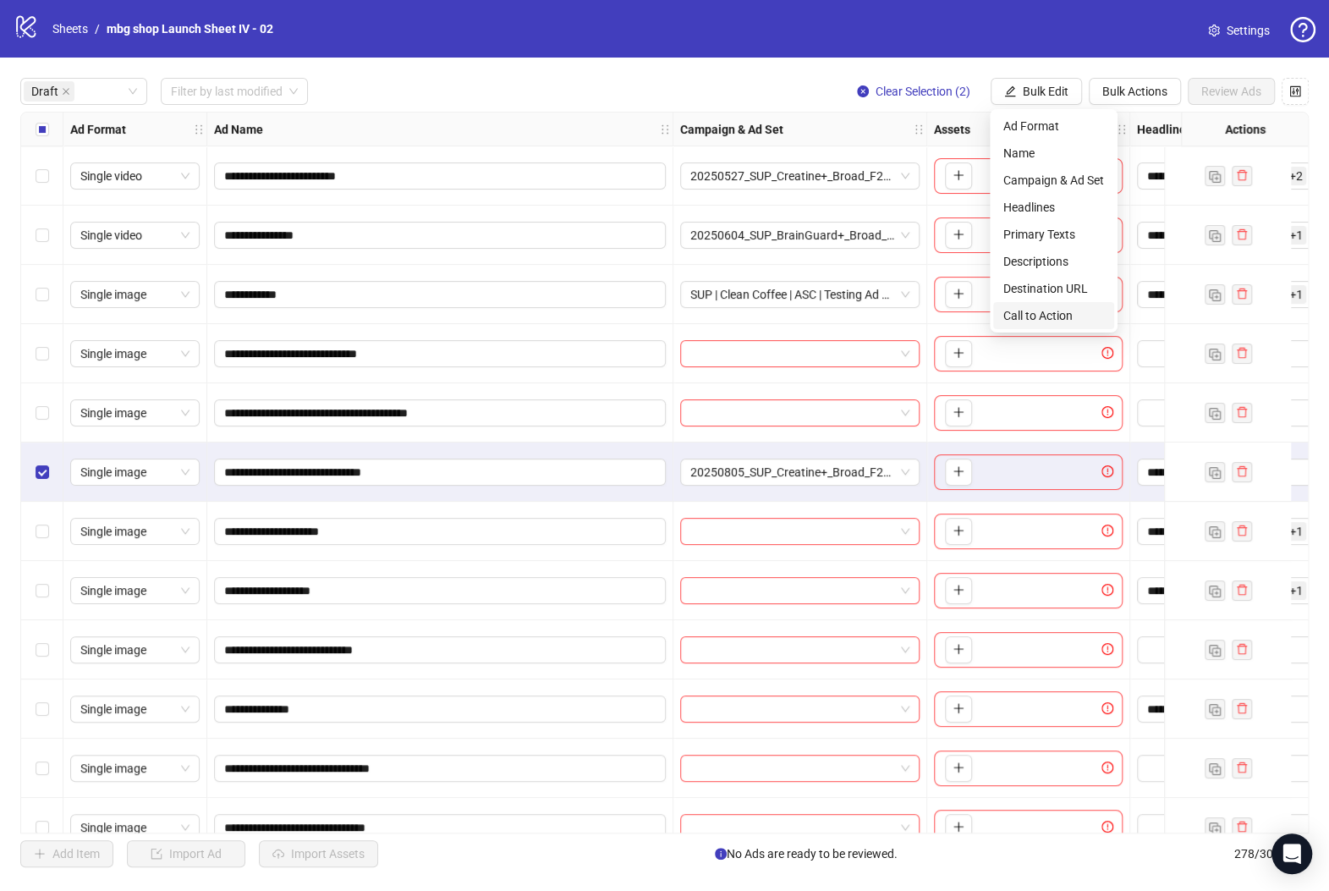
click at [1051, 310] on span "Call to Action" at bounding box center [1053, 315] width 101 height 19
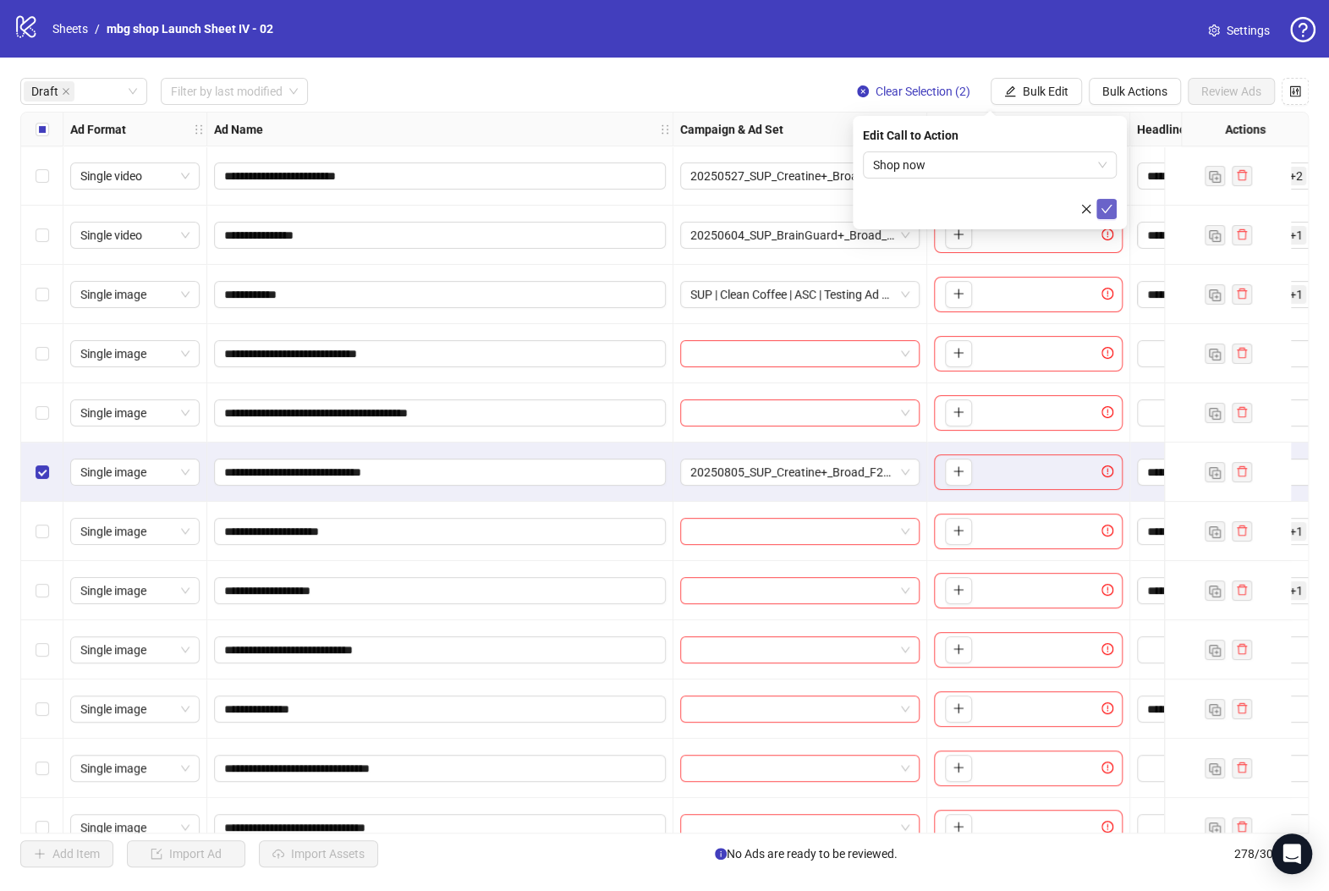
click at [1108, 211] on icon "check" at bounding box center [1106, 209] width 12 height 12
click at [60, 470] on div "Select row 6" at bounding box center [42, 471] width 42 height 59
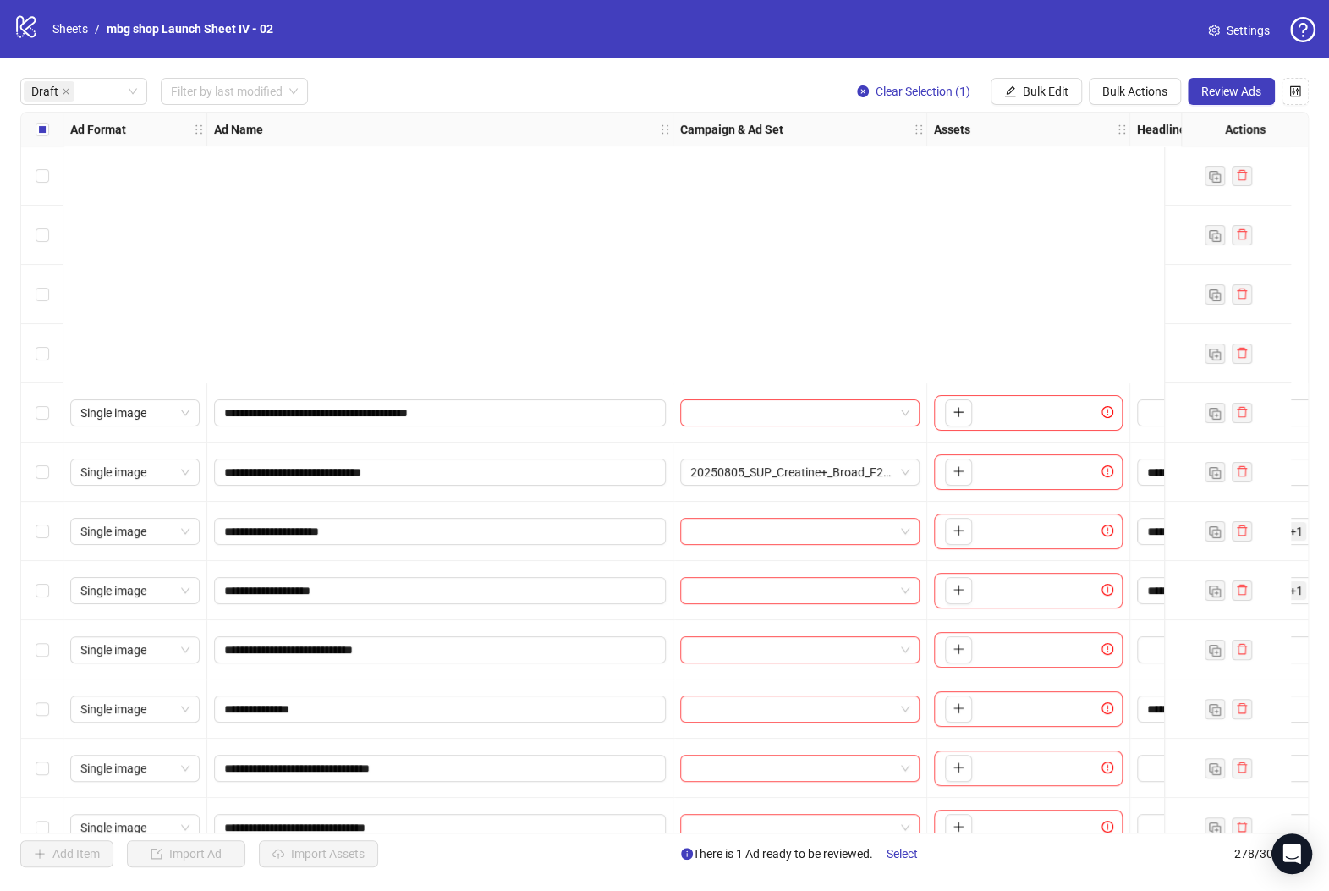
scroll to position [386, 0]
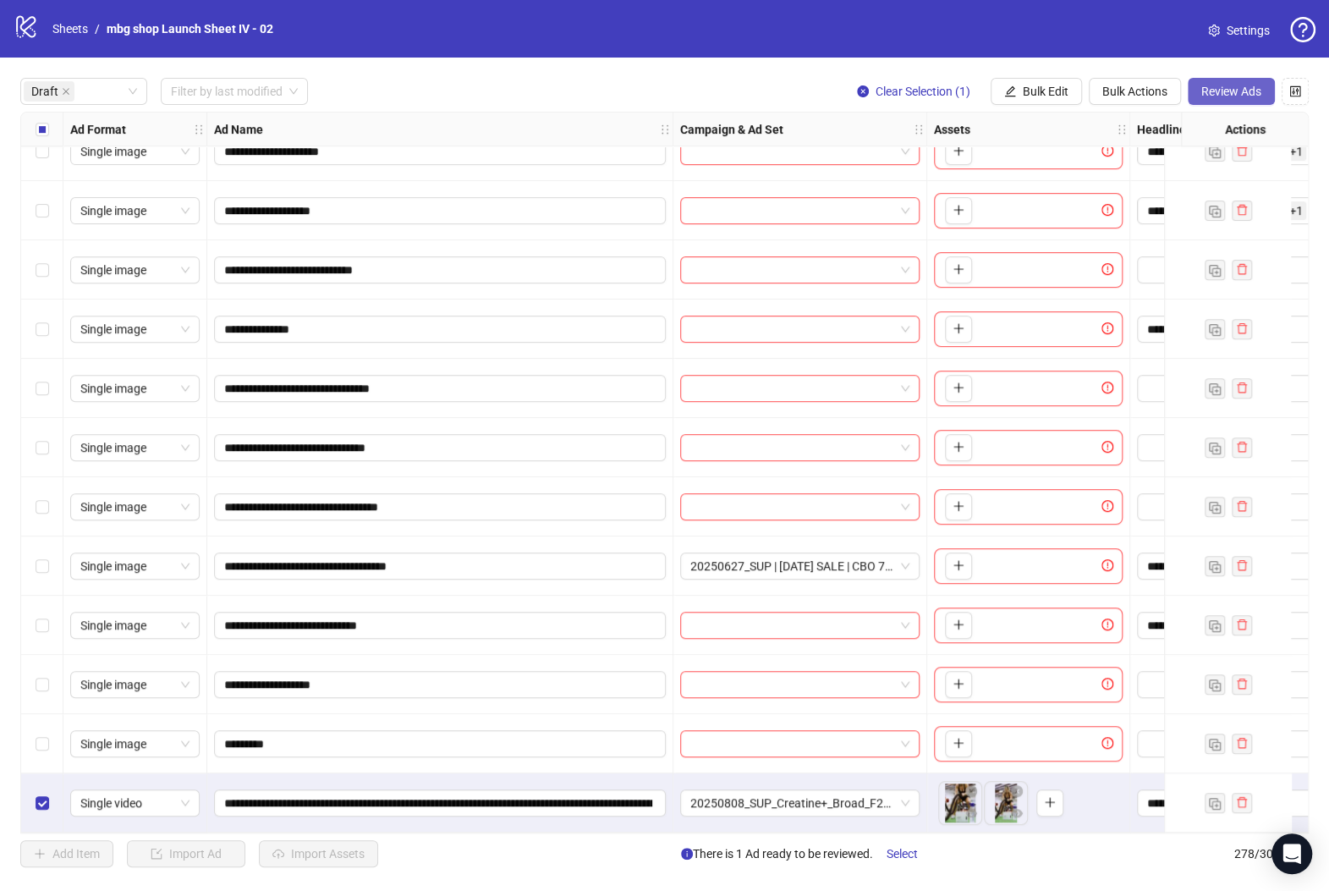
click at [1206, 100] on button "Review Ads" at bounding box center [1231, 91] width 87 height 27
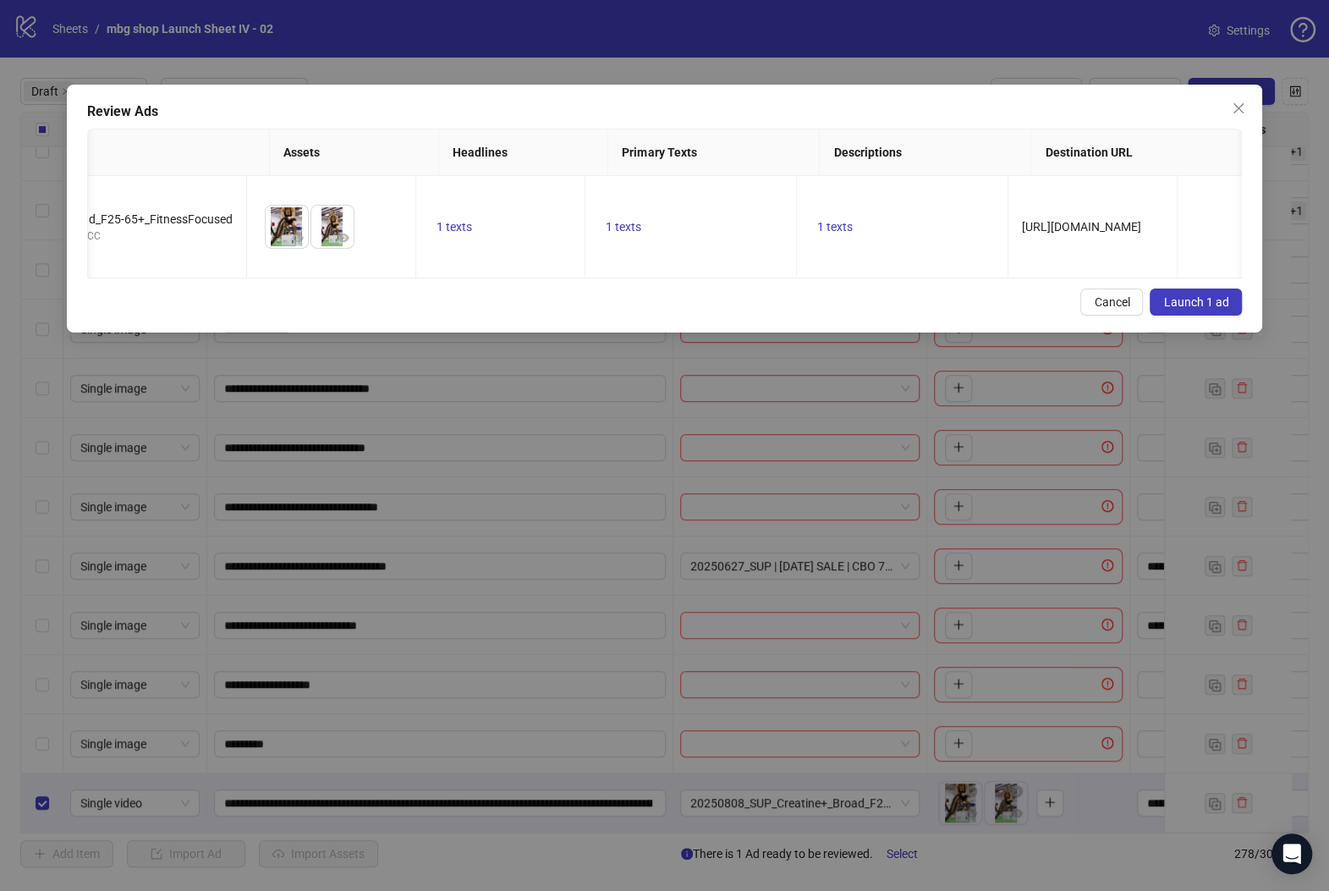
scroll to position [0, 771]
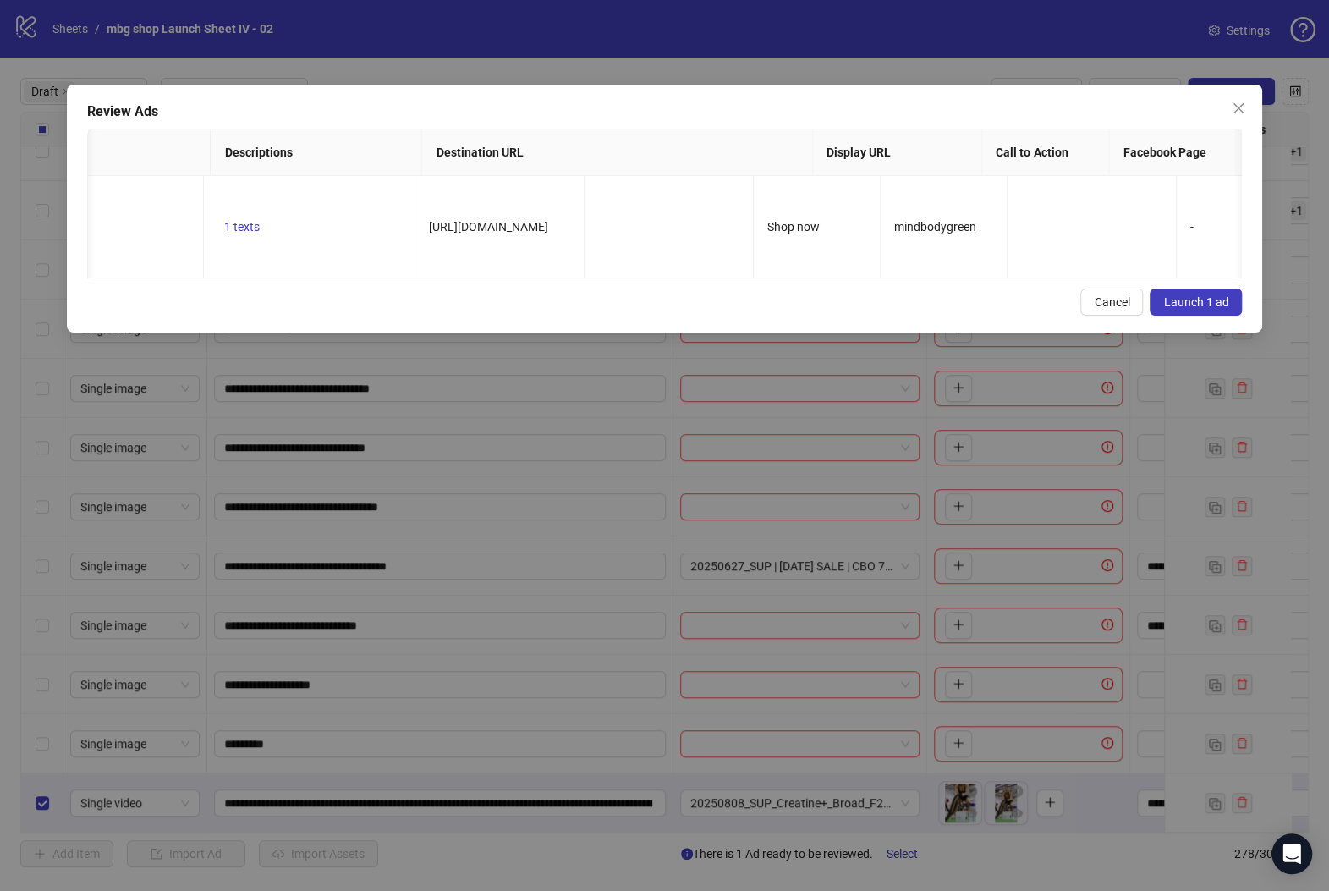
drag, startPoint x: 574, startPoint y: 300, endPoint x: 619, endPoint y: 303, distance: 44.9
click at [619, 303] on div "Review Ads Ad Name Ad Set Assets Headlines Primary Texts Descriptions Destinati…" at bounding box center [665, 209] width 1196 height 248
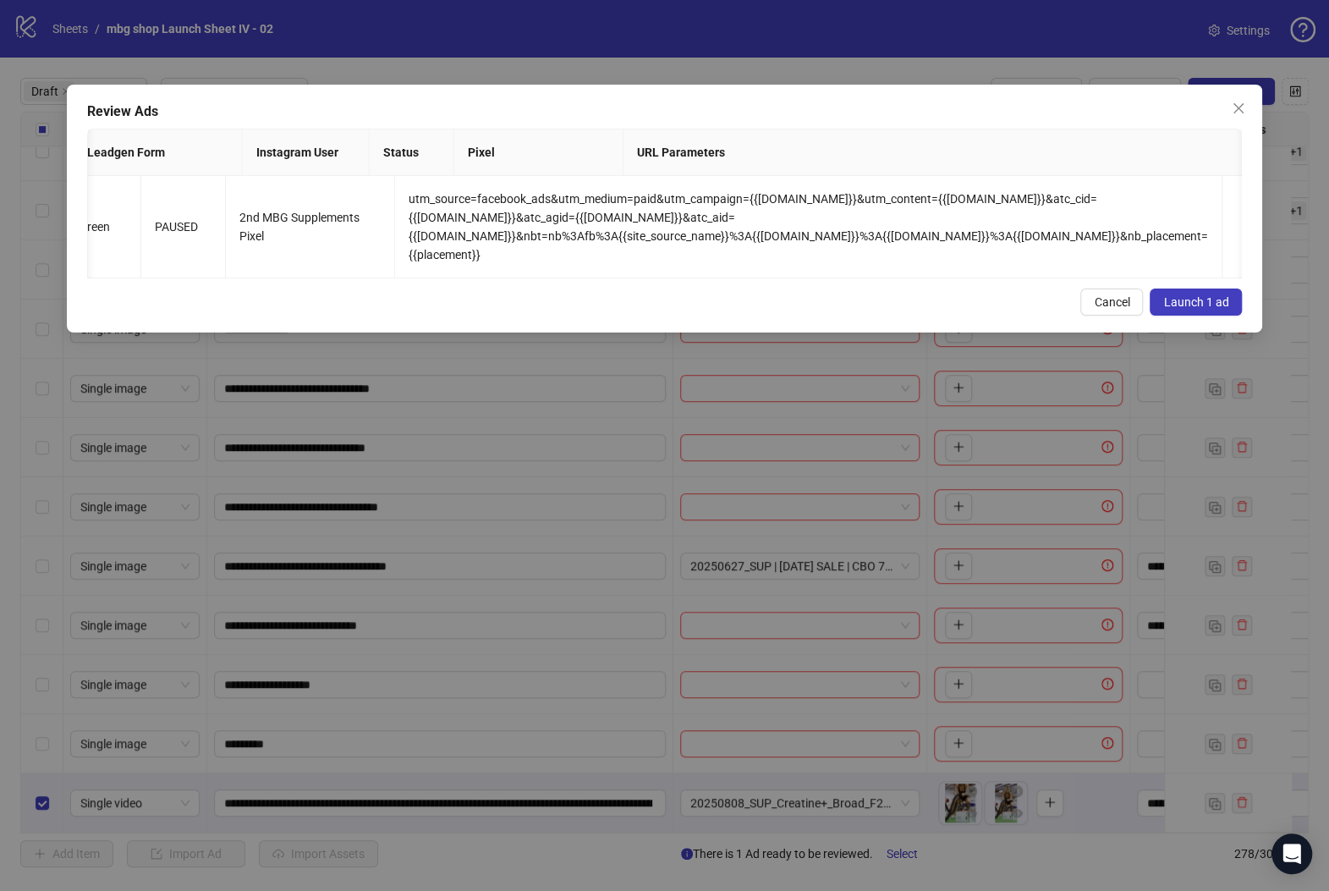
click at [1205, 309] on span "Launch 1 ad" at bounding box center [1195, 302] width 65 height 14
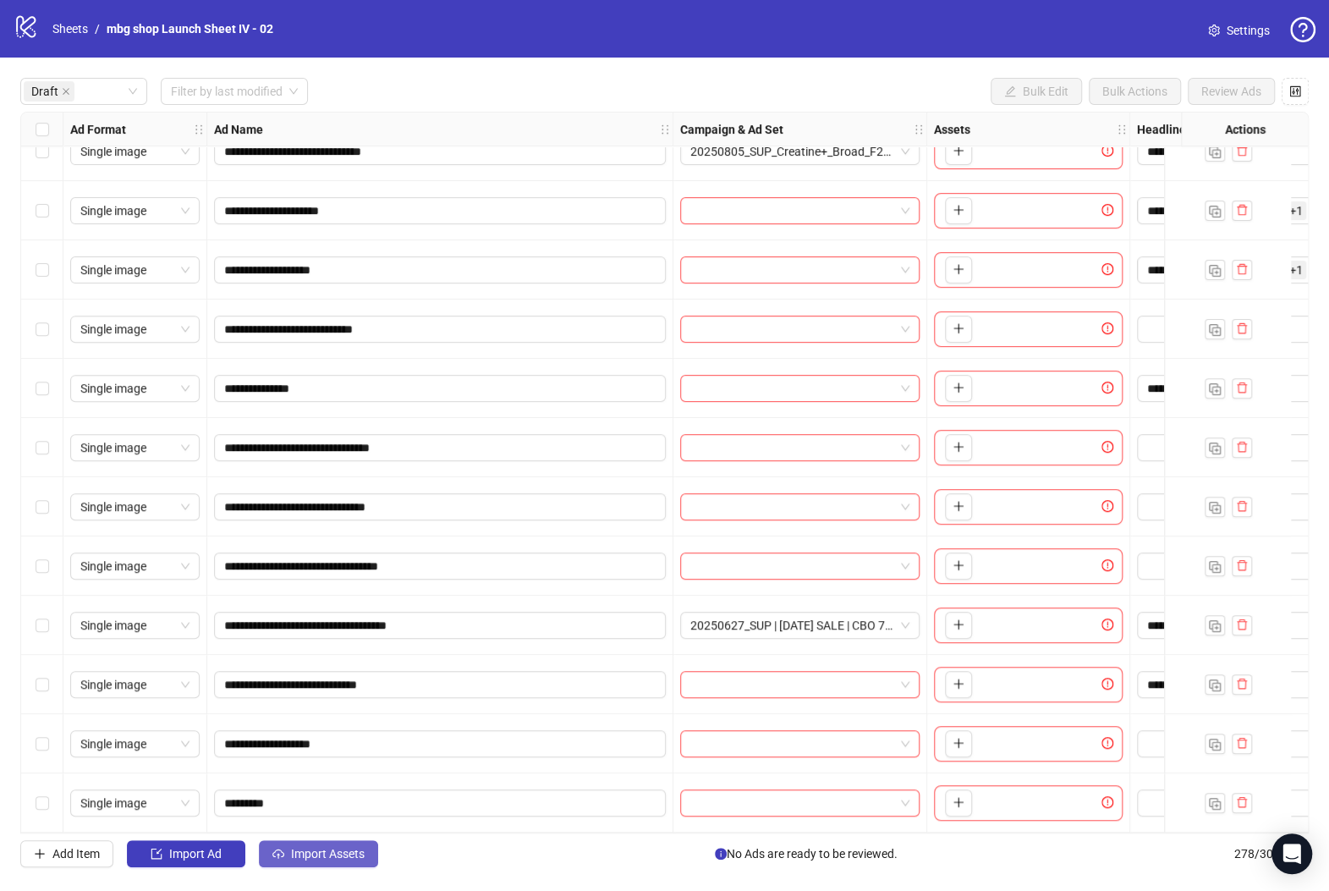
click at [295, 855] on span "Import Assets" at bounding box center [328, 854] width 74 height 14
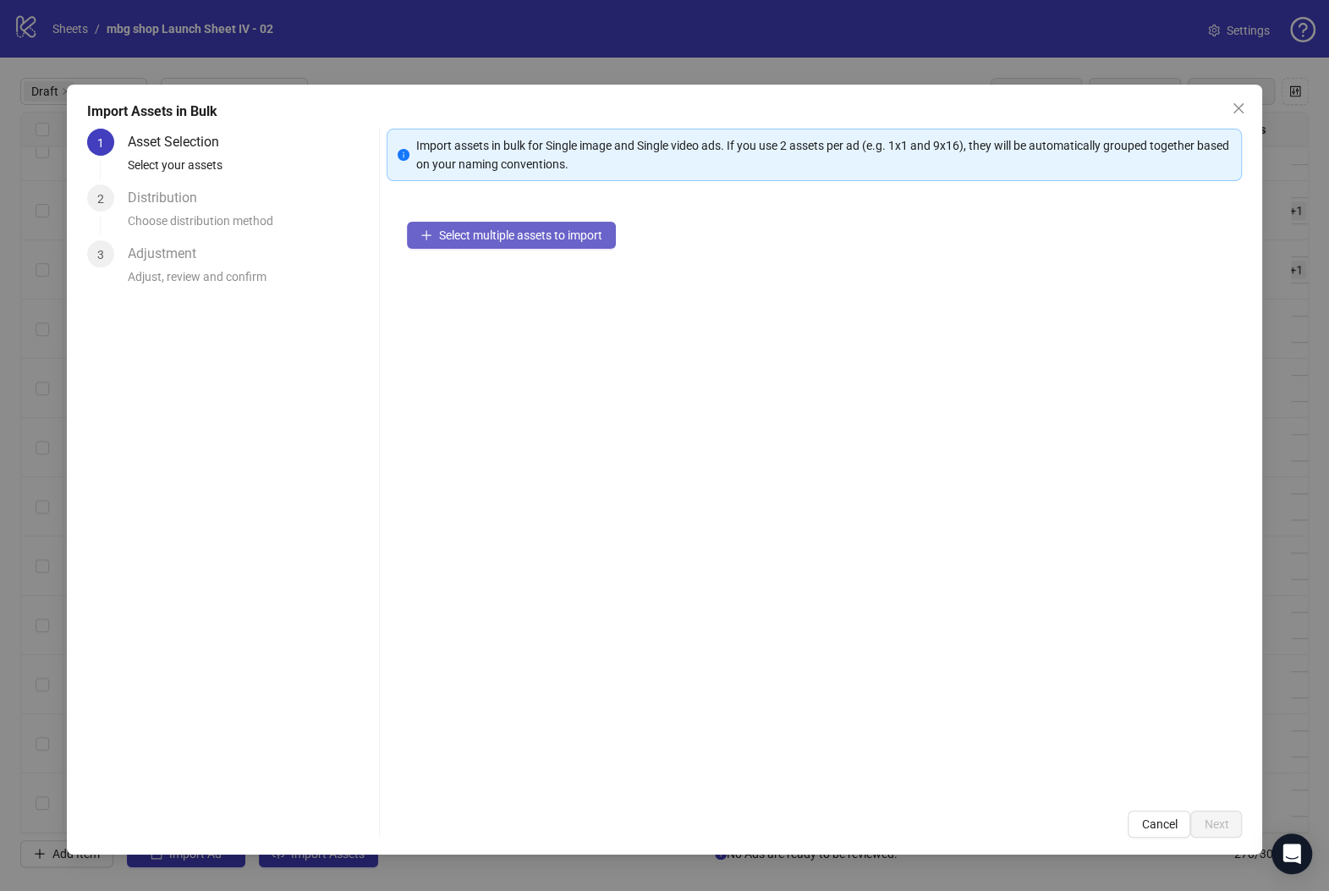
click at [551, 237] on span "Select multiple assets to import" at bounding box center [520, 235] width 163 height 14
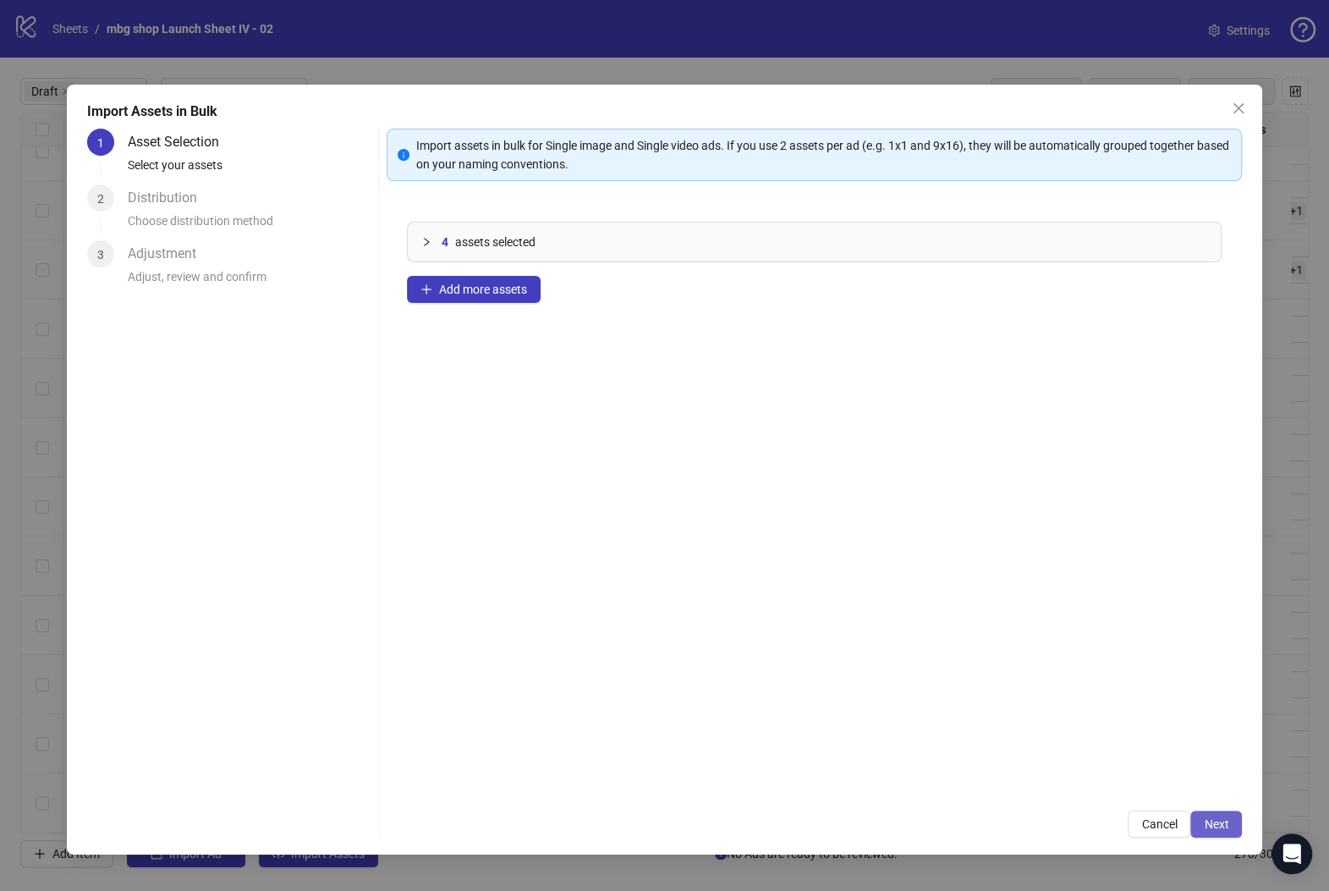
click at [1211, 825] on span "Next" at bounding box center [1216, 824] width 25 height 14
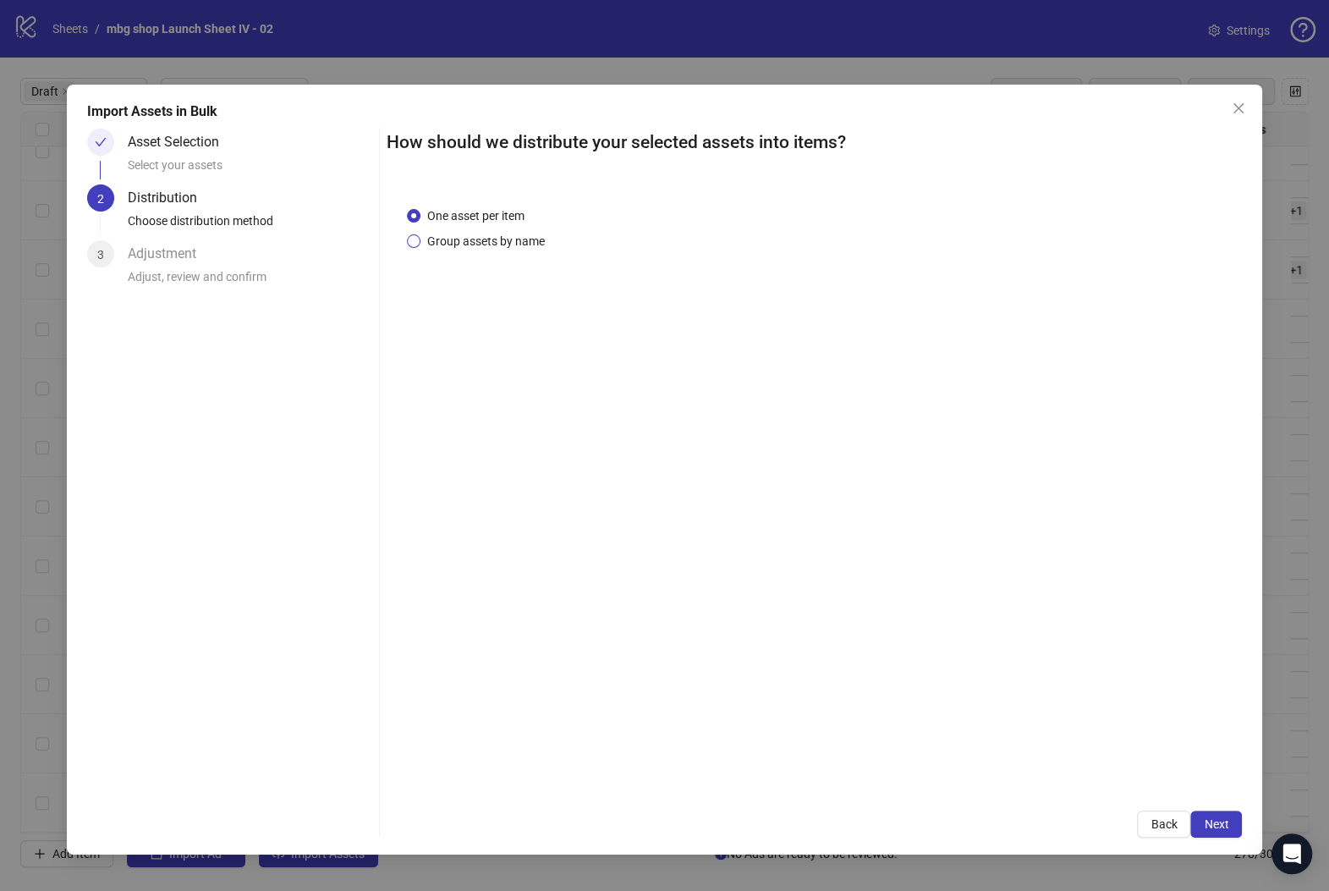
click at [508, 240] on span "Group assets by name" at bounding box center [485, 241] width 131 height 19
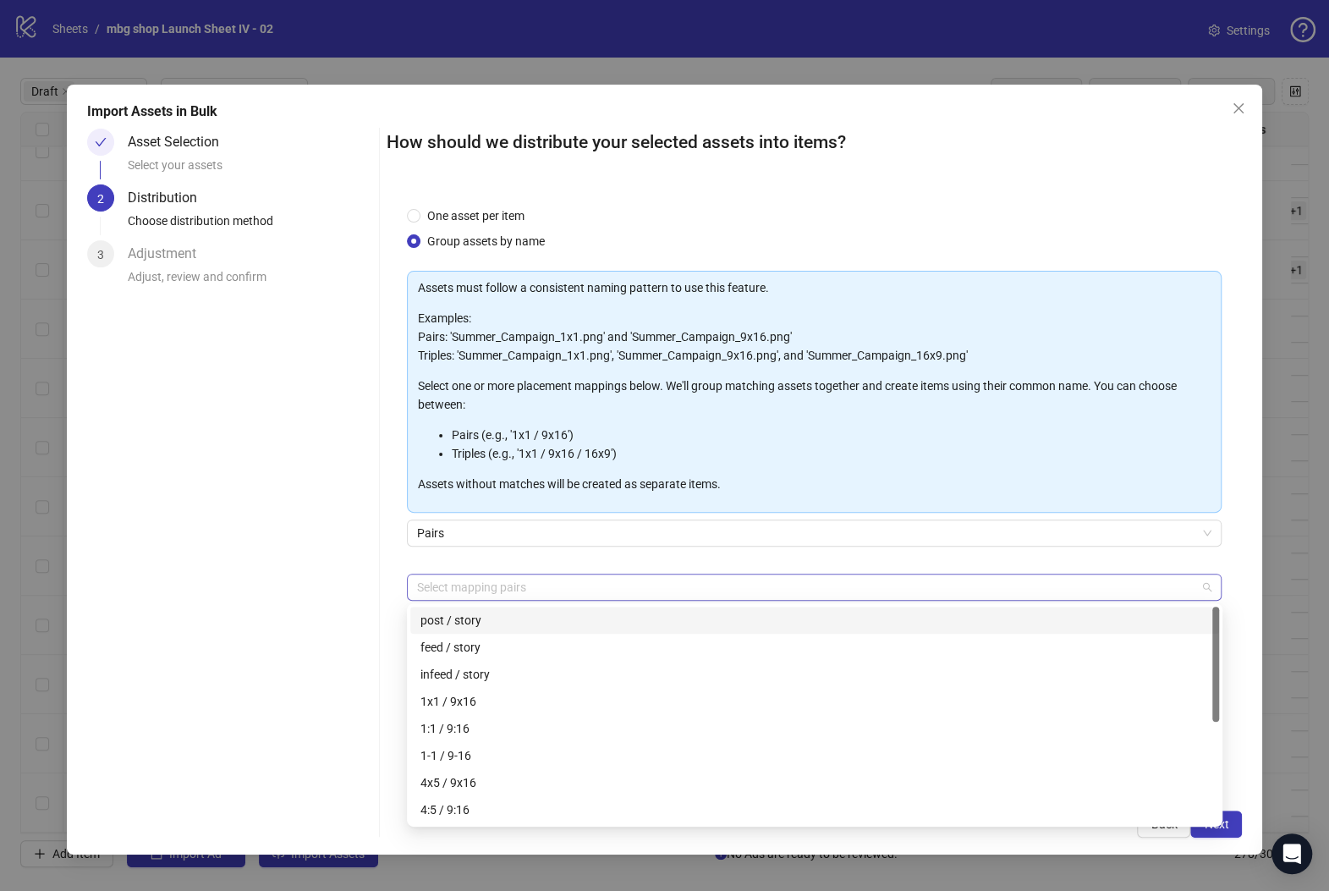
click at [643, 582] on div at bounding box center [805, 587] width 791 height 24
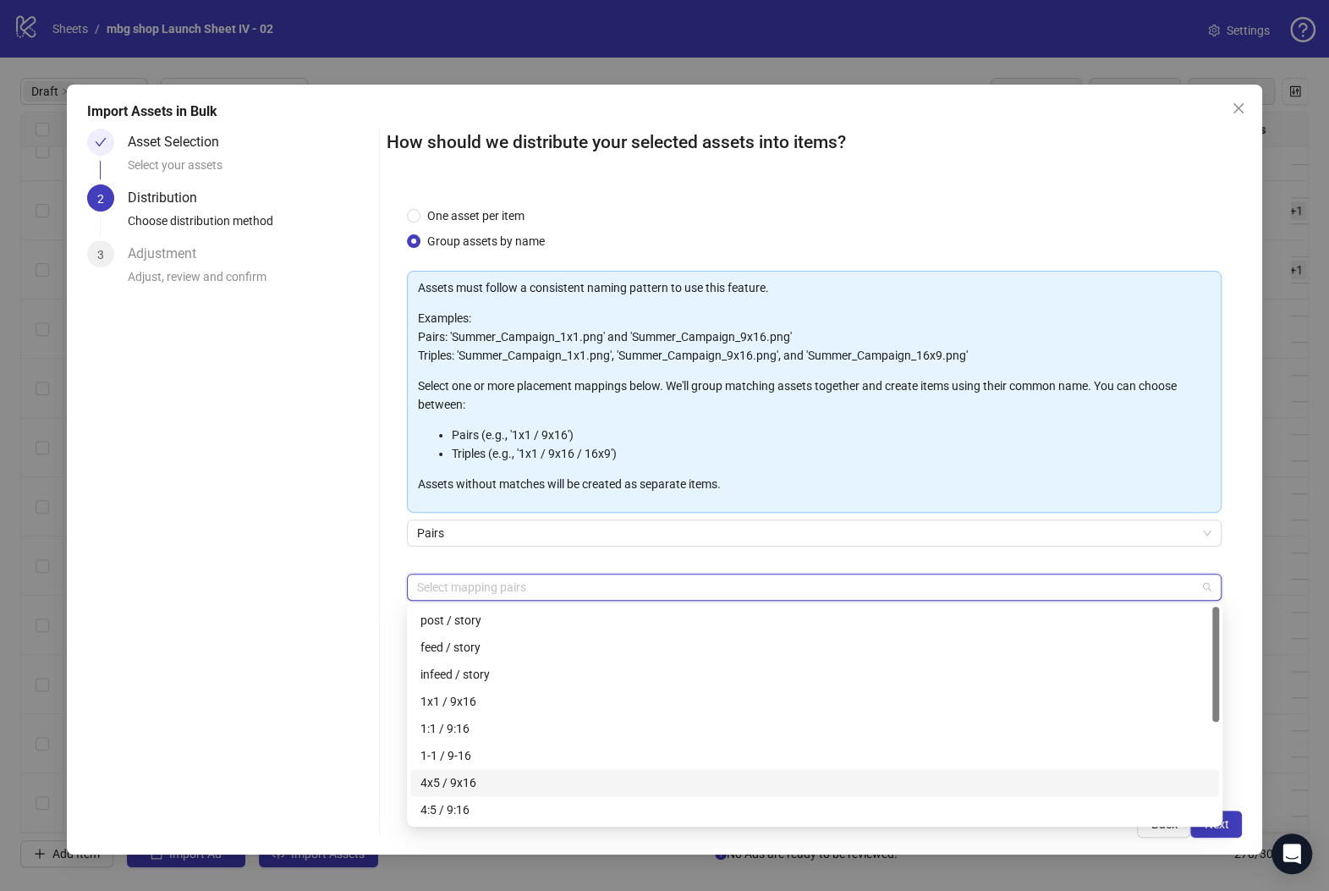
click at [611, 782] on div "4x5 / 9x16" at bounding box center [814, 782] width 788 height 19
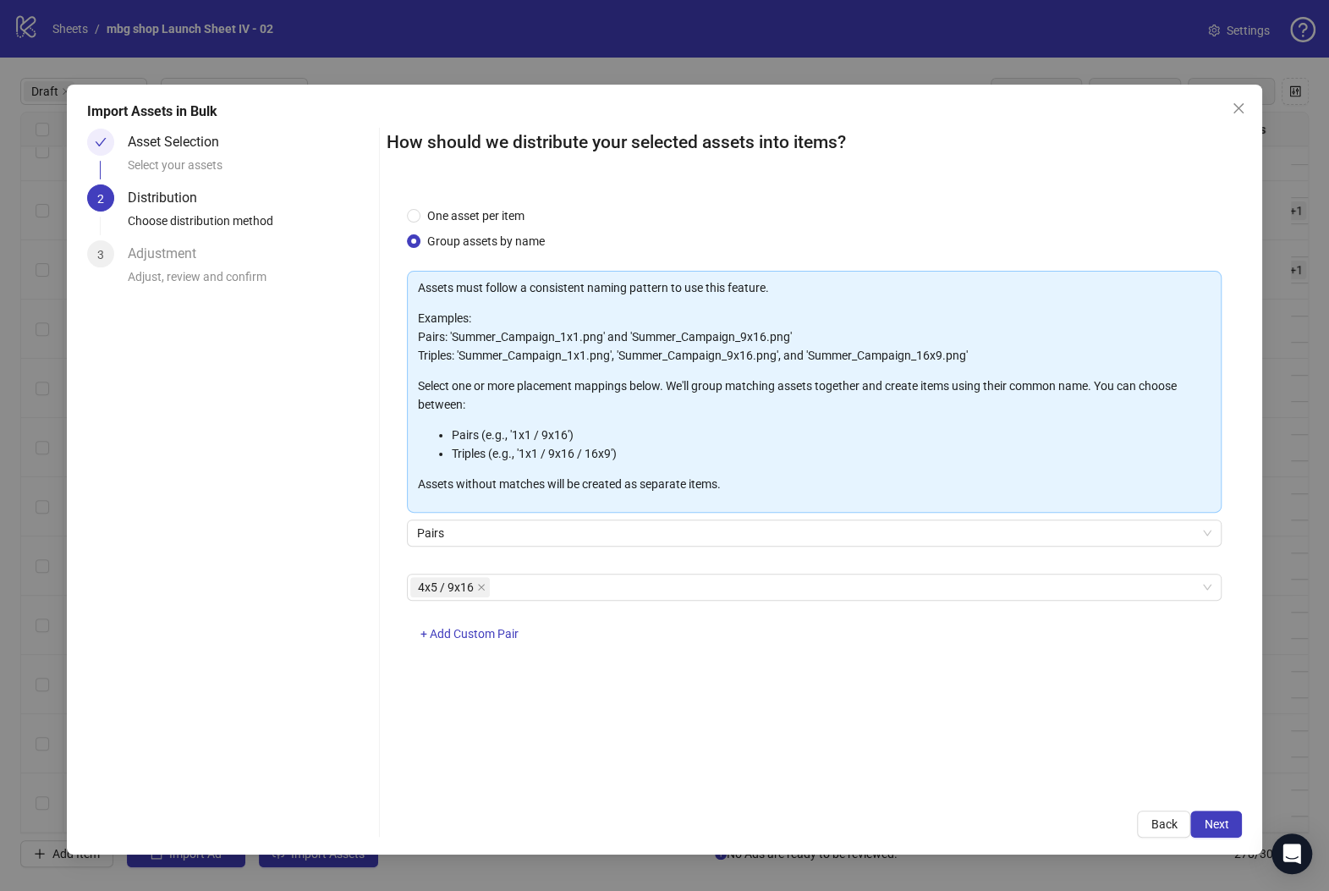
drag, startPoint x: 239, startPoint y: 646, endPoint x: 895, endPoint y: 738, distance: 662.7
click at [239, 646] on div "Asset Selection Select your assets 2 Distribution Choose distribution method 3 …" at bounding box center [229, 483] width 285 height 709
click at [1203, 822] on button "Next" at bounding box center [1216, 823] width 52 height 27
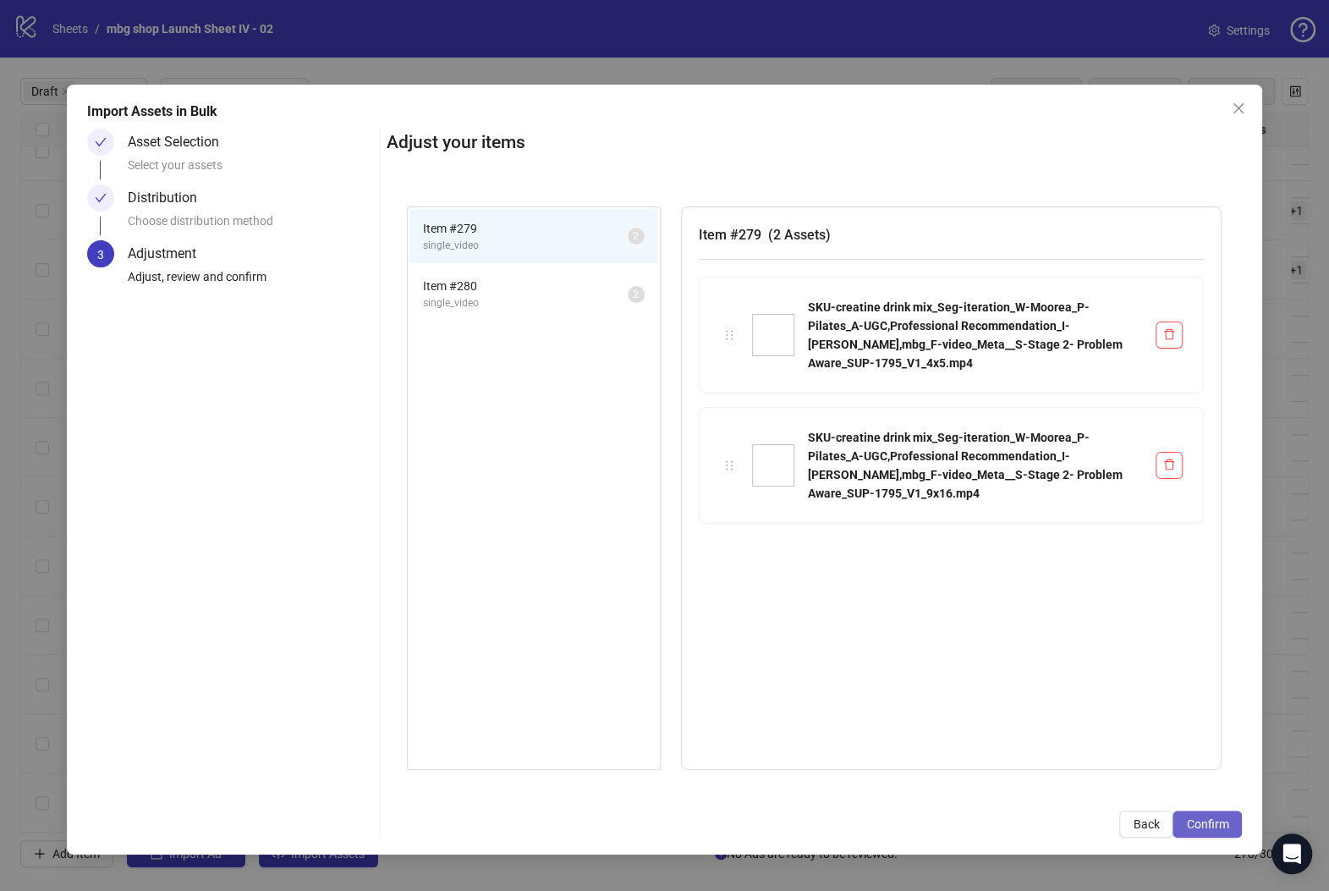
click at [1220, 828] on span "Confirm" at bounding box center [1207, 824] width 42 height 14
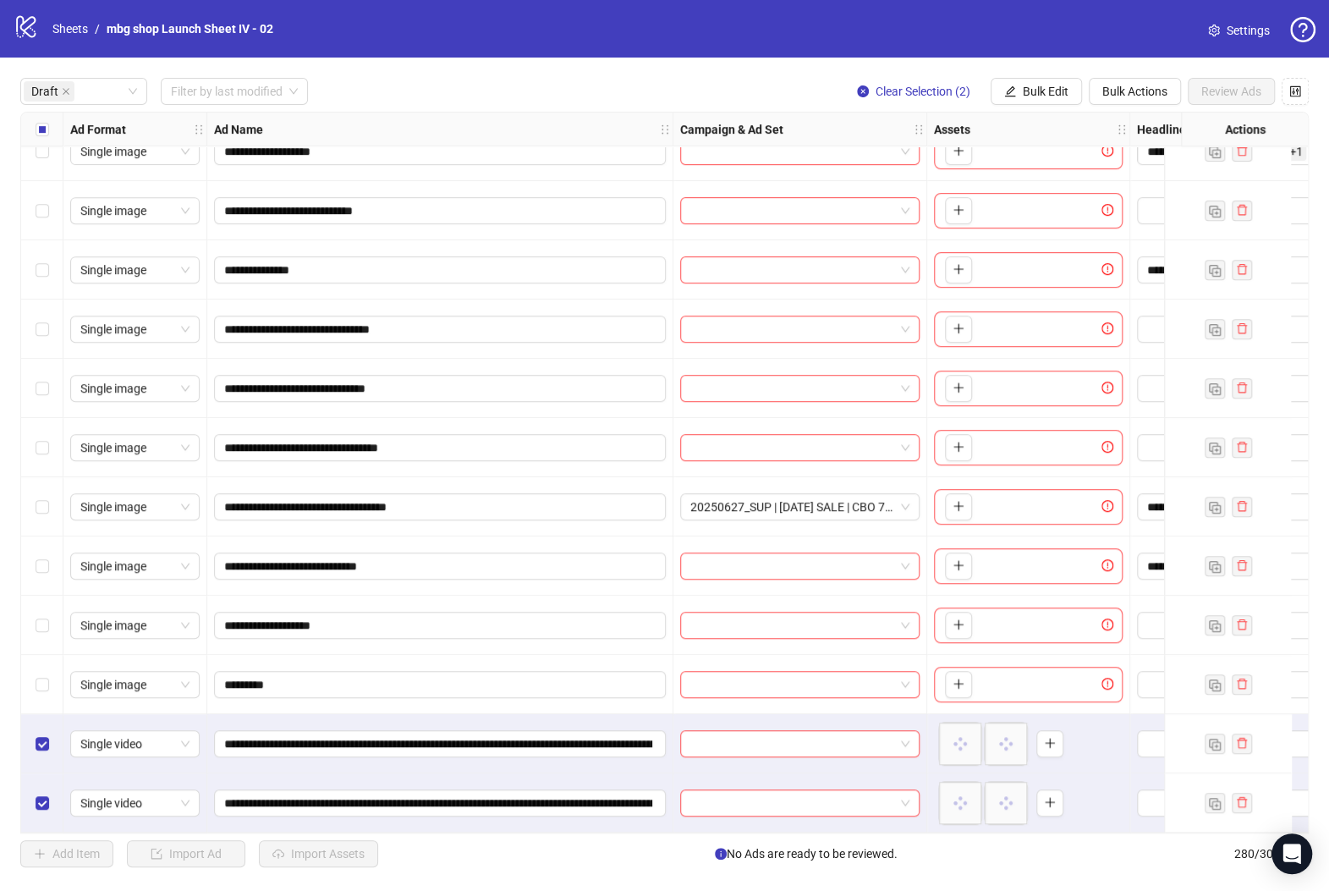
scroll to position [445, 0]
drag, startPoint x: 400, startPoint y: 726, endPoint x: 406, endPoint y: 736, distance: 11.8
click at [400, 730] on span "**********" at bounding box center [440, 743] width 452 height 27
paste input "**"
type input "**********"
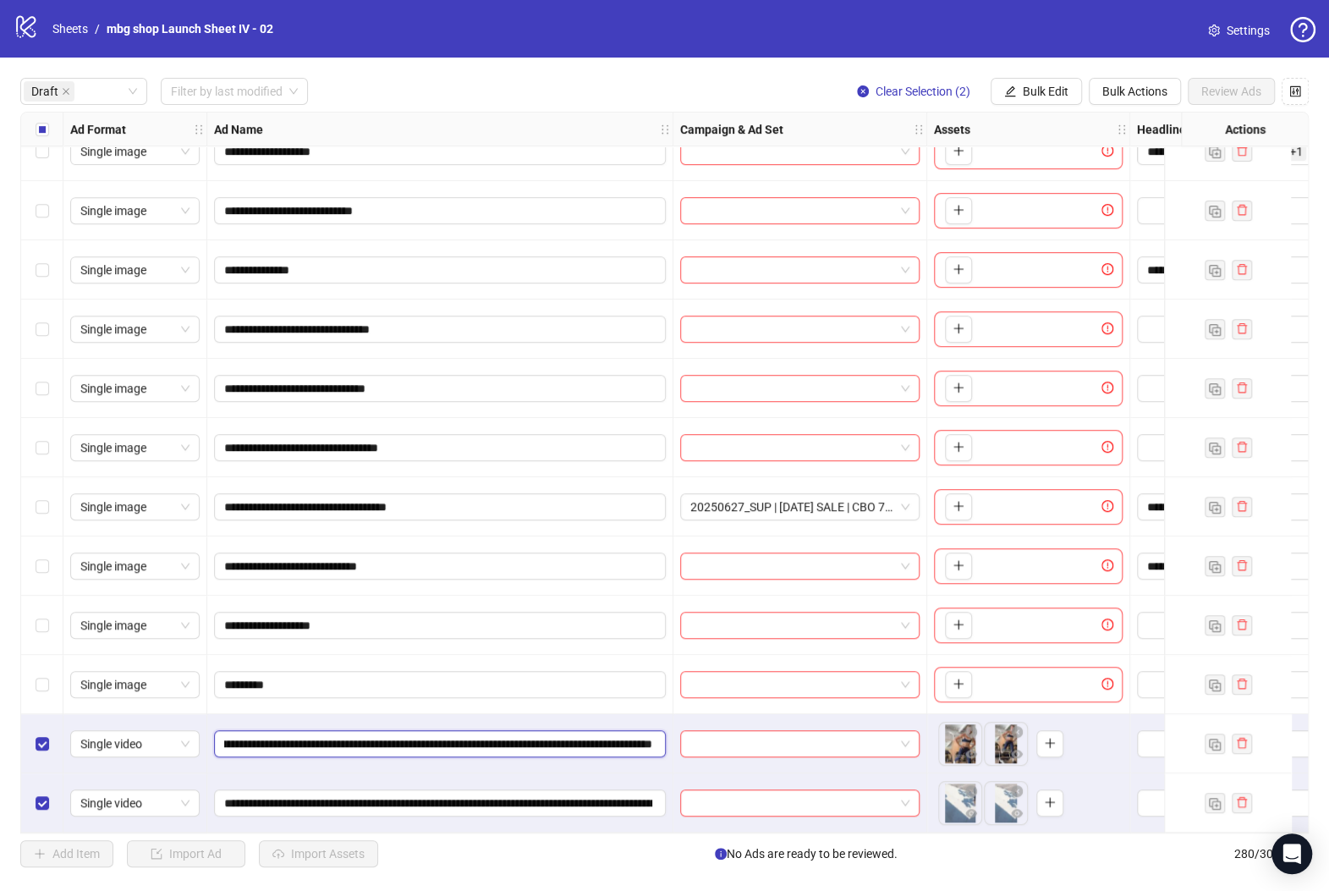
scroll to position [0, 622]
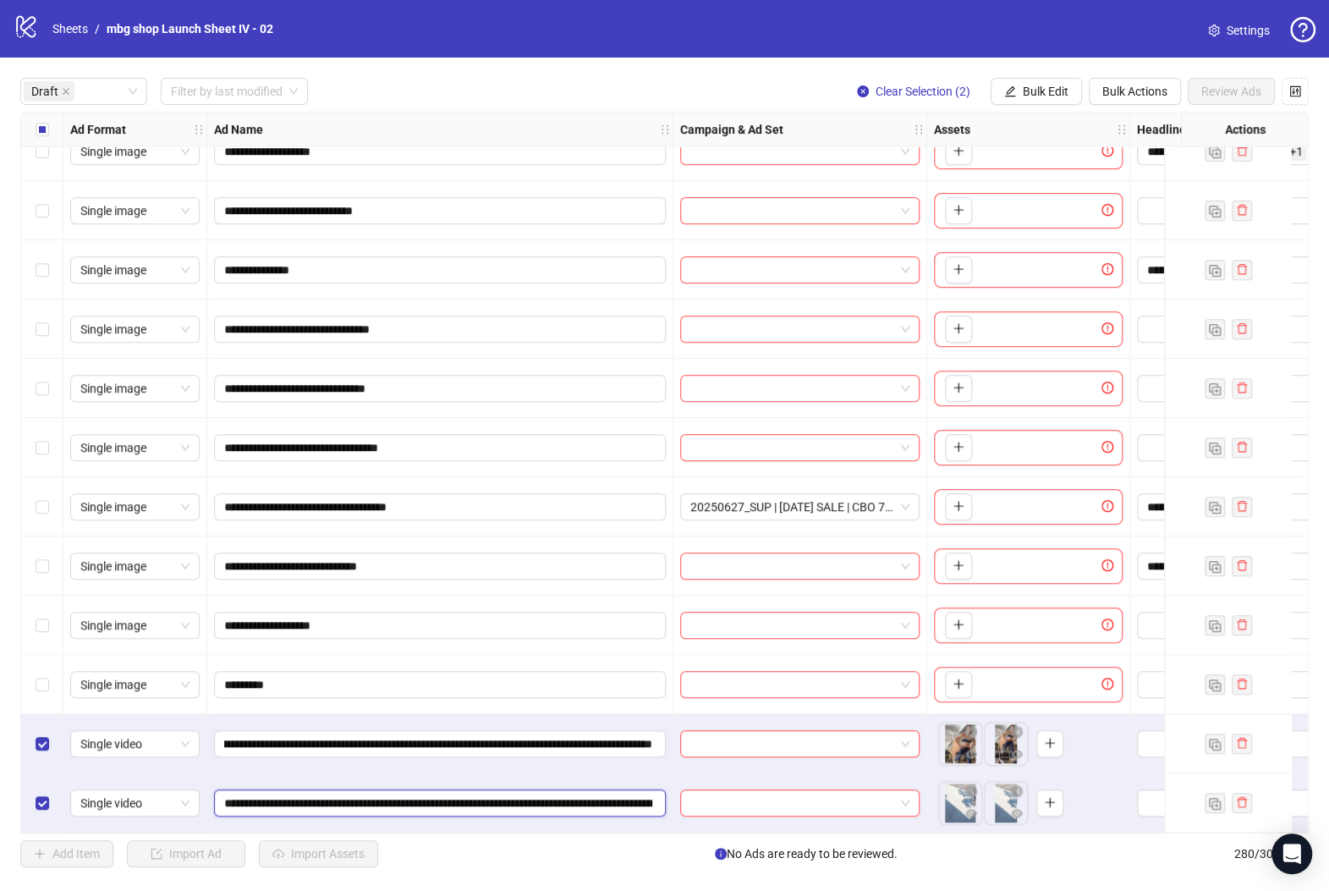
click at [440, 793] on input "**********" at bounding box center [438, 802] width 428 height 19
paste input "**"
type input "**********"
click at [1063, 89] on span "Bulk Edit" at bounding box center [1046, 92] width 46 height 14
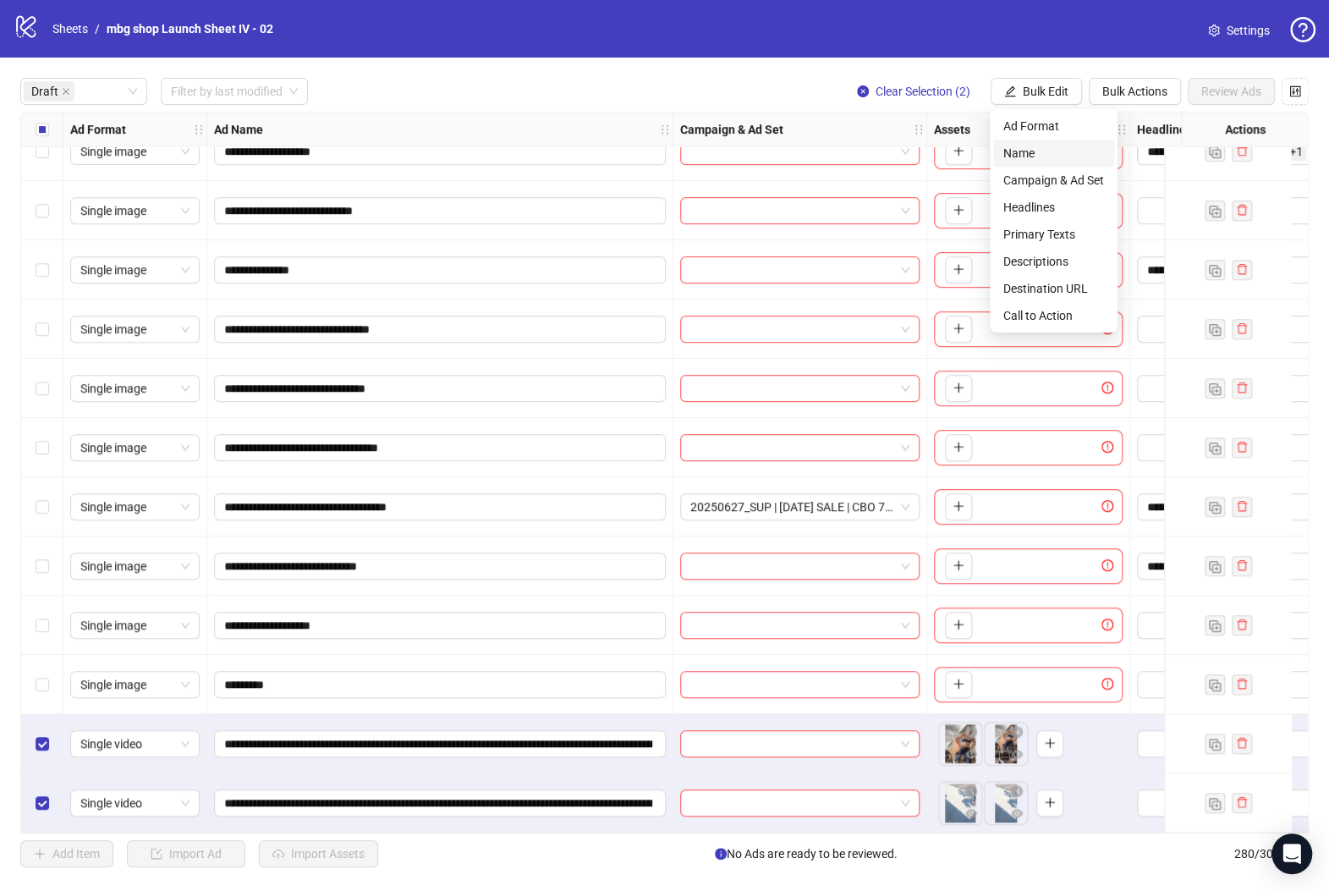
click at [1056, 160] on span "Name" at bounding box center [1053, 153] width 101 height 19
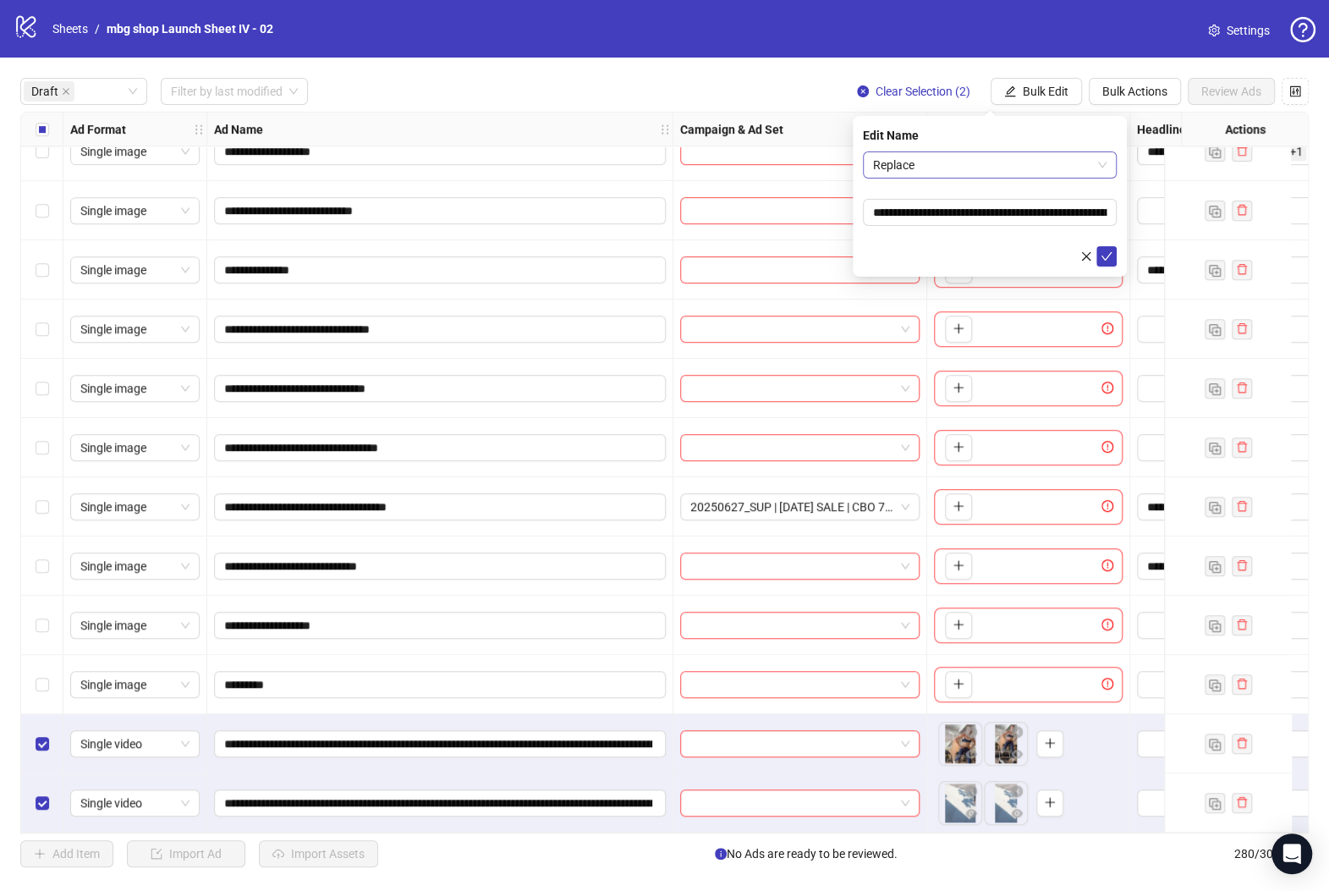
click at [1042, 165] on span "Replace" at bounding box center [989, 164] width 233 height 25
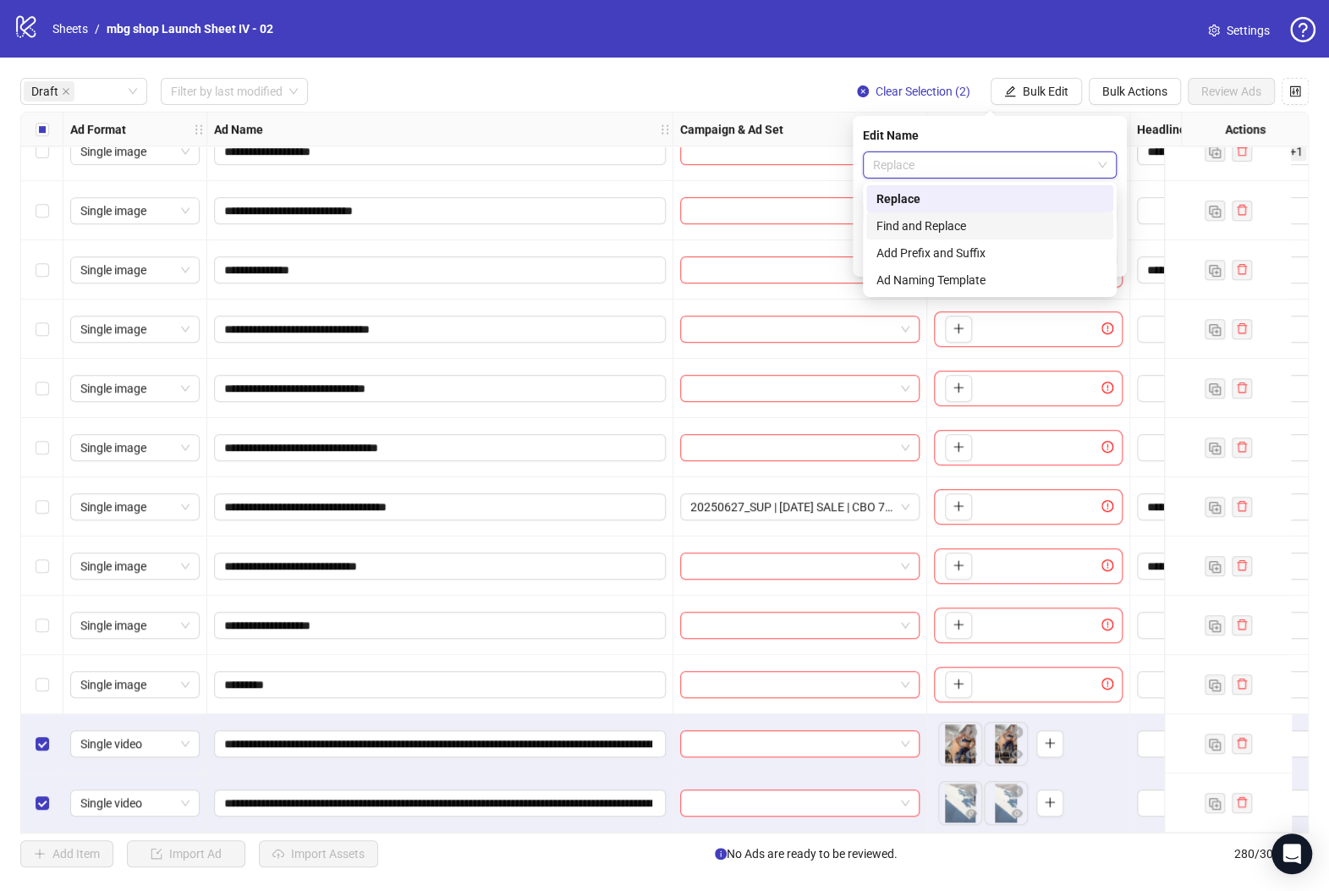
click at [1039, 220] on div "Find and Replace" at bounding box center [989, 226] width 227 height 19
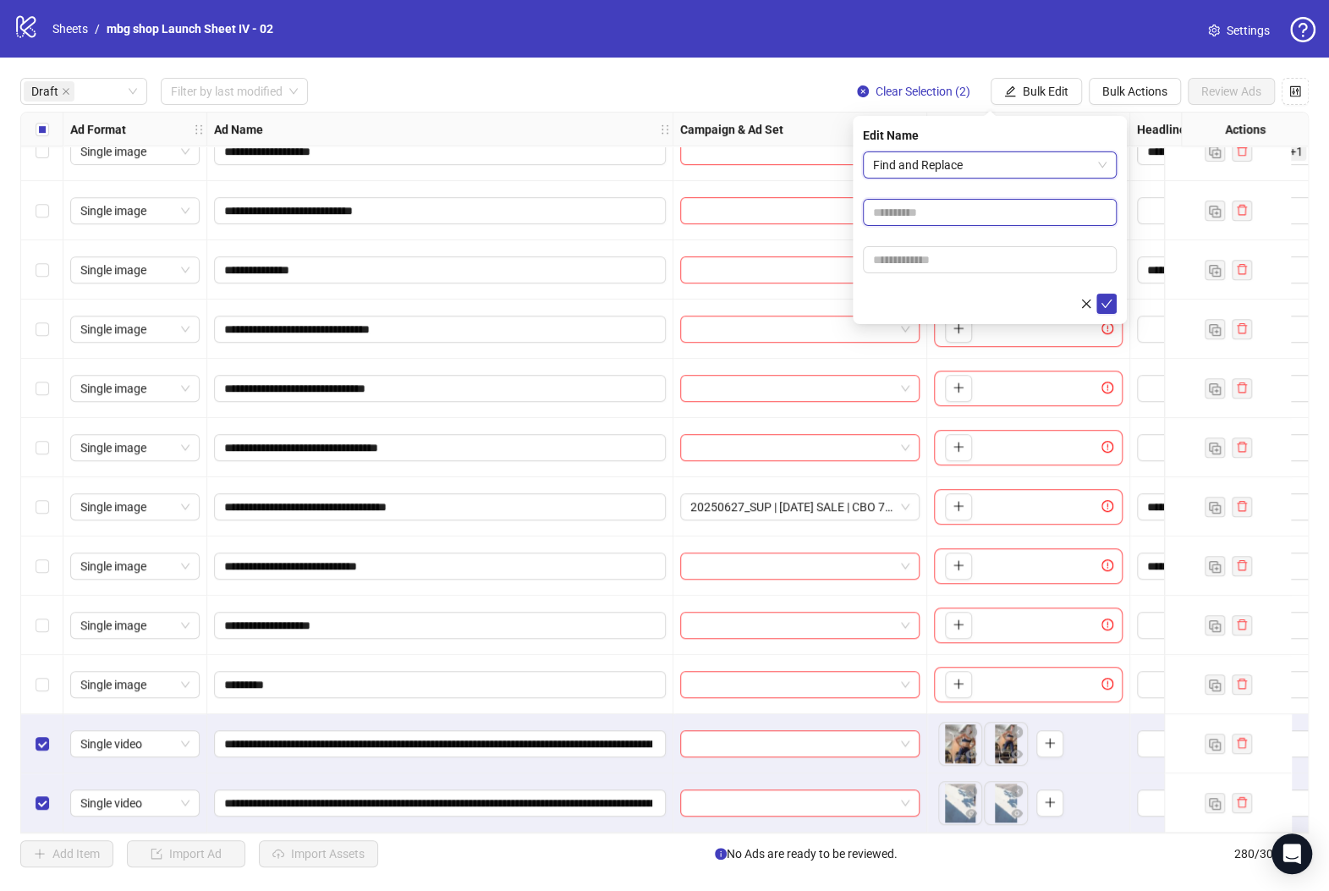
click at [1035, 217] on input "text" at bounding box center [990, 212] width 254 height 27
type input "**********"
click at [1026, 265] on input "text" at bounding box center [990, 259] width 254 height 27
type input "**********"
click at [1112, 301] on button "submit" at bounding box center [1106, 303] width 20 height 20
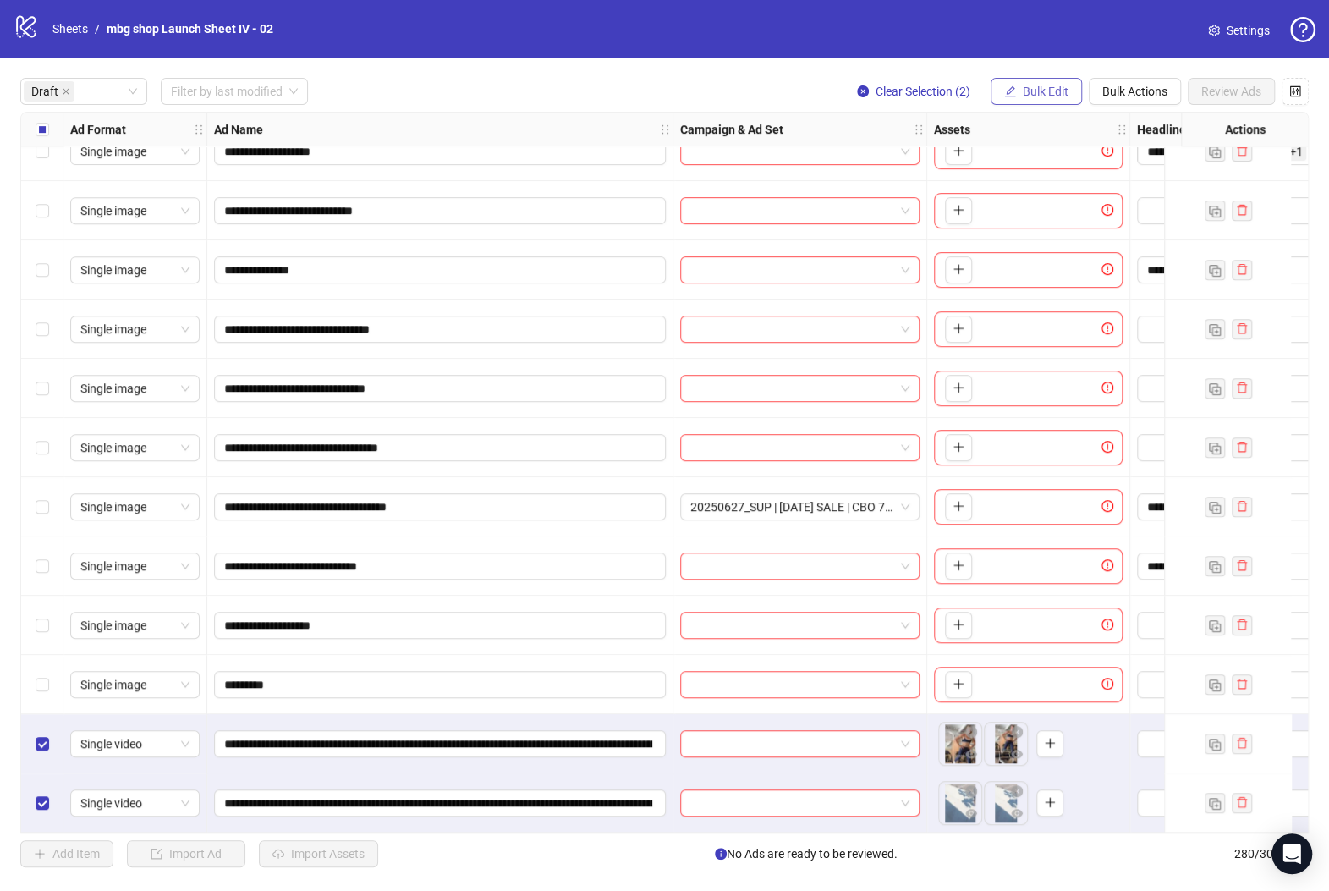
click at [1017, 96] on button "Bulk Edit" at bounding box center [1035, 91] width 91 height 27
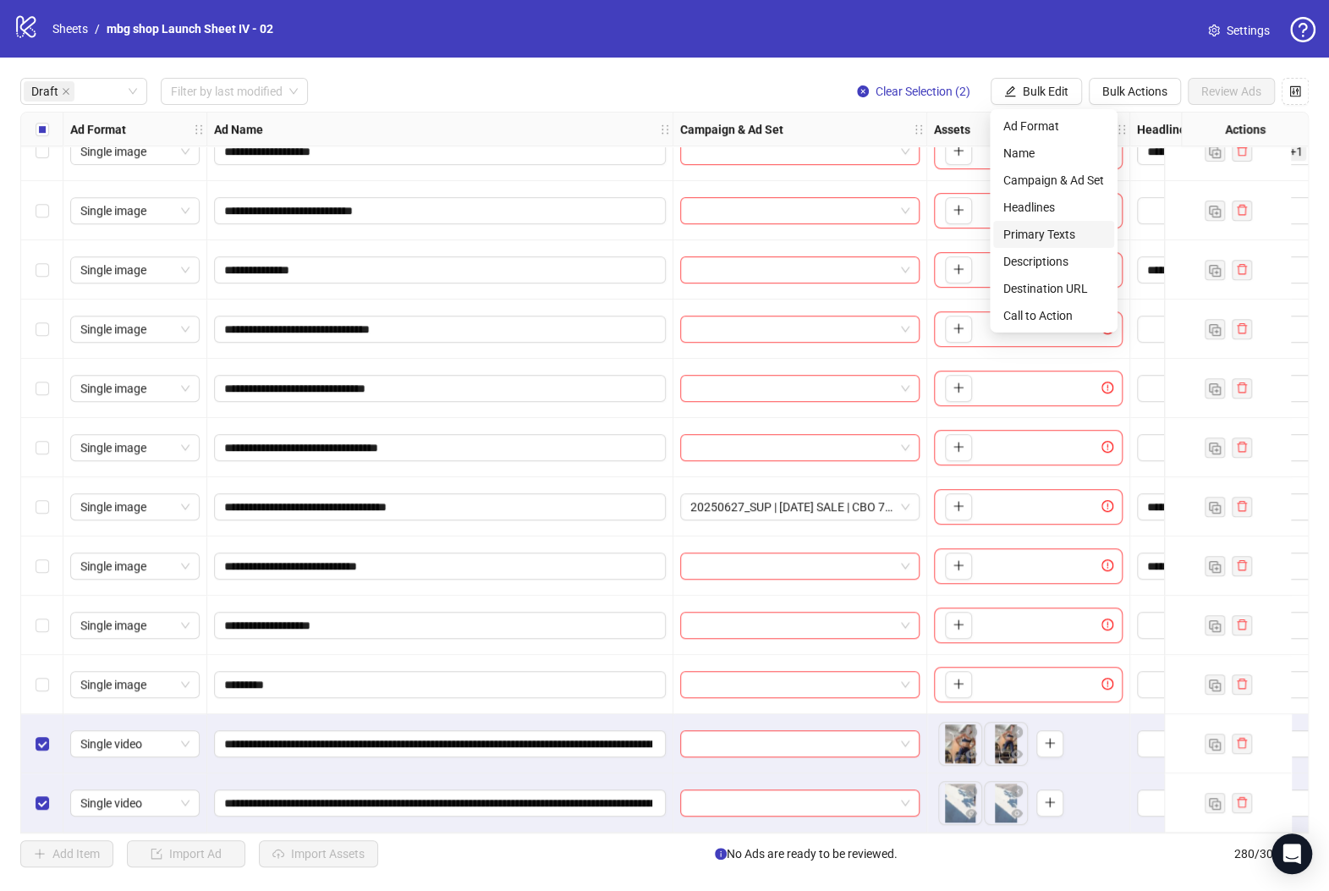
click at [1057, 234] on span "Primary Texts" at bounding box center [1053, 234] width 101 height 19
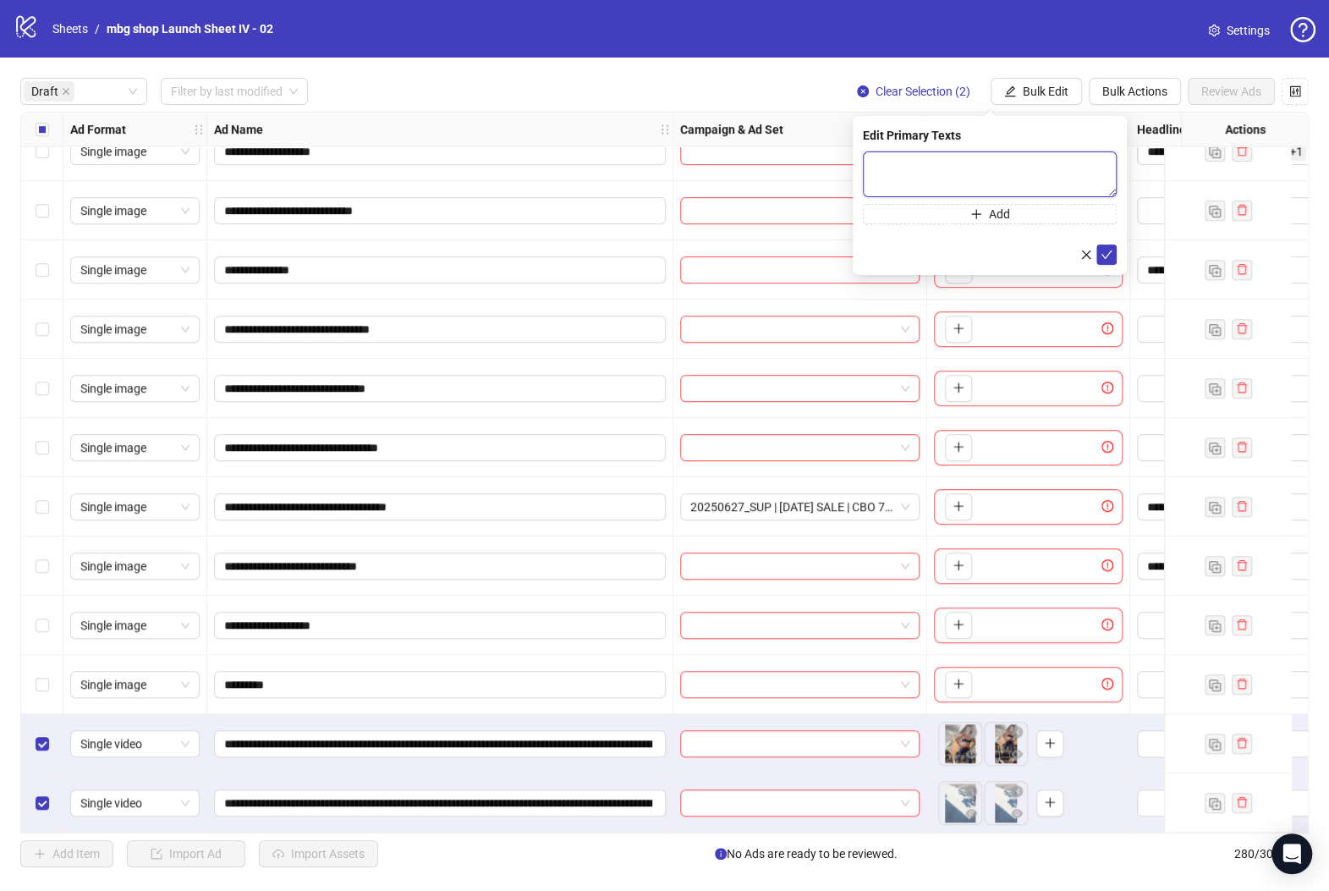
click at [990, 162] on textarea at bounding box center [990, 174] width 254 height 46
paste textarea "**********"
type textarea "**********"
click at [1111, 251] on icon "check" at bounding box center [1106, 254] width 12 height 12
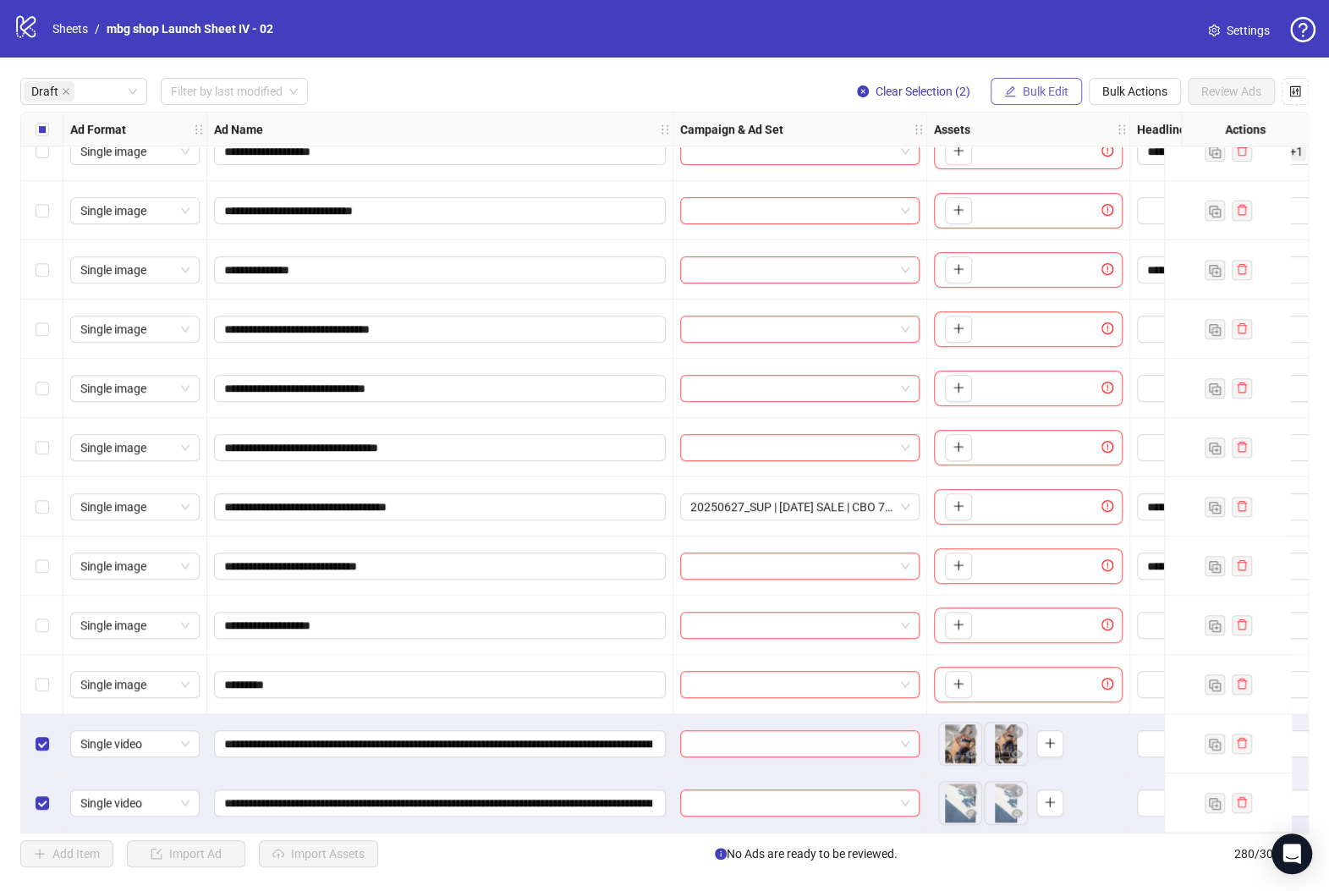
click at [1004, 92] on icon "edit" at bounding box center [1010, 91] width 12 height 12
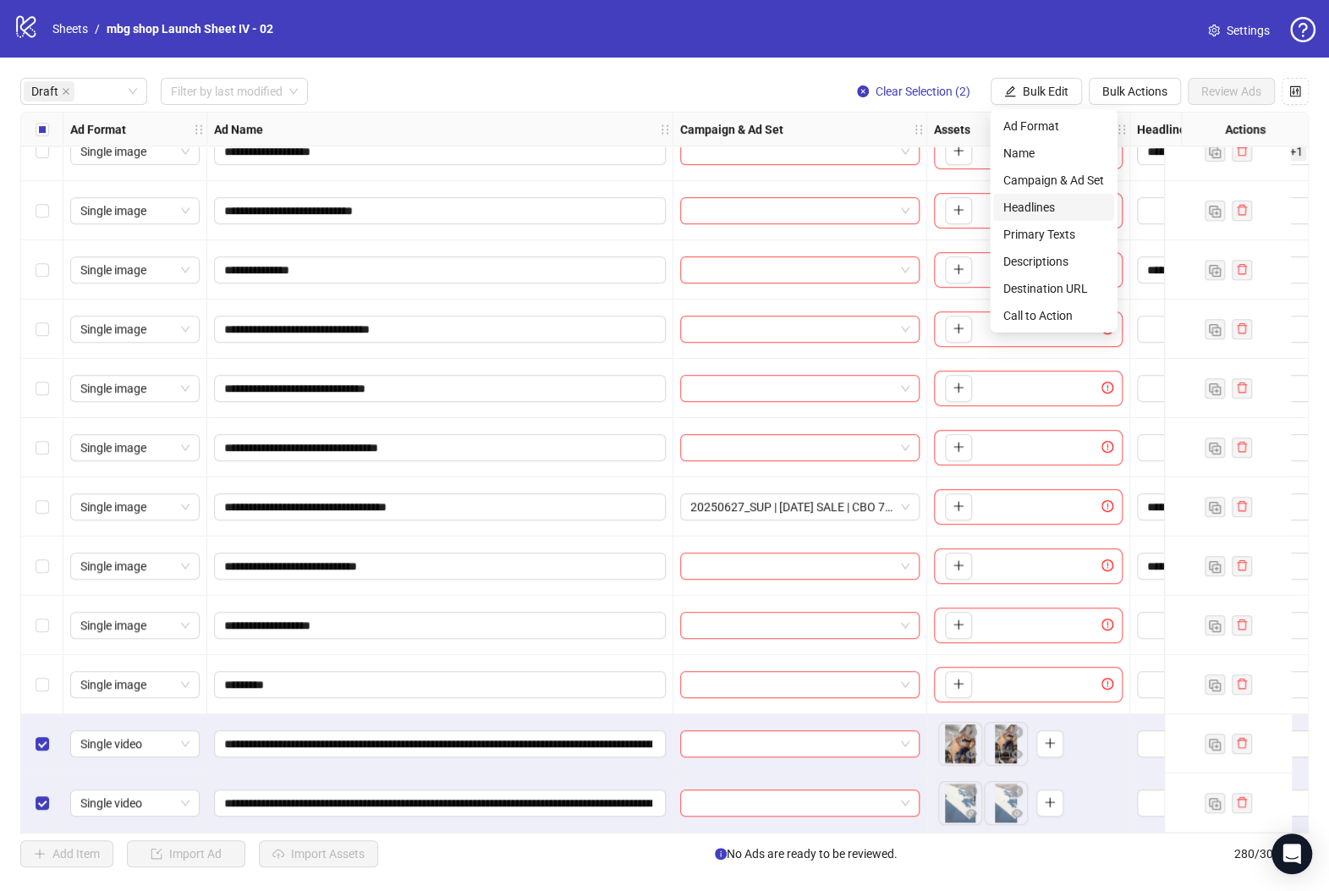
click at [1056, 212] on span "Headlines" at bounding box center [1053, 207] width 101 height 19
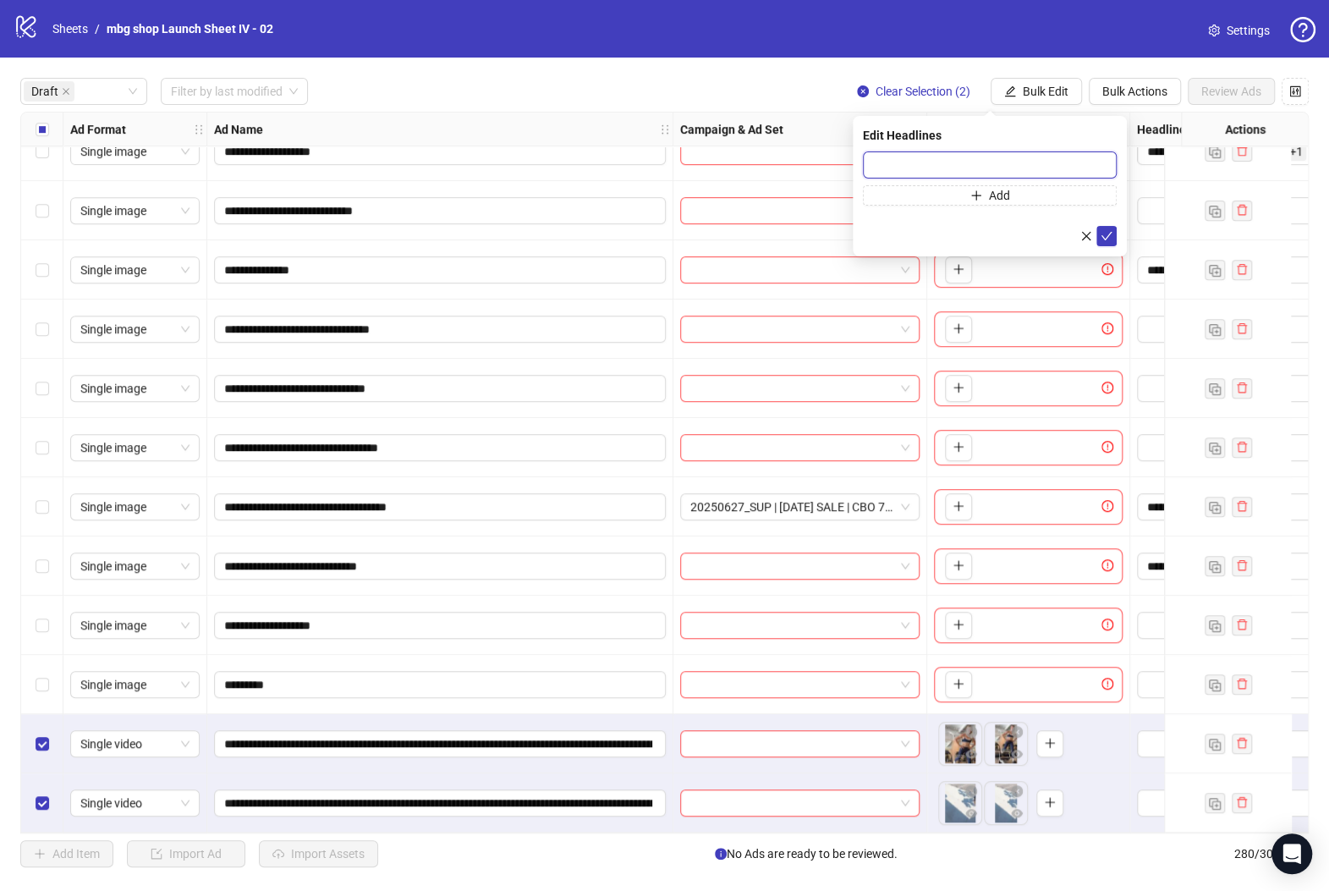
click at [1015, 159] on input "text" at bounding box center [990, 164] width 254 height 27
paste input "**********"
type input "**********"
click at [1105, 237] on icon "check" at bounding box center [1106, 236] width 11 height 8
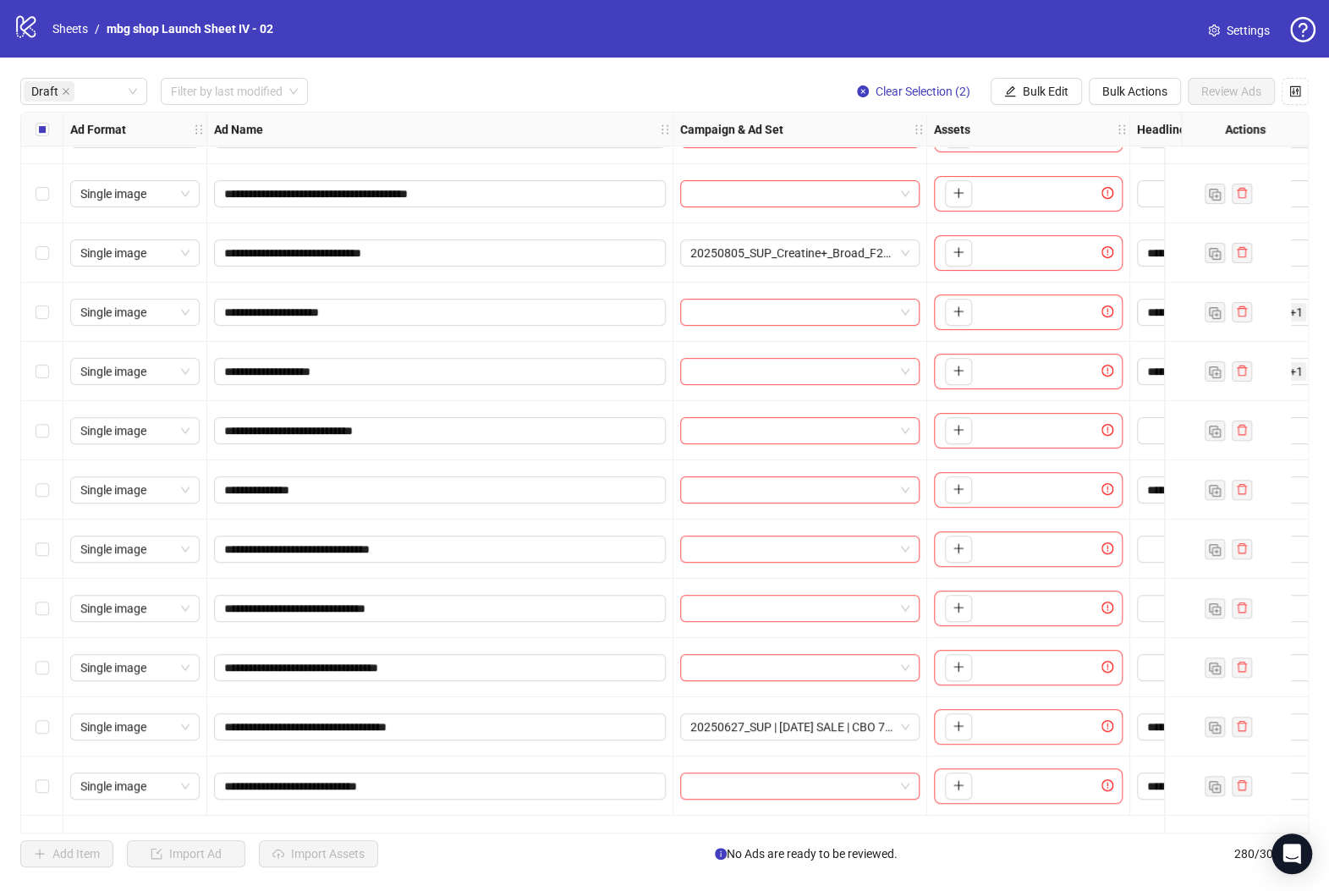
scroll to position [107, 0]
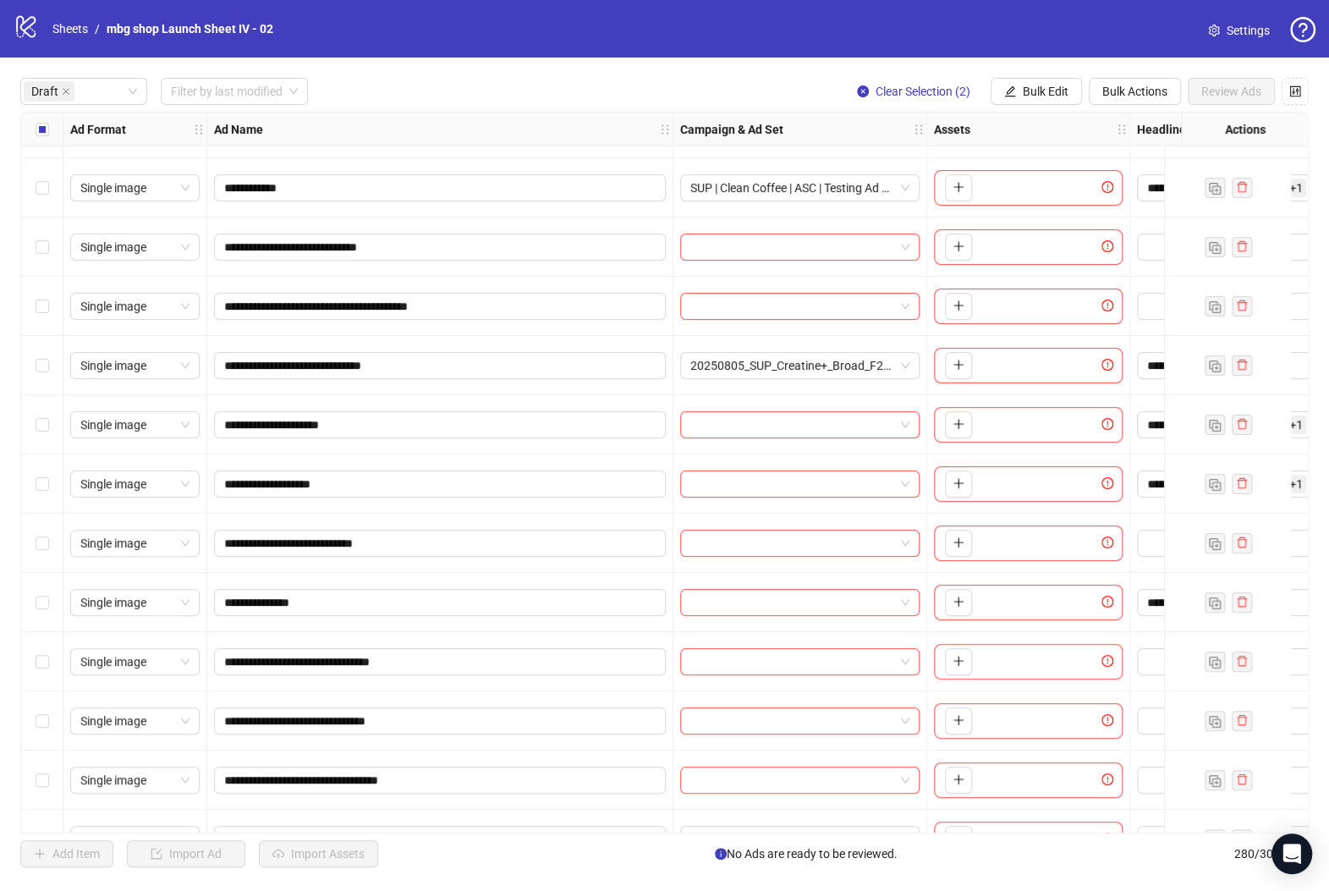
drag, startPoint x: 51, startPoint y: 360, endPoint x: 240, endPoint y: 330, distance: 191.9
click at [50, 360] on div "Select row 6" at bounding box center [42, 365] width 42 height 59
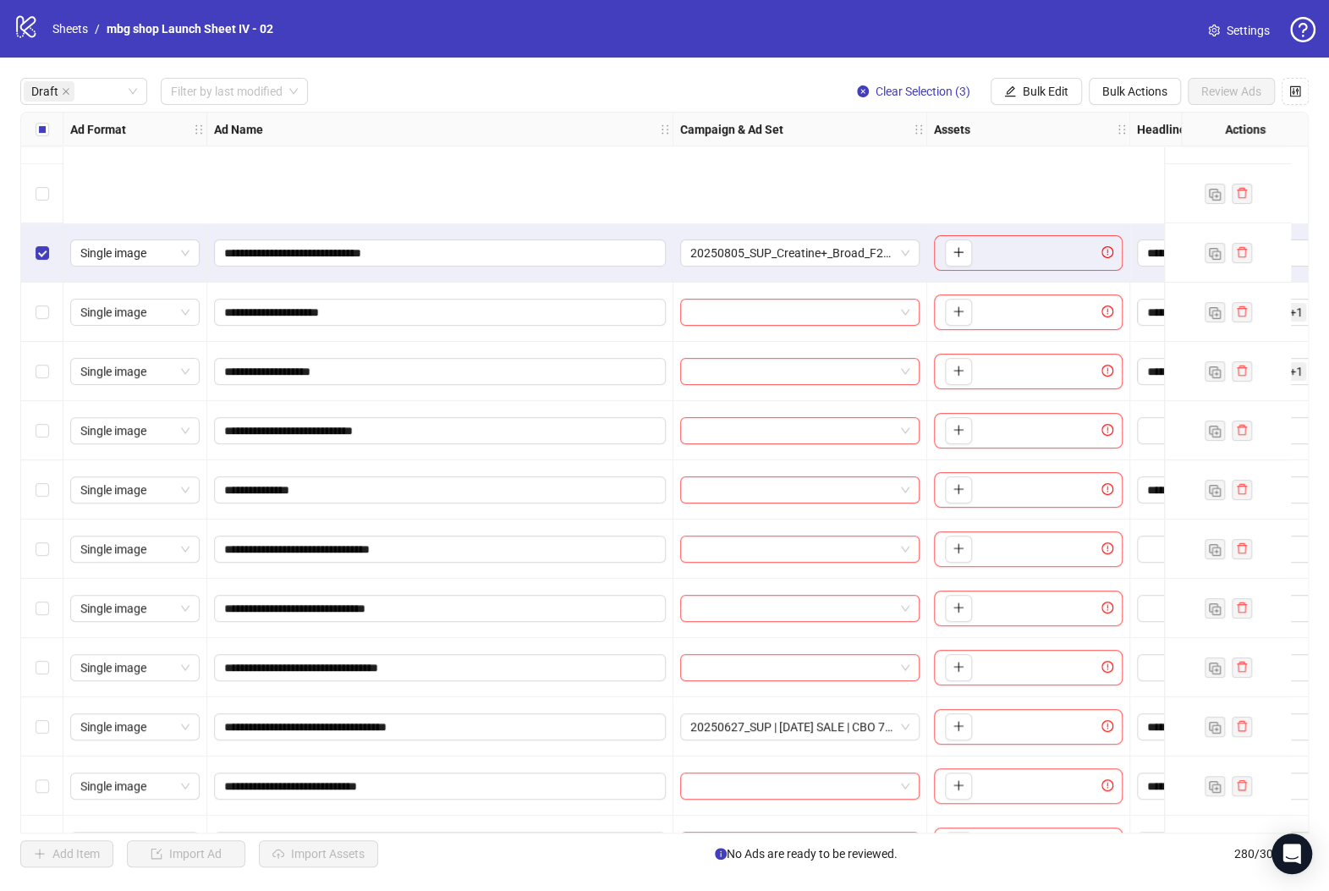
scroll to position [445, 0]
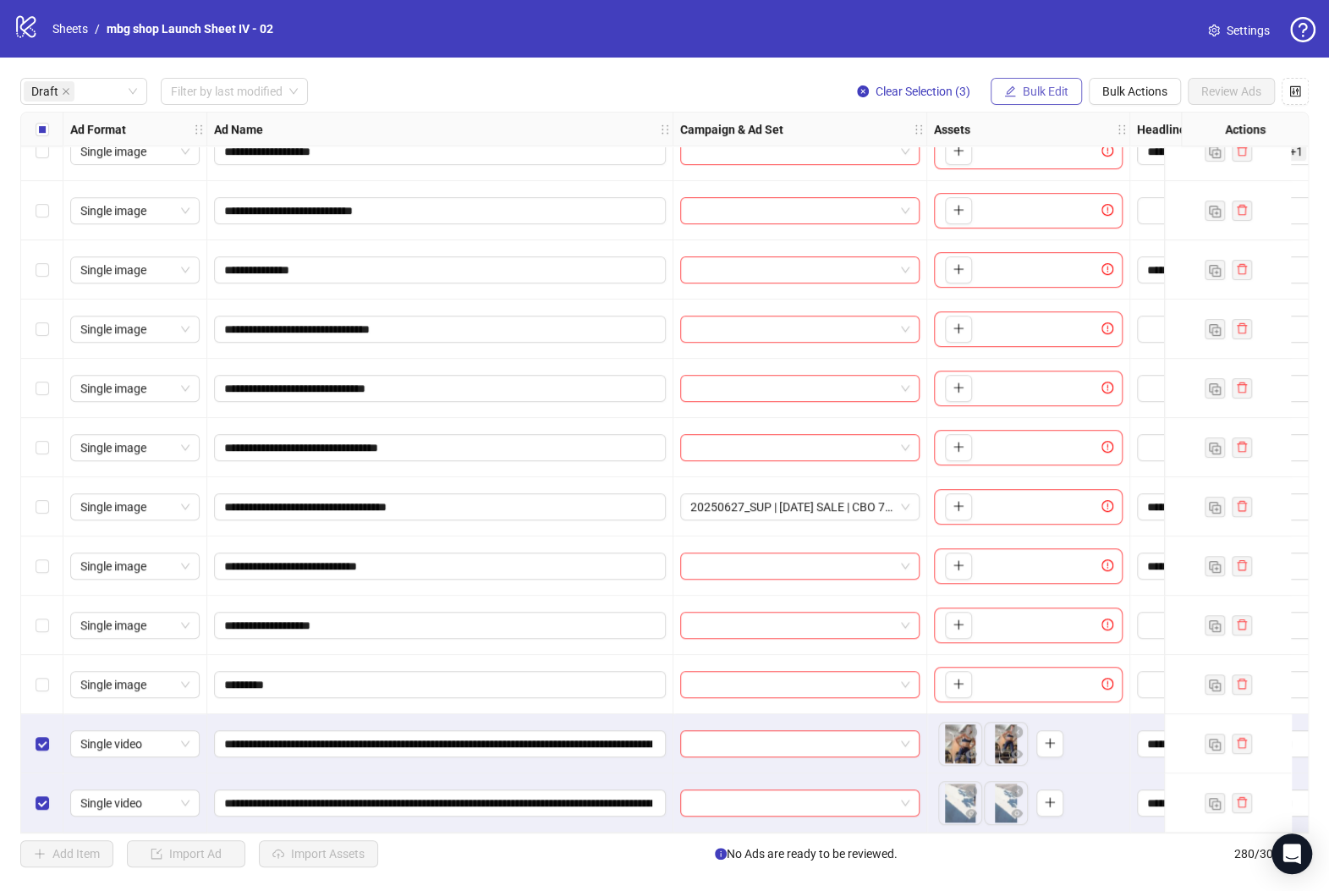
click at [1024, 103] on button "Bulk Edit" at bounding box center [1035, 91] width 91 height 27
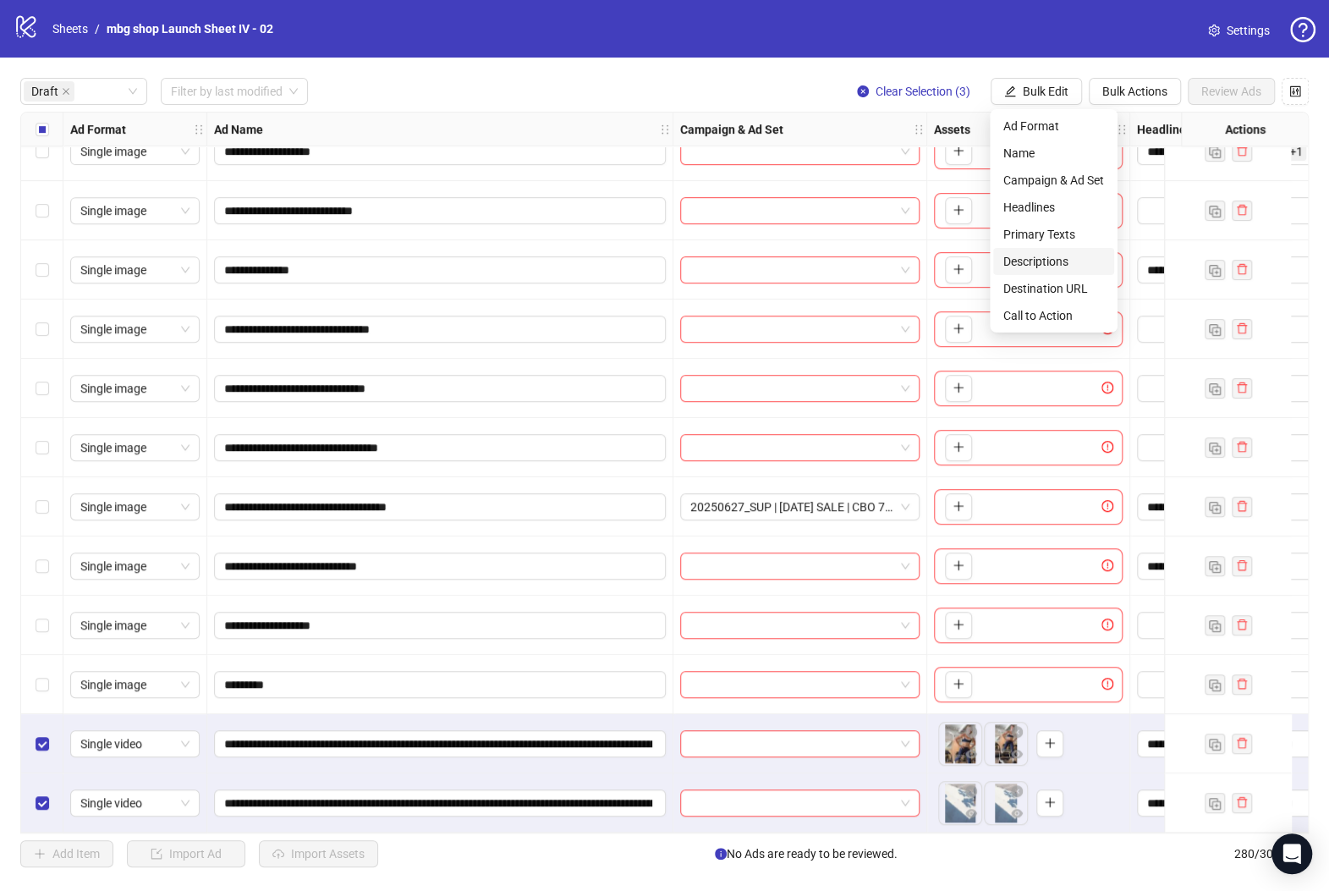
click at [1072, 250] on li "Descriptions" at bounding box center [1053, 261] width 121 height 27
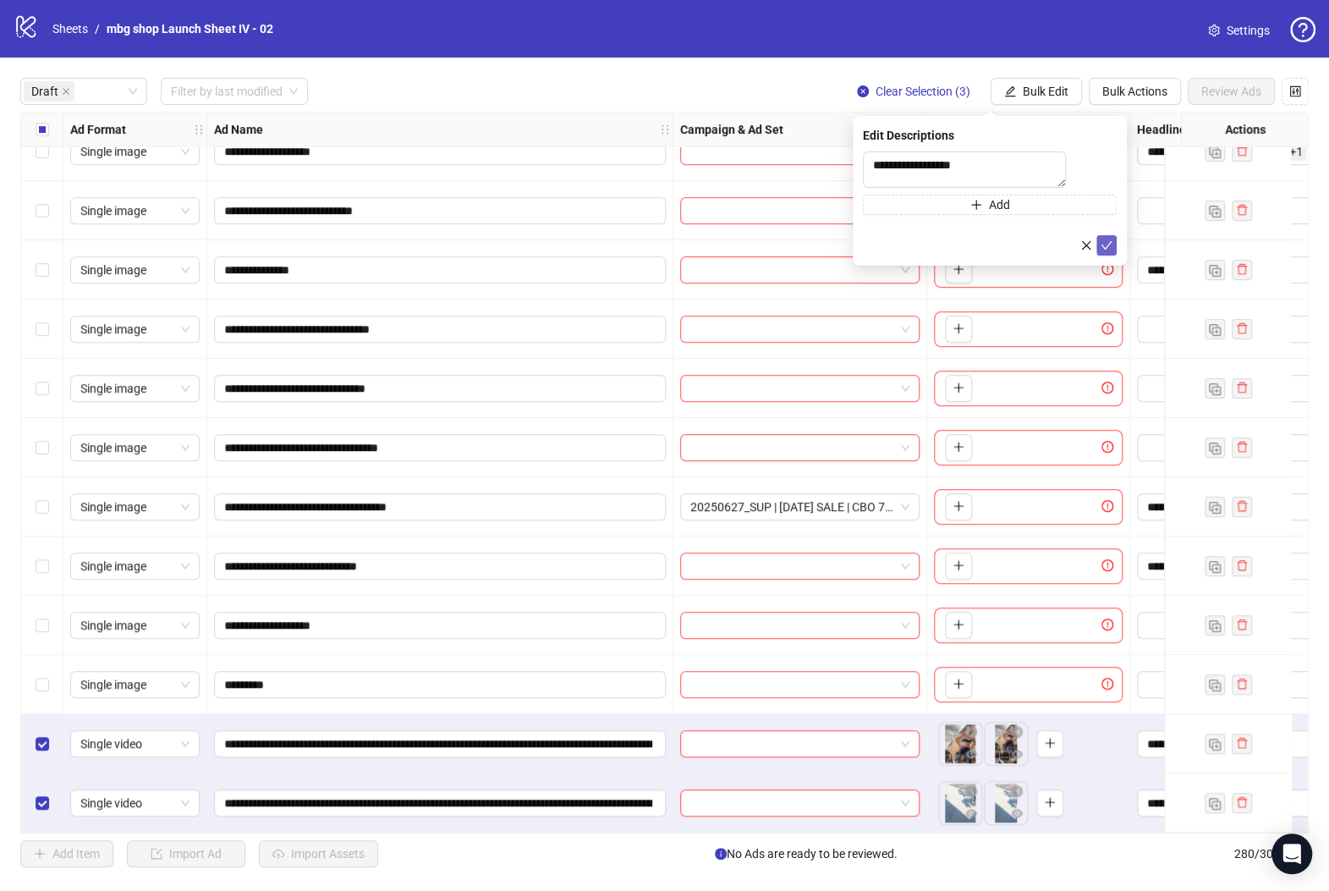
click at [1110, 245] on button "submit" at bounding box center [1106, 245] width 20 height 20
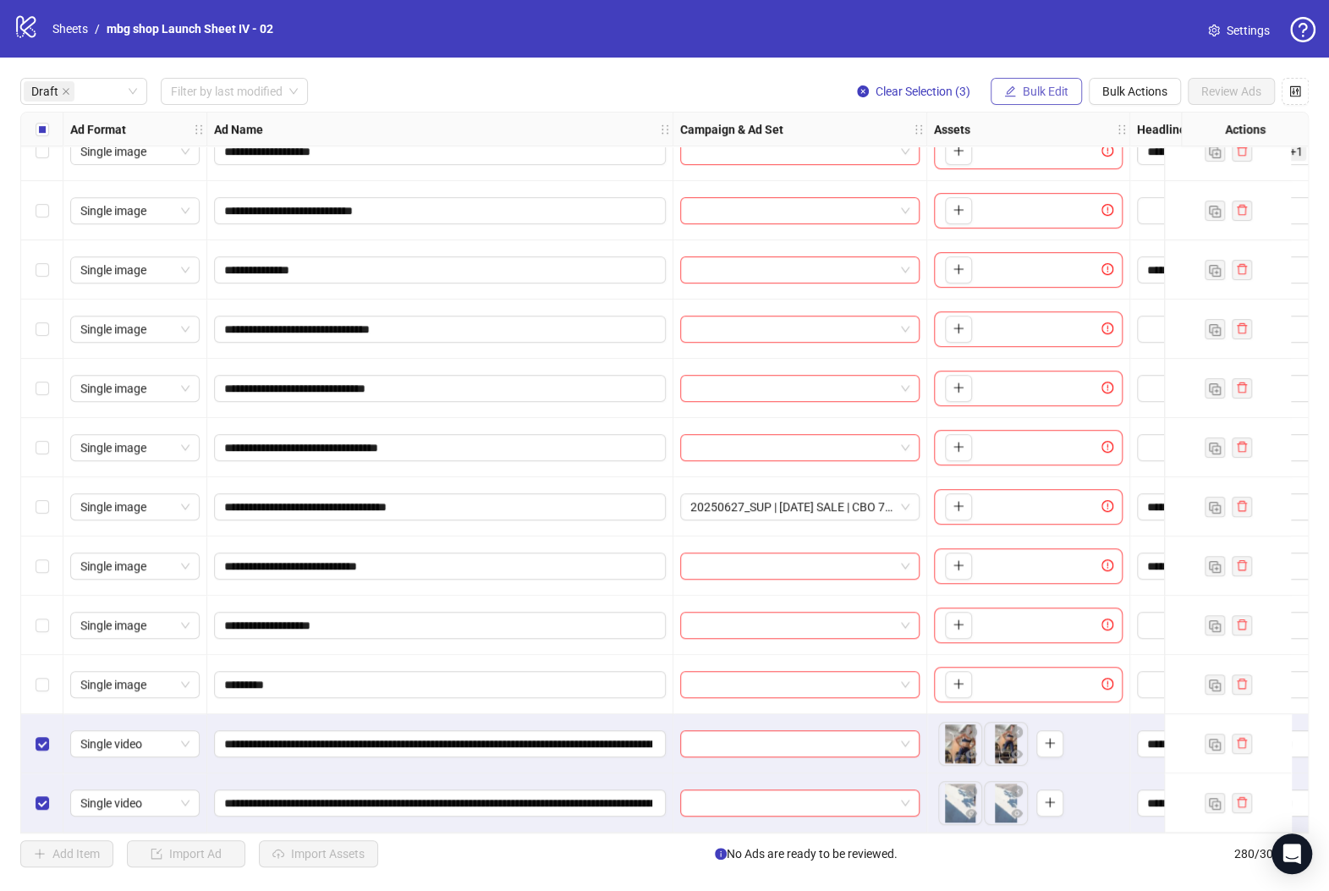
click at [1036, 98] on button "Bulk Edit" at bounding box center [1035, 91] width 91 height 27
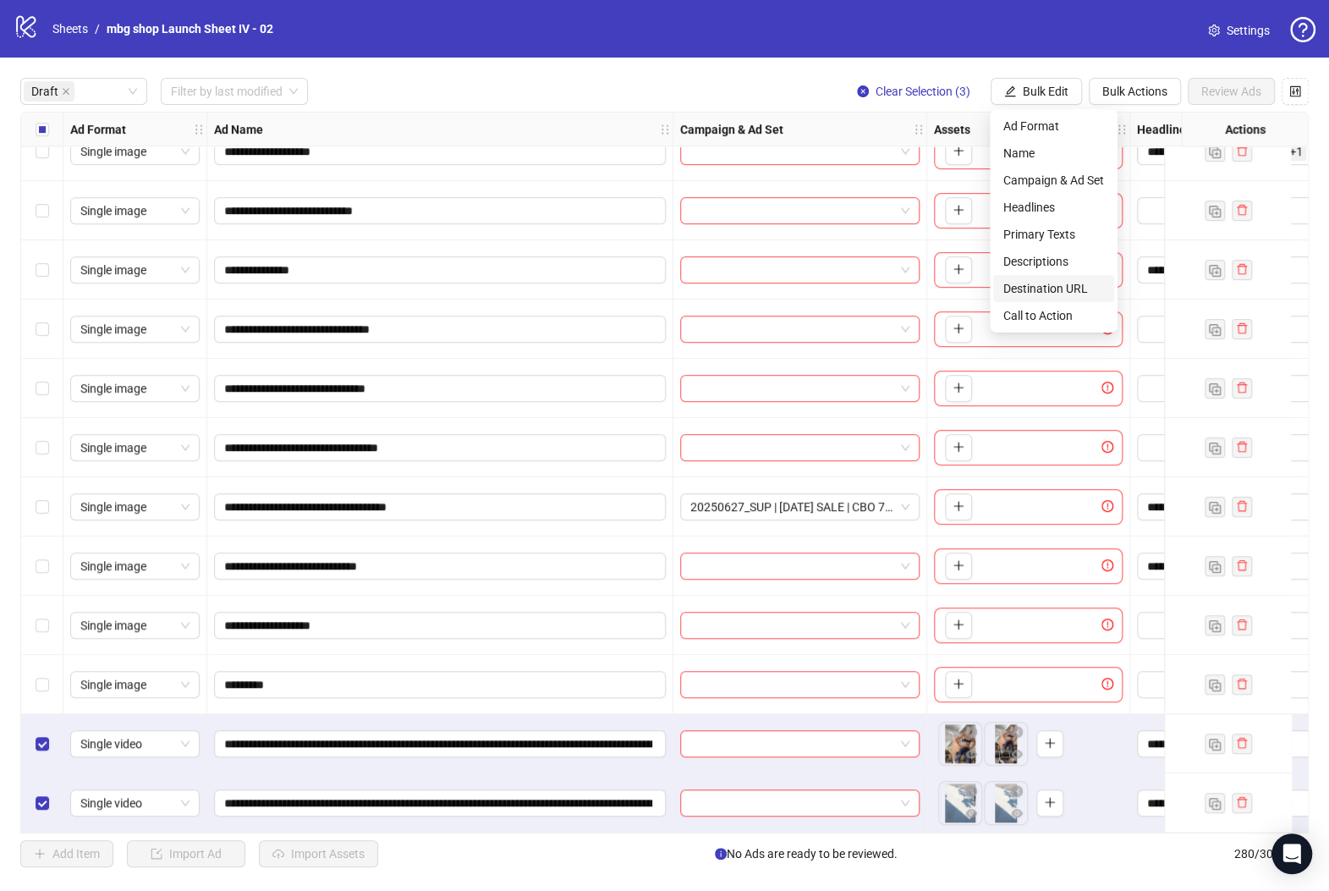
click at [1046, 288] on span "Destination URL" at bounding box center [1053, 288] width 101 height 19
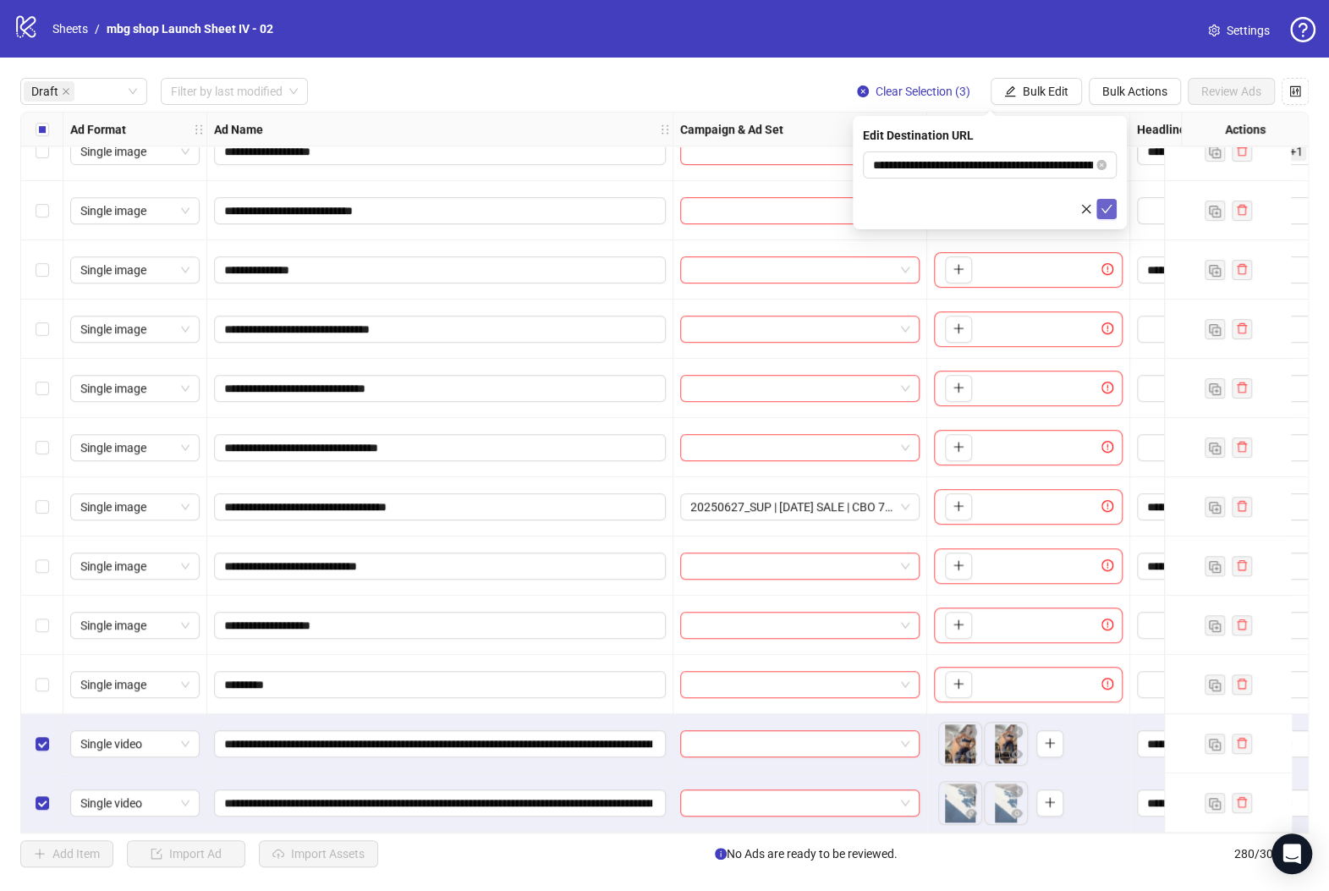
click at [1108, 206] on icon "check" at bounding box center [1106, 209] width 12 height 12
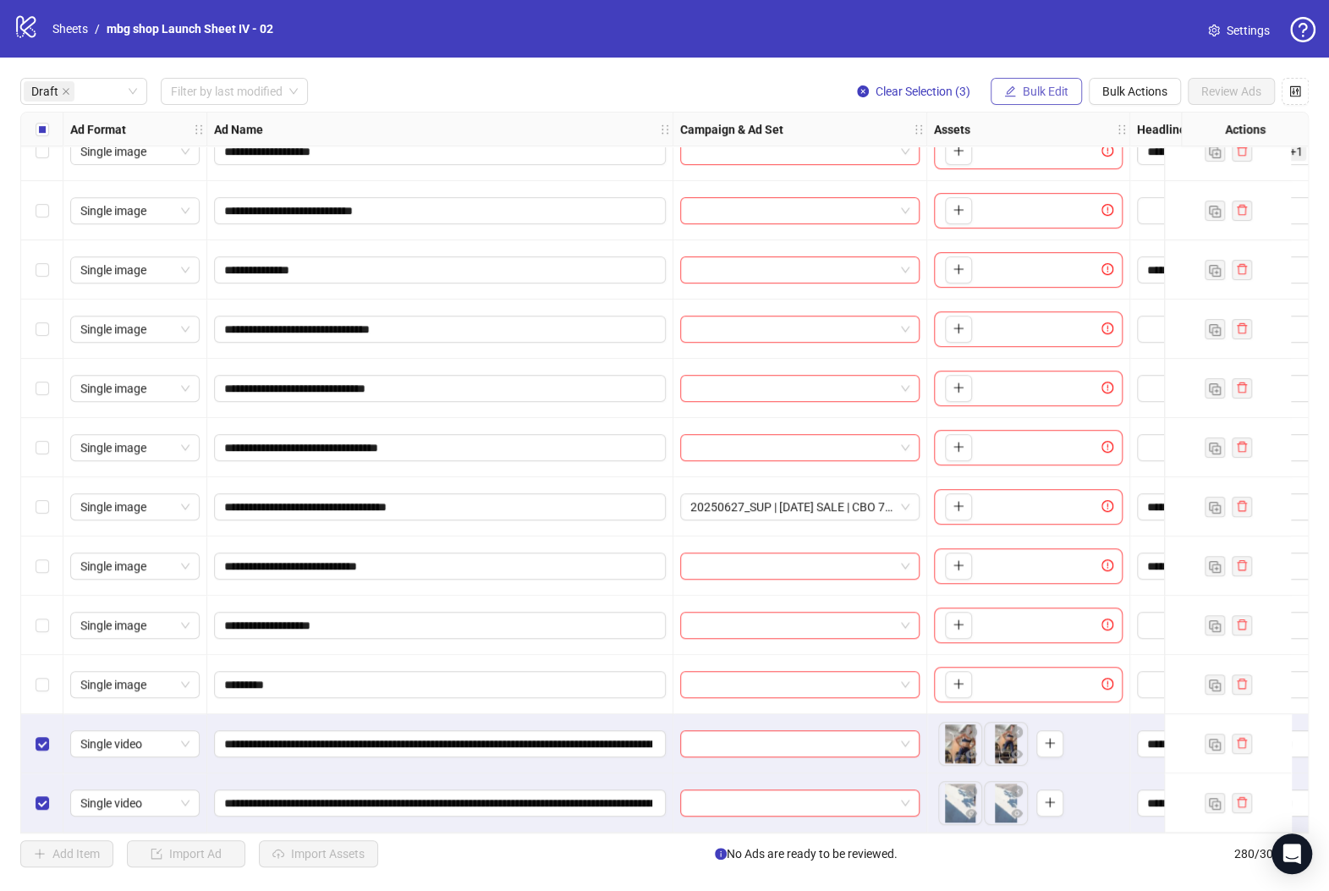
click at [1022, 101] on button "Bulk Edit" at bounding box center [1035, 91] width 91 height 27
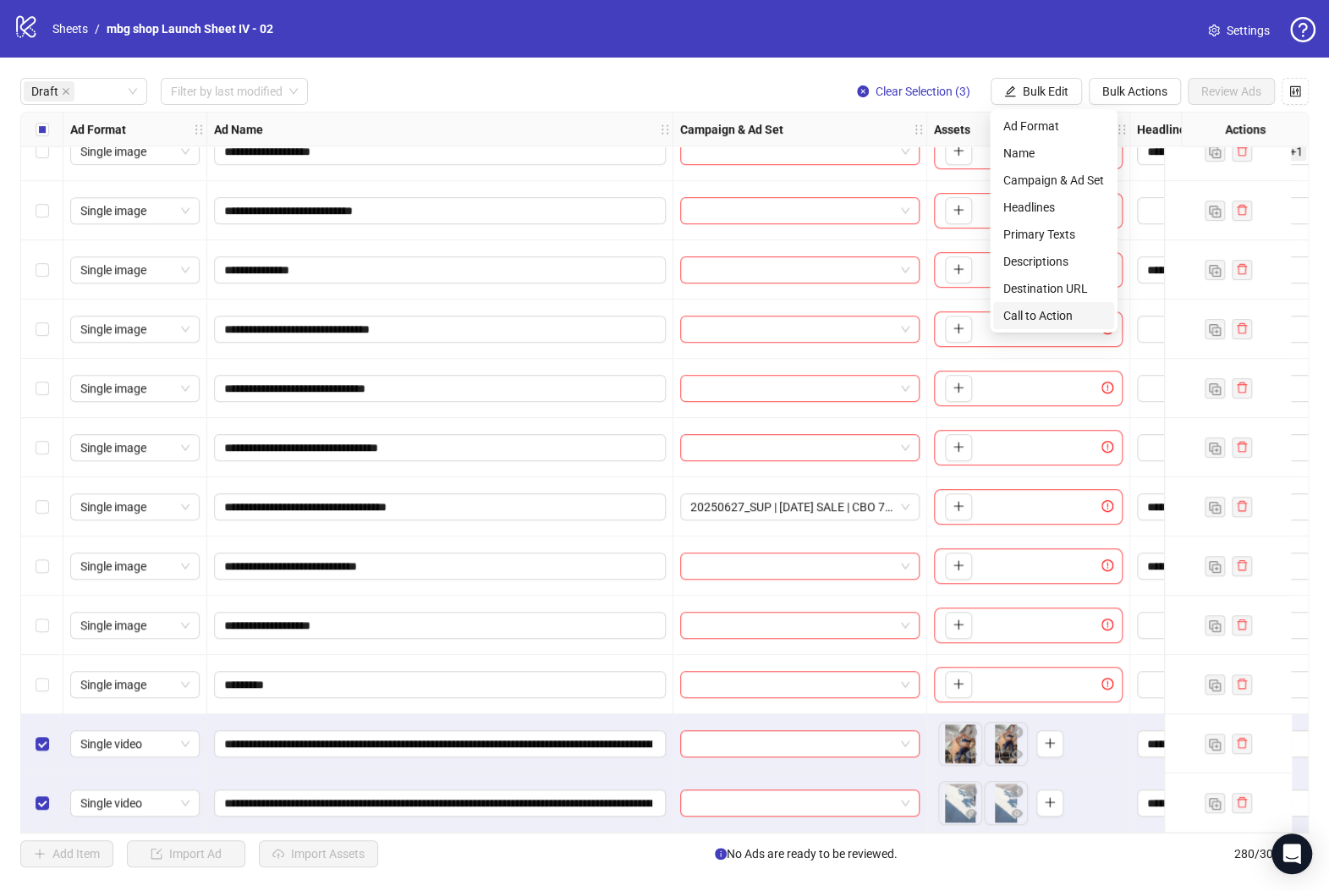
click at [1042, 324] on span "Call to Action" at bounding box center [1053, 315] width 101 height 19
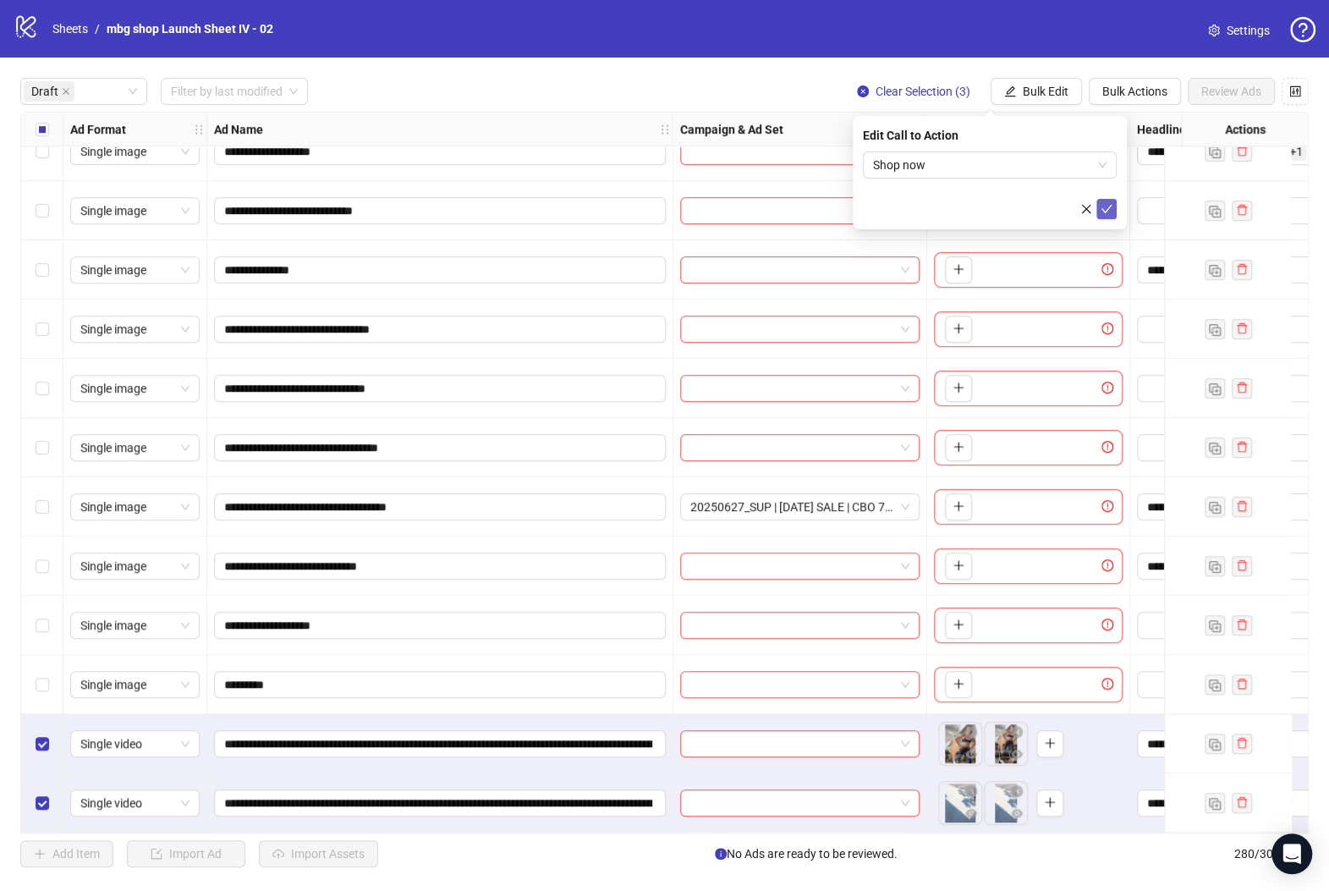
click at [1102, 213] on icon "check" at bounding box center [1106, 209] width 12 height 12
click at [1121, 96] on span "Bulk Actions" at bounding box center [1134, 92] width 65 height 14
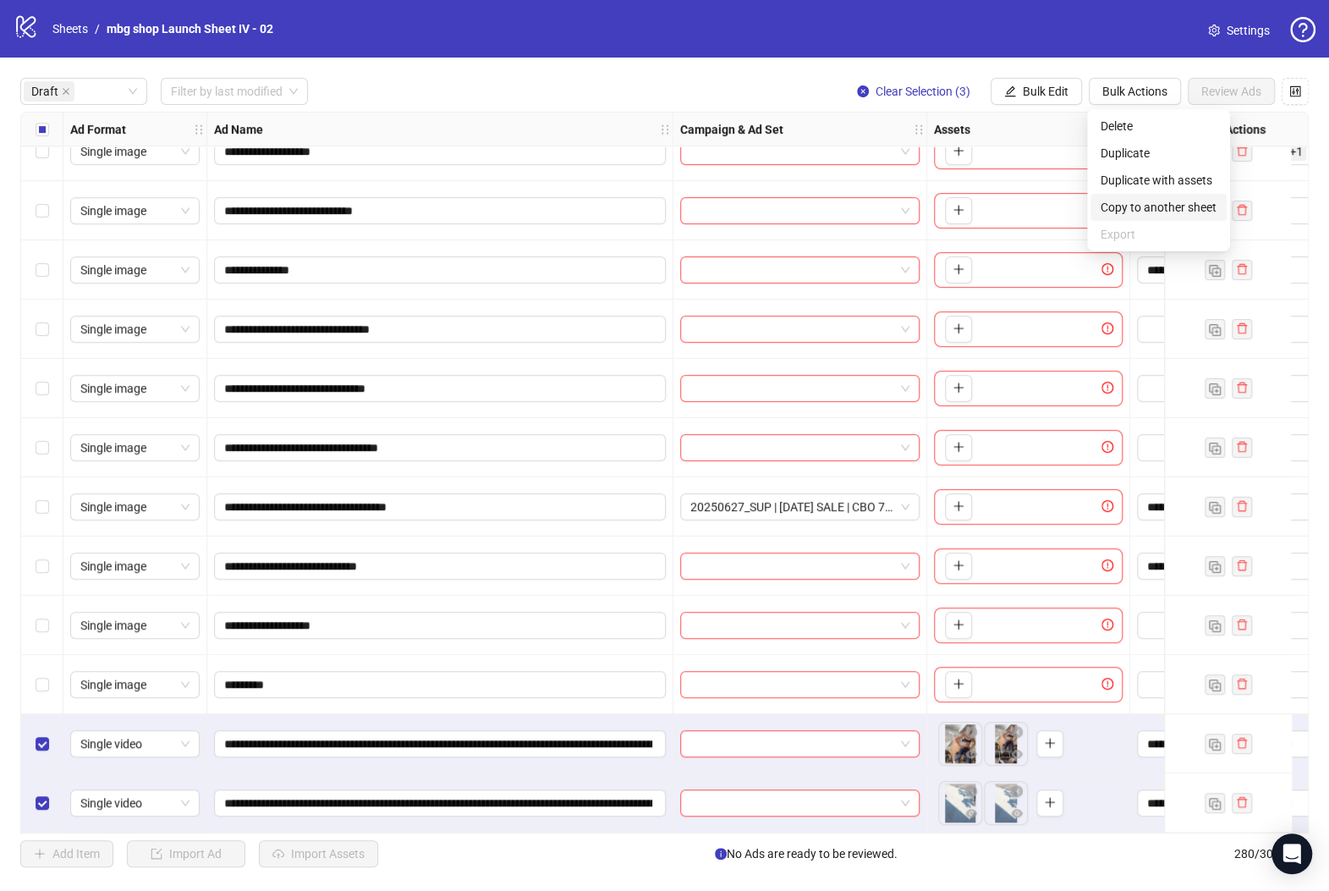
click at [1143, 200] on span "Copy to another sheet" at bounding box center [1158, 207] width 116 height 19
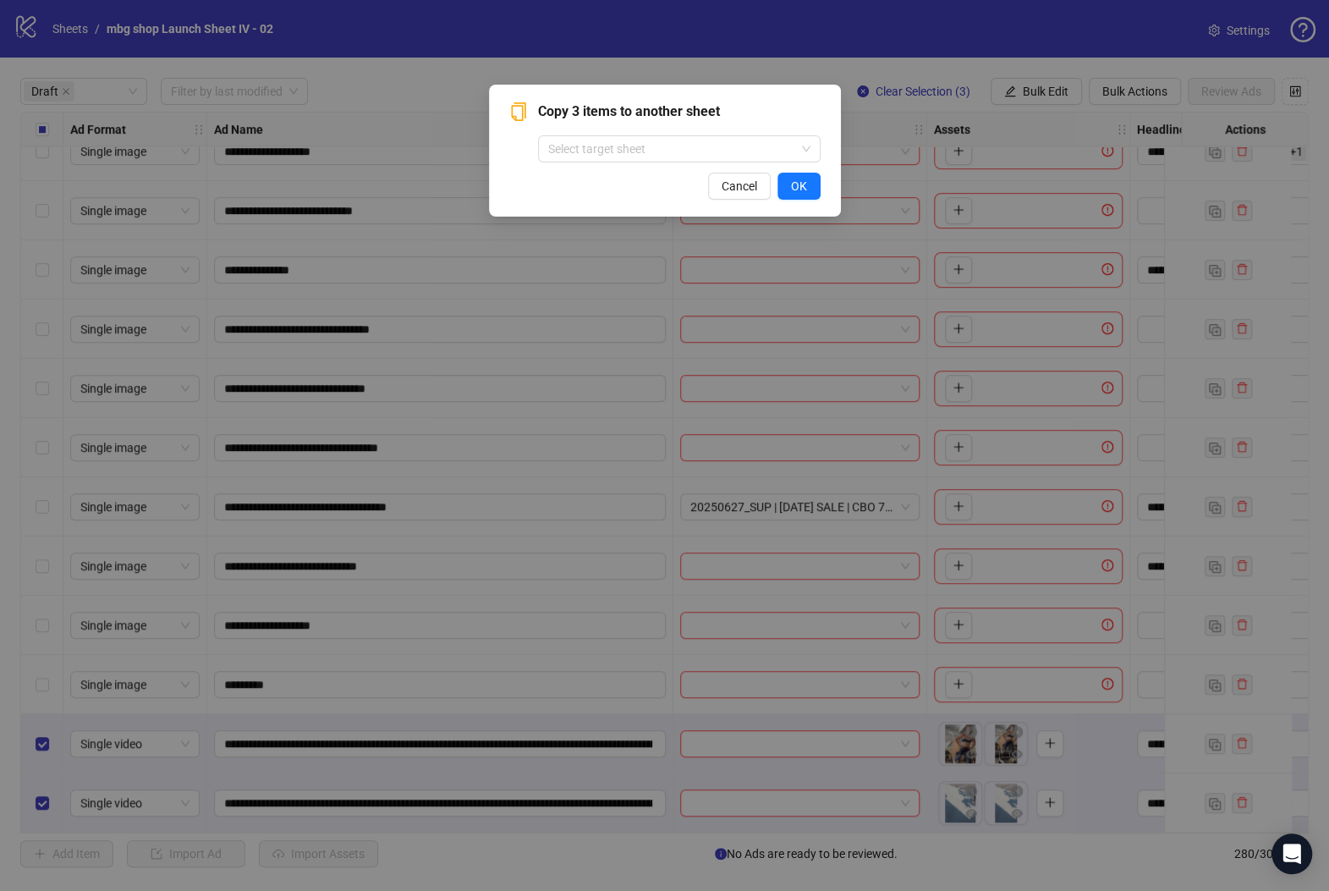
click at [771, 164] on div "Copy 3 items to another sheet Select target sheet Cancel OK" at bounding box center [664, 150] width 311 height 98
click at [771, 153] on input "search" at bounding box center [671, 148] width 247 height 25
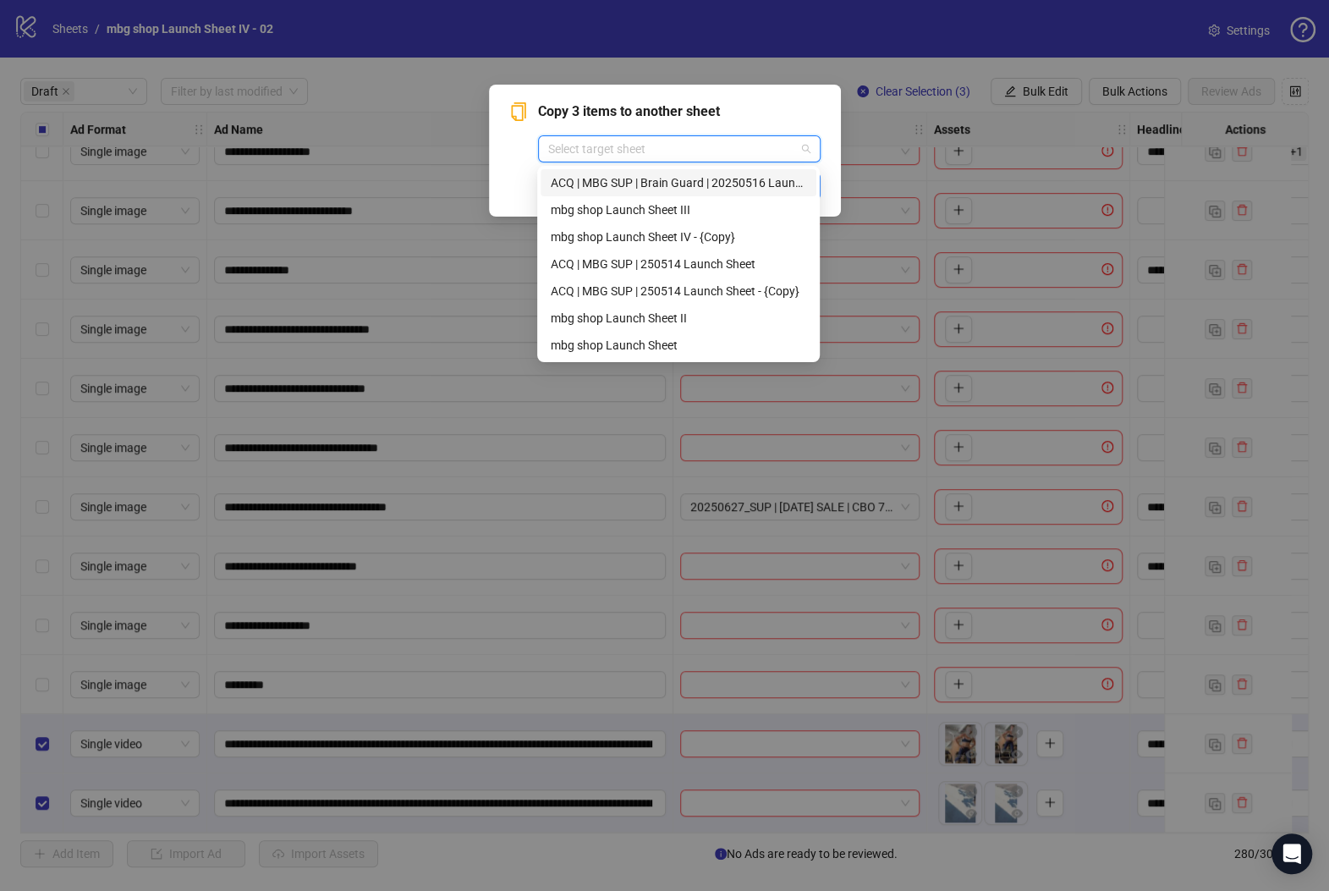
click at [765, 179] on div "ACQ | MBG SUP | Brain Guard | 20250516 Launch Sheet" at bounding box center [678, 182] width 255 height 19
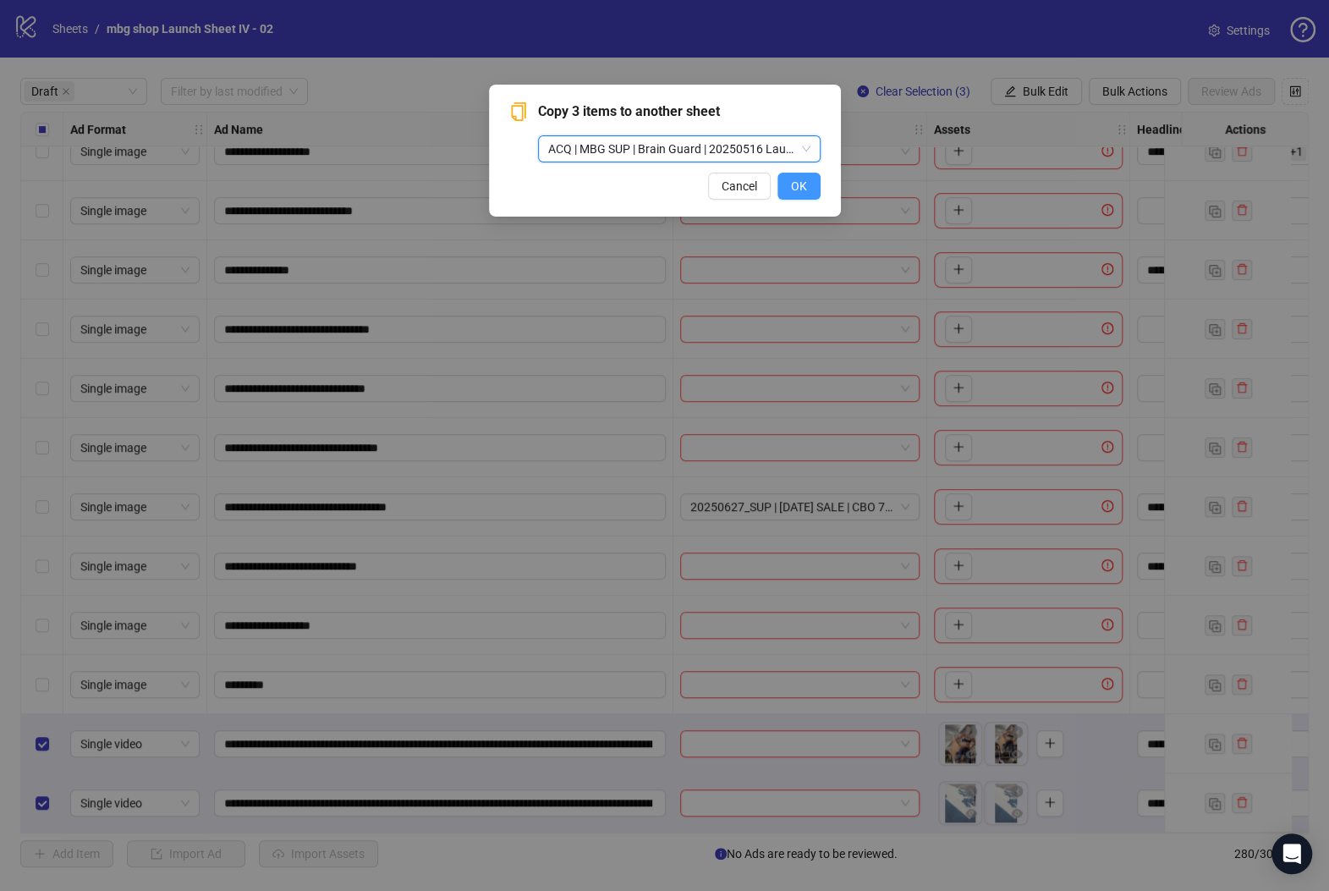
click at [798, 180] on span "OK" at bounding box center [799, 186] width 16 height 14
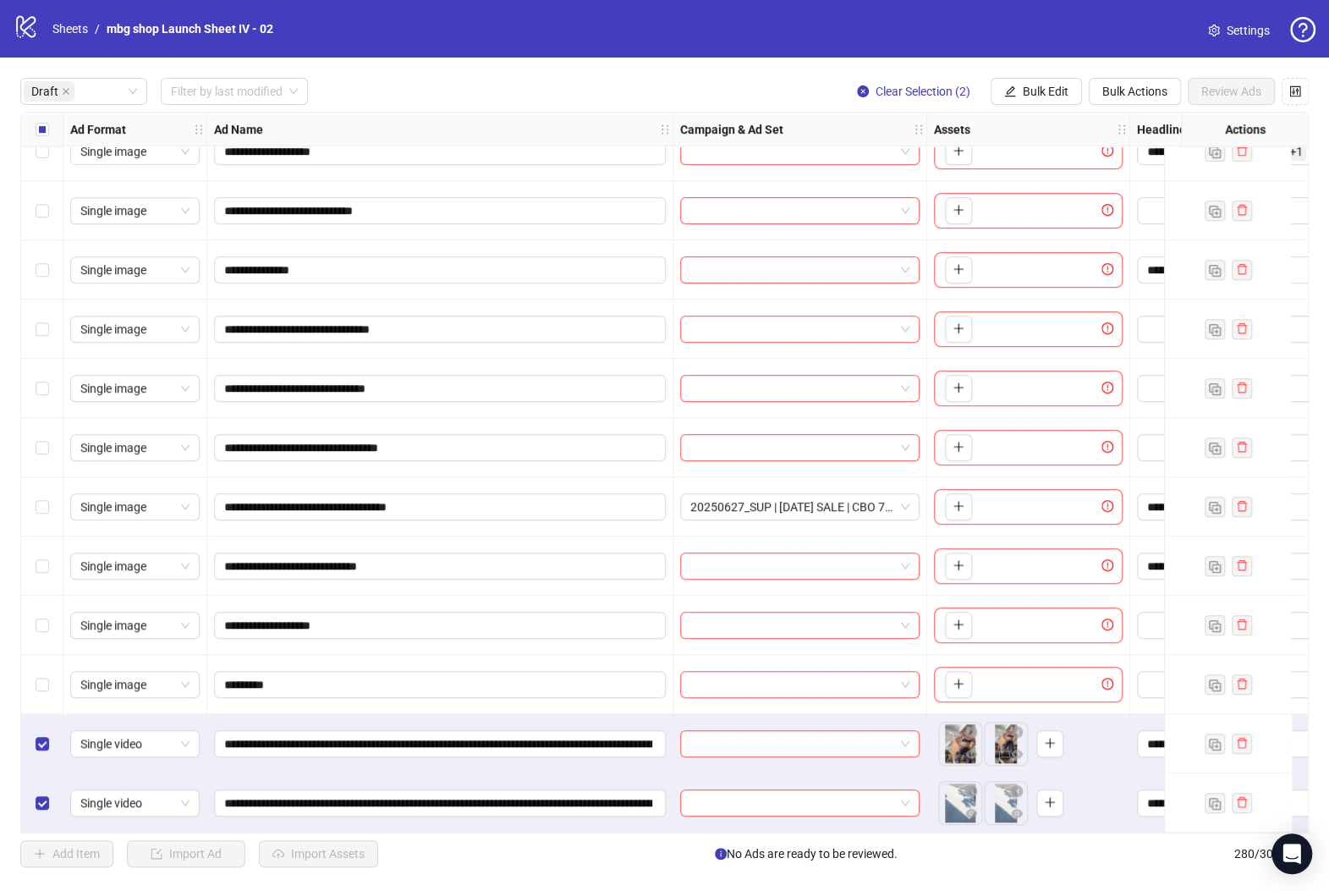
drag, startPoint x: 1061, startPoint y: 94, endPoint x: 1067, endPoint y: 169, distance: 75.5
click at [1061, 93] on span "Bulk Edit" at bounding box center [1046, 92] width 46 height 14
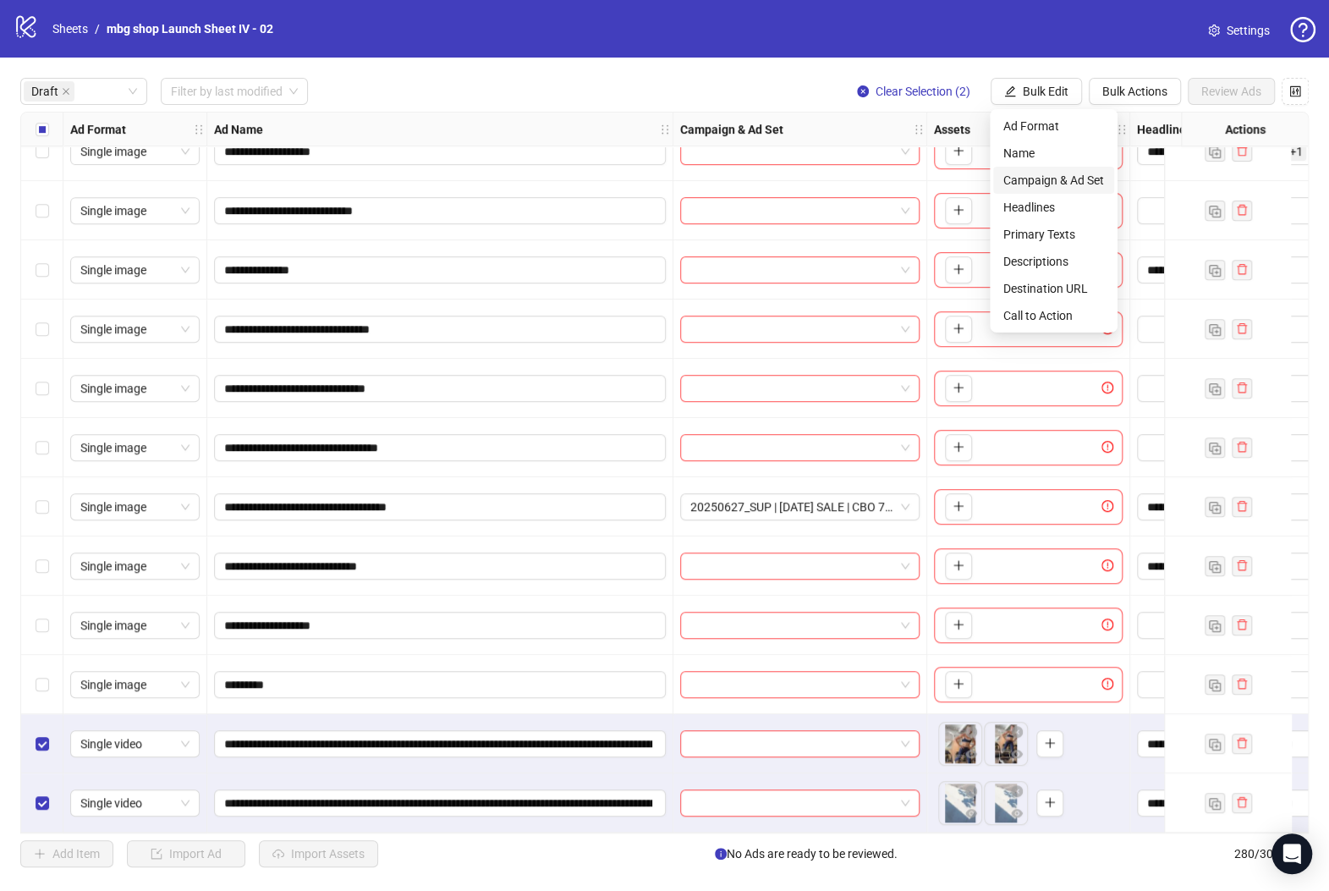
click at [1076, 178] on span "Campaign & Ad Set" at bounding box center [1053, 180] width 101 height 19
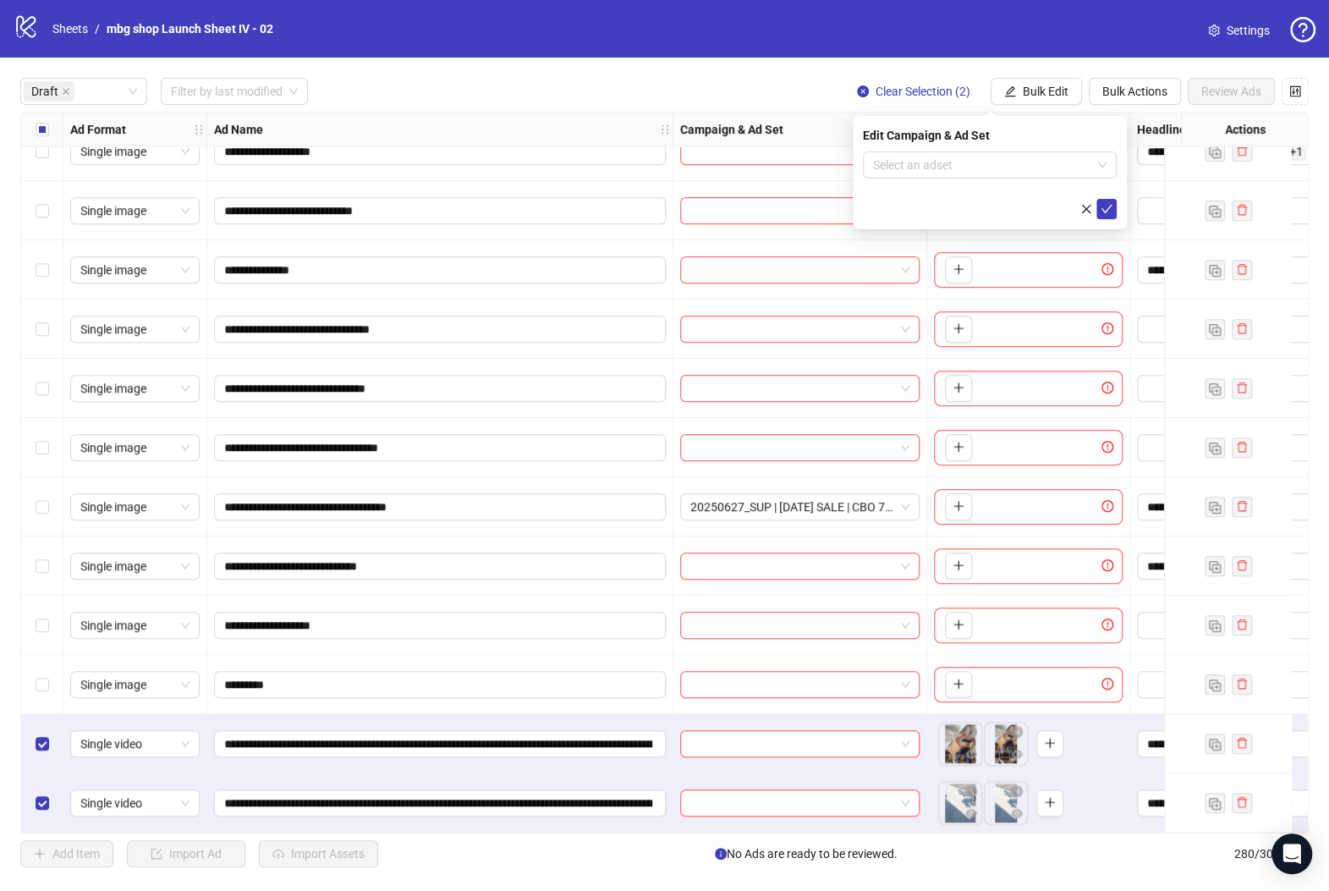
click at [965, 150] on div "Edit Campaign & Ad Set Select an adset" at bounding box center [990, 172] width 274 height 113
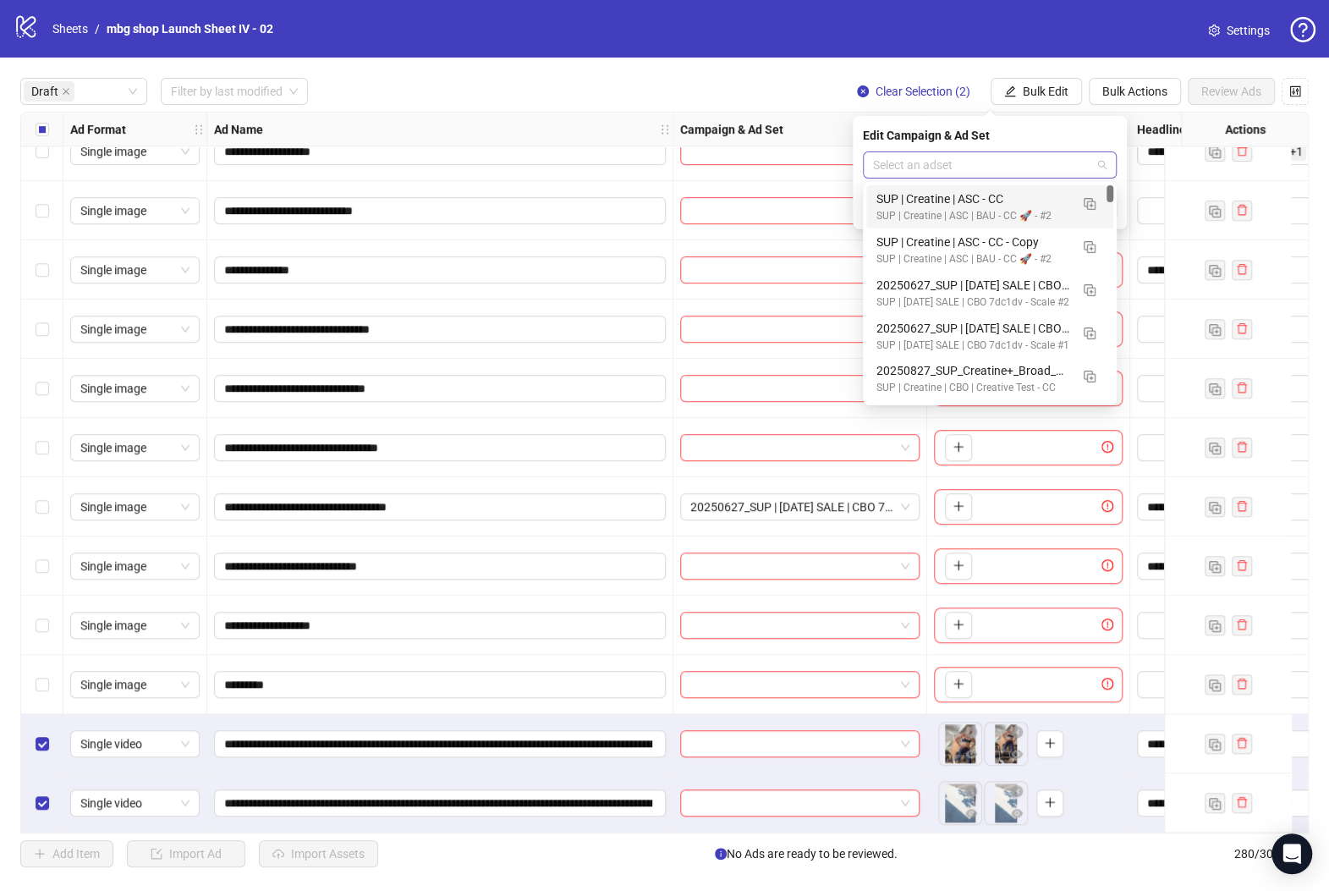
click at [1067, 166] on input "search" at bounding box center [982, 164] width 218 height 25
paste input "**********"
type input "**********"
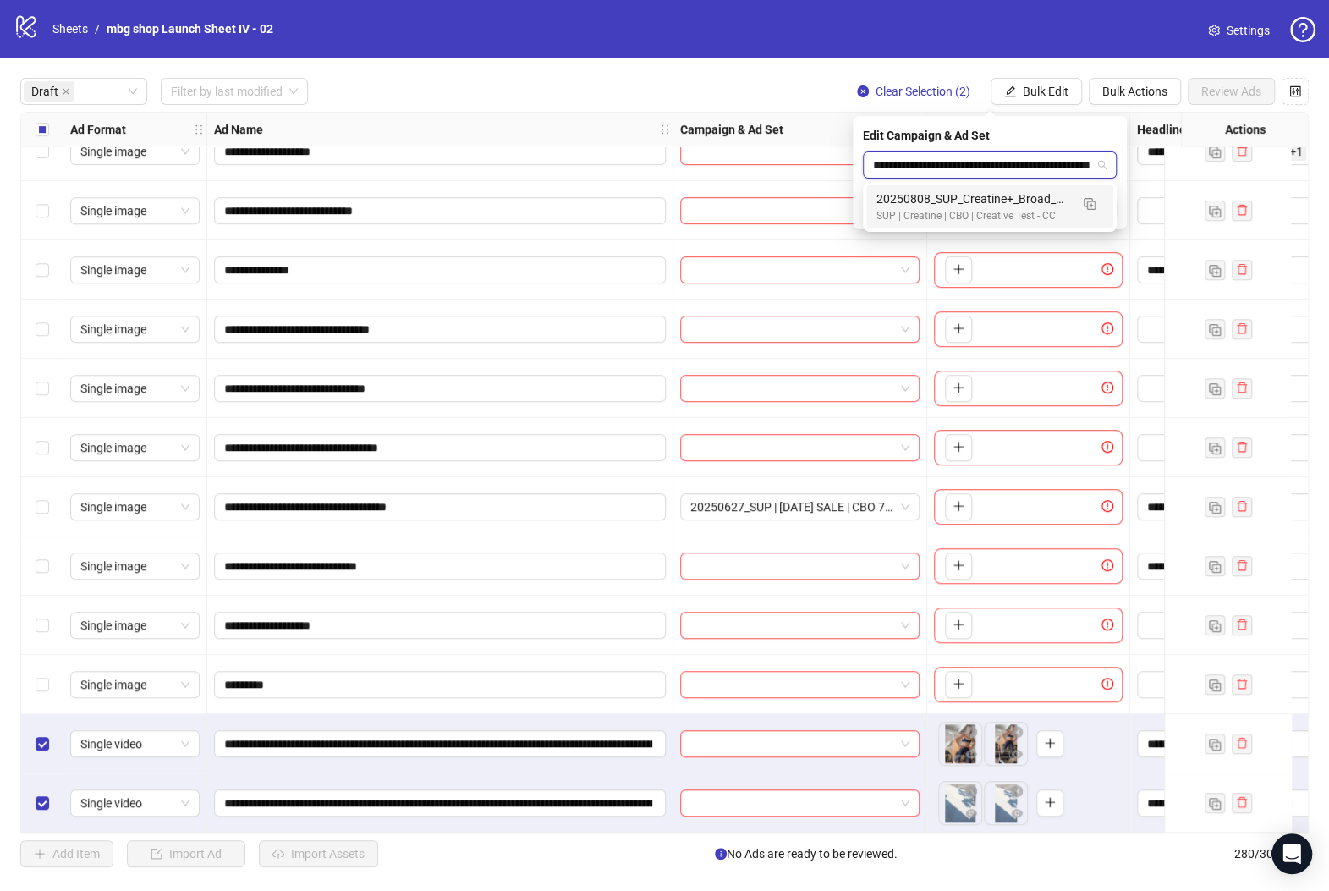
click at [1003, 197] on div "20250808_SUP_Creatine+_Broad_F25-65+_FitnessFocused" at bounding box center [972, 198] width 193 height 19
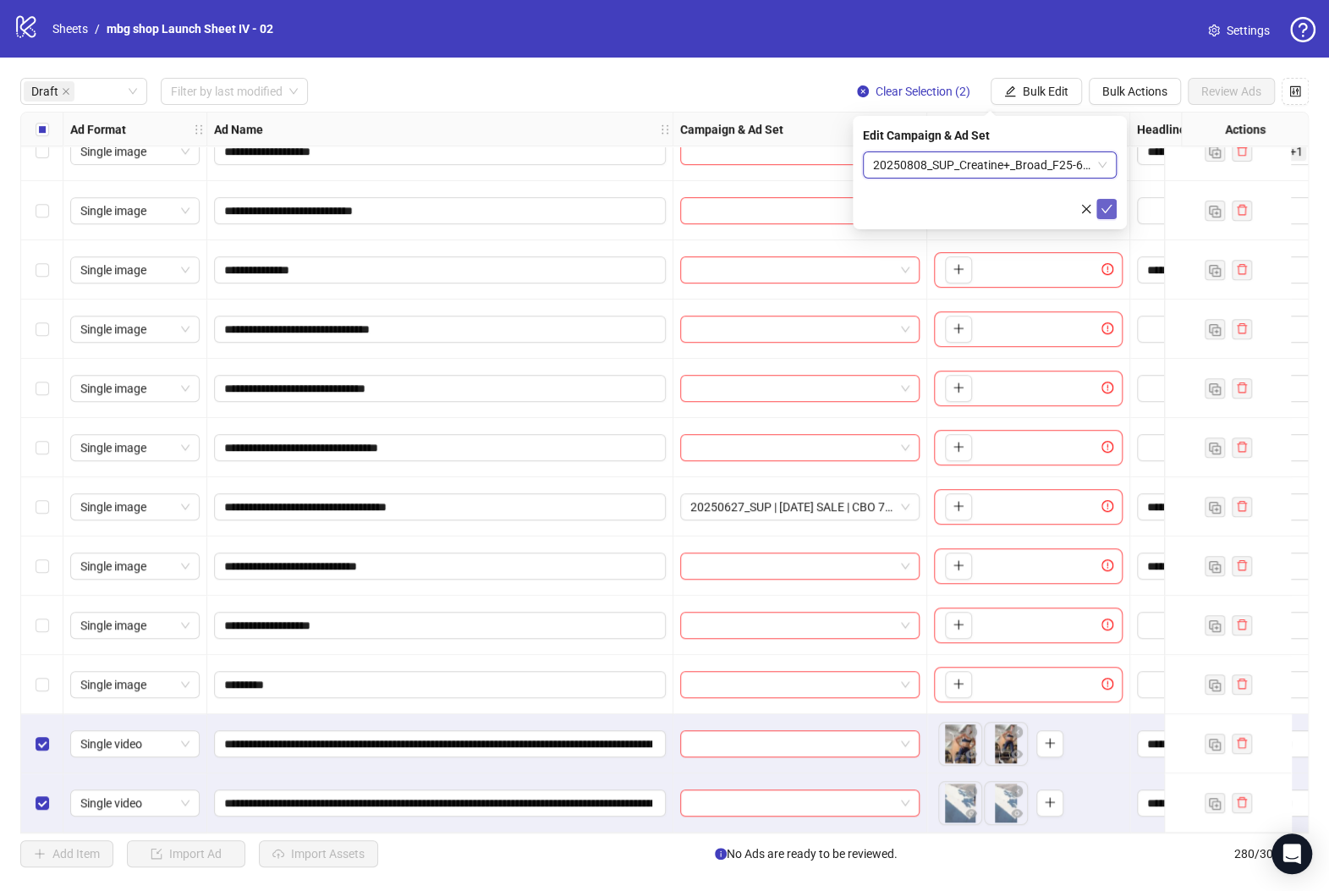
click at [1106, 210] on icon "check" at bounding box center [1106, 209] width 11 height 8
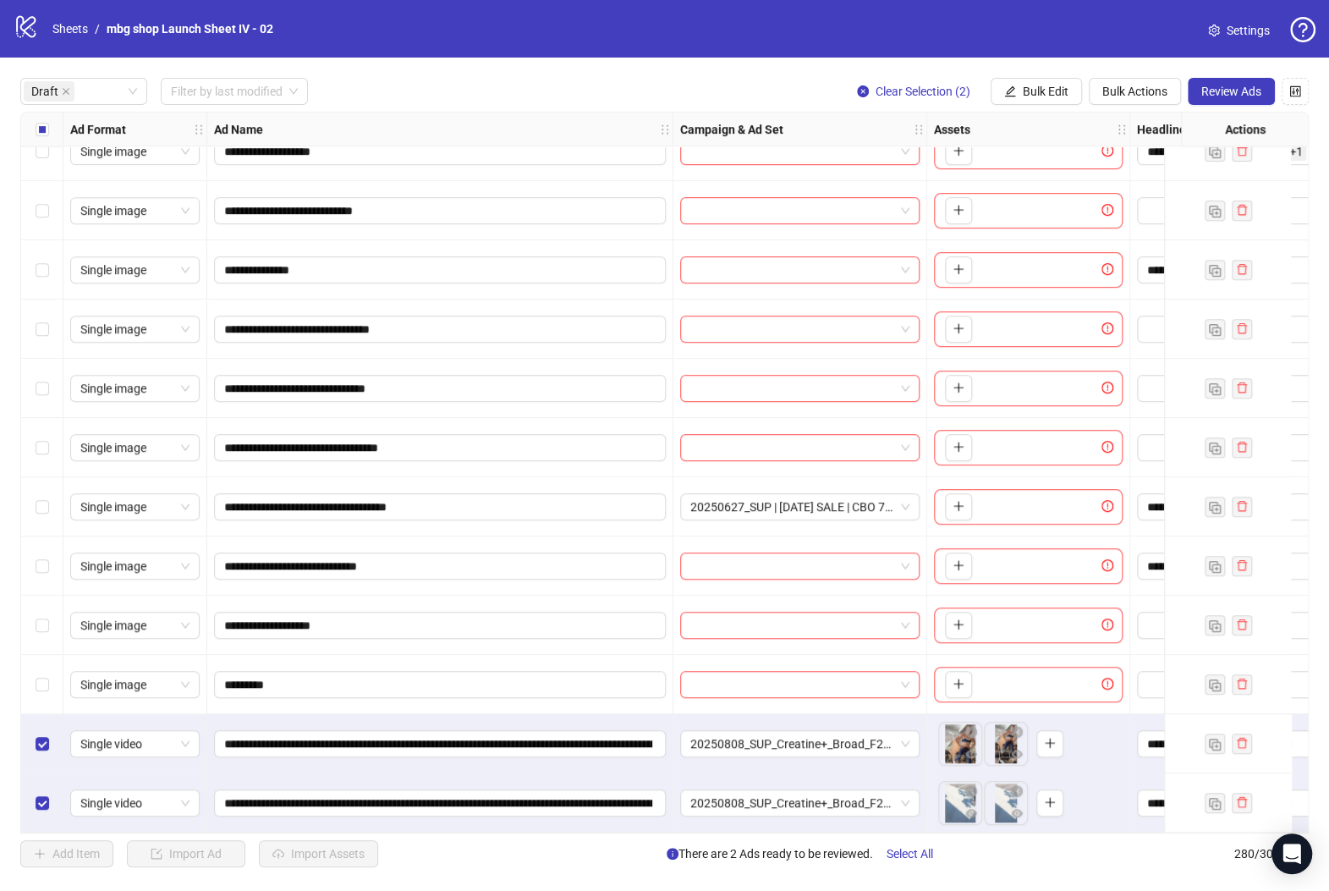
click at [1248, 112] on div "Actions" at bounding box center [1244, 129] width 127 height 34
drag, startPoint x: 1248, startPoint y: 96, endPoint x: 1246, endPoint y: 112, distance: 15.3
click at [1248, 95] on span "Review Ads" at bounding box center [1231, 92] width 60 height 14
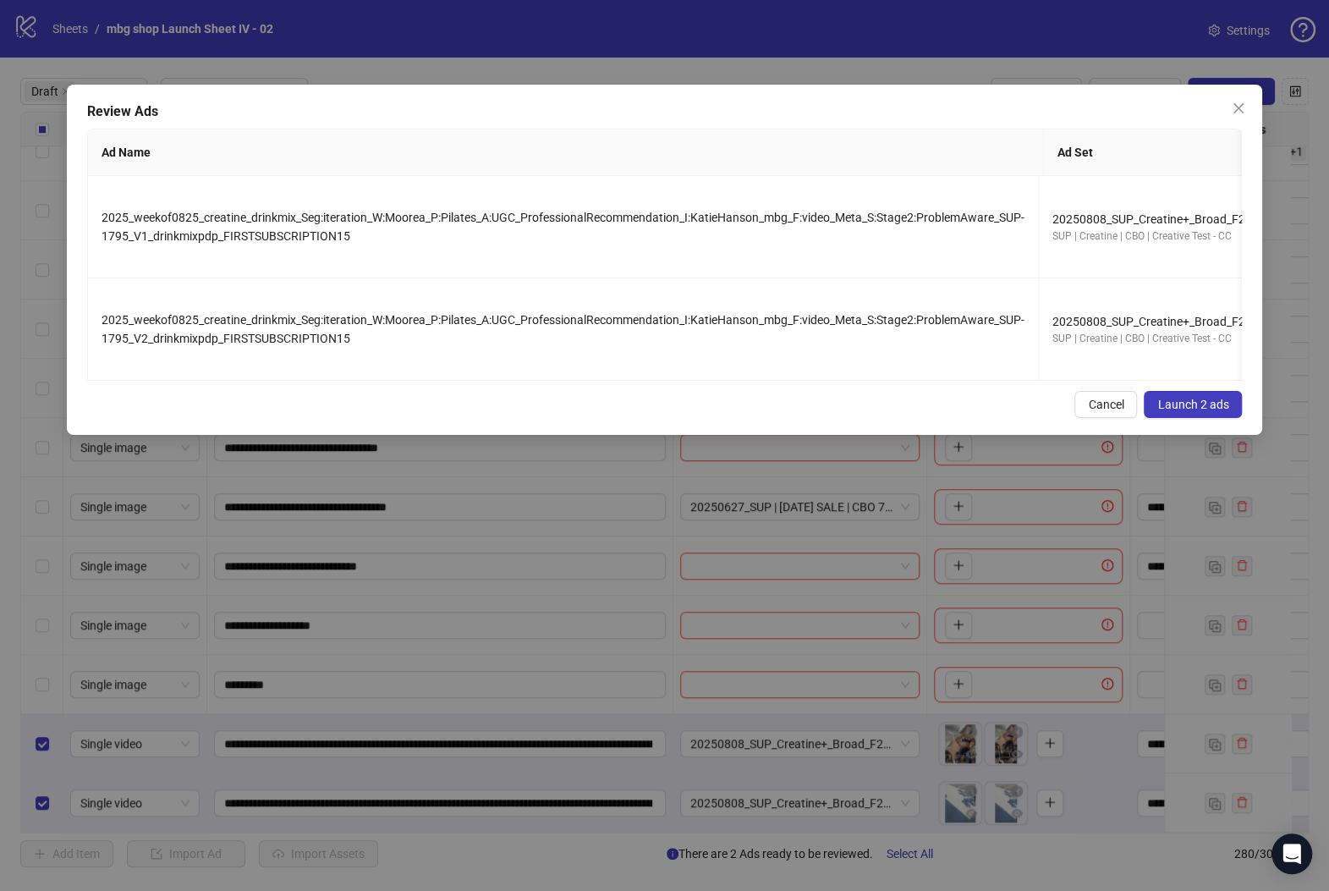
click at [1194, 418] on button "Launch 2 ads" at bounding box center [1193, 404] width 98 height 27
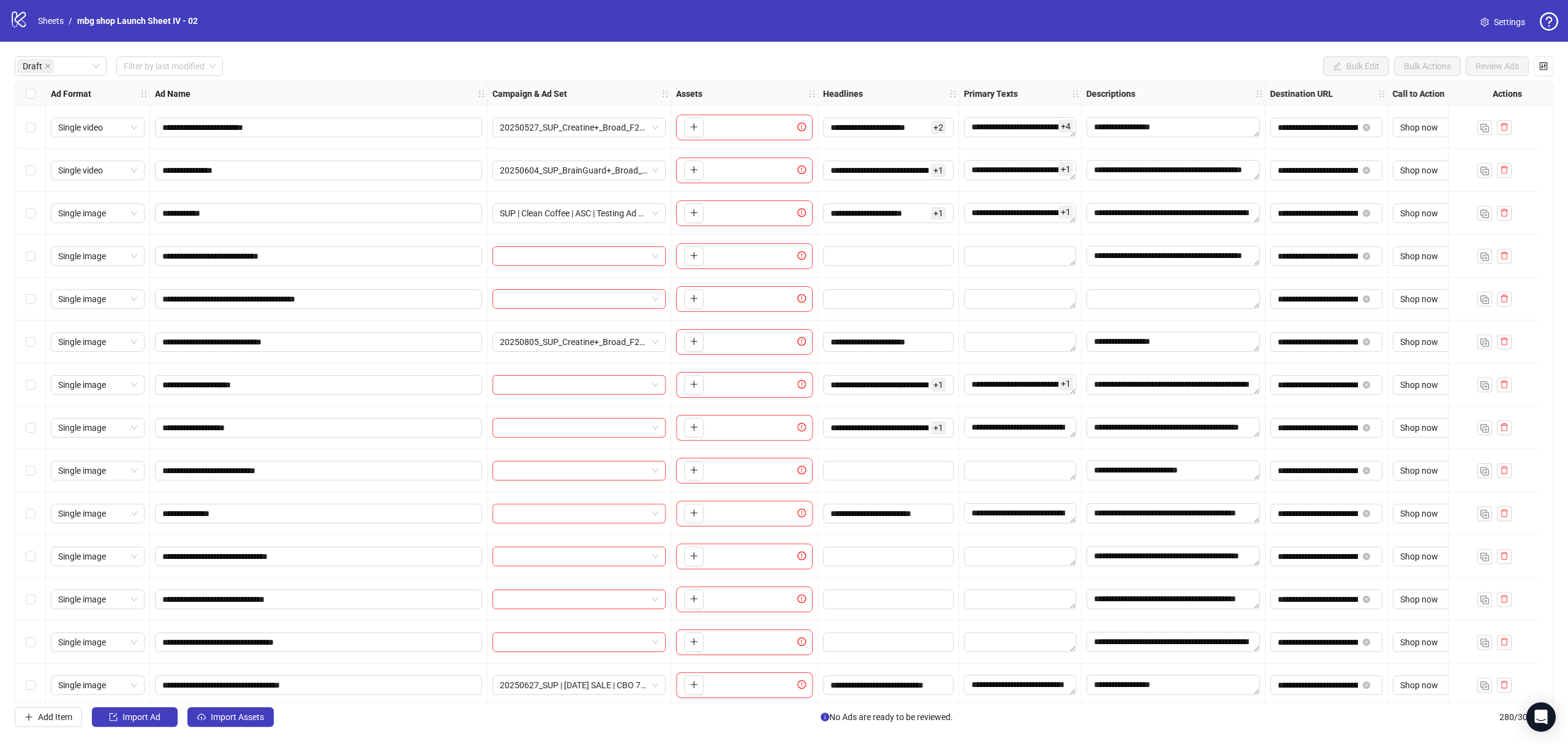
click at [962, 22] on span "Settings" at bounding box center [1509, 22] width 31 height 14
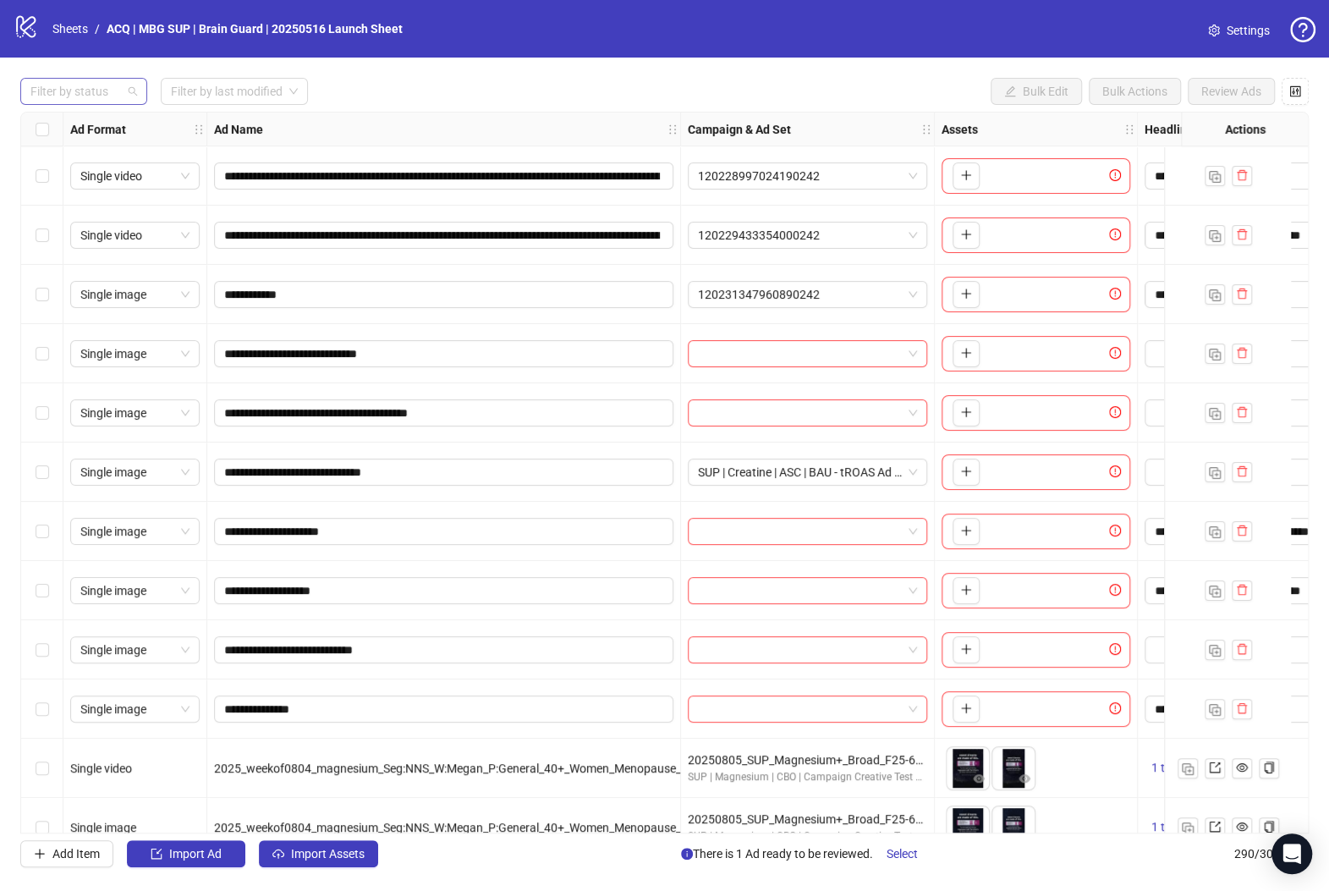
click at [131, 98] on div "Filter by status" at bounding box center [83, 91] width 127 height 27
click at [129, 123] on div "Draft" at bounding box center [84, 126] width 100 height 19
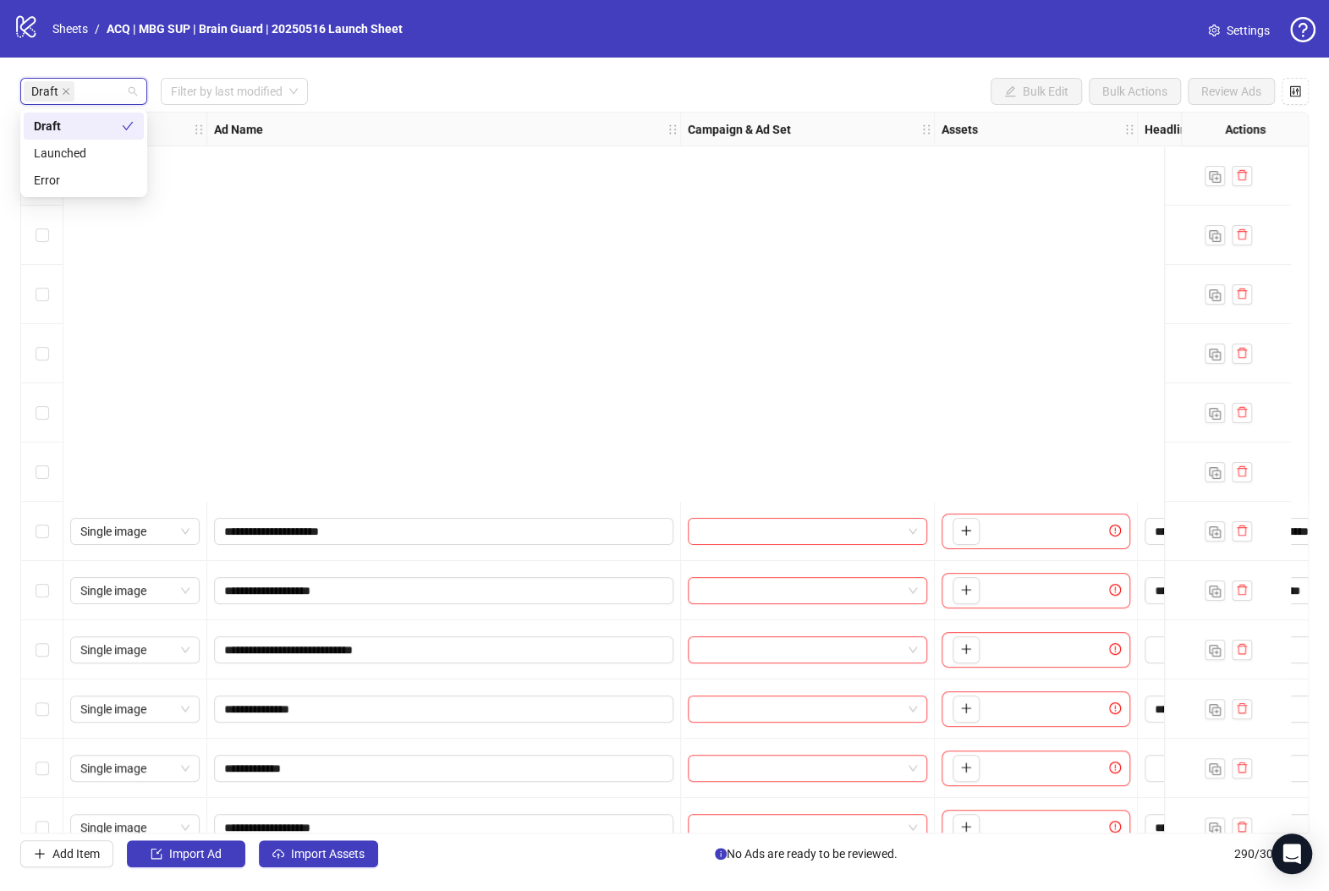
scroll to position [504, 0]
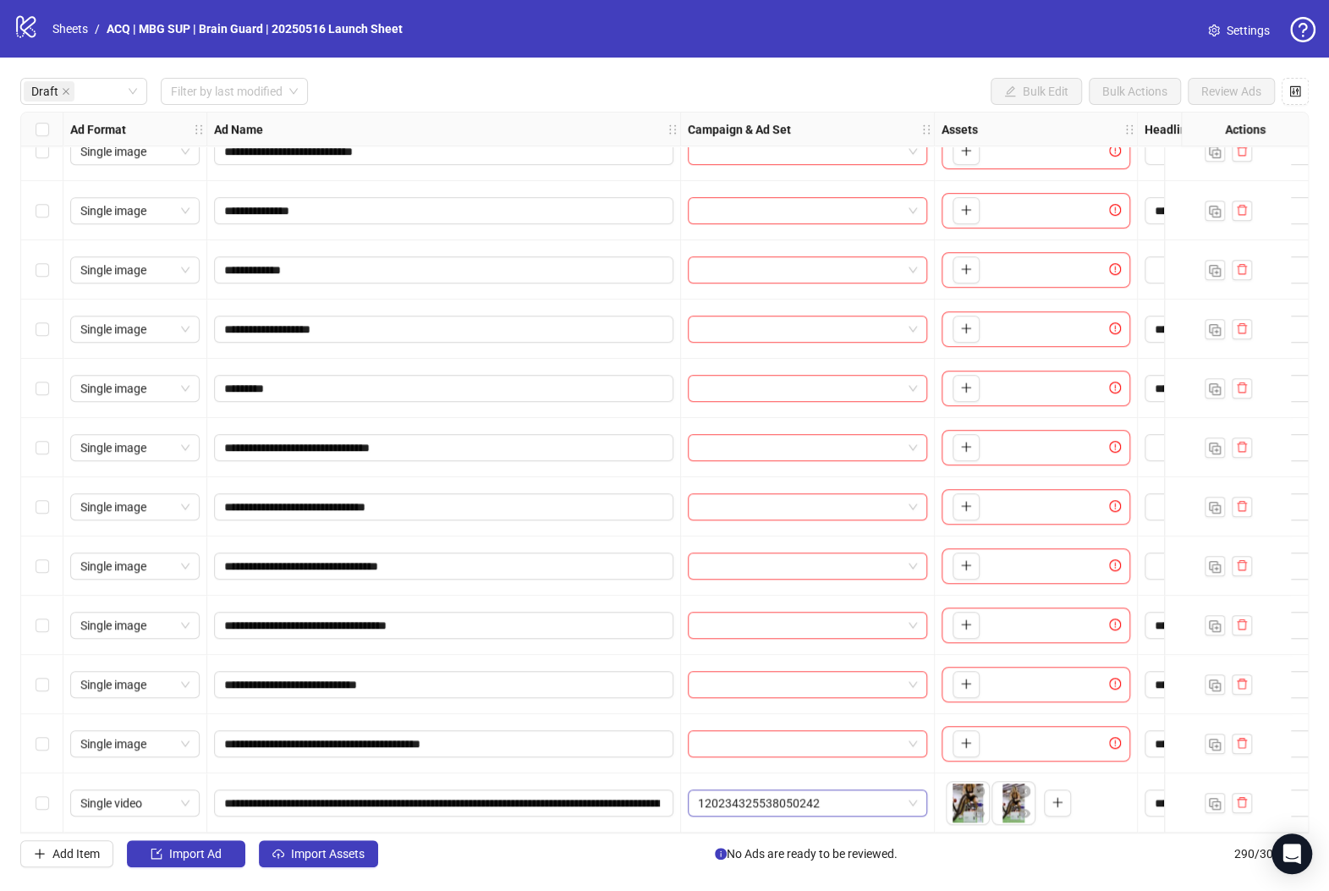
click at [856, 805] on span "120234325538050242" at bounding box center [807, 802] width 219 height 25
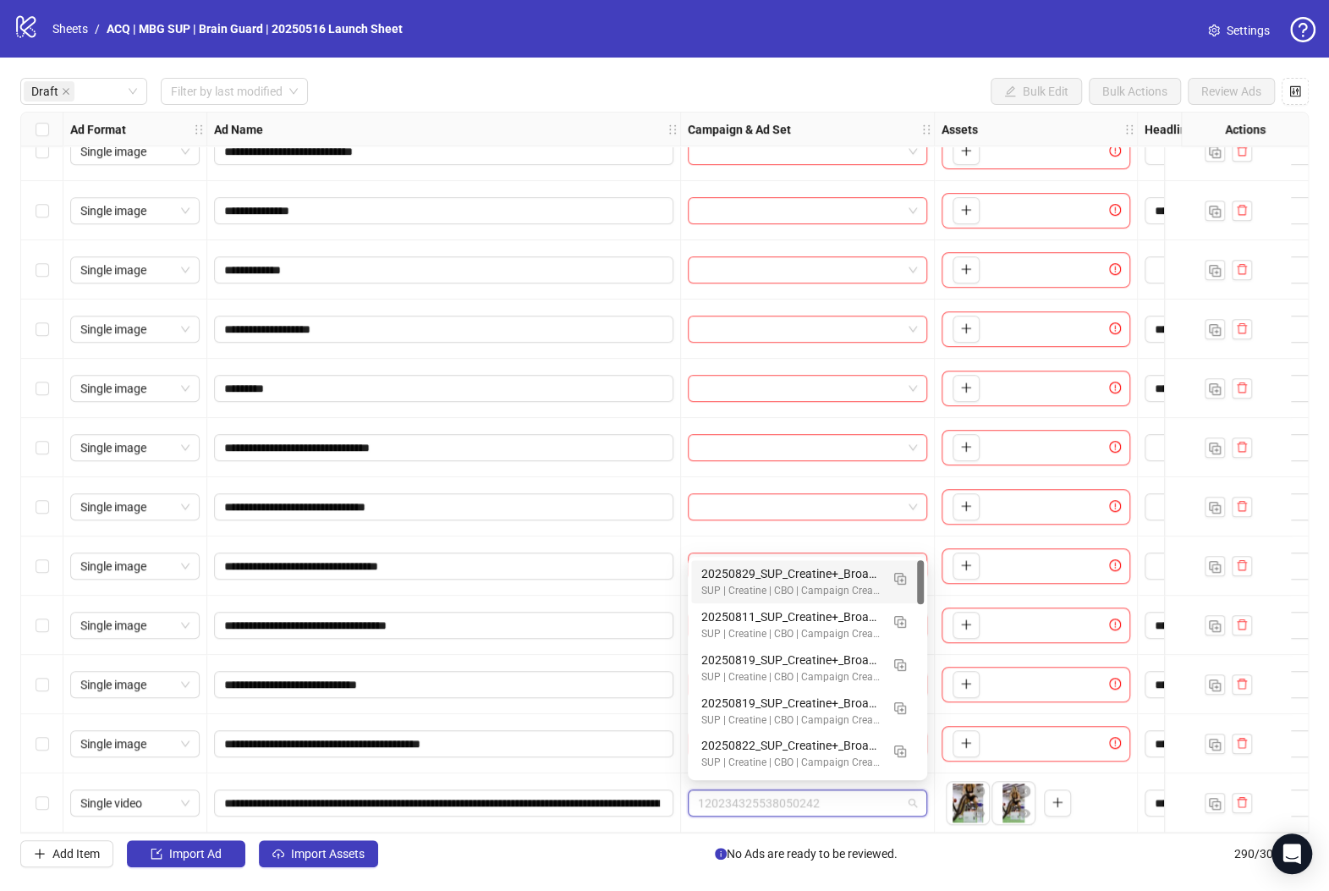
paste input "**********"
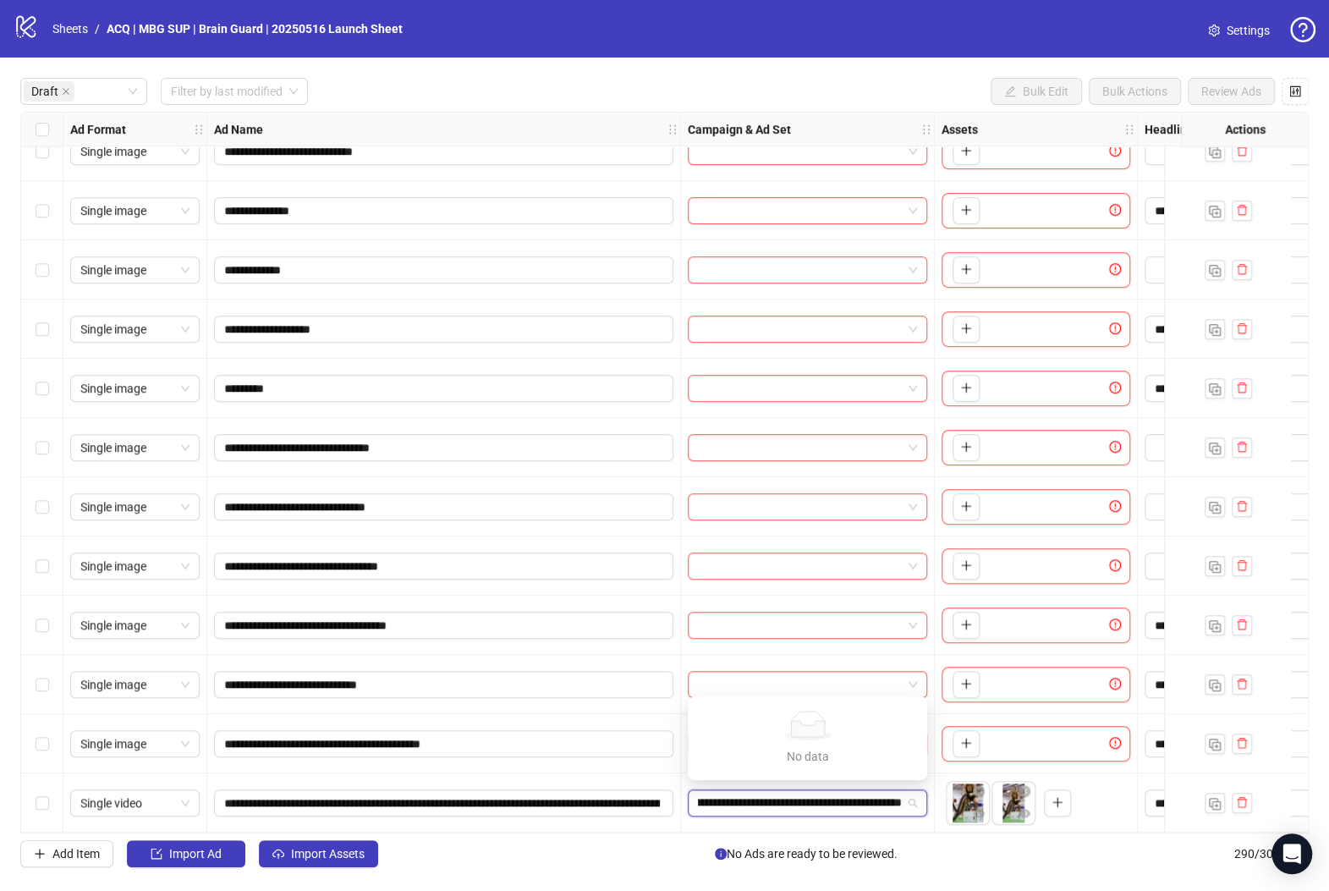
type input "**********"
click at [856, 822] on div "120234325538050242 120234325538050242" at bounding box center [808, 802] width 254 height 59
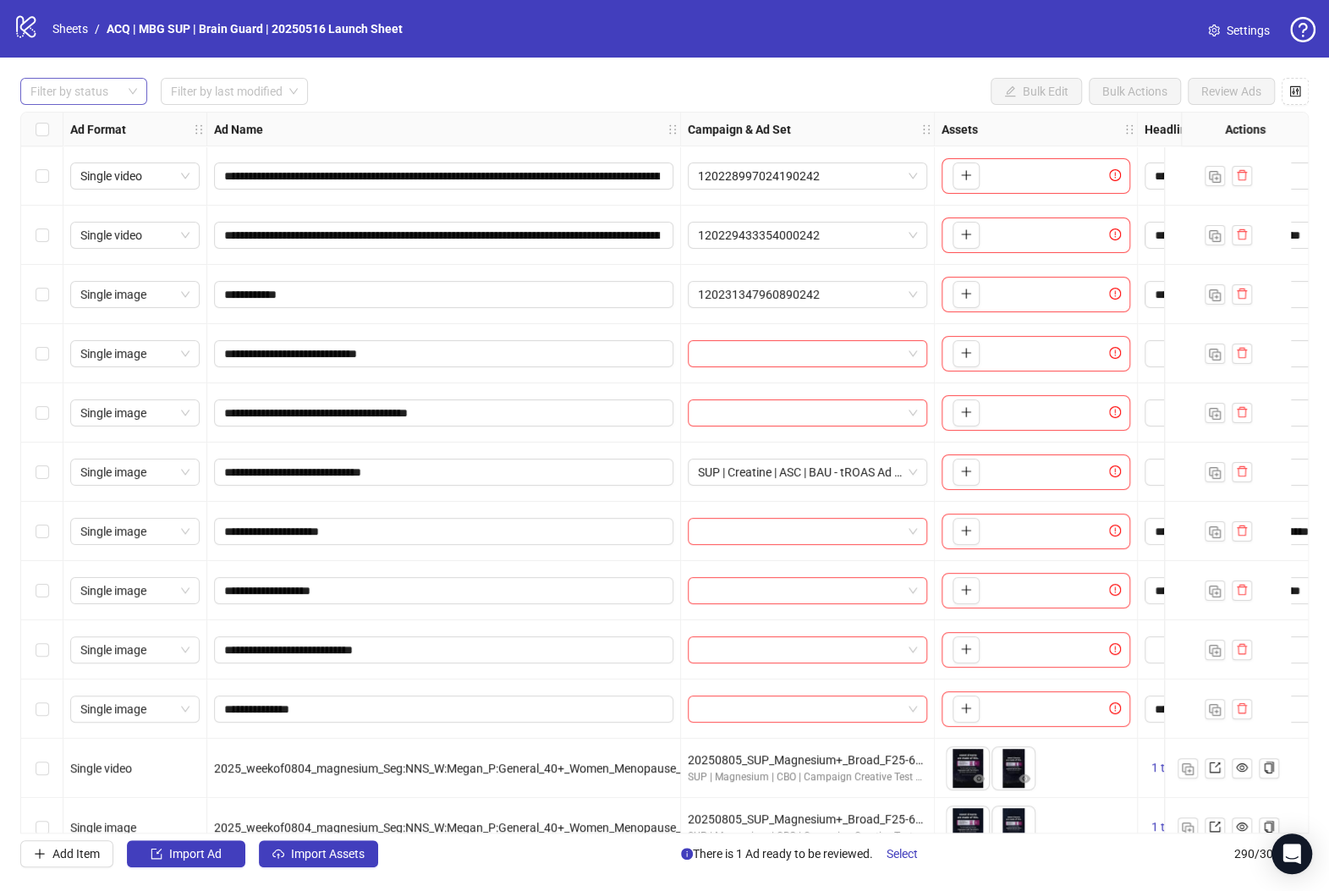
click at [123, 82] on div at bounding box center [75, 92] width 102 height 24
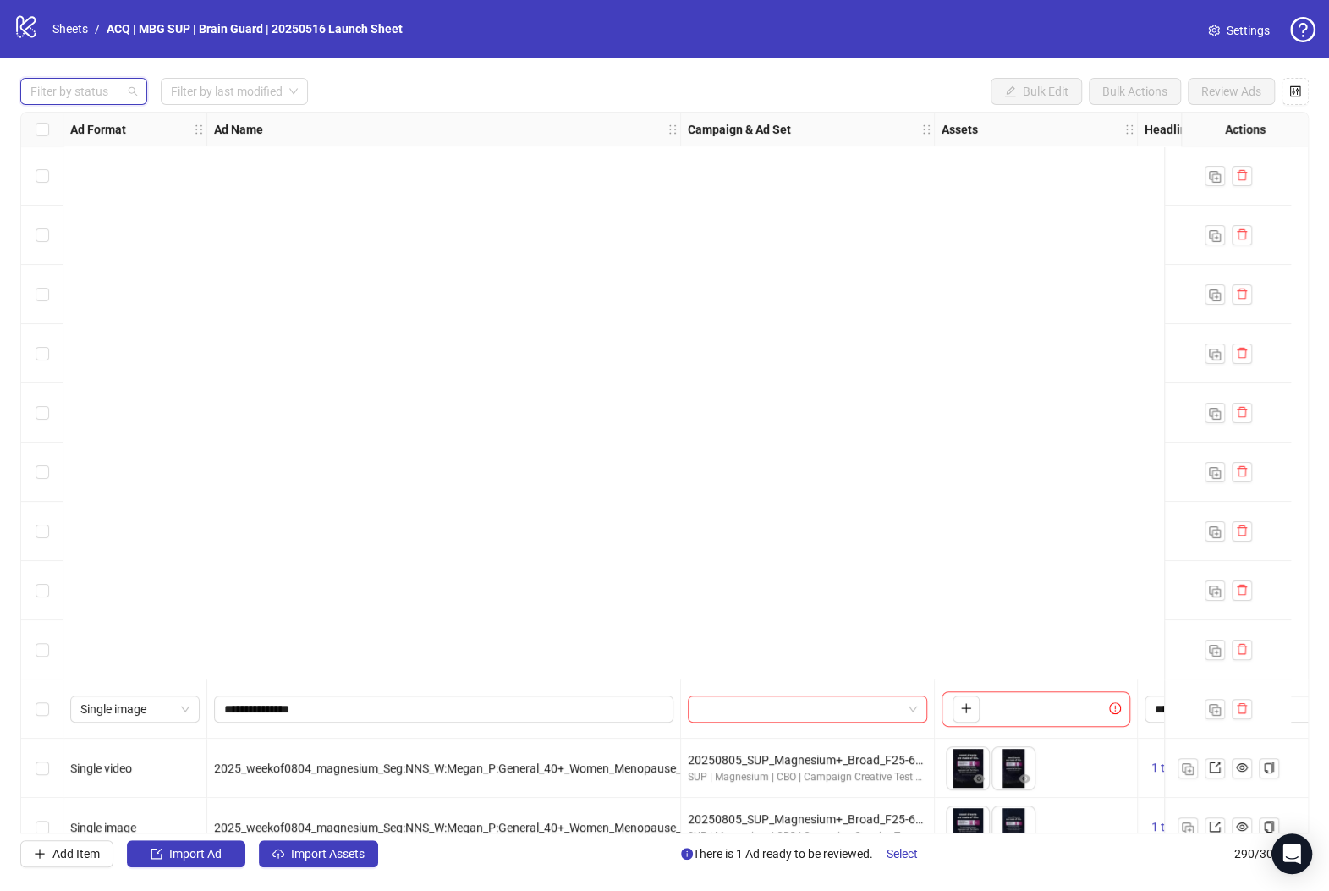
scroll to position [677, 0]
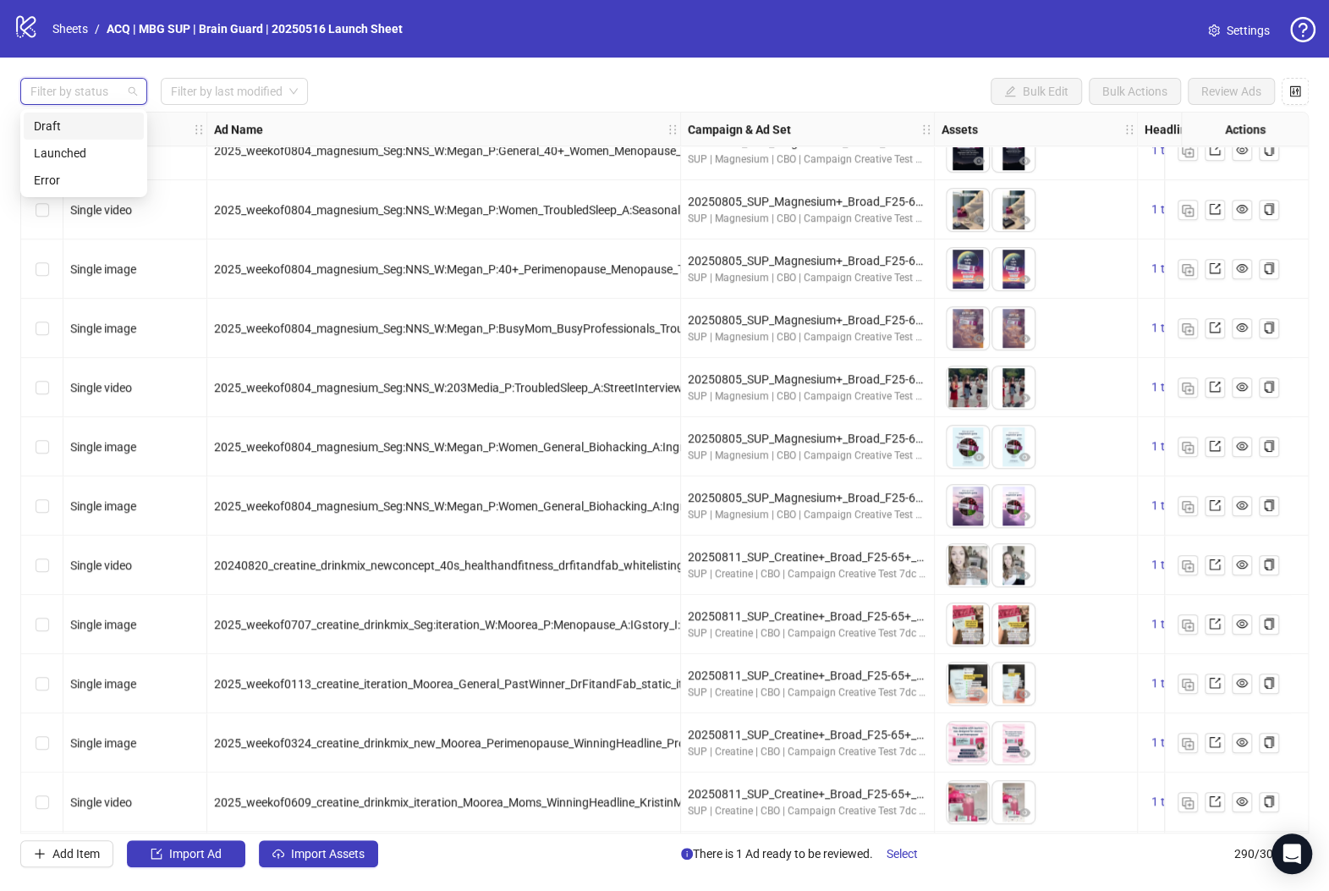
click at [105, 126] on div "Draft" at bounding box center [84, 126] width 100 height 19
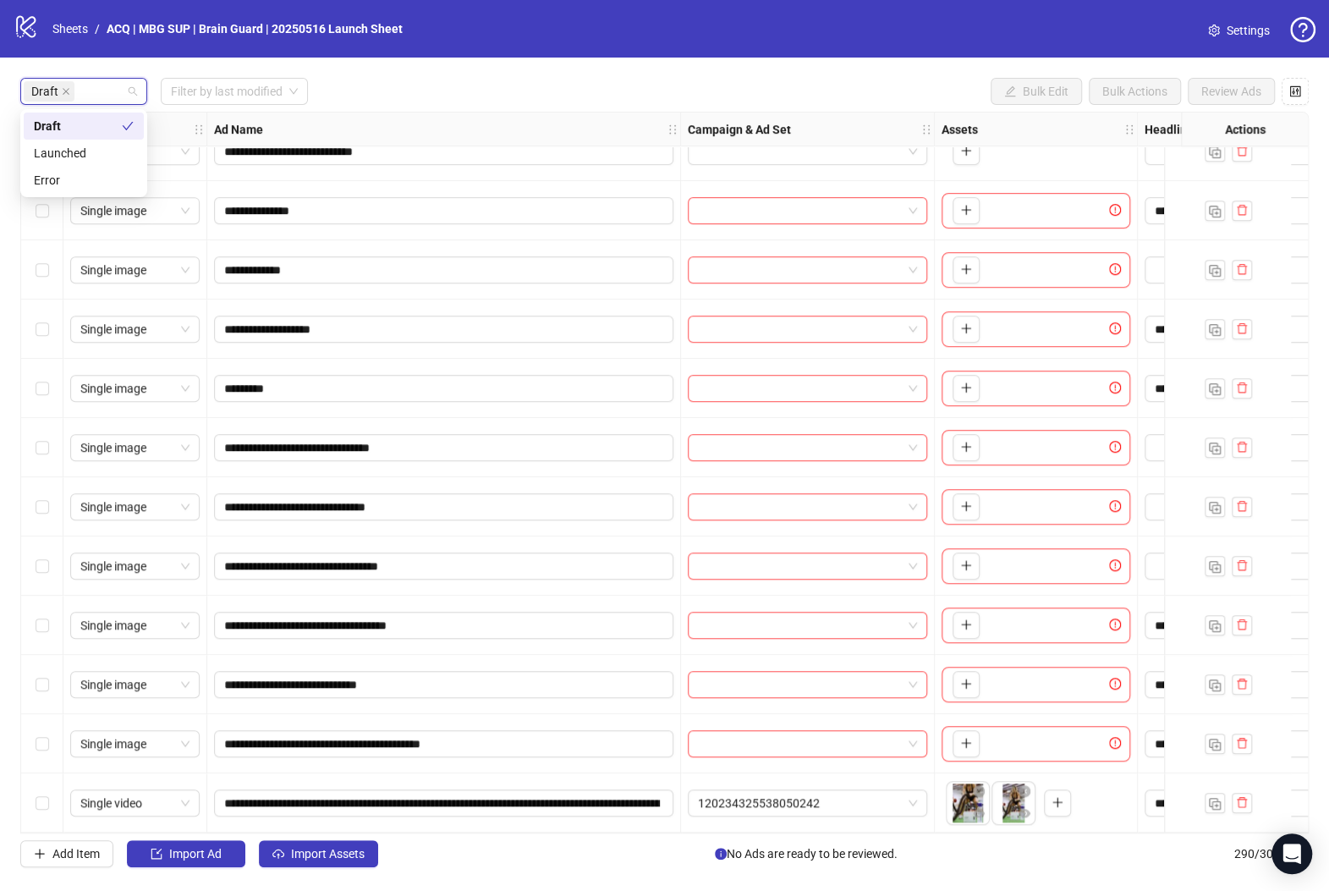
scroll to position [504, 0]
click at [853, 800] on span "120234325538050242" at bounding box center [807, 802] width 219 height 25
click at [817, 798] on span "120234325538050242" at bounding box center [807, 802] width 219 height 25
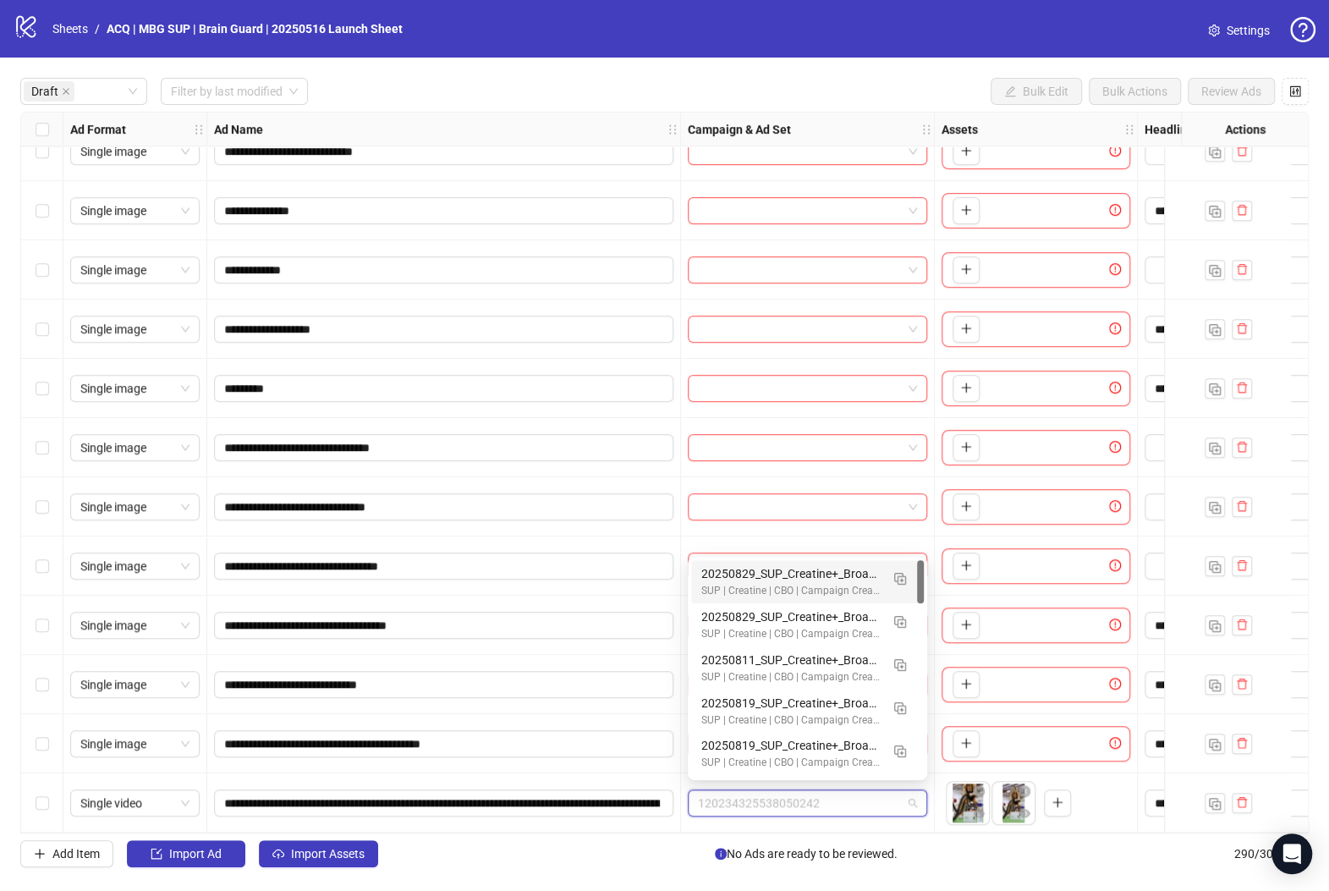
paste input "**********"
type input "**********"
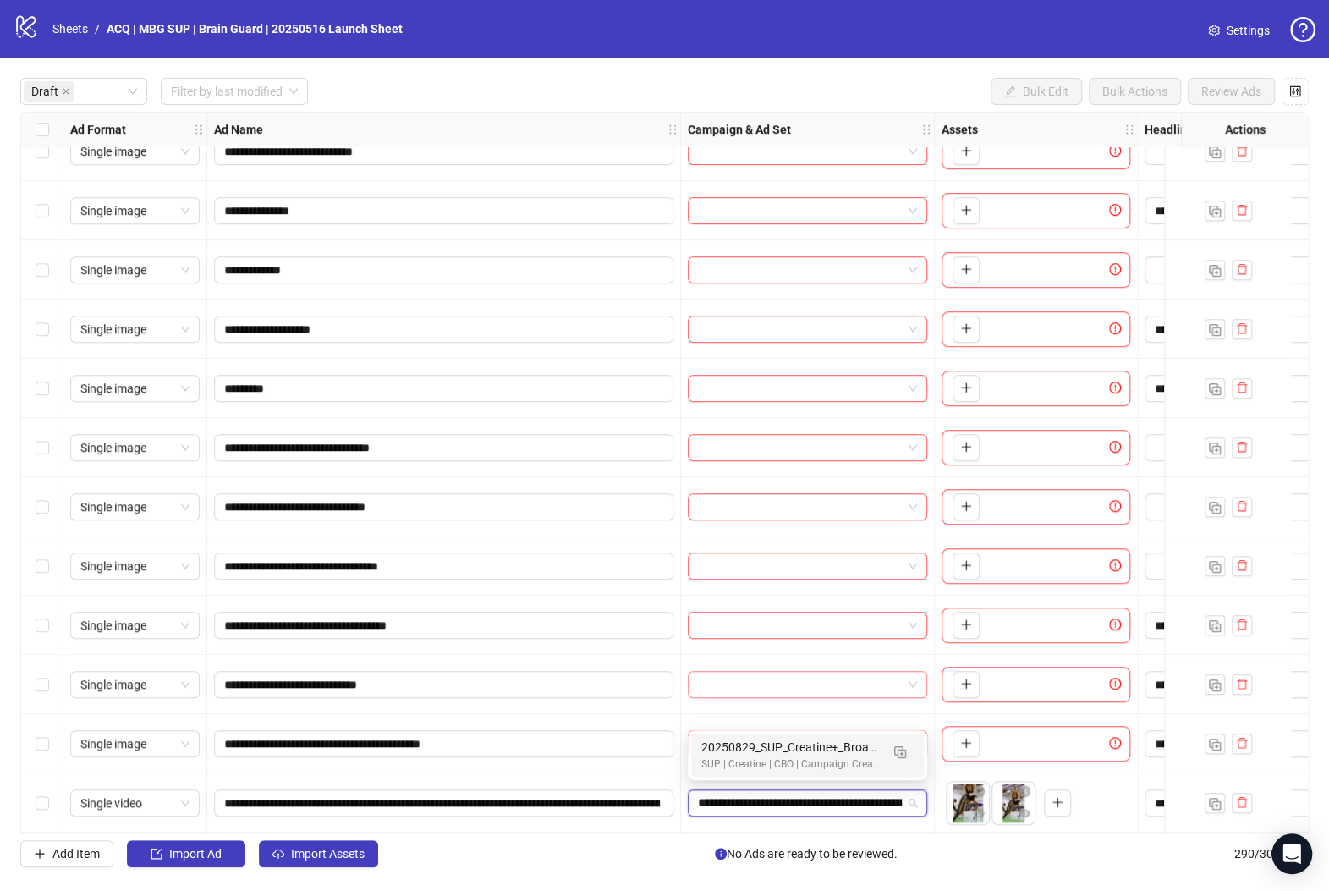
scroll to position [0, 244]
click at [848, 761] on div "SUP | Creatine | CBO | Campaign Creative Test 7dc - TagHero - CC" at bounding box center [790, 764] width 178 height 16
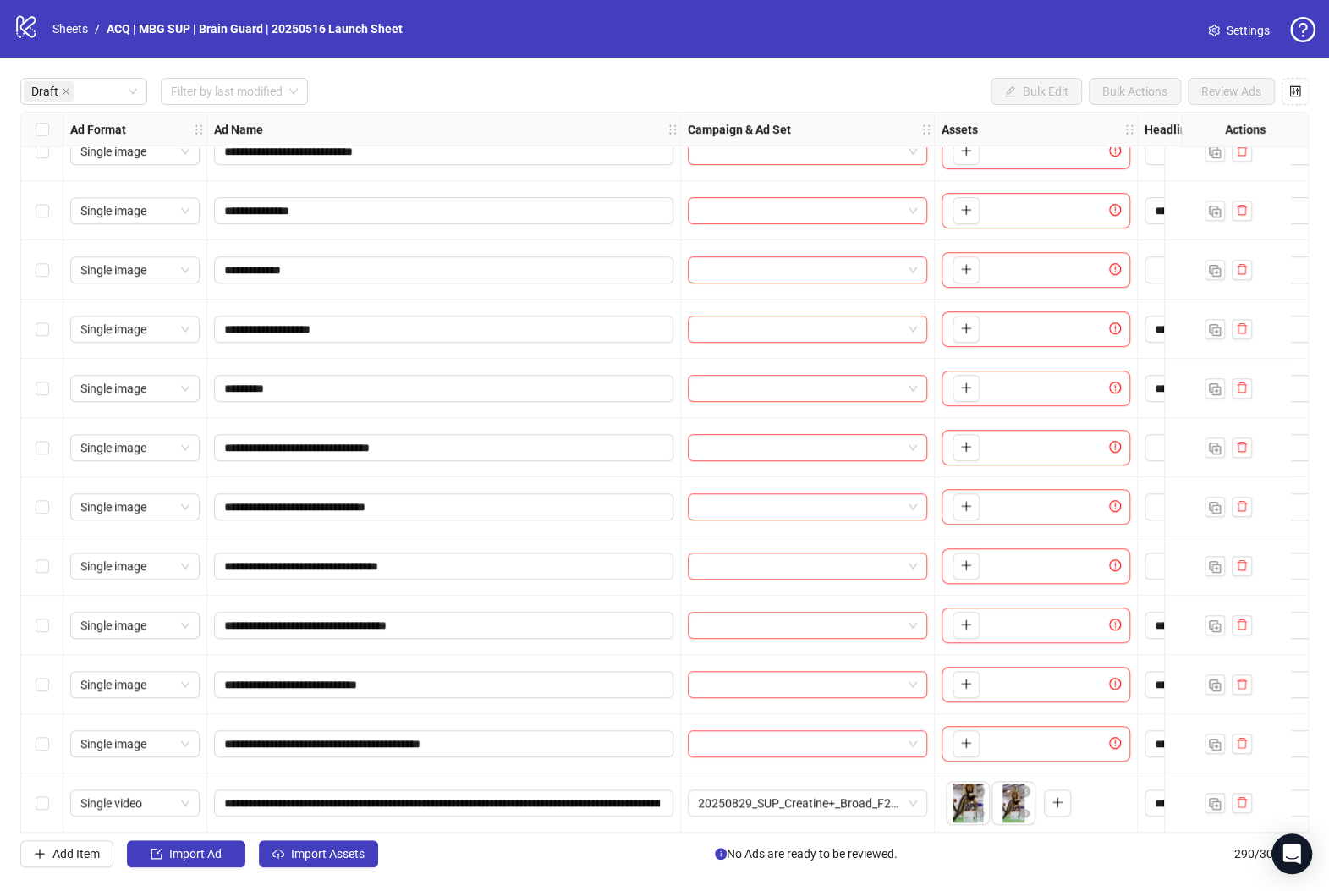
click at [690, 847] on div "Add Item Import Ad Import Assets No Ads are ready to be reviewed. 290 / 300 ite…" at bounding box center [664, 853] width 1288 height 27
click at [55, 795] on div "Select row 20" at bounding box center [42, 802] width 42 height 59
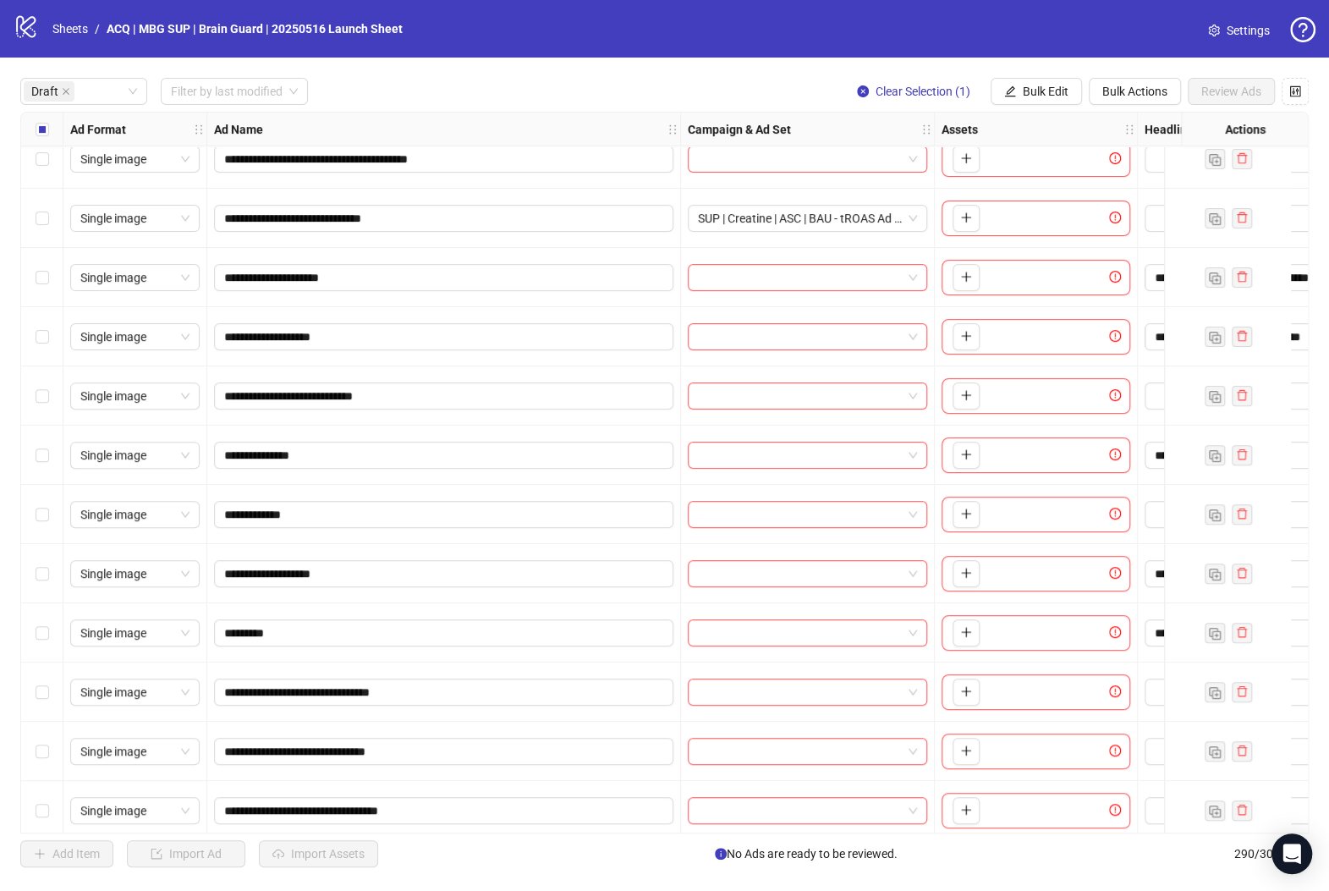
scroll to position [166, 0]
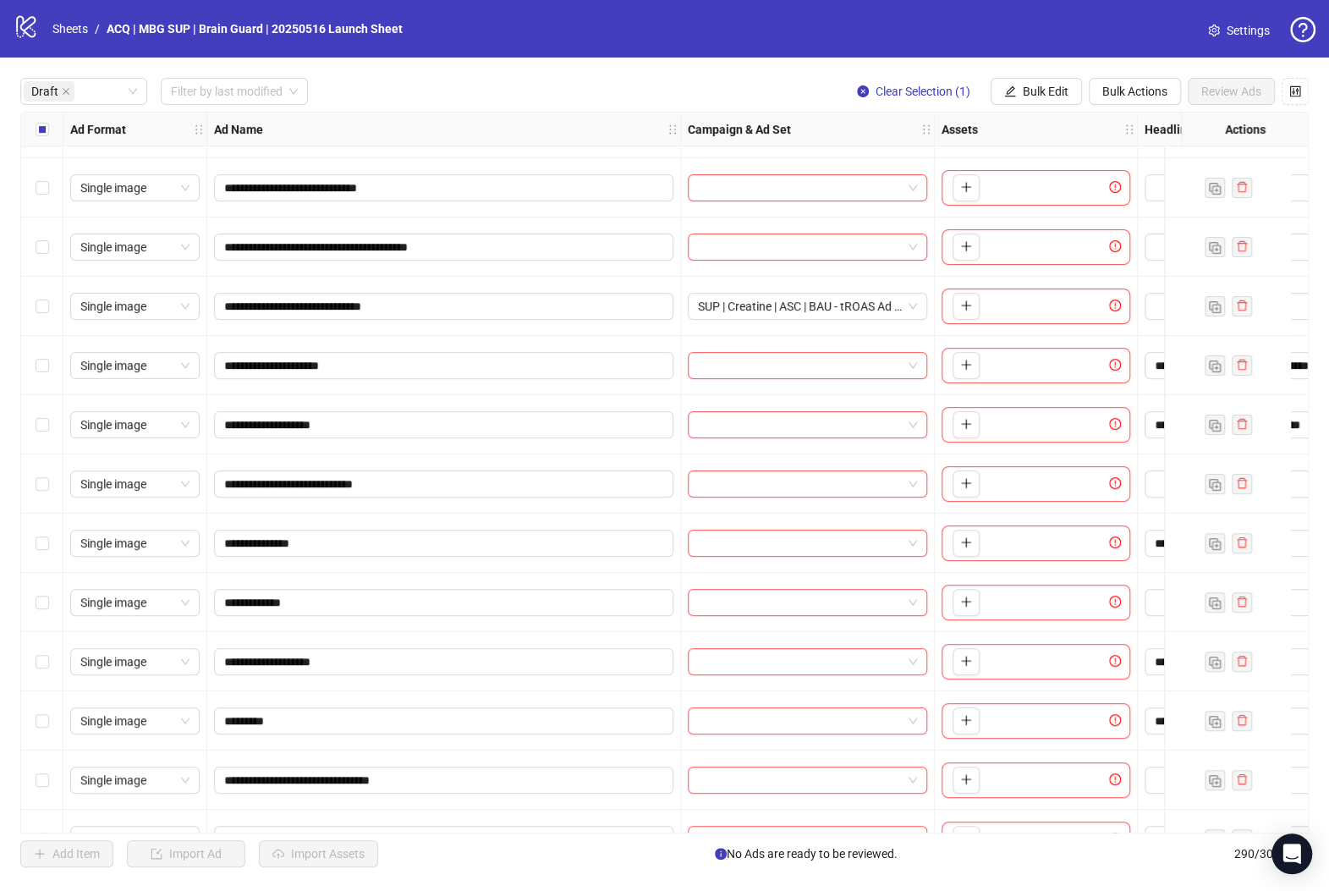
click at [61, 294] on div "Select row 6" at bounding box center [42, 306] width 42 height 59
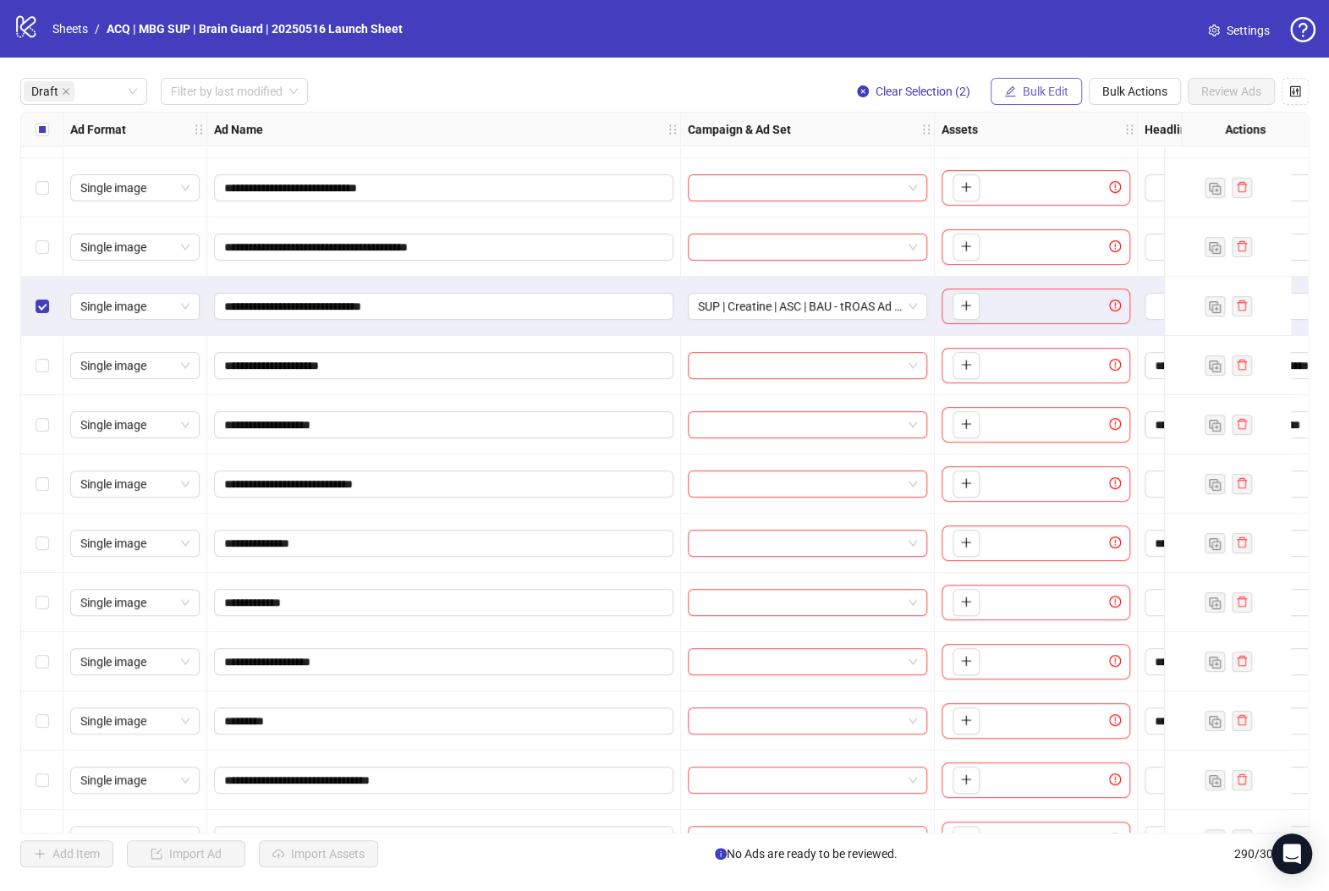
click at [1057, 96] on span "Bulk Edit" at bounding box center [1046, 92] width 46 height 14
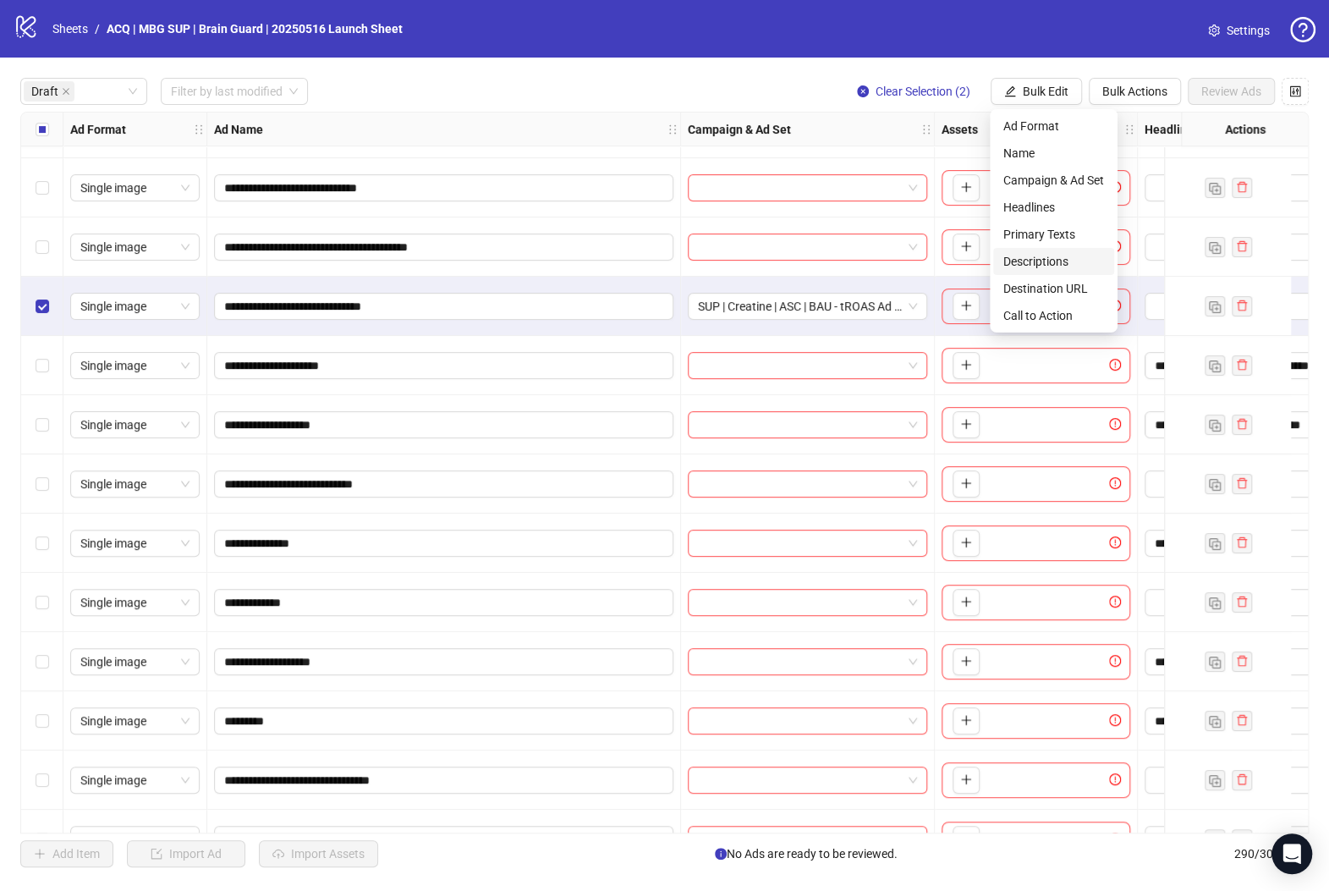
click at [1069, 259] on span "Descriptions" at bounding box center [1053, 261] width 101 height 19
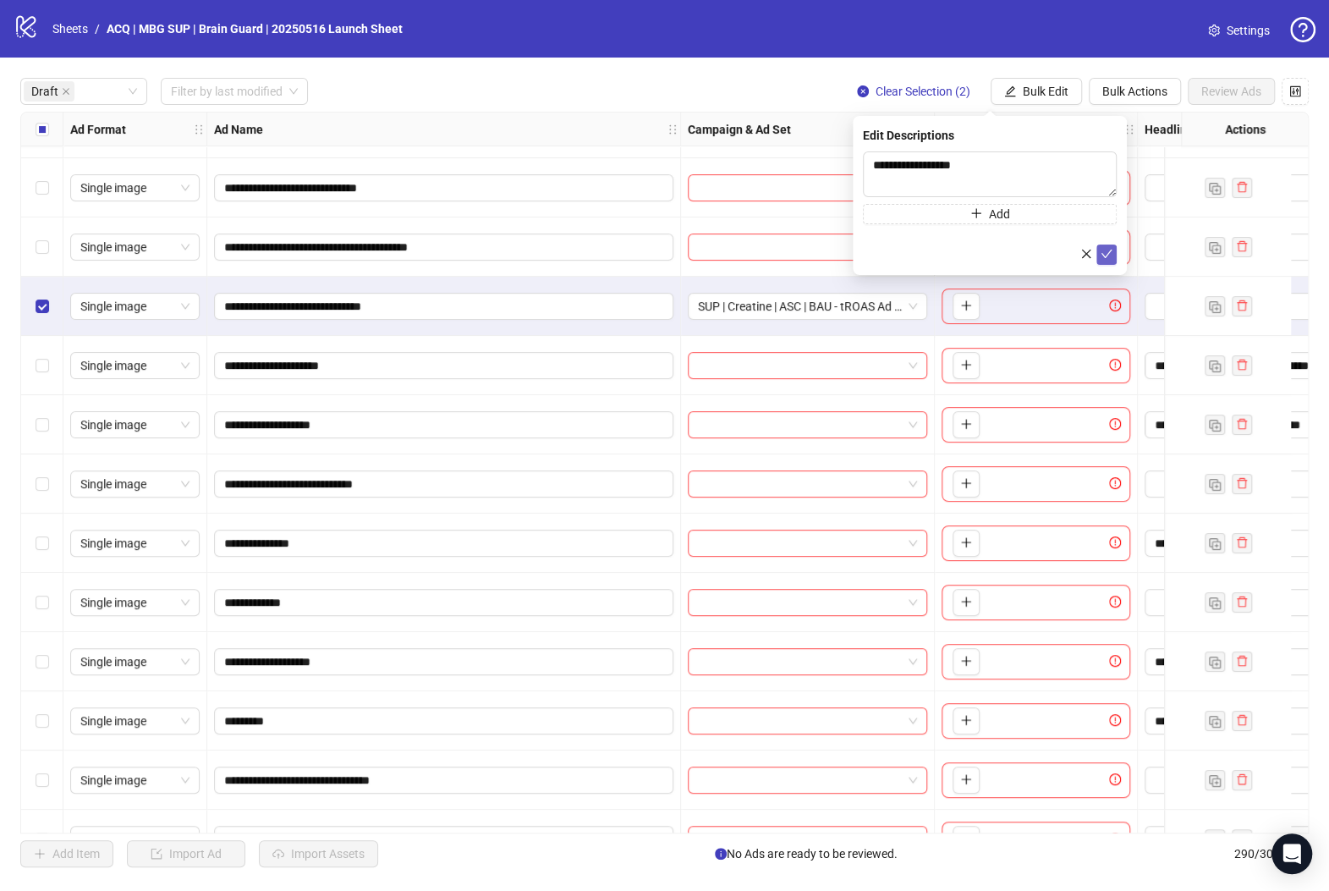
click at [1109, 261] on span "submit" at bounding box center [1106, 255] width 12 height 14
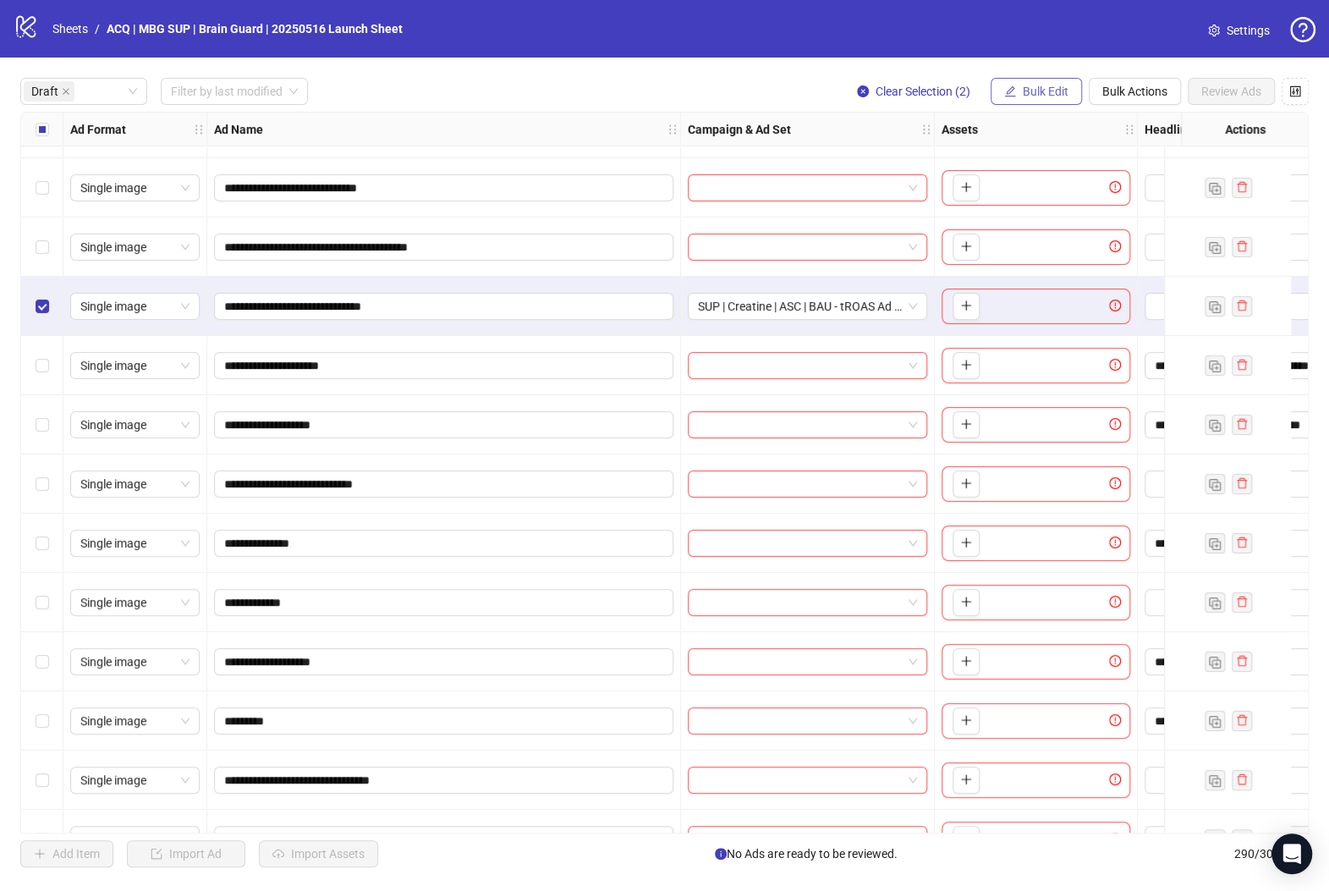
click at [1035, 94] on span "Bulk Edit" at bounding box center [1046, 92] width 46 height 14
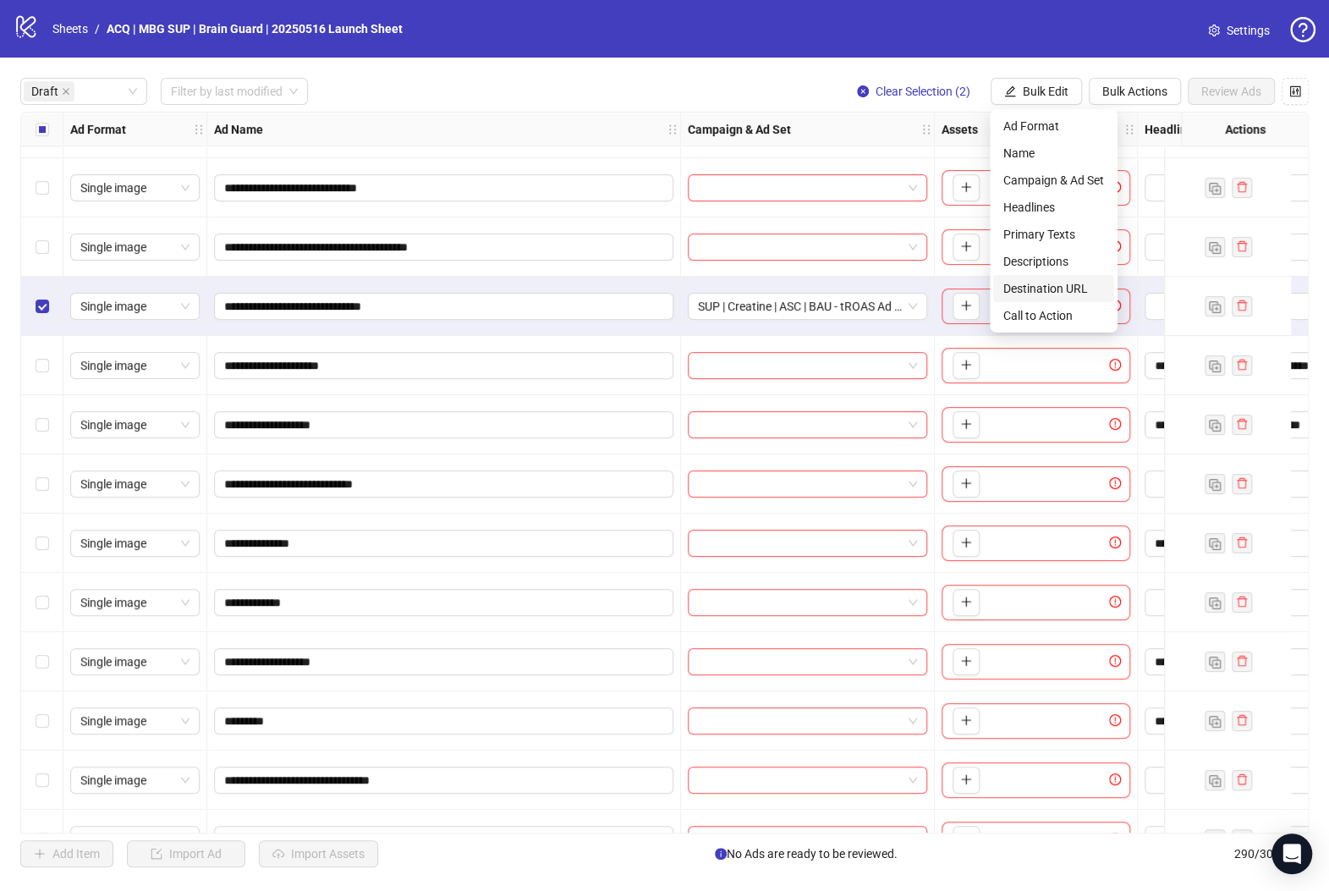
click at [1067, 281] on span "Destination URL" at bounding box center [1053, 288] width 101 height 19
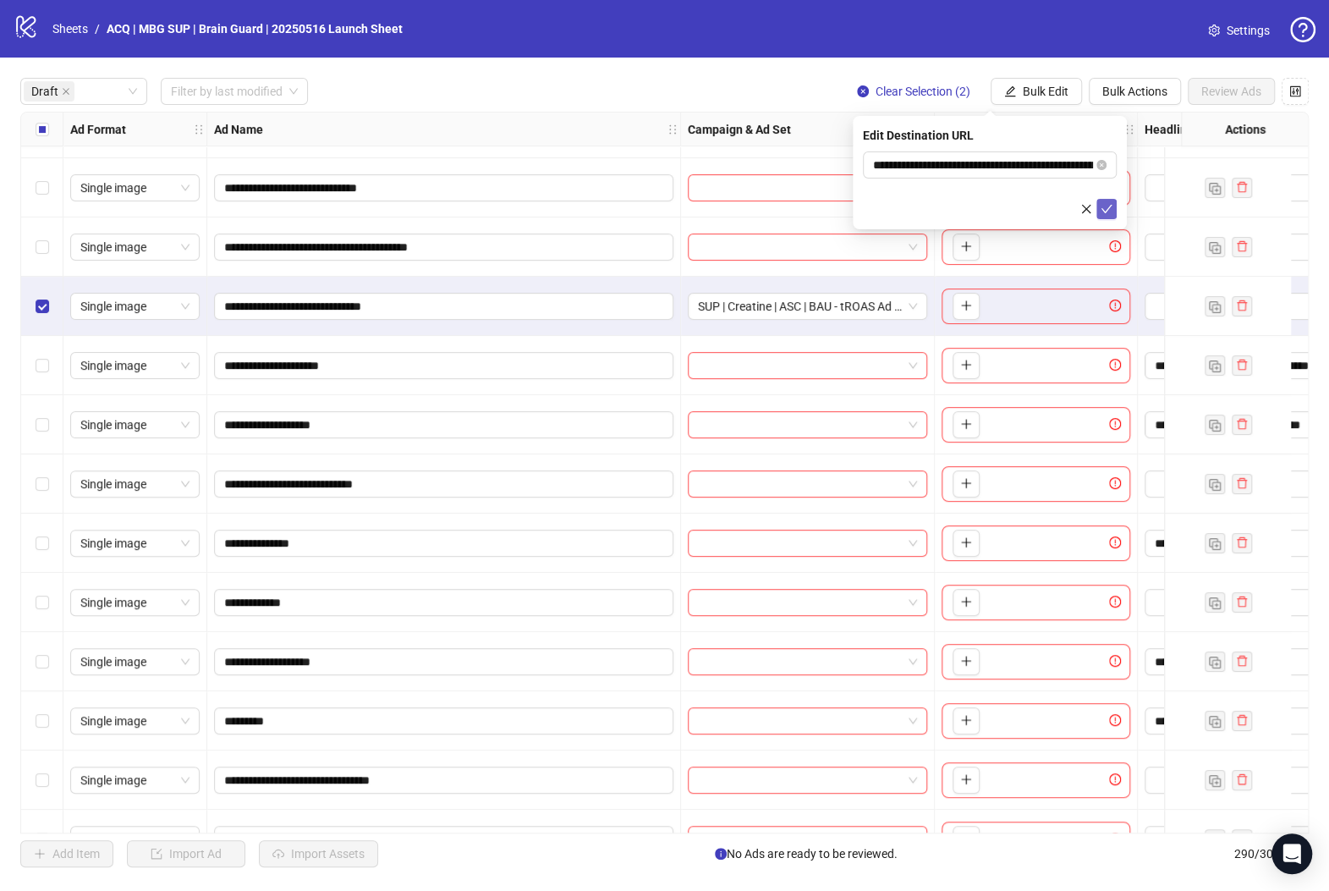
click at [1108, 213] on icon "check" at bounding box center [1106, 209] width 12 height 12
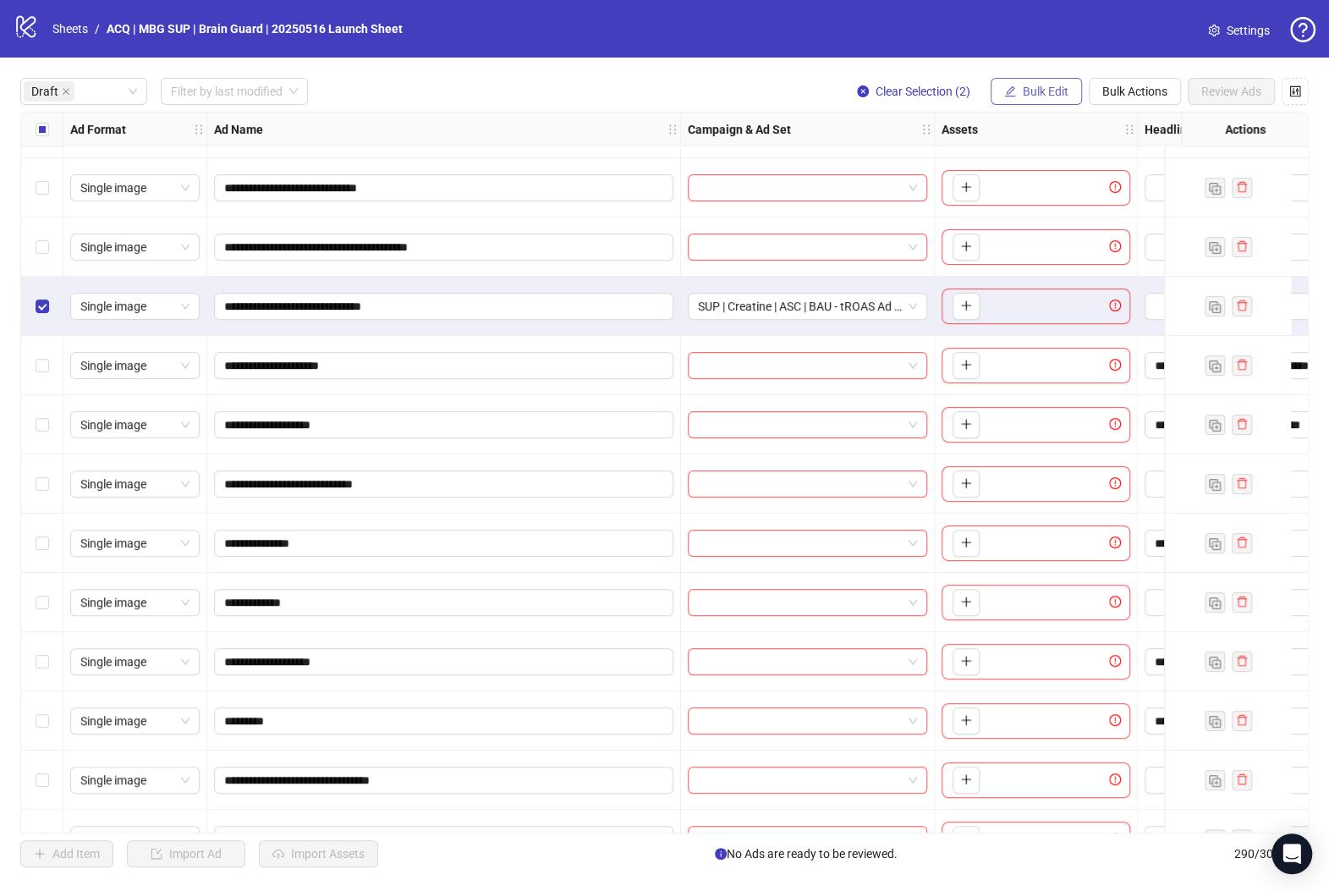
click at [1045, 87] on span "Bulk Edit" at bounding box center [1046, 92] width 46 height 14
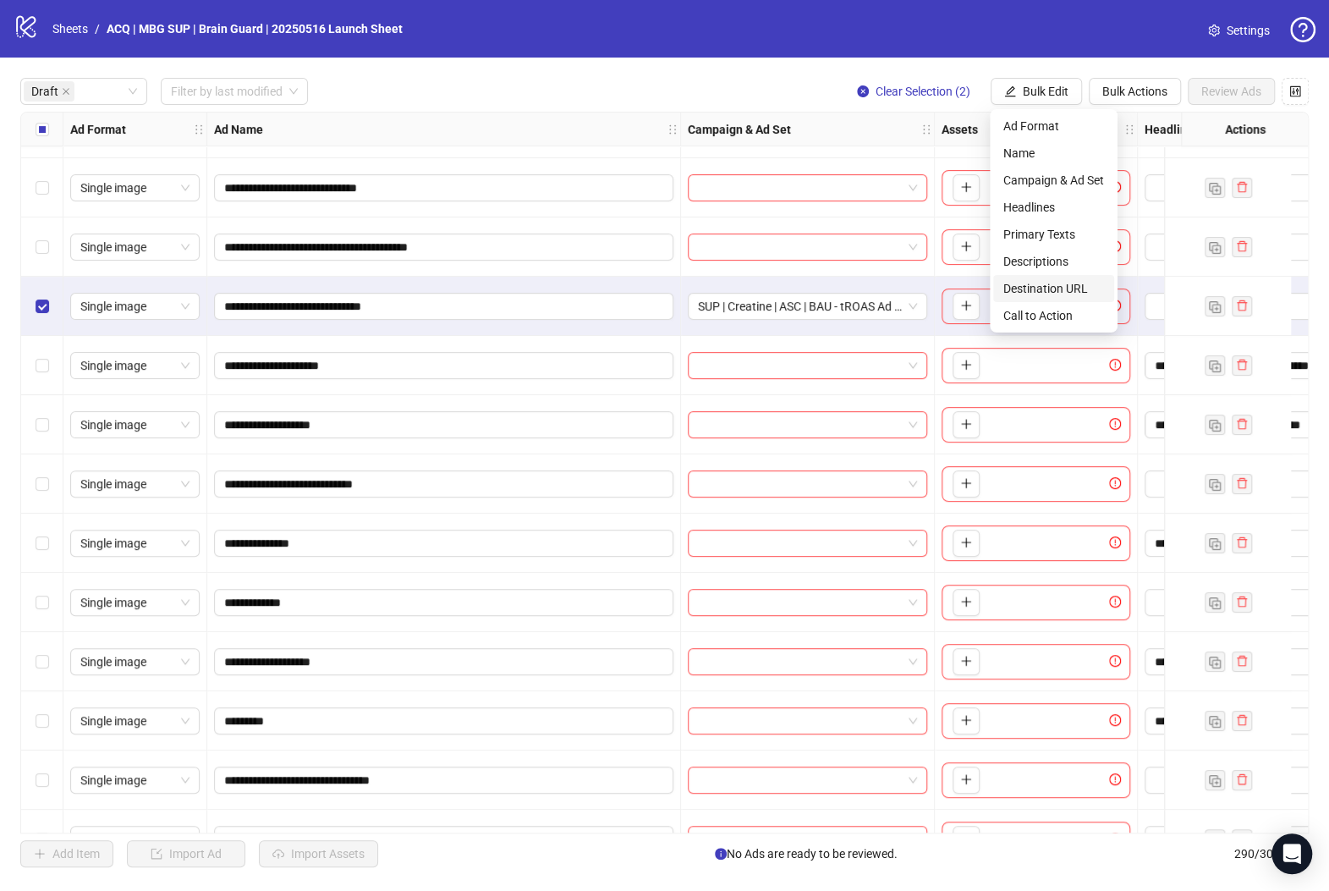
click at [1063, 300] on li "Destination URL" at bounding box center [1053, 288] width 121 height 27
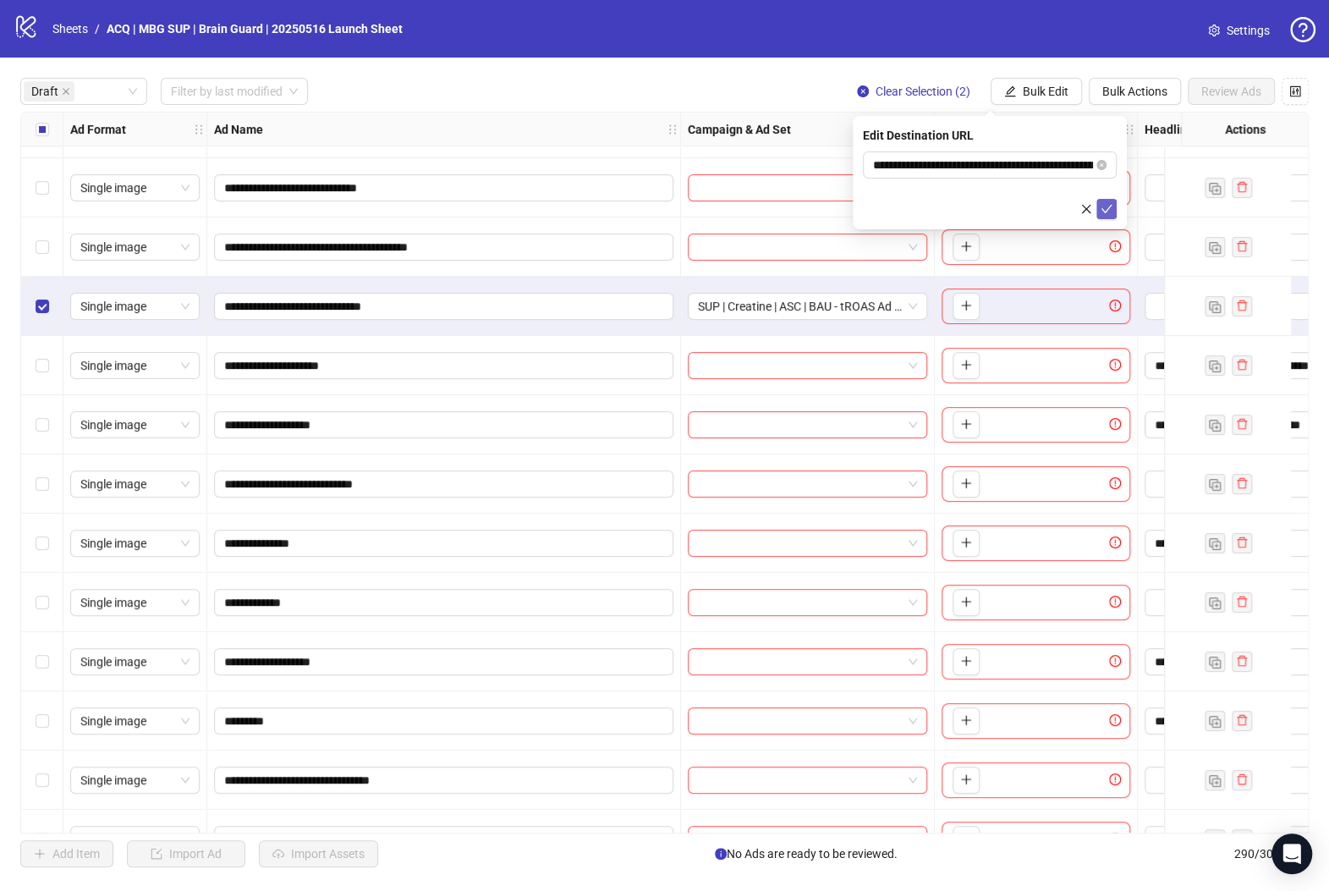
click at [1103, 214] on span "submit" at bounding box center [1106, 209] width 12 height 14
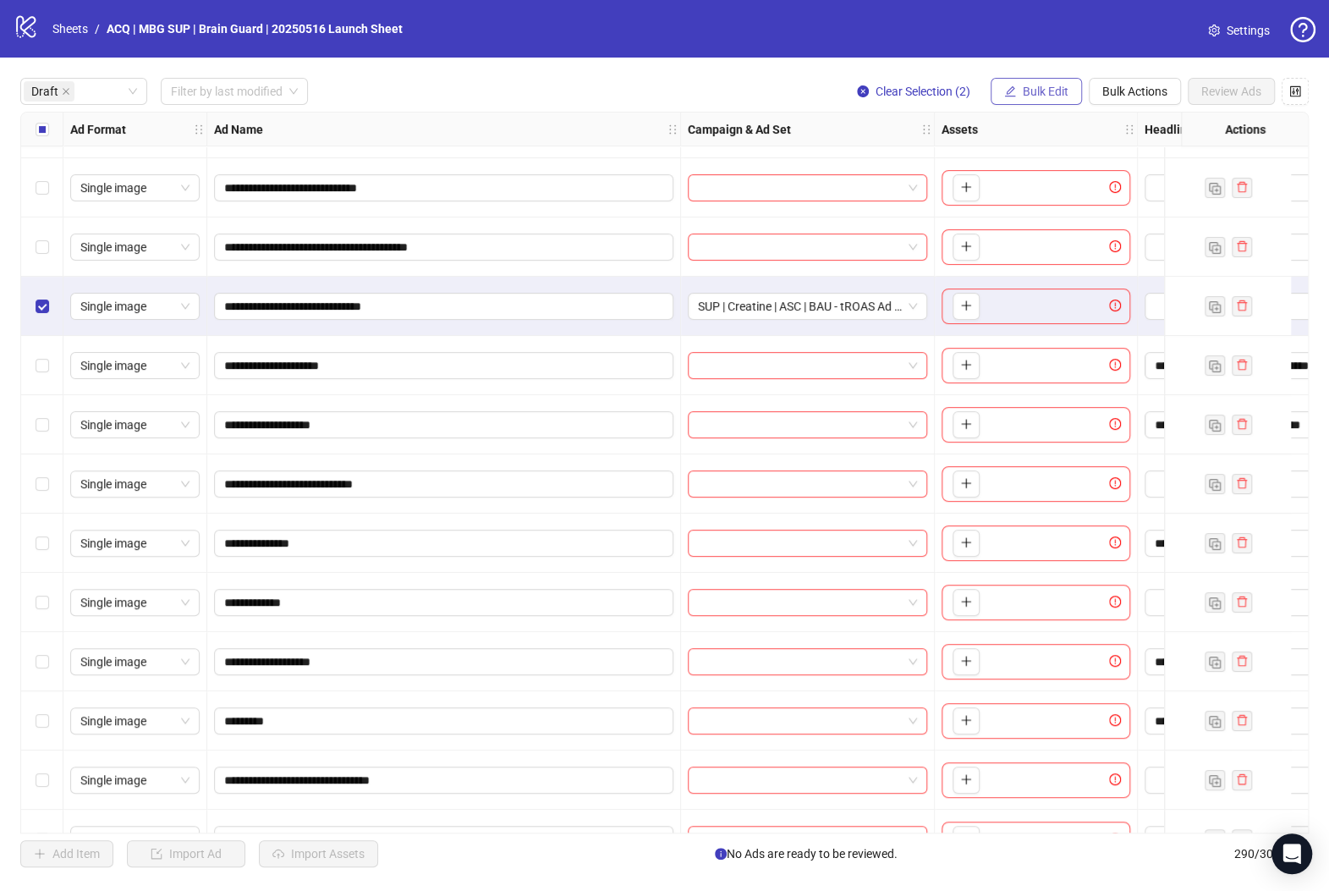
click at [1049, 93] on span "Bulk Edit" at bounding box center [1046, 92] width 46 height 14
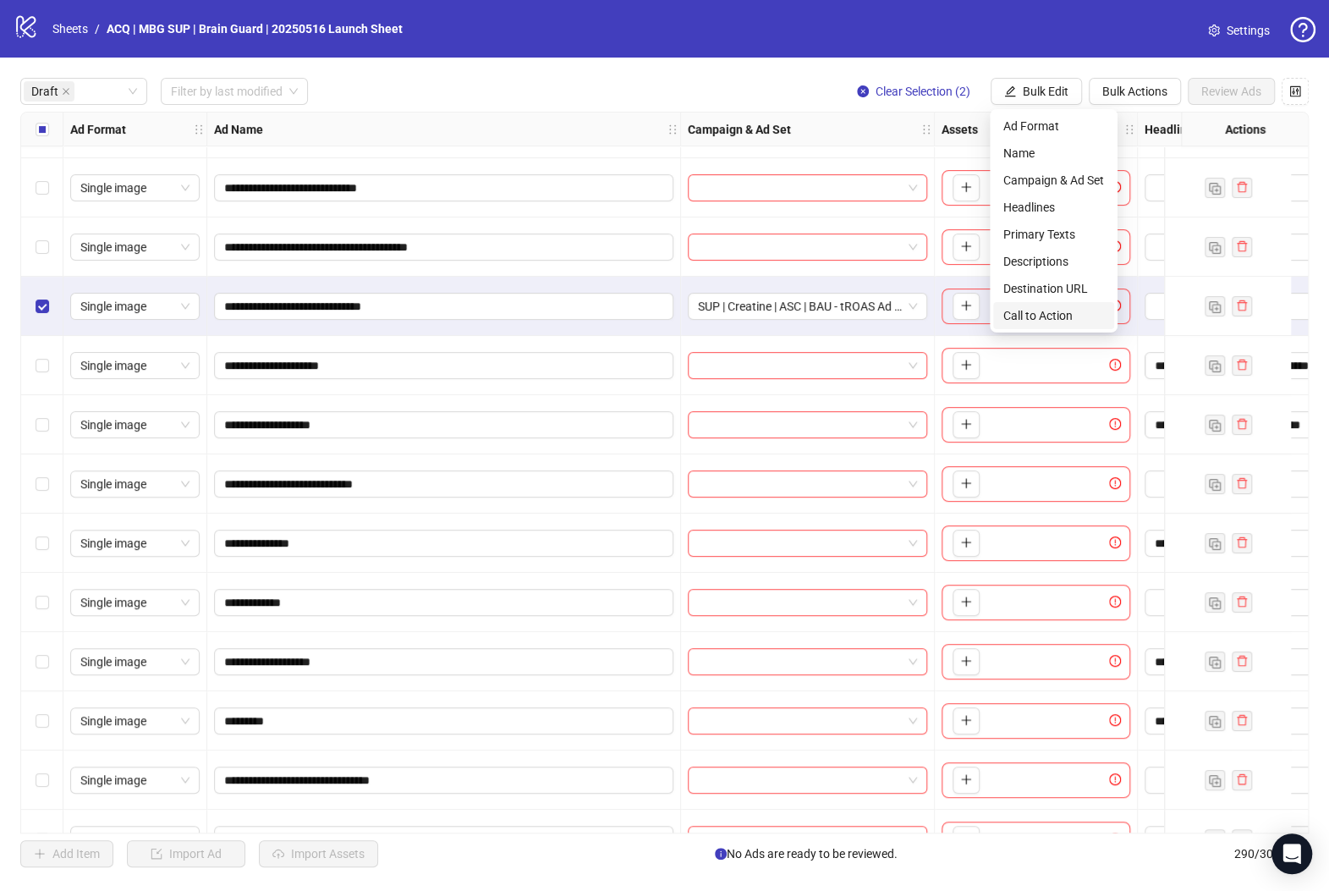
click at [1053, 309] on span "Call to Action" at bounding box center [1053, 315] width 101 height 19
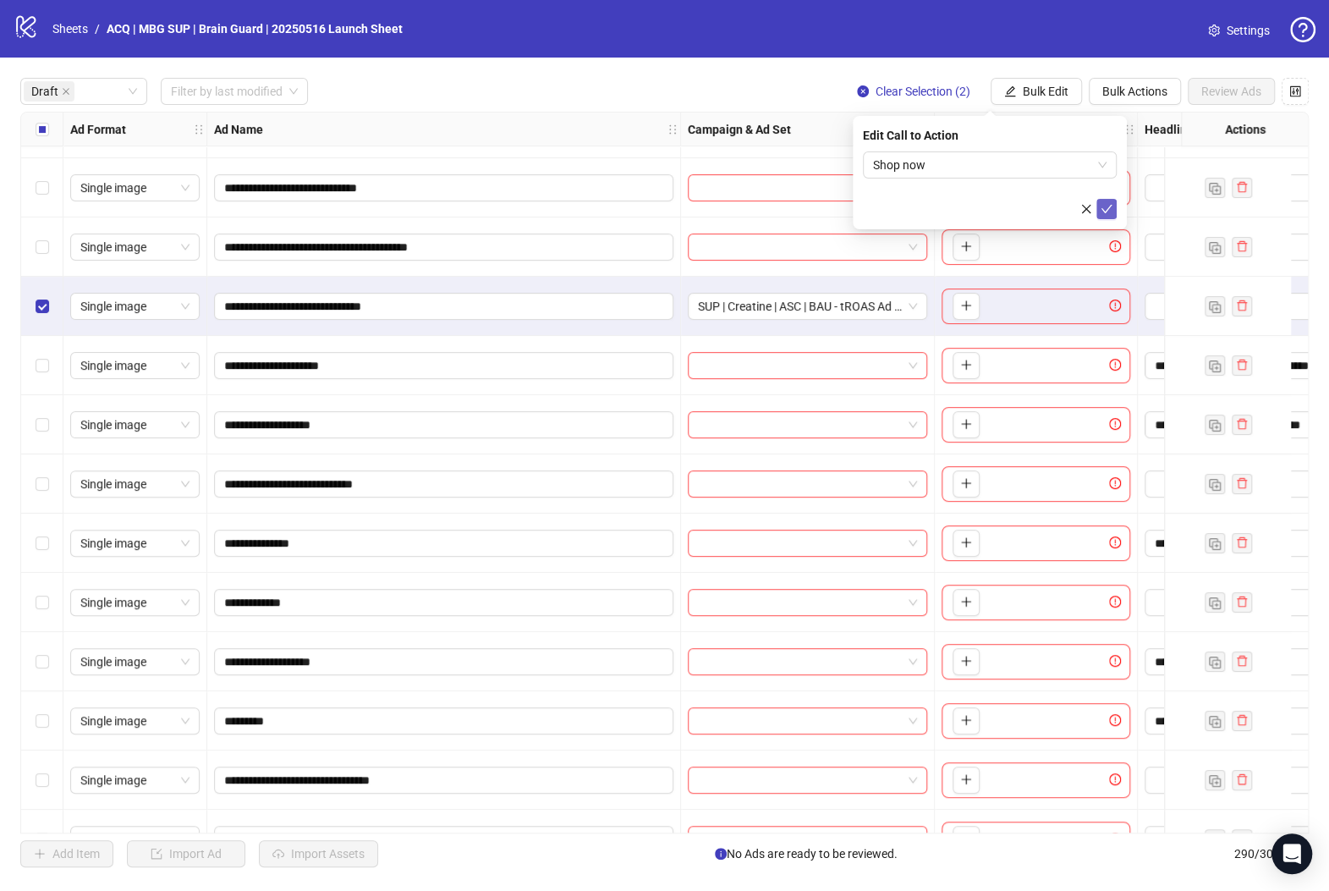
click at [1110, 211] on icon "check" at bounding box center [1106, 209] width 12 height 12
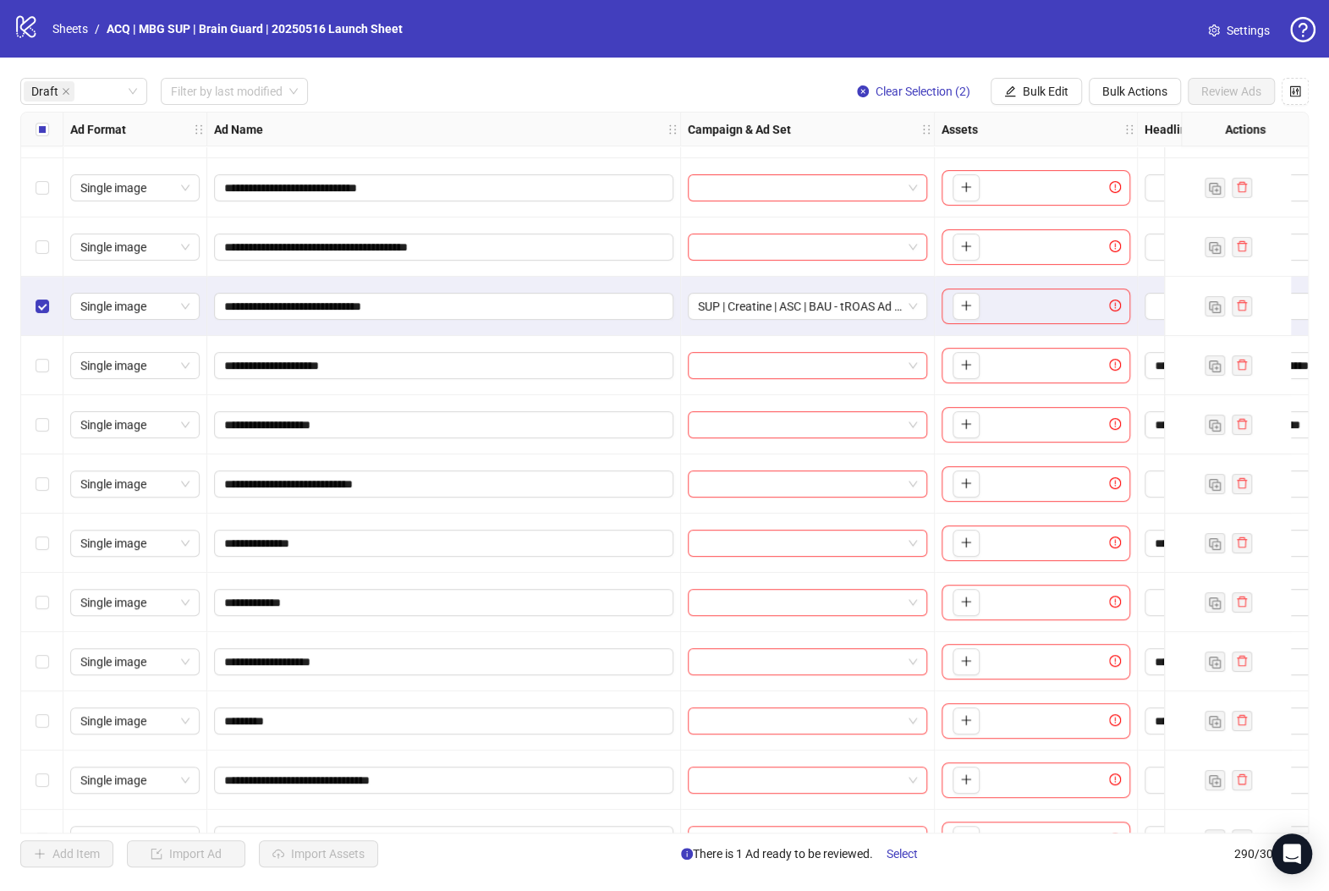
click at [45, 295] on div "Select row 6" at bounding box center [42, 306] width 42 height 59
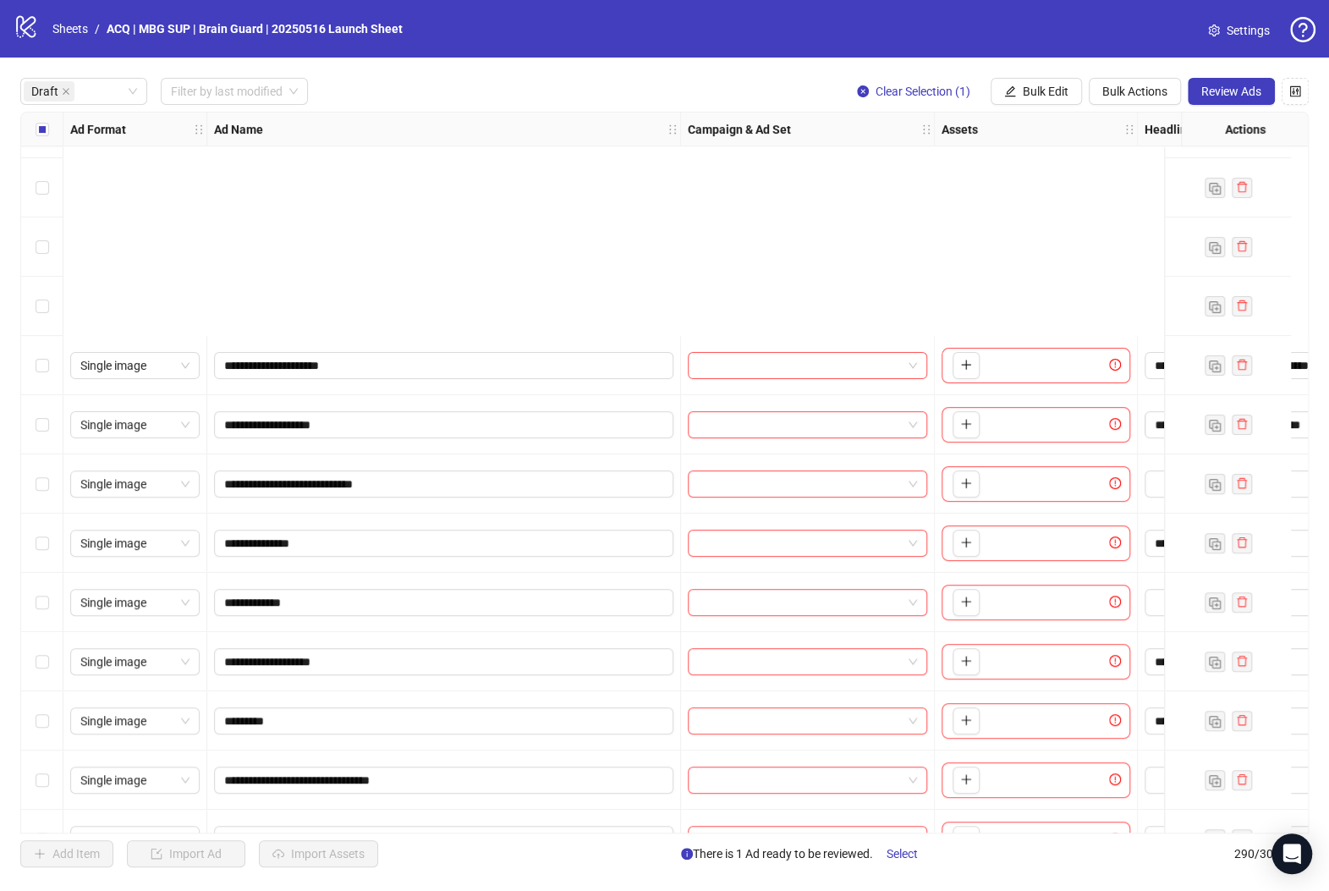
scroll to position [504, 0]
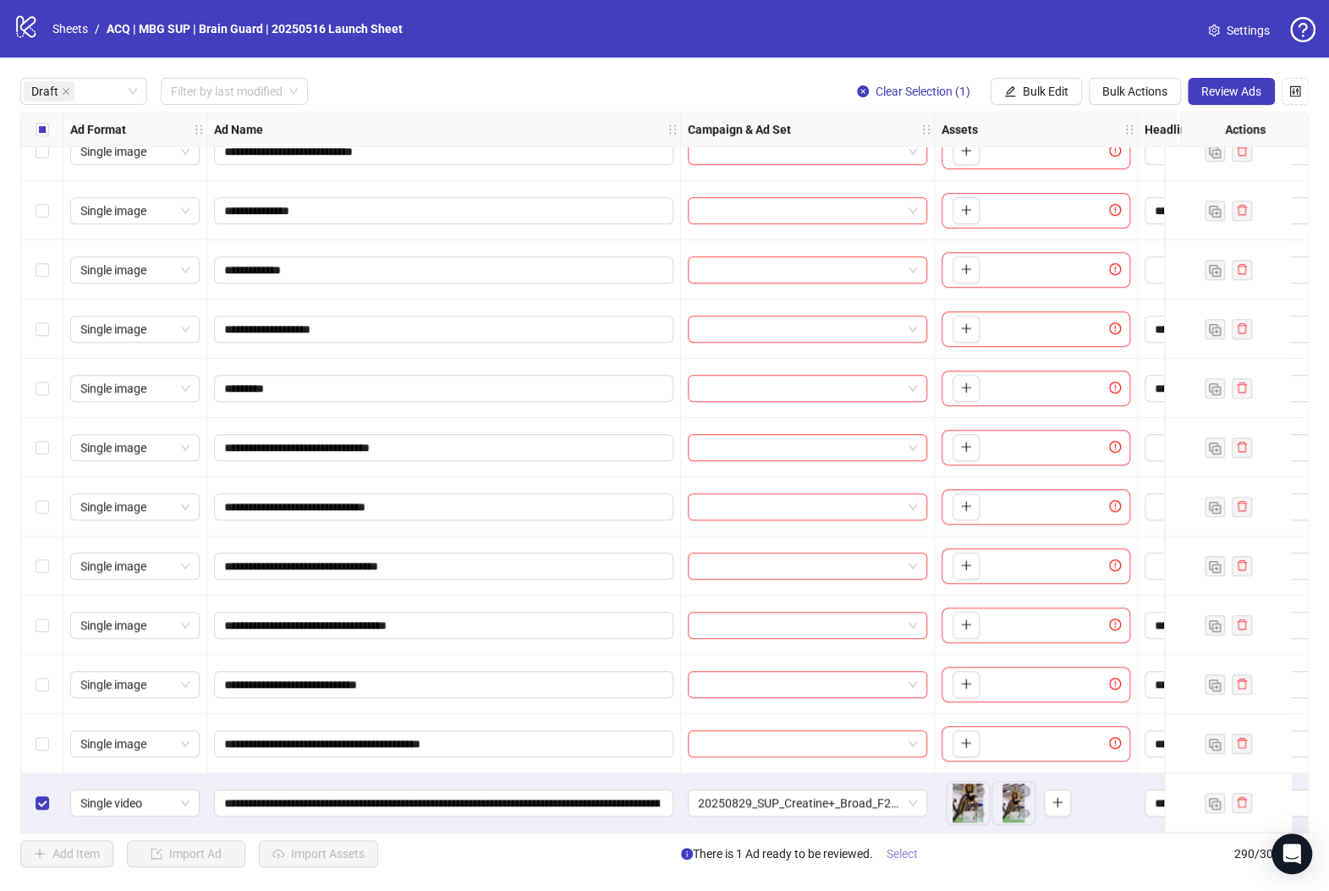
click at [880, 858] on button "Select" at bounding box center [902, 853] width 58 height 27
click at [1229, 87] on span "Review Ads" at bounding box center [1231, 92] width 60 height 14
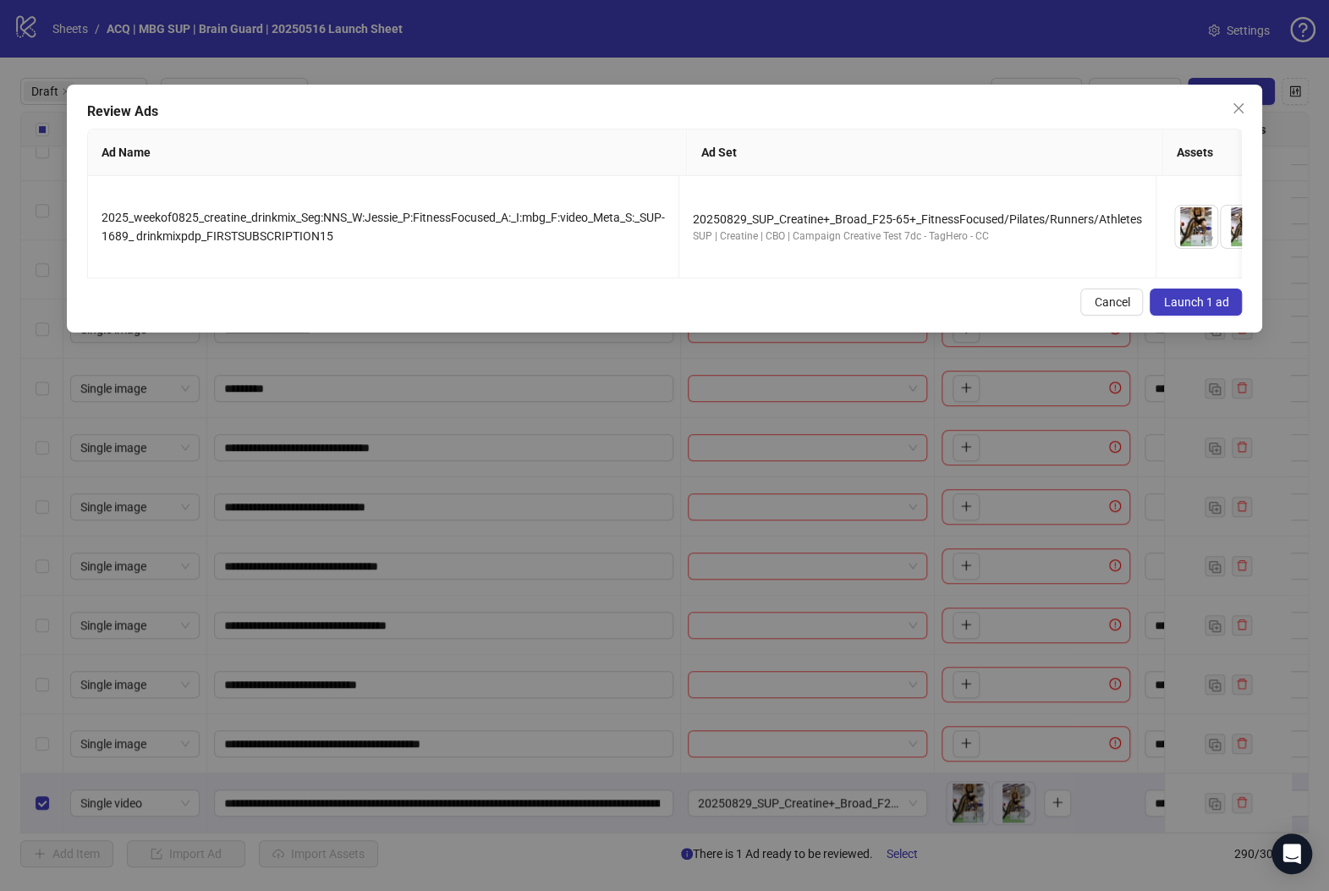
click at [1199, 309] on span "Launch 1 ad" at bounding box center [1195, 302] width 65 height 14
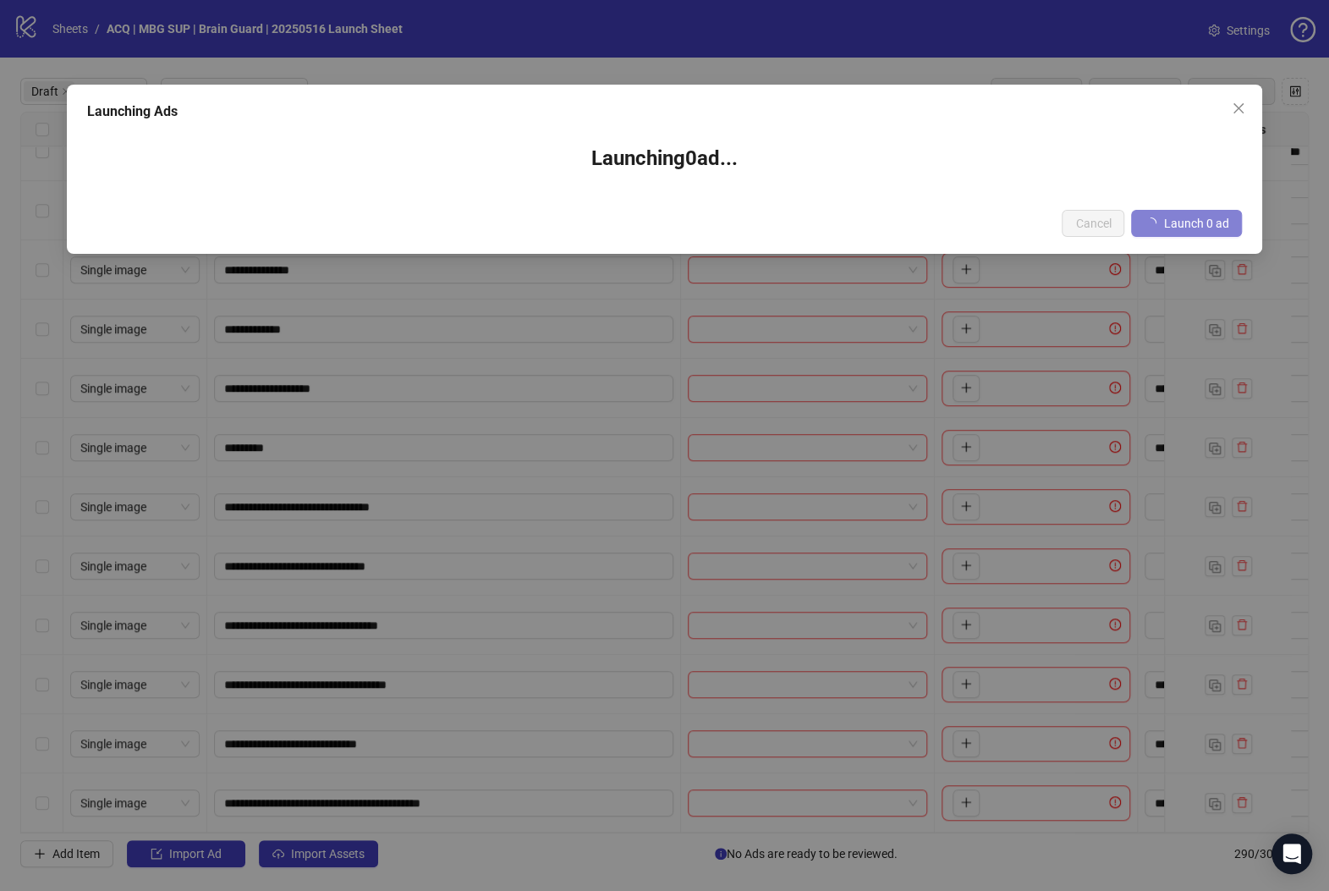
scroll to position [445, 0]
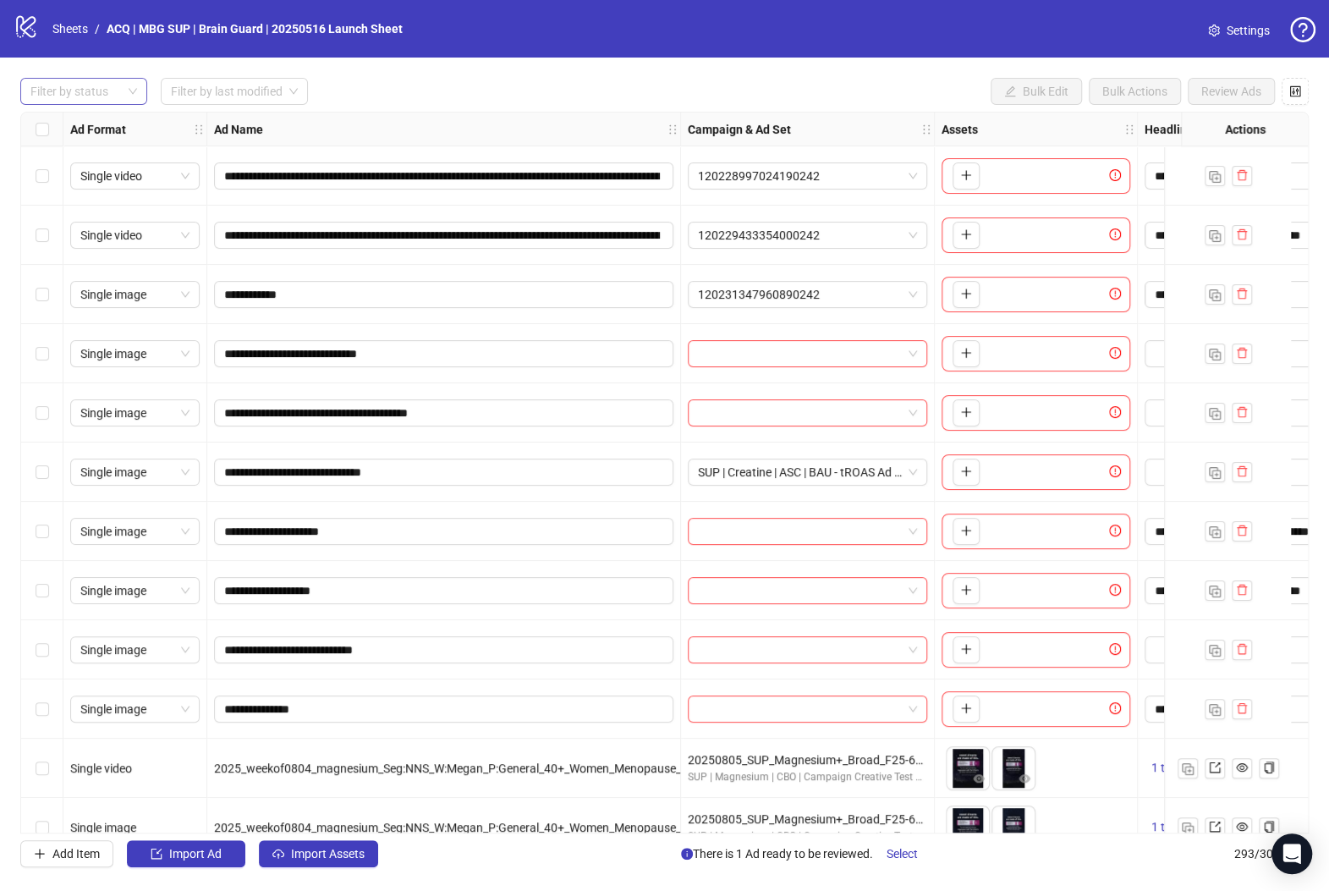
click at [137, 96] on div "Filter by status" at bounding box center [83, 91] width 127 height 27
drag, startPoint x: 106, startPoint y: 114, endPoint x: 170, endPoint y: 175, distance: 88.5
click at [106, 115] on div "Draft" at bounding box center [84, 125] width 120 height 27
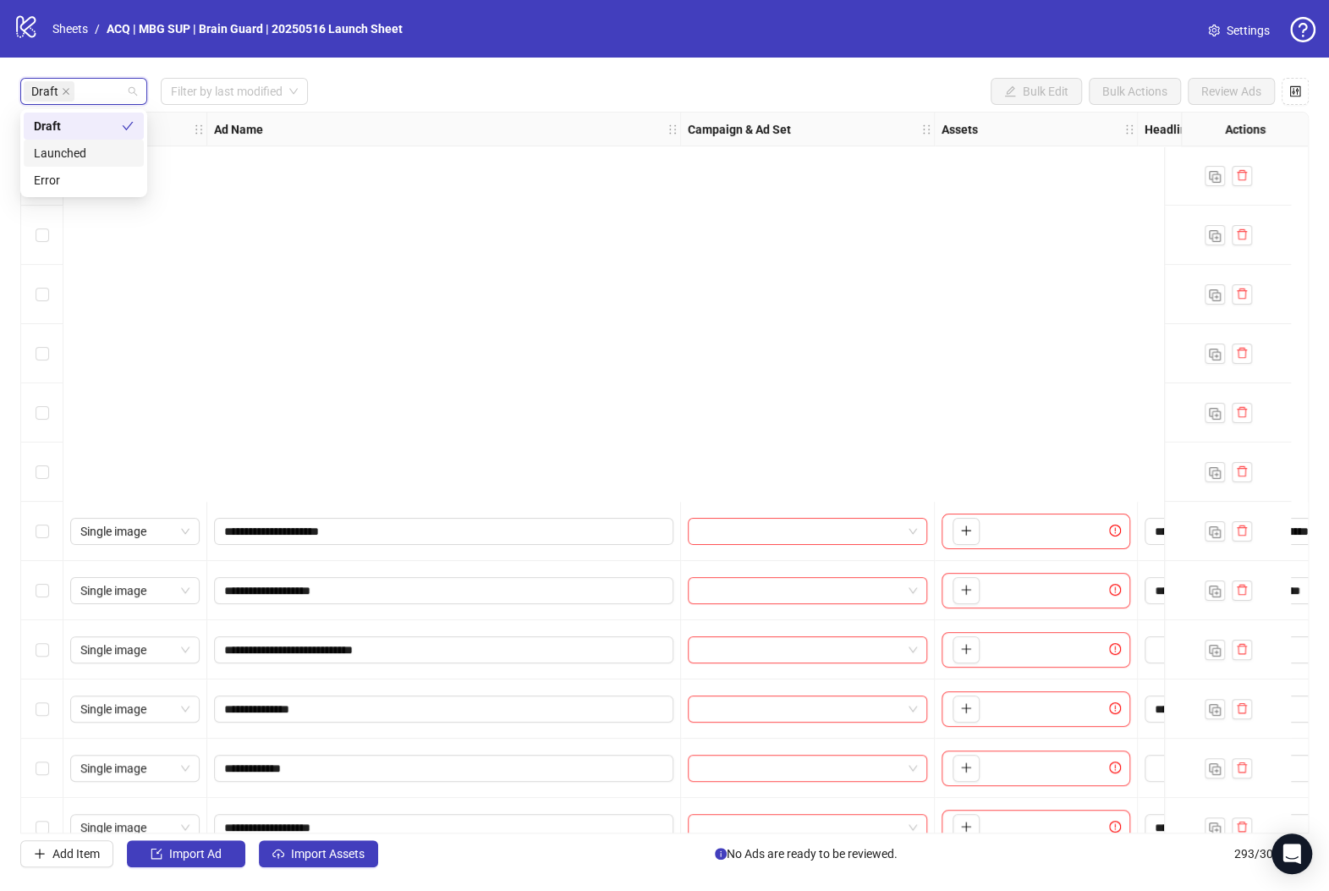
scroll to position [623, 0]
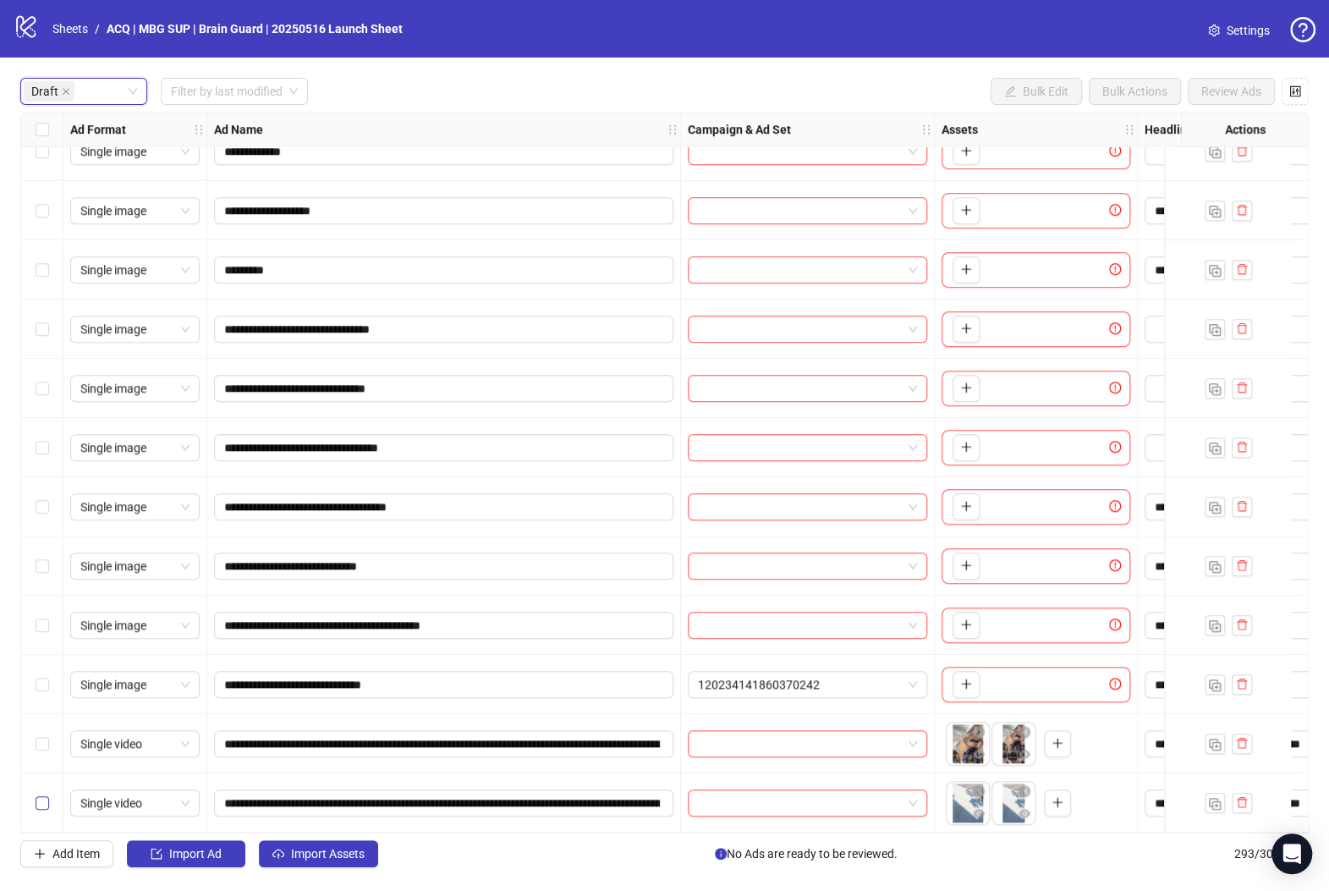
click at [41, 793] on label "Select row 22" at bounding box center [43, 802] width 14 height 19
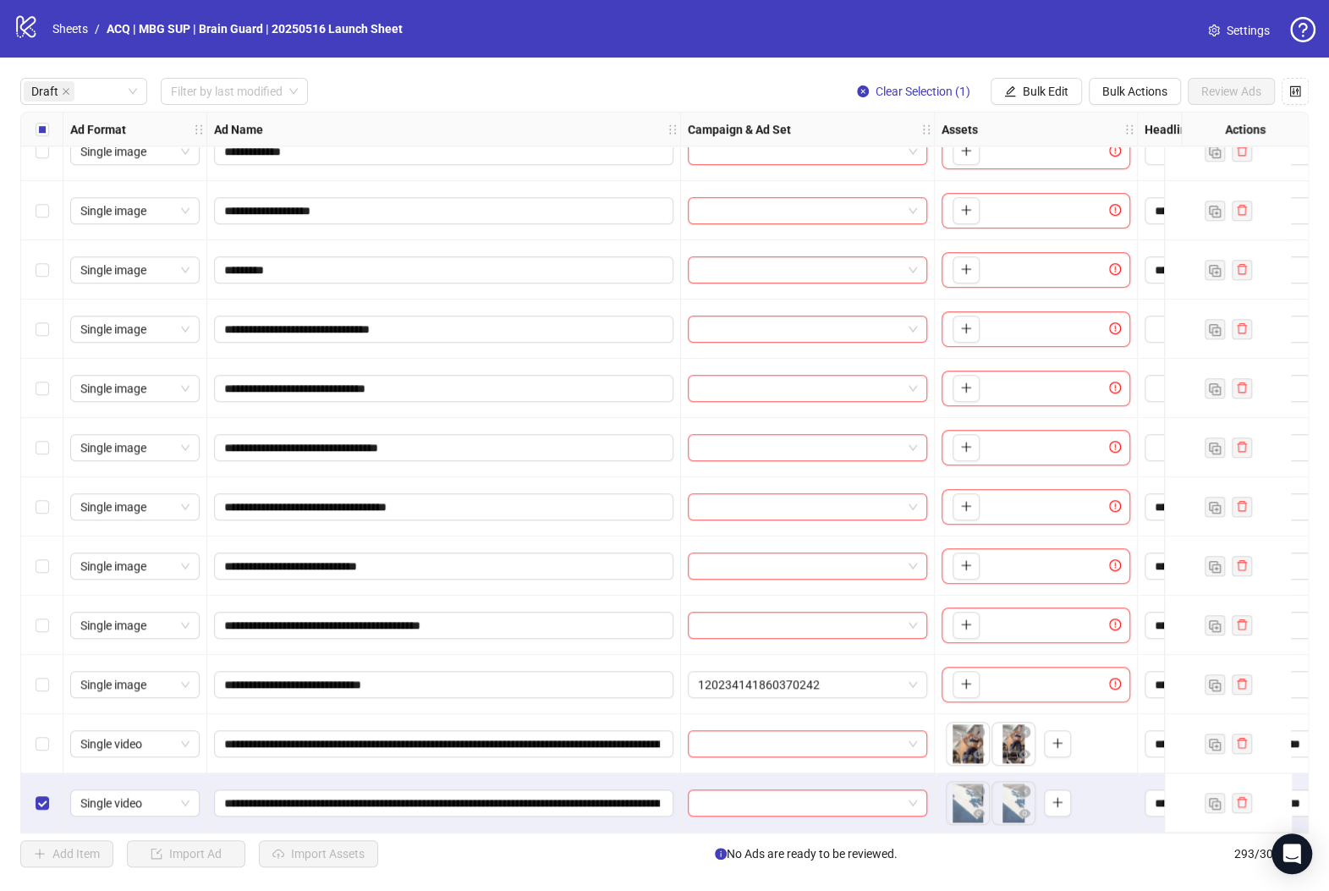
click at [40, 754] on div "Select row 21" at bounding box center [42, 743] width 42 height 59
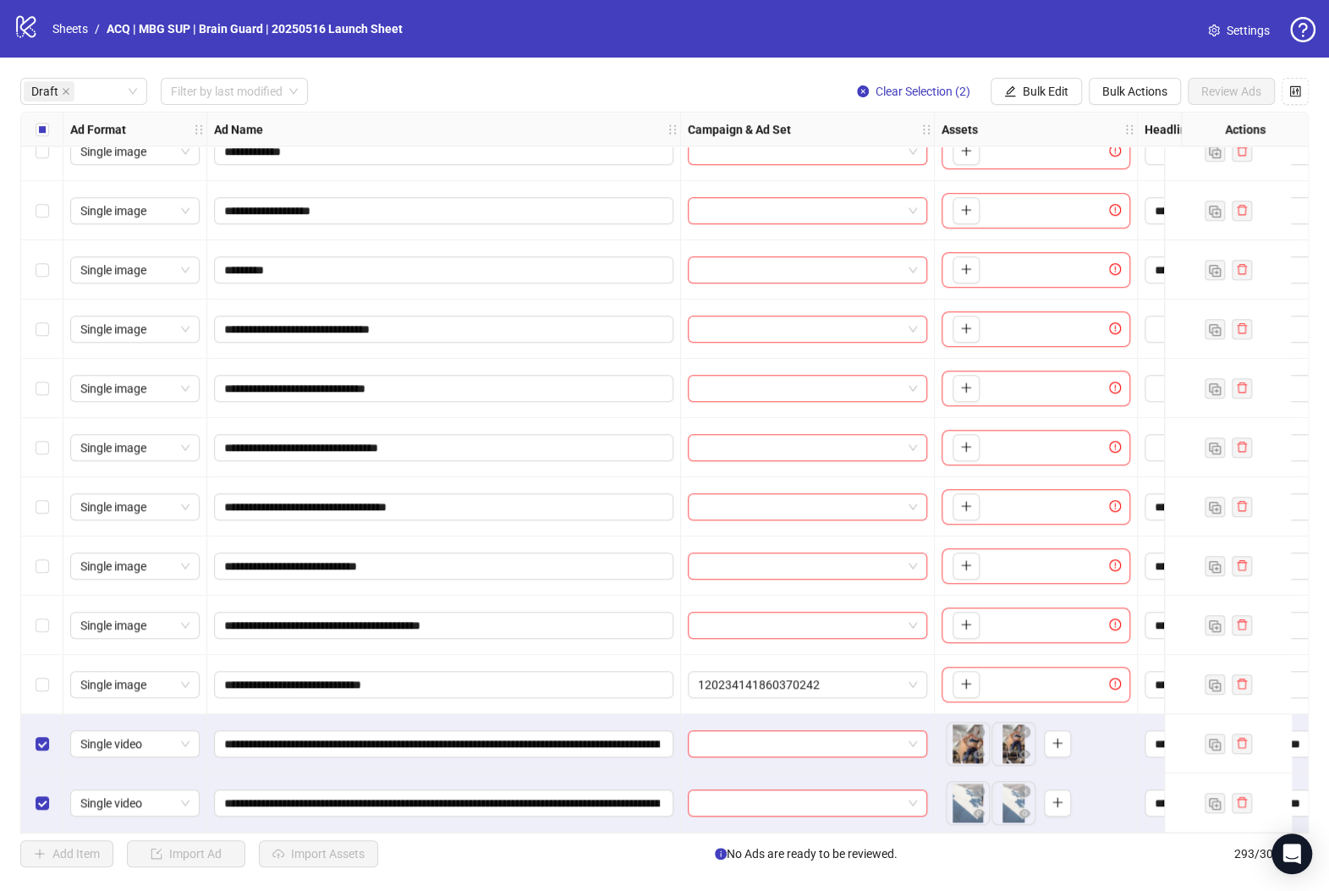
drag, startPoint x: 1015, startPoint y: 90, endPoint x: 1022, endPoint y: 107, distance: 18.2
click at [1015, 88] on button "Bulk Edit" at bounding box center [1035, 91] width 91 height 27
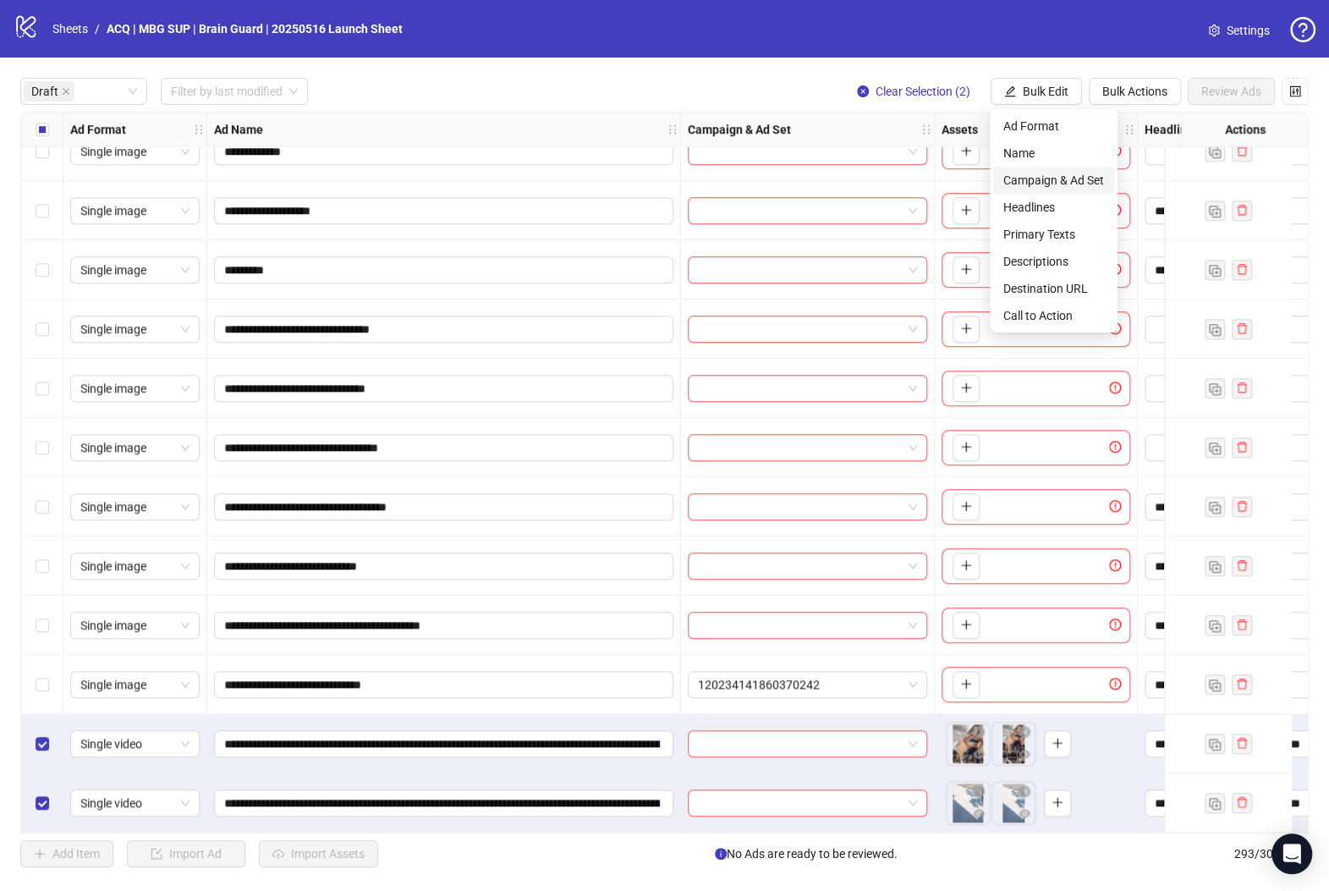
click at [1058, 172] on span "Campaign & Ad Set" at bounding box center [1053, 180] width 101 height 19
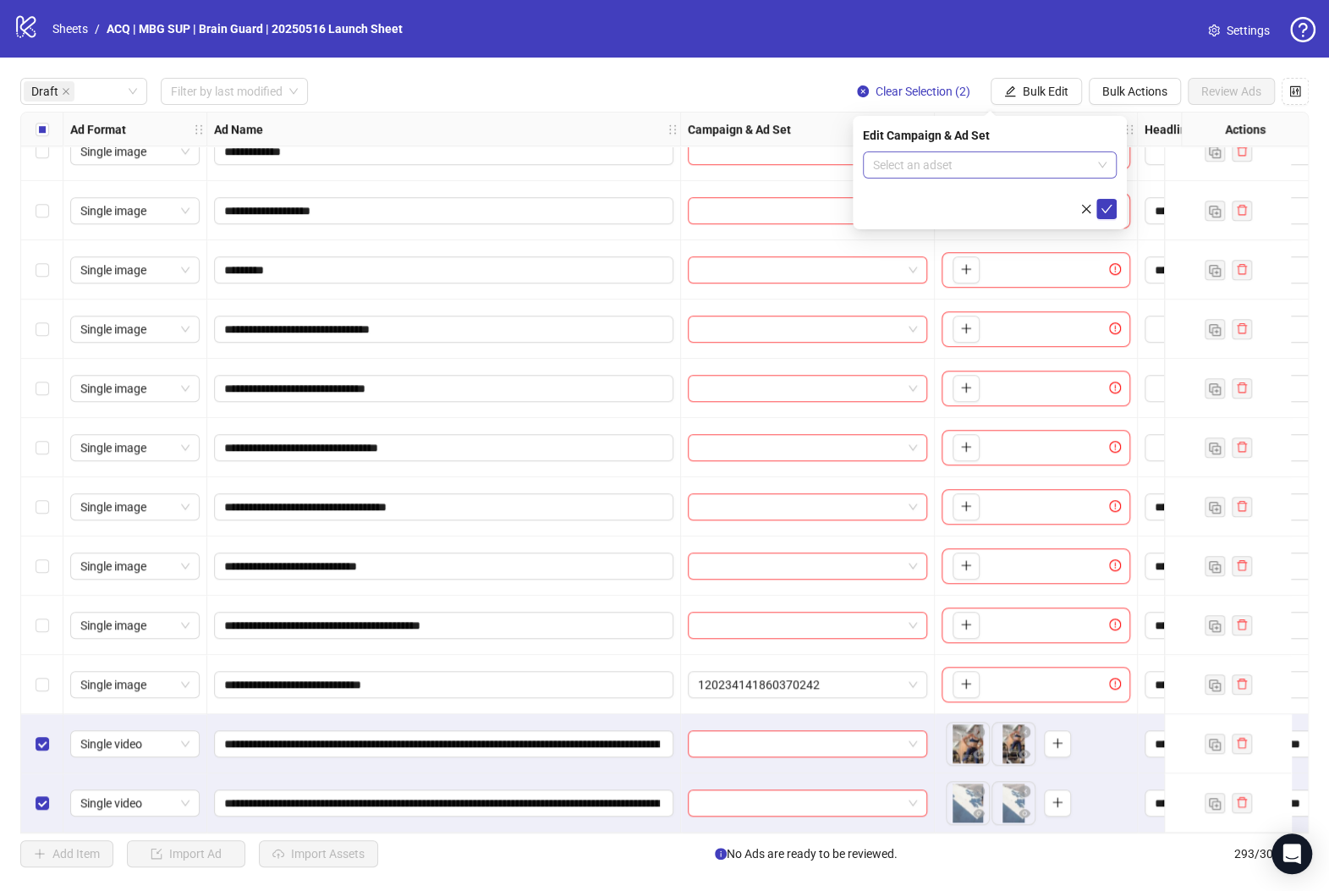
click at [919, 162] on input "search" at bounding box center [982, 164] width 218 height 25
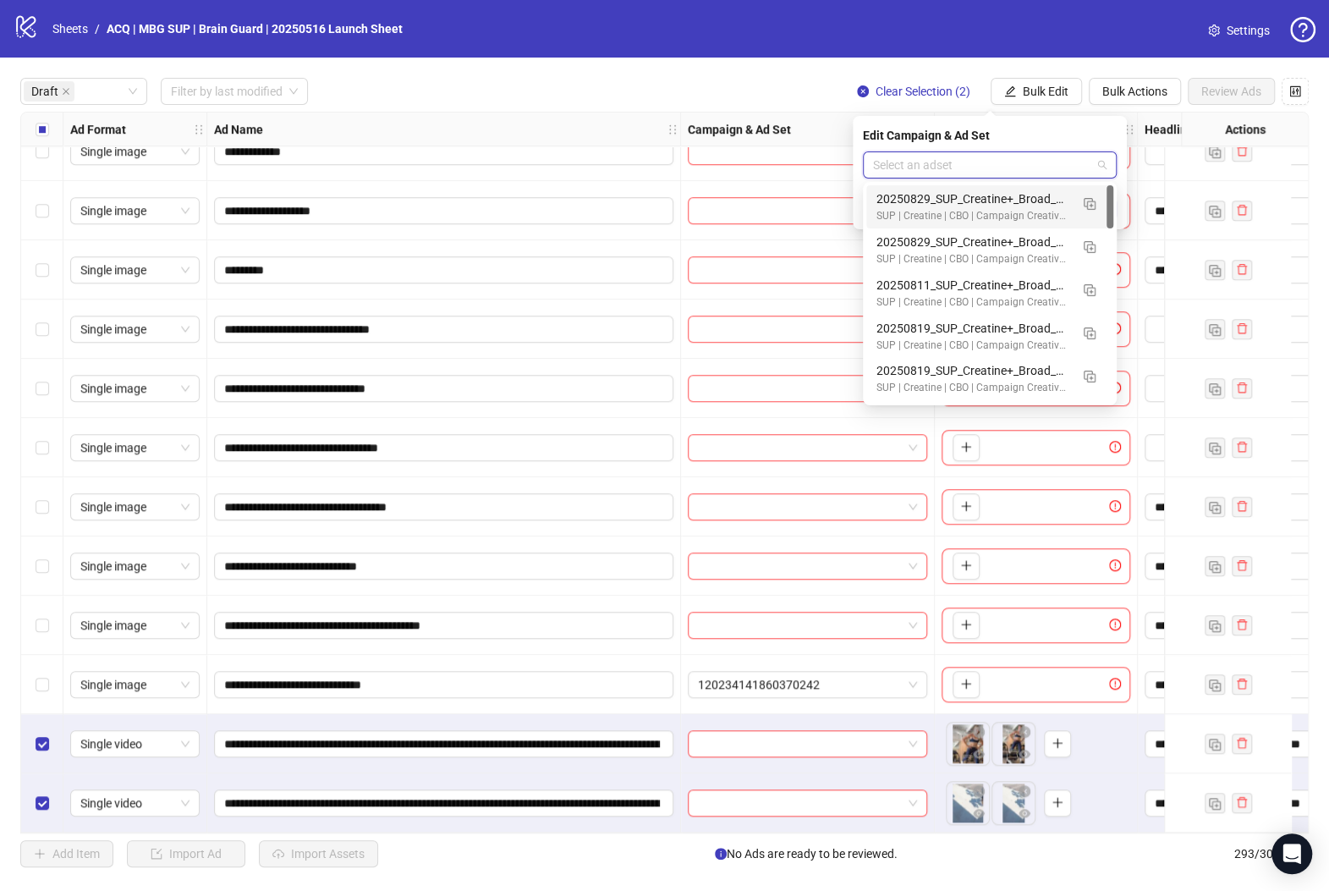
paste input "**********"
type input "**********"
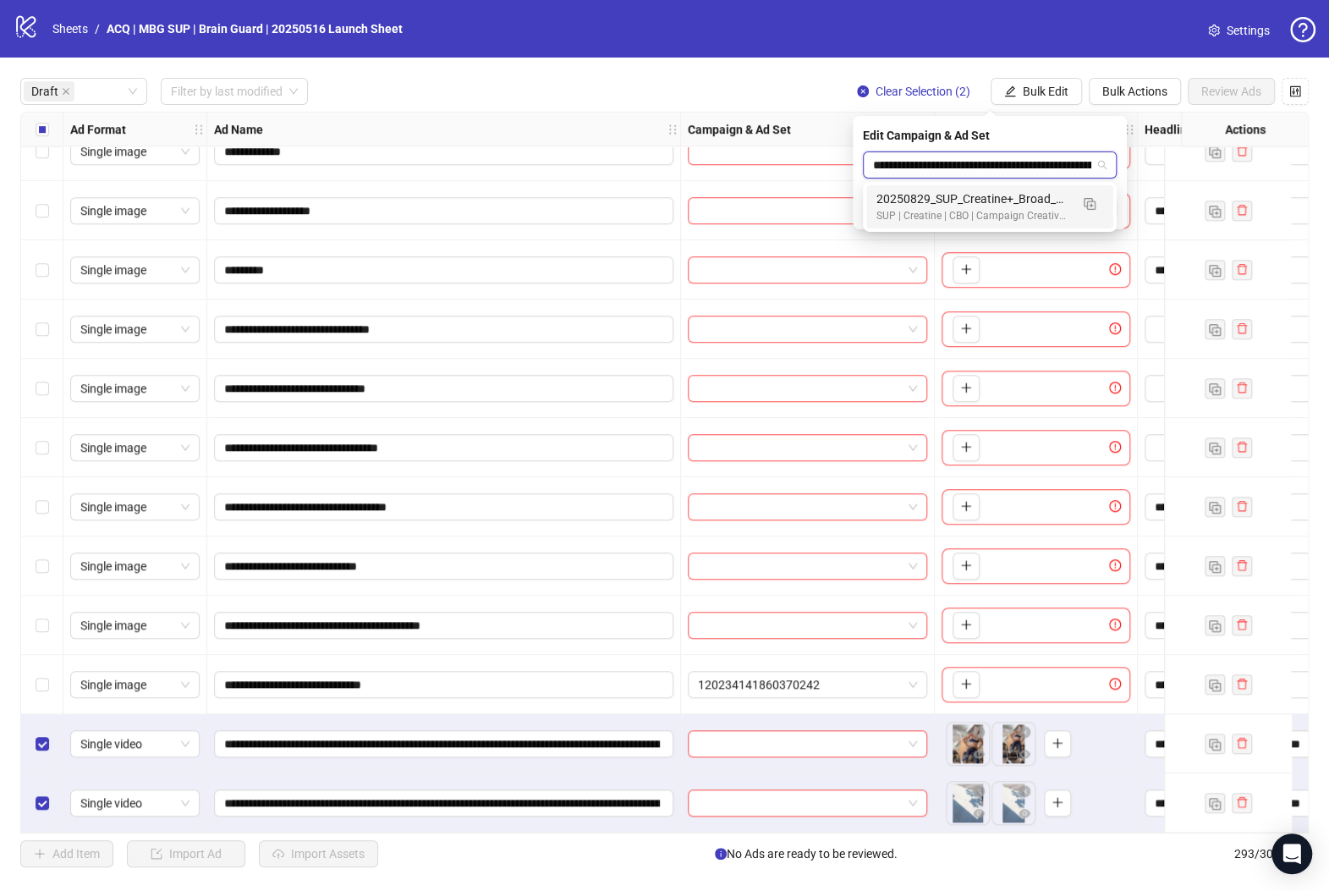
scroll to position [0, 229]
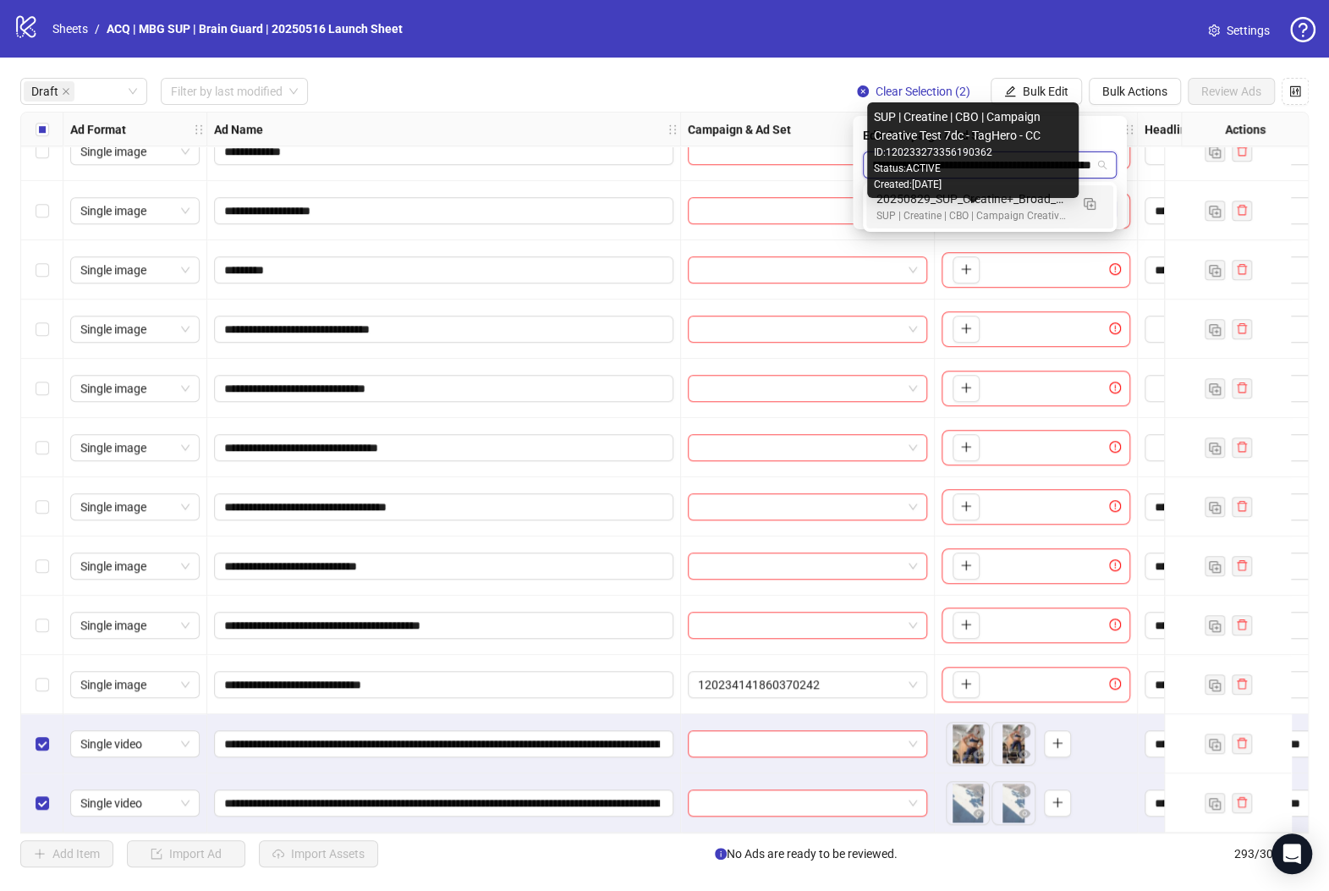
click at [904, 209] on div "SUP | Creatine | CBO | Campaign Creative Test 7dc - TagHero - CC" at bounding box center [972, 216] width 193 height 16
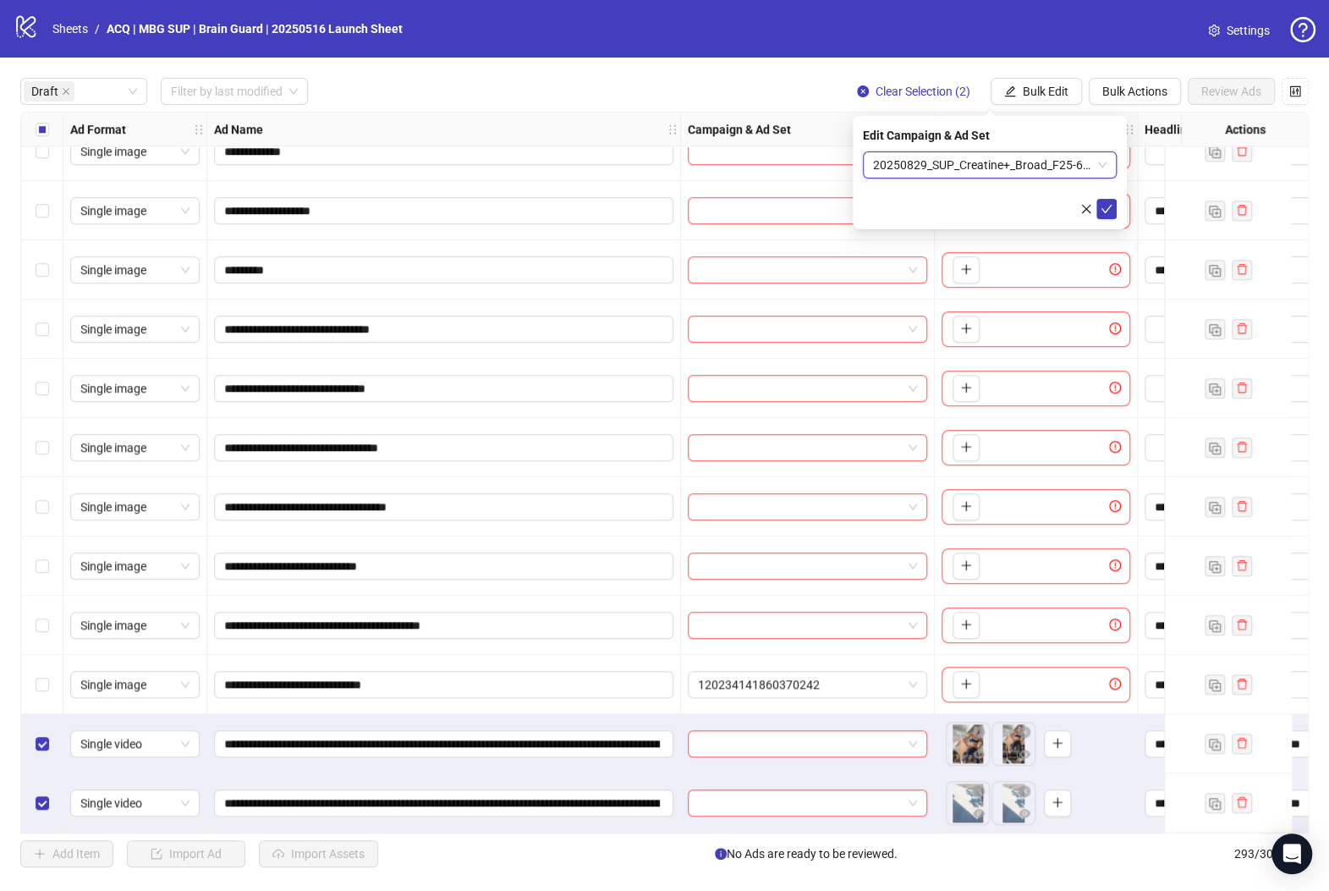
click at [1116, 205] on div "Edit Campaign & Ad Set 20250829_SUP_Creatine+_Broad_F25-65+_FitnessFocused/Pila…" at bounding box center [990, 172] width 274 height 113
click at [1113, 201] on button "submit" at bounding box center [1106, 209] width 20 height 20
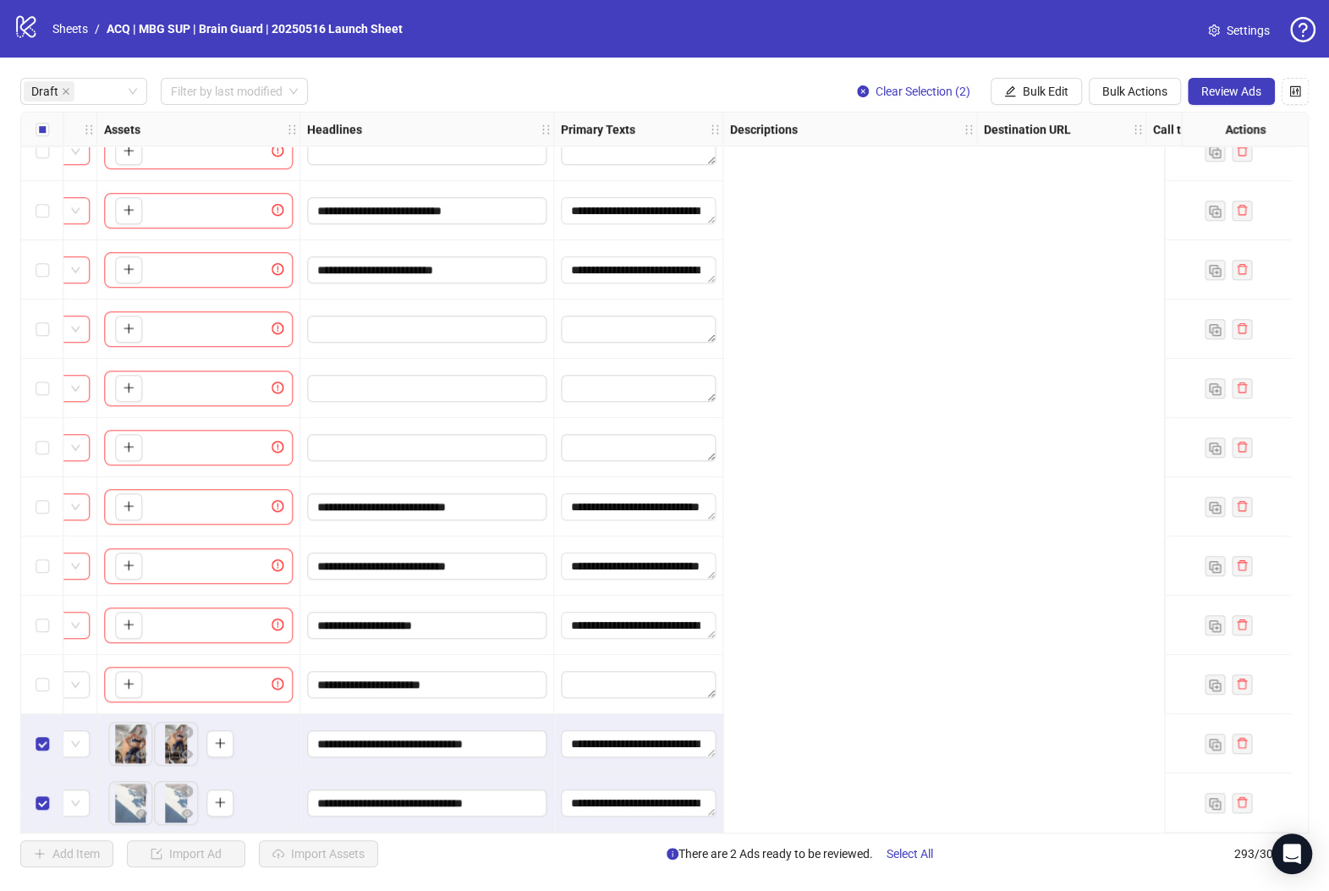
scroll to position [623, 0]
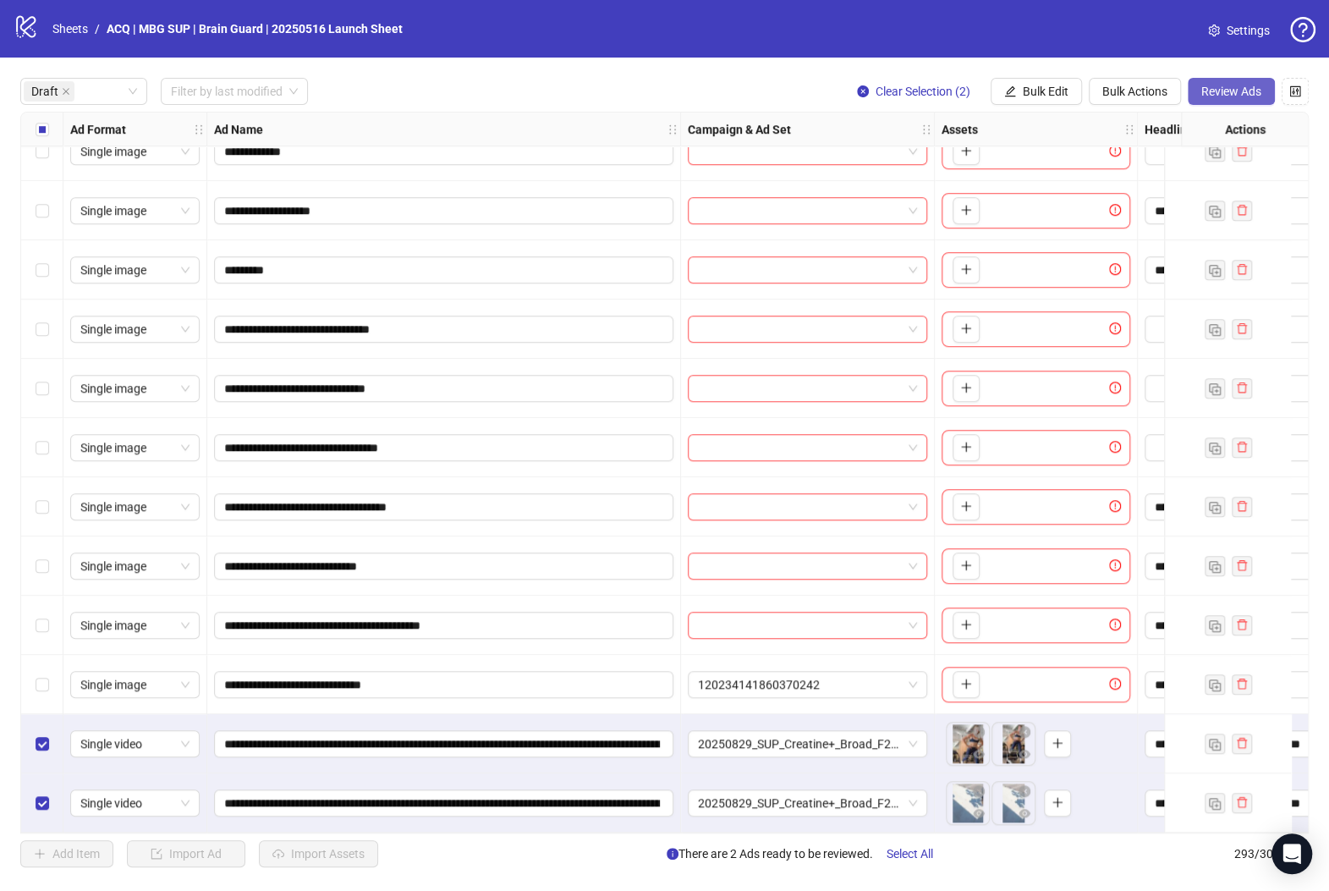
click at [1207, 85] on span "Review Ads" at bounding box center [1231, 92] width 60 height 14
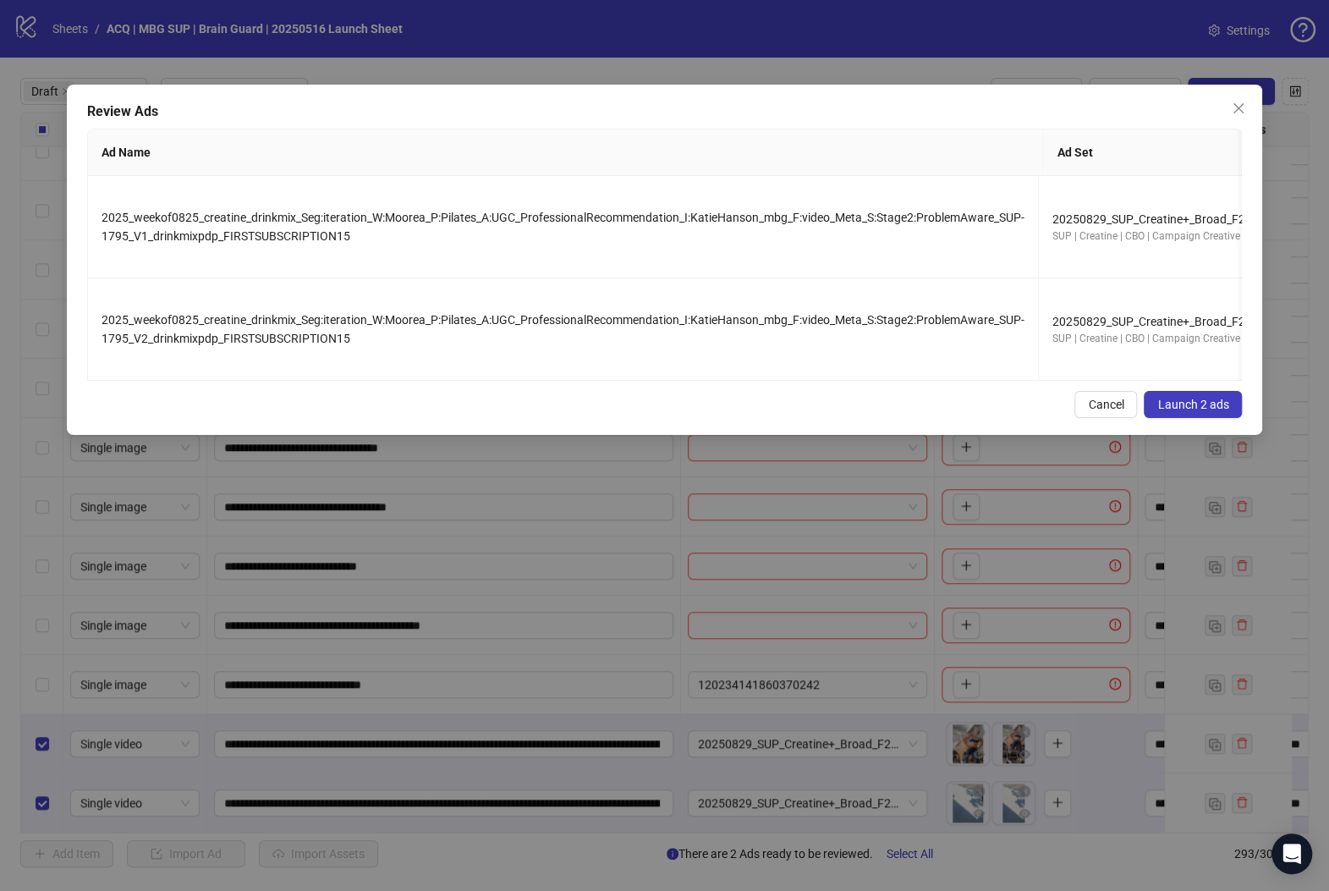
click at [1208, 412] on button "Launch 2 ads" at bounding box center [1193, 404] width 98 height 27
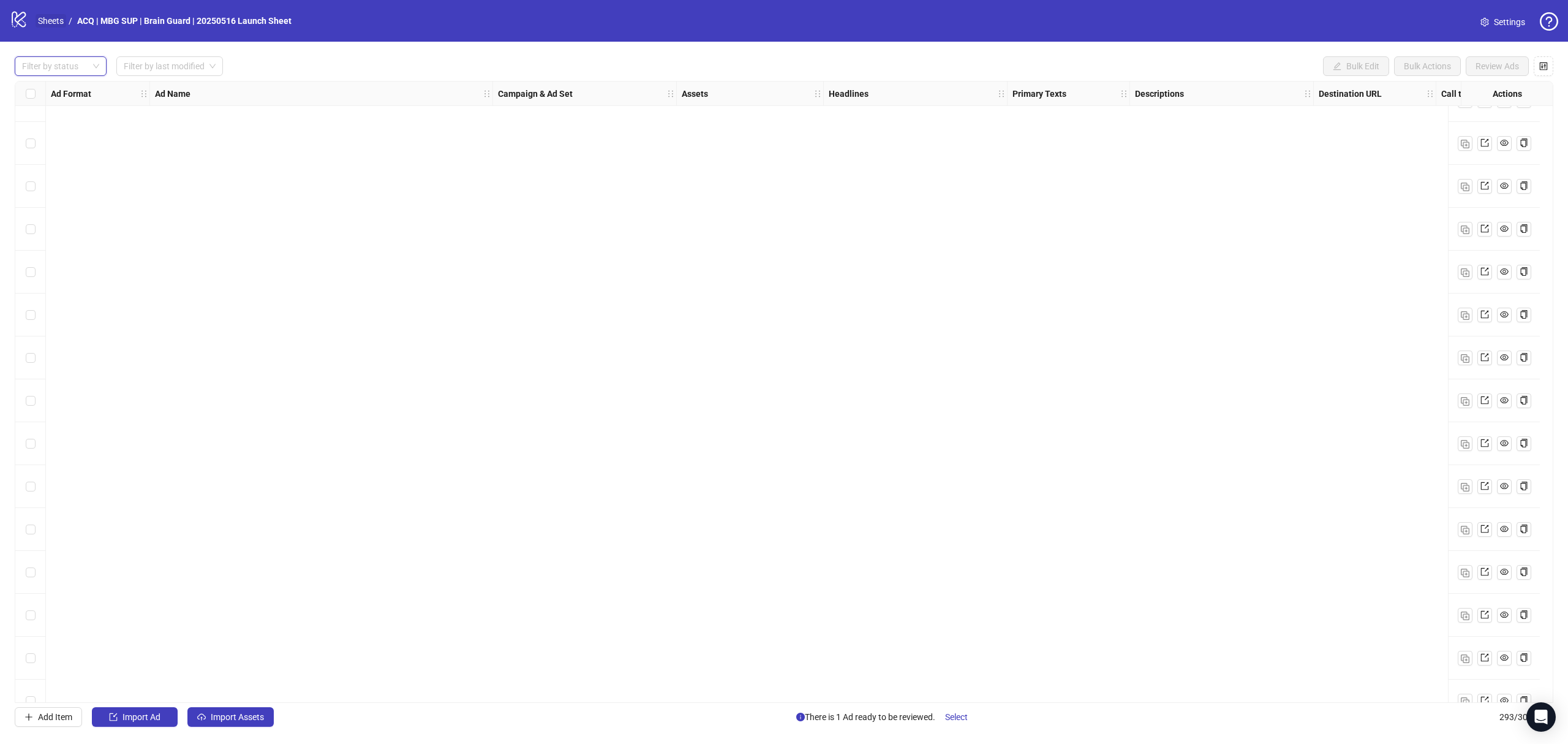
scroll to position [0, 0]
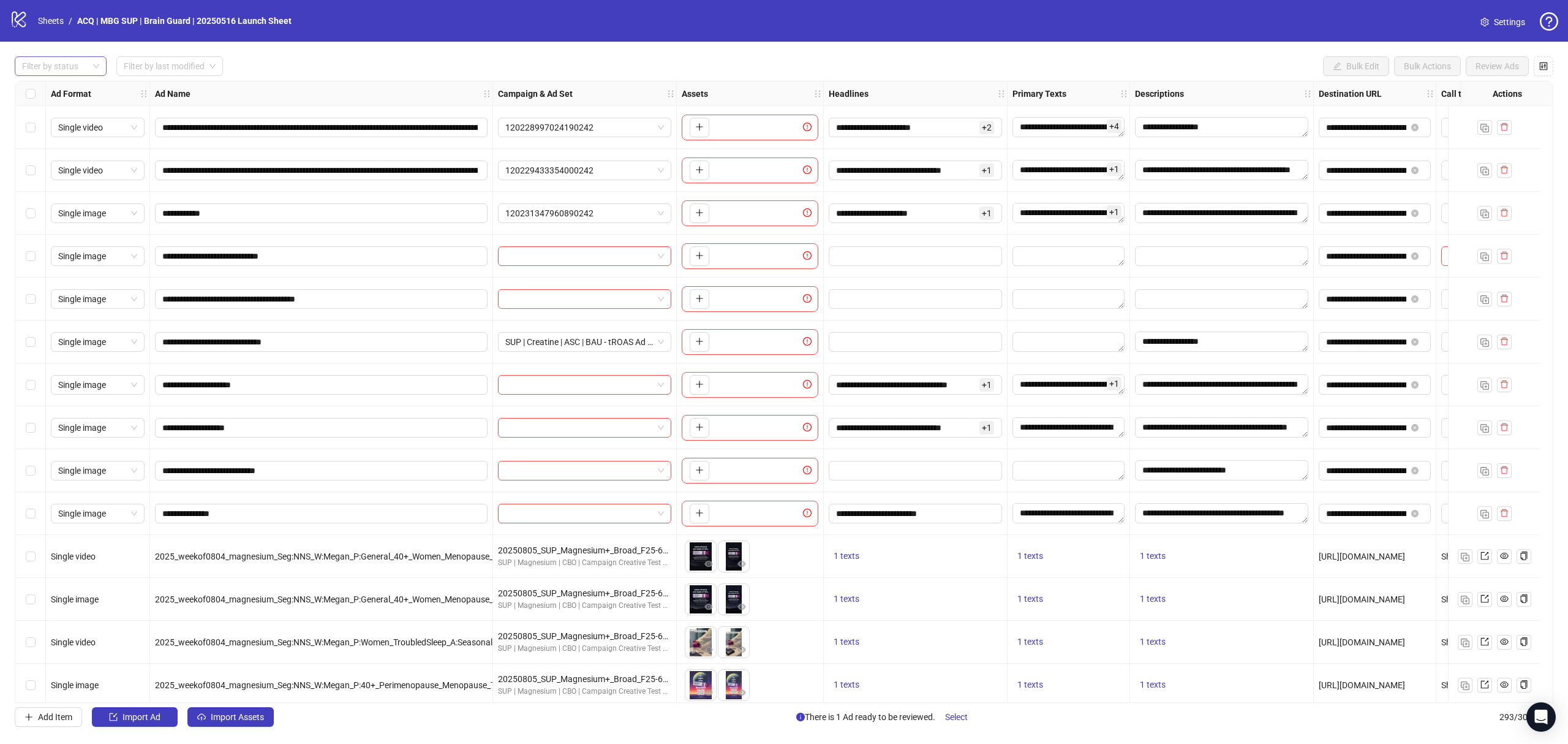
click at [85, 55] on div "**********" at bounding box center [784, 392] width 1568 height 700
click at [84, 64] on div at bounding box center [54, 67] width 74 height 17
click at [85, 89] on div "Draft" at bounding box center [61, 92] width 72 height 14
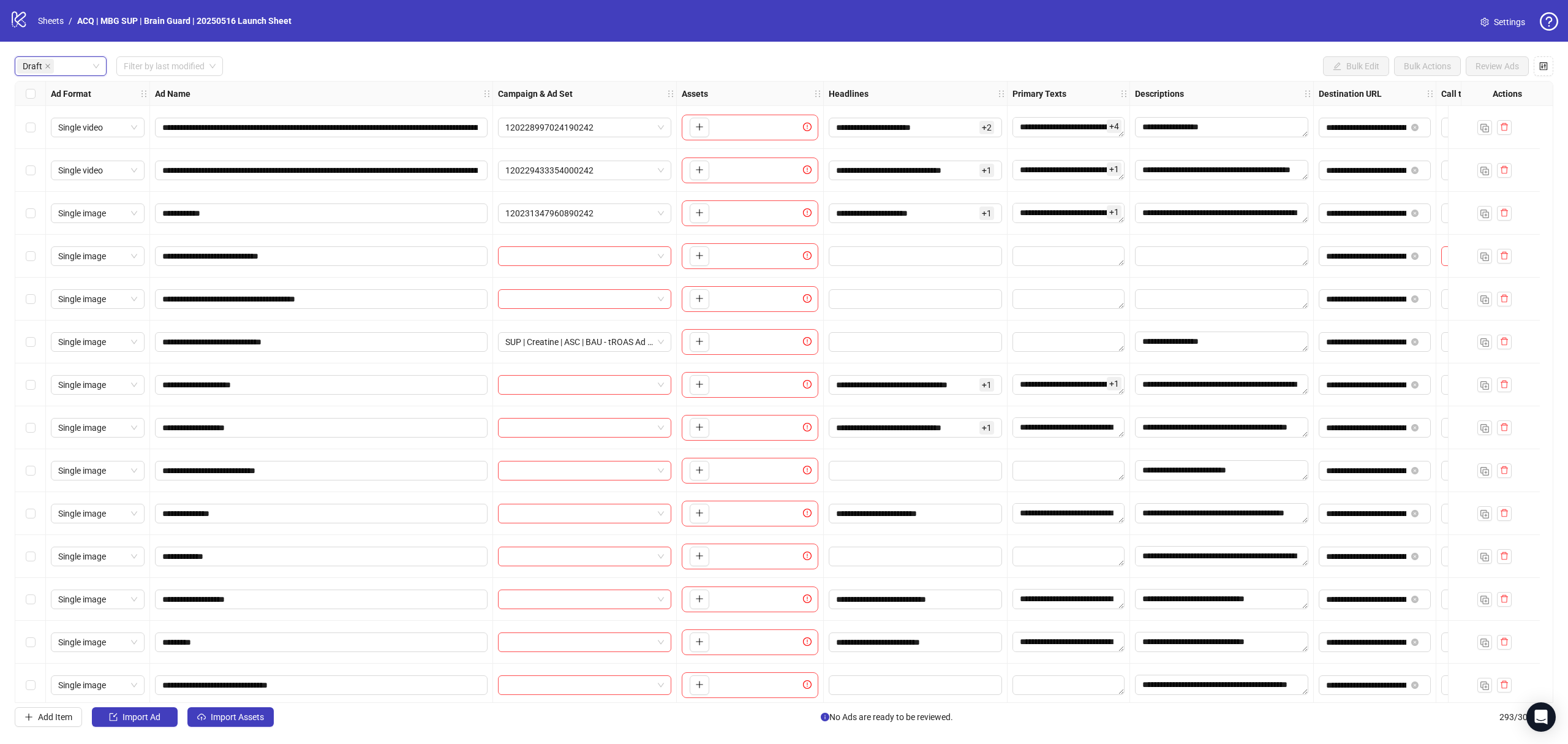
click at [340, 55] on div "**********" at bounding box center [784, 392] width 1568 height 700
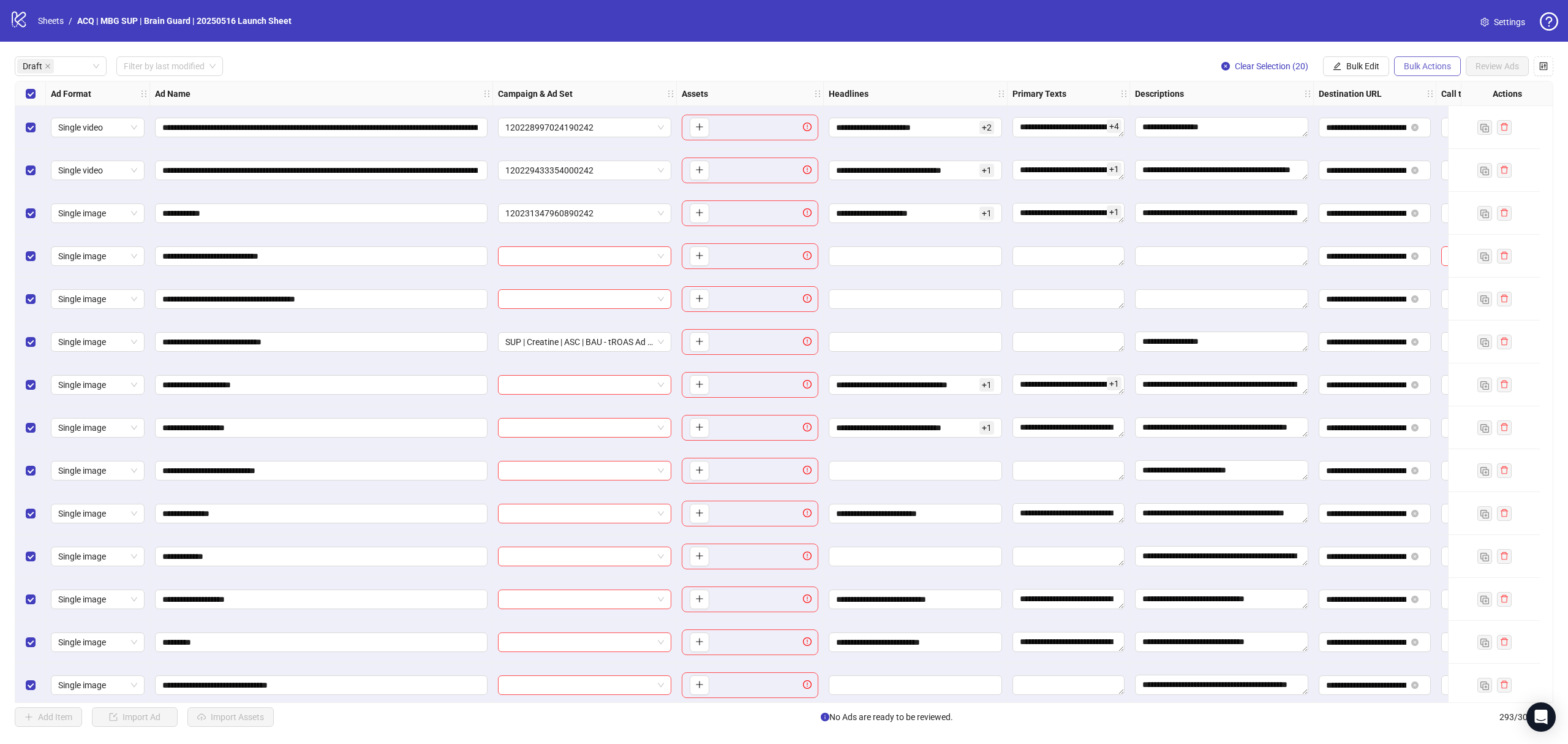
click at [962, 70] on span "Bulk Actions" at bounding box center [1427, 67] width 47 height 10
click at [962, 145] on span "Copy to another sheet" at bounding box center [1444, 151] width 84 height 14
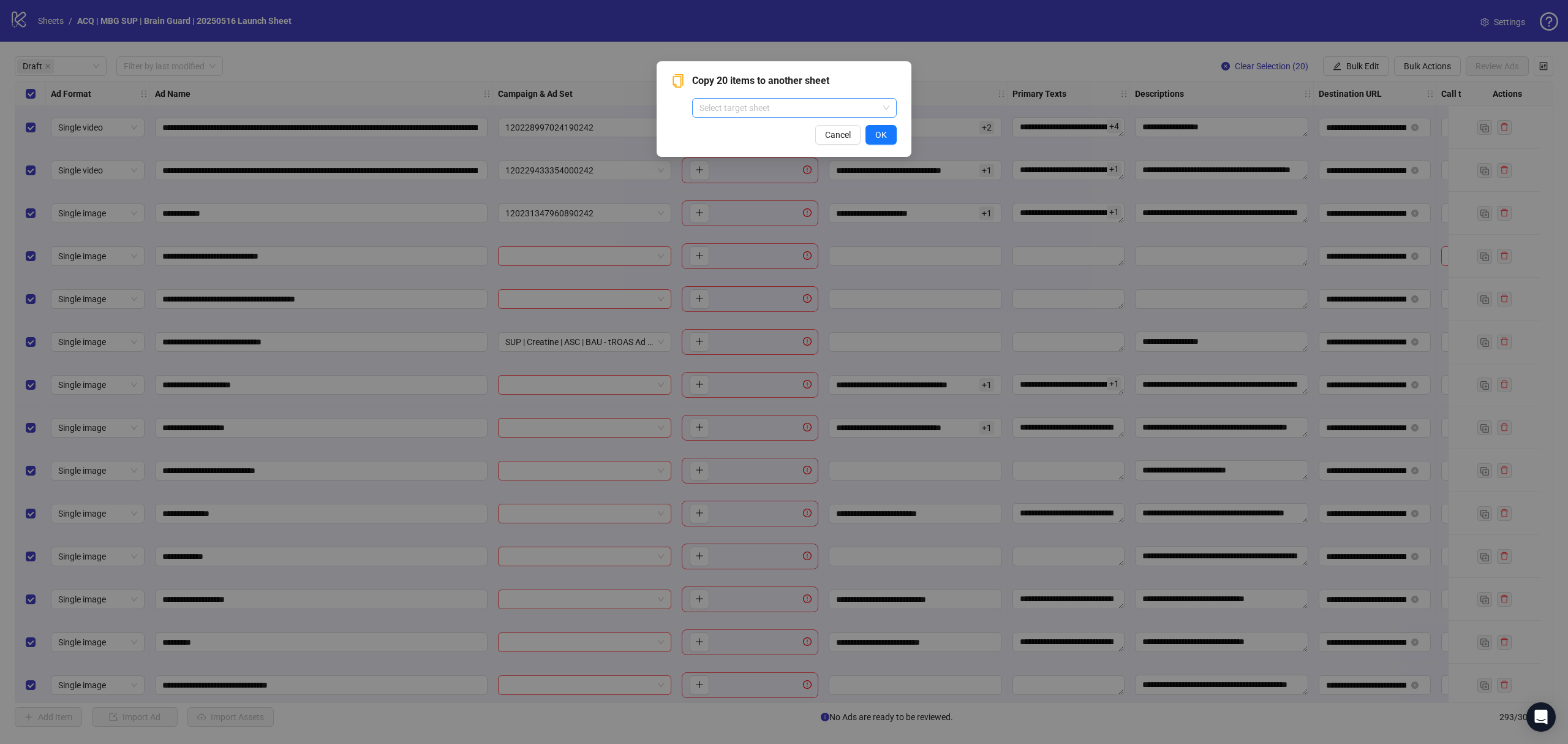
click at [850, 114] on input "search" at bounding box center [789, 107] width 179 height 18
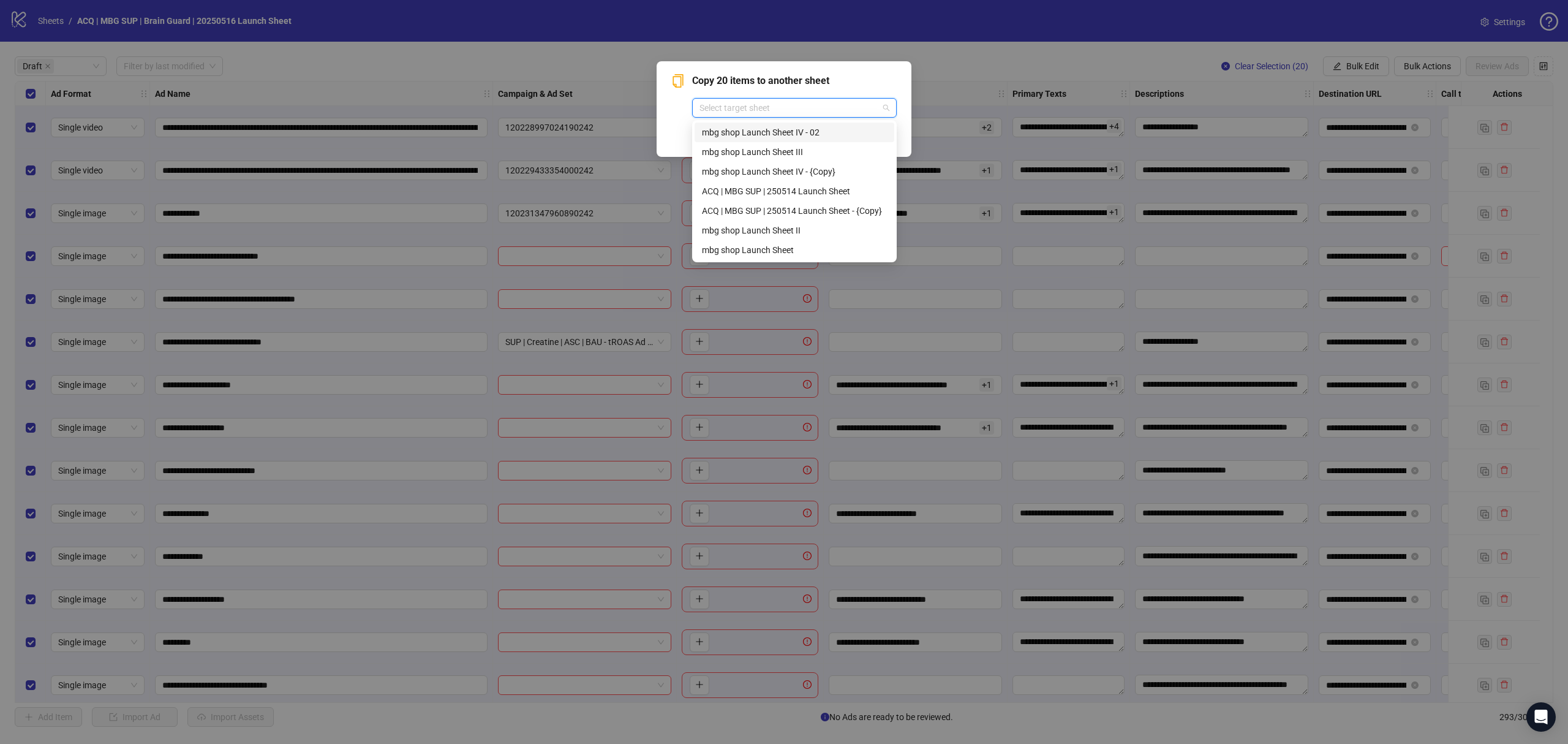
click at [959, 65] on div "Copy 20 items to another sheet Select target sheet Cancel OK" at bounding box center [784, 372] width 1568 height 744
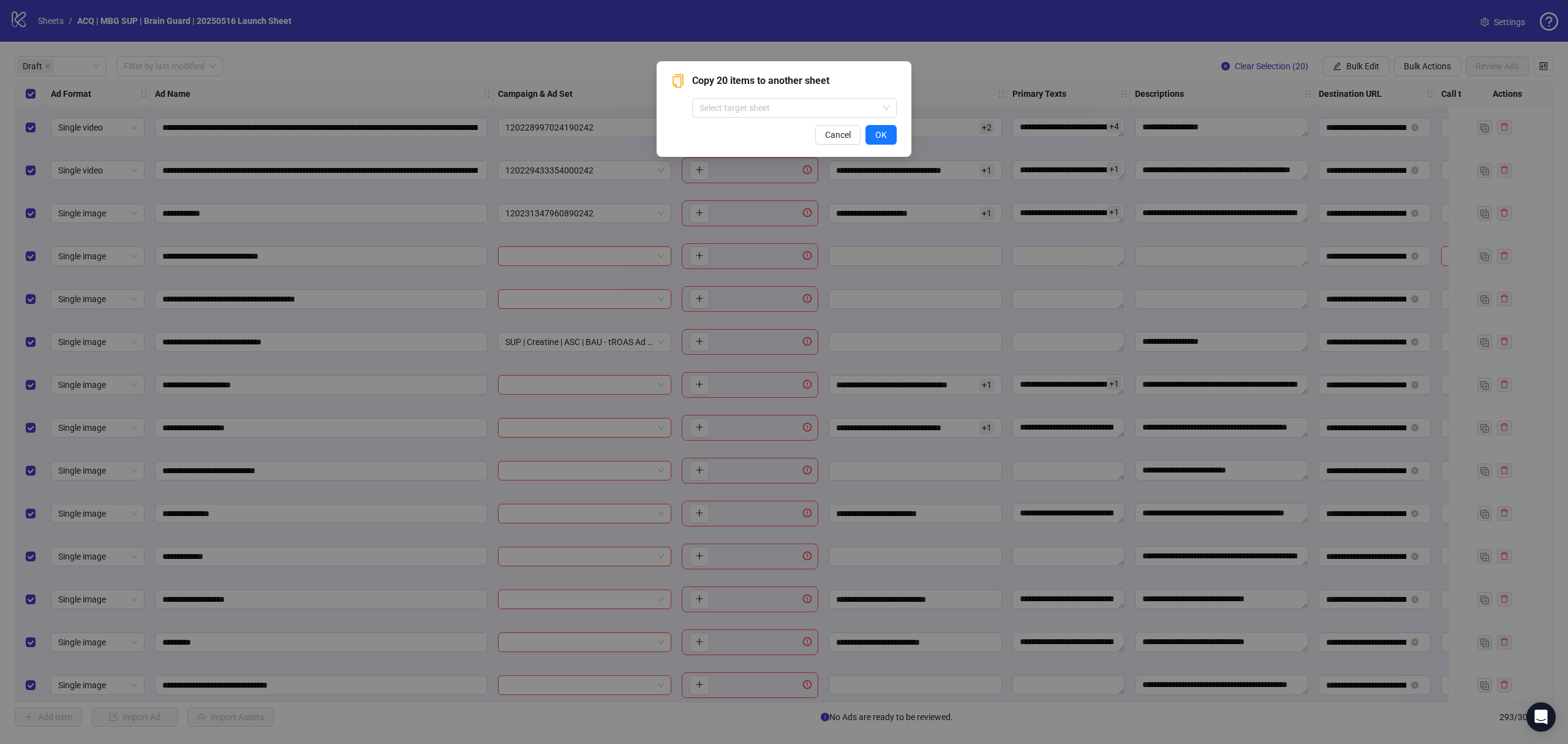
click at [955, 66] on div "Copy 20 items to another sheet Select target sheet Cancel OK" at bounding box center [784, 372] width 1568 height 744
click at [892, 133] on button "OK" at bounding box center [881, 135] width 31 height 20
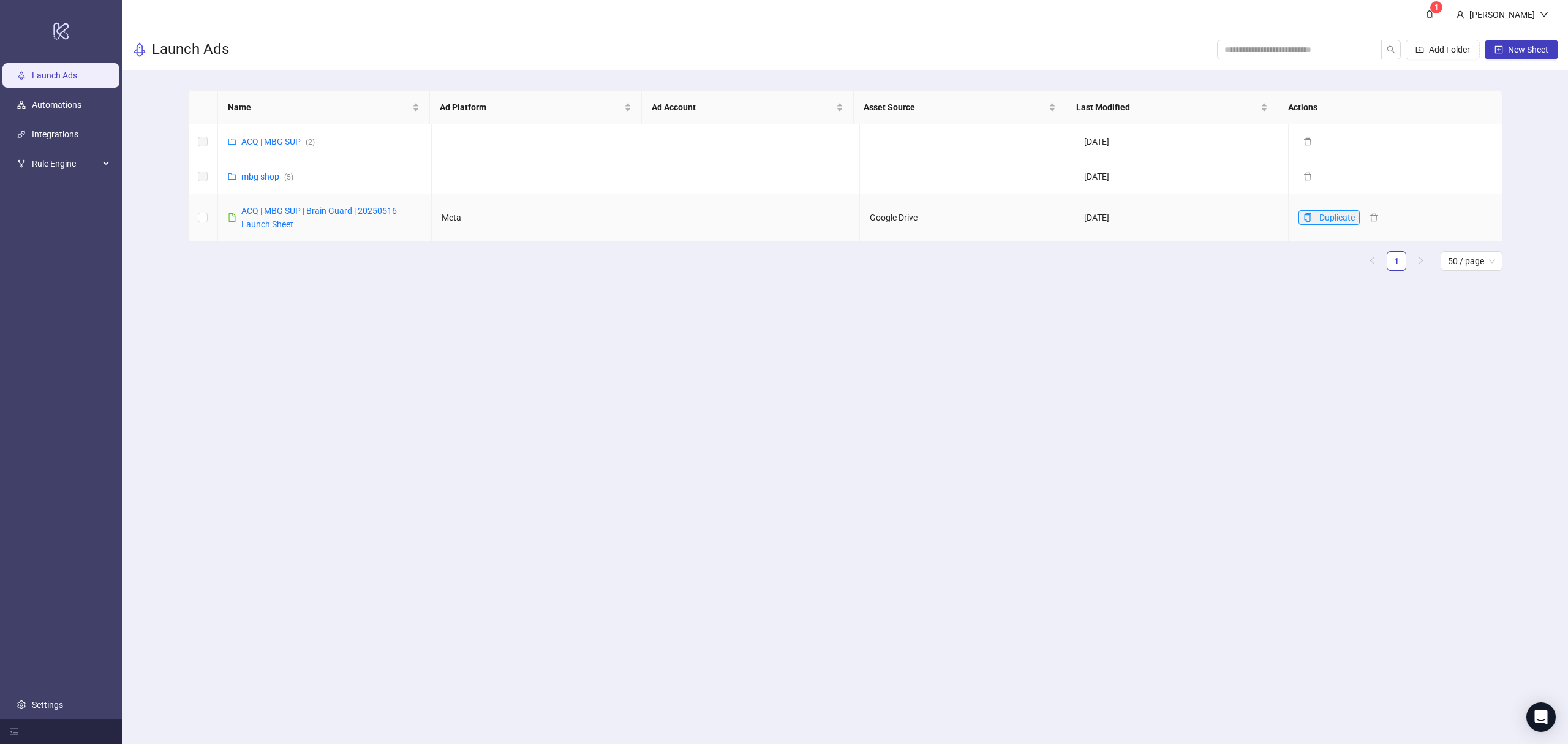
click at [1304, 217] on icon "copy" at bounding box center [1308, 217] width 9 height 9
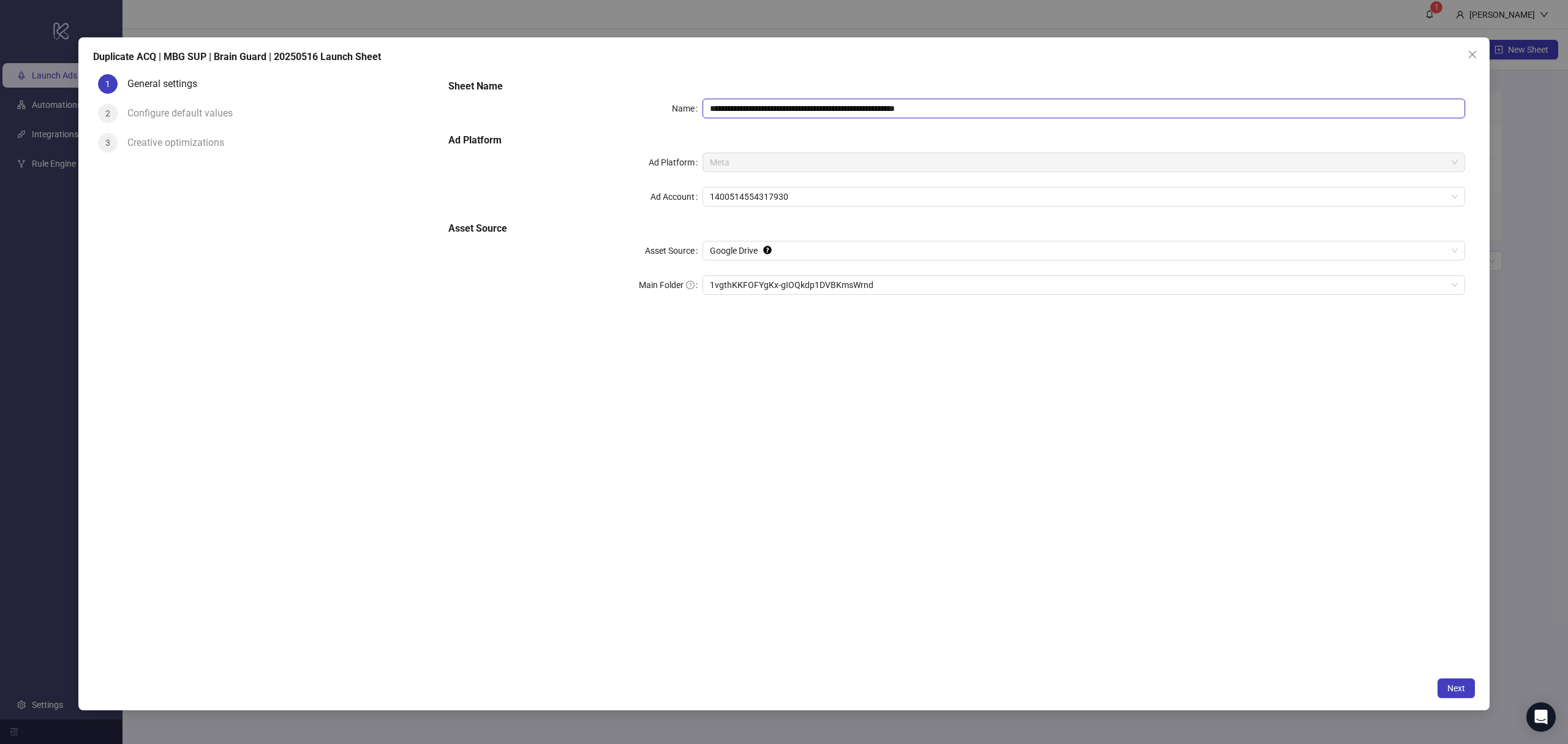
drag, startPoint x: 922, startPoint y: 106, endPoint x: 978, endPoint y: 106, distance: 56.0
click at [978, 106] on input "**********" at bounding box center [1083, 108] width 763 height 20
type input "**********"
click at [1451, 685] on span "Next" at bounding box center [1456, 688] width 18 height 10
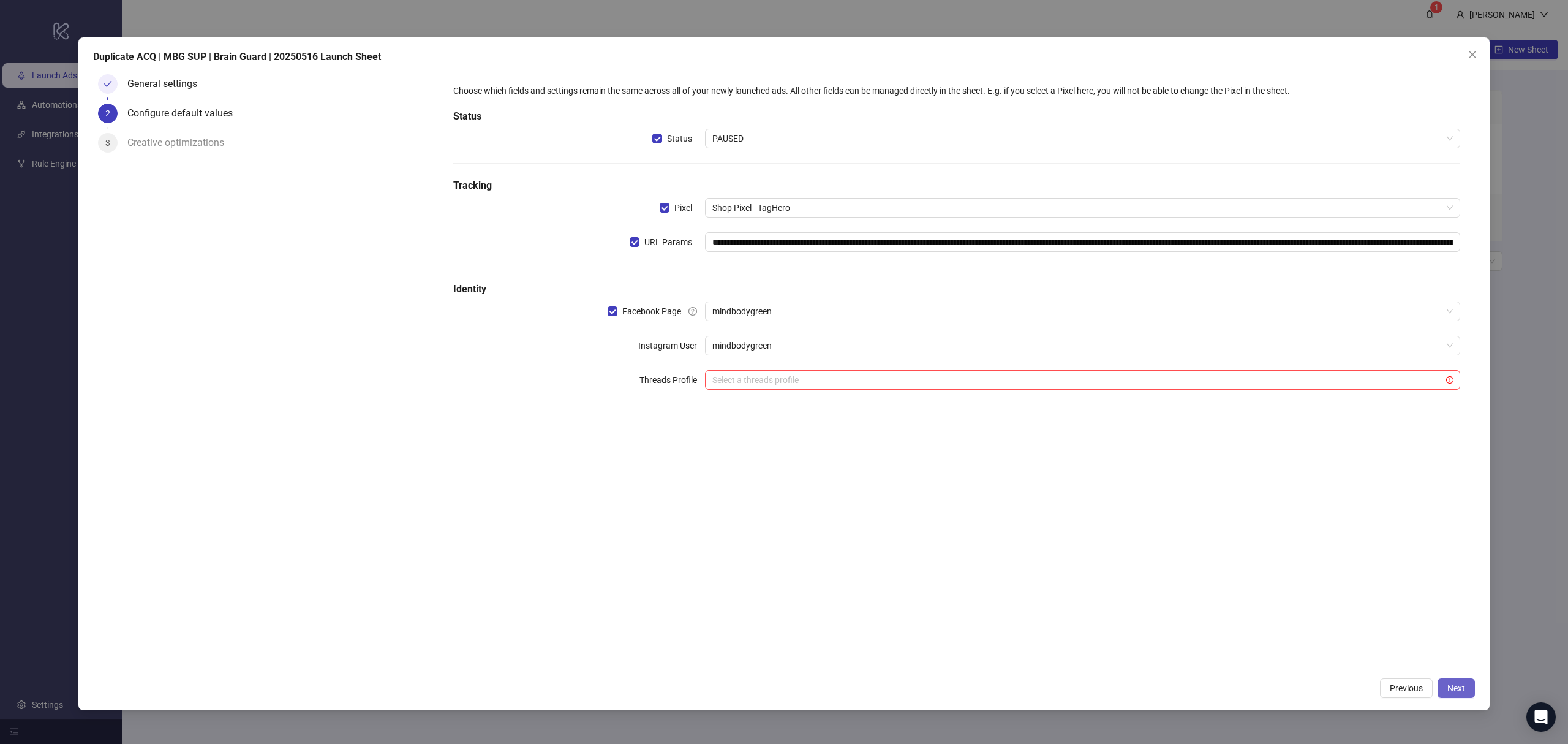
click at [1449, 685] on span "Next" at bounding box center [1456, 688] width 18 height 10
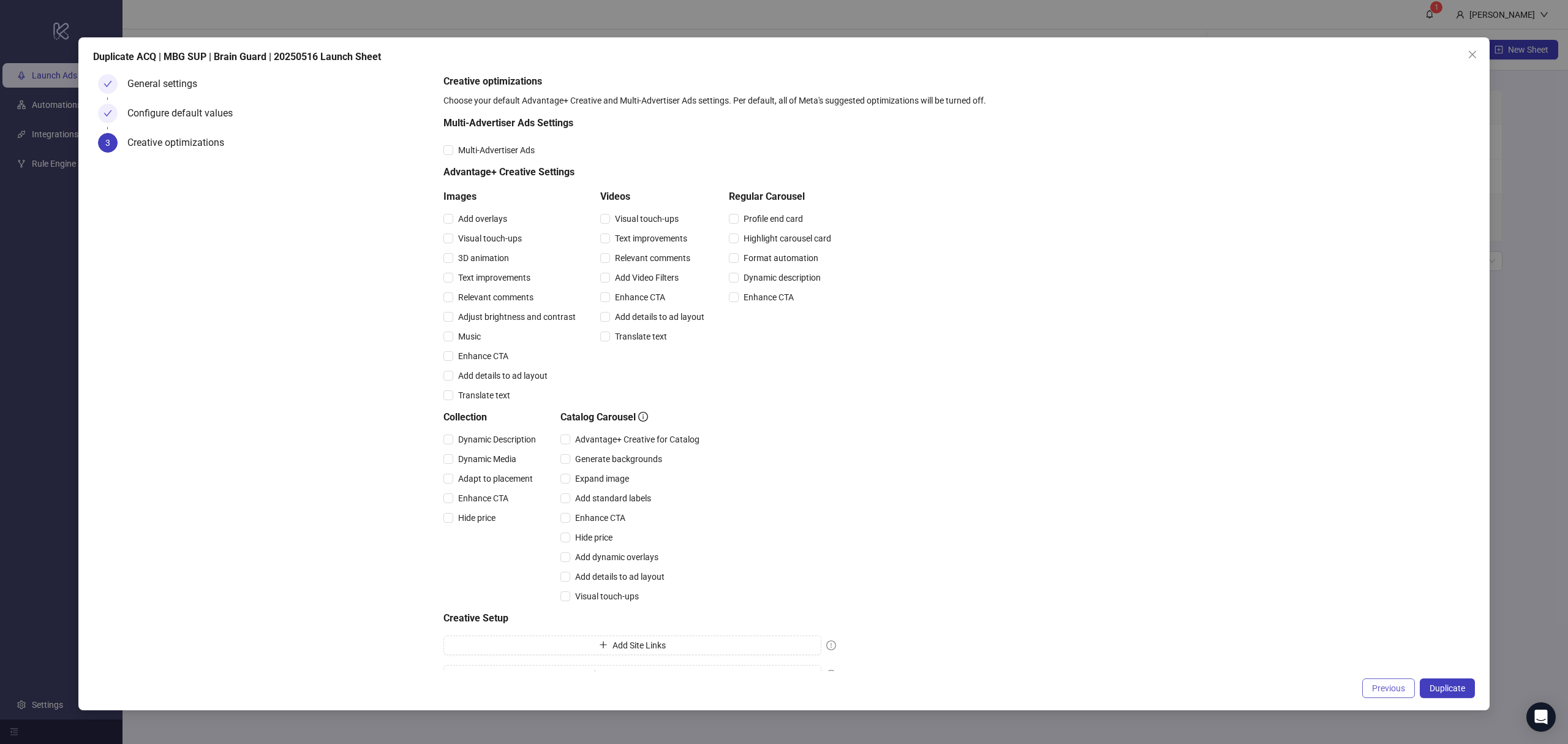
click at [1392, 690] on span "Previous" at bounding box center [1389, 688] width 33 height 10
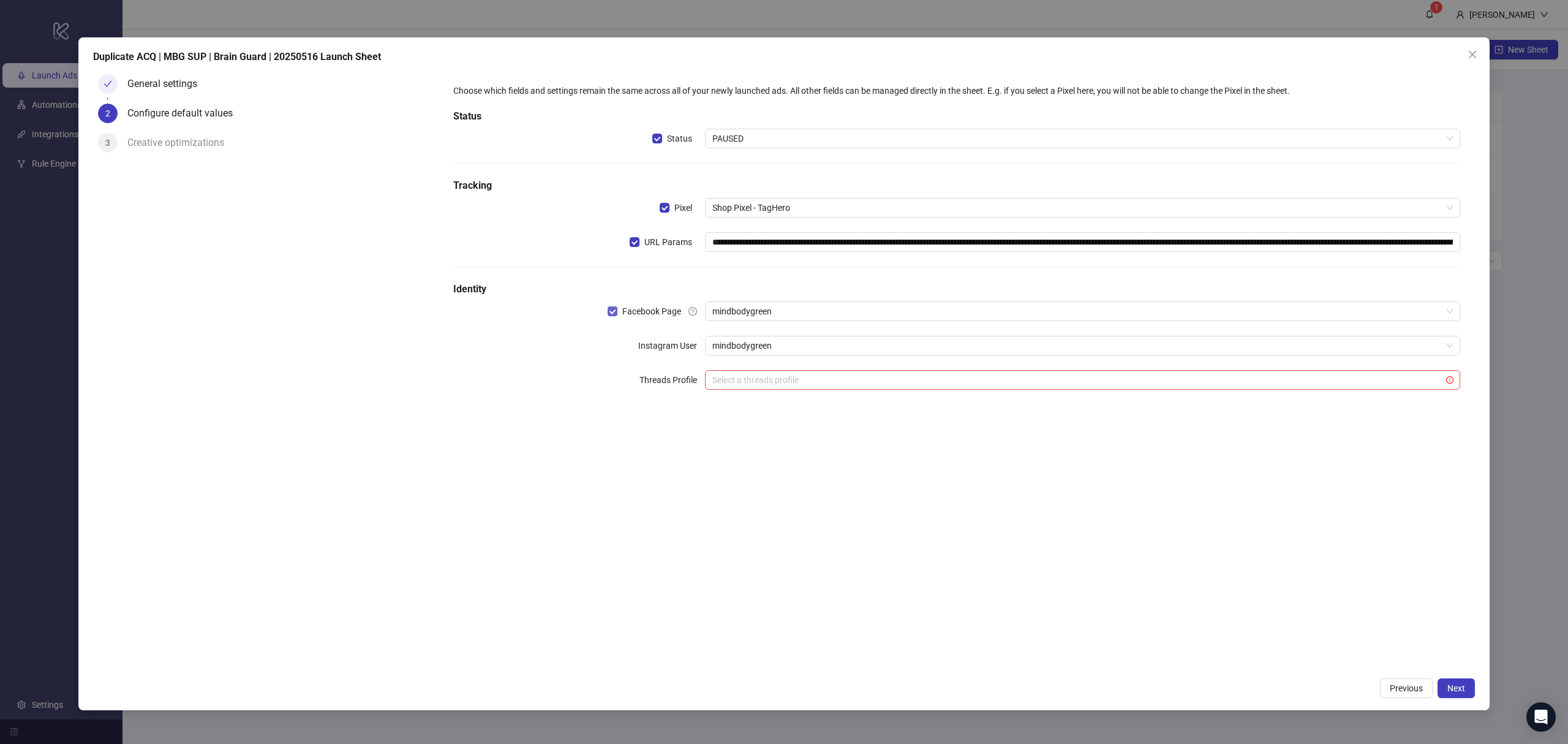
click at [637, 309] on span "Facebook Page" at bounding box center [652, 311] width 69 height 14
click at [676, 315] on span "Facebook Page" at bounding box center [652, 311] width 69 height 14
click at [808, 322] on div "**********" at bounding box center [957, 244] width 1017 height 330
click at [810, 316] on span "mindbodygreen" at bounding box center [1083, 311] width 741 height 18
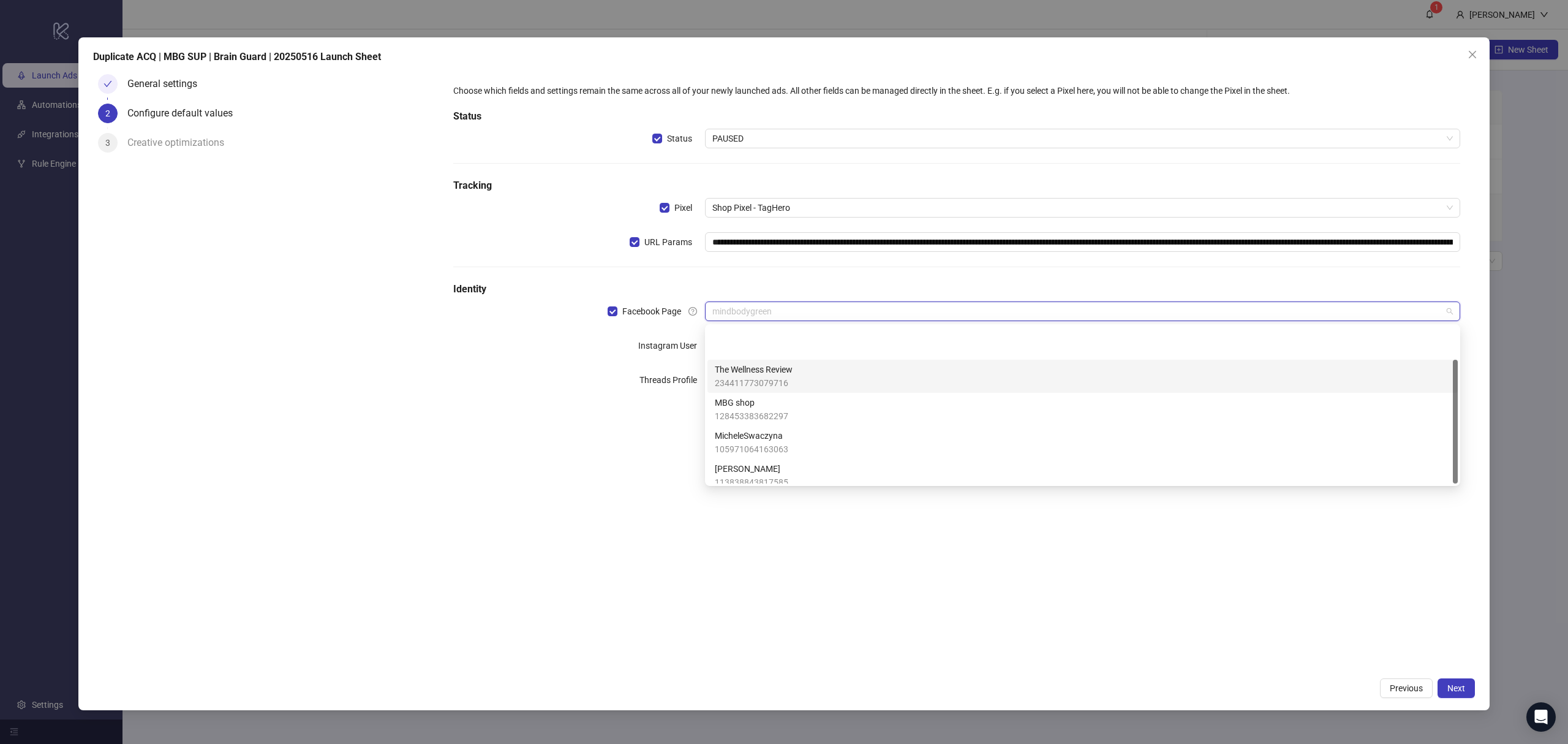
scroll to position [42, 0]
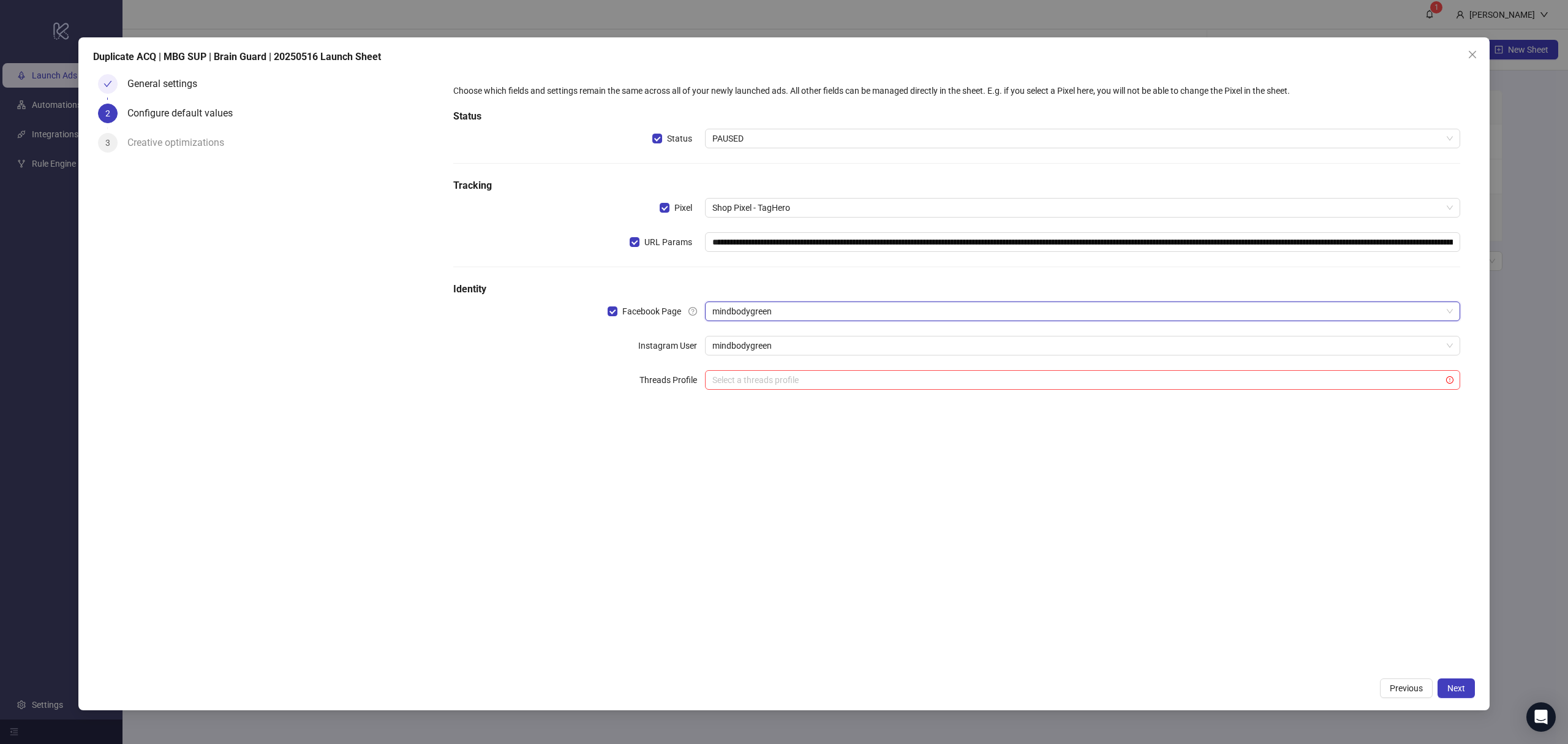
click at [637, 493] on div "**********" at bounding box center [957, 370] width 1036 height 602
click at [1459, 685] on span "Next" at bounding box center [1456, 688] width 18 height 10
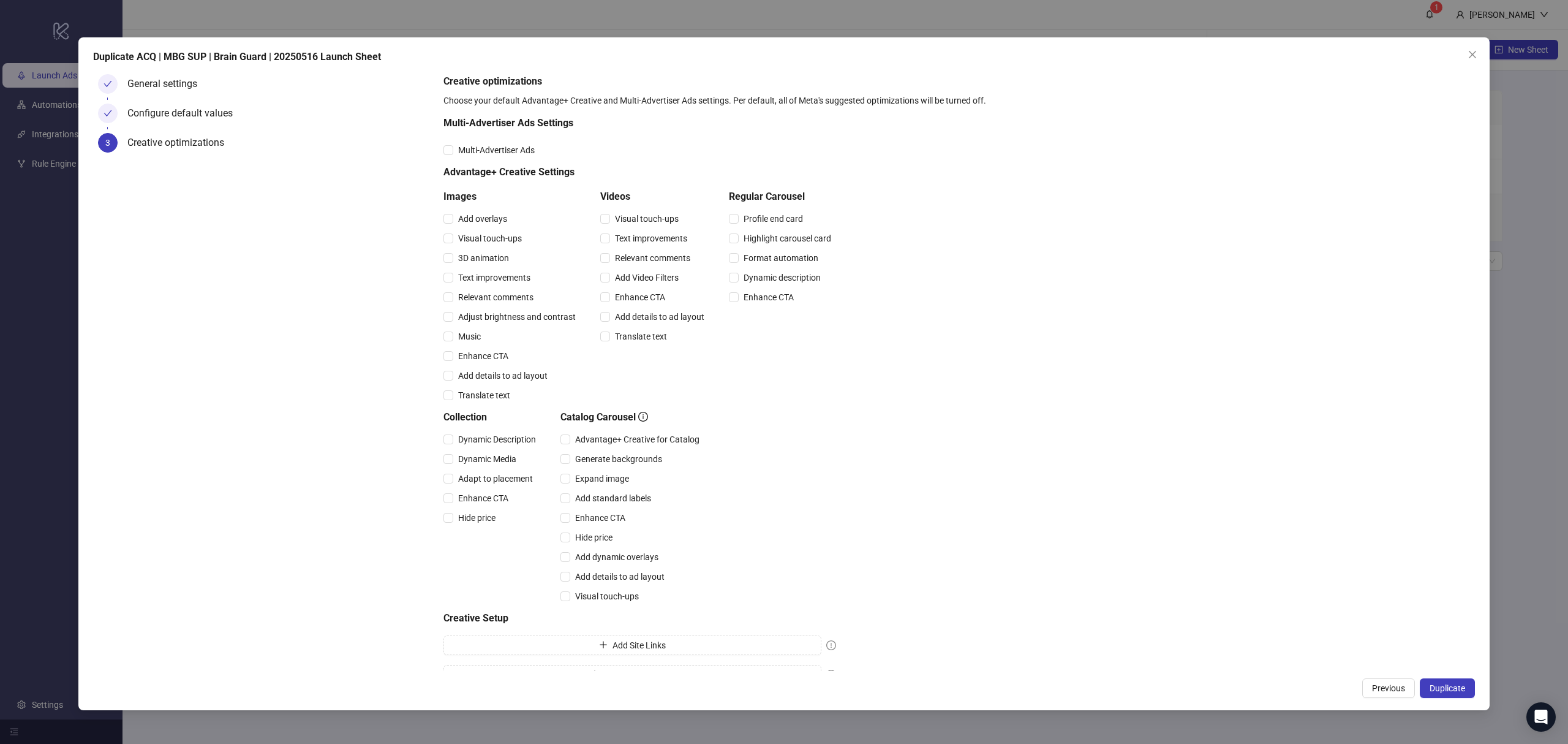
scroll to position [22, 0]
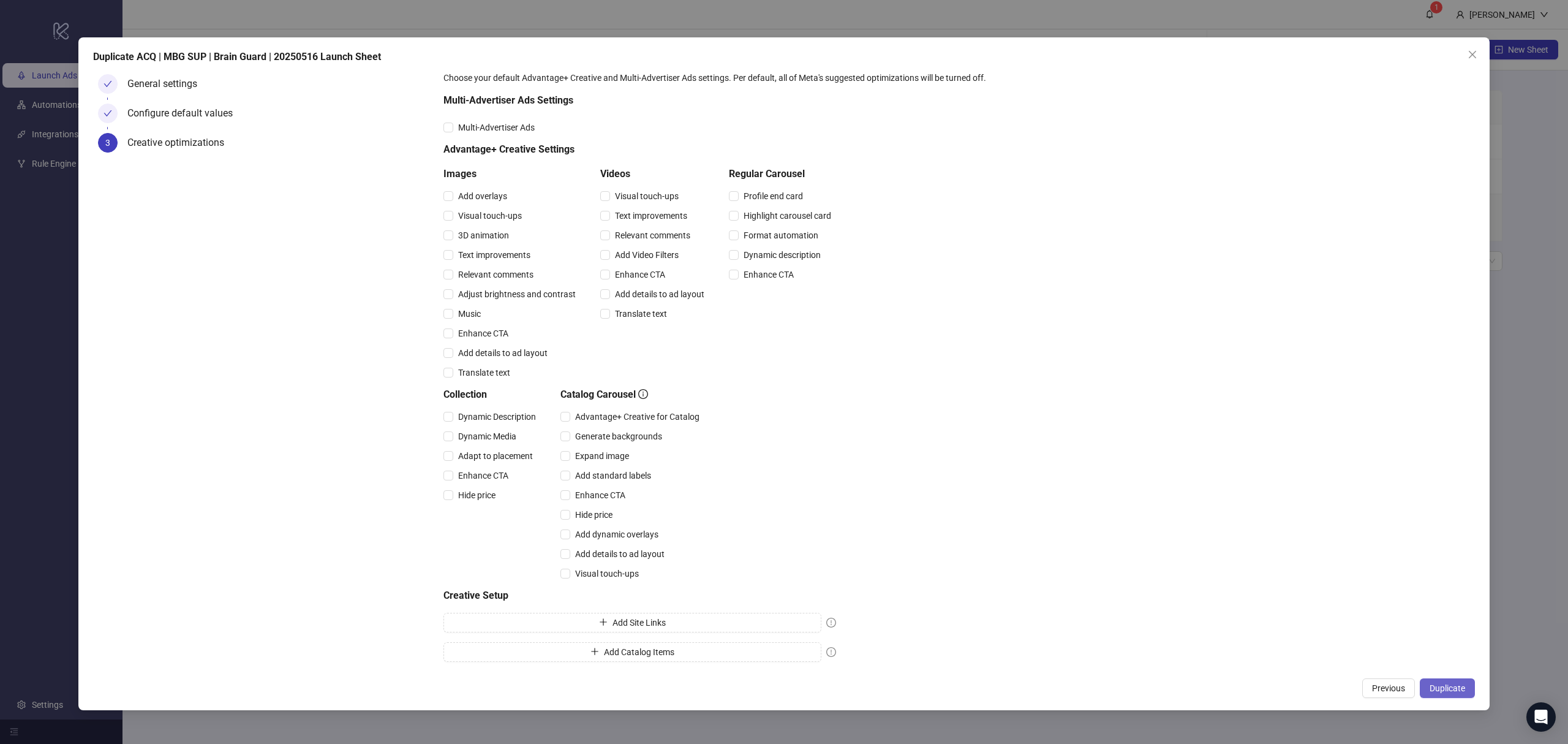
click at [1435, 686] on span "Duplicate" at bounding box center [1447, 688] width 35 height 10
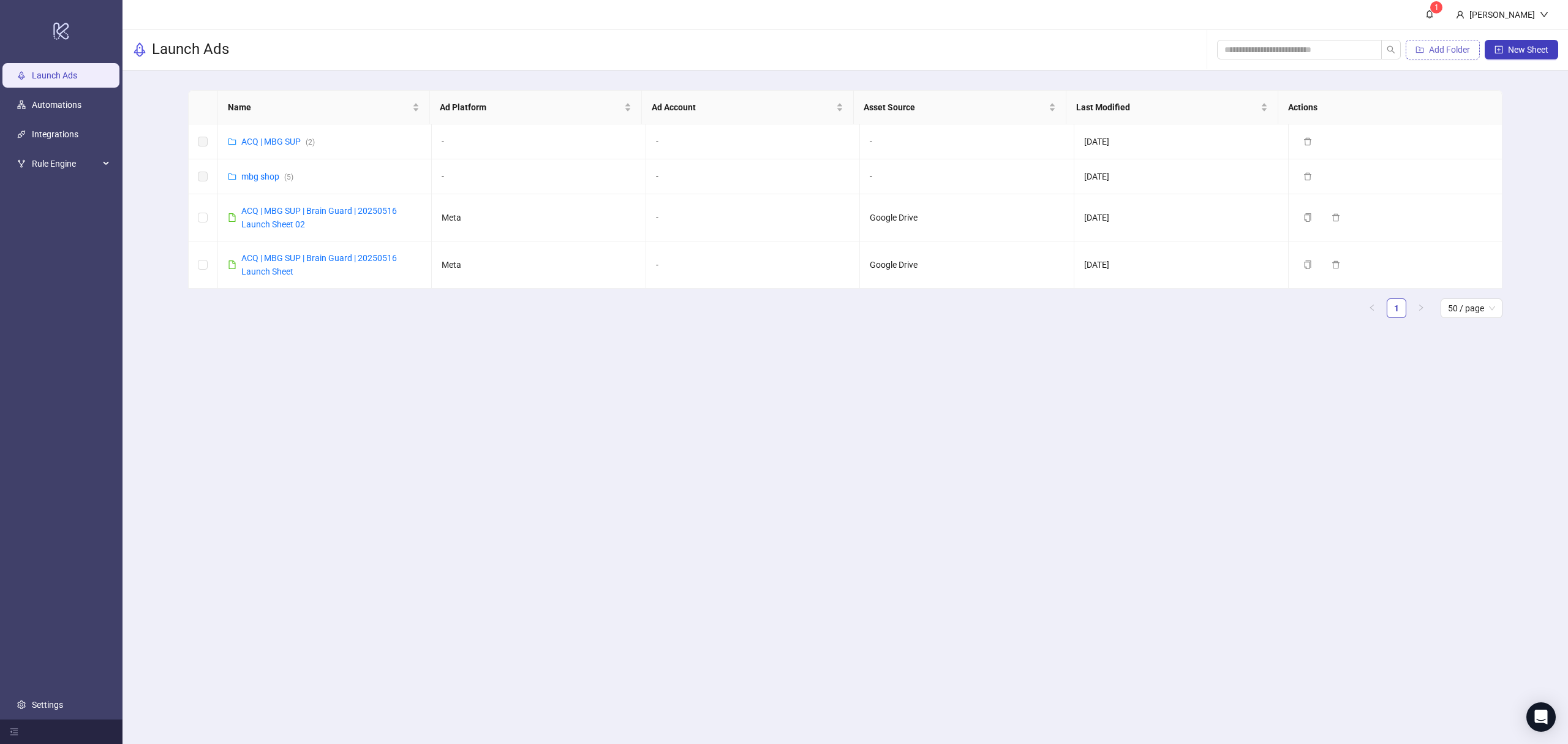
click at [1443, 53] on span "Add Folder" at bounding box center [1449, 50] width 41 height 10
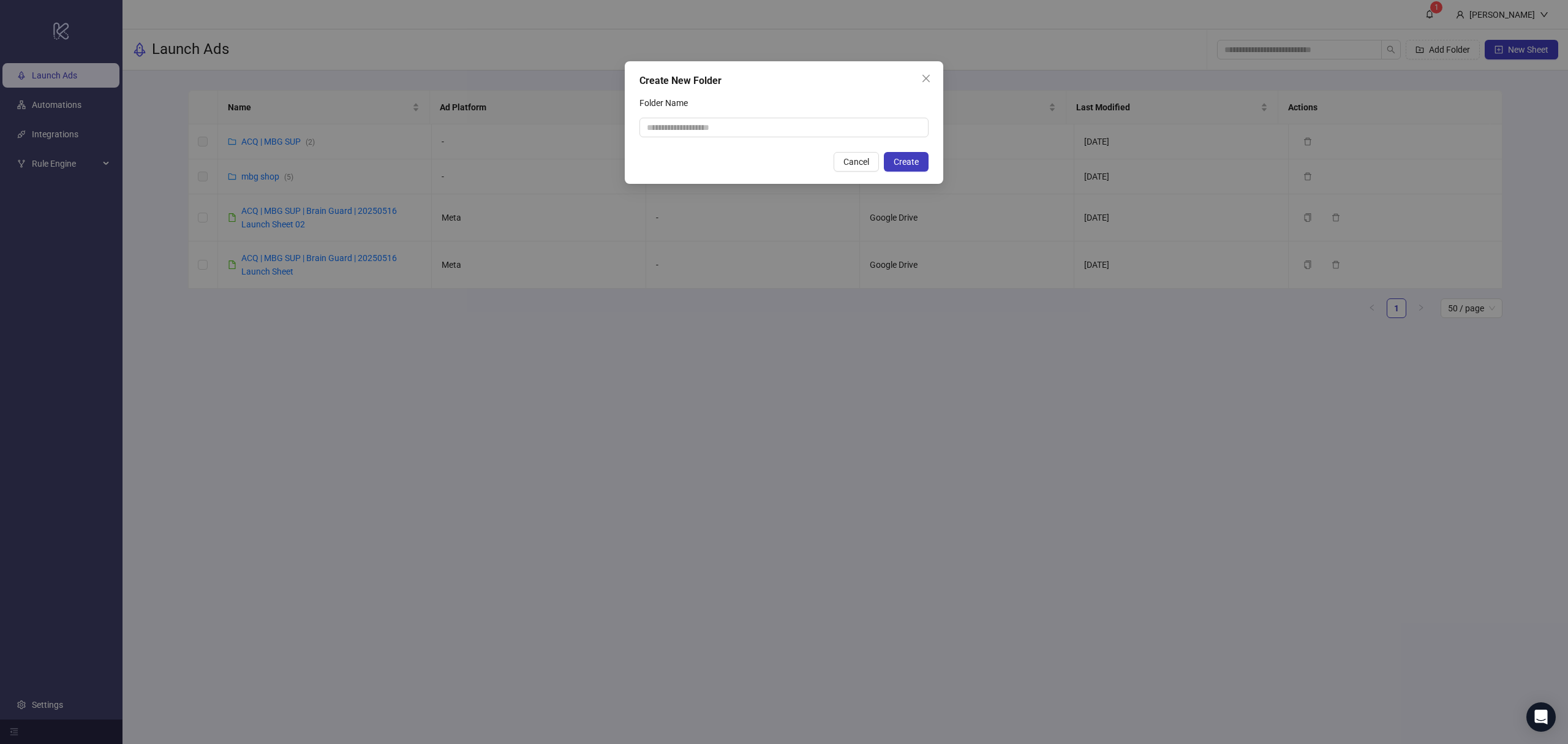
drag, startPoint x: 853, startPoint y: 153, endPoint x: 560, endPoint y: 231, distance: 303.2
click at [853, 152] on button "Cancel" at bounding box center [856, 162] width 46 height 20
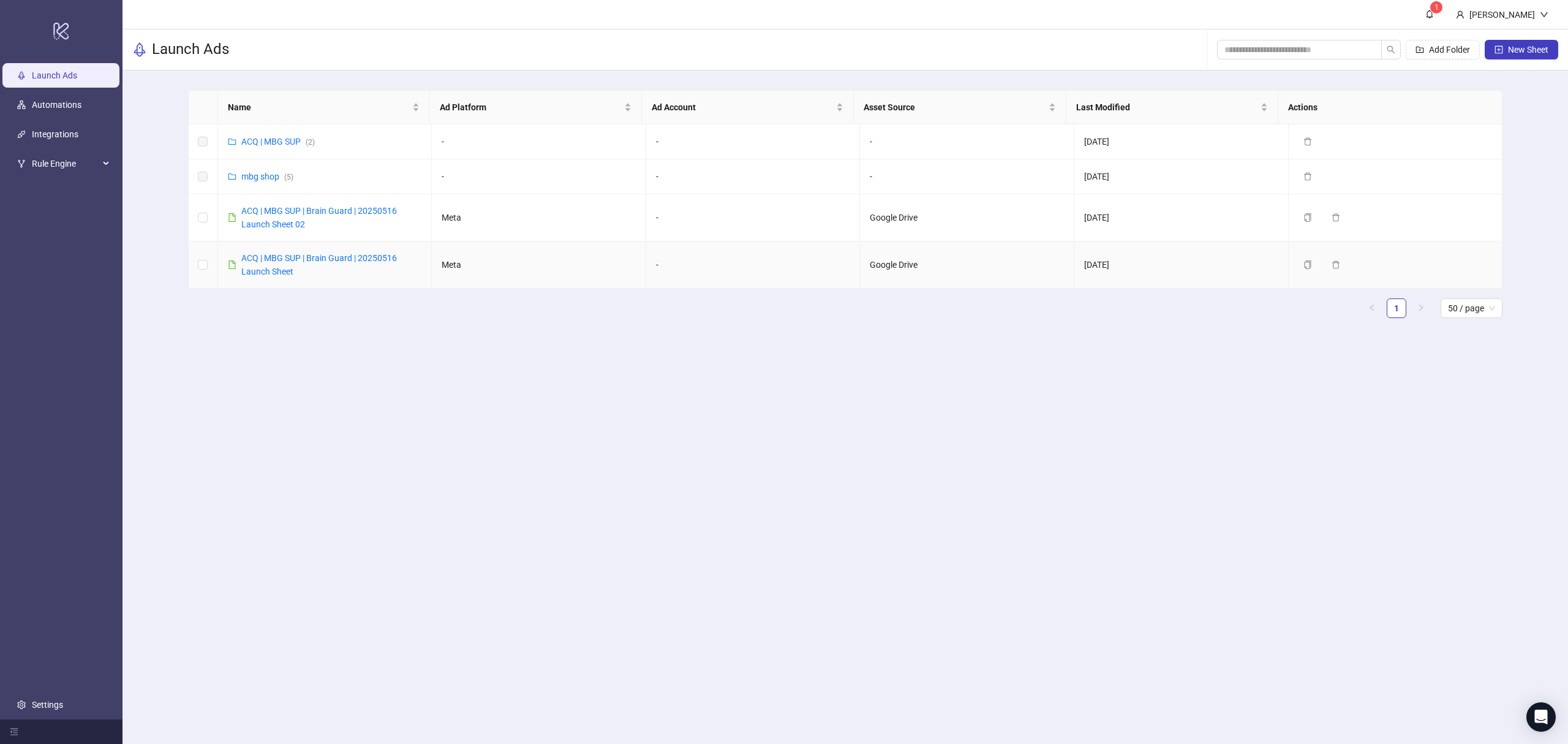
drag, startPoint x: 378, startPoint y: 260, endPoint x: 316, endPoint y: 370, distance: 126.3
click at [315, 371] on main "1 [PERSON_NAME] Launch Ads Add Folder New Sheet Name Ad Platform Ad Account Ass…" at bounding box center [845, 372] width 1446 height 744
click at [197, 266] on td at bounding box center [204, 264] width 30 height 47
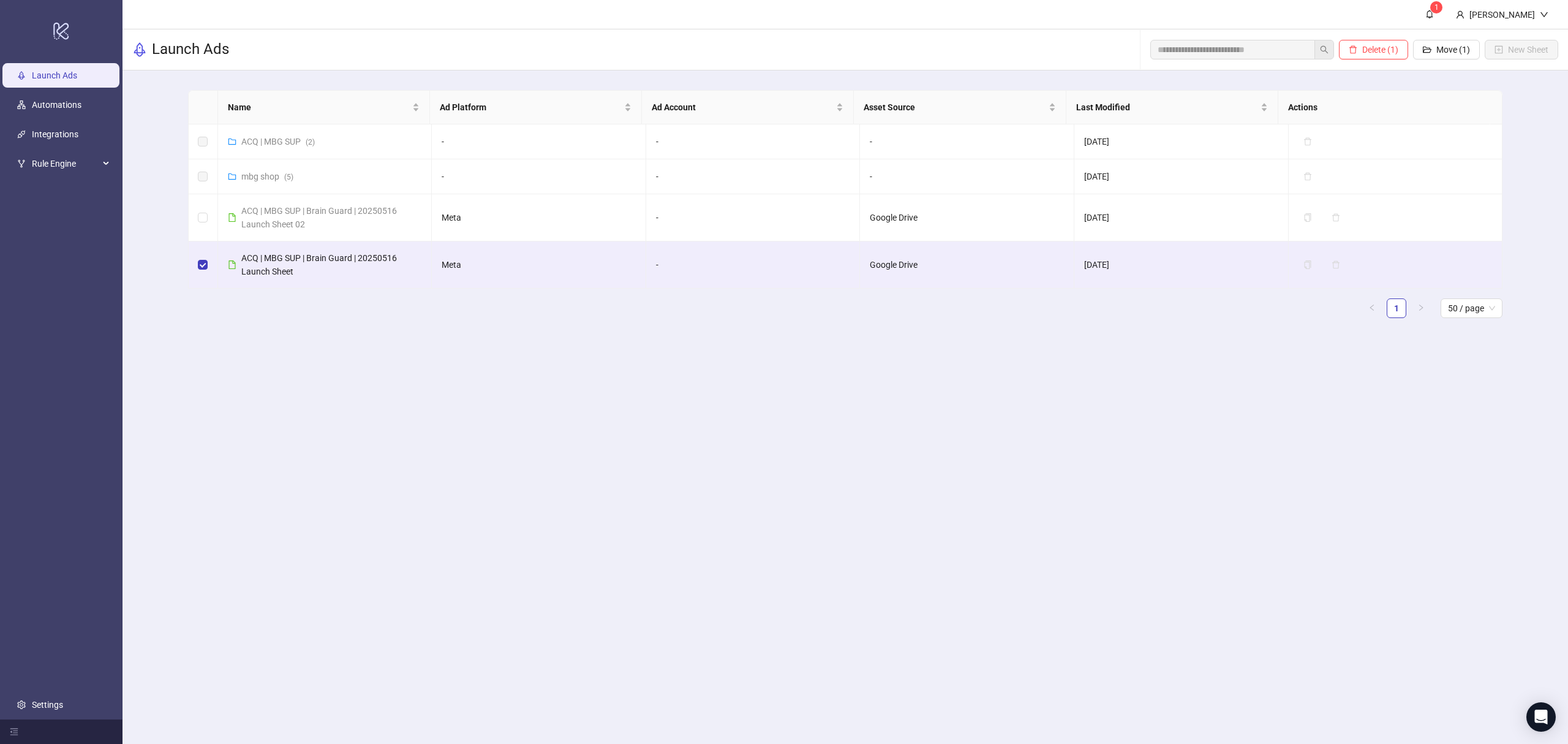
click at [372, 335] on main "Name Ad Platform Ad Account Asset Source Last Modified Actions ACQ | MBG SUP ( …" at bounding box center [845, 209] width 1334 height 277
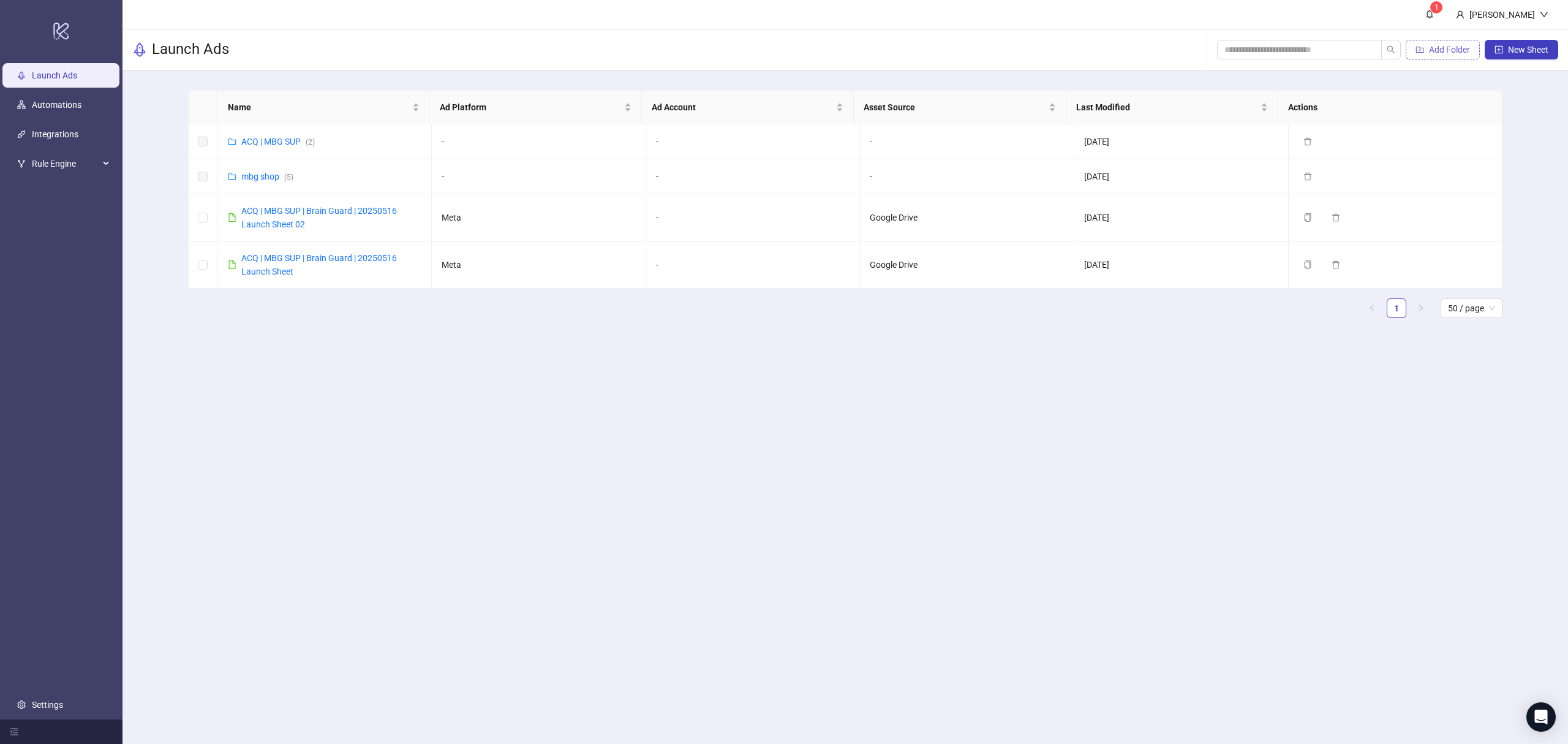
click at [1419, 46] on icon "folder-add" at bounding box center [1420, 50] width 9 height 9
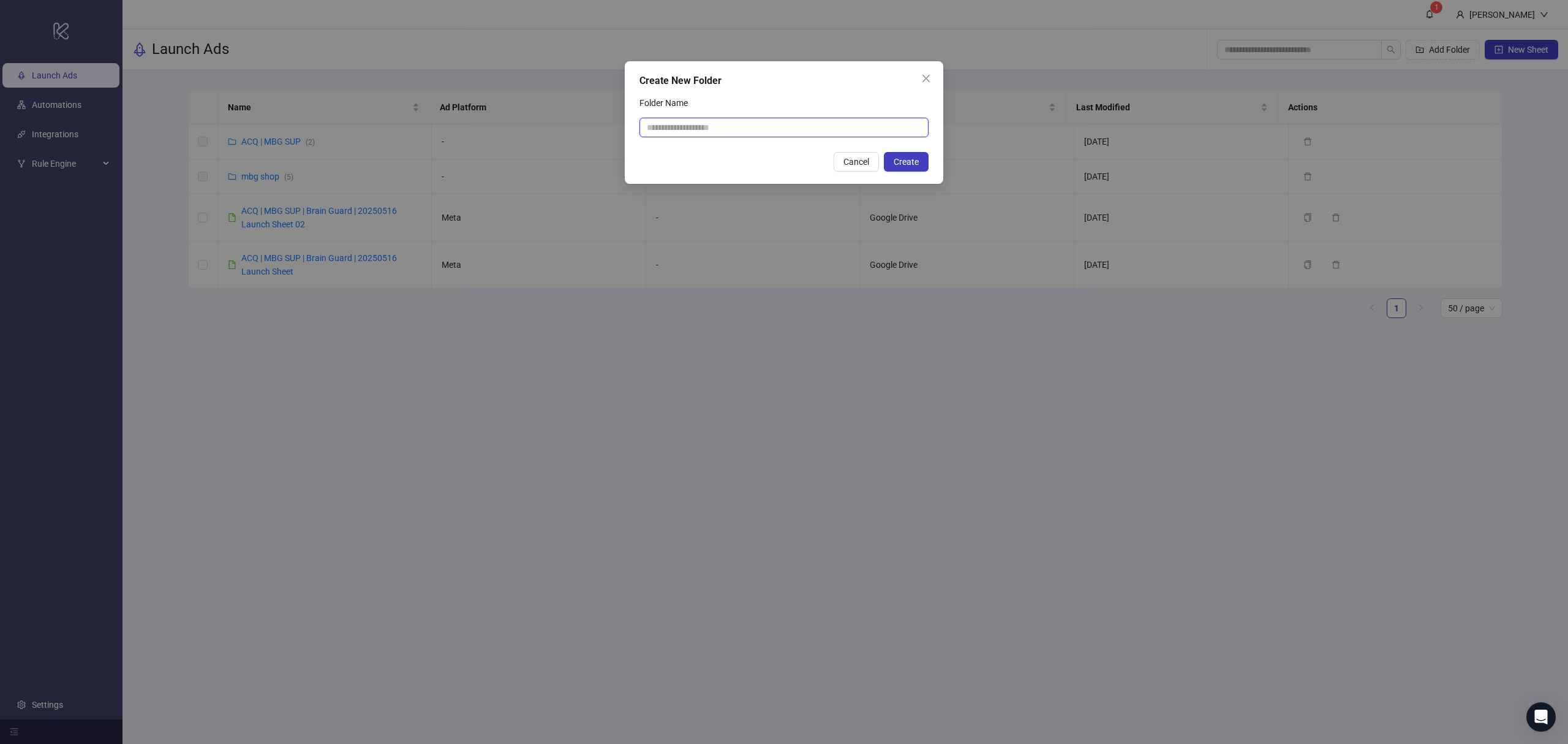
click at [729, 133] on input "Folder Name" at bounding box center [784, 127] width 289 height 20
type input "**********"
click at [919, 167] on button "Create" at bounding box center [906, 162] width 45 height 20
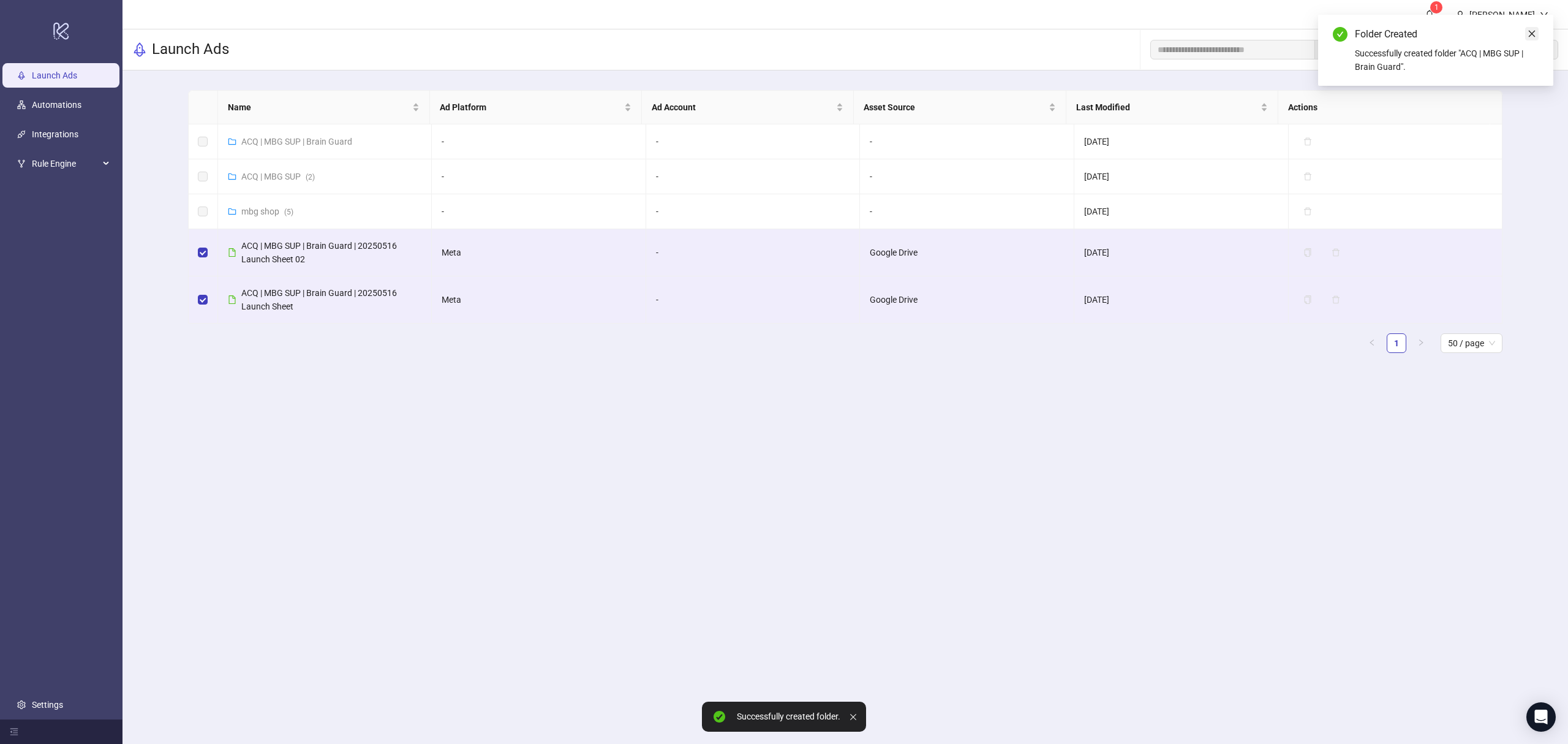
click at [1527, 28] on link "Close" at bounding box center [1532, 33] width 14 height 14
click at [1442, 49] on span "Move (2)" at bounding box center [1453, 50] width 34 height 10
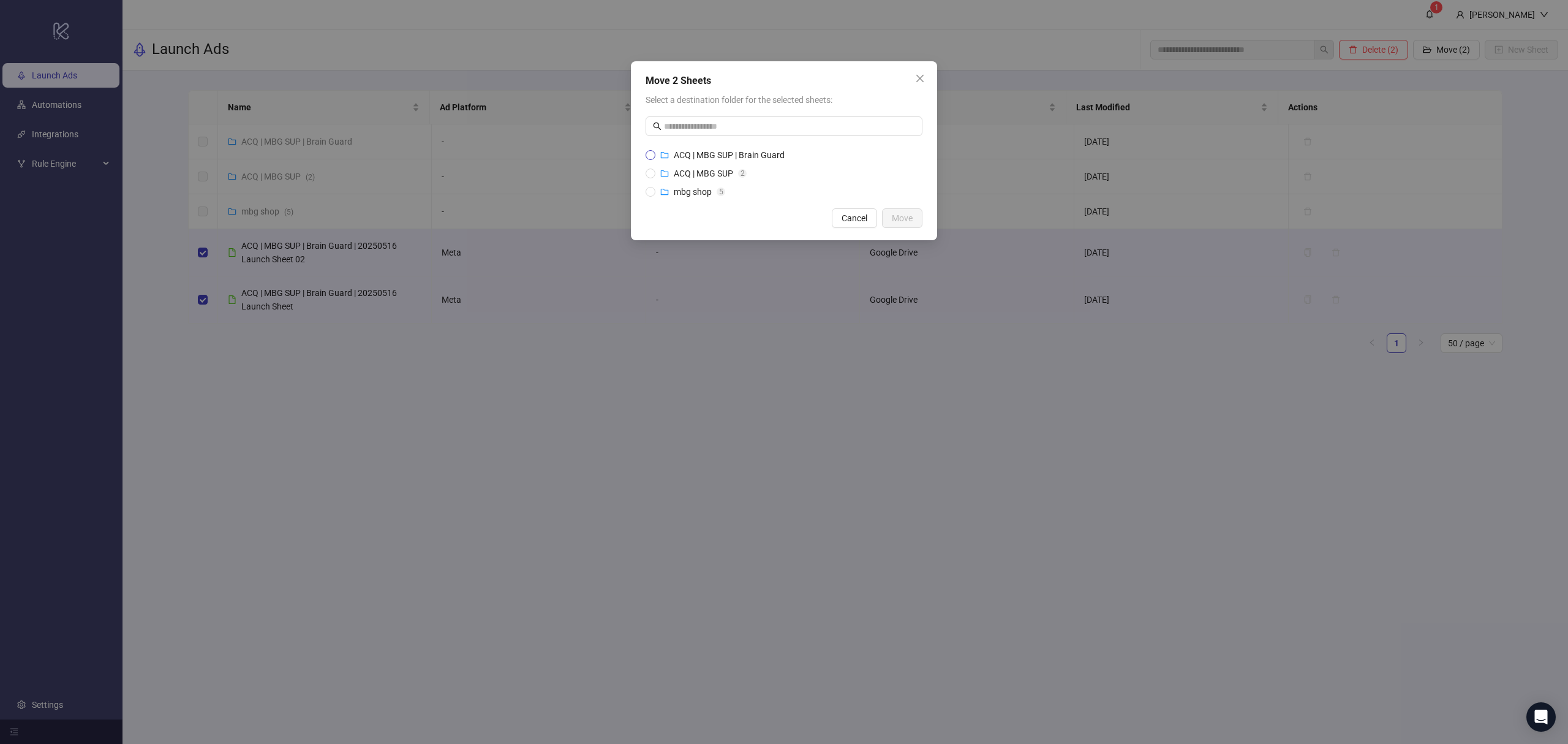
click at [684, 150] on span "ACQ | MBG SUP | Brain Guard" at bounding box center [729, 155] width 111 height 10
click at [889, 217] on button "Move" at bounding box center [902, 218] width 41 height 20
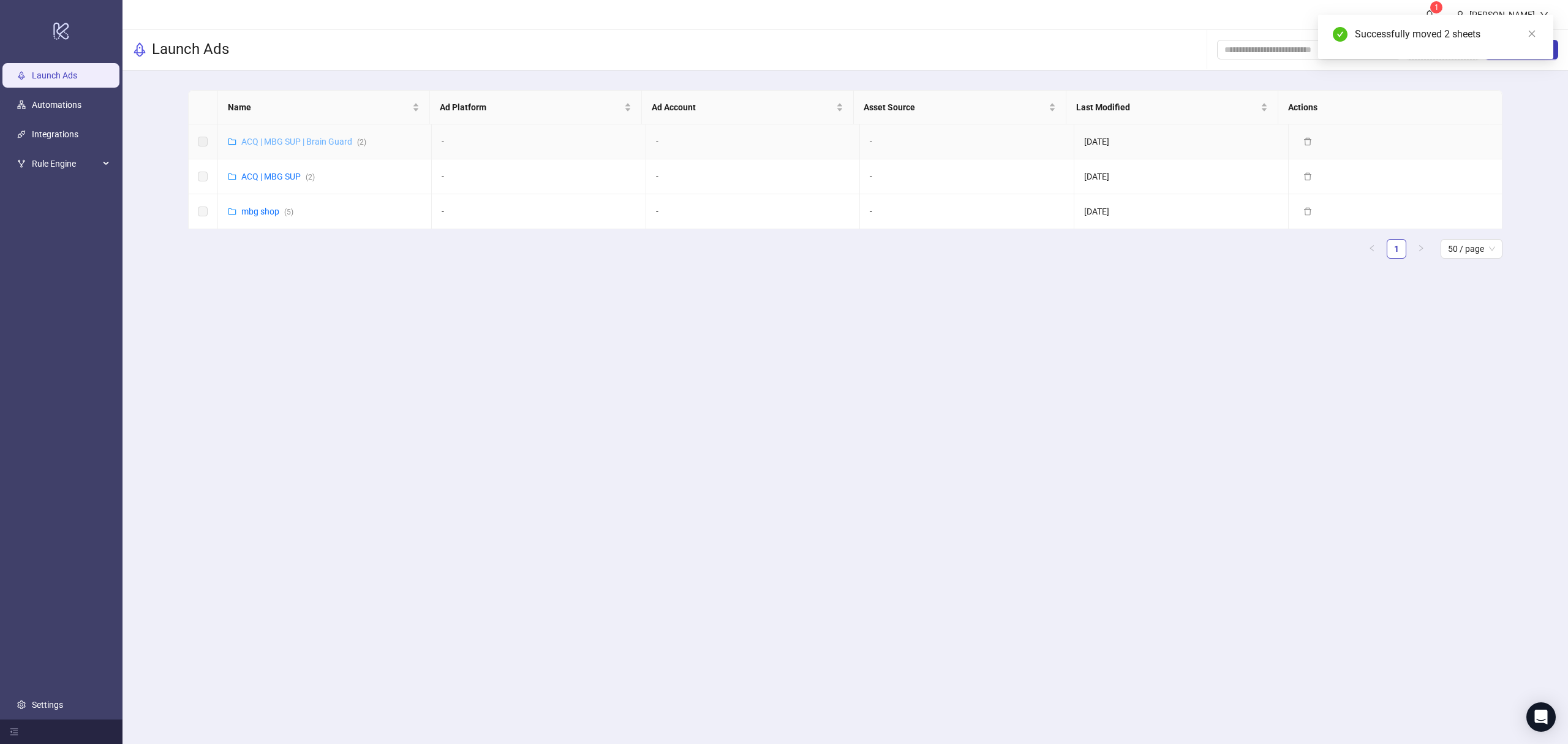
click at [322, 142] on link "ACQ | MBG SUP | Brain Guard ( 2 )" at bounding box center [303, 142] width 125 height 10
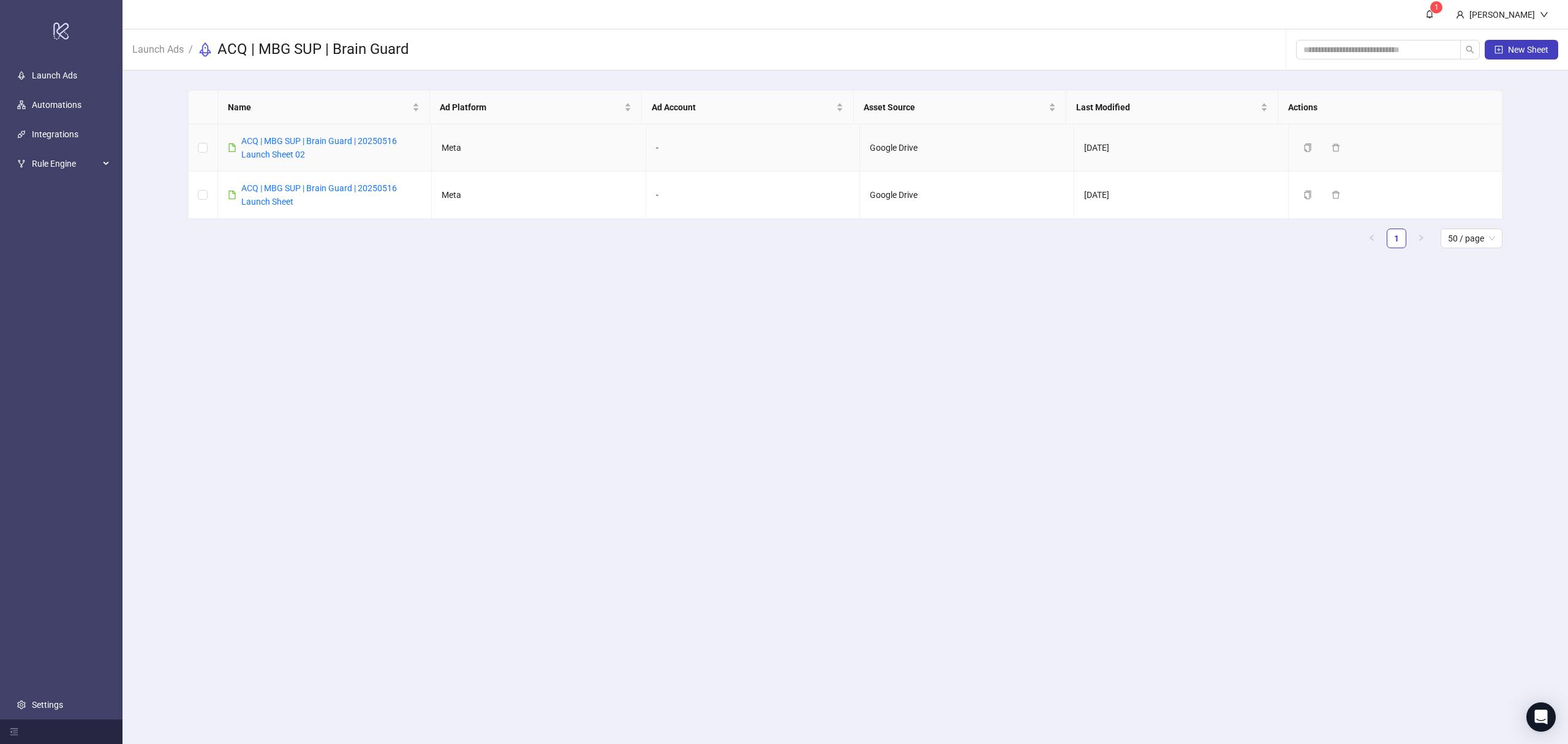
click at [358, 161] on td "ACQ | MBG SUP | Brain Guard | 20250516 Launch Sheet 02" at bounding box center [325, 148] width 214 height 47
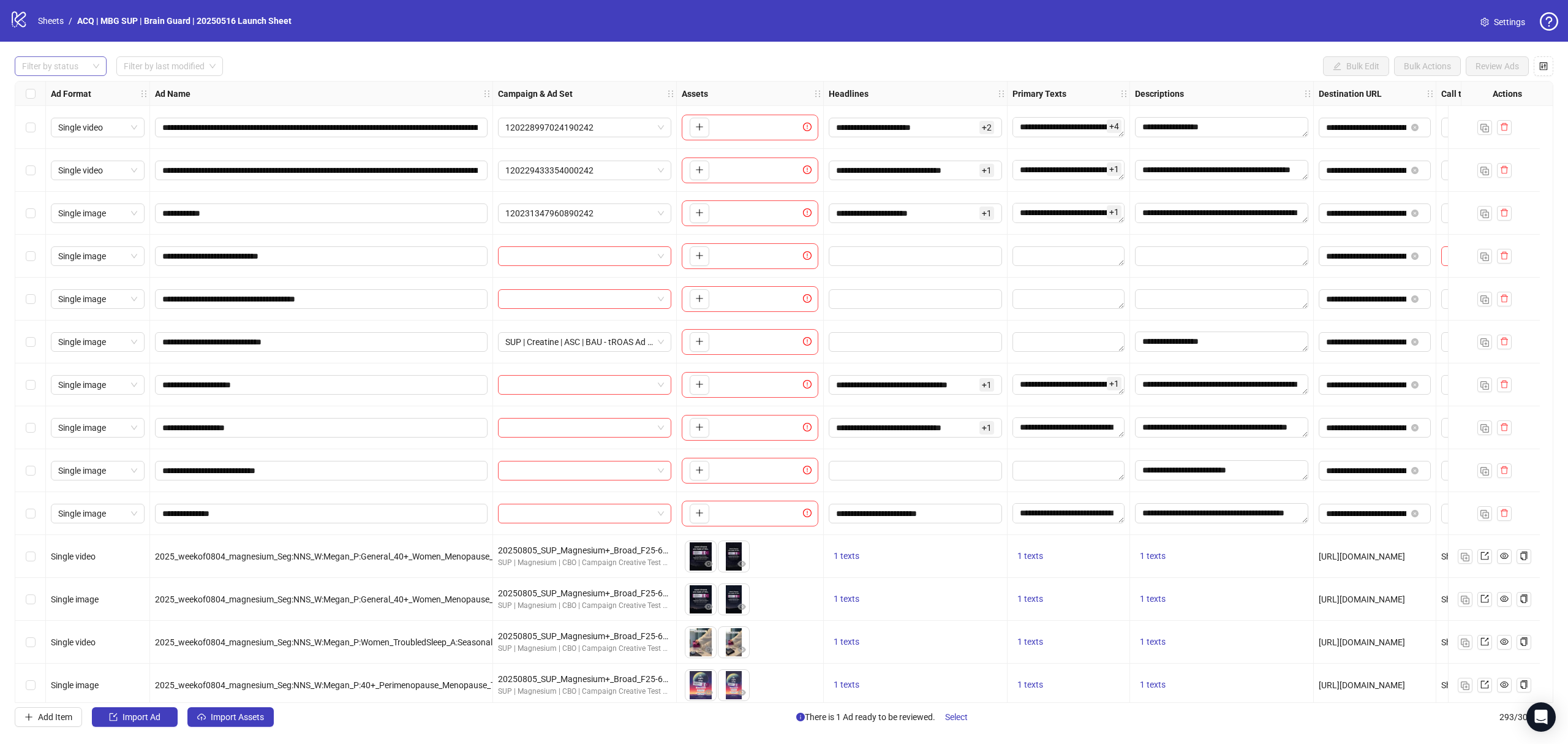
click at [72, 64] on div at bounding box center [54, 67] width 74 height 17
click at [70, 89] on div "Draft" at bounding box center [61, 92] width 72 height 14
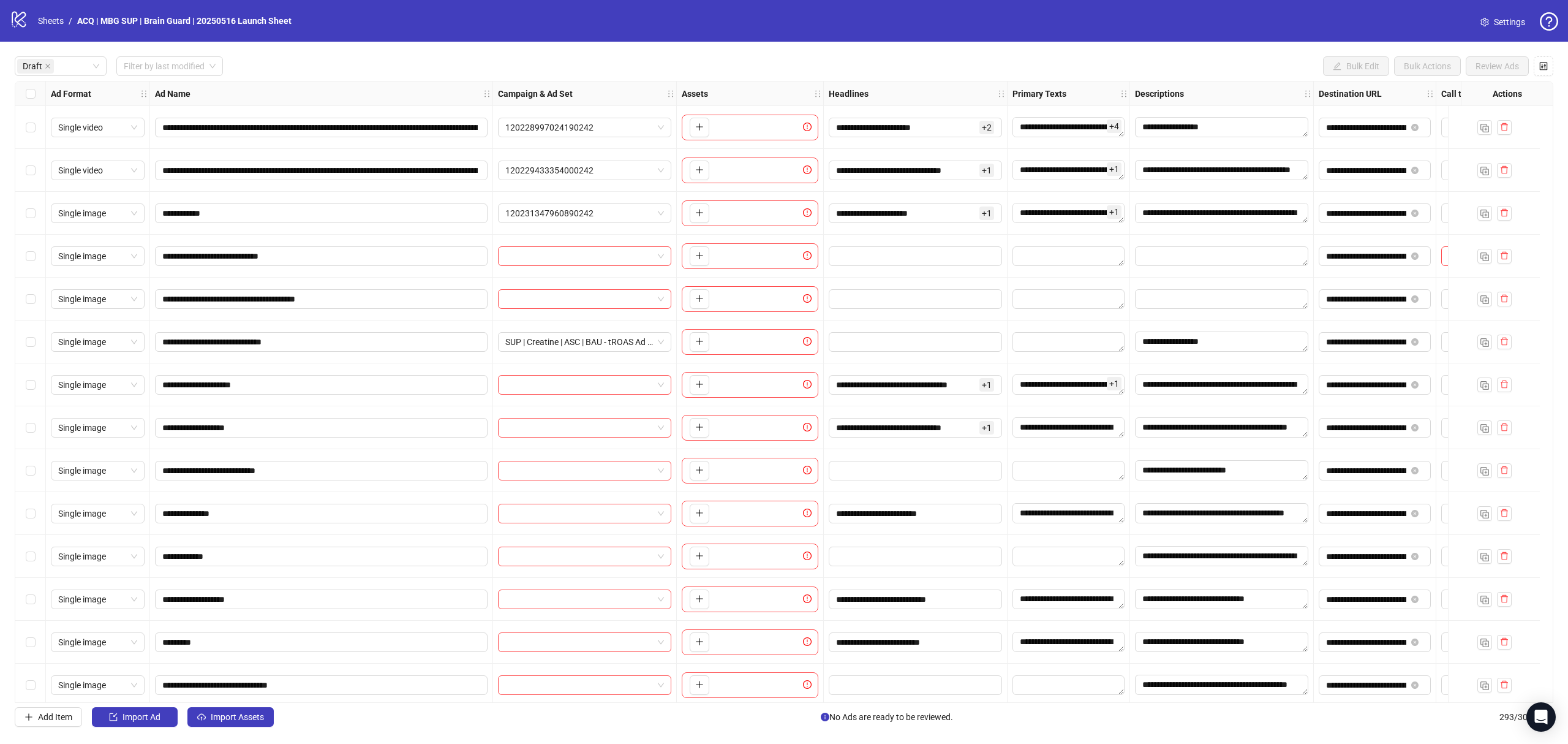
click at [266, 54] on div "**********" at bounding box center [784, 392] width 1568 height 700
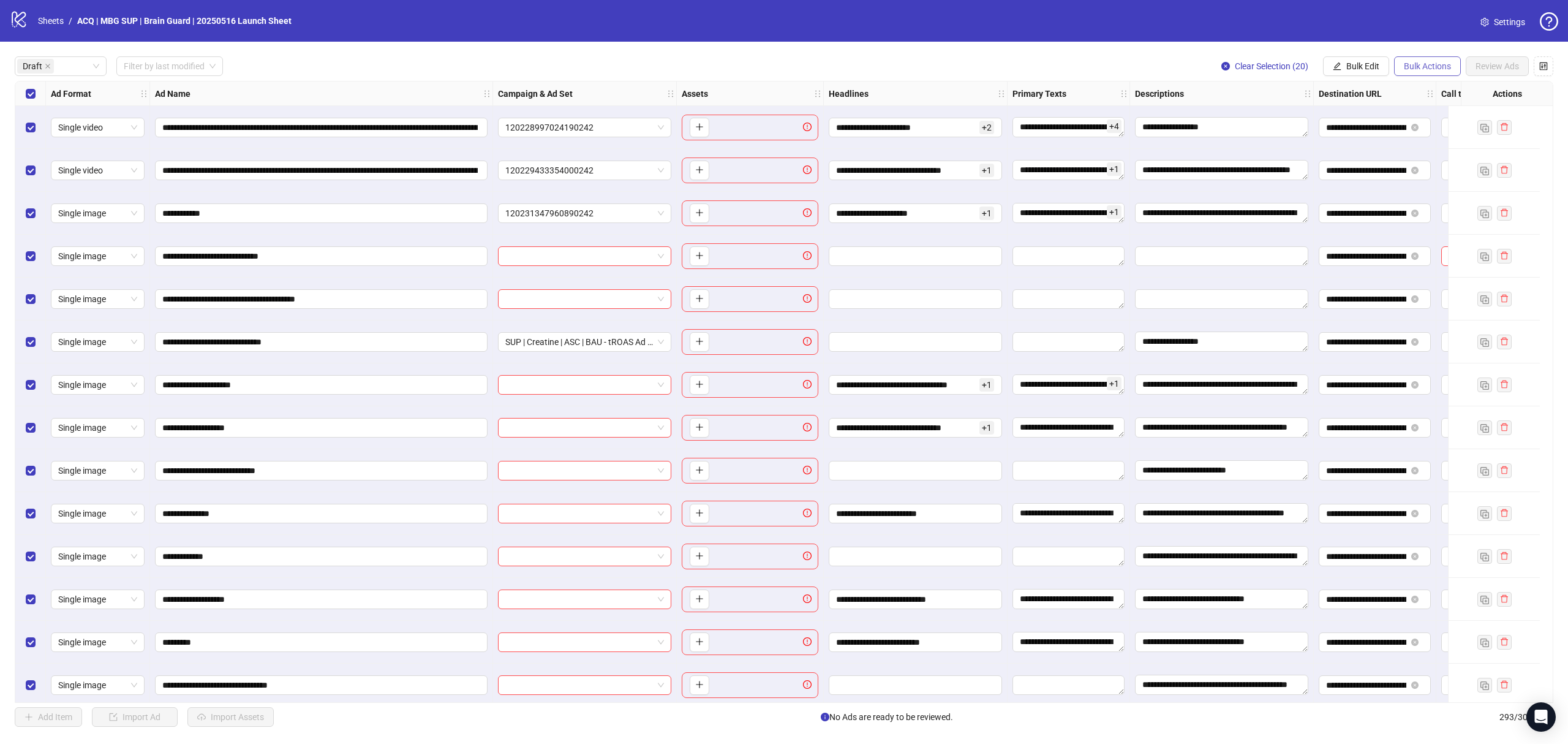
click at [1420, 69] on span "Bulk Actions" at bounding box center [1427, 67] width 47 height 10
click at [1404, 149] on span "Copy to another sheet" at bounding box center [1444, 151] width 84 height 14
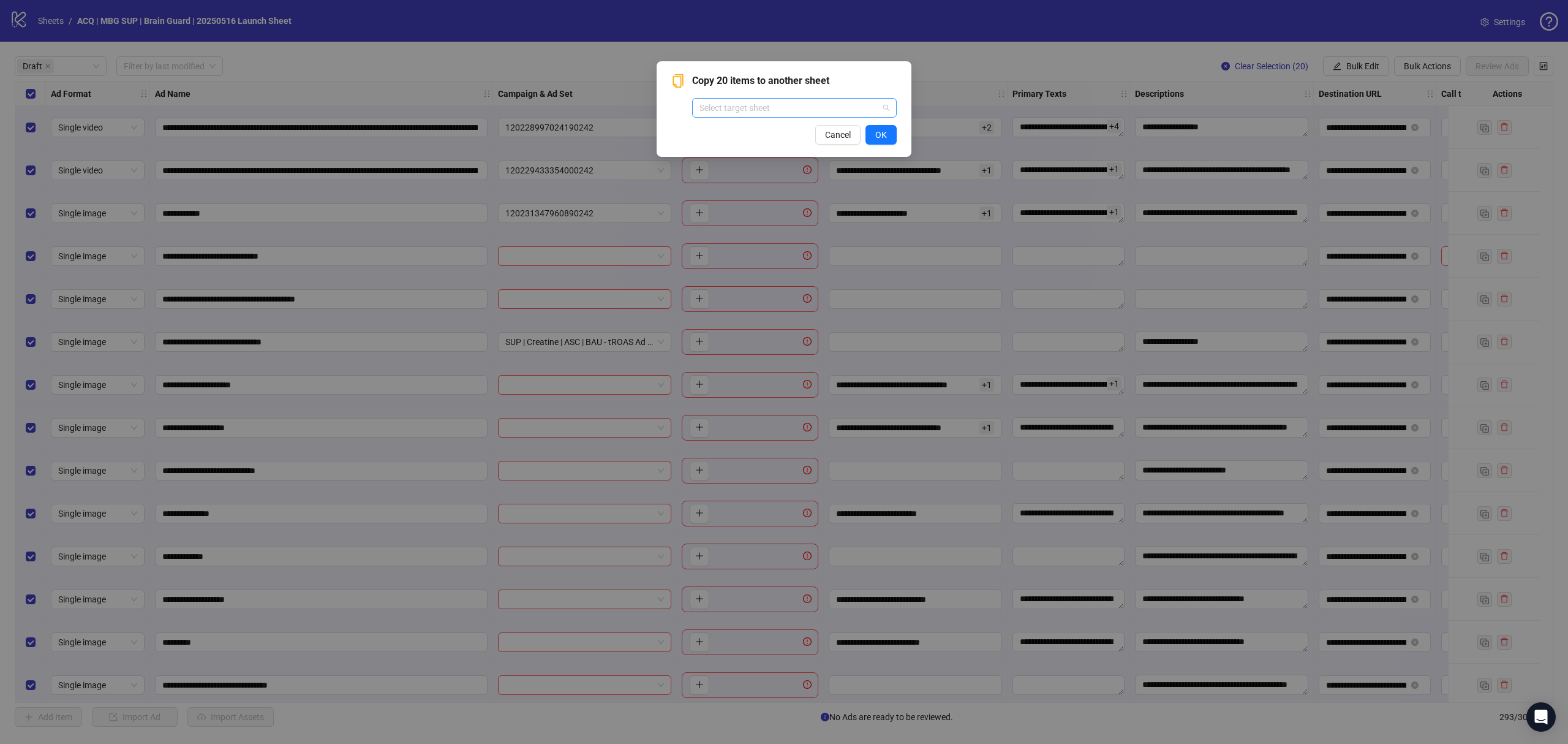
click at [749, 101] on input "search" at bounding box center [789, 107] width 179 height 18
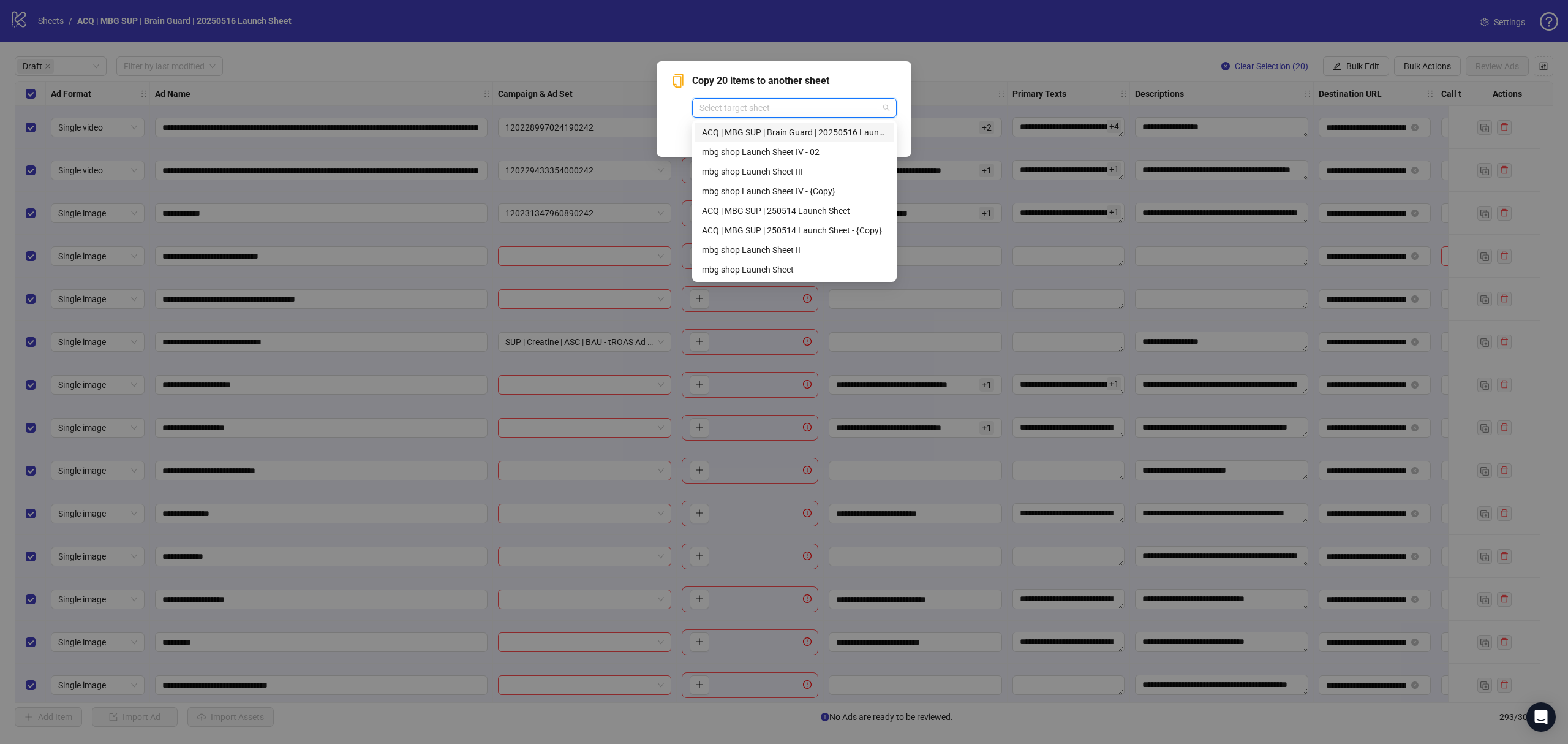
click at [771, 129] on div "ACQ | MBG SUP | Brain Guard | 20250516 Launch Sheet 02" at bounding box center [794, 132] width 185 height 14
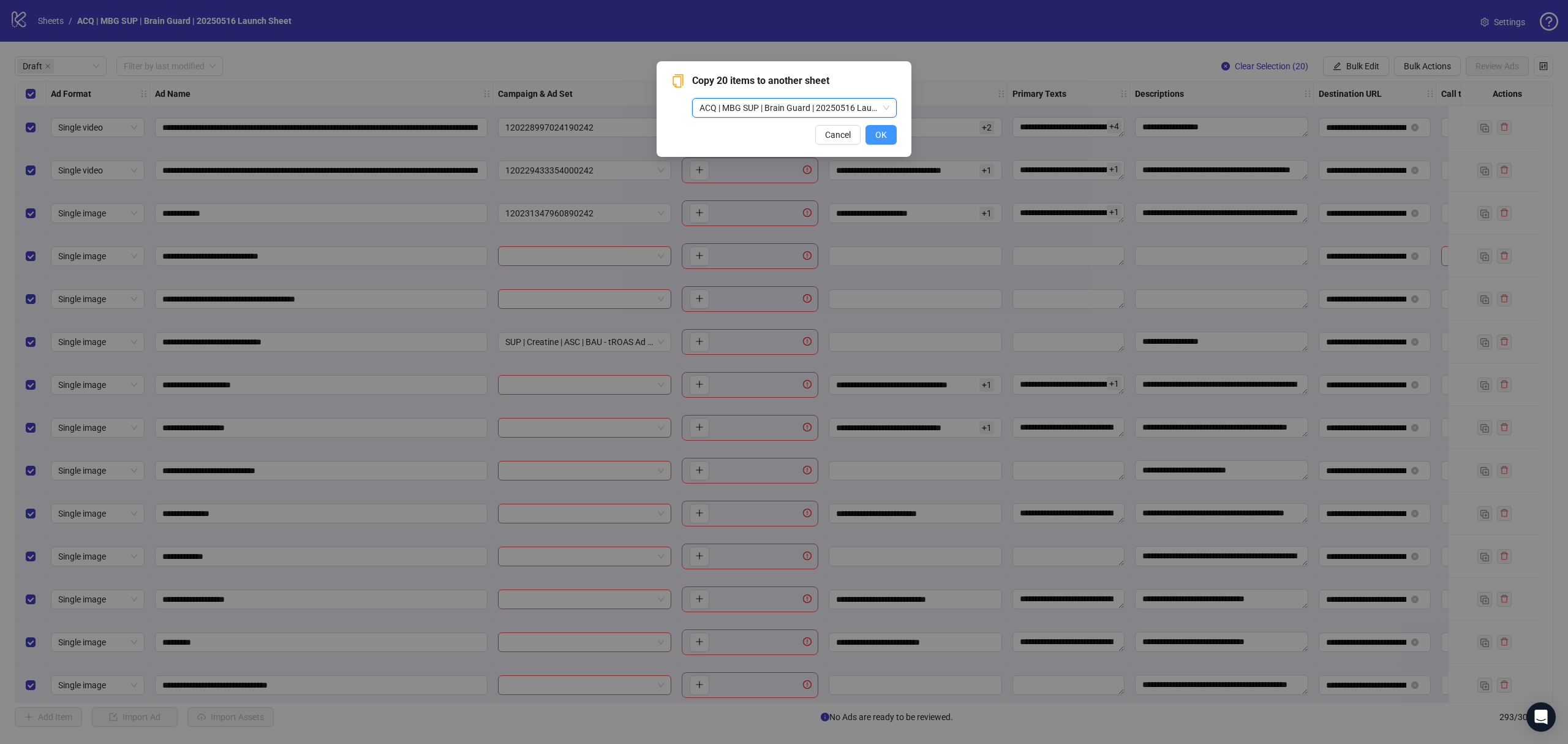
click at [876, 128] on button "OK" at bounding box center [881, 135] width 31 height 20
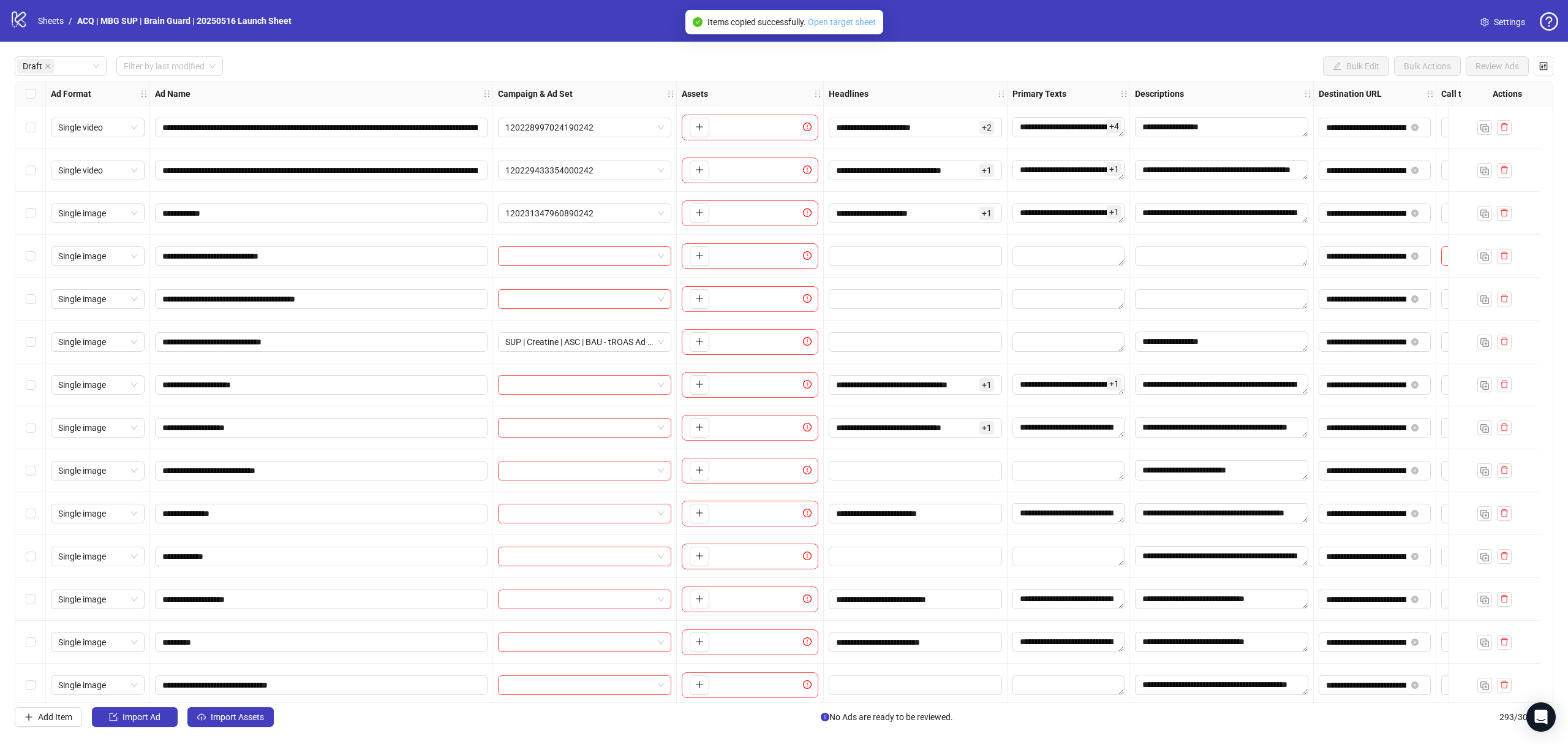
click at [850, 18] on link "Open target sheet" at bounding box center [842, 22] width 68 height 10
click at [79, 69] on div at bounding box center [54, 67] width 74 height 17
click at [349, 66] on div "Filter by status Filter by last modified Bulk Edit Bulk Actions Review Ads" at bounding box center [784, 66] width 1539 height 20
click at [79, 70] on div at bounding box center [54, 67] width 74 height 17
click at [72, 84] on div "Draft" at bounding box center [61, 91] width 87 height 20
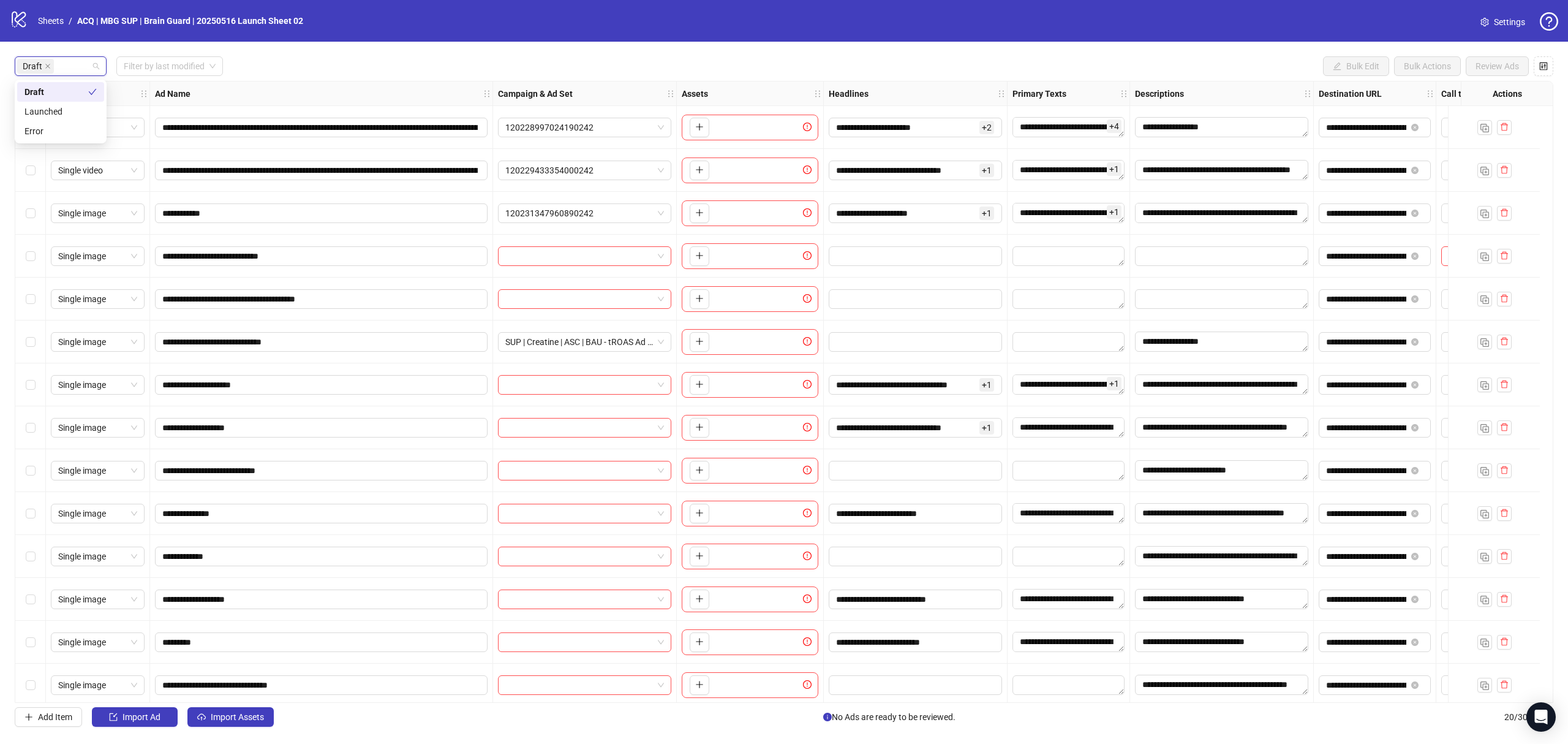
click at [298, 59] on div "Draft Filter by last modified Bulk Edit Bulk Actions Review Ads" at bounding box center [784, 66] width 1539 height 20
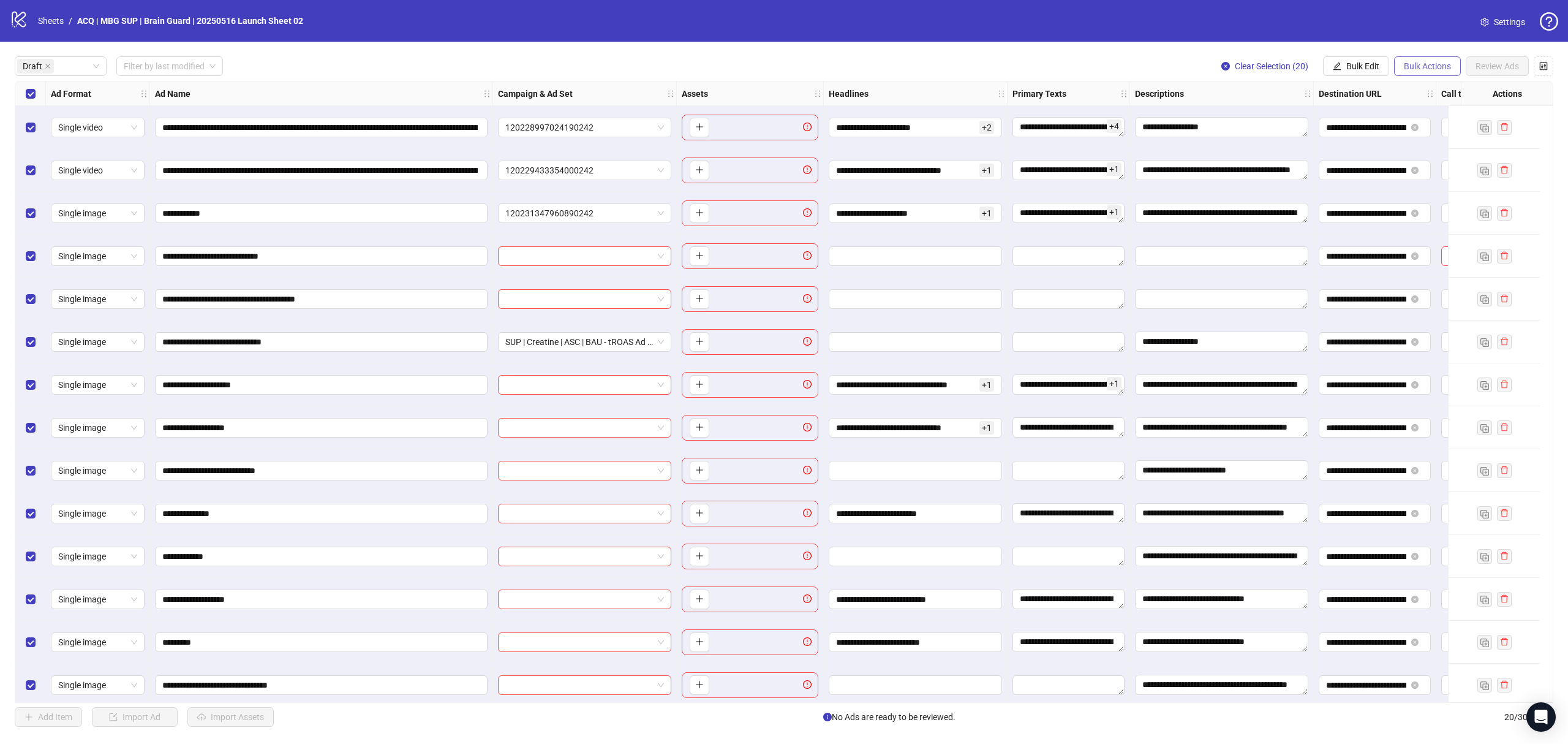
click at [1436, 67] on span "Bulk Actions" at bounding box center [1427, 67] width 47 height 10
click at [927, 58] on div "Draft Filter by last modified Clear Selection (20) Bulk Edit Bulk Actions Revie…" at bounding box center [784, 66] width 1539 height 20
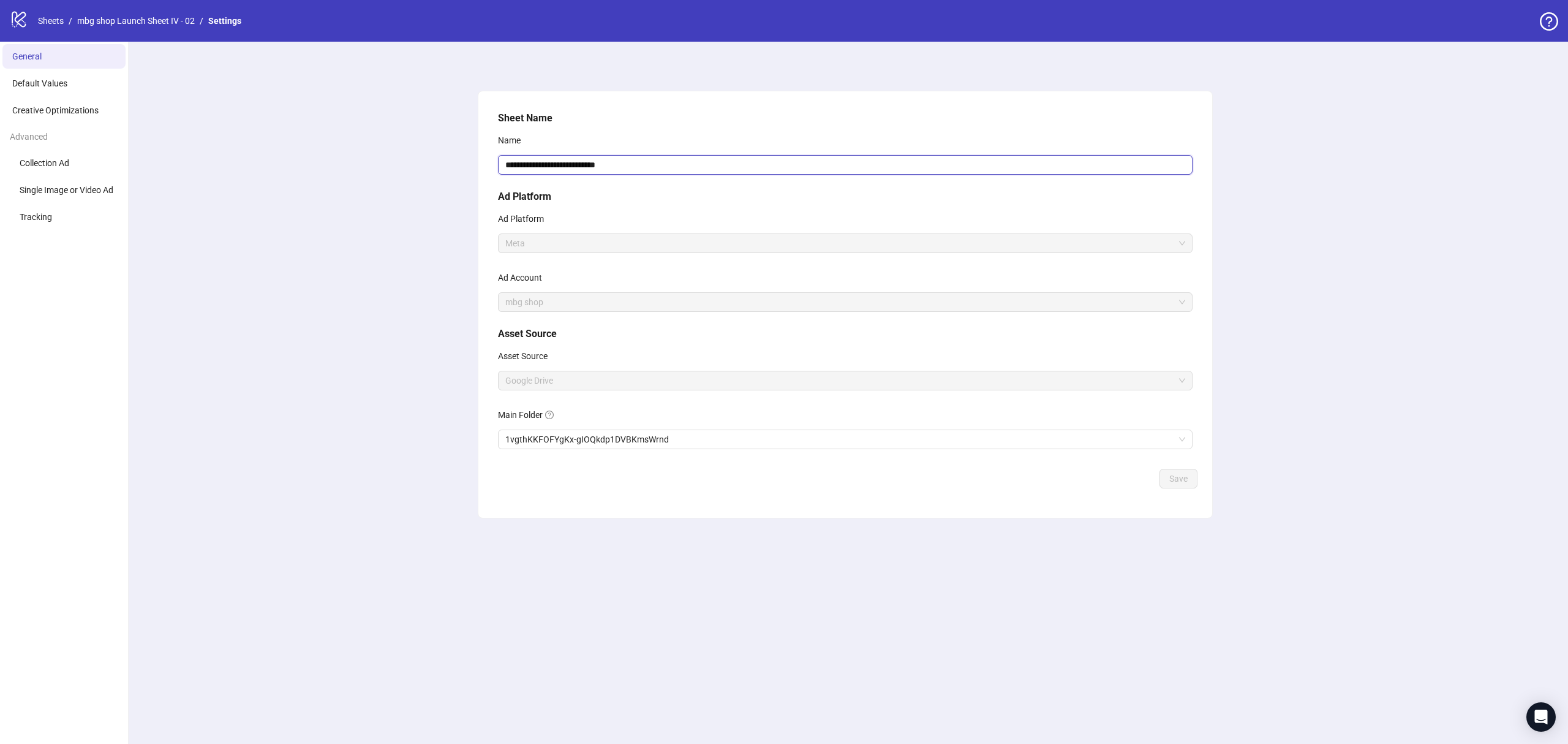
drag, startPoint x: 600, startPoint y: 158, endPoint x: 673, endPoint y: 160, distance: 73.0
click at [673, 160] on input "**********" at bounding box center [845, 164] width 695 height 20
type input "**********"
click at [1187, 475] on button "Save" at bounding box center [1178, 478] width 38 height 20
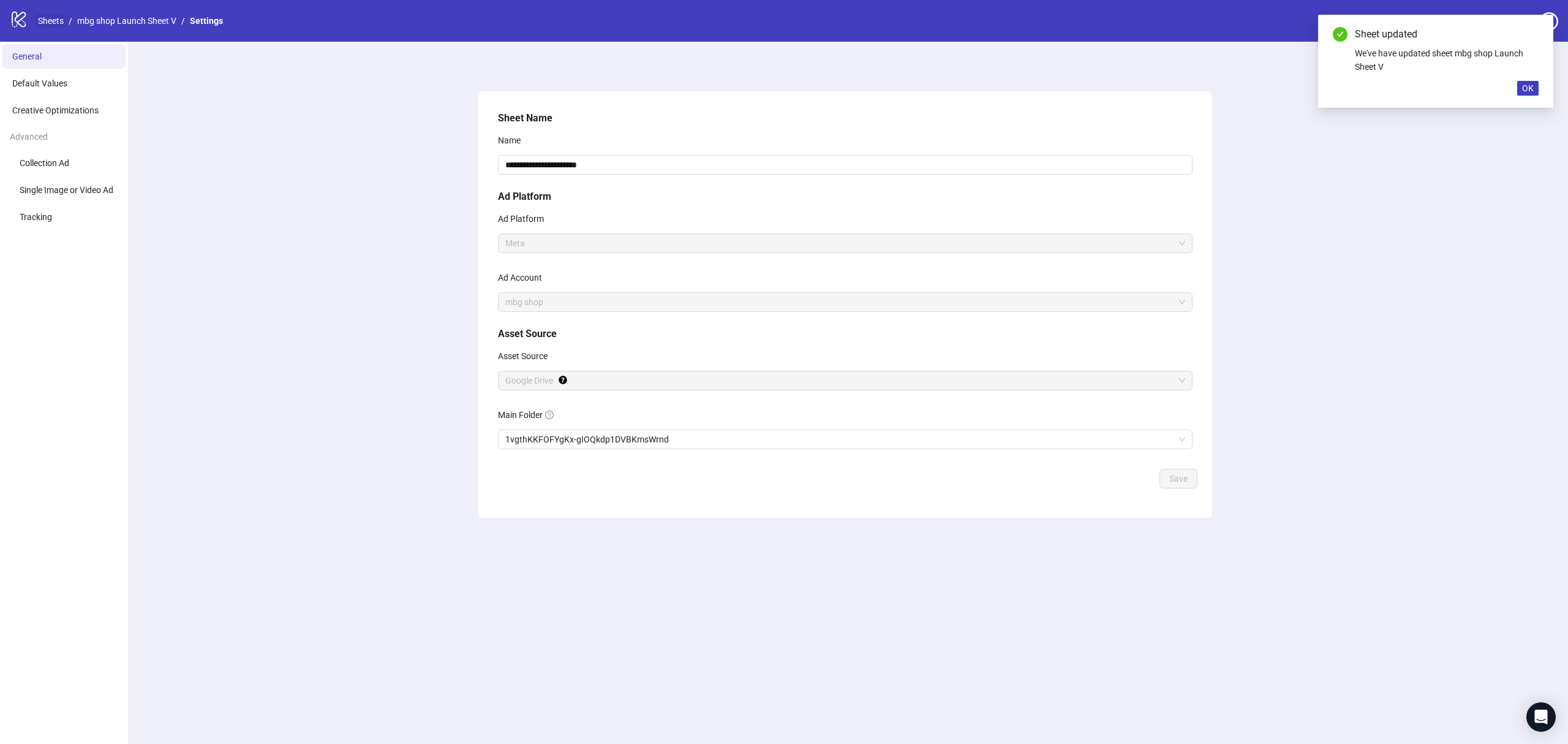
click at [59, 20] on link "Sheets" at bounding box center [51, 20] width 30 height 14
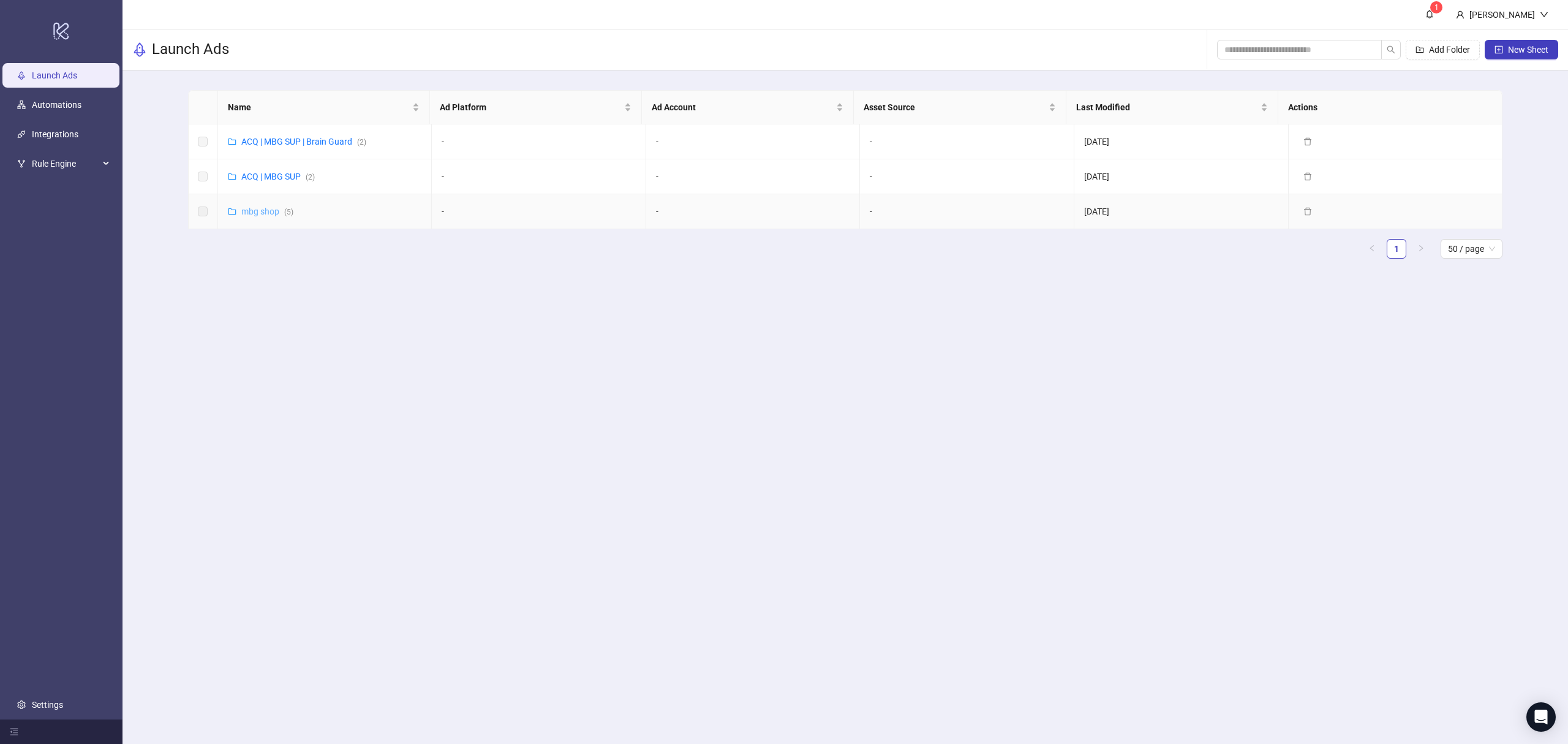
click at [264, 206] on link "mbg shop ( 5 )" at bounding box center [267, 212] width 52 height 10
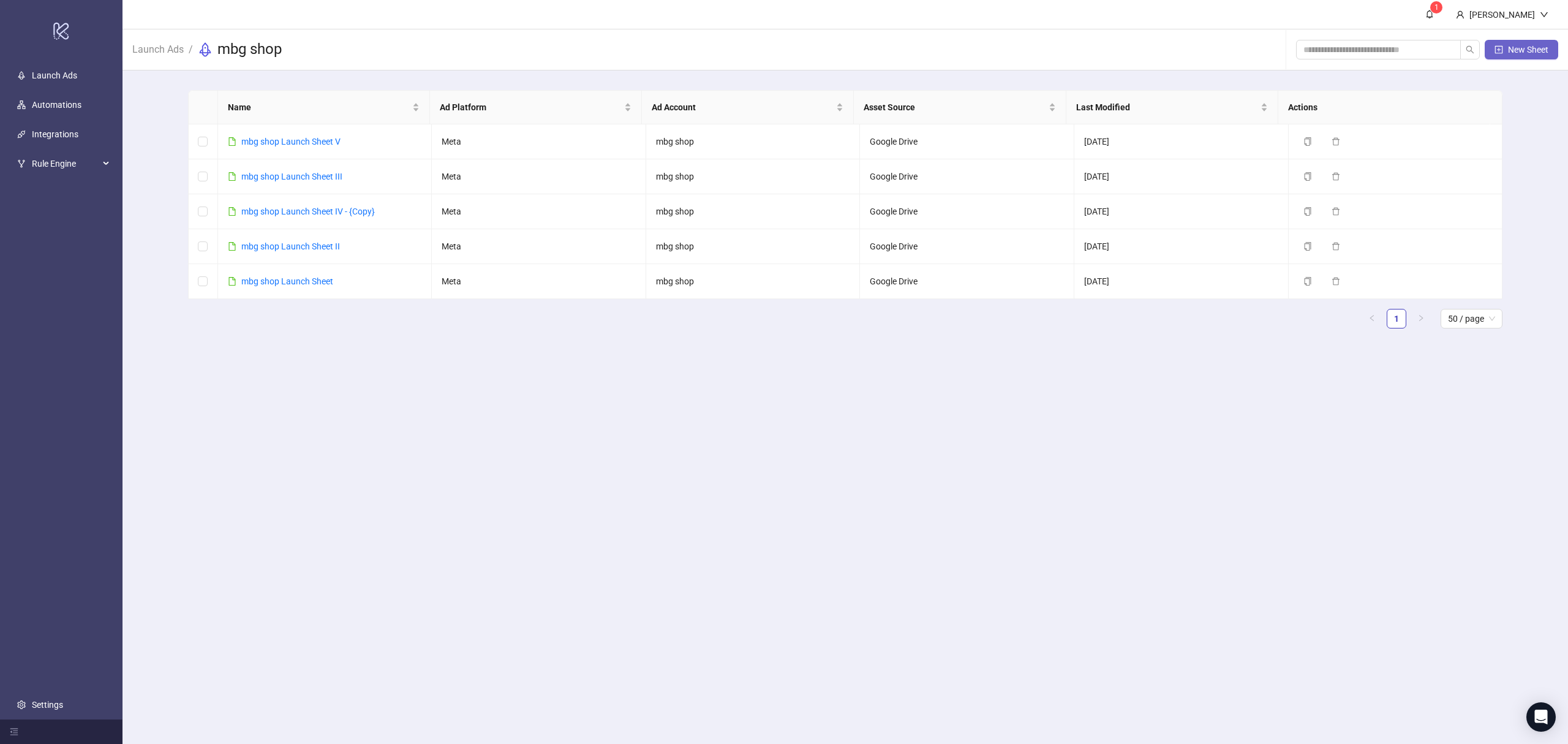
click at [1504, 54] on button "New Sheet" at bounding box center [1521, 49] width 73 height 20
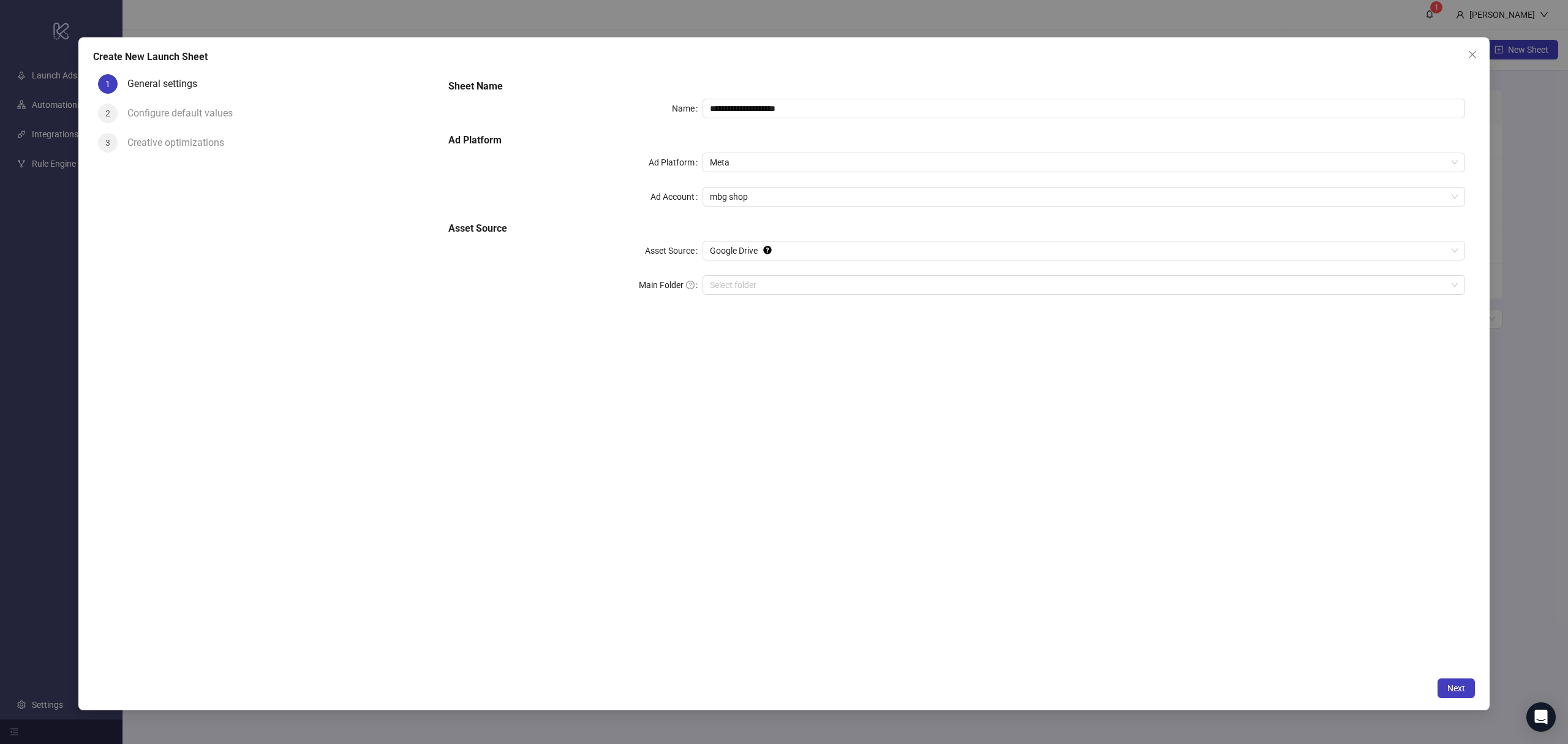
click at [1466, 50] on span "Close" at bounding box center [1472, 55] width 20 height 10
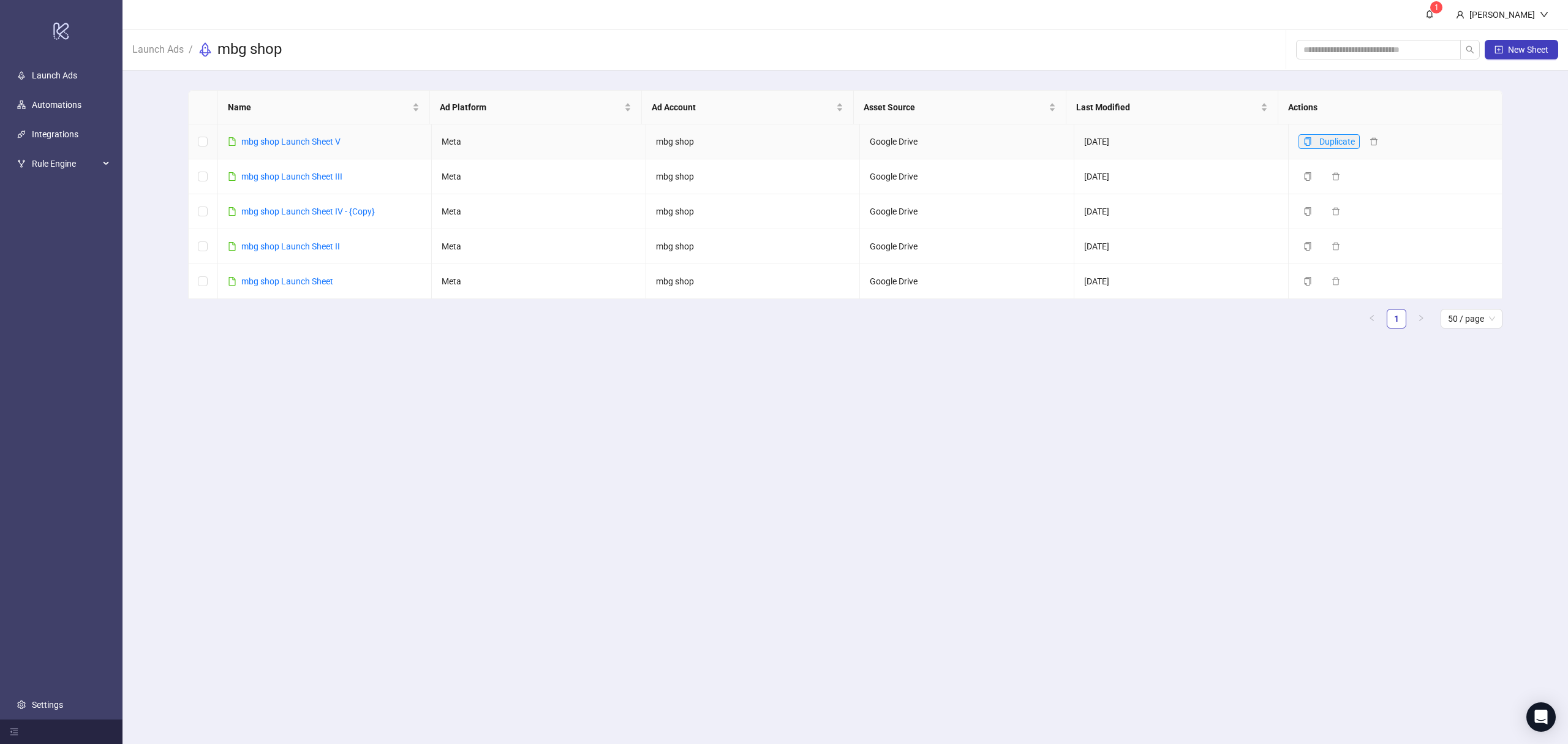
click at [1304, 143] on icon "copy" at bounding box center [1308, 141] width 9 height 9
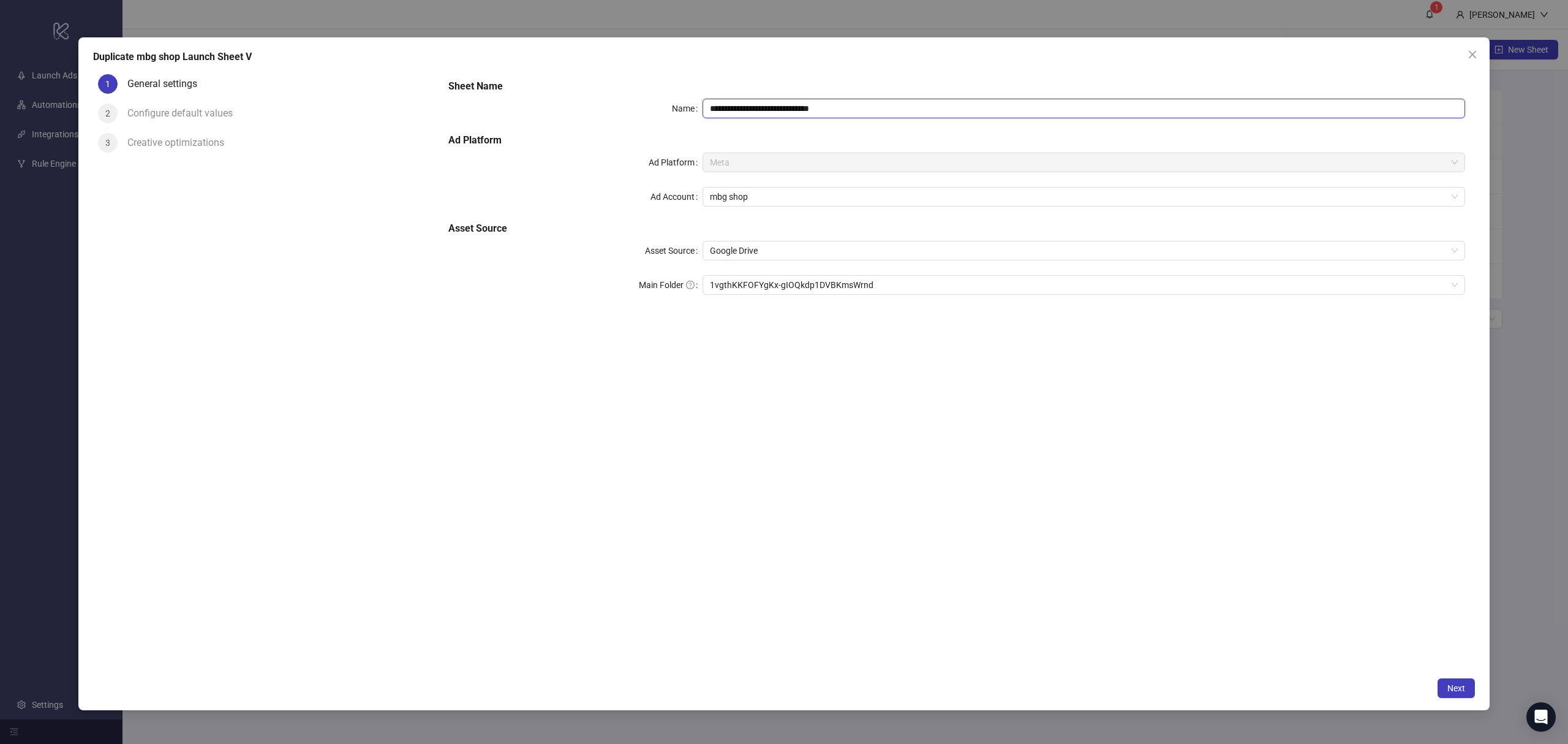
drag, startPoint x: 834, startPoint y: 117, endPoint x: 884, endPoint y: 121, distance: 50.2
click at [884, 121] on div "**********" at bounding box center [957, 194] width 1027 height 241
type input "**********"
click at [1466, 686] on button "Next" at bounding box center [1456, 687] width 38 height 20
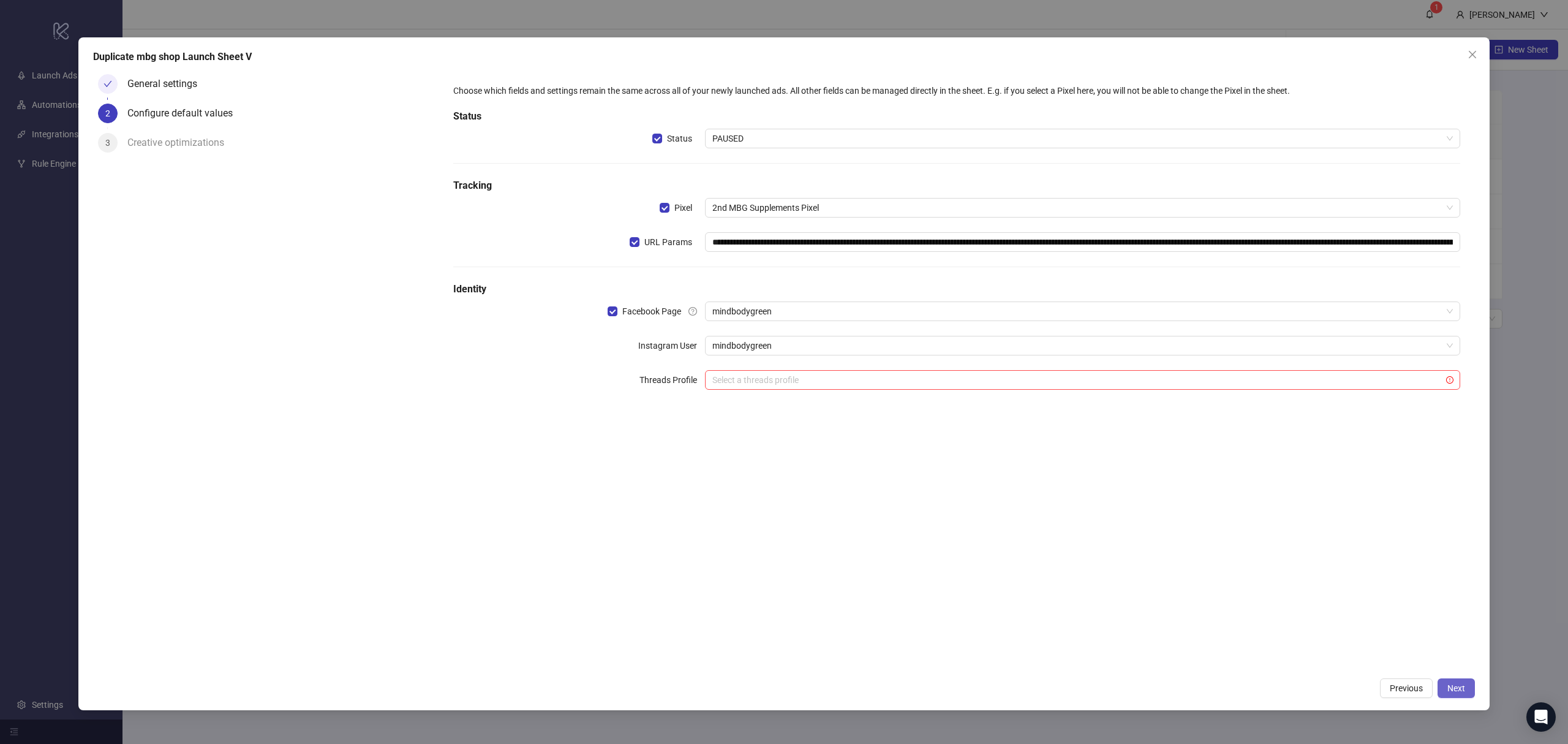
click at [1465, 679] on button "Next" at bounding box center [1456, 687] width 38 height 20
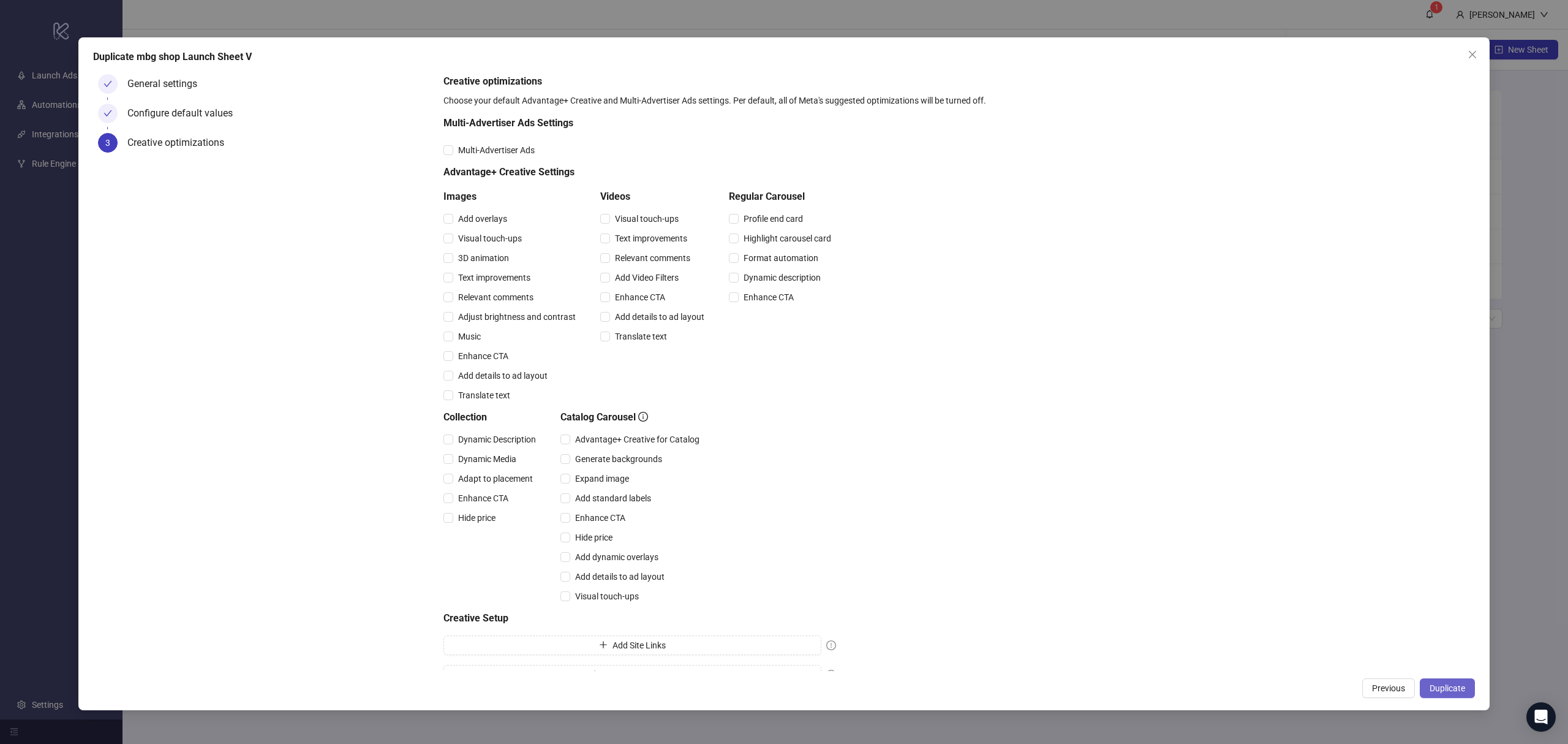
click at [1464, 679] on button "Duplicate" at bounding box center [1448, 687] width 55 height 20
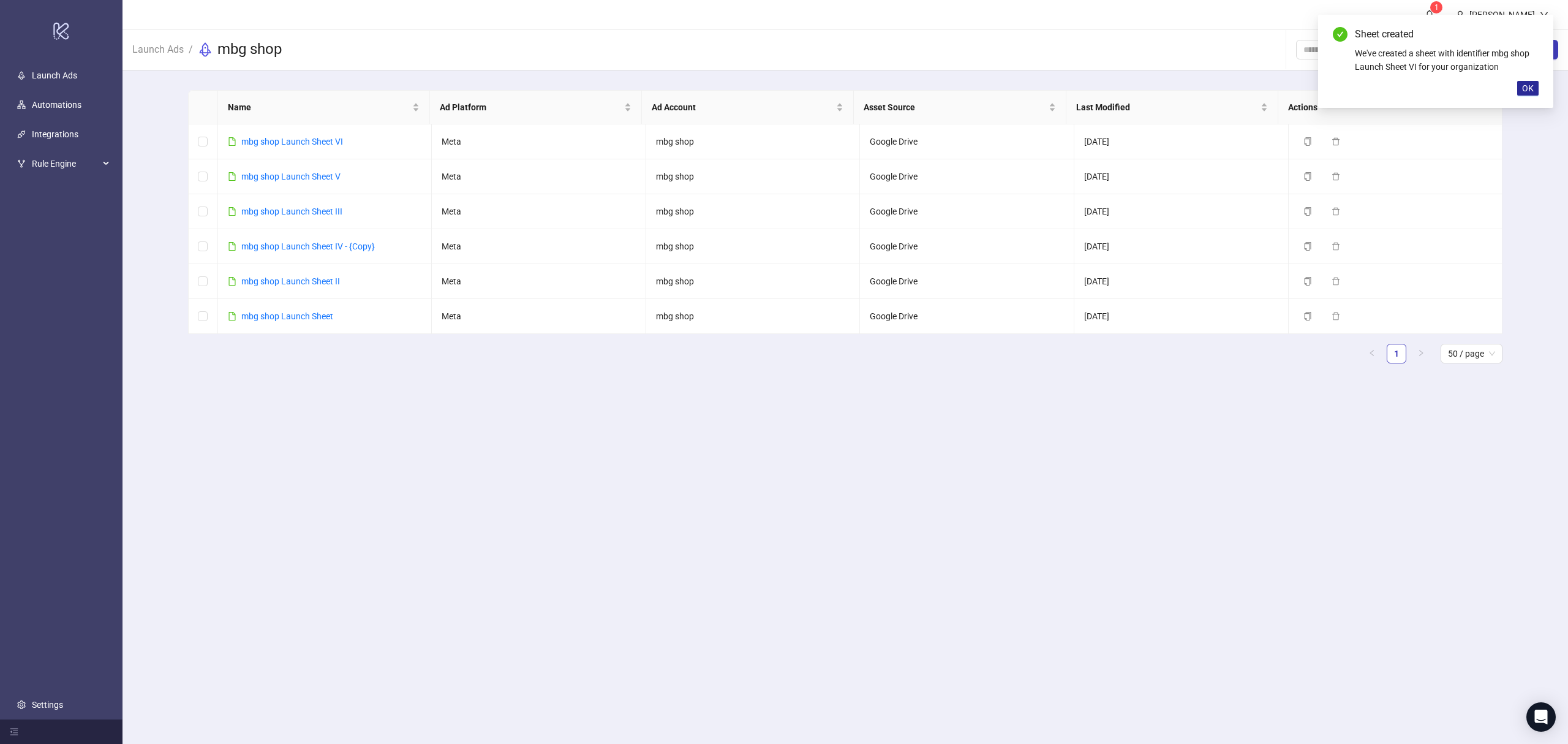
click at [1527, 91] on span "OK" at bounding box center [1528, 88] width 12 height 10
click at [314, 142] on link "mbg shop Launch Sheet VI" at bounding box center [292, 142] width 101 height 10
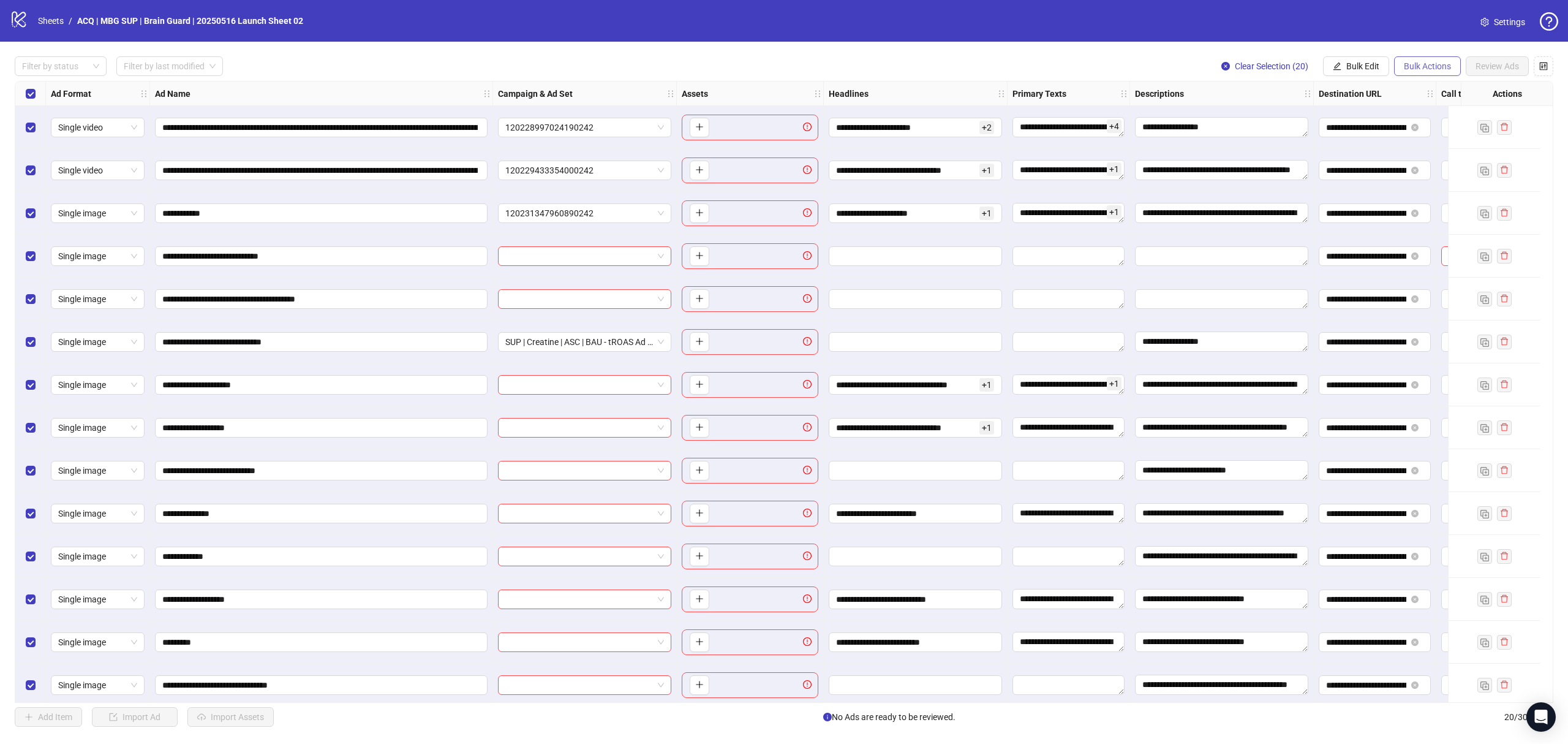
click at [1431, 70] on span "Bulk Actions" at bounding box center [1427, 67] width 47 height 10
click at [1425, 145] on span "Copy to another sheet" at bounding box center [1444, 151] width 84 height 14
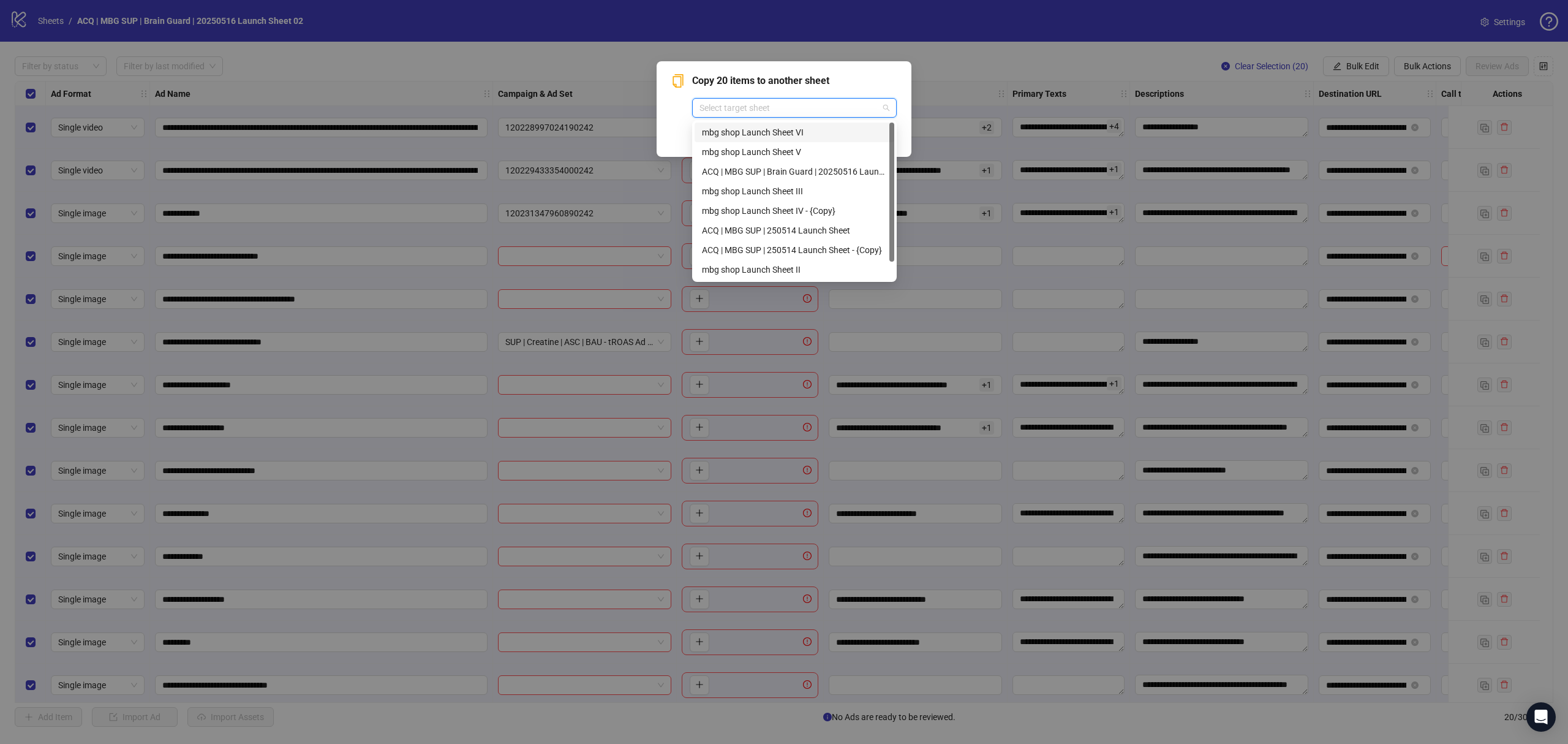
click at [708, 113] on input "search" at bounding box center [789, 107] width 179 height 18
click at [733, 130] on div "mbg shop Launch Sheet VI" at bounding box center [794, 132] width 185 height 14
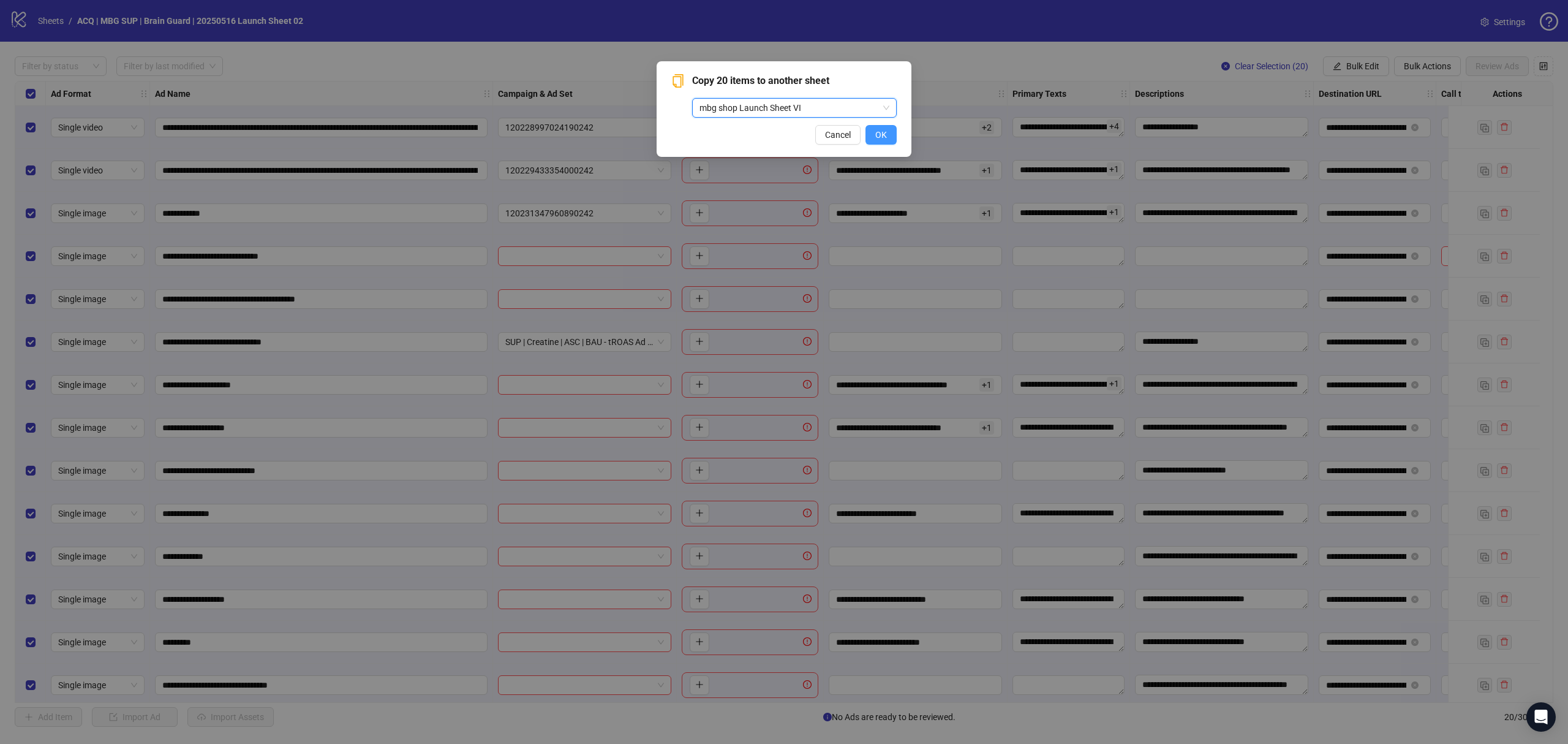
click at [884, 130] on span "OK" at bounding box center [881, 135] width 12 height 10
